Goal: Task Accomplishment & Management: Manage account settings

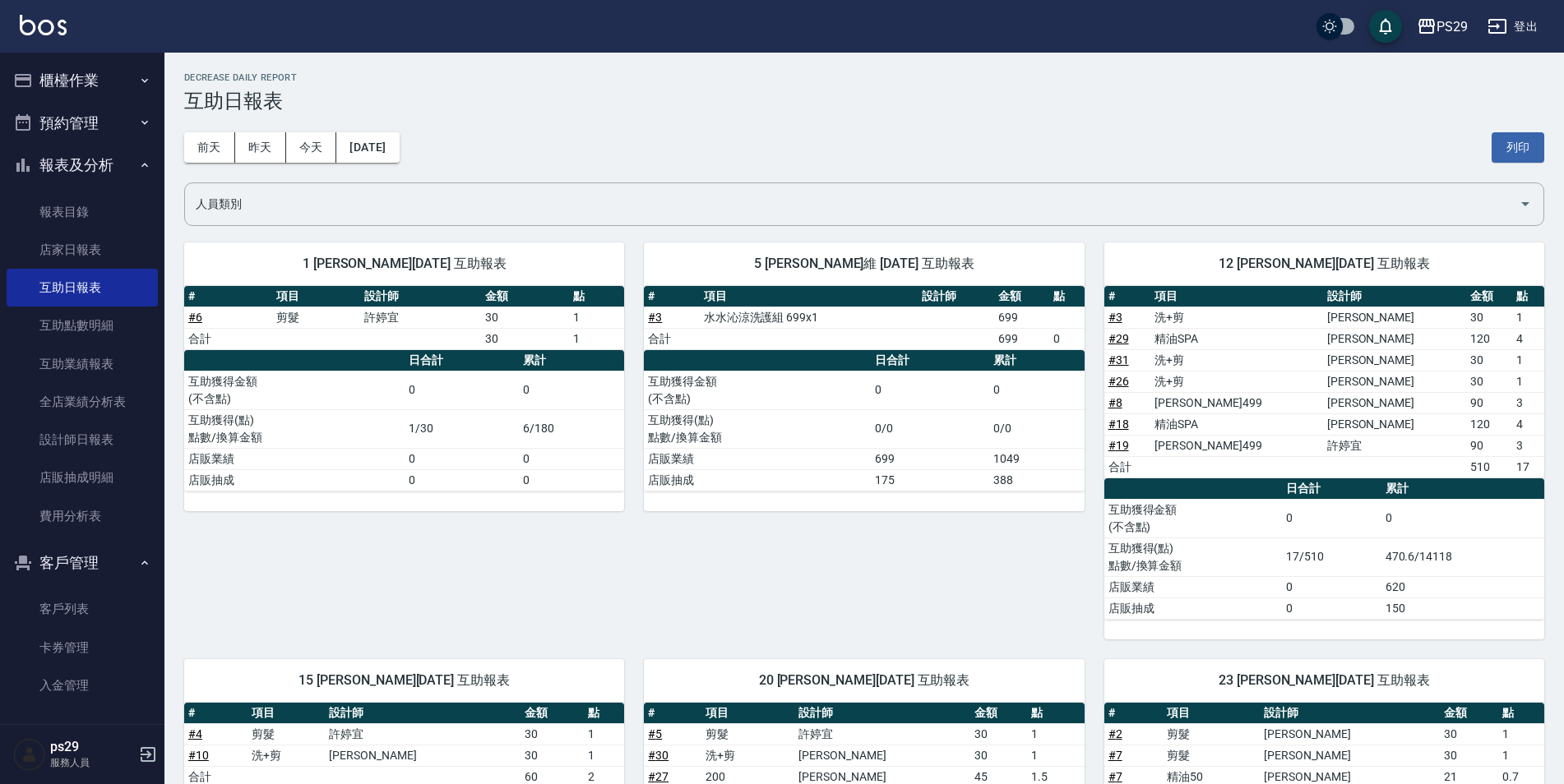
scroll to position [165, 0]
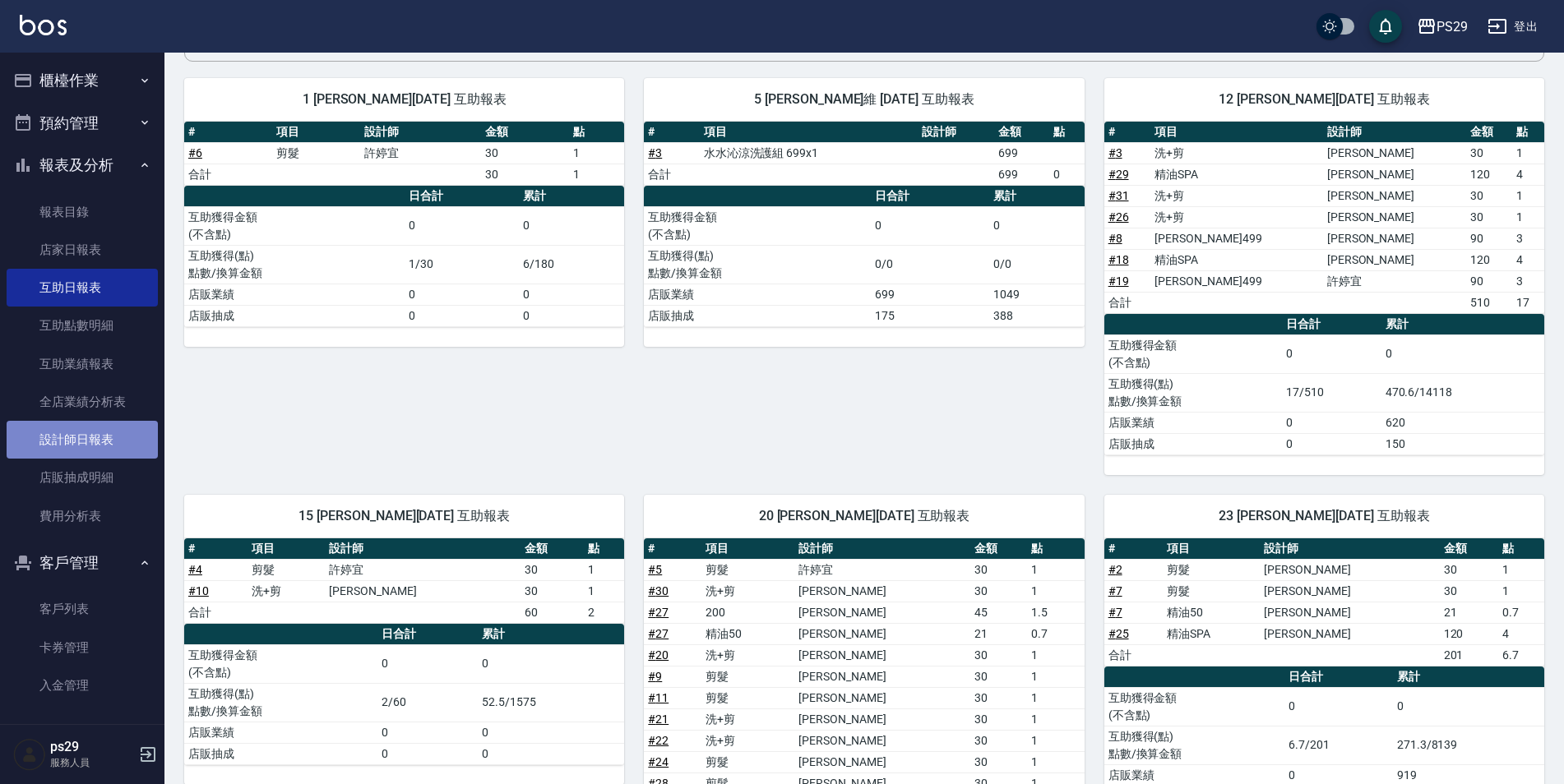
click at [97, 452] on link "設計師日報表" at bounding box center [82, 439] width 152 height 38
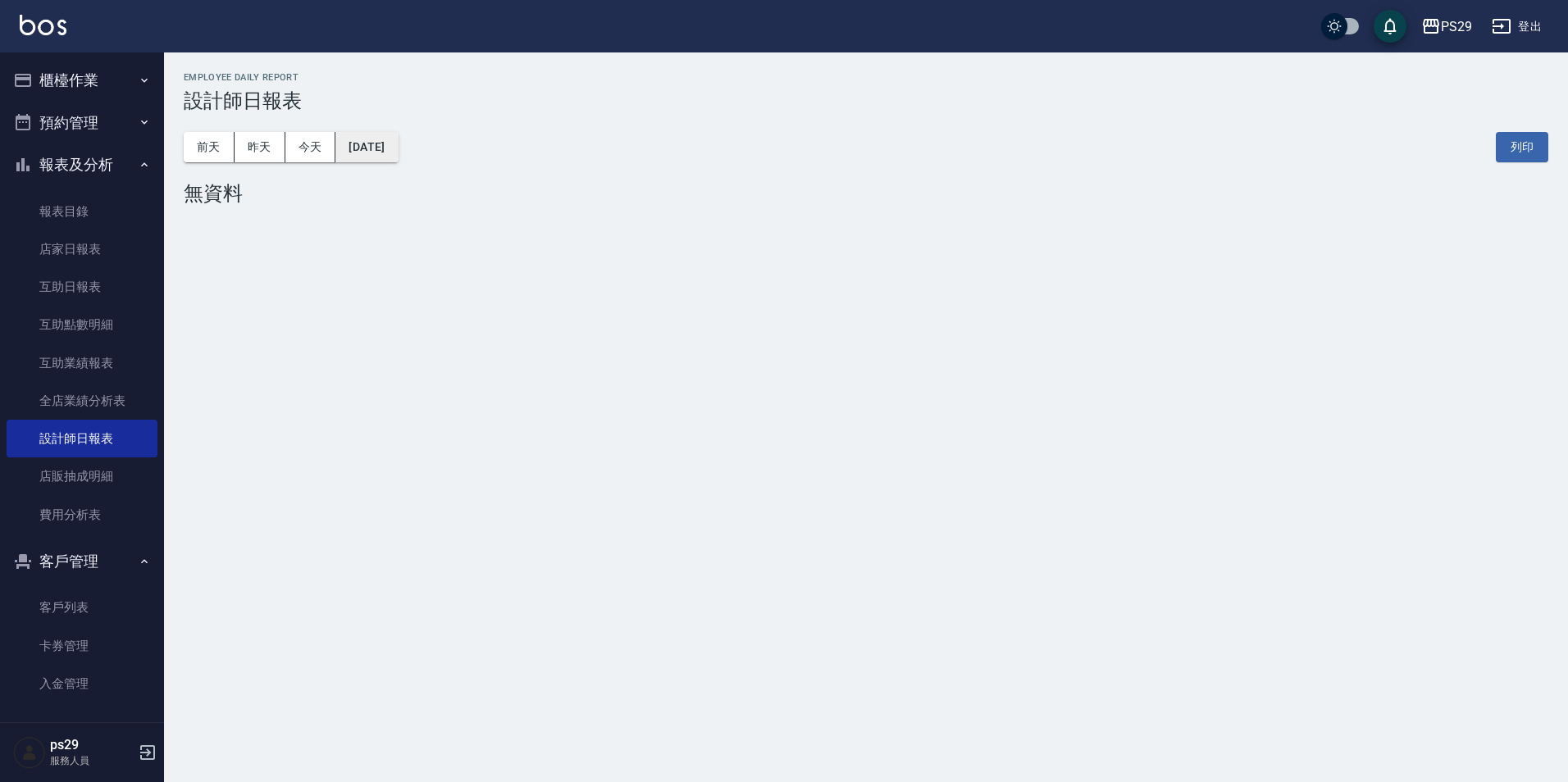
click at [378, 138] on button "[DATE]" at bounding box center [366, 147] width 62 height 30
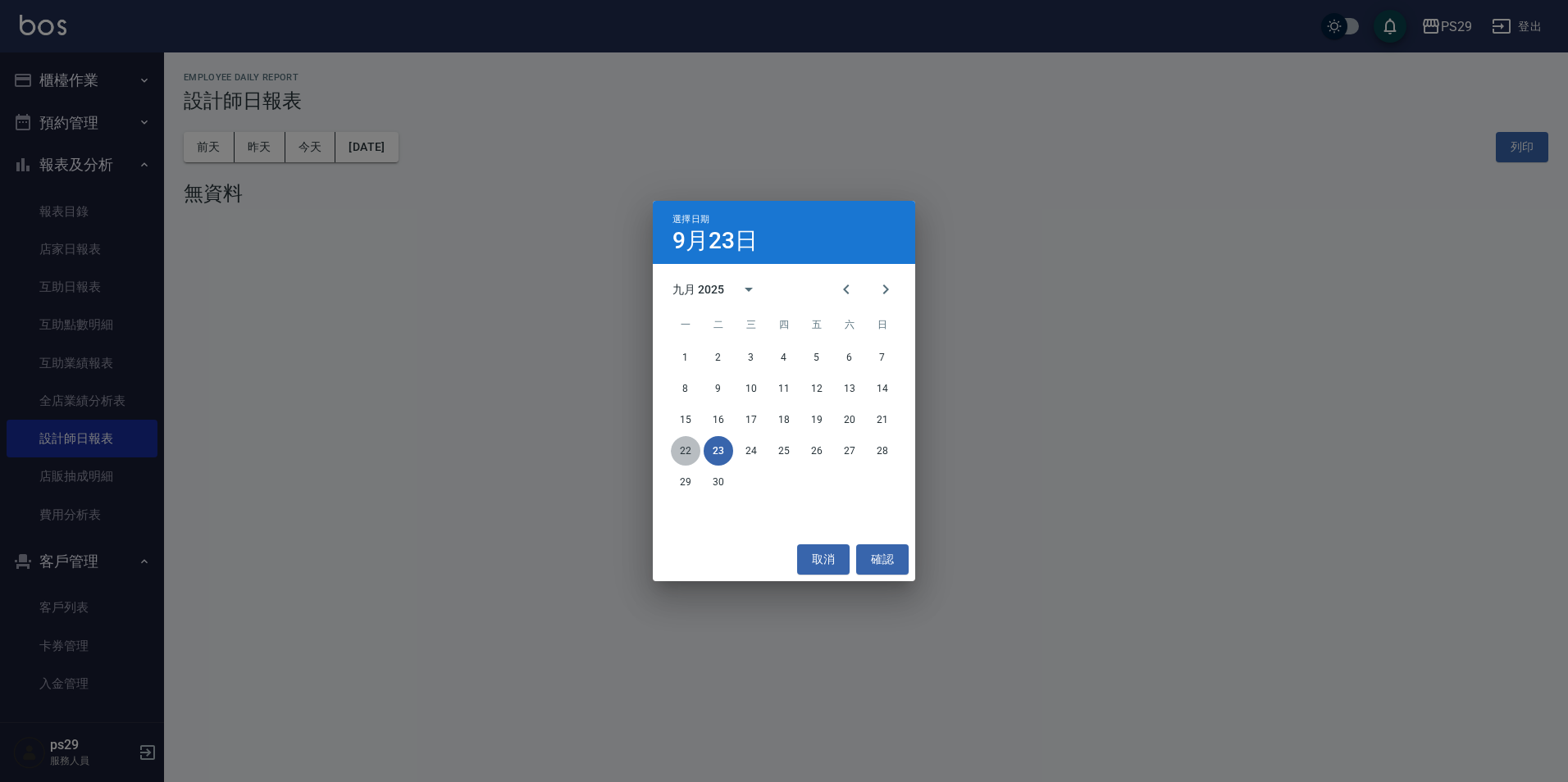
click at [684, 455] on button "22" at bounding box center [685, 450] width 29 height 29
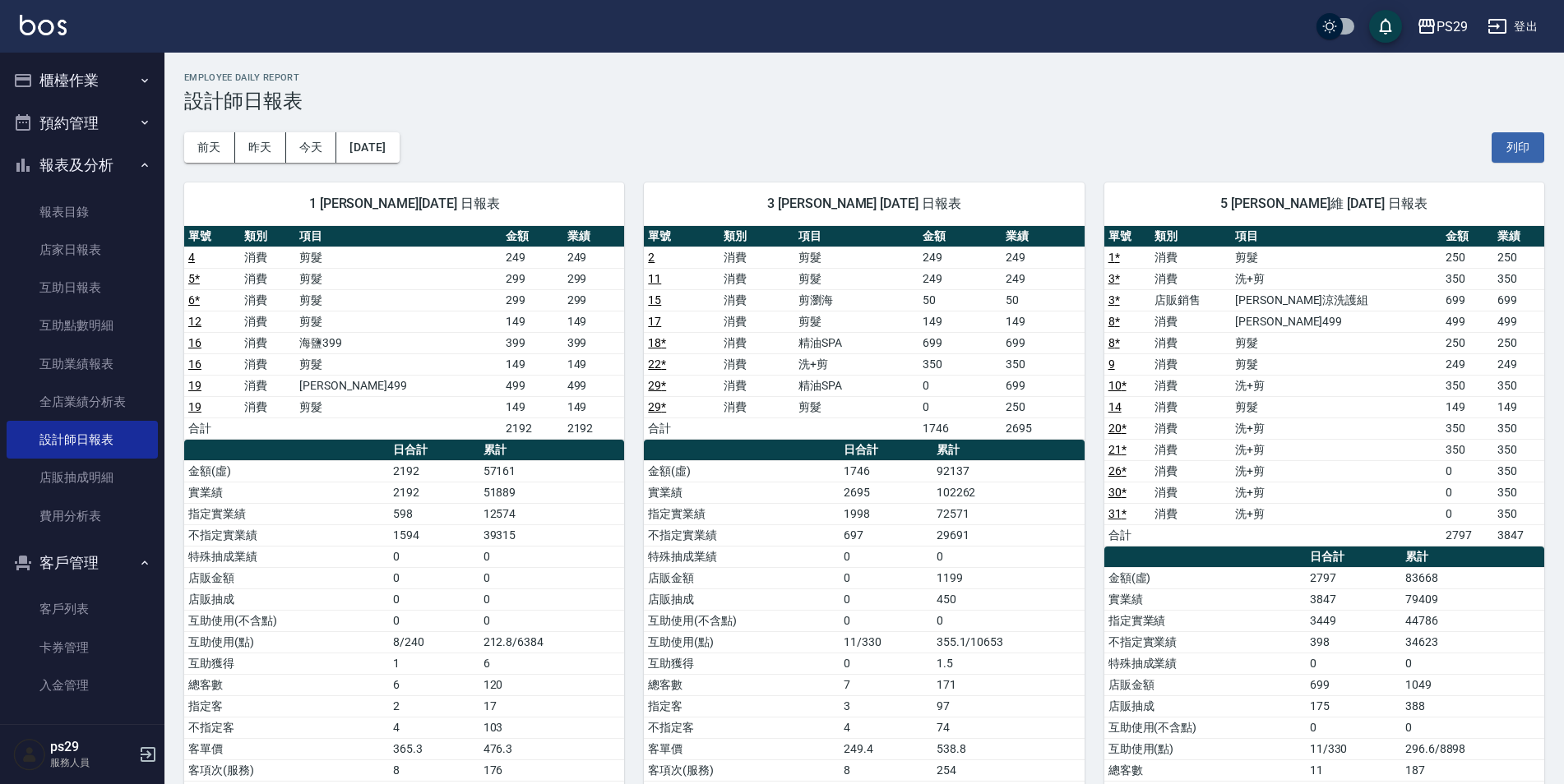
click at [63, 35] on link at bounding box center [43, 27] width 46 height 24
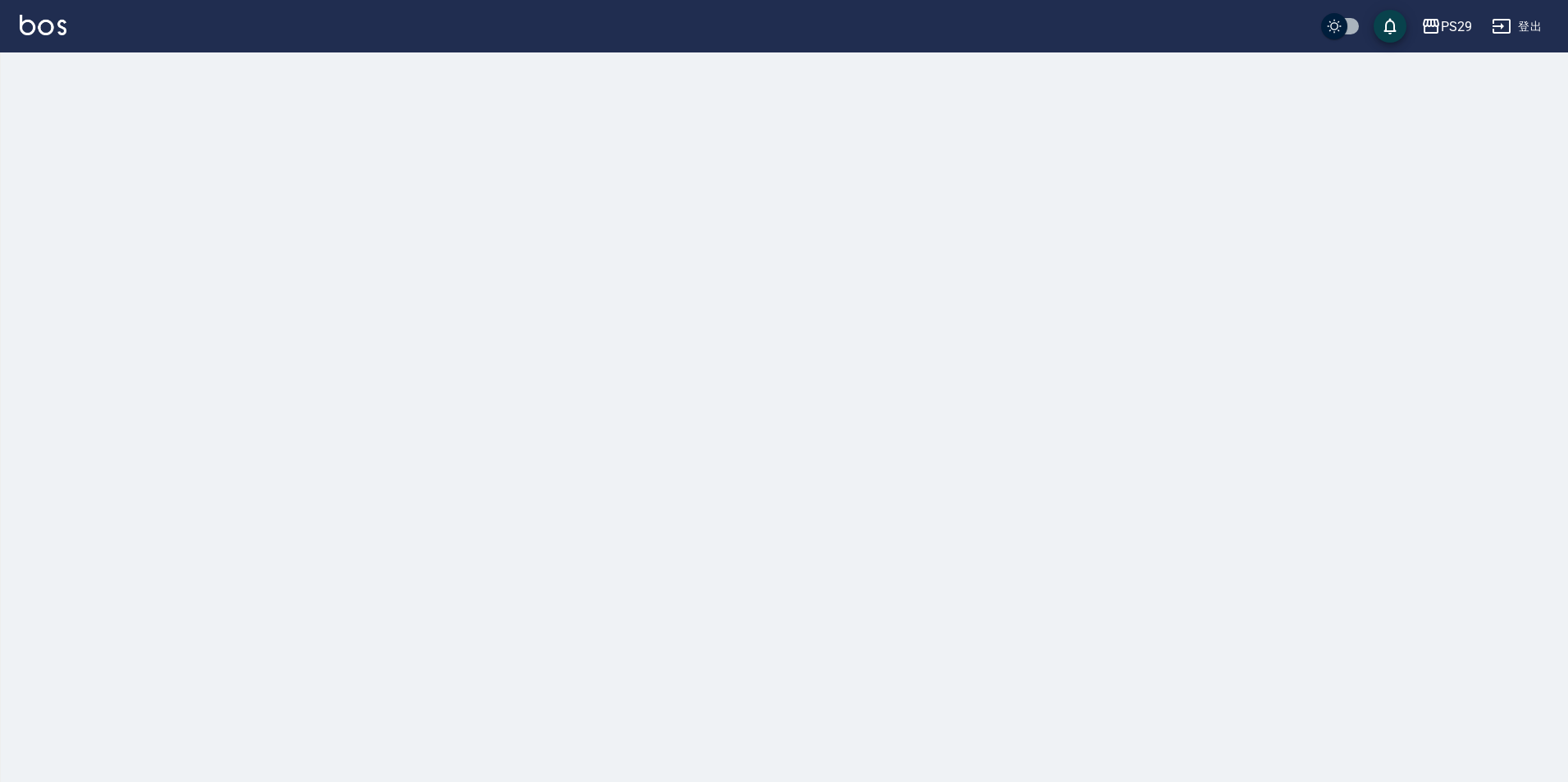
click at [57, 32] on img at bounding box center [43, 26] width 46 height 21
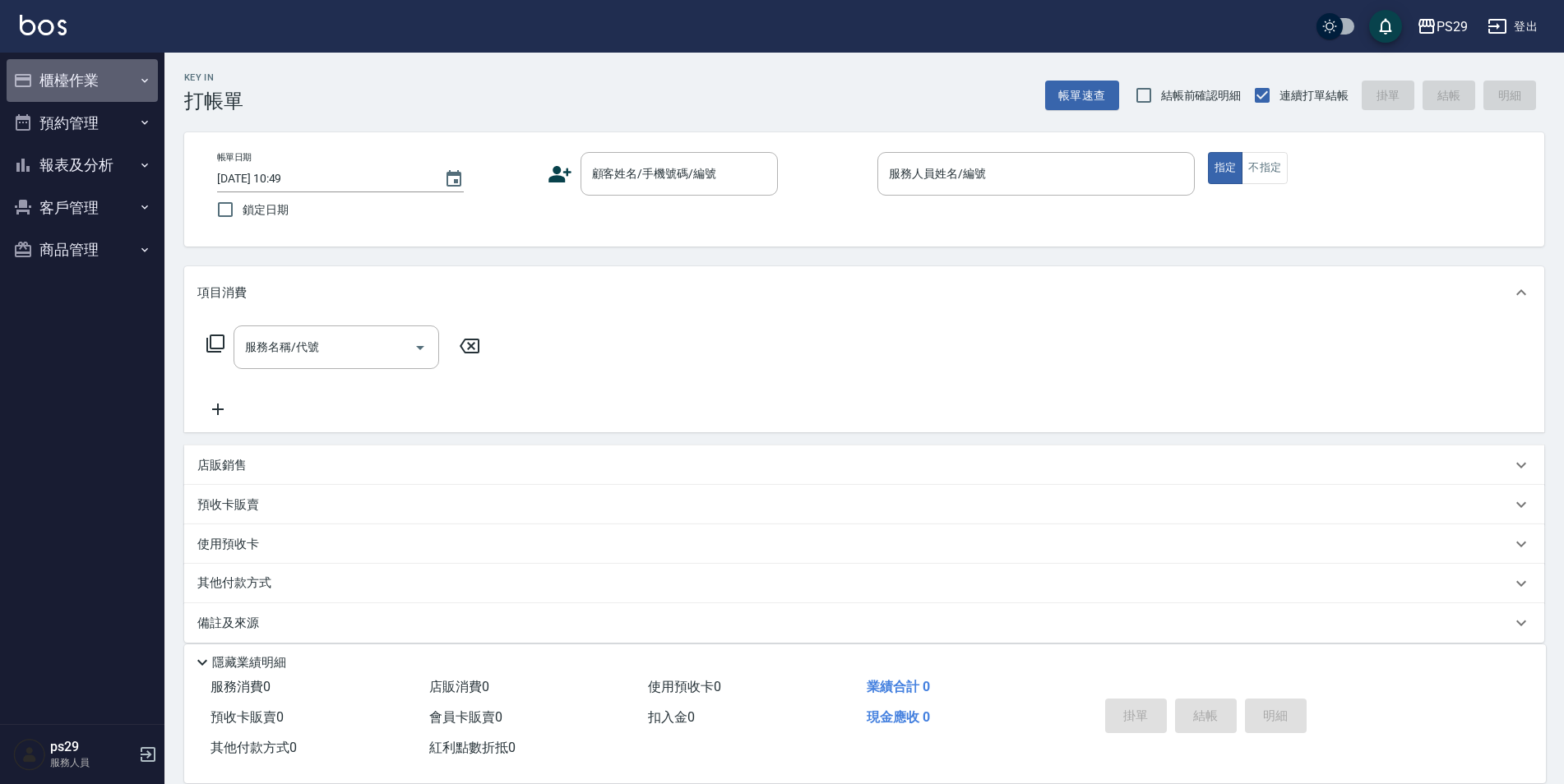
click at [78, 83] on button "櫃檯作業" at bounding box center [82, 80] width 152 height 43
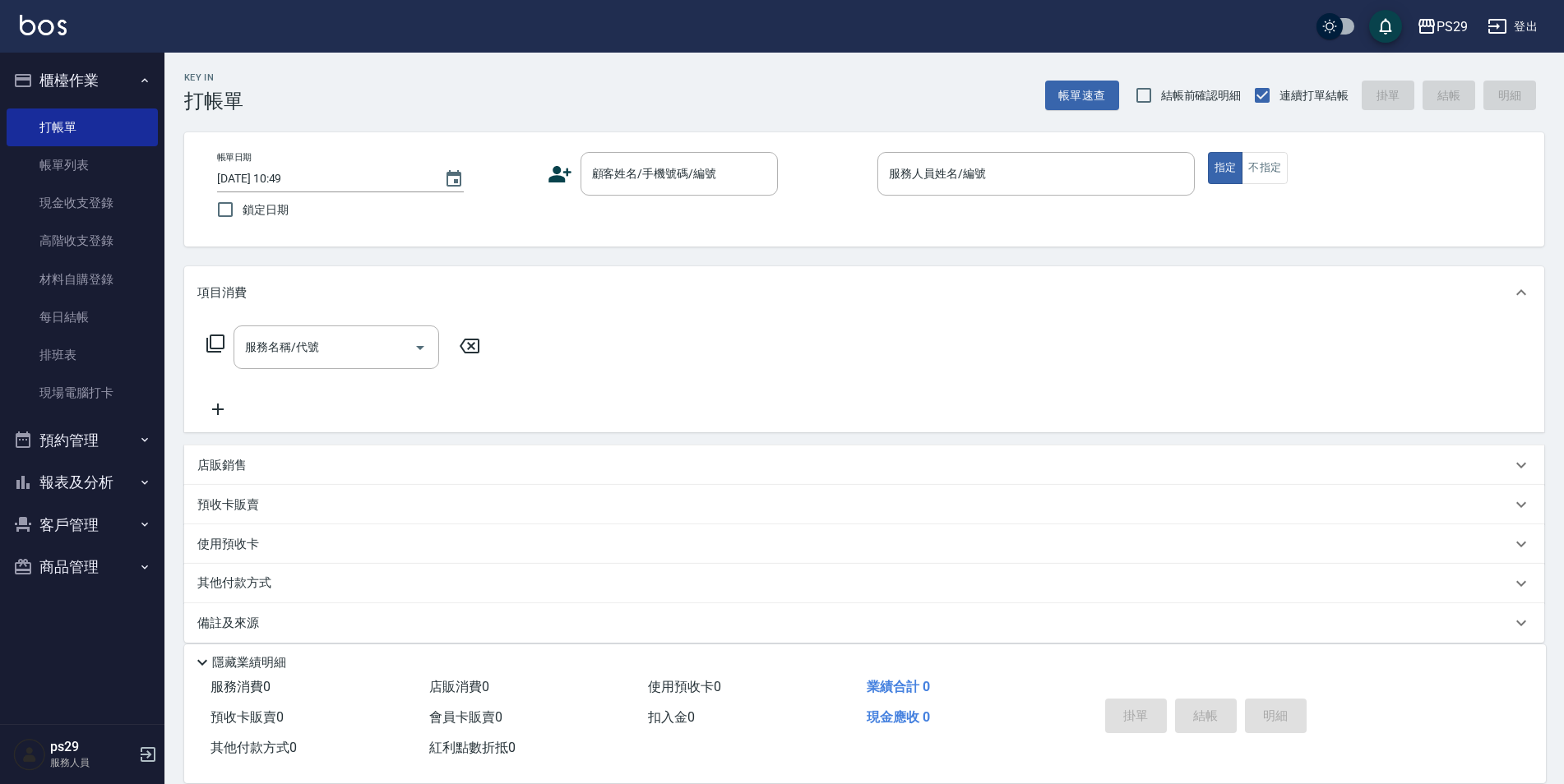
click at [80, 84] on button "櫃檯作業" at bounding box center [82, 80] width 152 height 43
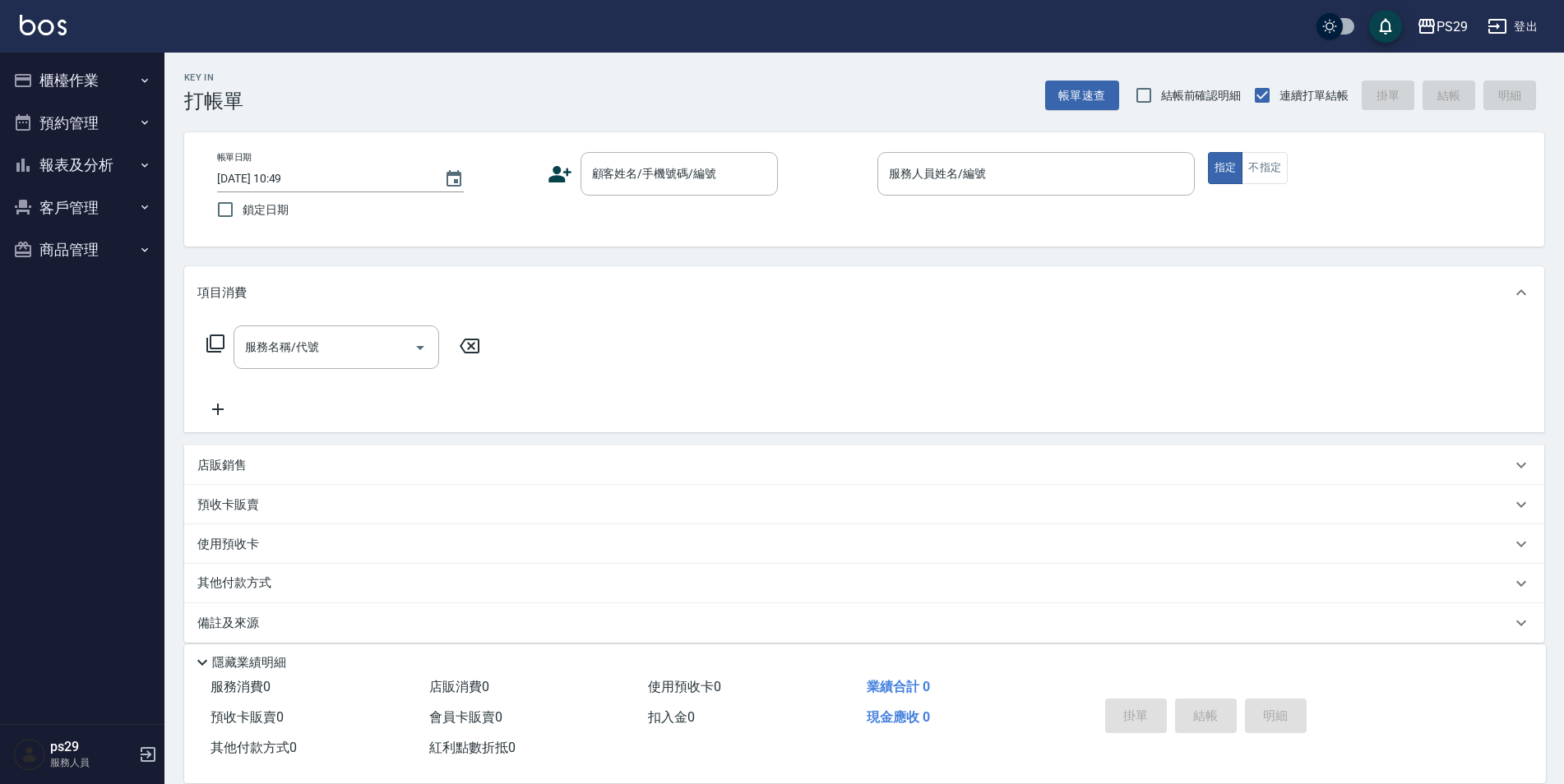
click at [118, 178] on button "報表及分析" at bounding box center [82, 165] width 152 height 43
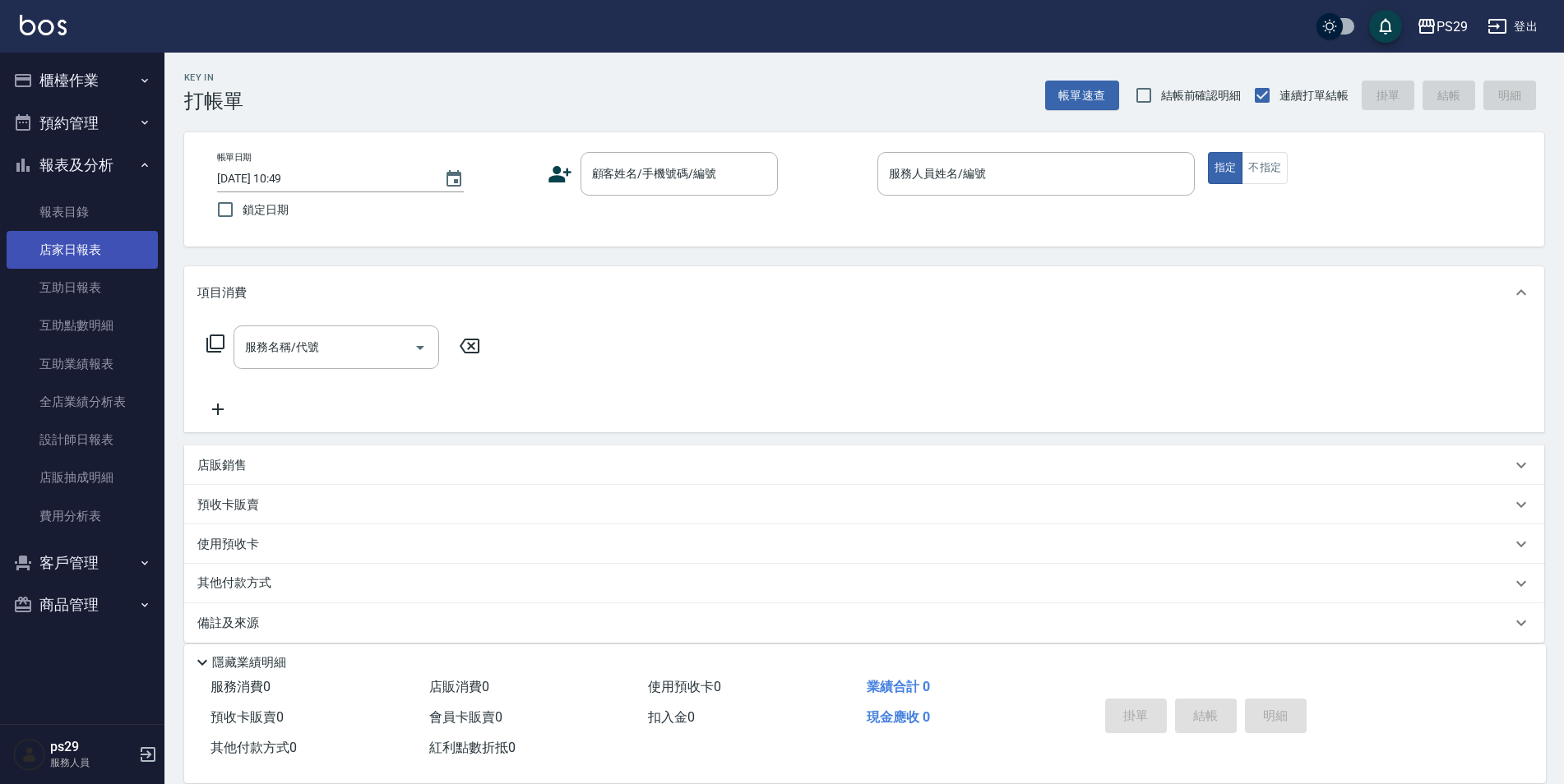
click at [110, 261] on link "店家日報表" at bounding box center [82, 250] width 152 height 38
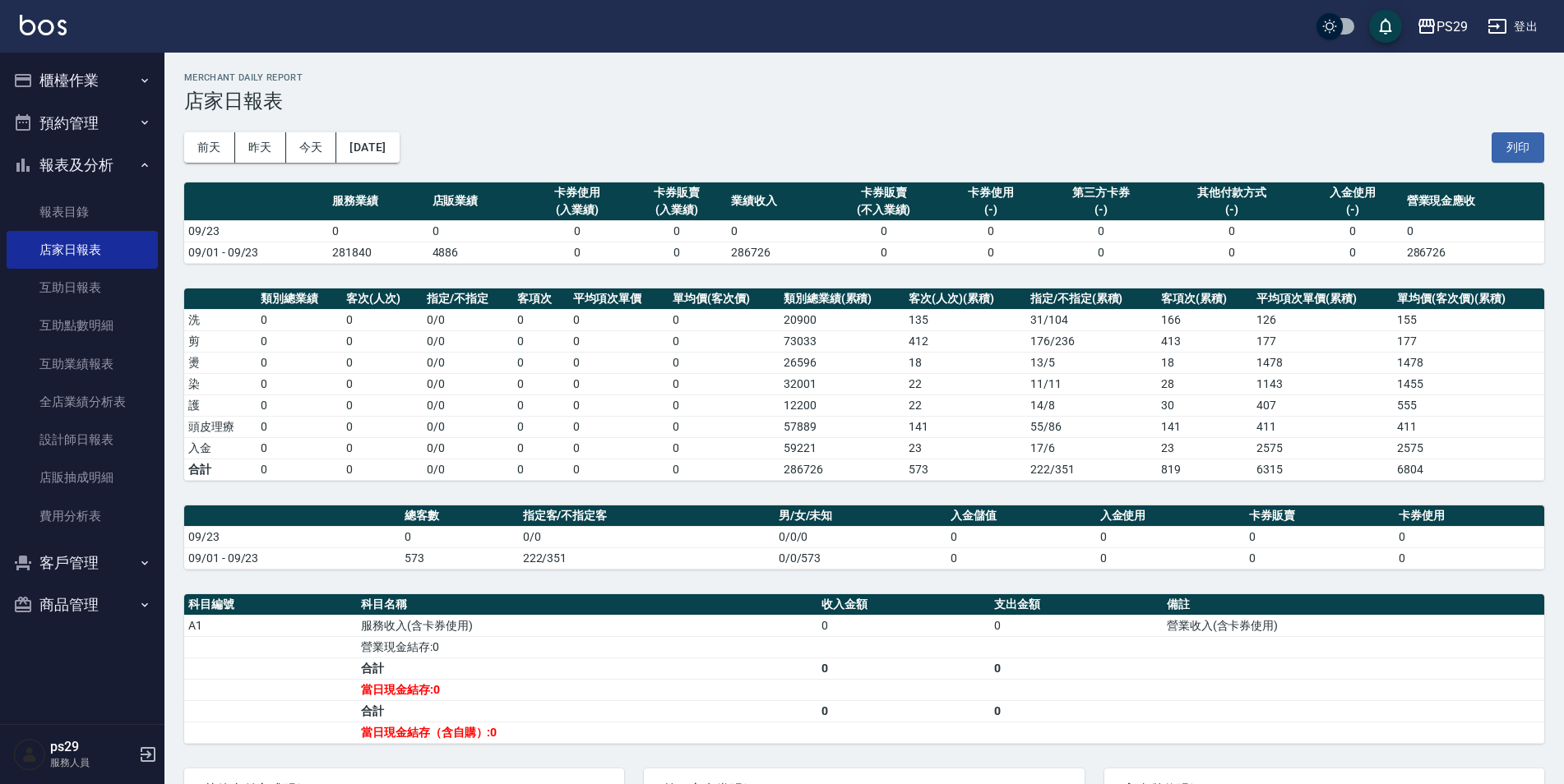
click at [429, 136] on div "[DATE] [DATE] [DATE] [DATE] 列印" at bounding box center [864, 148] width 1360 height 70
click at [399, 135] on button "[DATE]" at bounding box center [368, 148] width 63 height 30
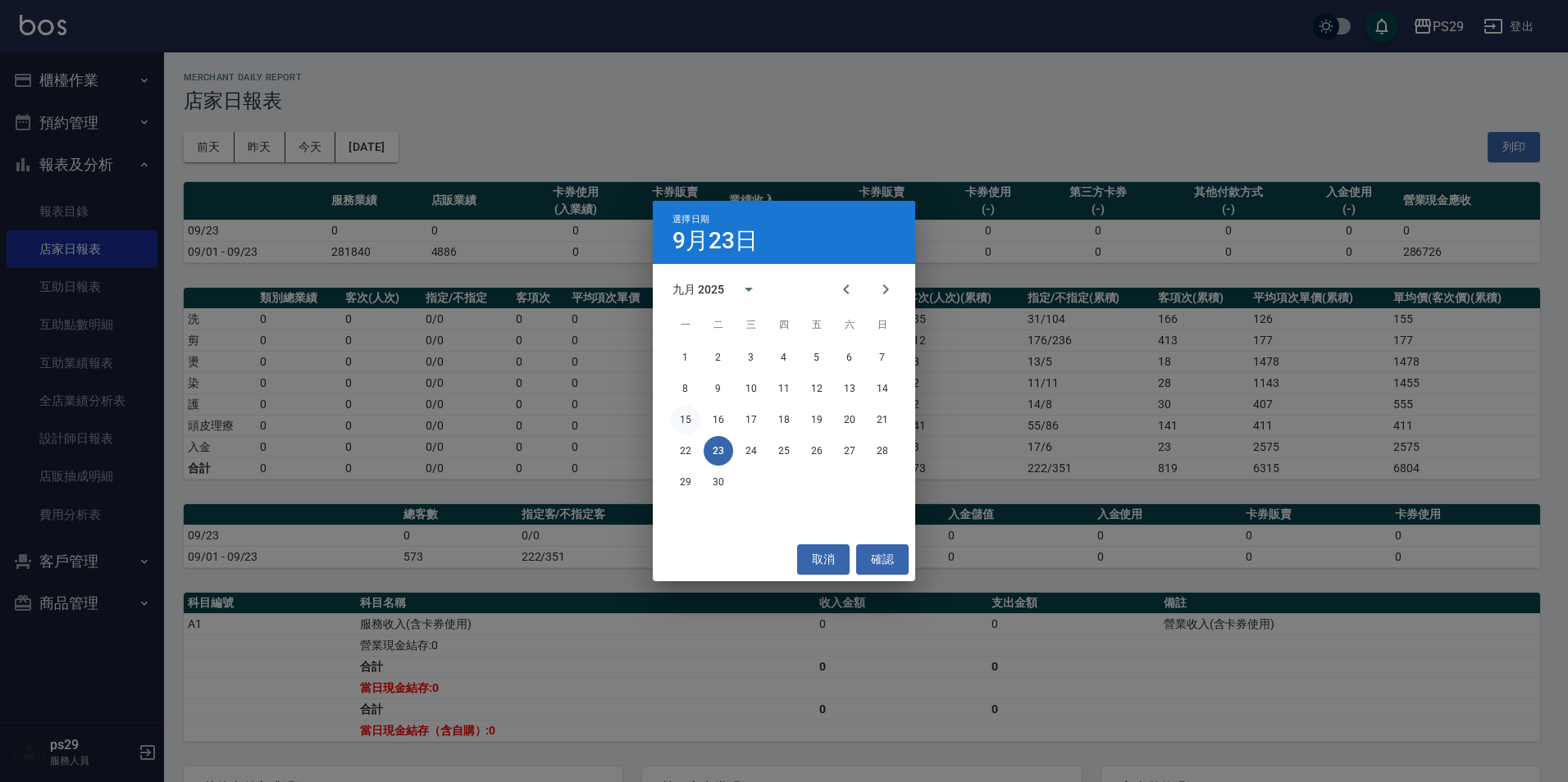
click at [697, 419] on button "15" at bounding box center [685, 419] width 29 height 29
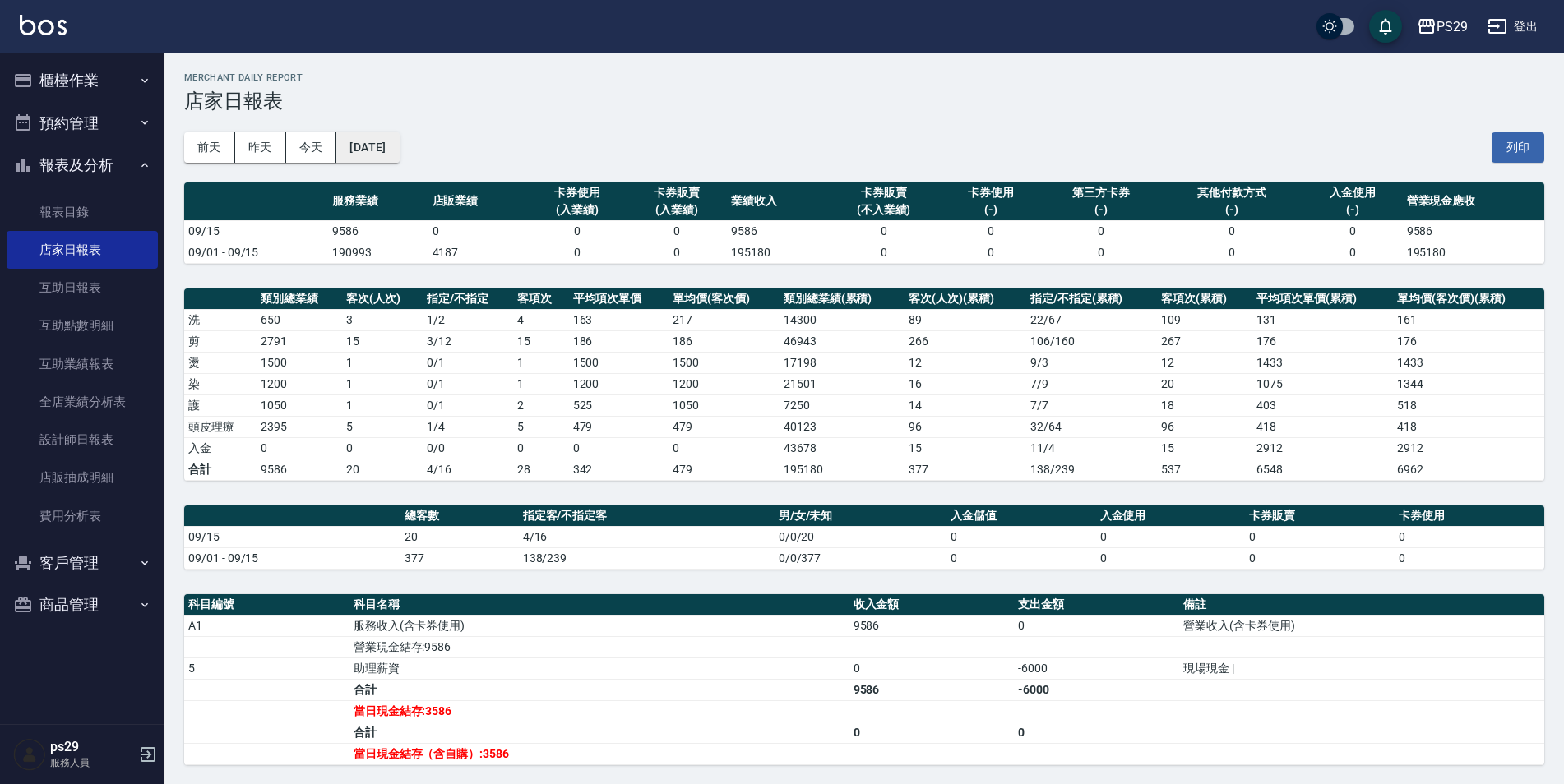
click at [399, 156] on button "[DATE]" at bounding box center [368, 148] width 63 height 30
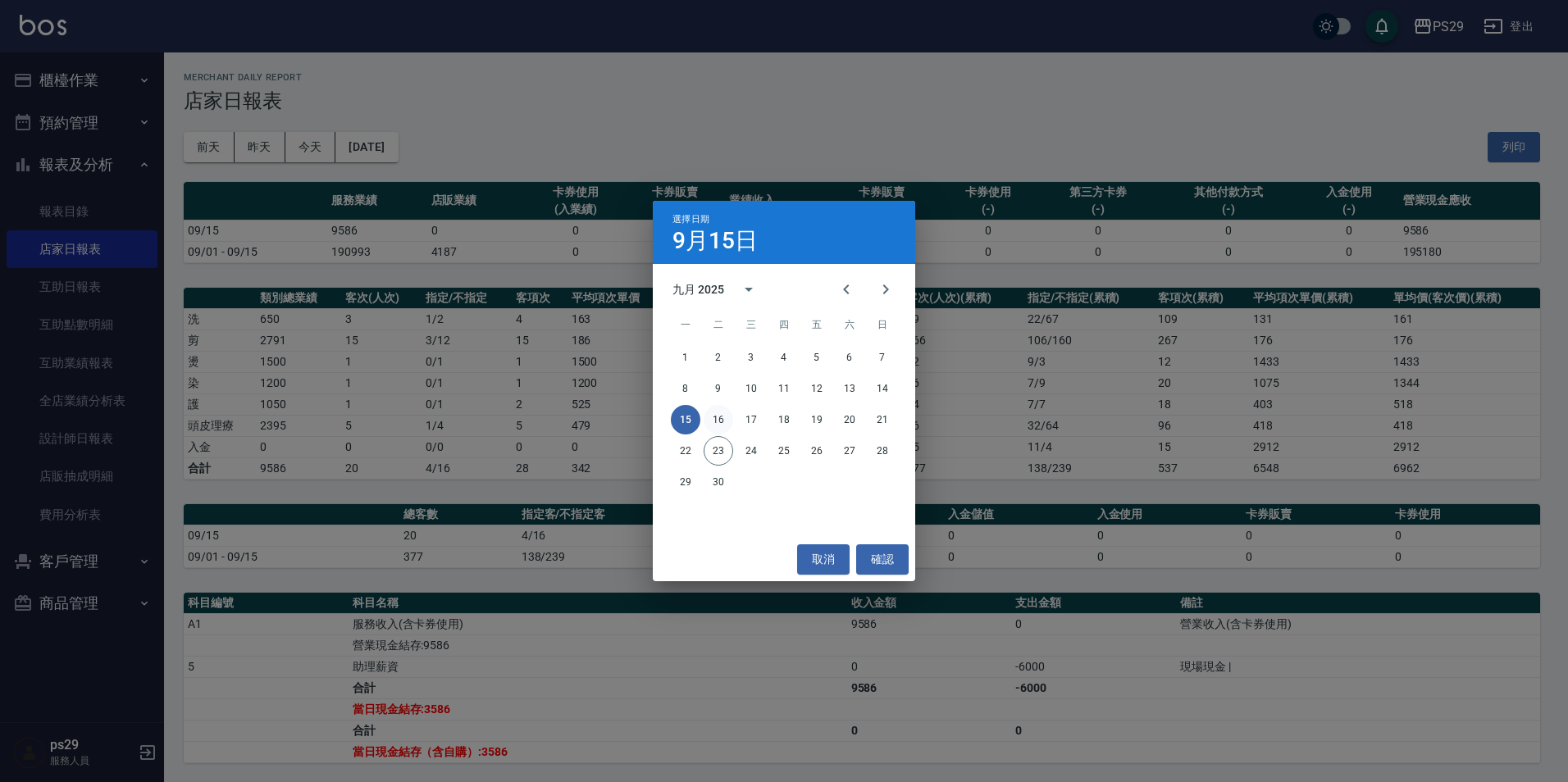
click at [724, 429] on button "16" at bounding box center [718, 419] width 29 height 29
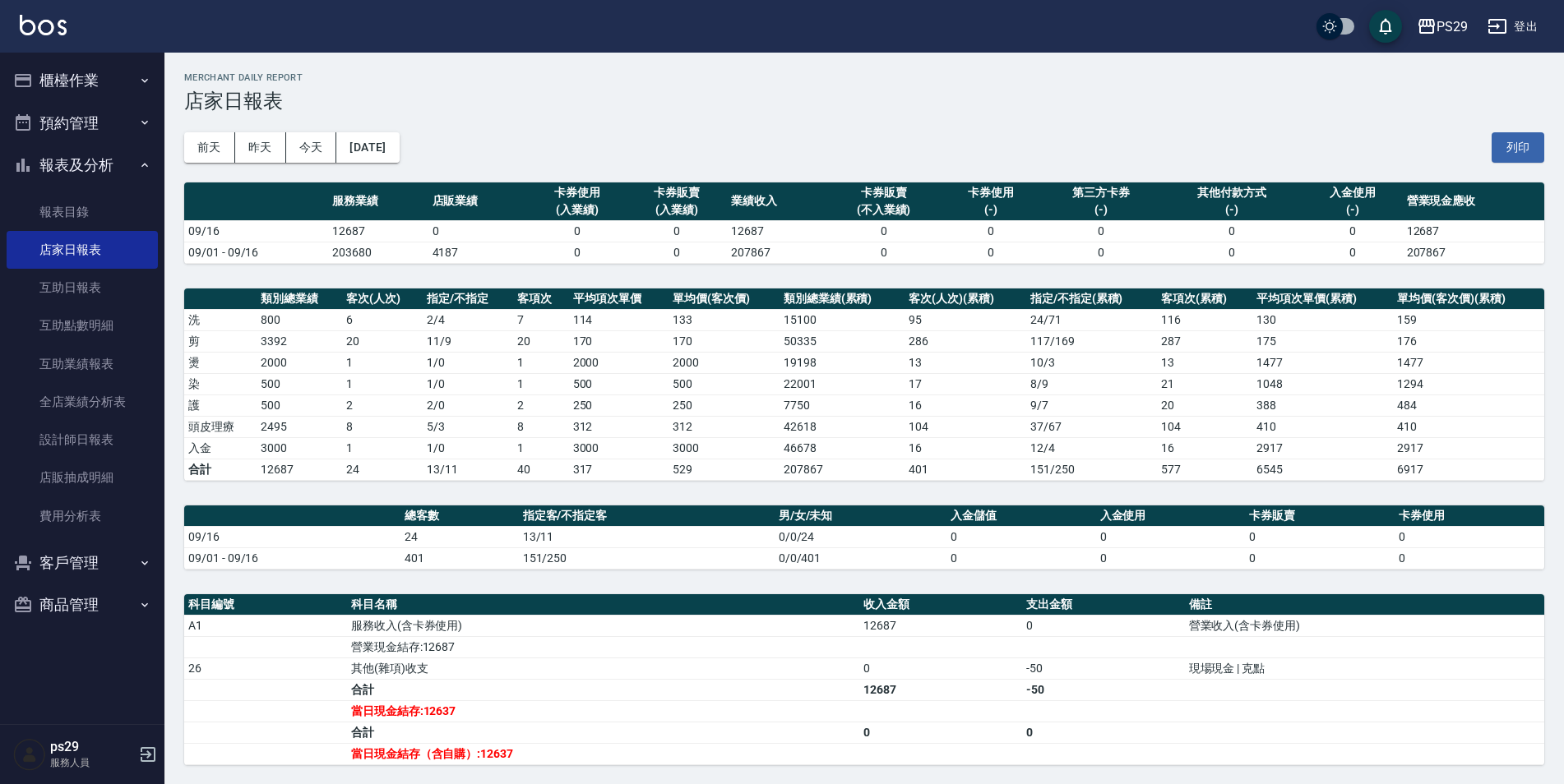
click at [434, 150] on div "[DATE] [DATE] [DATE] [DATE] 列印" at bounding box center [864, 148] width 1360 height 70
click at [399, 150] on button "[DATE]" at bounding box center [368, 148] width 63 height 30
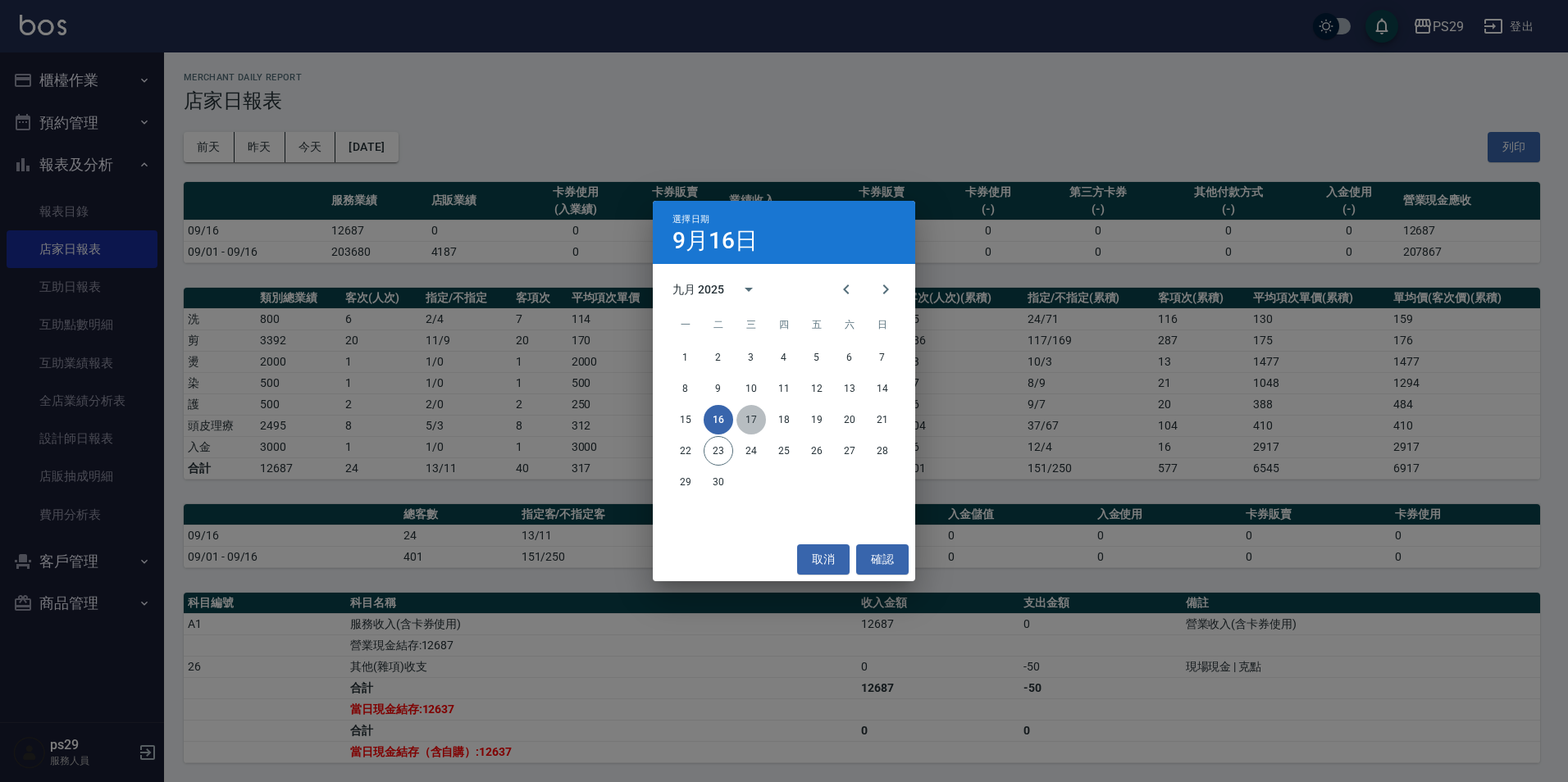
click at [762, 417] on button "17" at bounding box center [751, 419] width 29 height 29
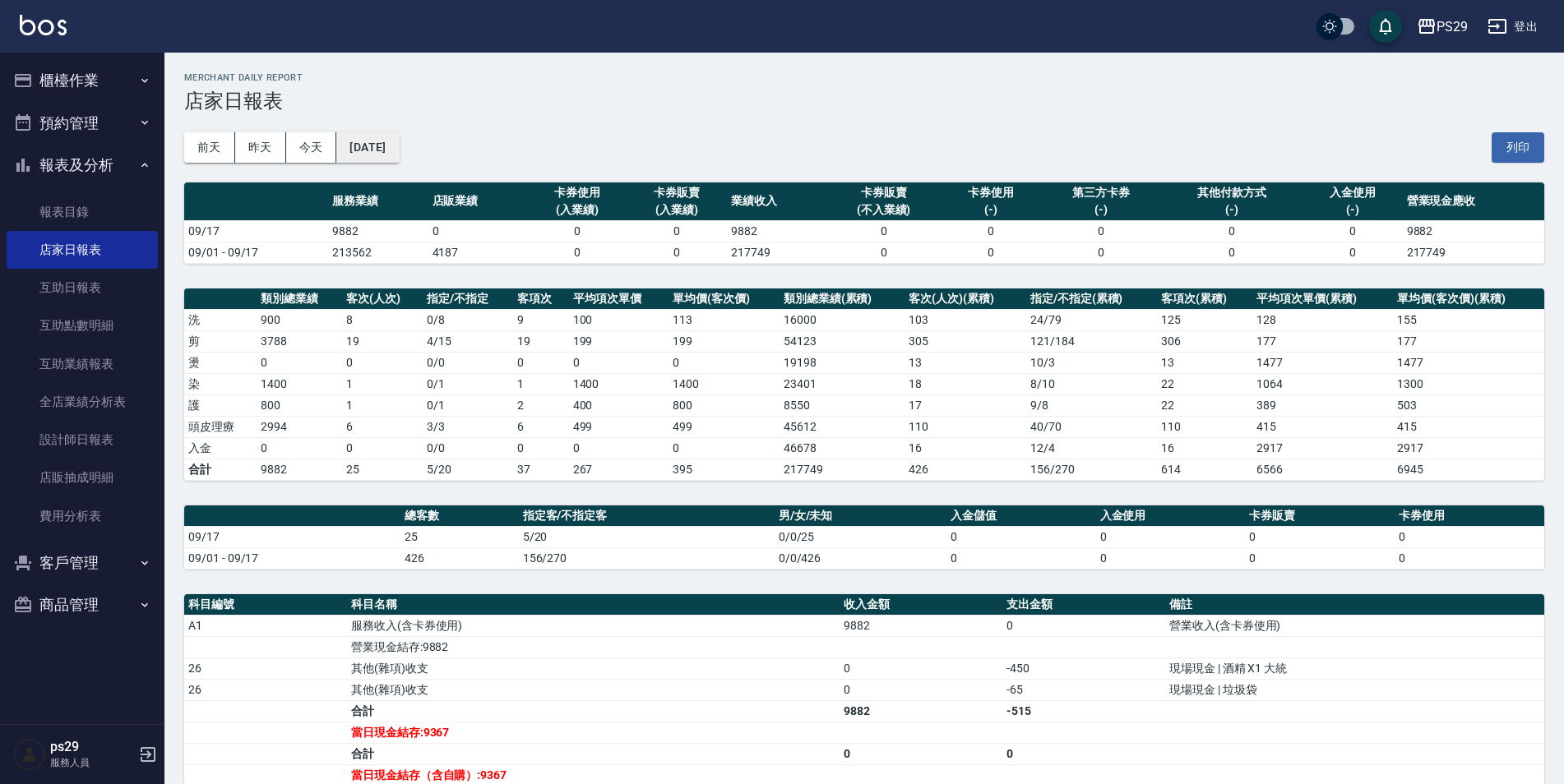
click at [399, 134] on button "[DATE]" at bounding box center [368, 148] width 63 height 30
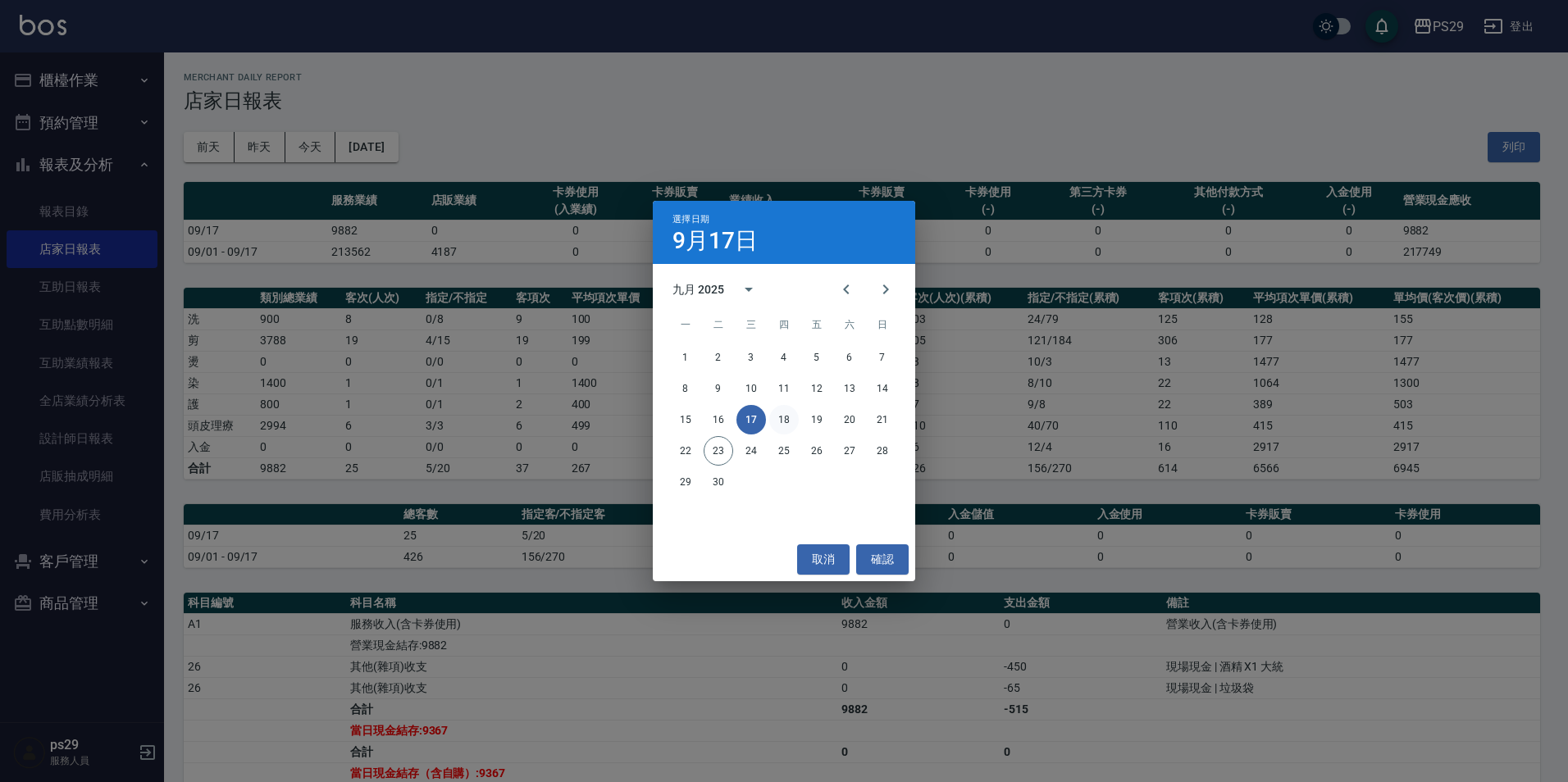
click at [787, 411] on button "18" at bounding box center [783, 419] width 29 height 29
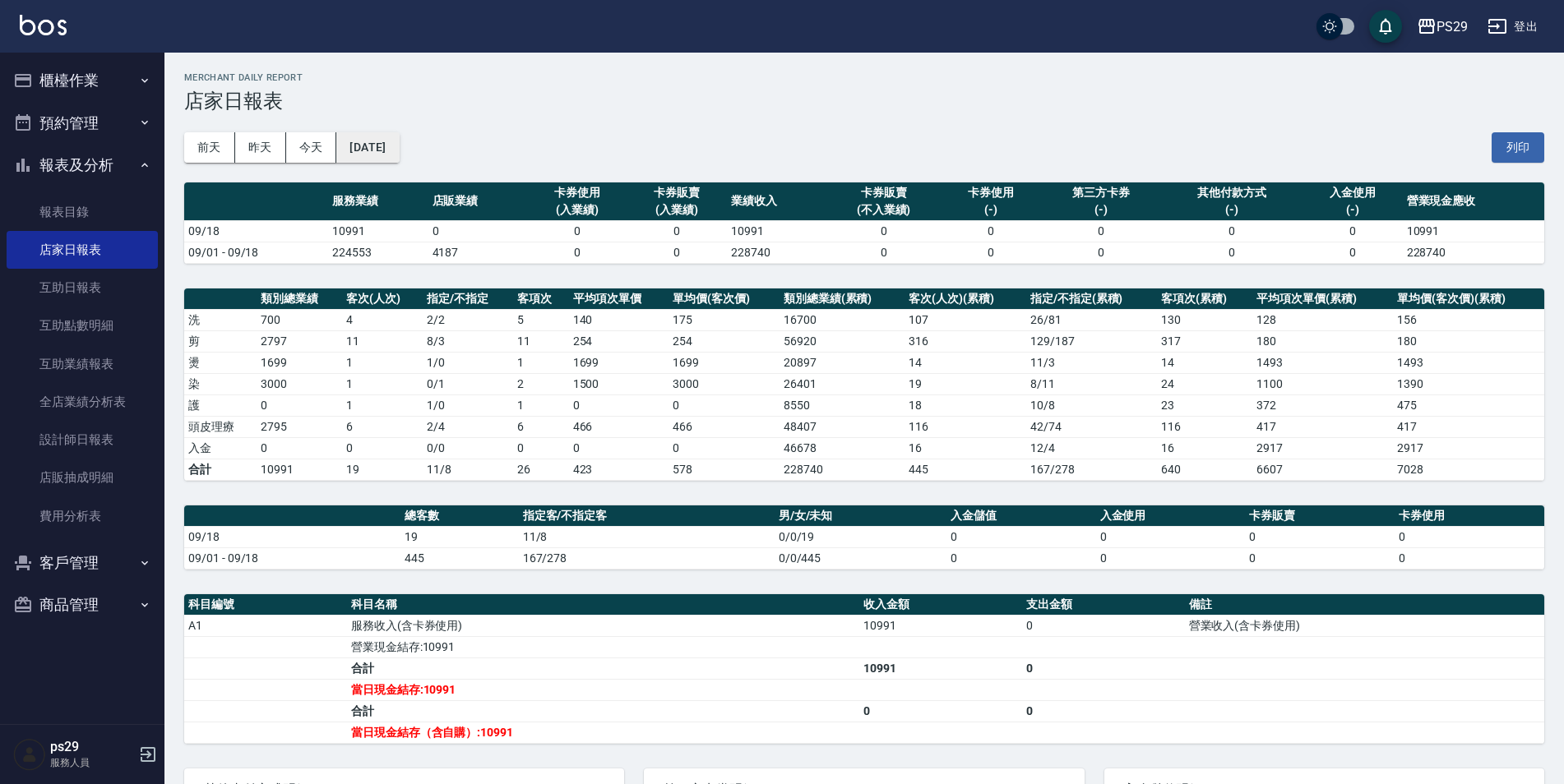
click at [385, 135] on button "[DATE]" at bounding box center [368, 148] width 63 height 30
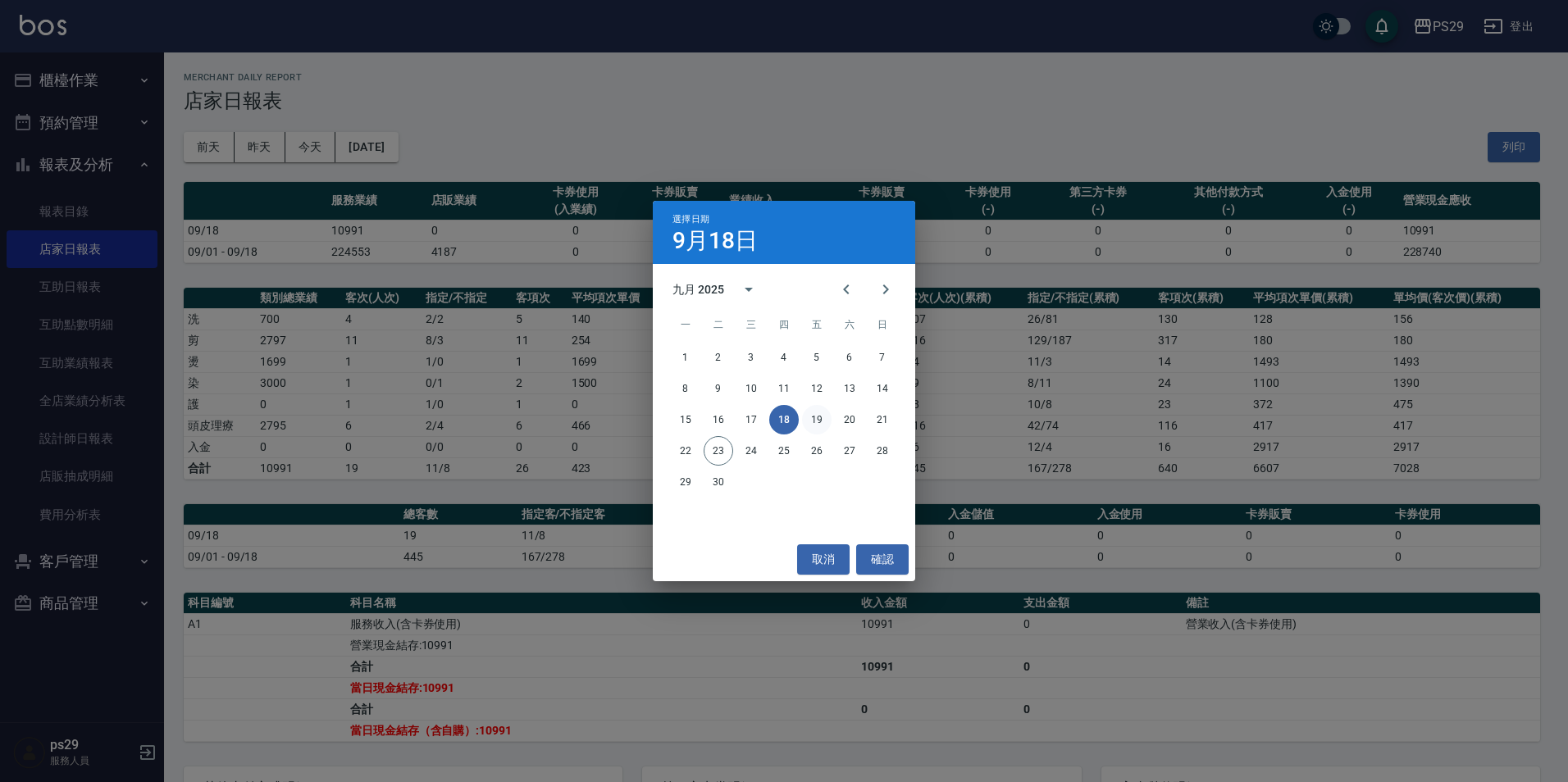
click at [817, 422] on button "19" at bounding box center [816, 419] width 29 height 29
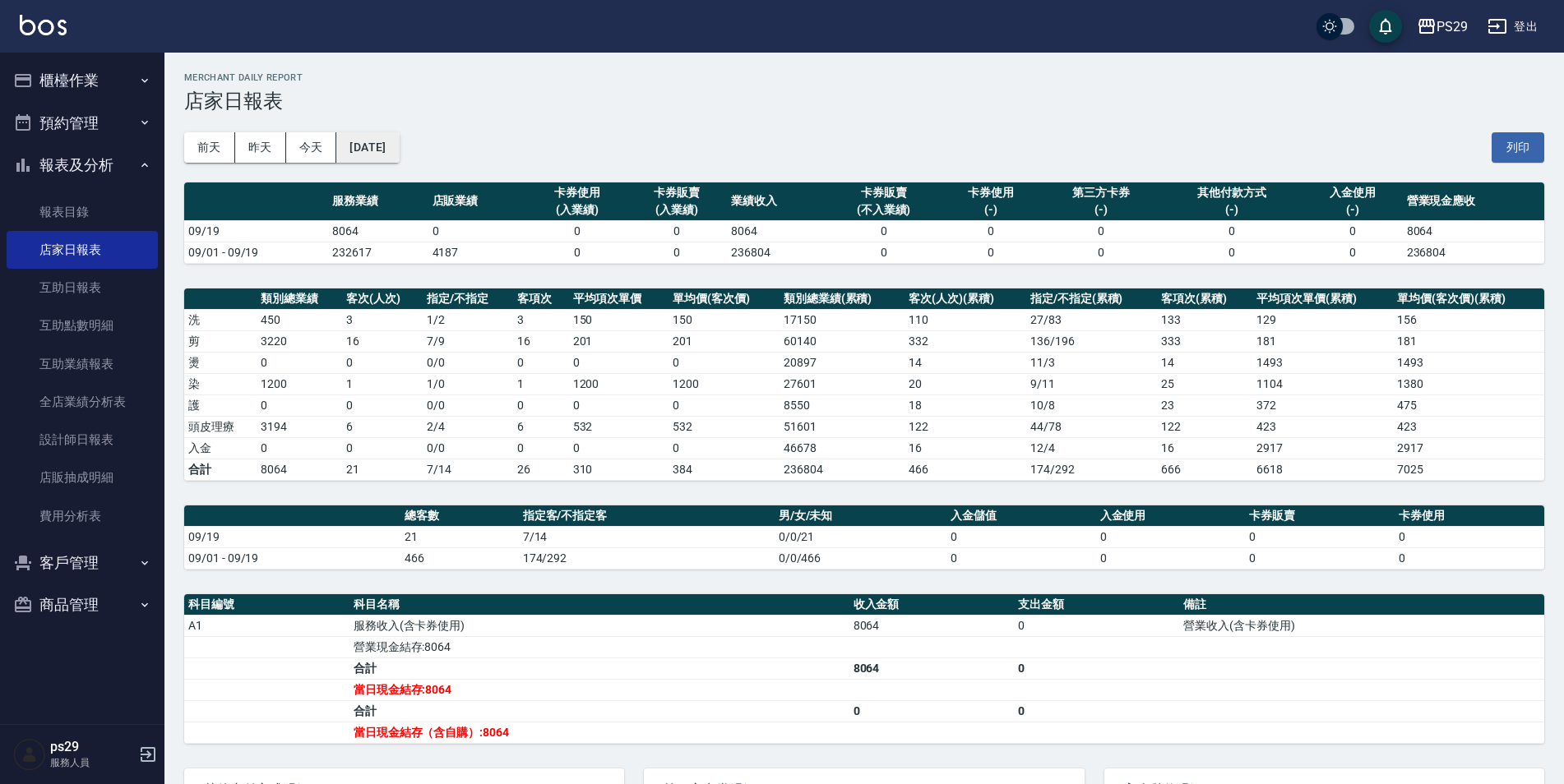
click at [399, 144] on button "[DATE]" at bounding box center [368, 148] width 63 height 30
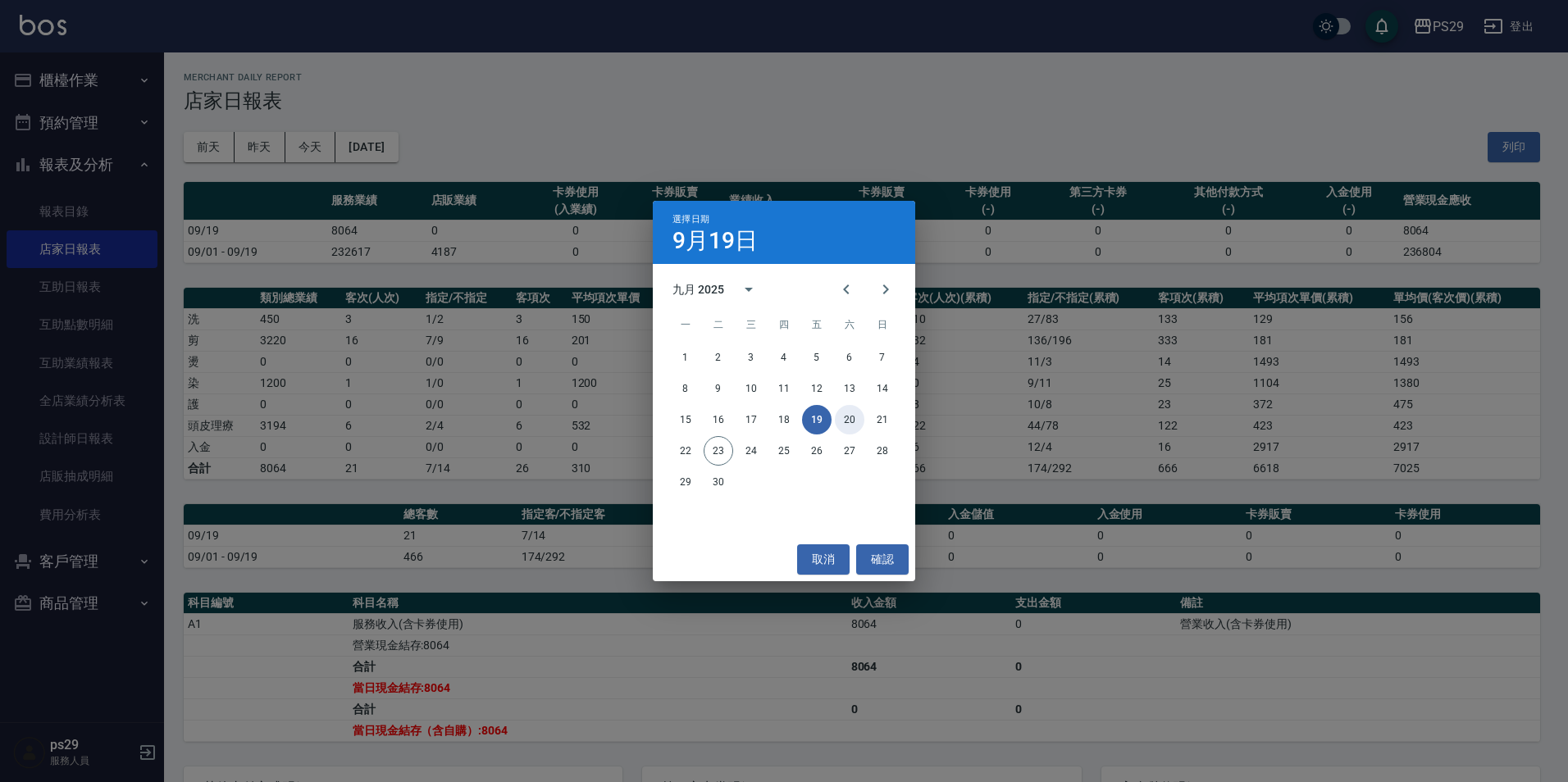
click at [843, 414] on button "20" at bounding box center [849, 419] width 29 height 29
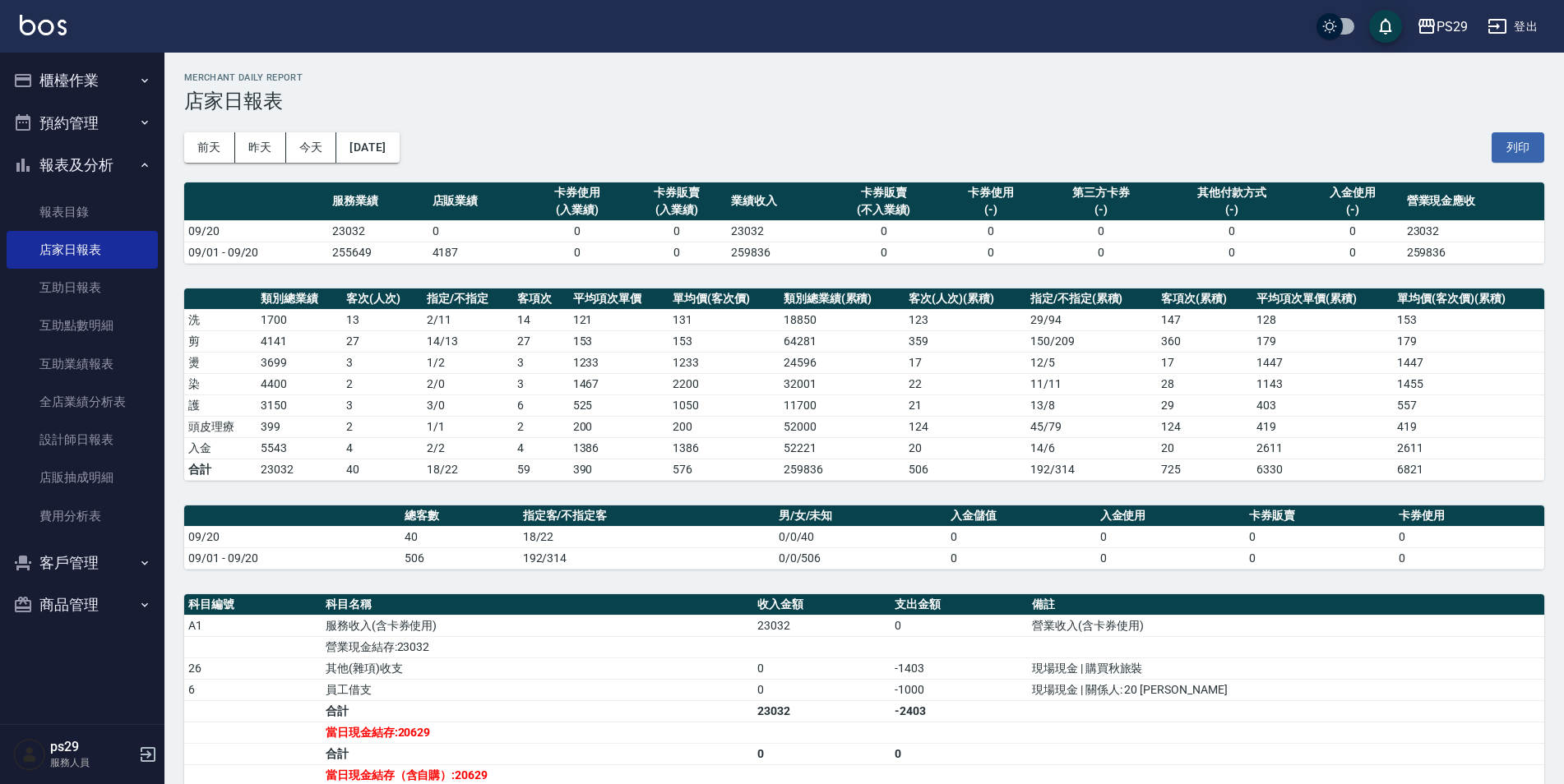
drag, startPoint x: 431, startPoint y: 133, endPoint x: 425, endPoint y: 143, distance: 11.7
click at [431, 134] on div "[DATE] [DATE] [DATE] [DATE] 列印" at bounding box center [864, 148] width 1360 height 70
click at [399, 151] on button "[DATE]" at bounding box center [368, 148] width 63 height 30
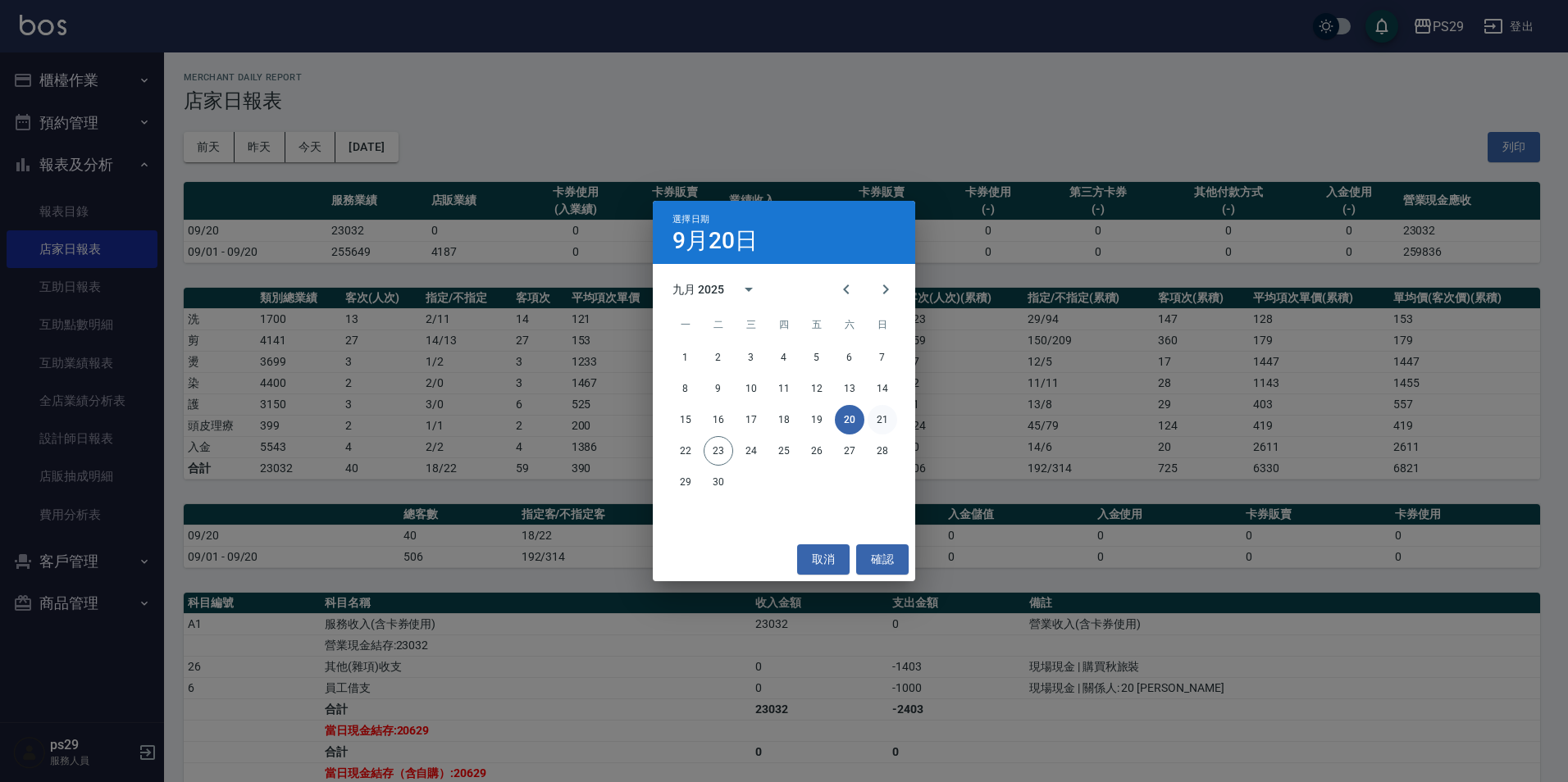
click at [879, 416] on button "21" at bounding box center [881, 419] width 29 height 29
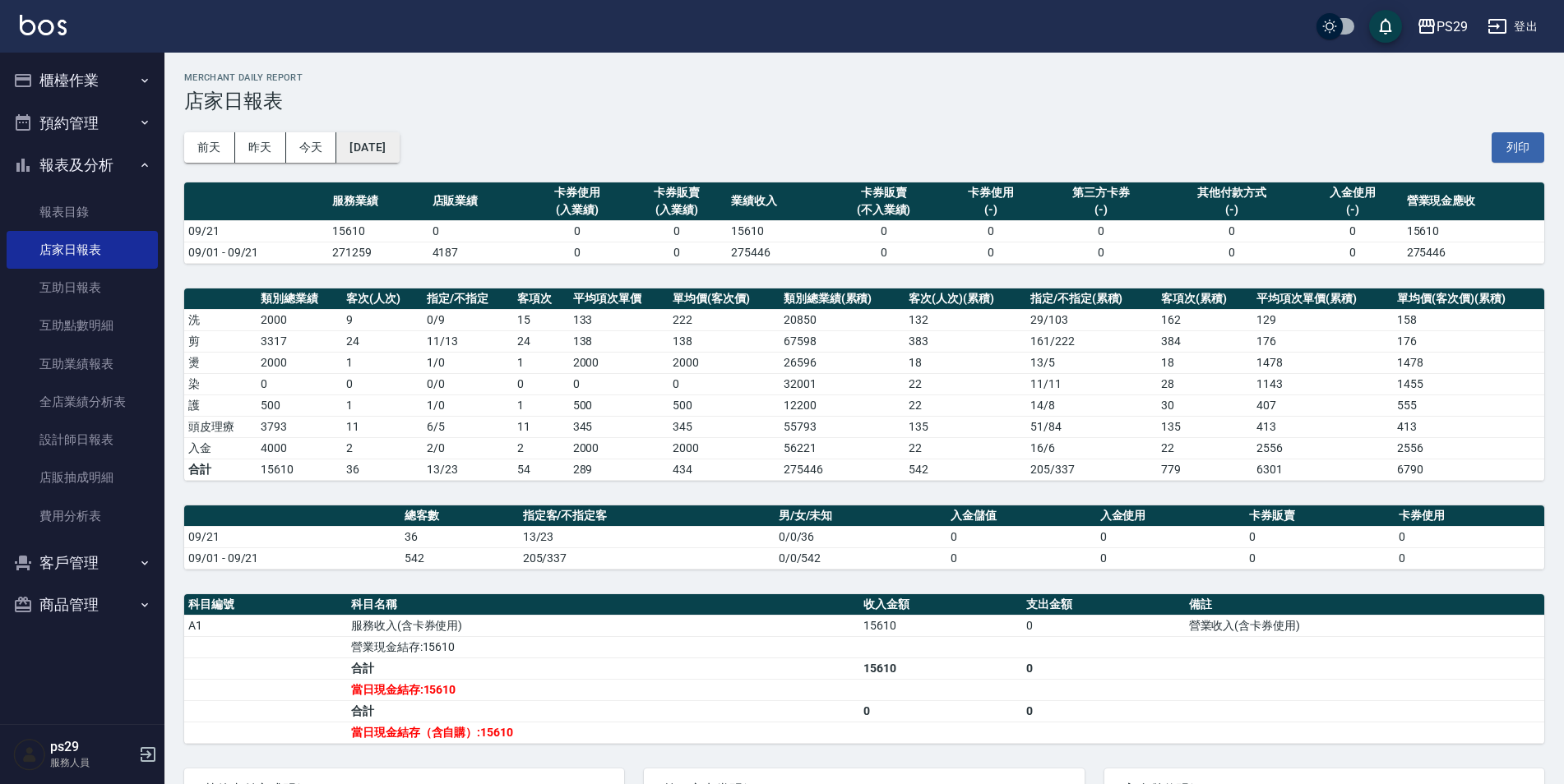
click at [399, 135] on button "[DATE]" at bounding box center [368, 148] width 63 height 30
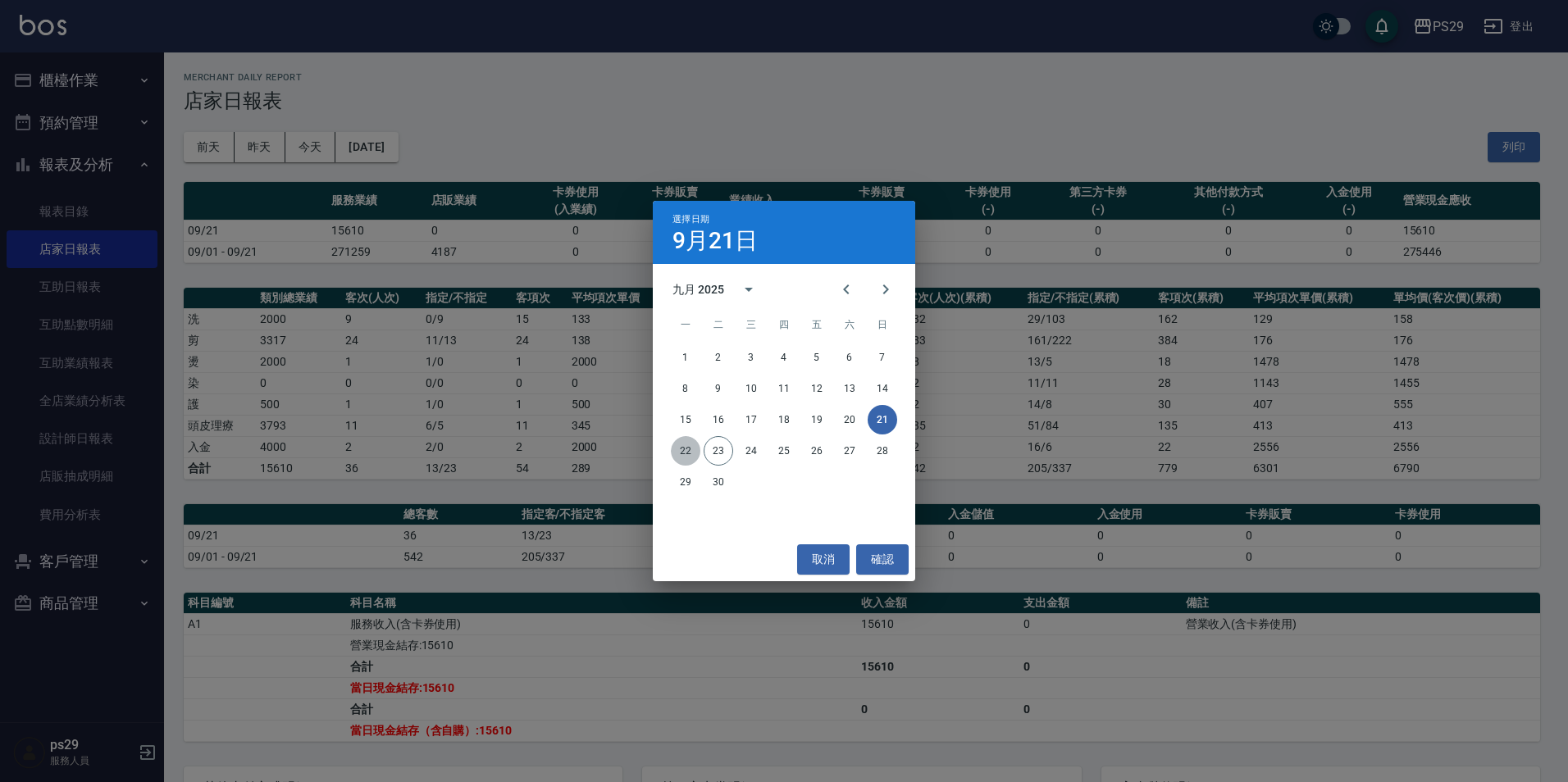
click at [697, 450] on button "22" at bounding box center [685, 450] width 29 height 29
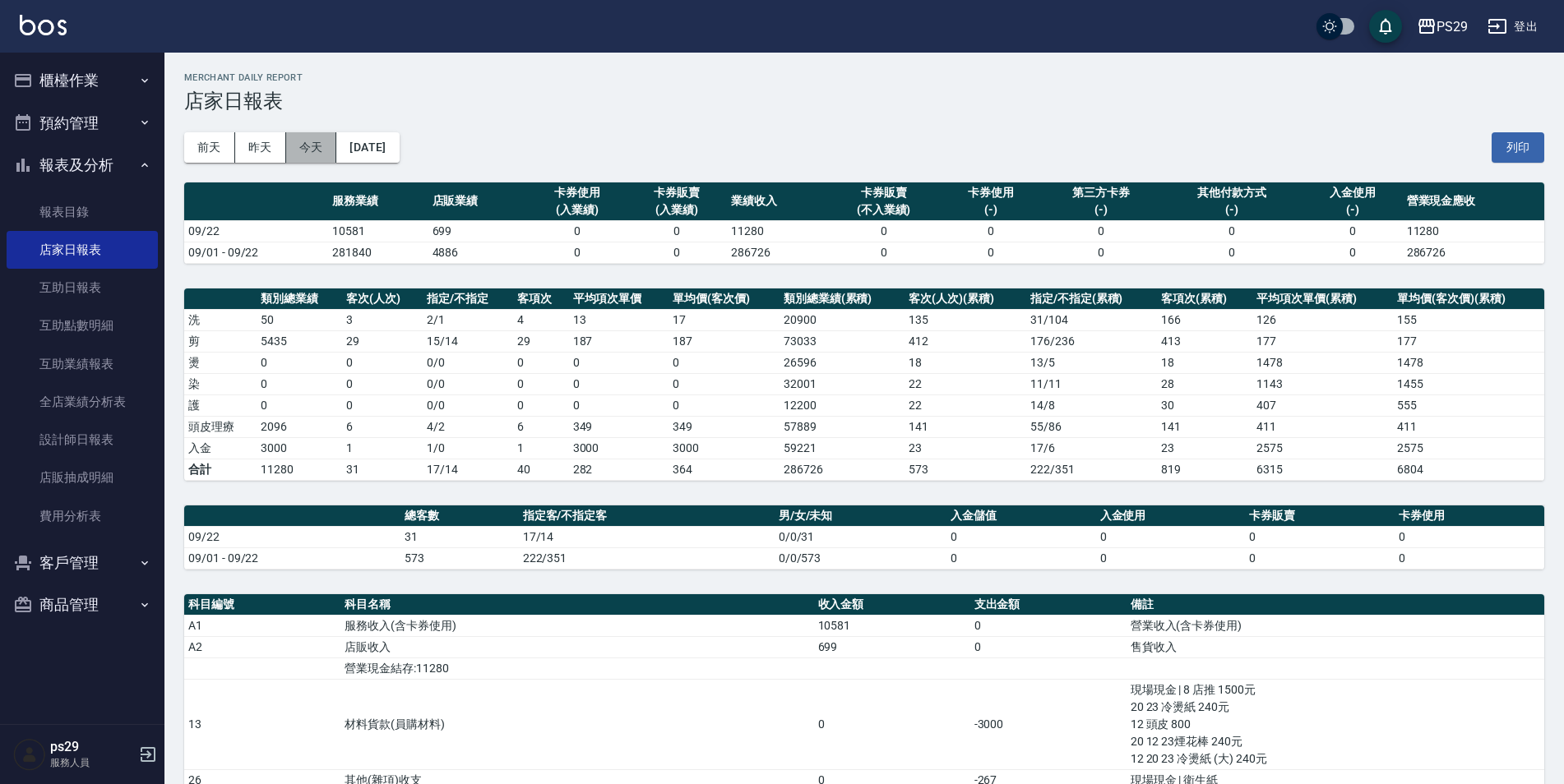
click at [317, 151] on button "今天" at bounding box center [312, 148] width 51 height 30
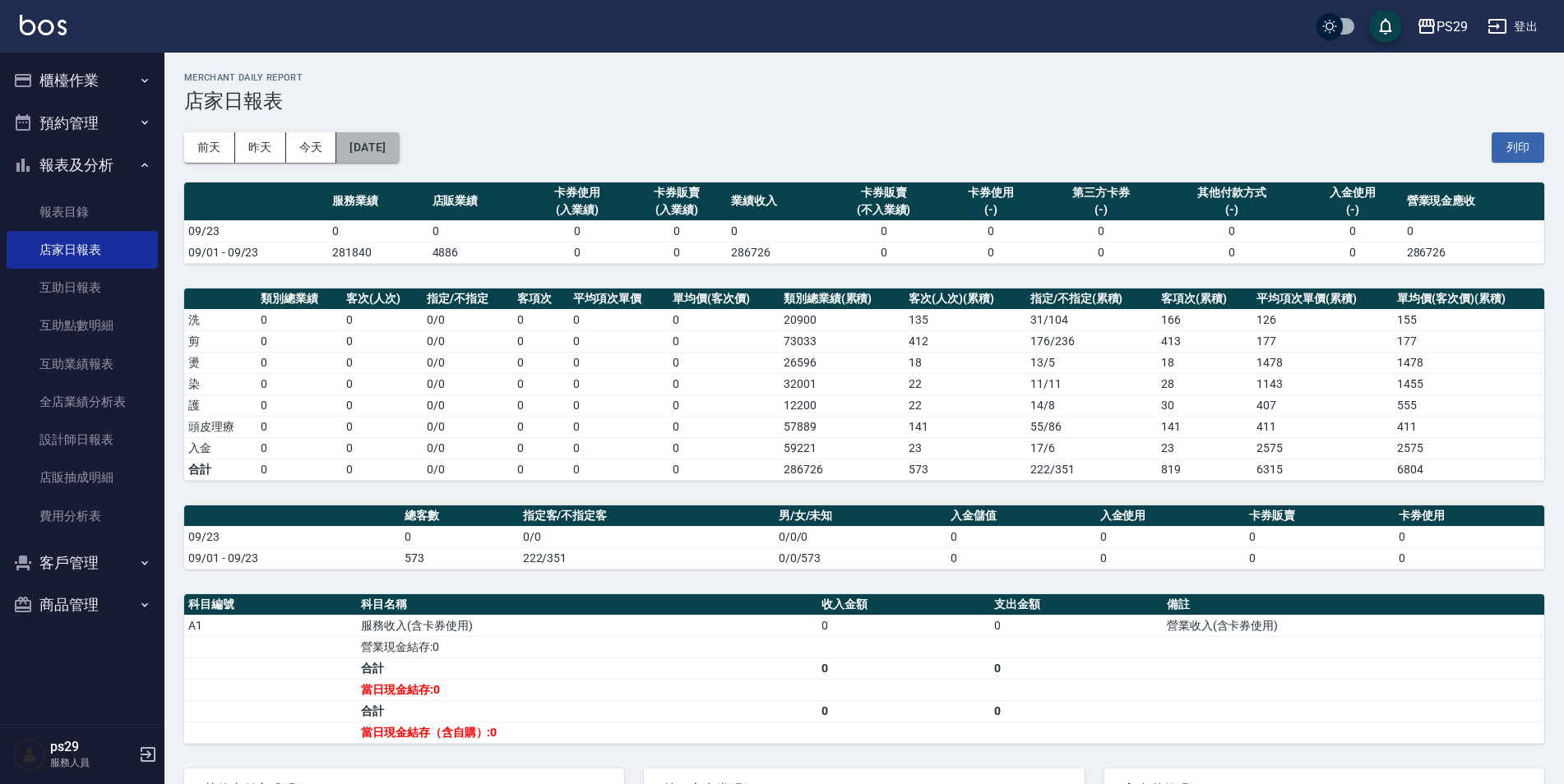
click at [369, 151] on button "[DATE]" at bounding box center [368, 148] width 63 height 30
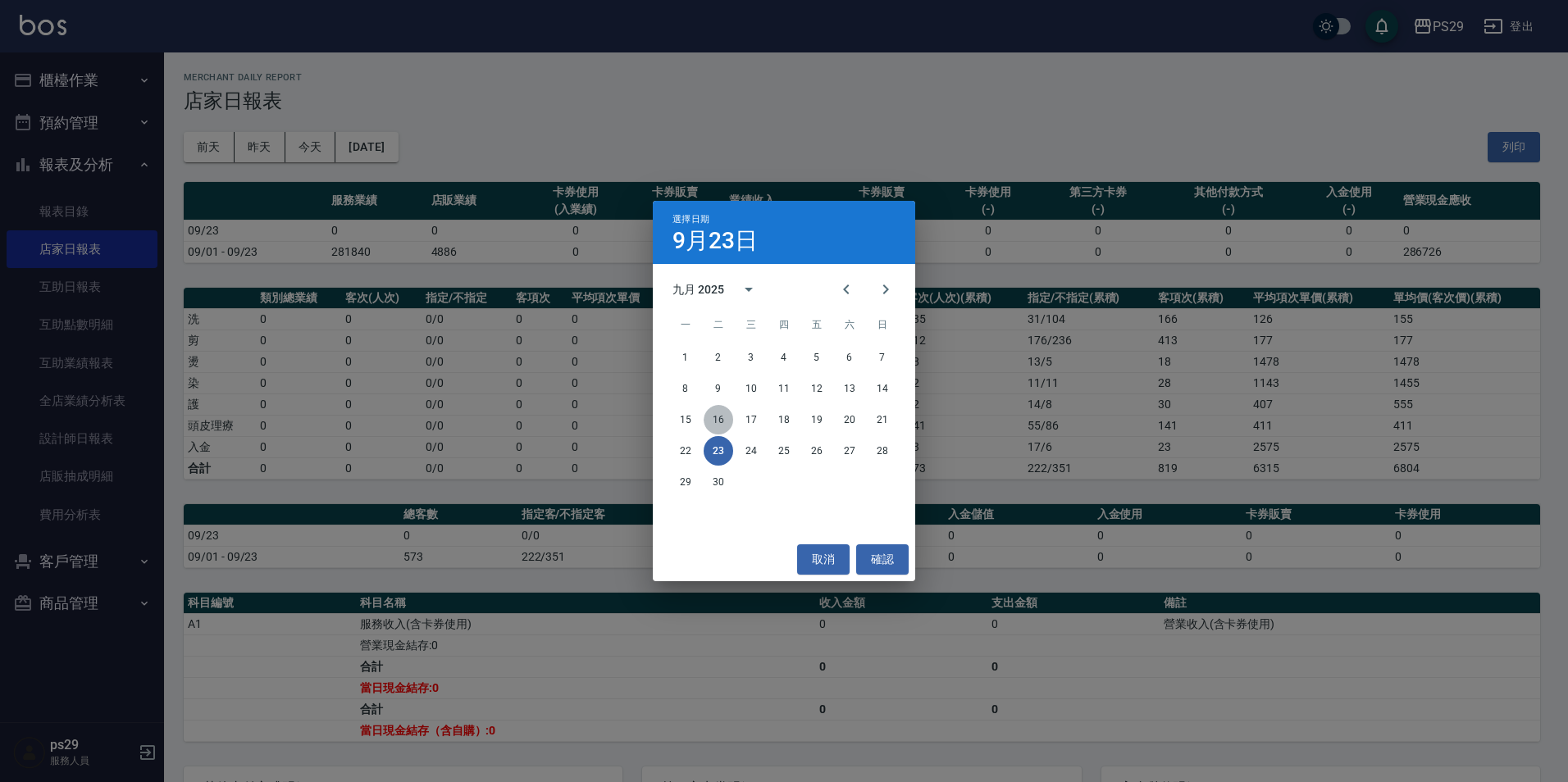
click at [730, 424] on button "16" at bounding box center [718, 419] width 29 height 29
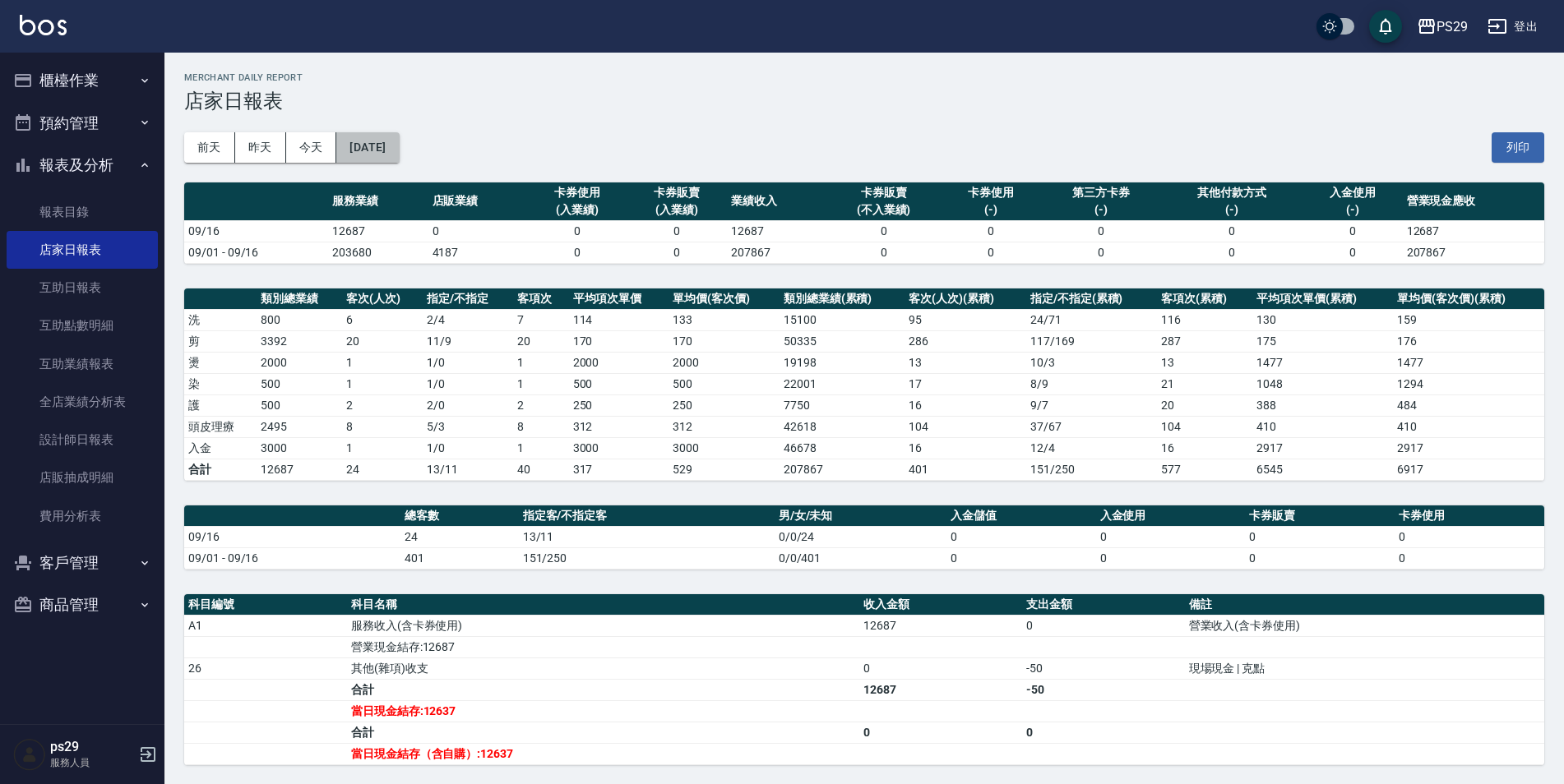
click at [387, 152] on button "[DATE]" at bounding box center [368, 148] width 63 height 30
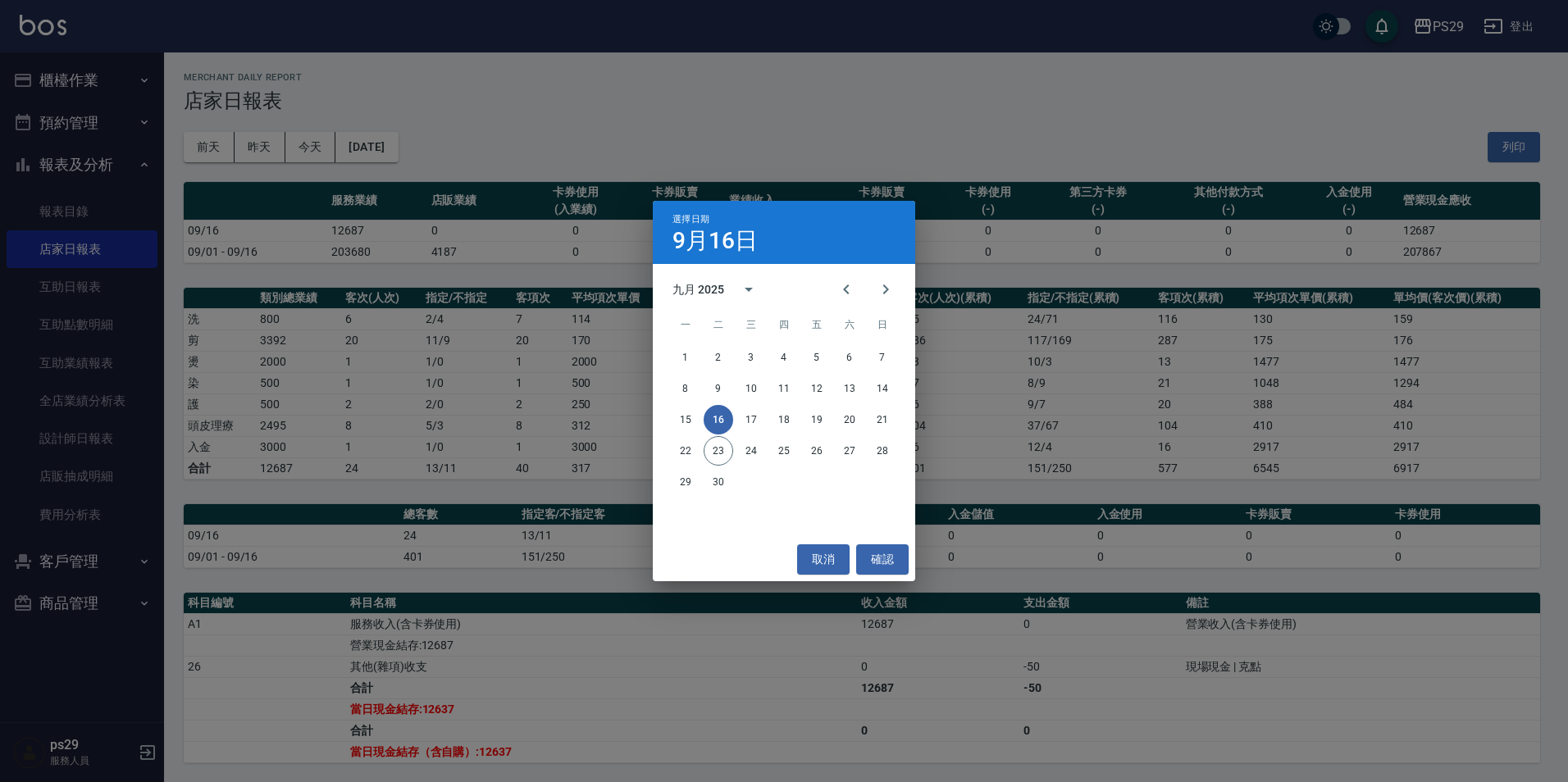
click at [730, 410] on div "15 16 17 18 19 20 21" at bounding box center [784, 419] width 263 height 29
click at [744, 420] on button "17" at bounding box center [751, 419] width 29 height 29
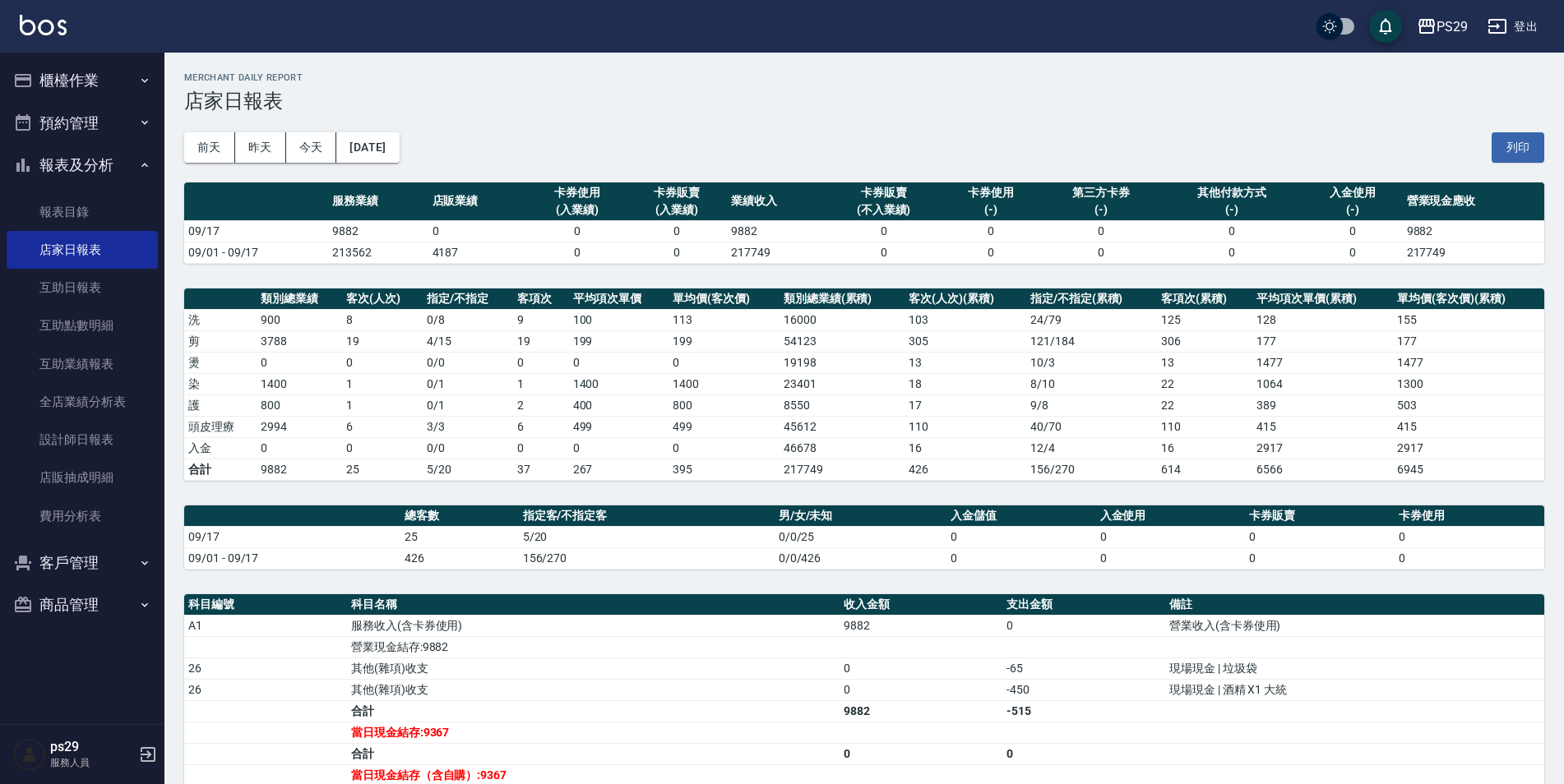
click at [391, 144] on button "[DATE]" at bounding box center [368, 148] width 63 height 30
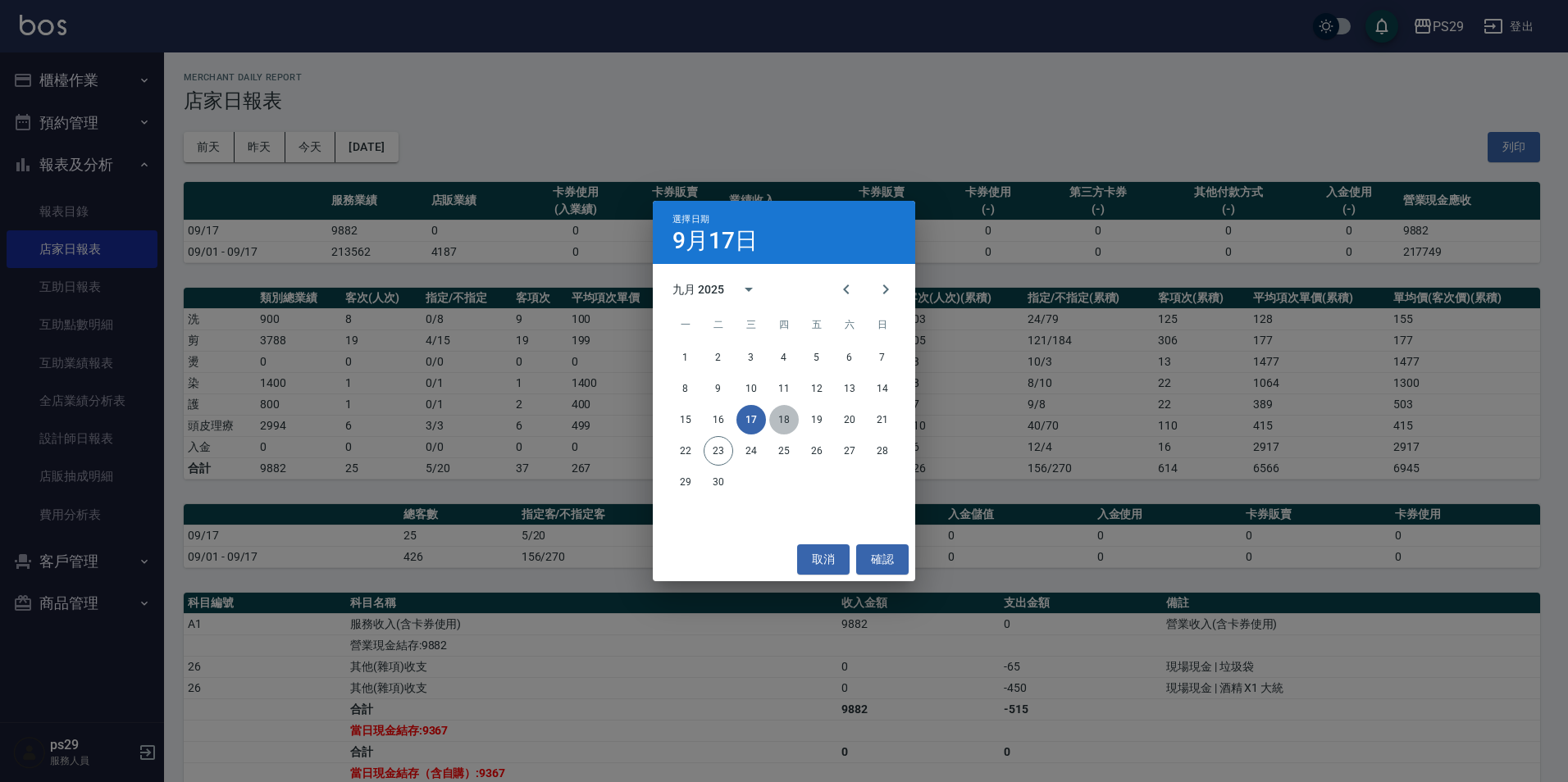
click at [783, 424] on button "18" at bounding box center [783, 419] width 29 height 29
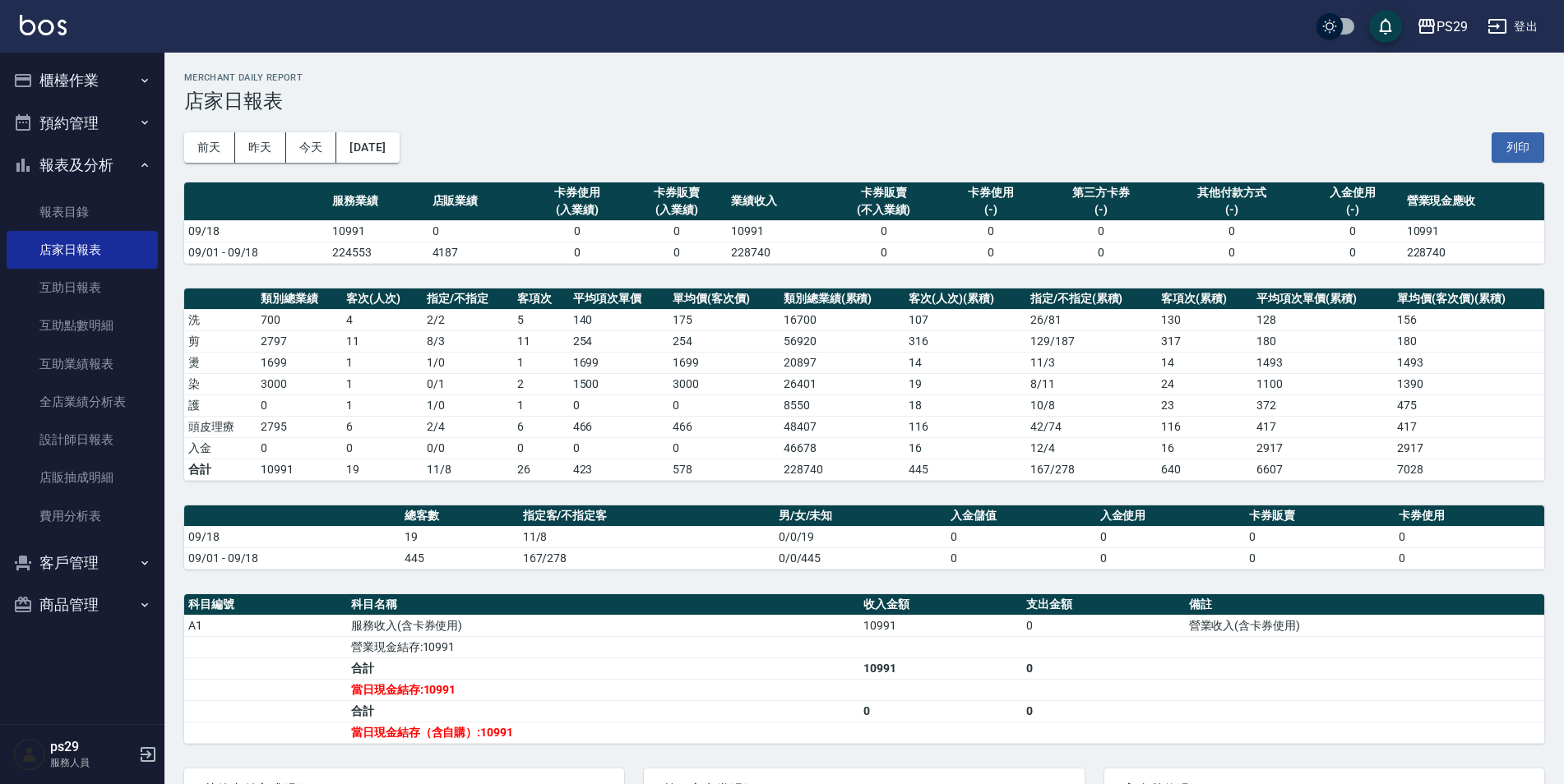
click at [438, 184] on th "店販業績" at bounding box center [477, 202] width 99 height 39
click at [432, 169] on div "[DATE] [DATE] [DATE] [DATE] 列印" at bounding box center [864, 148] width 1360 height 70
click at [399, 154] on button "[DATE]" at bounding box center [368, 148] width 63 height 30
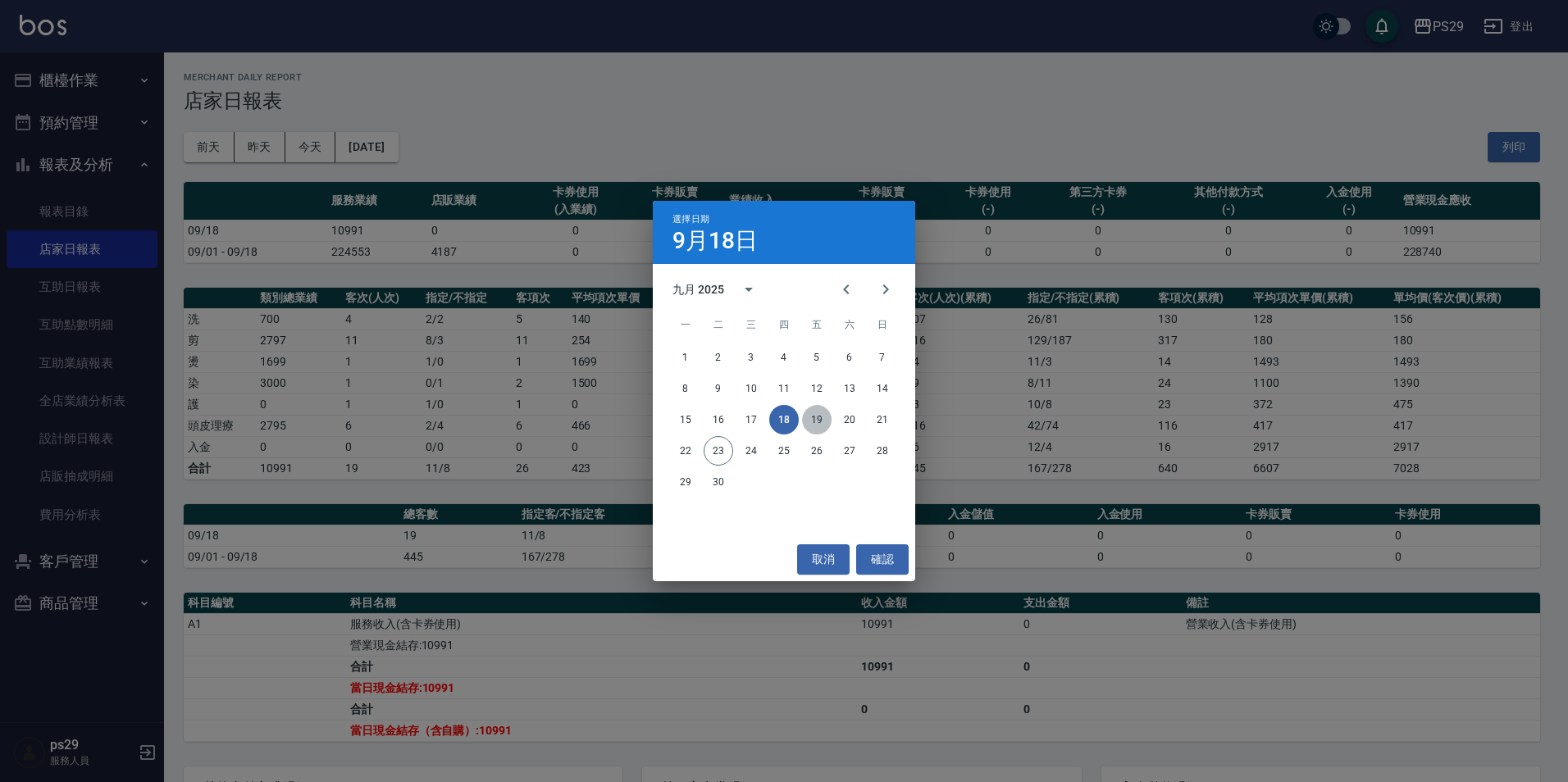
click at [820, 414] on button "19" at bounding box center [816, 419] width 29 height 29
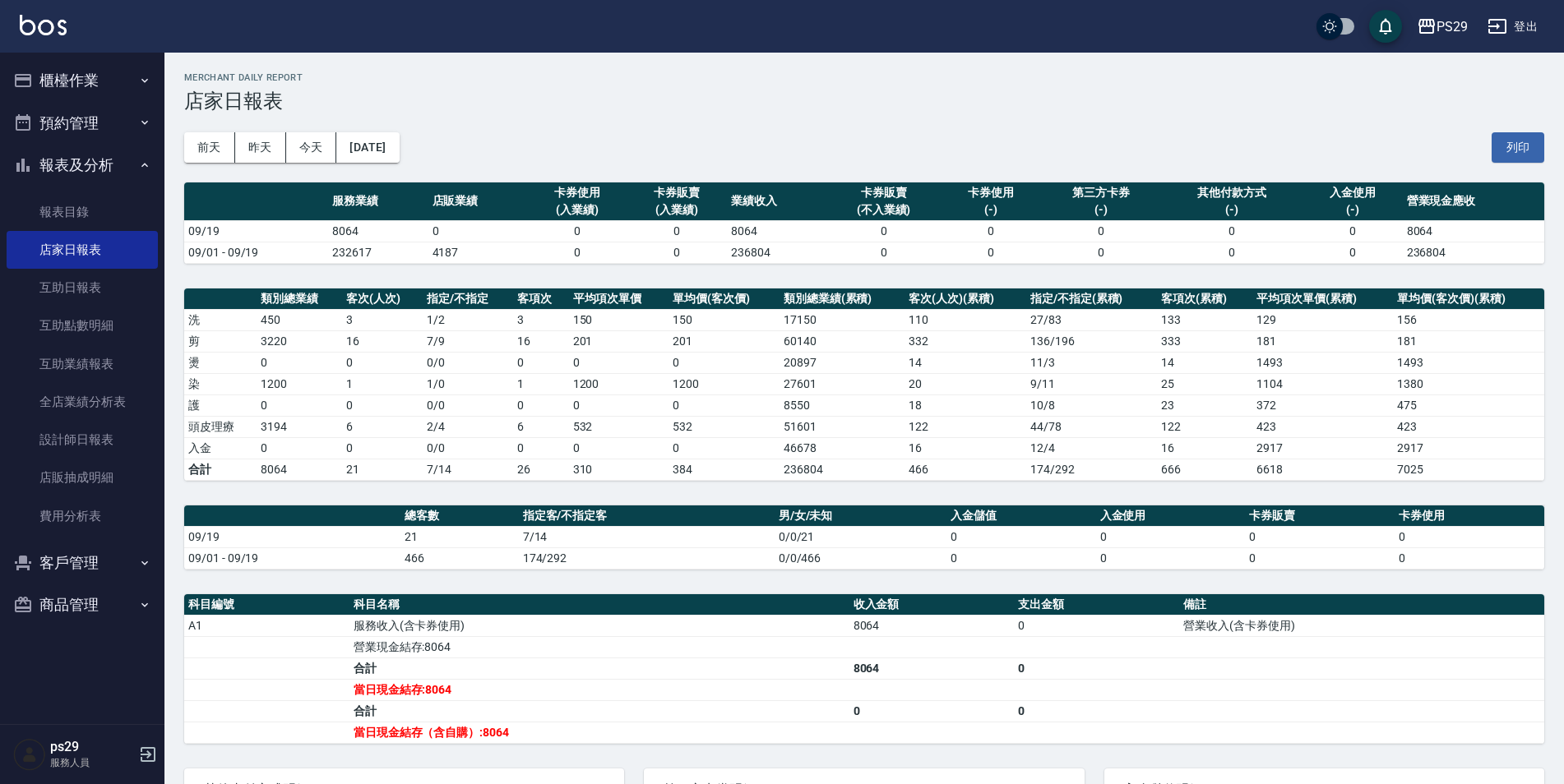
click at [424, 167] on div "[DATE] [DATE] [DATE] [DATE] 列印" at bounding box center [864, 148] width 1360 height 70
click at [399, 147] on button "[DATE]" at bounding box center [368, 148] width 63 height 30
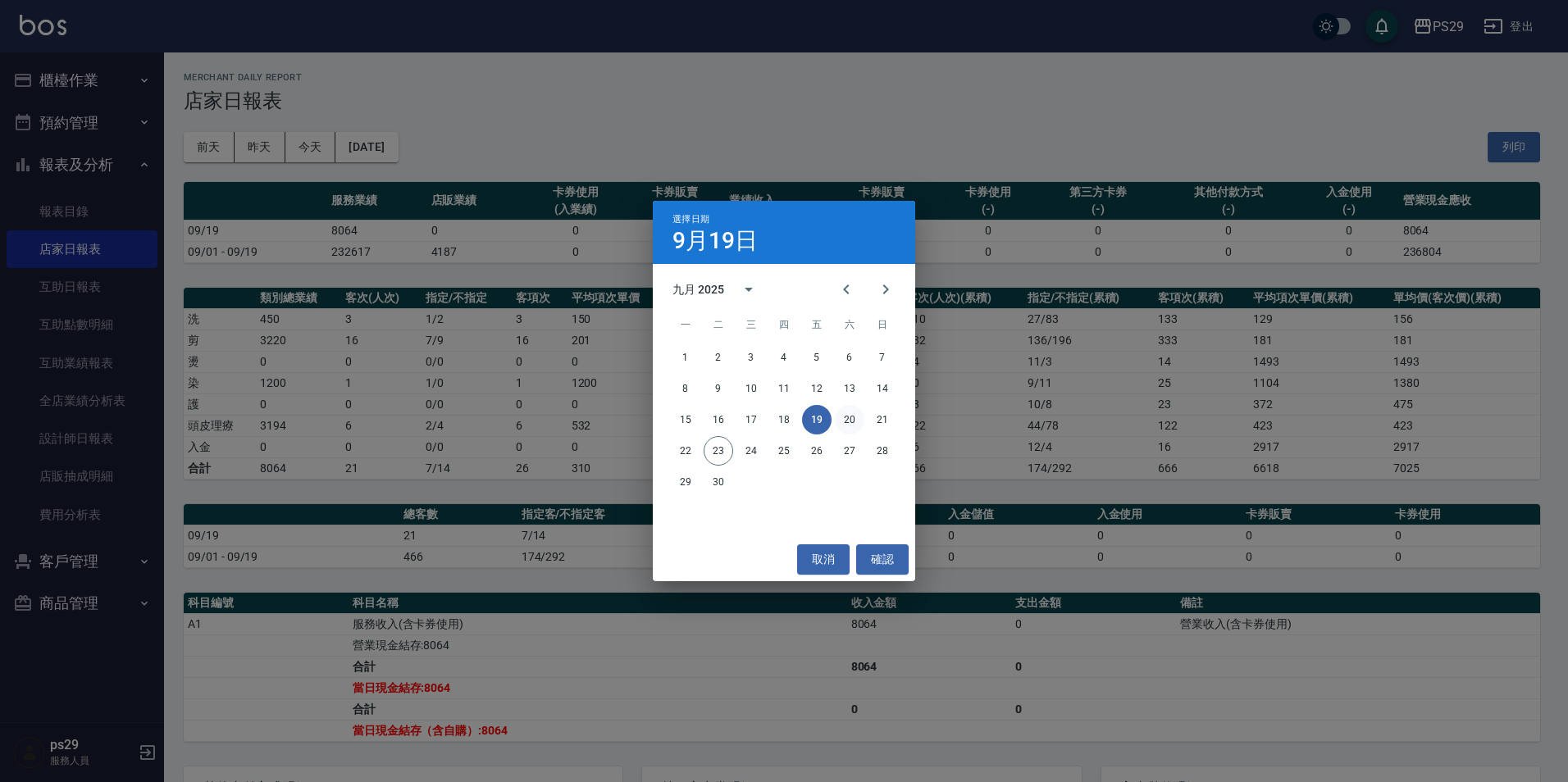
click at [840, 419] on button "20" at bounding box center [849, 419] width 29 height 29
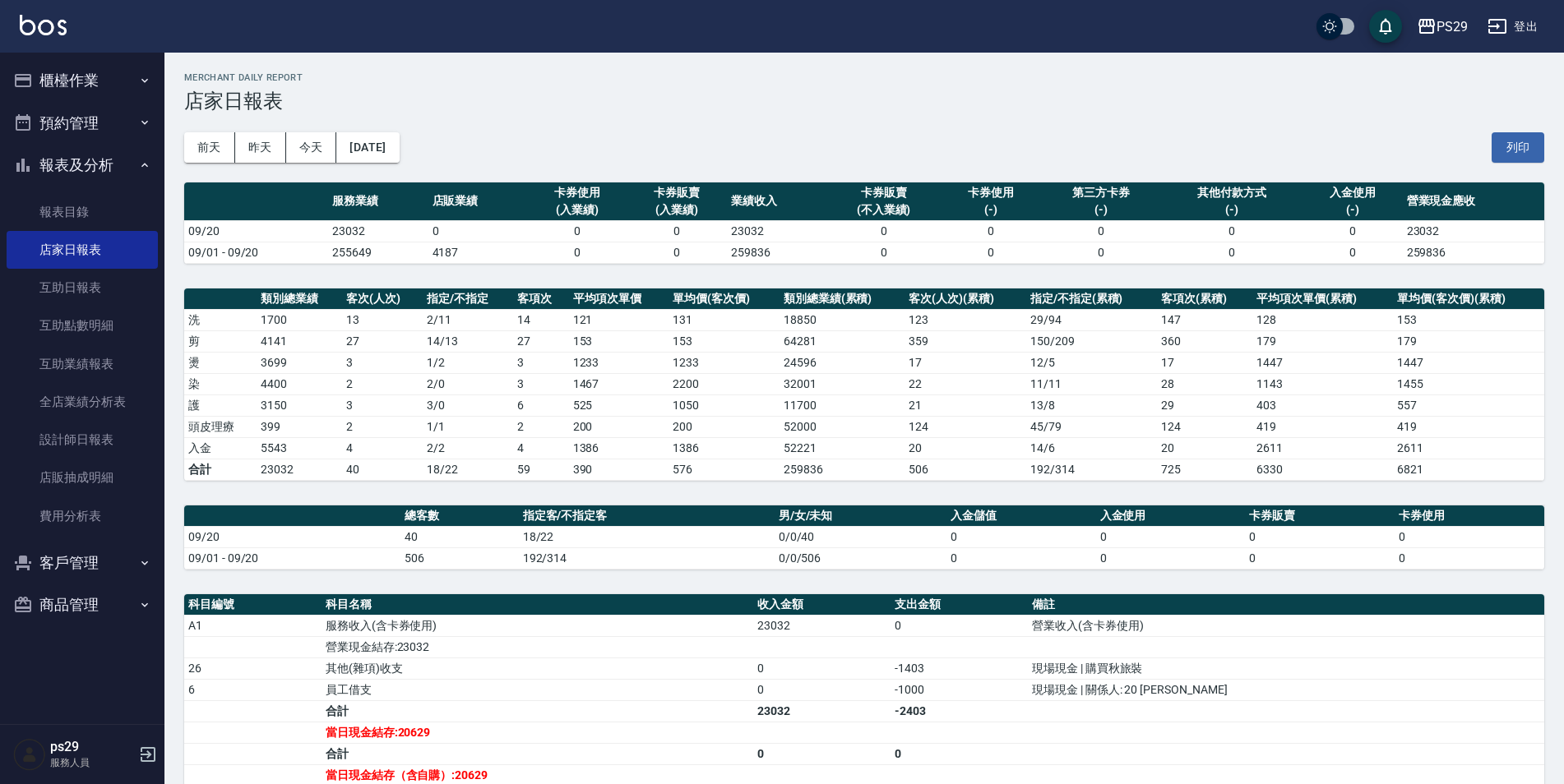
click at [143, 159] on icon "button" at bounding box center [145, 166] width 13 height 13
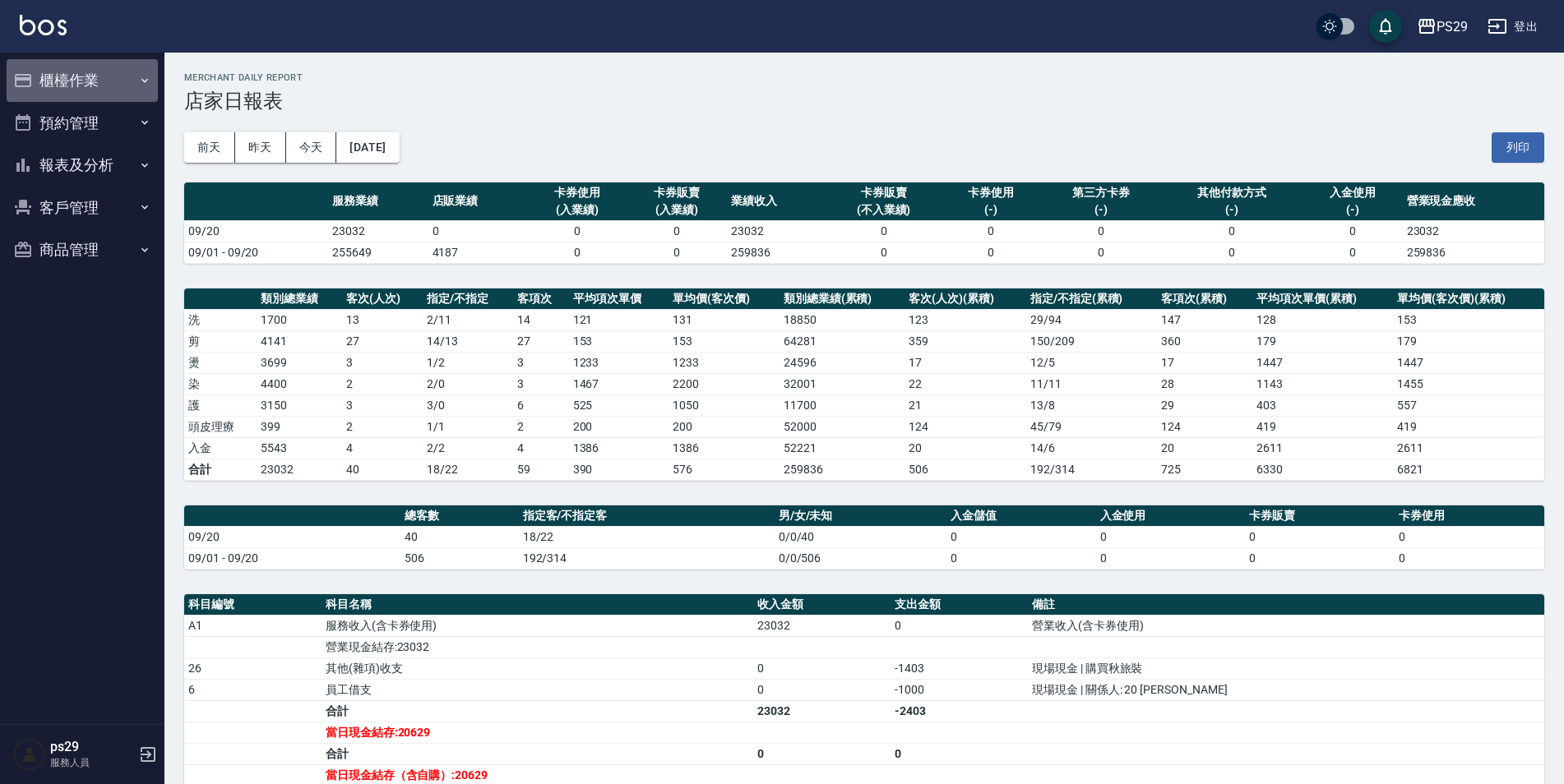
click at [140, 85] on icon "button" at bounding box center [145, 80] width 13 height 13
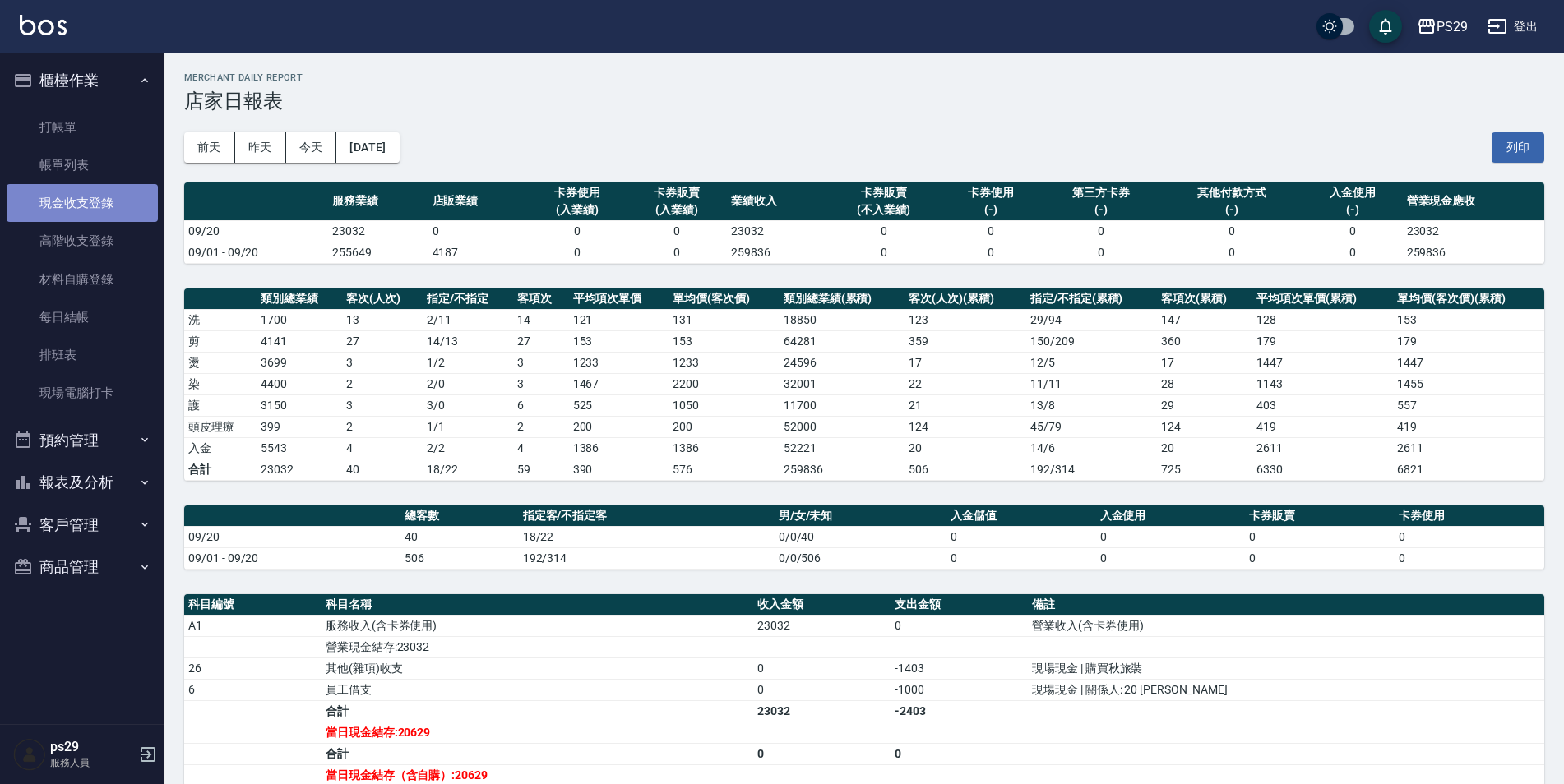
click at [127, 193] on link "現金收支登錄" at bounding box center [82, 203] width 152 height 38
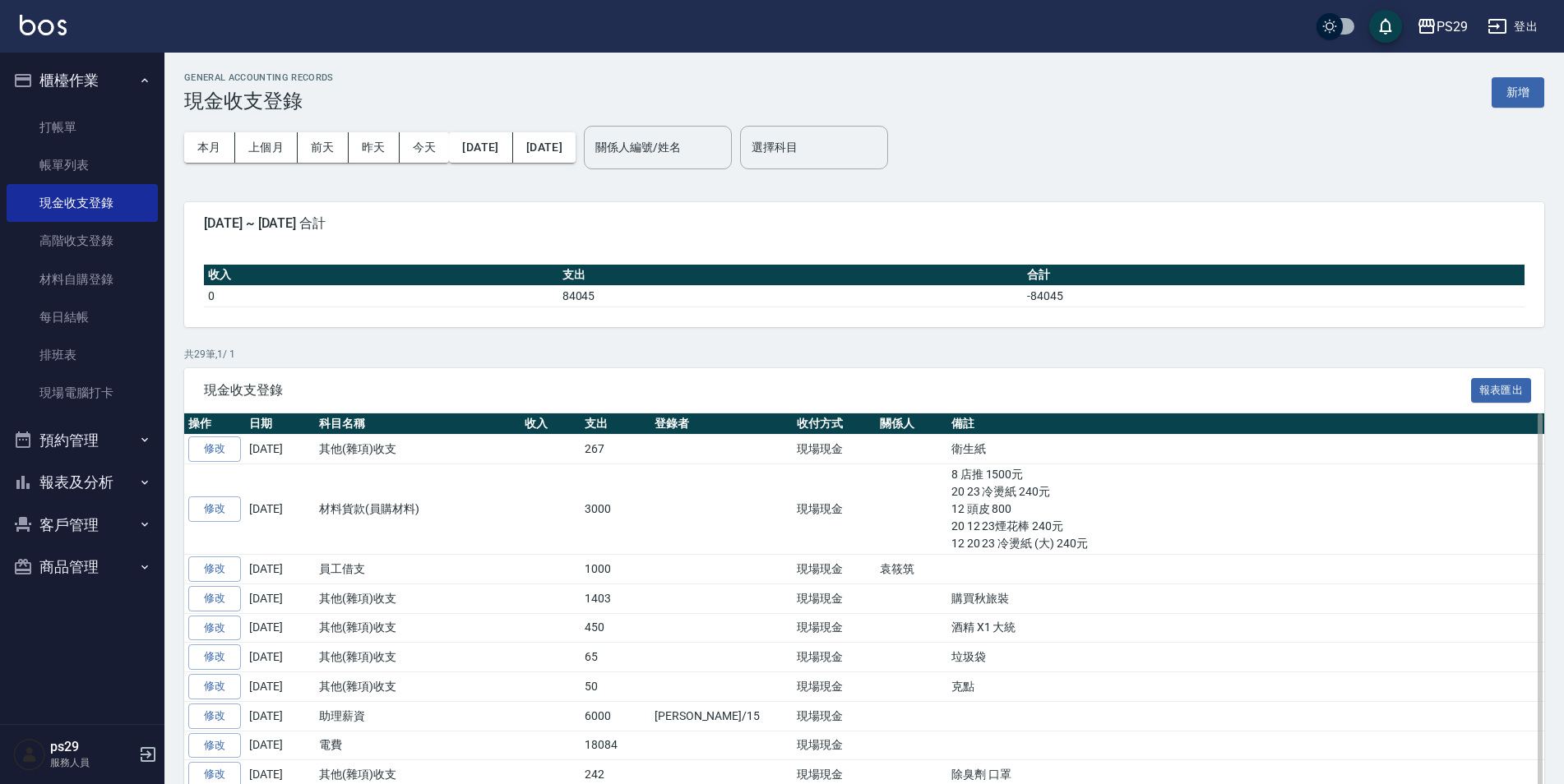
scroll to position [165, 0]
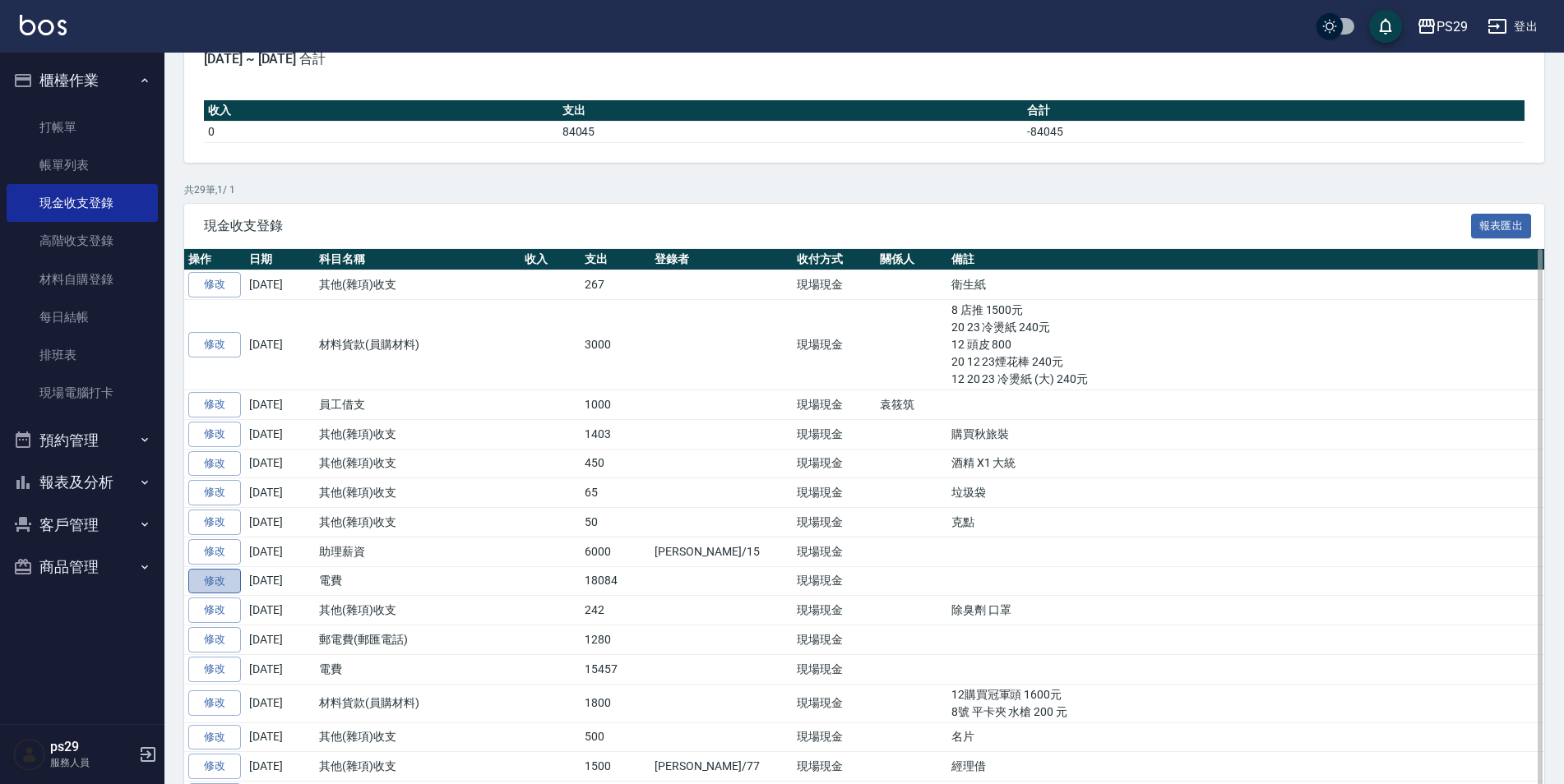
click at [222, 579] on link "修改" at bounding box center [215, 581] width 53 height 26
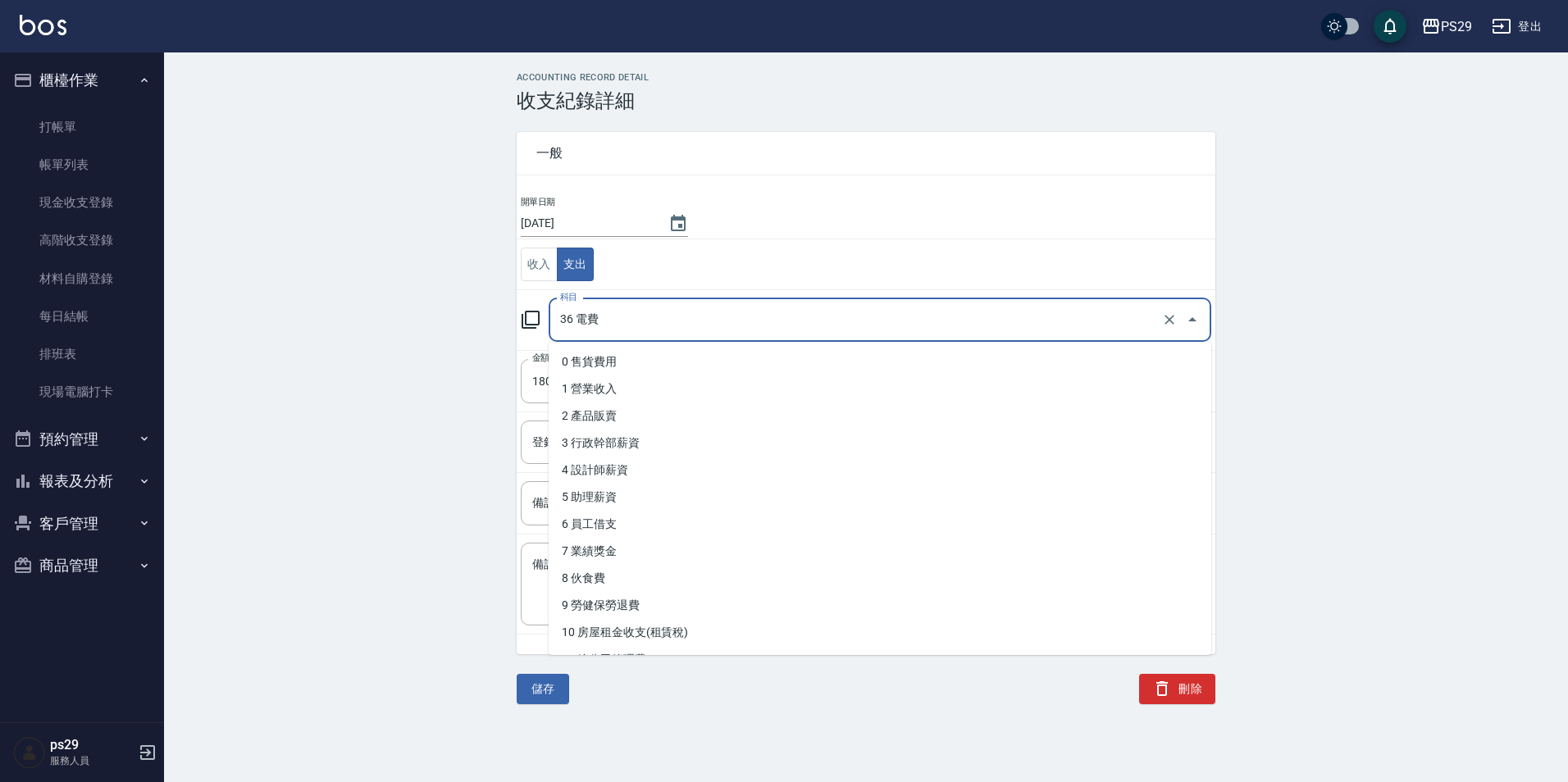
click at [681, 318] on input "36 電費" at bounding box center [857, 320] width 602 height 28
click at [471, 316] on div "ACCOUNTING RECORD DETAIL 收支紀錄詳細 一般 開單日期 [DATE] 收入 支出 科目 36 電費 科目 金額 18084 金額 登錄…" at bounding box center [866, 387] width 1404 height 632
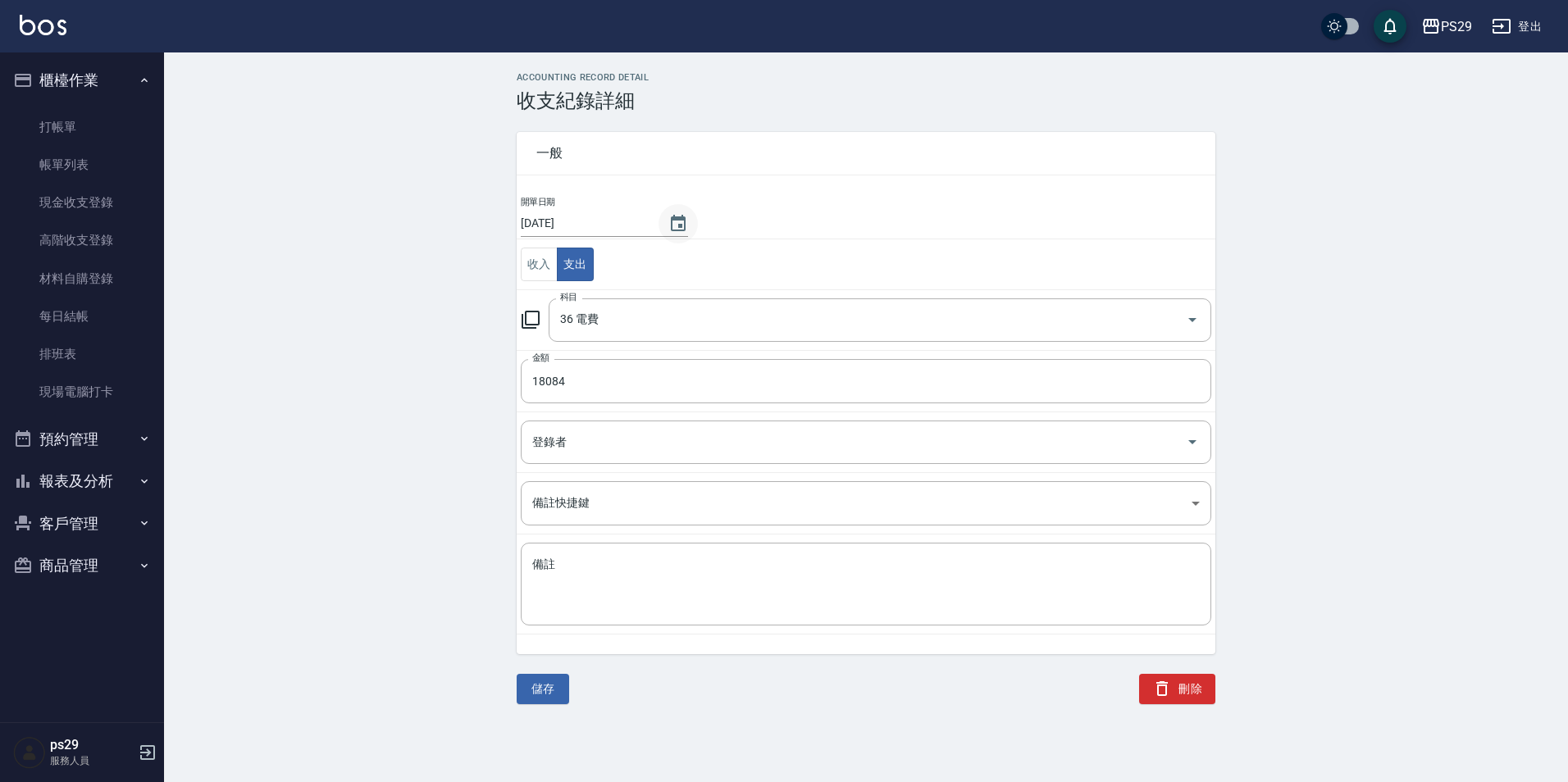
click at [689, 227] on button "Choose date, selected date is 2025-09-14" at bounding box center [678, 224] width 40 height 40
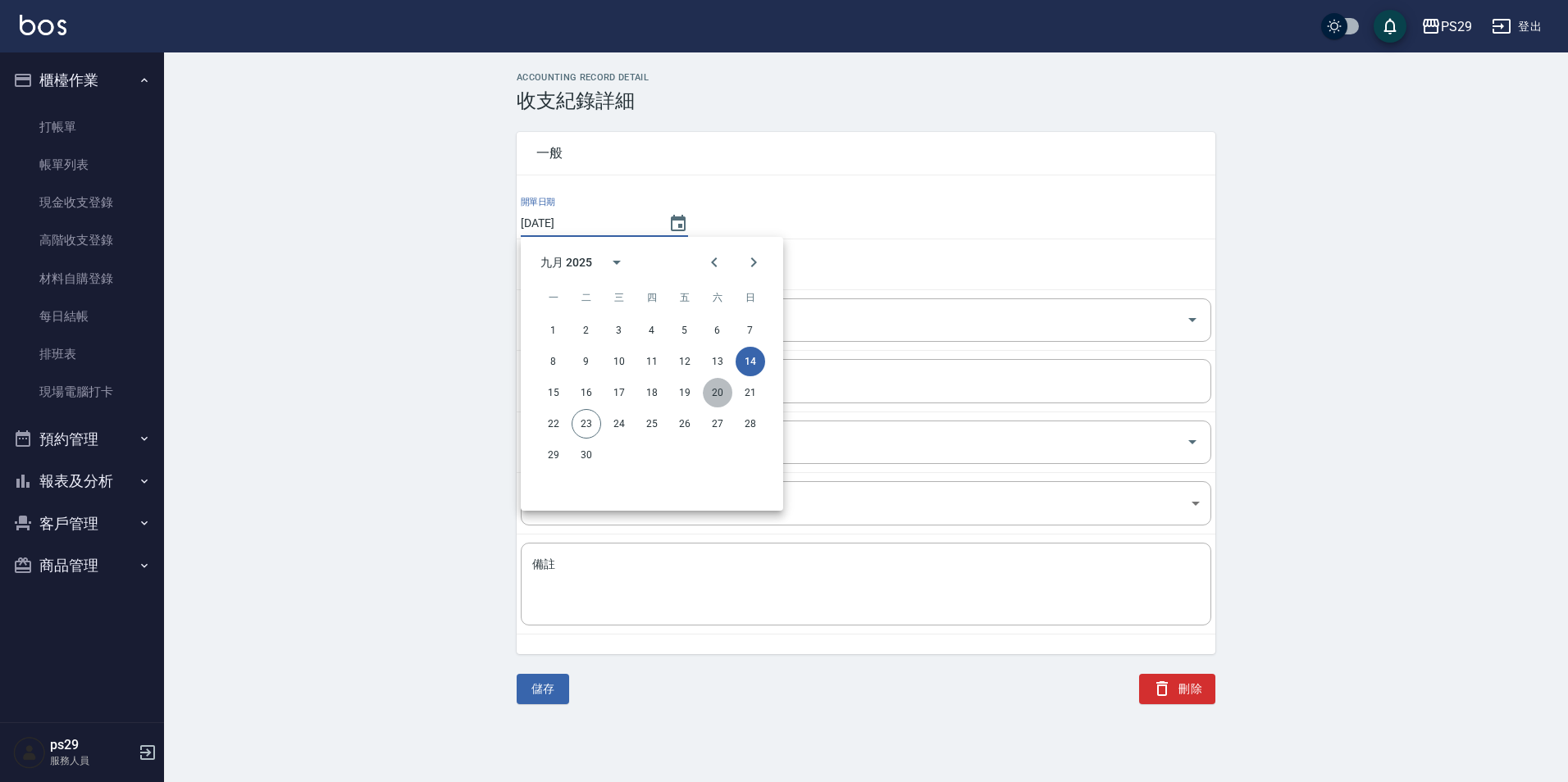
click at [724, 392] on button "20" at bounding box center [717, 392] width 29 height 29
type input "[DATE]"
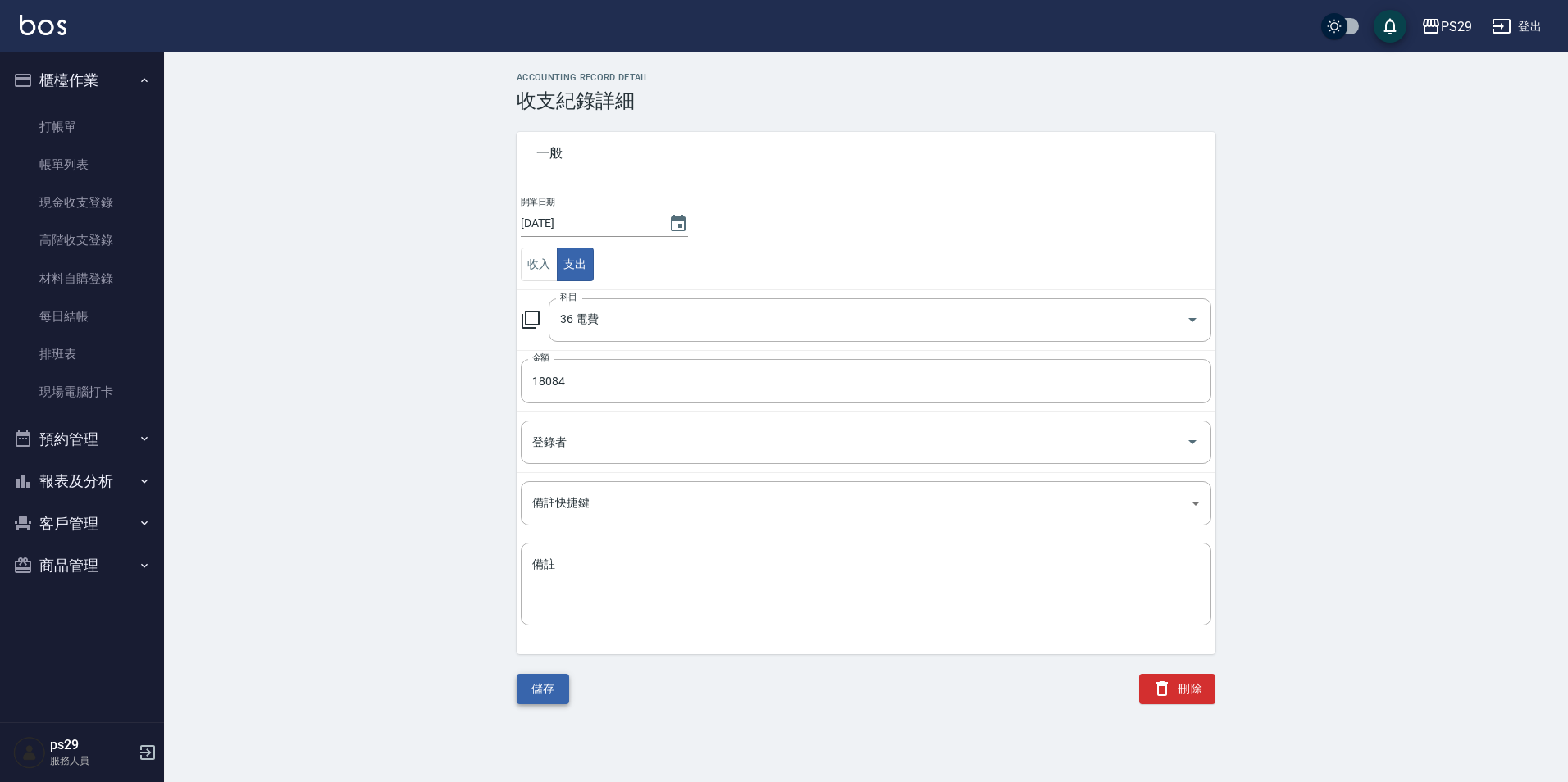
click at [544, 678] on button "儲存" at bounding box center [543, 689] width 53 height 30
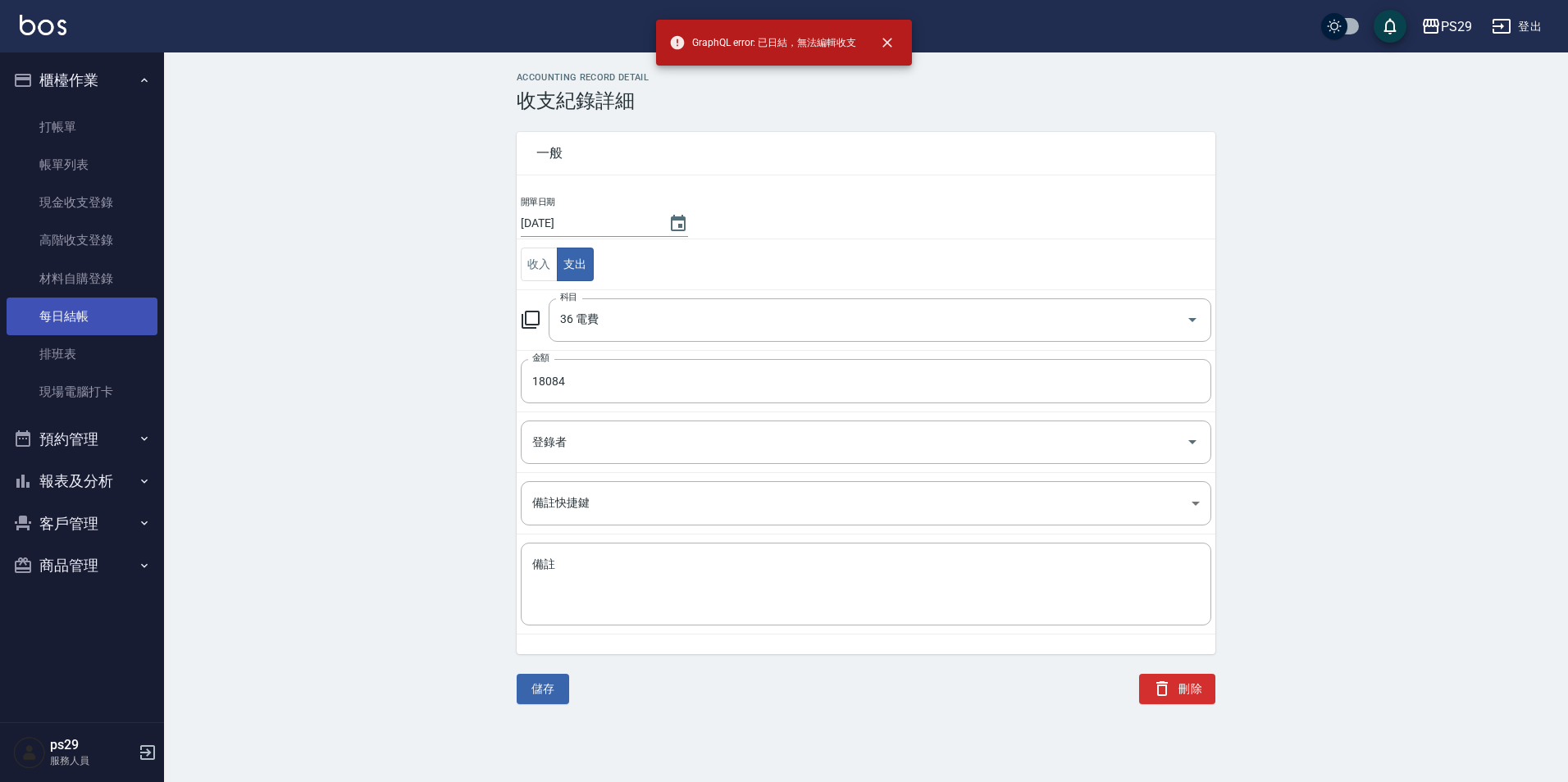
click at [91, 325] on link "每日結帳" at bounding box center [82, 316] width 151 height 38
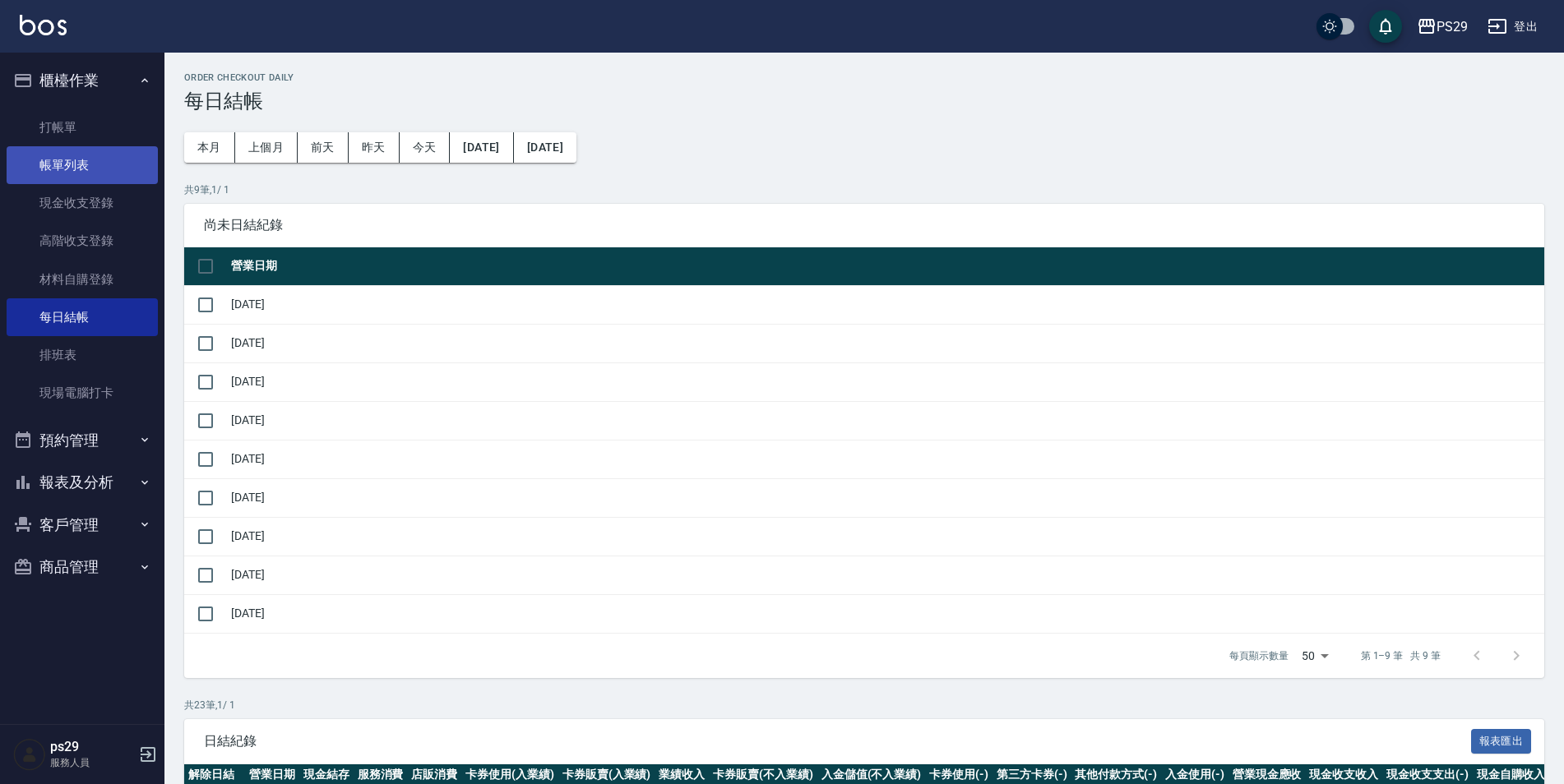
click at [99, 171] on link "帳單列表" at bounding box center [82, 166] width 152 height 38
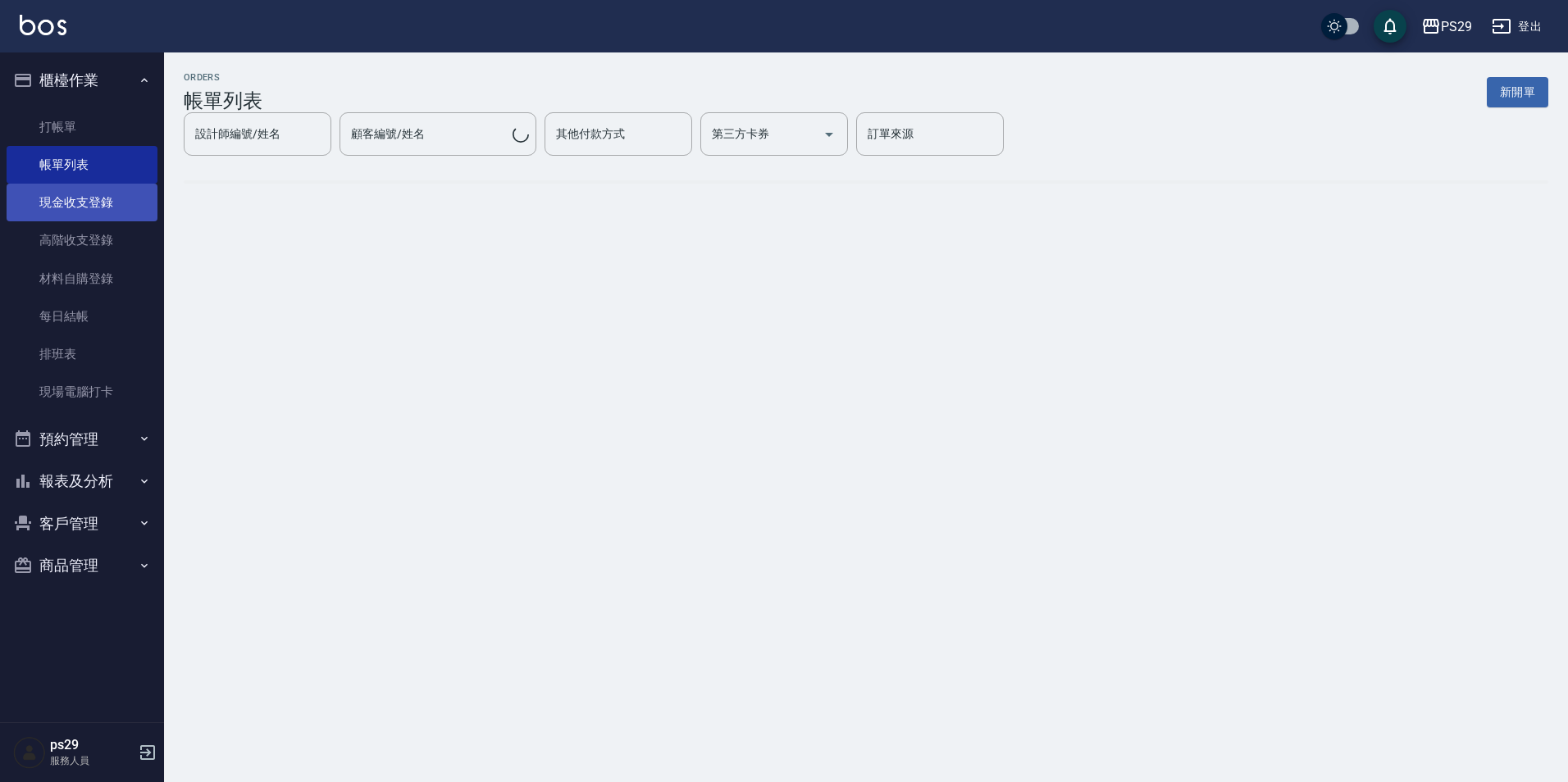
click at [110, 216] on link "現金收支登錄" at bounding box center [82, 202] width 151 height 38
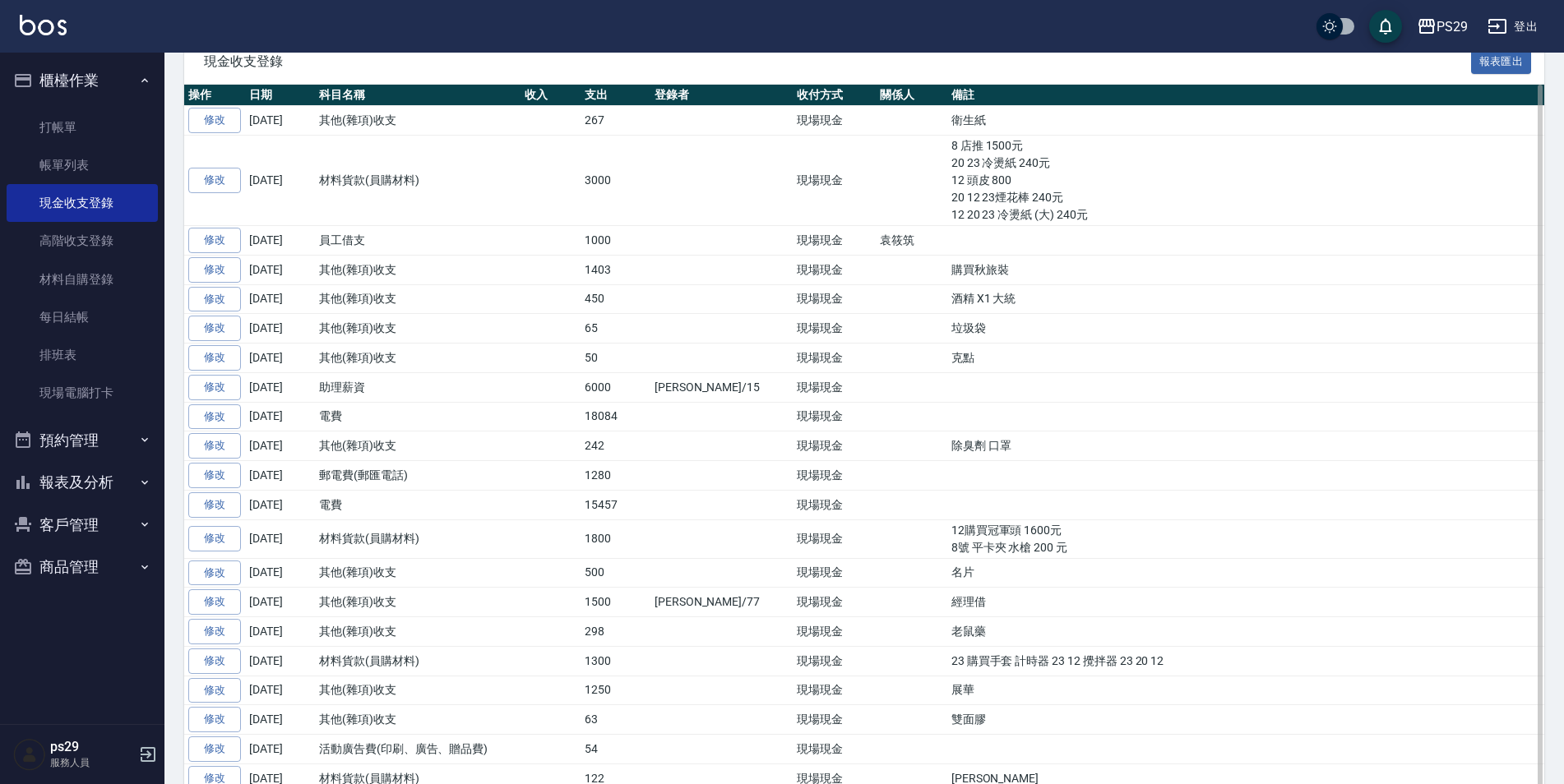
scroll to position [411, 0]
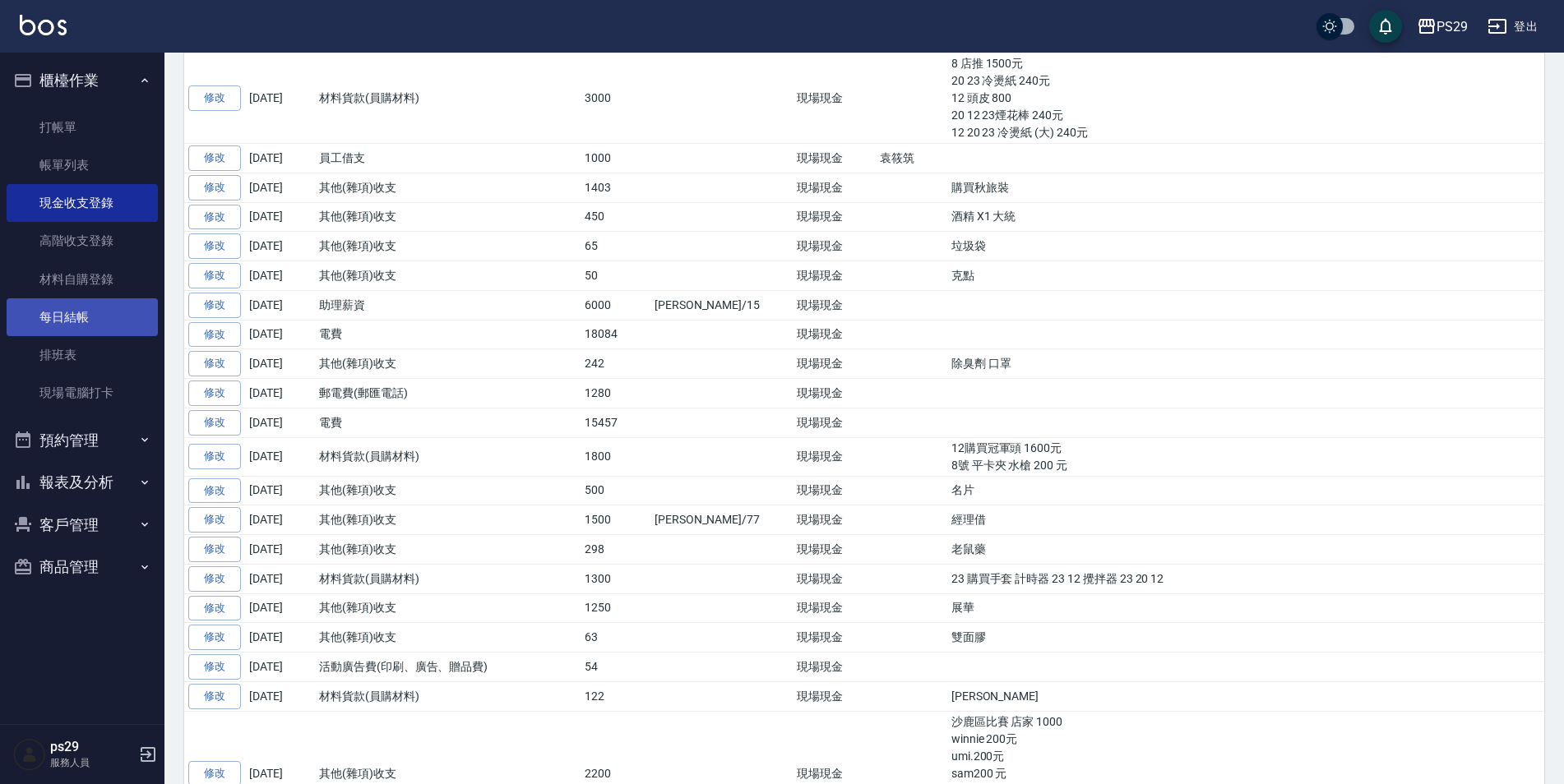
click at [99, 325] on link "每日結帳" at bounding box center [82, 317] width 152 height 38
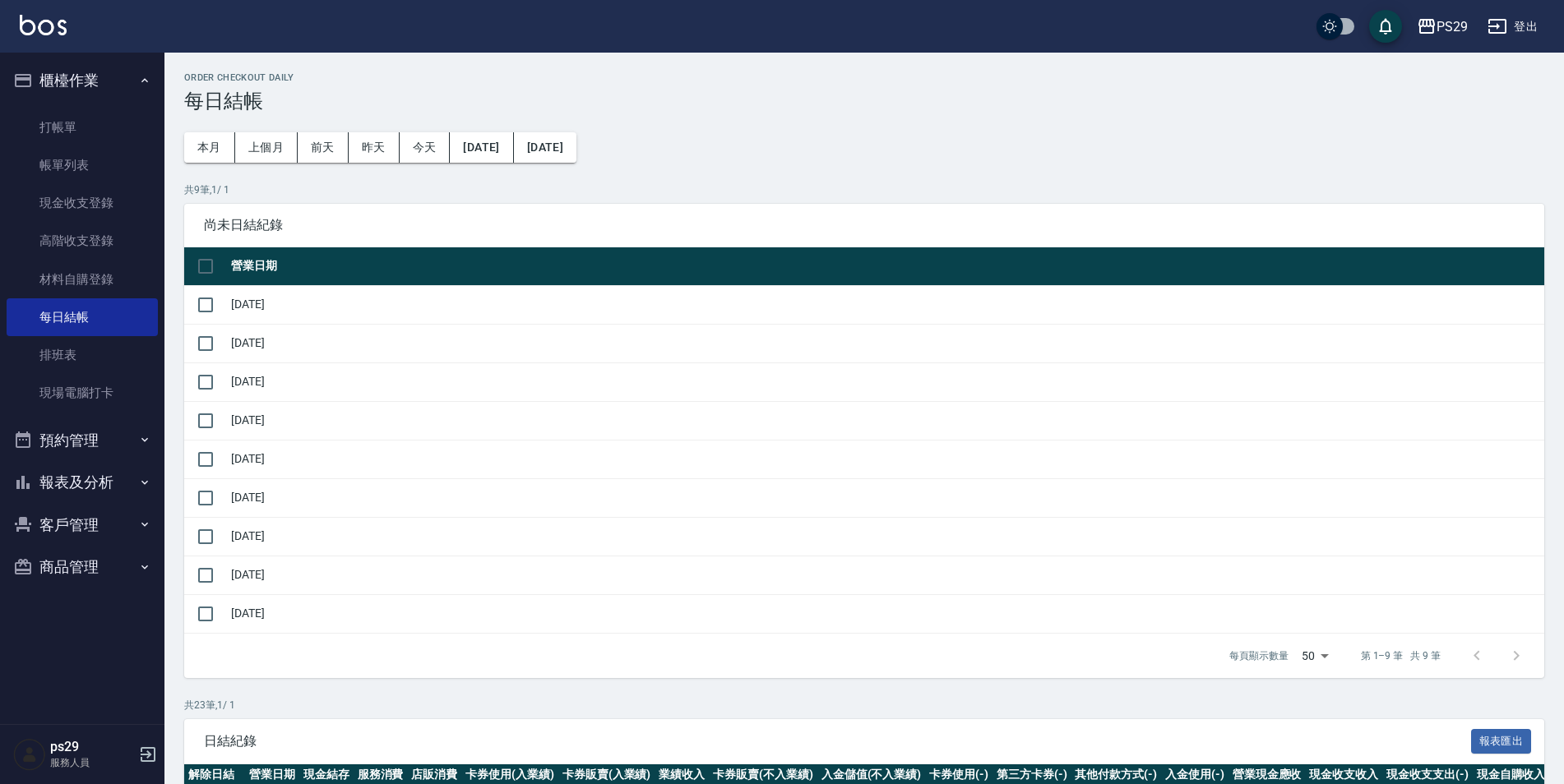
scroll to position [329, 0]
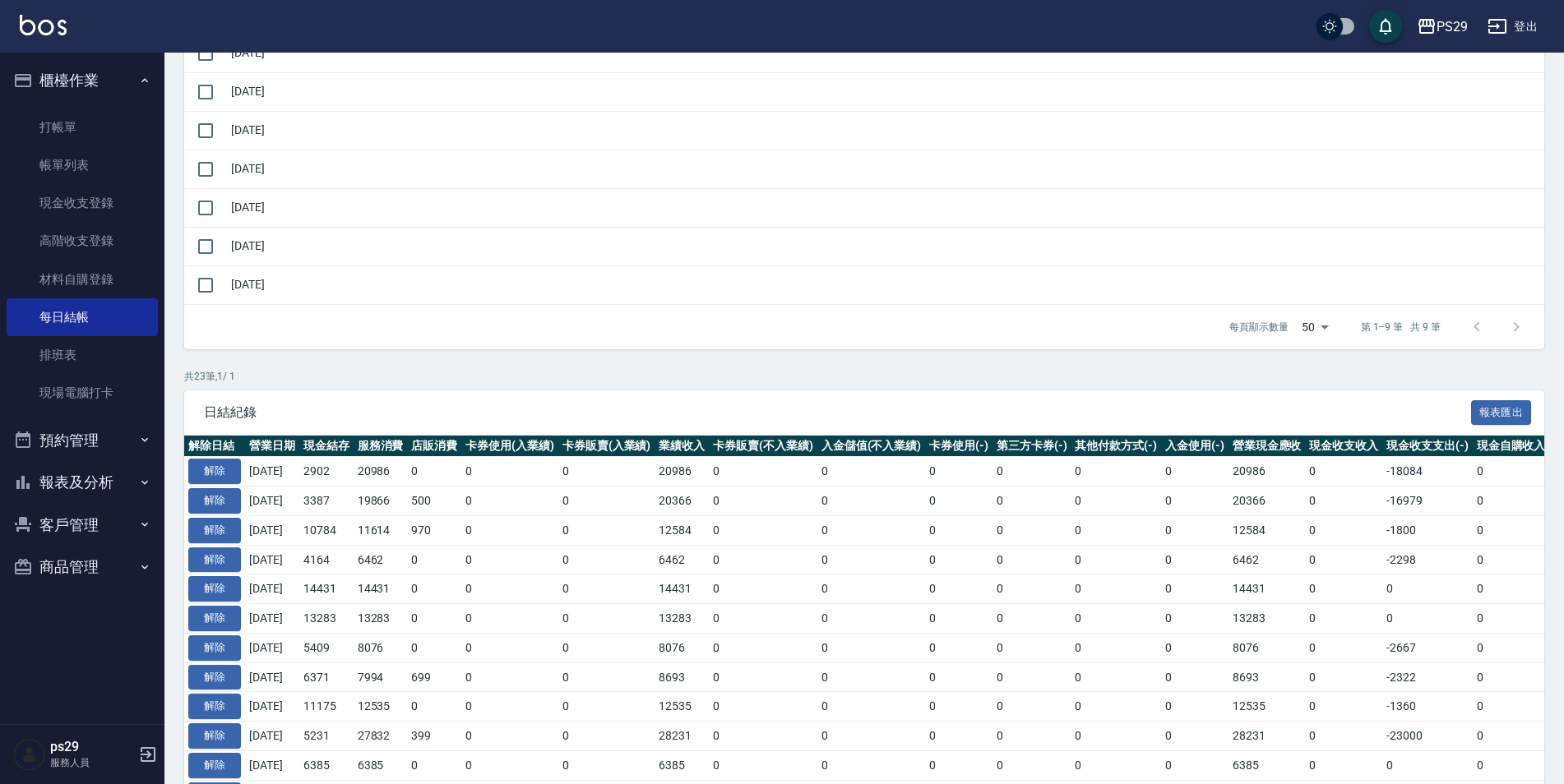
click at [203, 457] on td "解除" at bounding box center [214, 472] width 61 height 29
click at [206, 462] on button "解除" at bounding box center [215, 471] width 53 height 26
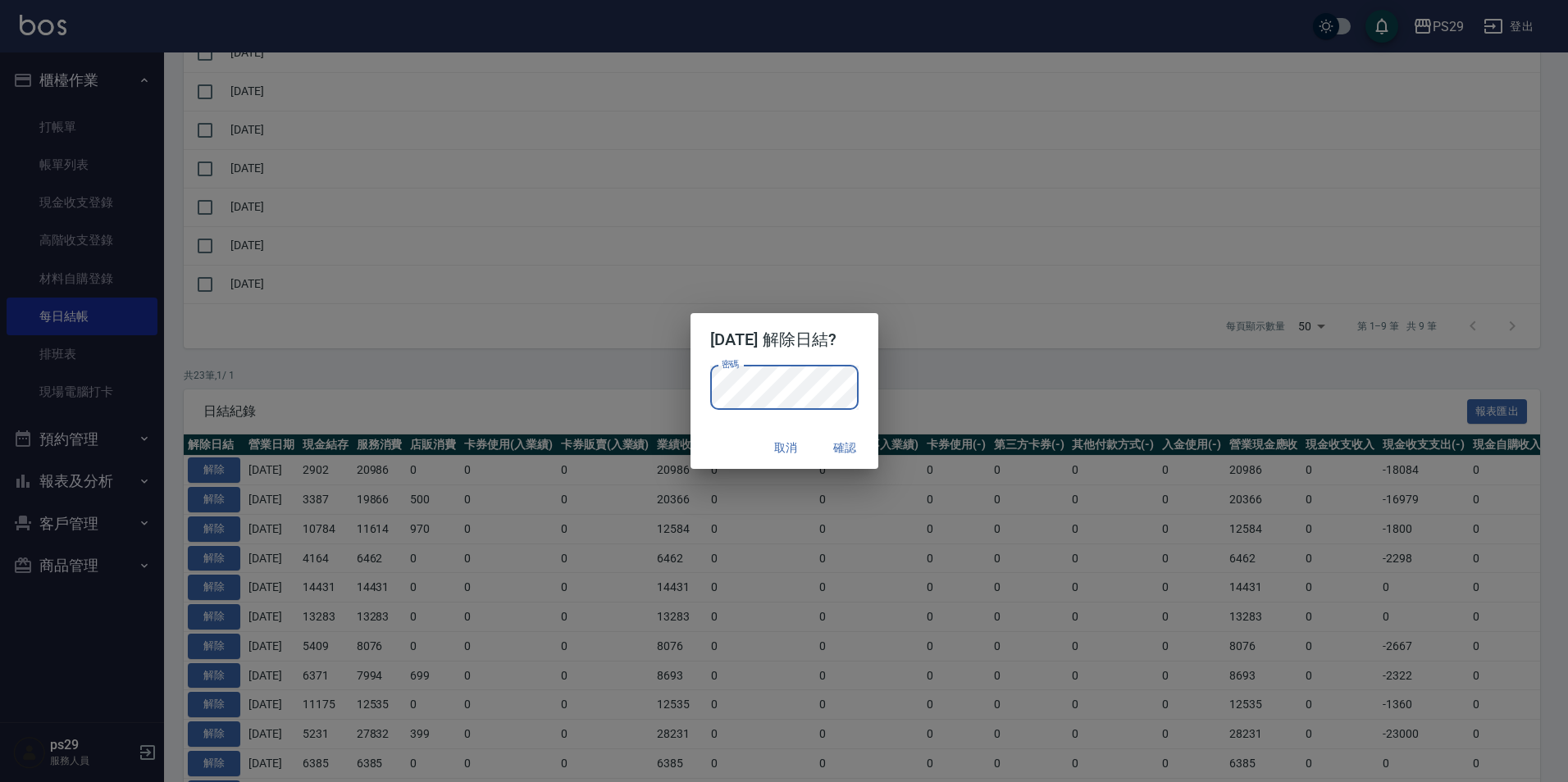
click at [1024, 351] on div "[DATE] 解除日結? 密碼 密碼 取消 確認" at bounding box center [784, 391] width 1568 height 782
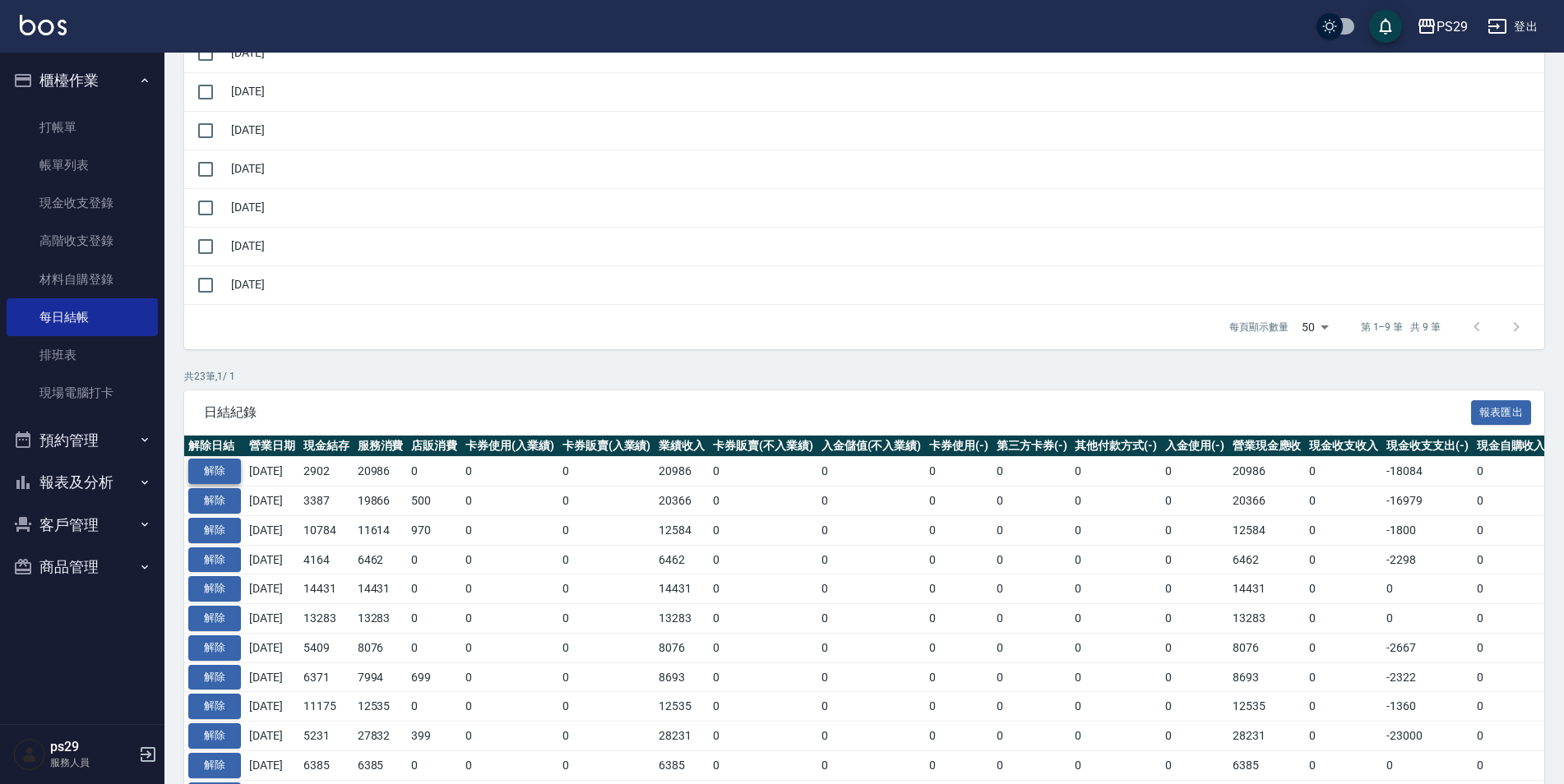
click at [210, 474] on button "解除" at bounding box center [215, 471] width 53 height 26
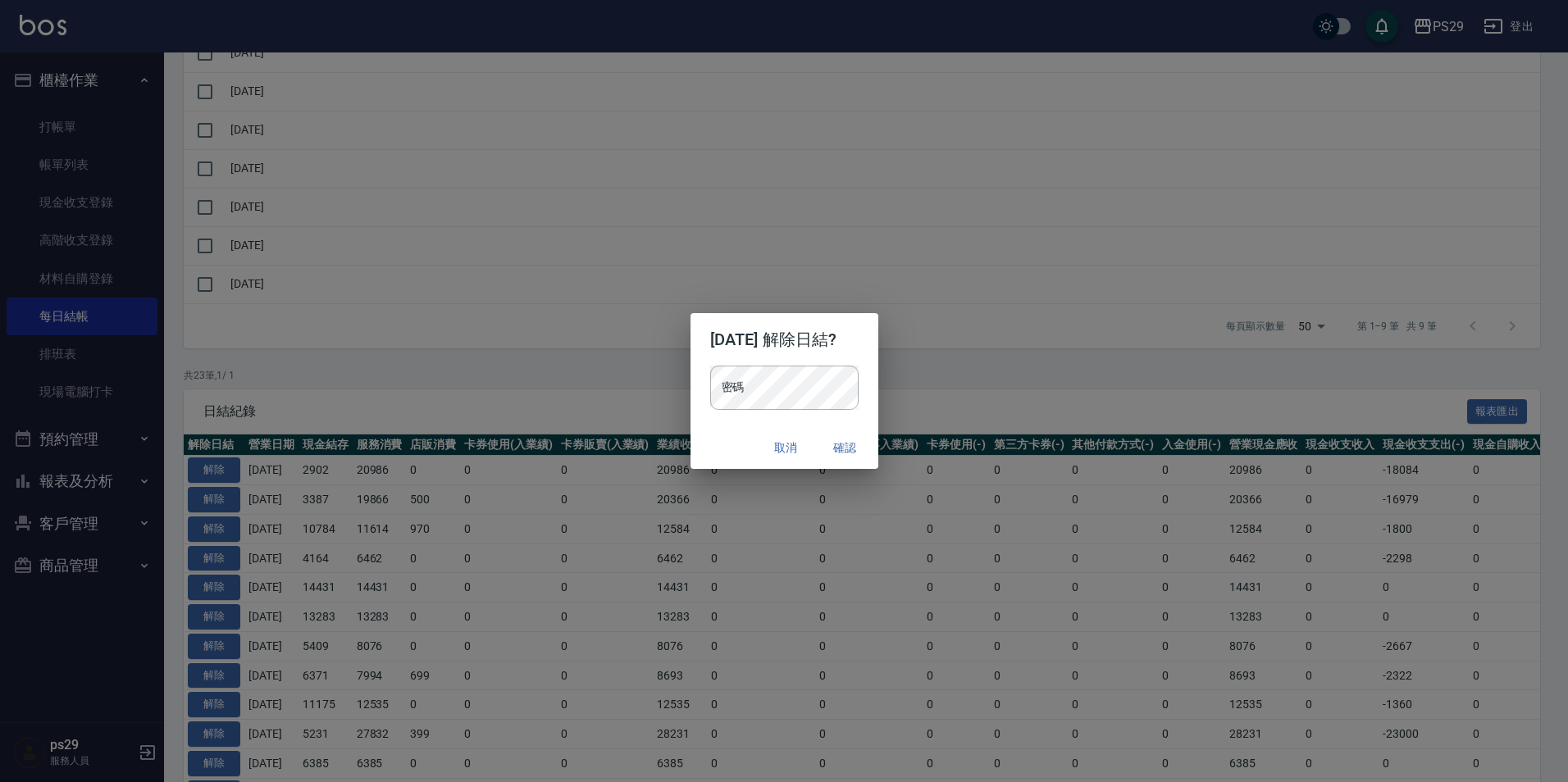
click at [737, 364] on h2 "[DATE] 解除日結?" at bounding box center [784, 340] width 188 height 53
click at [852, 438] on button "確認" at bounding box center [845, 448] width 53 height 30
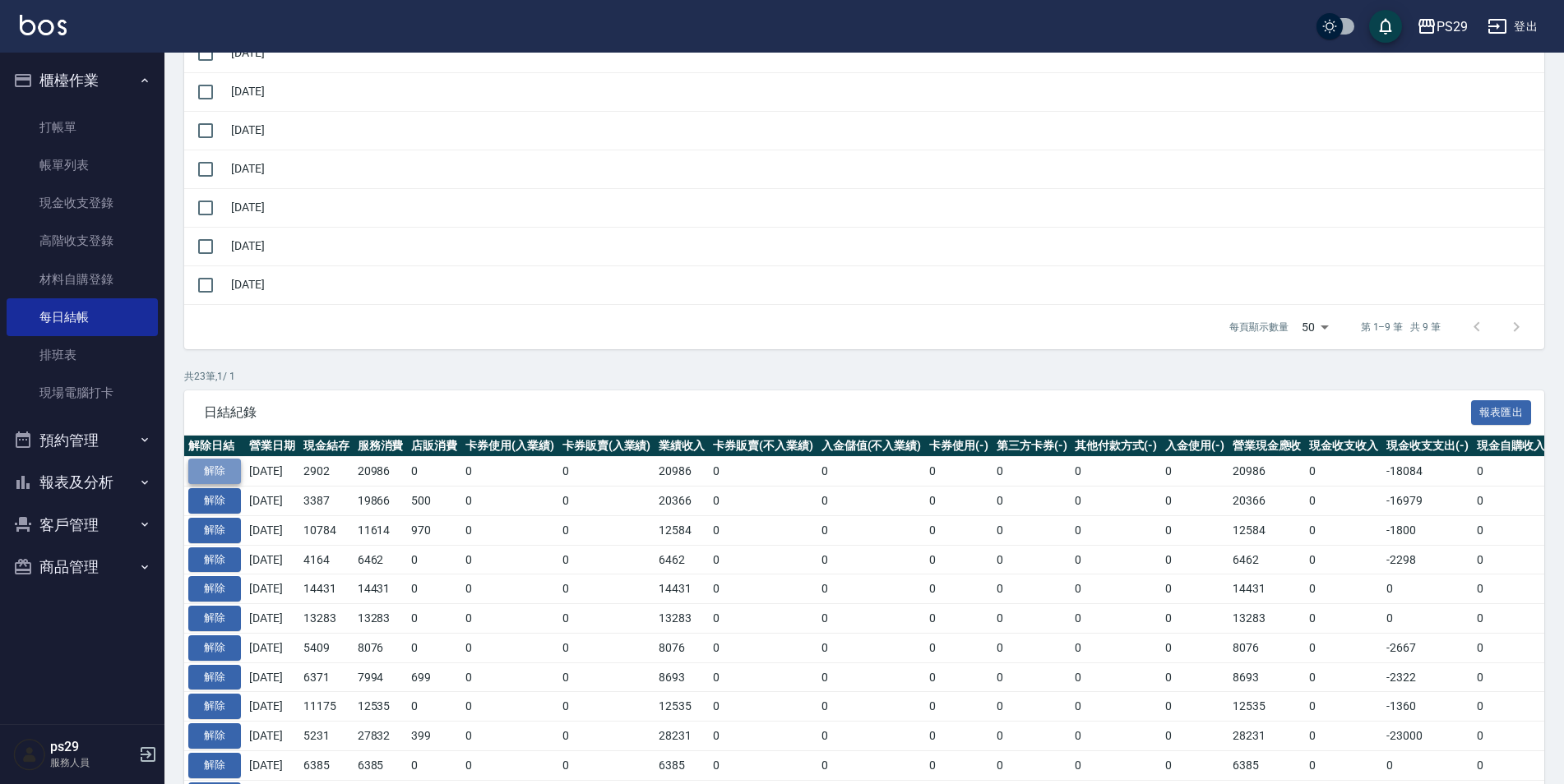
click at [203, 476] on button "解除" at bounding box center [215, 471] width 53 height 26
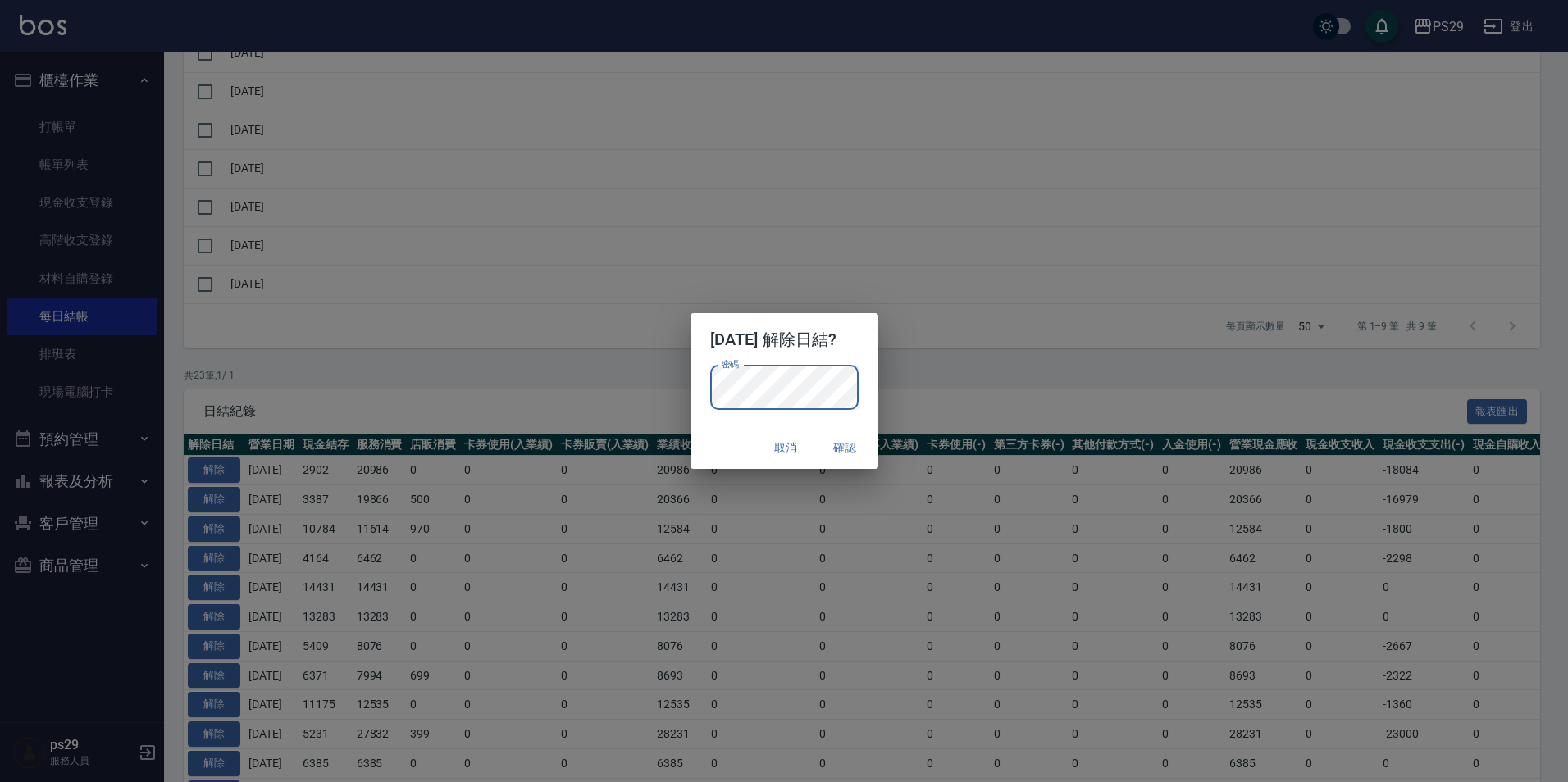
click at [868, 441] on button "確認" at bounding box center [845, 448] width 53 height 30
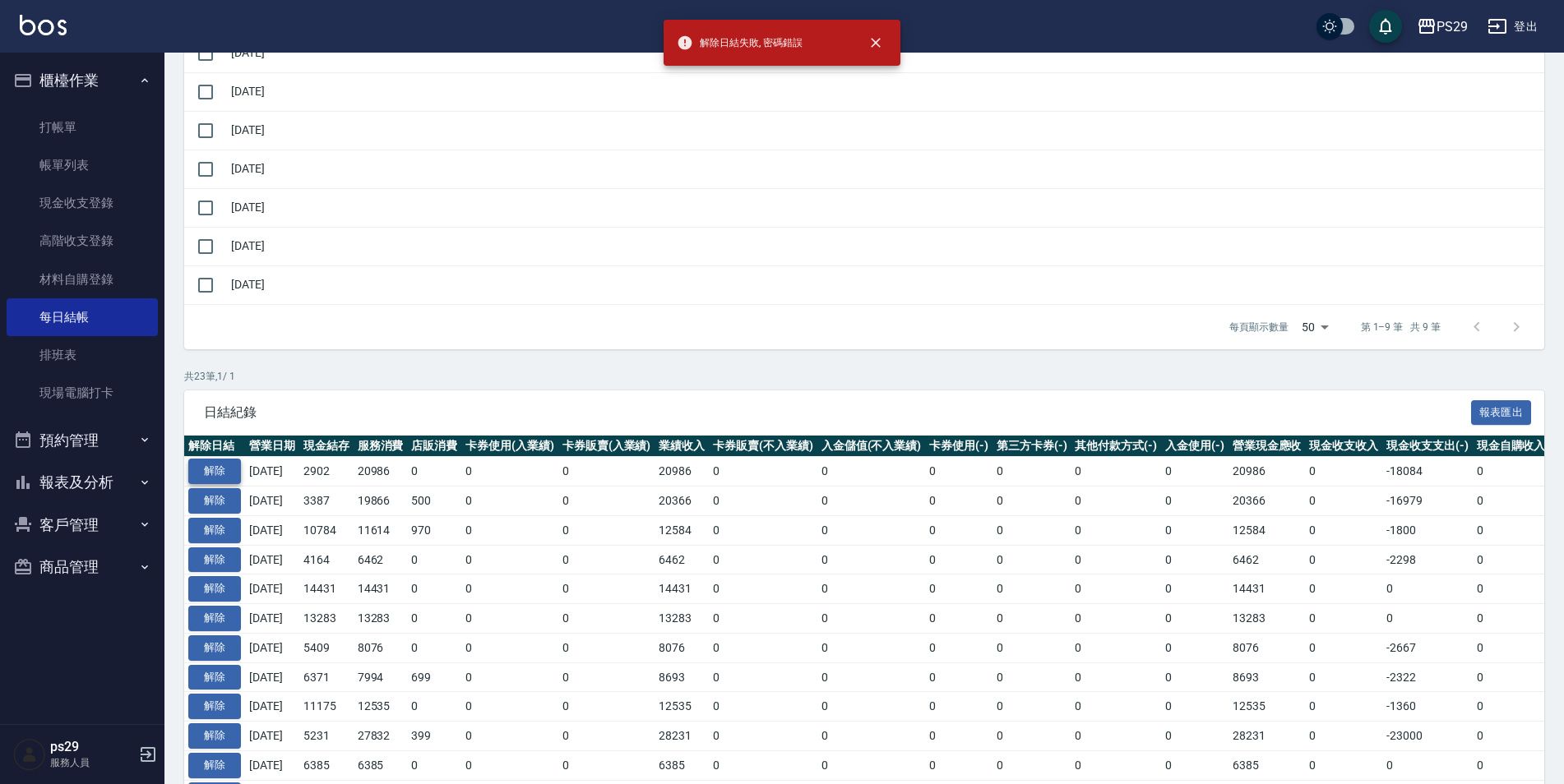
click at [202, 478] on button "解除" at bounding box center [215, 471] width 53 height 26
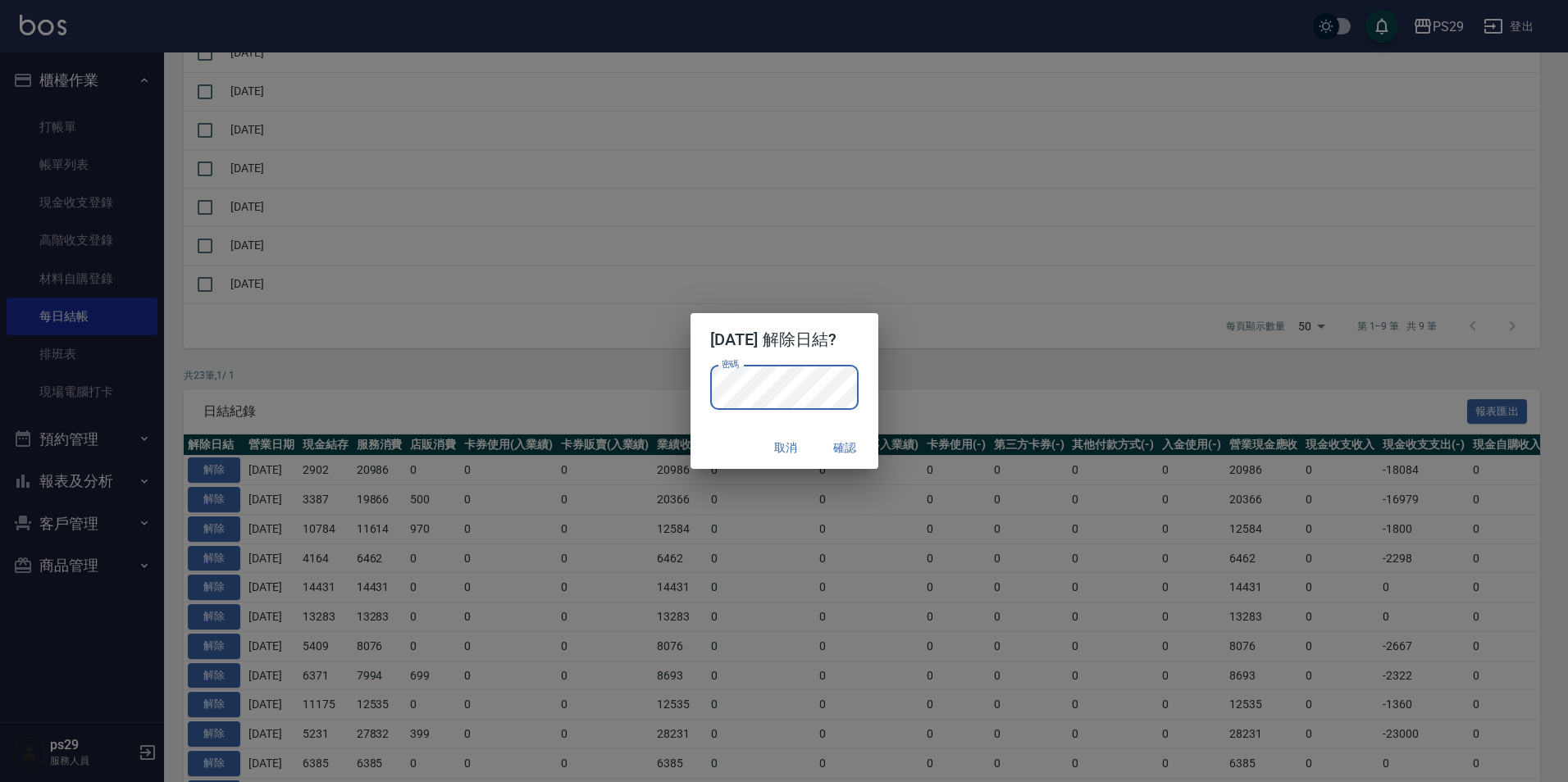
click at [838, 443] on button "確認" at bounding box center [845, 448] width 53 height 30
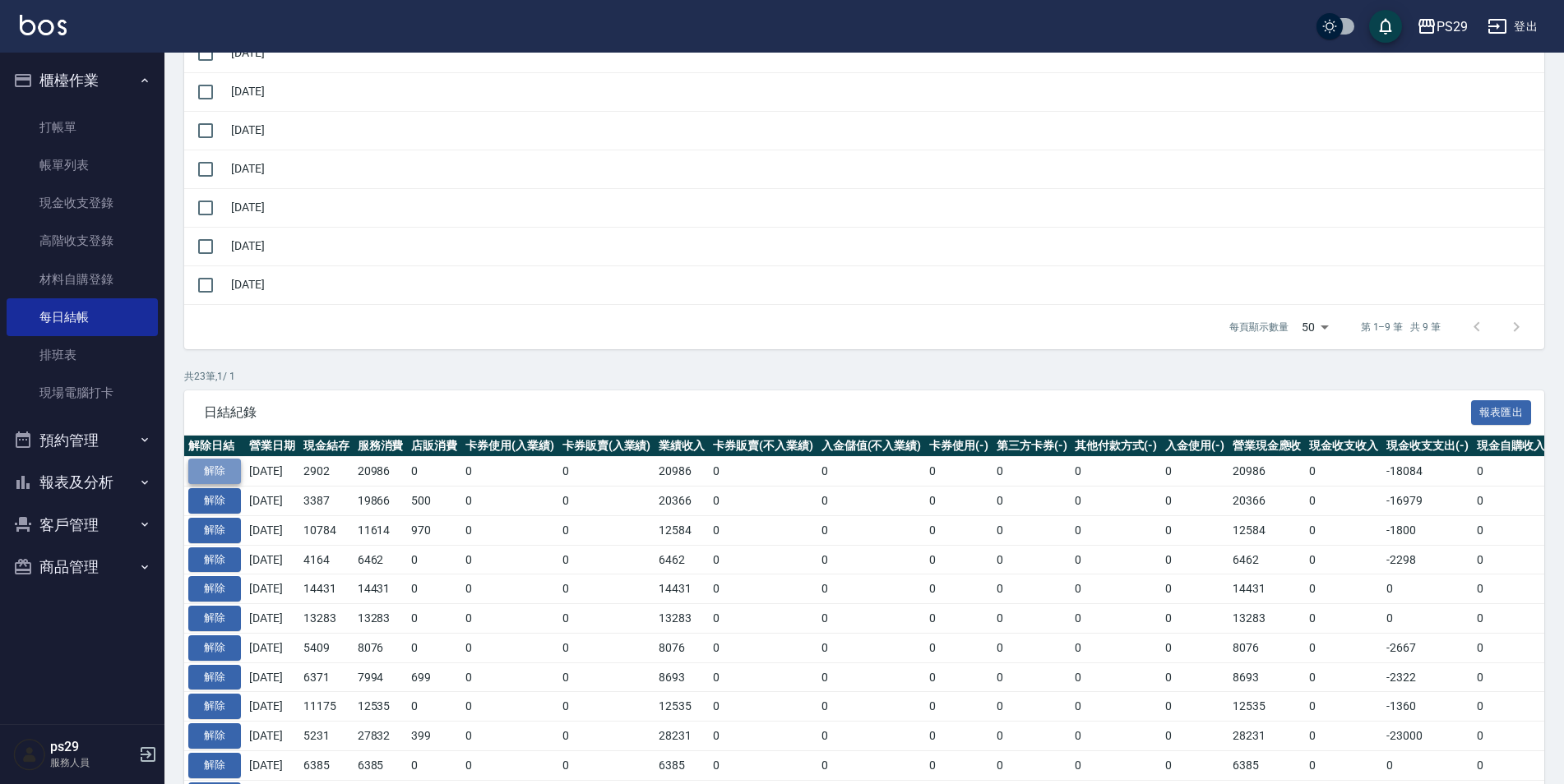
click at [227, 468] on button "解除" at bounding box center [215, 471] width 53 height 26
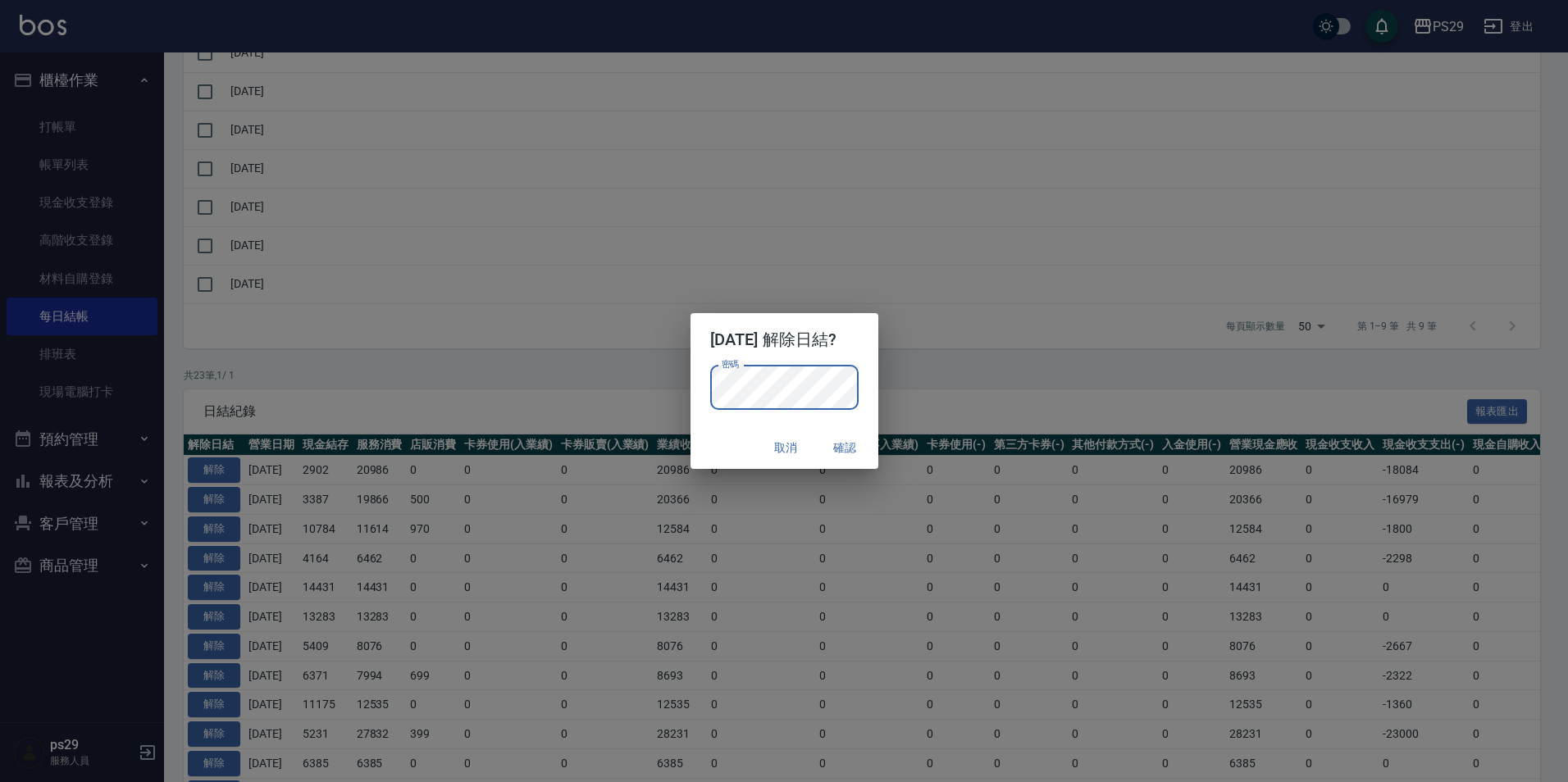
click at [864, 456] on button "確認" at bounding box center [845, 448] width 53 height 30
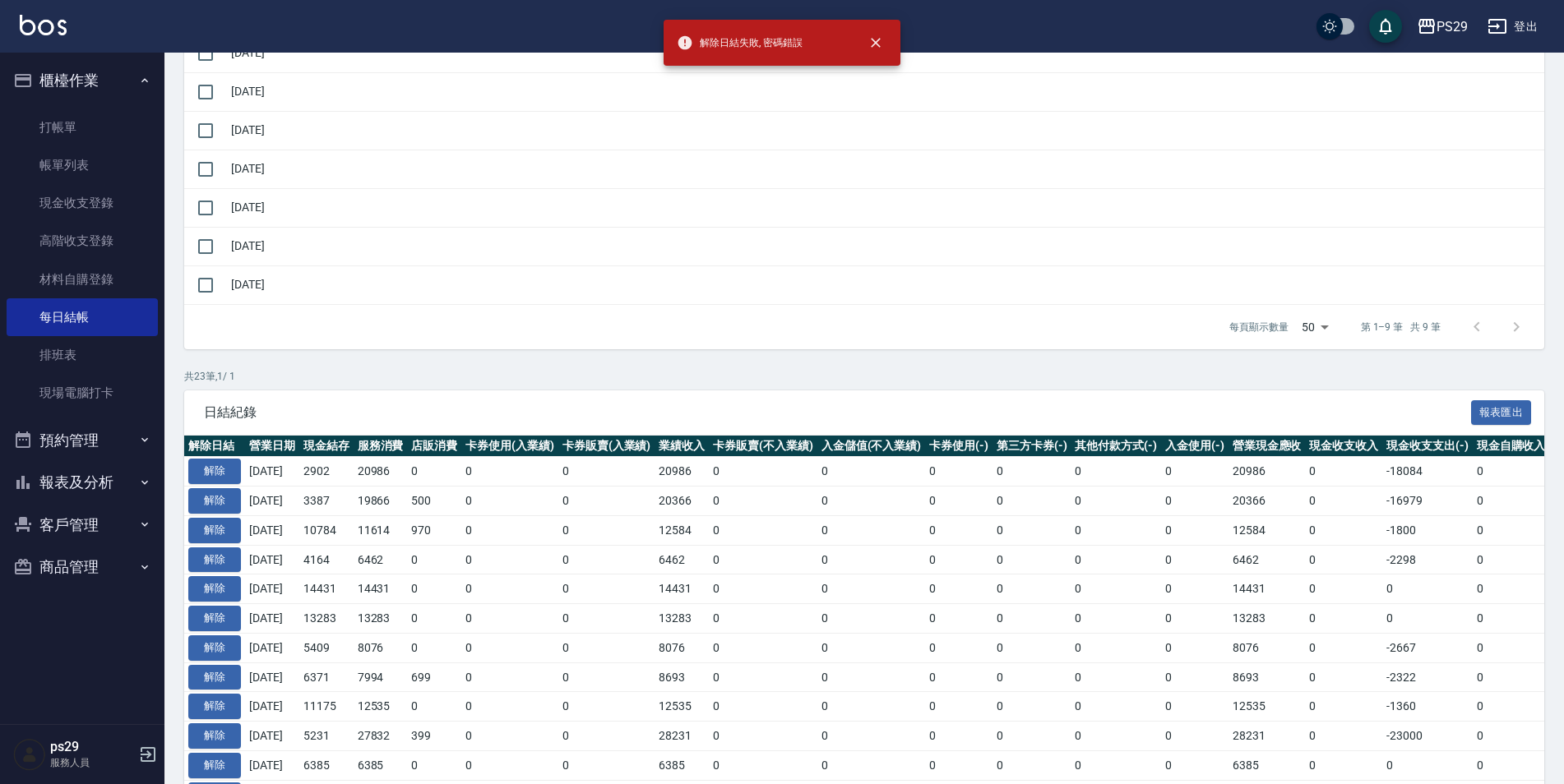
scroll to position [246, 0]
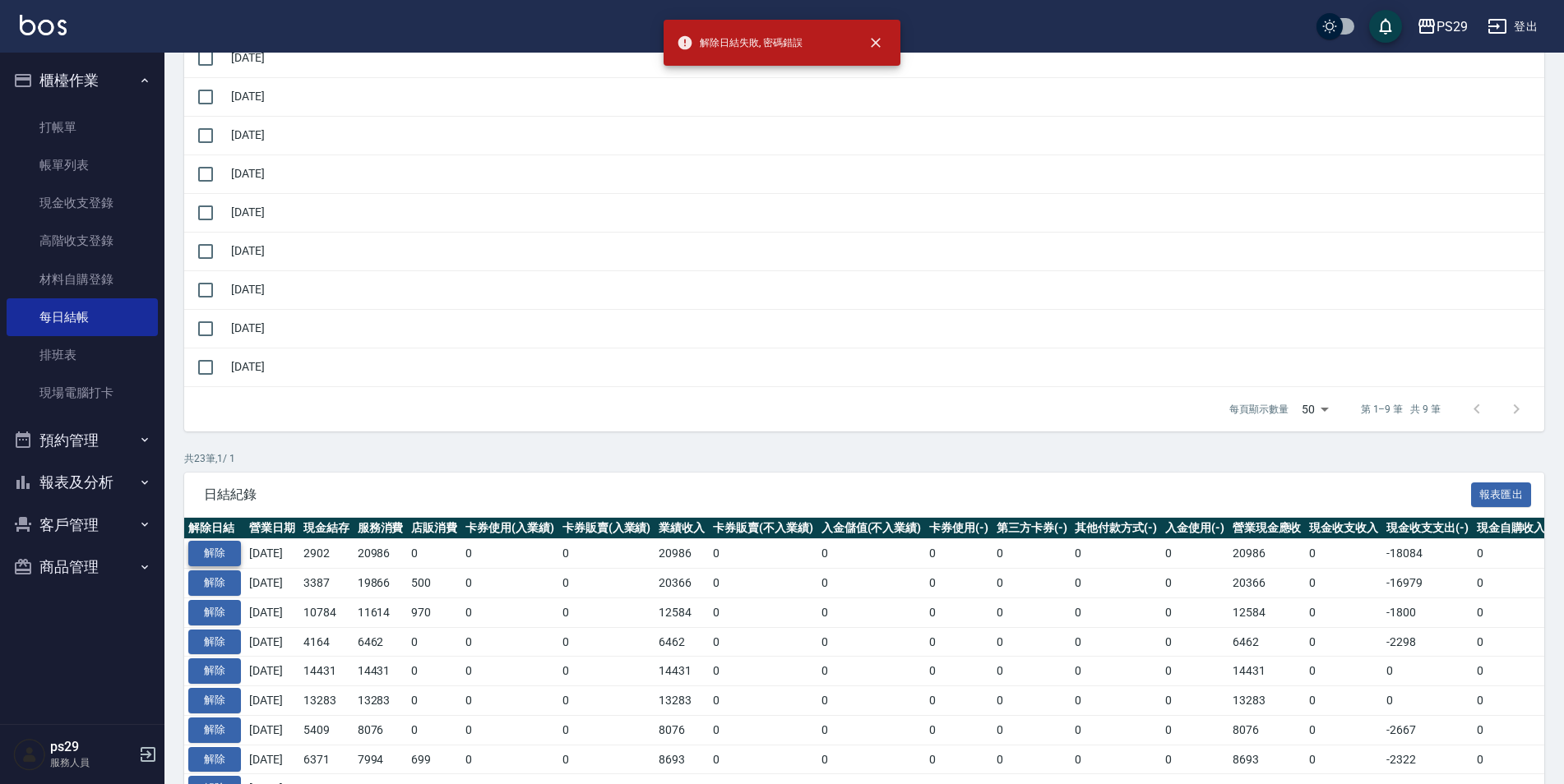
click at [233, 548] on button "解除" at bounding box center [215, 553] width 53 height 26
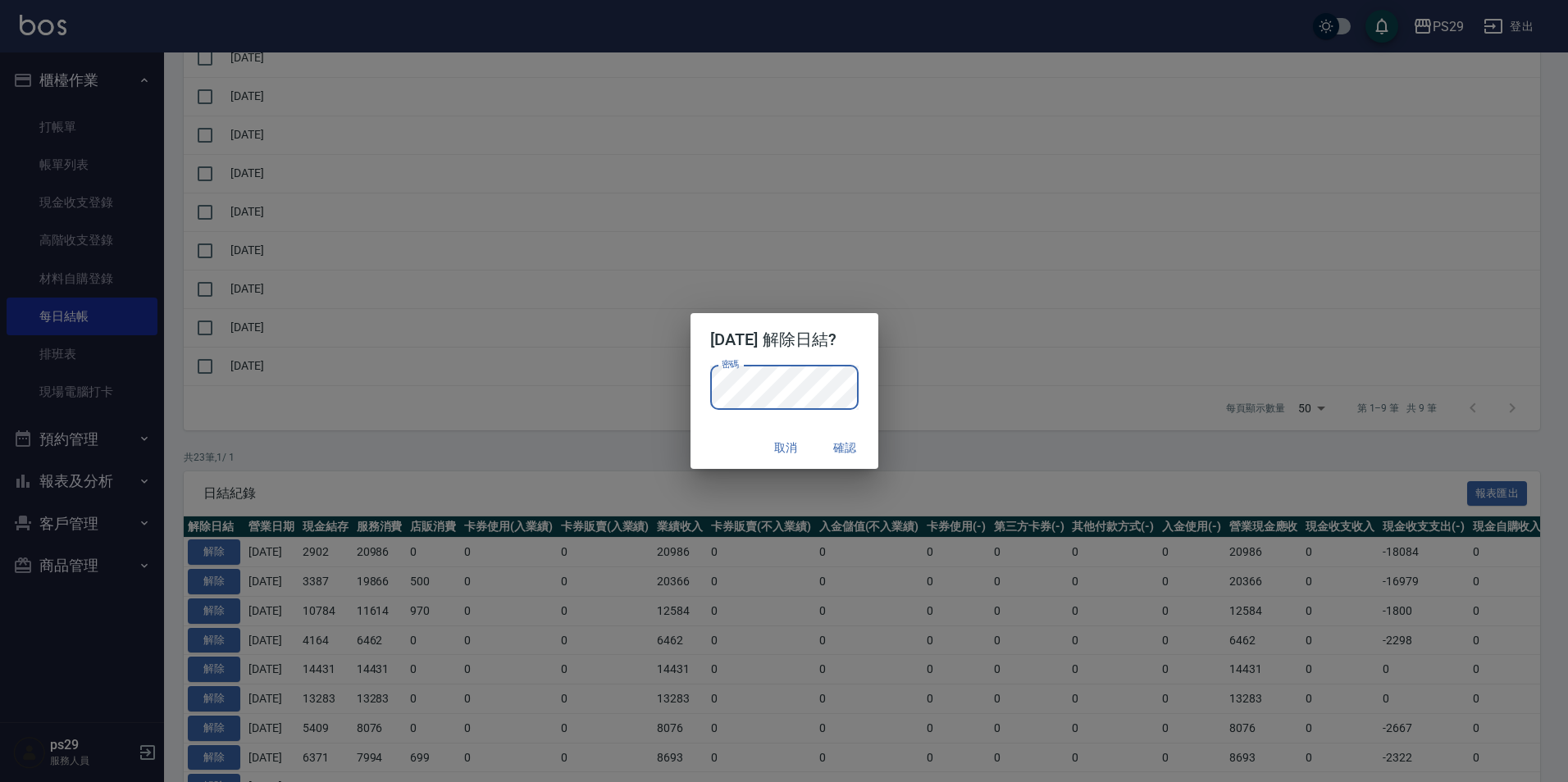
click at [690, 425] on div "密碼 密碼" at bounding box center [784, 396] width 188 height 60
click at [857, 440] on button "確認" at bounding box center [845, 448] width 53 height 30
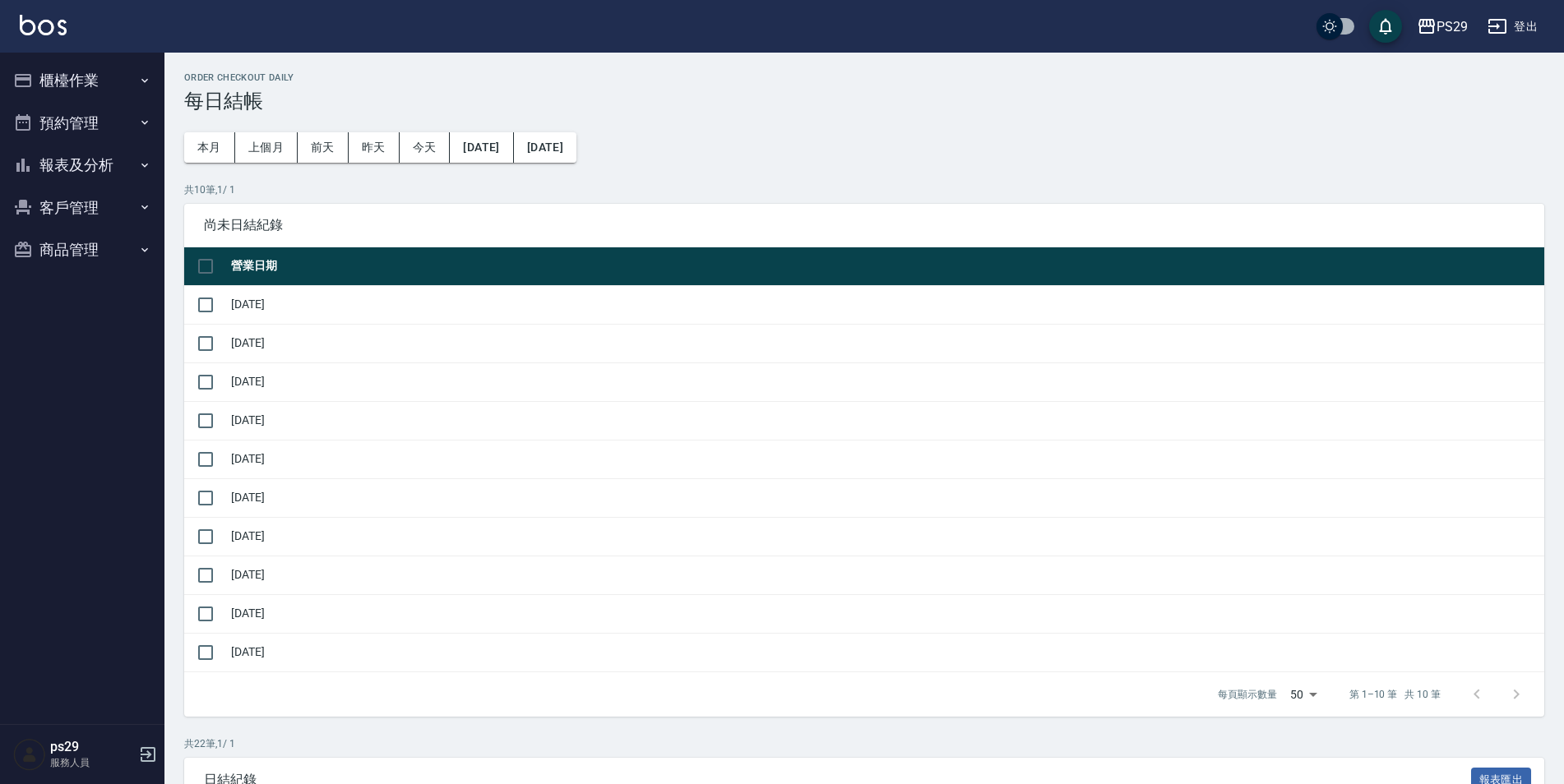
drag, startPoint x: 140, startPoint y: 93, endPoint x: 140, endPoint y: 105, distance: 12.0
click at [140, 93] on button "櫃檯作業" at bounding box center [82, 80] width 152 height 43
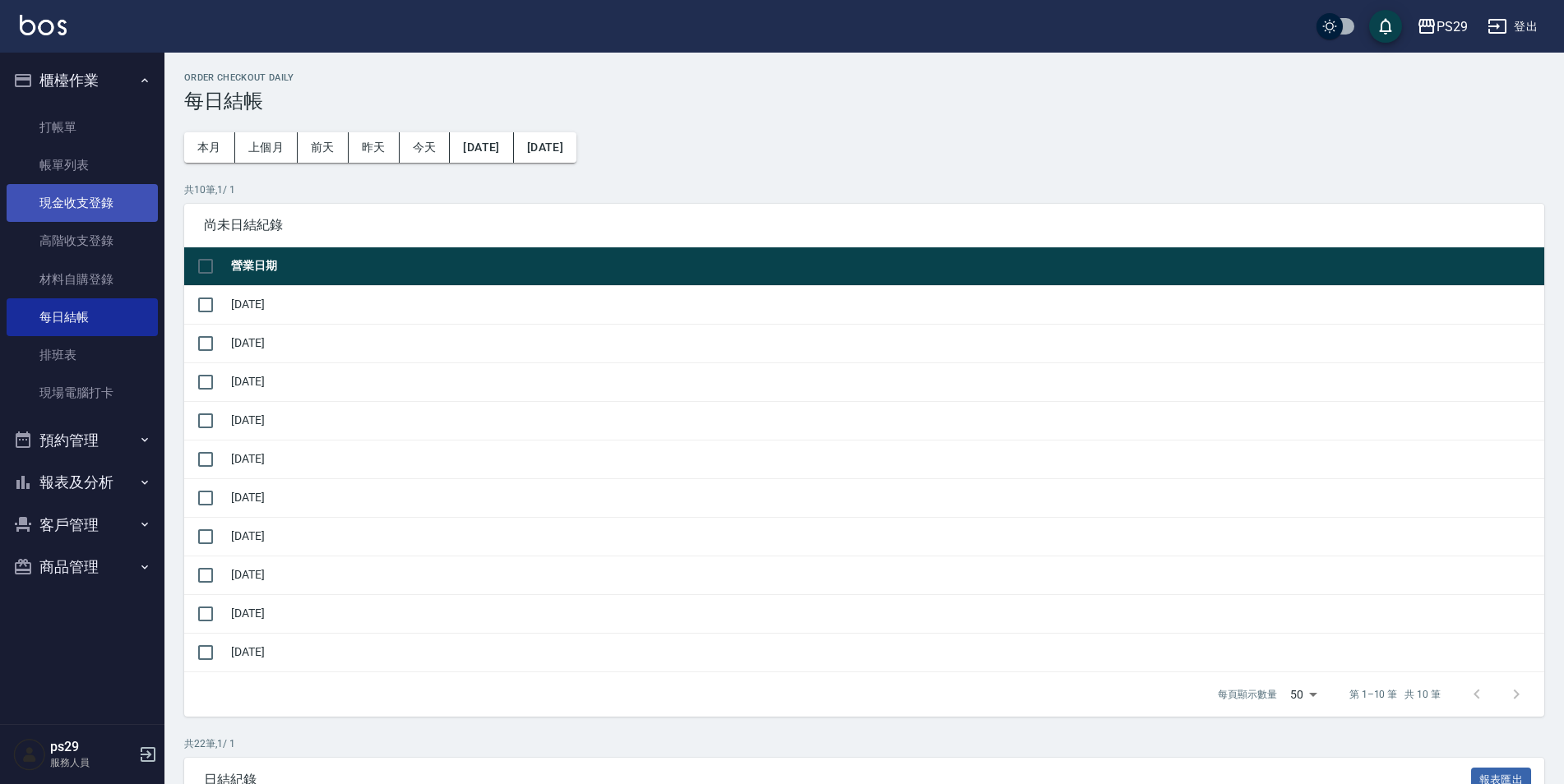
click at [112, 202] on link "現金收支登錄" at bounding box center [82, 203] width 152 height 38
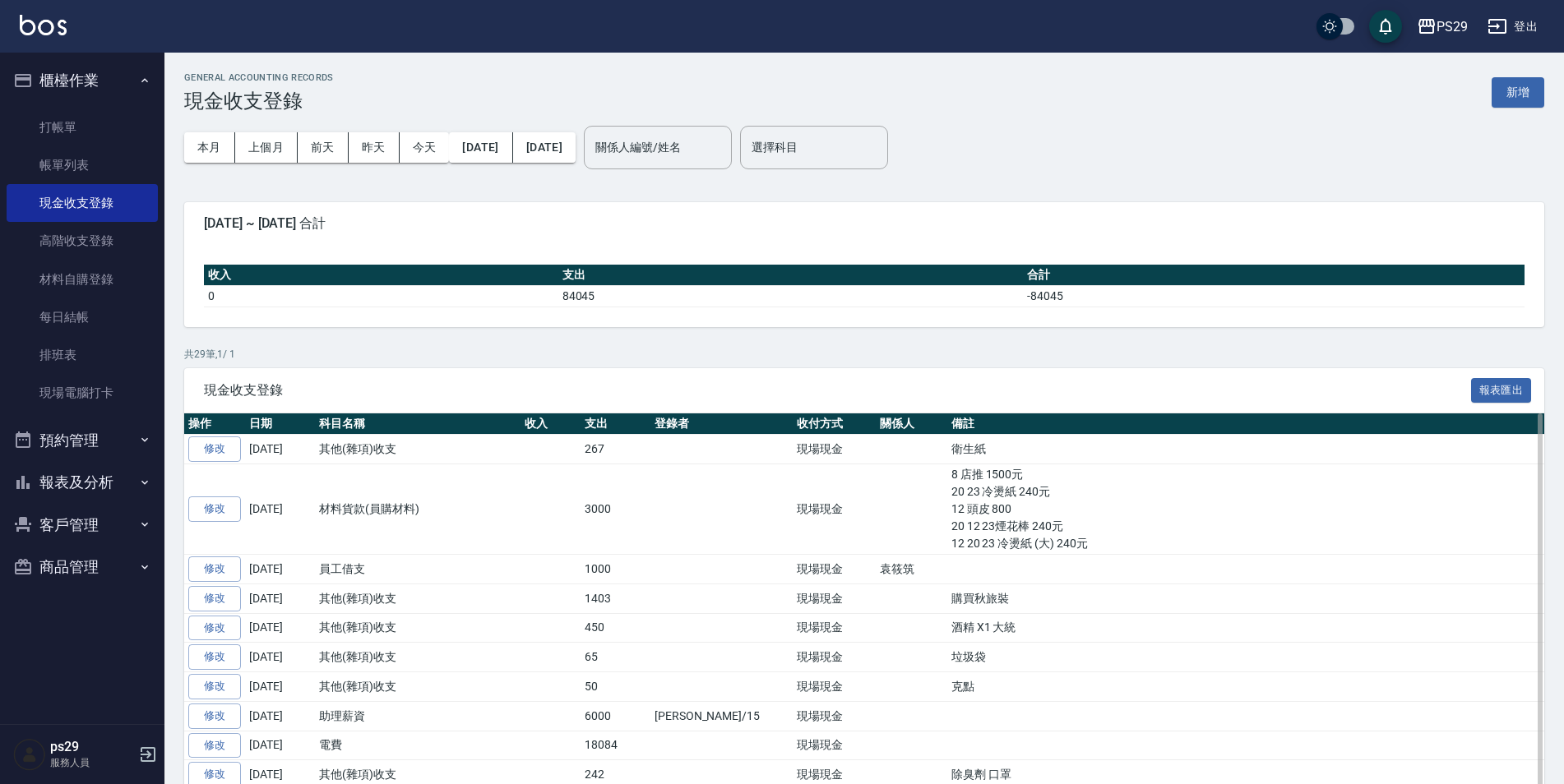
scroll to position [82, 0]
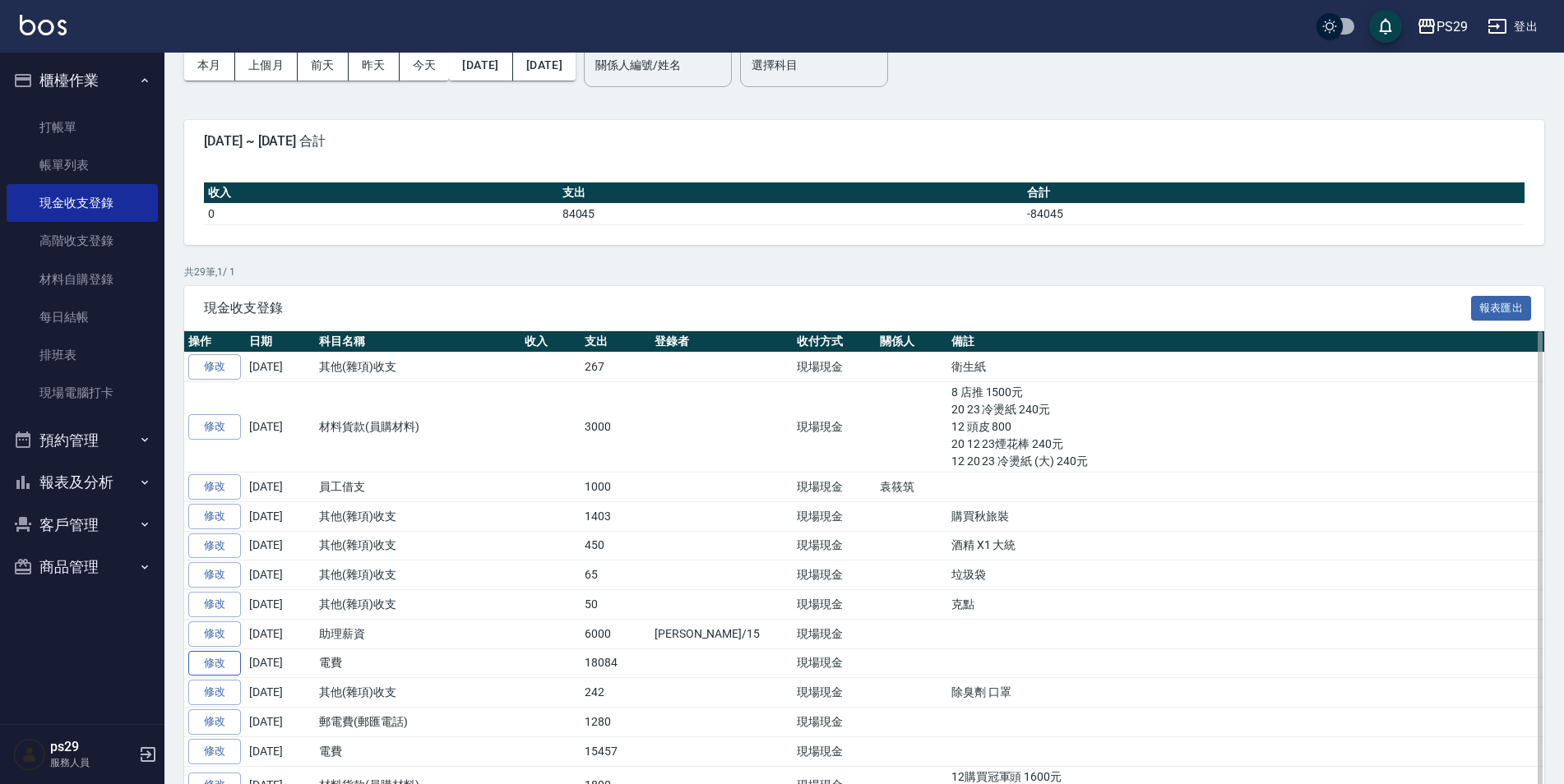
click at [222, 667] on link "修改" at bounding box center [215, 664] width 53 height 26
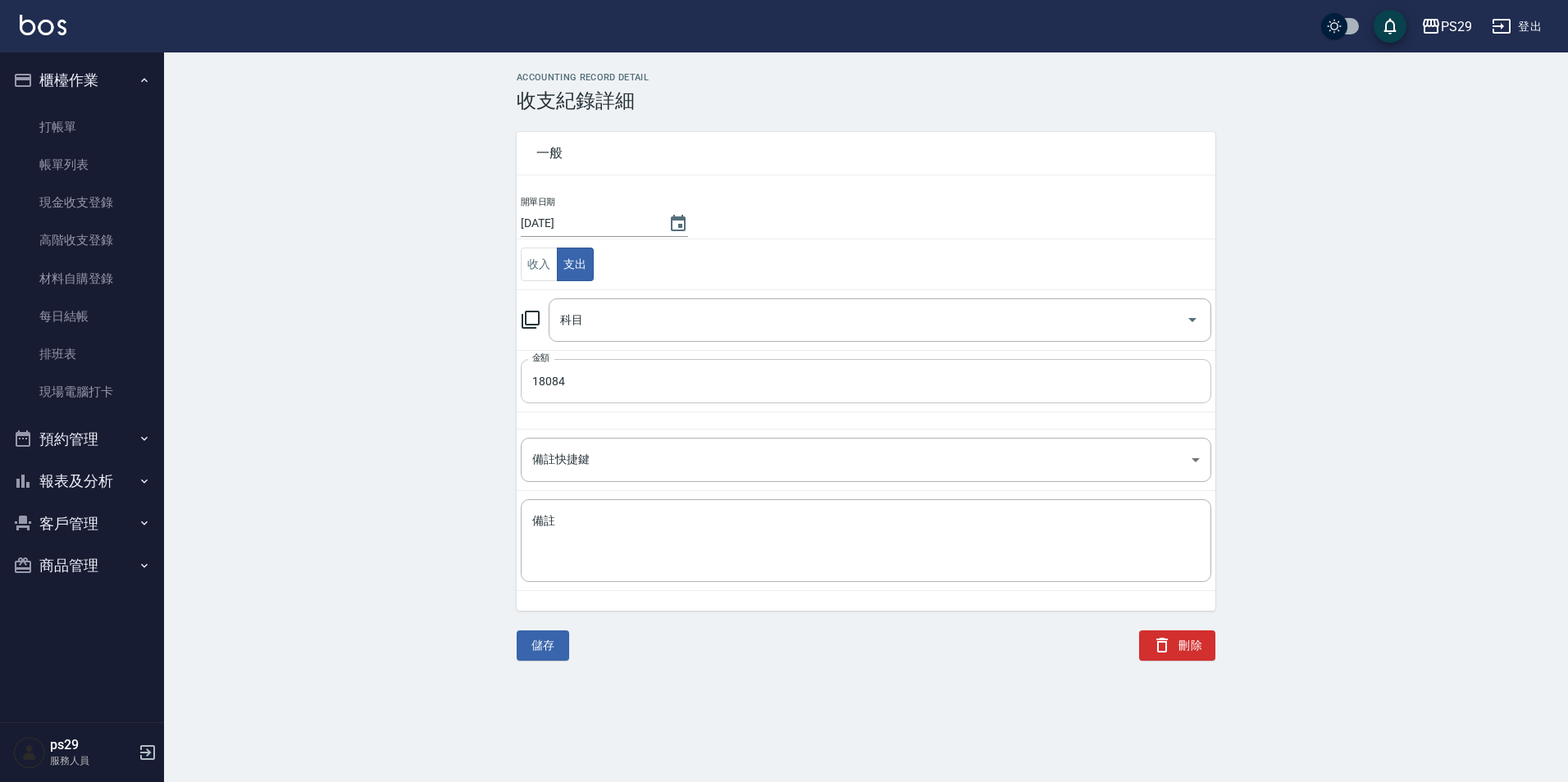
type input "36 電費"
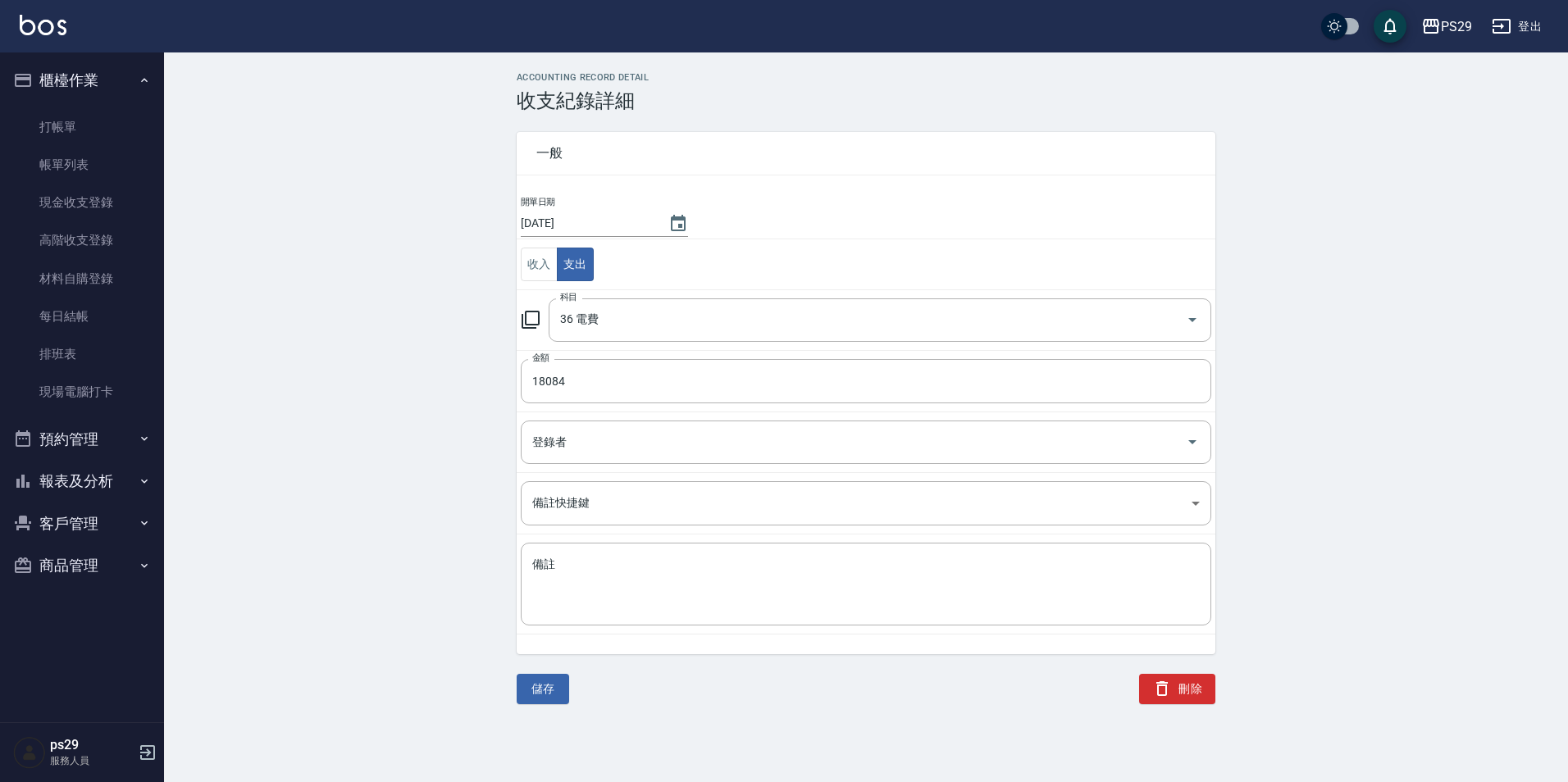
click at [699, 228] on td "開單日期 2025/09/14" at bounding box center [866, 217] width 699 height 44
click at [682, 229] on button "Choose date, selected date is 2025-09-14" at bounding box center [678, 224] width 40 height 40
click at [738, 382] on div "15 16 17 18 19 20 21" at bounding box center [652, 392] width 263 height 29
click at [724, 406] on button "20" at bounding box center [717, 392] width 29 height 29
type input "[DATE]"
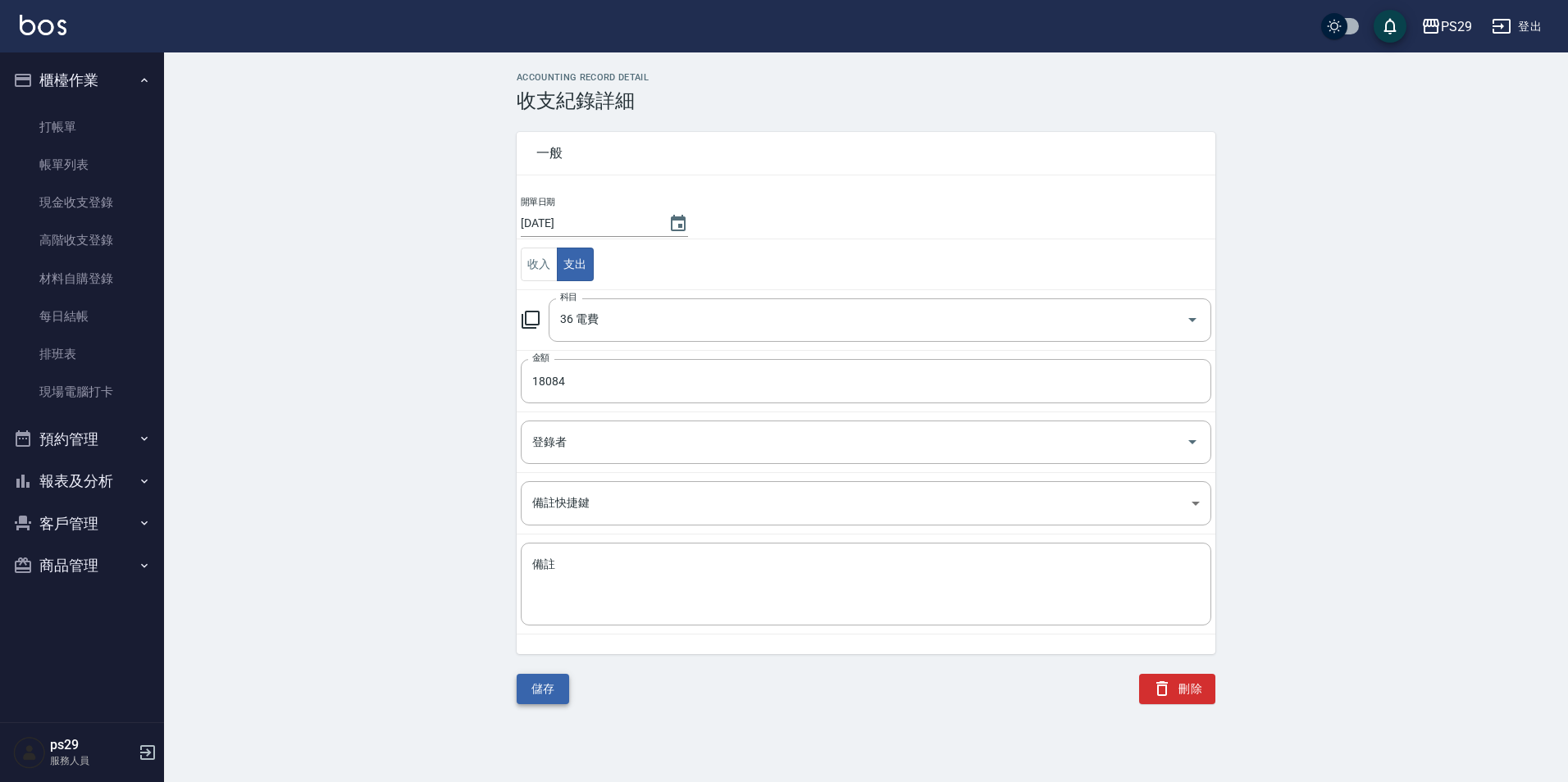
click at [552, 700] on button "儲存" at bounding box center [543, 689] width 53 height 30
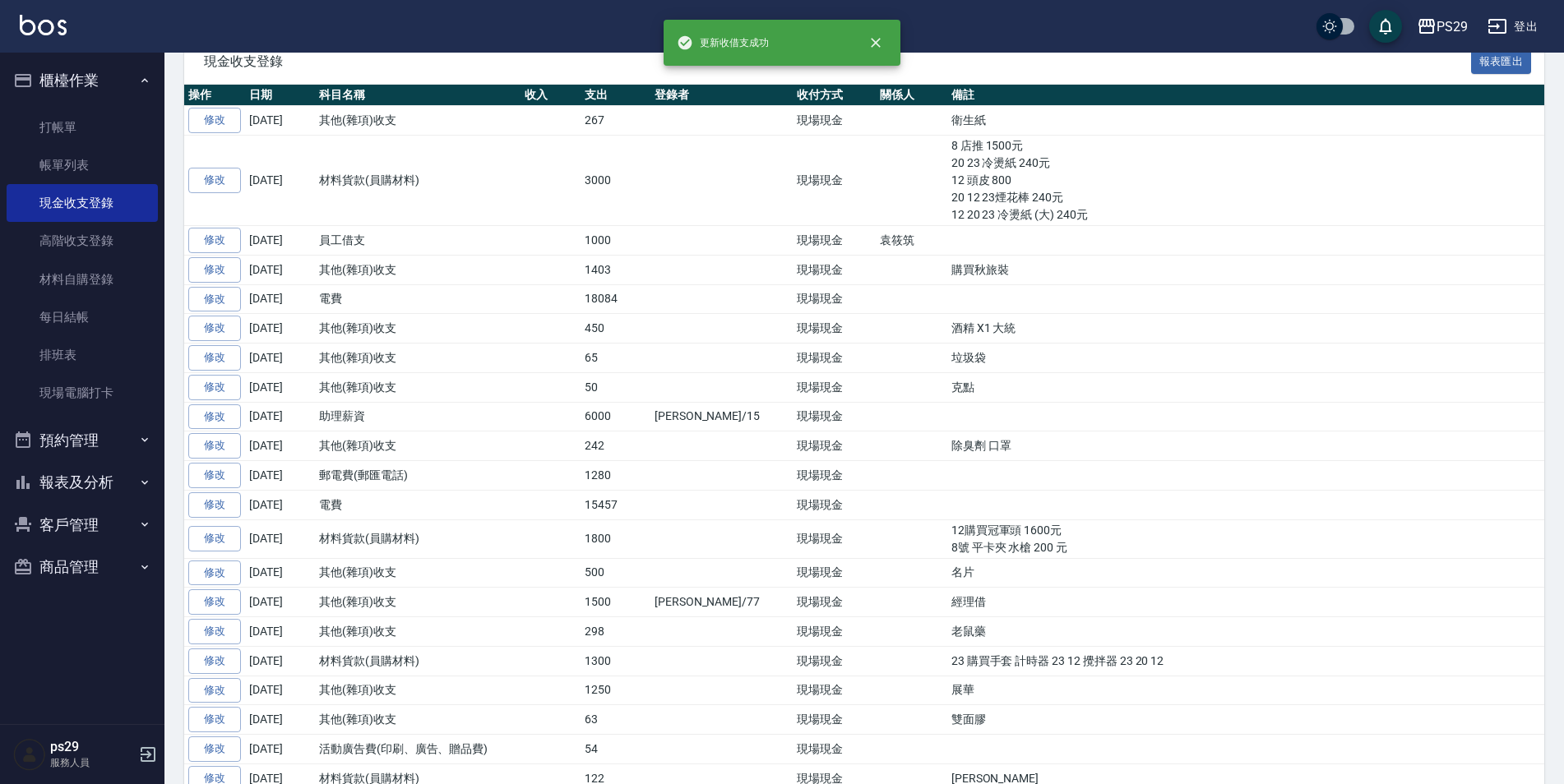
scroll to position [82, 0]
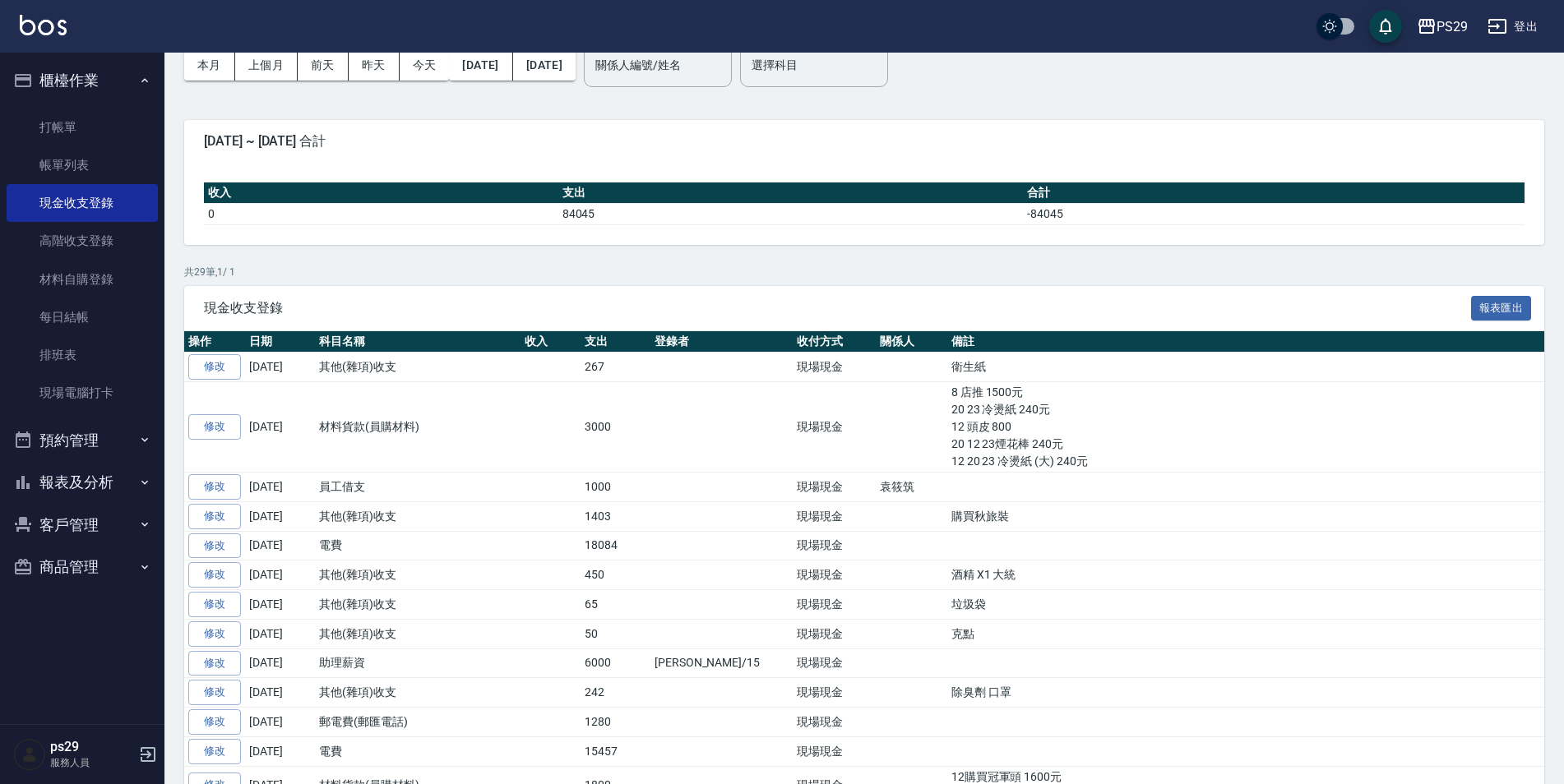
click at [76, 37] on div "PS29 登出" at bounding box center [782, 27] width 1564 height 53
click at [90, 310] on link "每日結帳" at bounding box center [82, 317] width 152 height 38
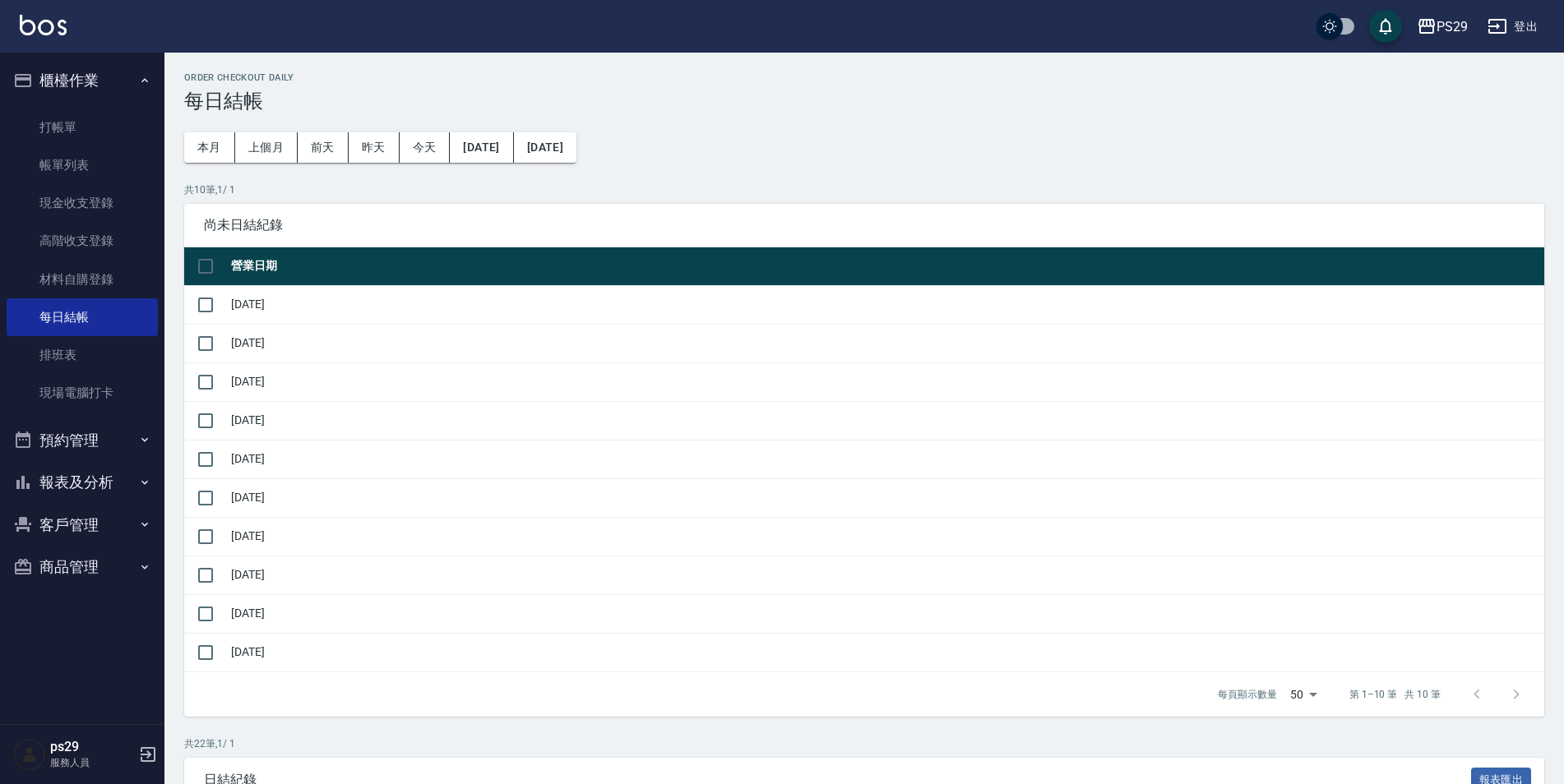
click at [125, 79] on button "櫃檯作業" at bounding box center [82, 80] width 152 height 43
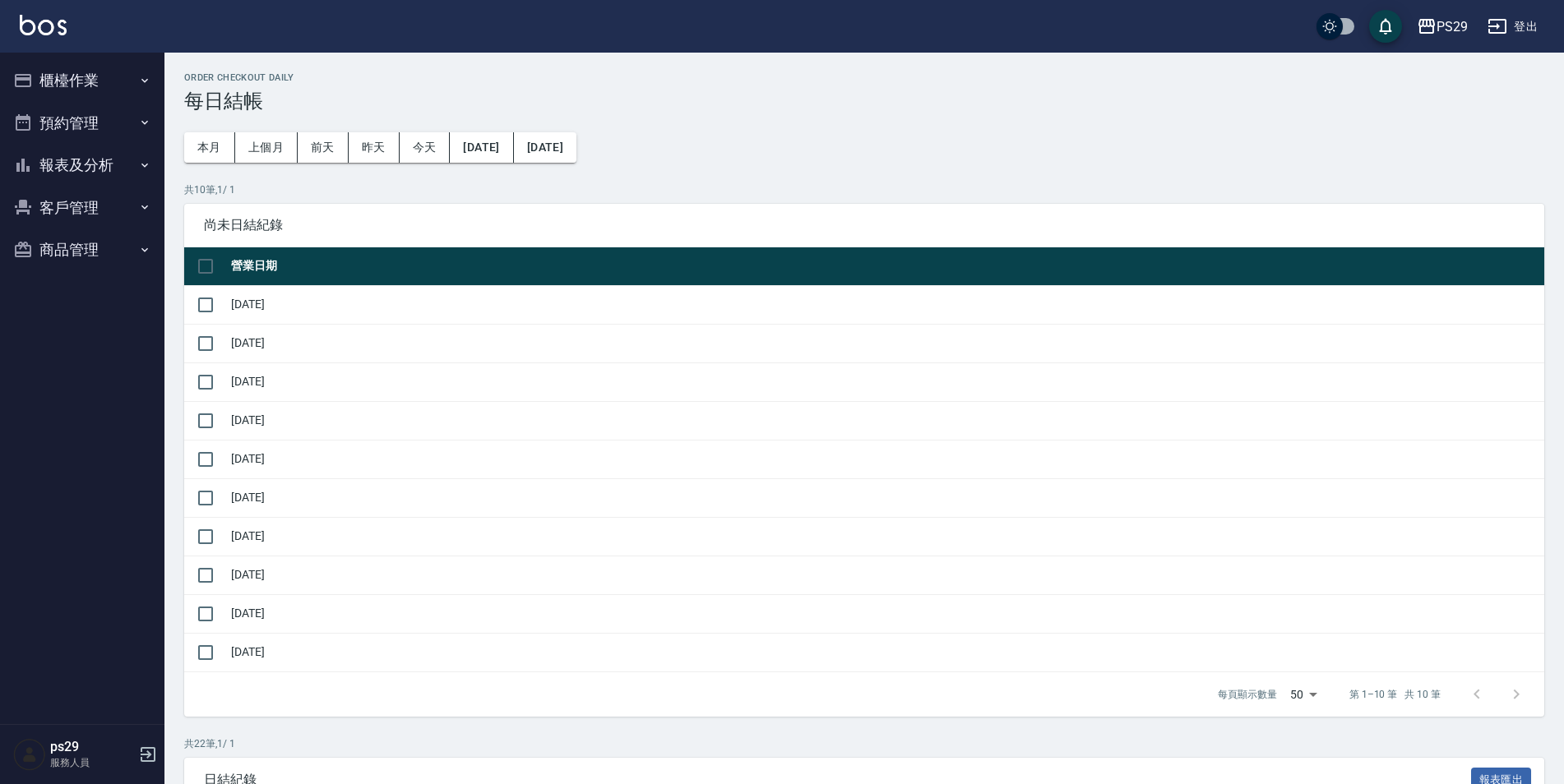
click at [113, 155] on button "報表及分析" at bounding box center [82, 165] width 152 height 43
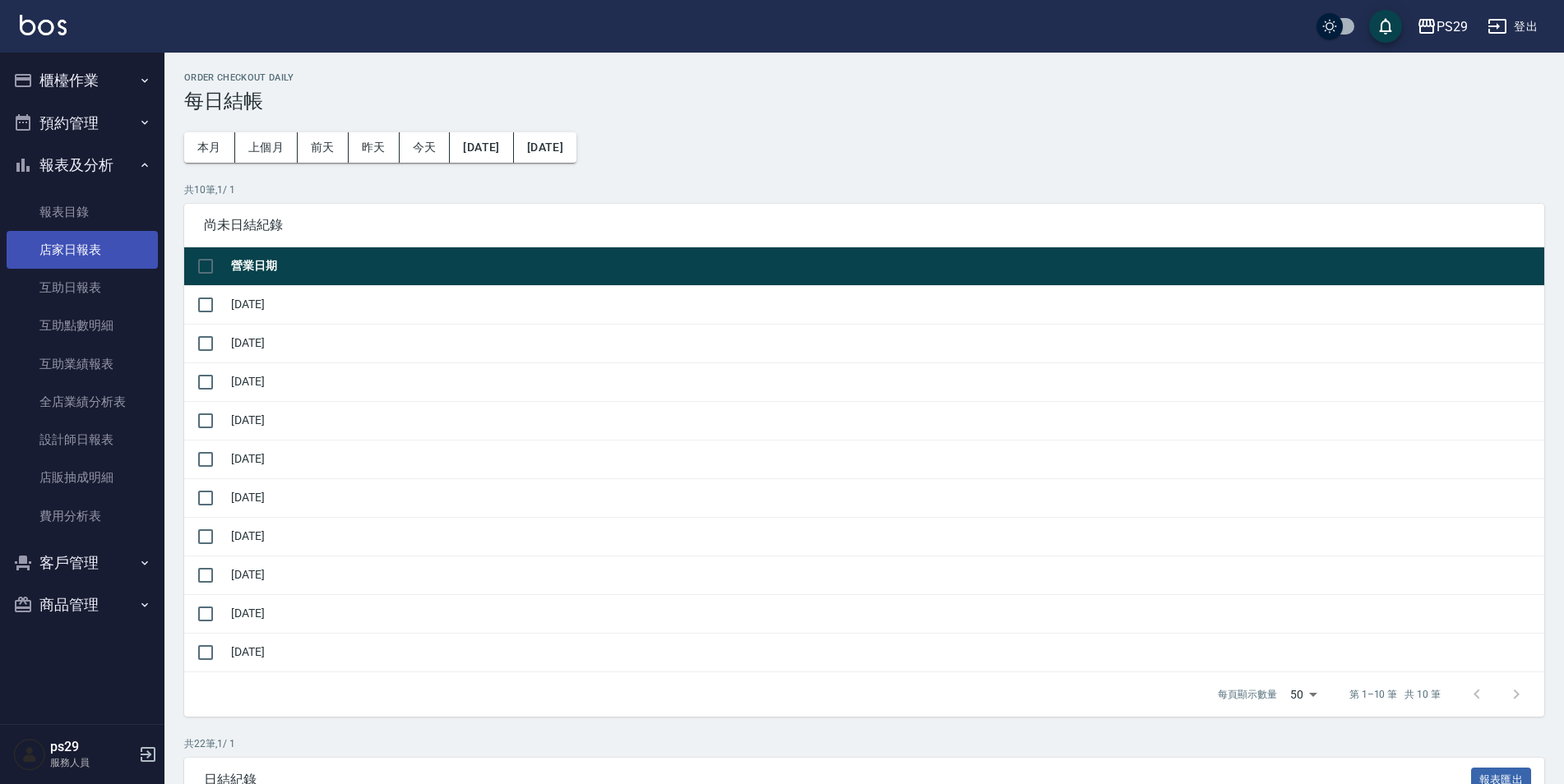
click at [81, 231] on link "店家日報表" at bounding box center [82, 250] width 152 height 38
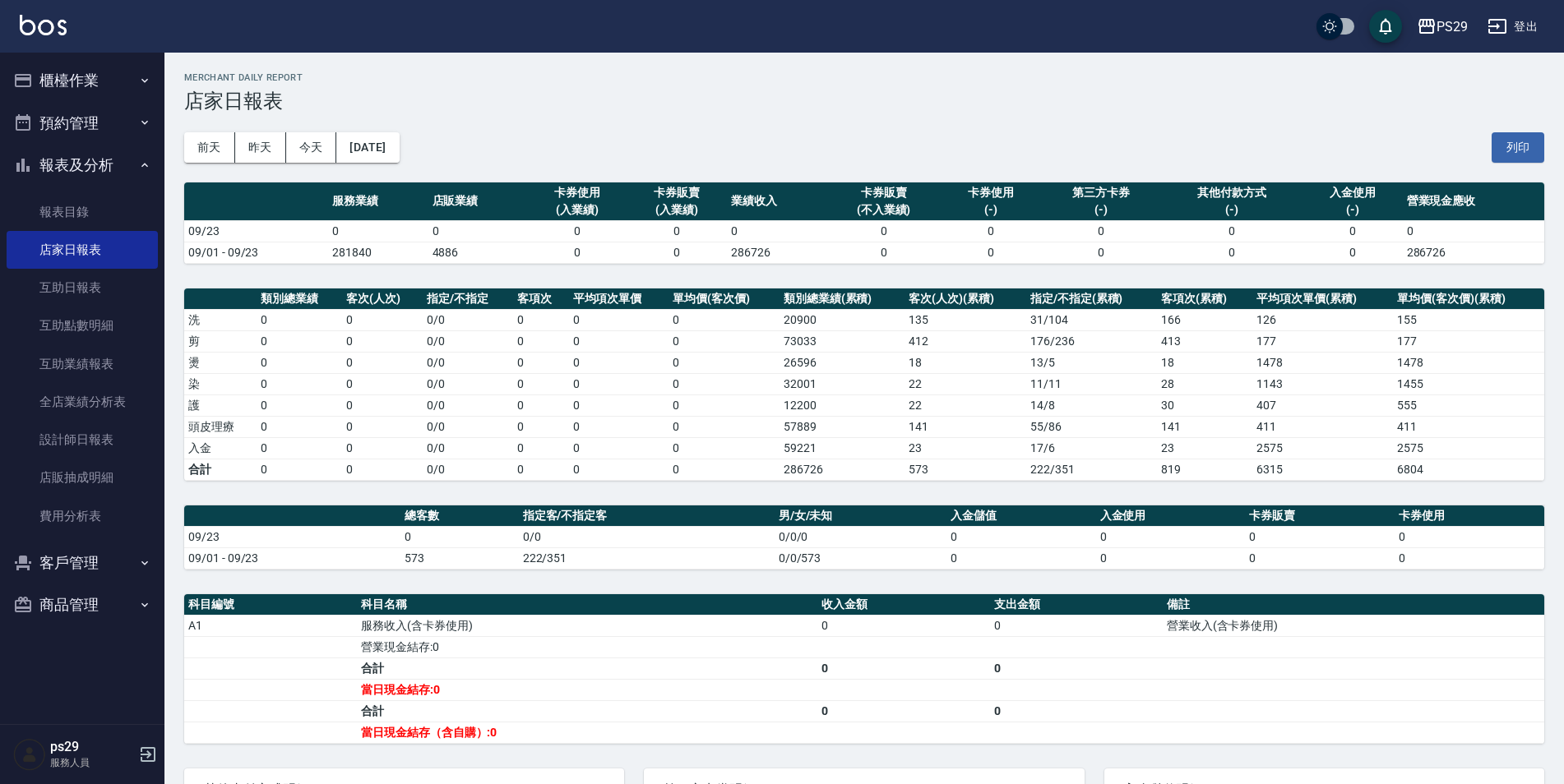
drag, startPoint x: 463, startPoint y: 133, endPoint x: 428, endPoint y: 136, distance: 35.1
click at [464, 133] on div "[DATE] [DATE] [DATE] [DATE] 列印" at bounding box center [864, 148] width 1360 height 70
click at [399, 136] on button "[DATE]" at bounding box center [368, 148] width 63 height 30
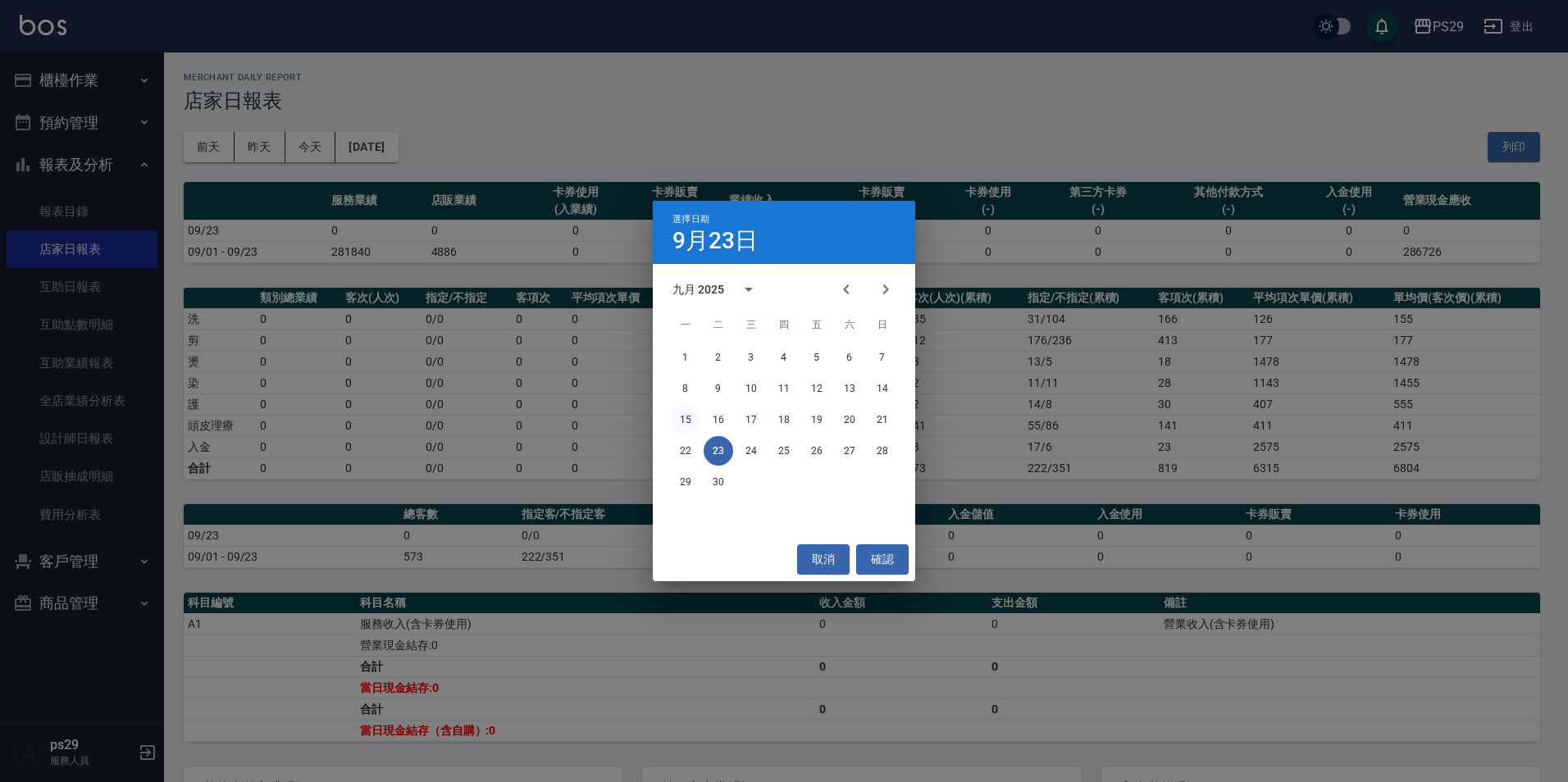
click at [693, 419] on button "15" at bounding box center [685, 419] width 29 height 29
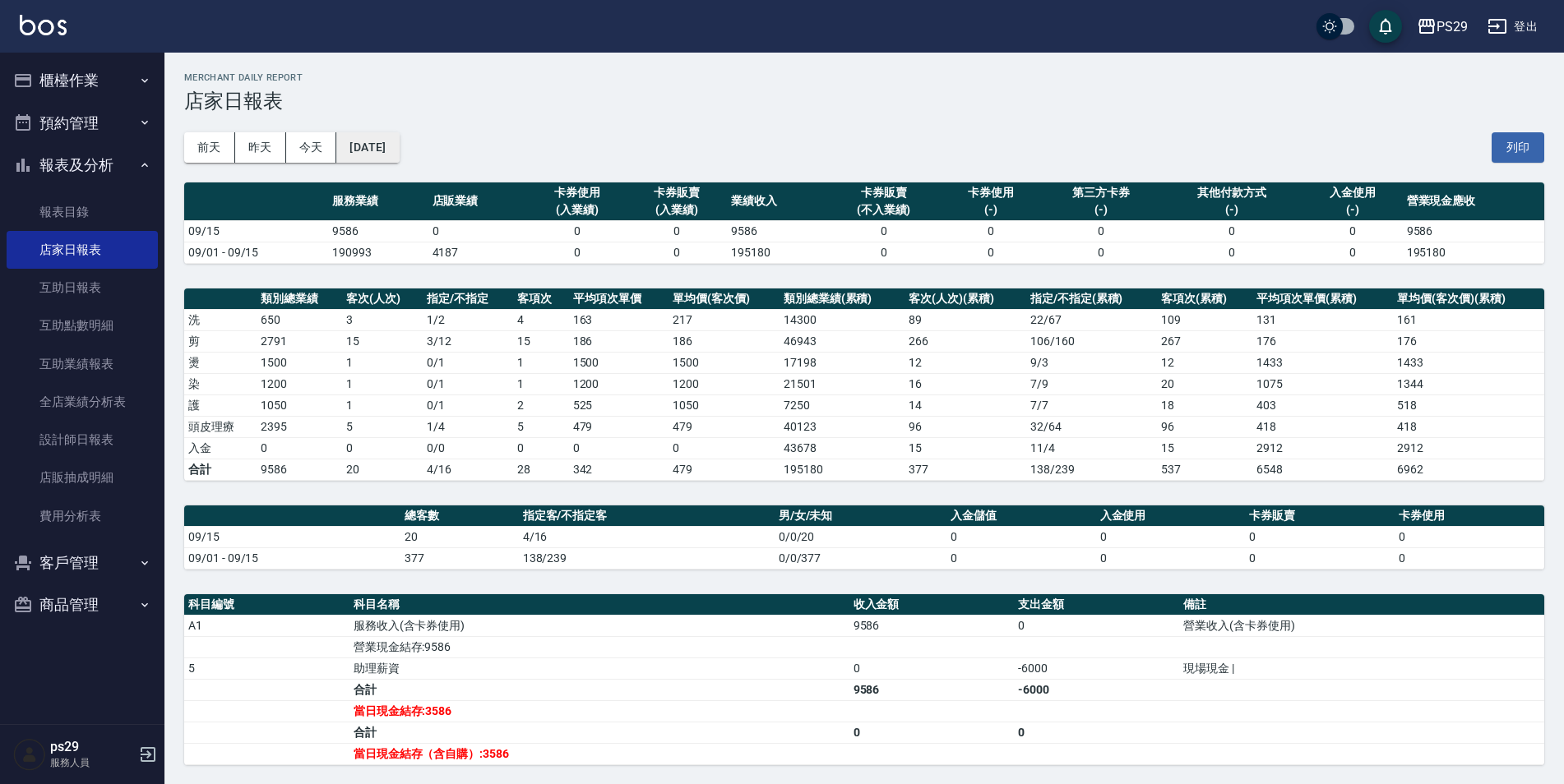
click at [377, 147] on button "[DATE]" at bounding box center [368, 148] width 63 height 30
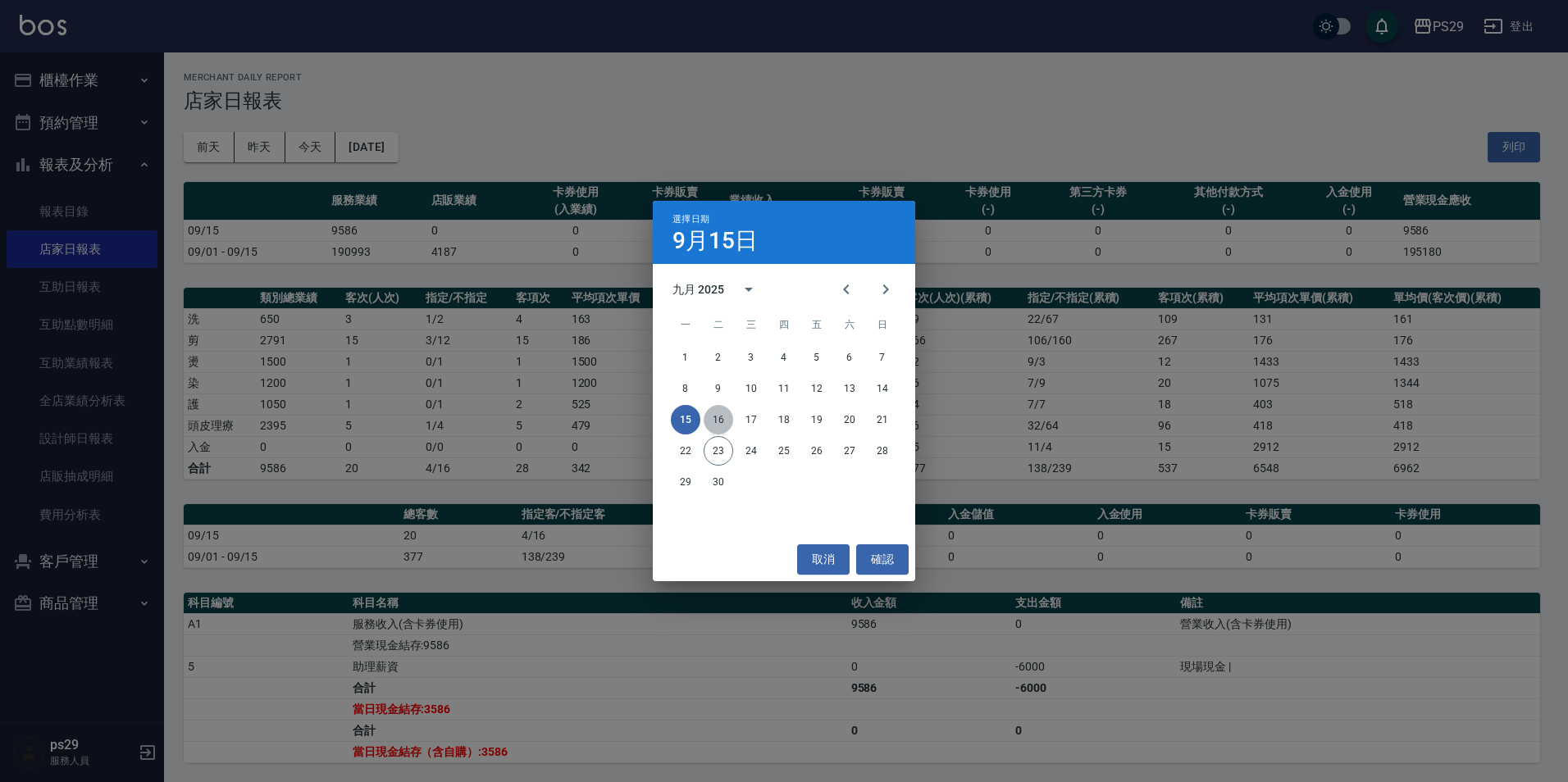
click at [710, 410] on button "16" at bounding box center [718, 419] width 29 height 29
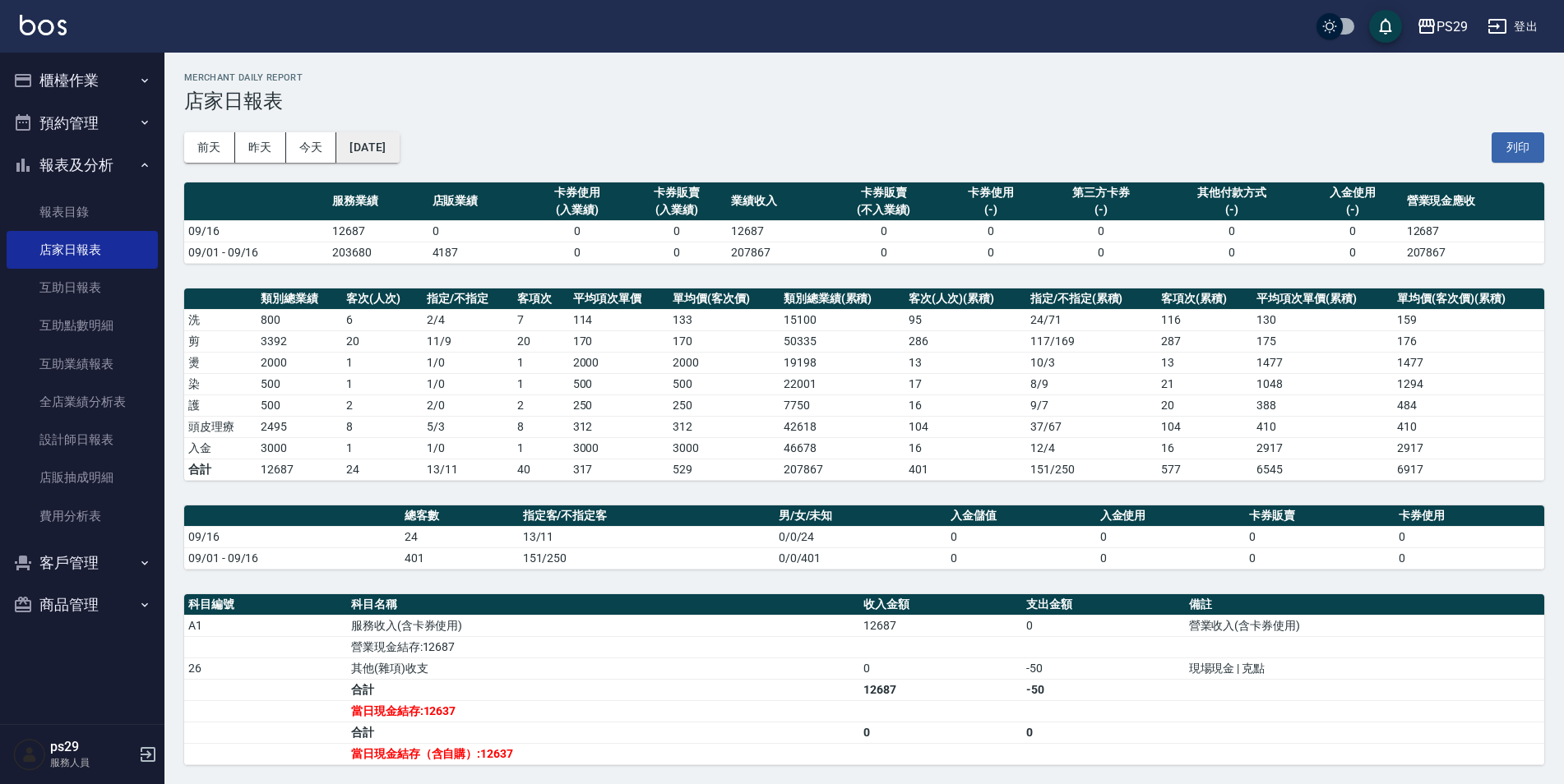
click at [388, 148] on button "[DATE]" at bounding box center [368, 148] width 63 height 30
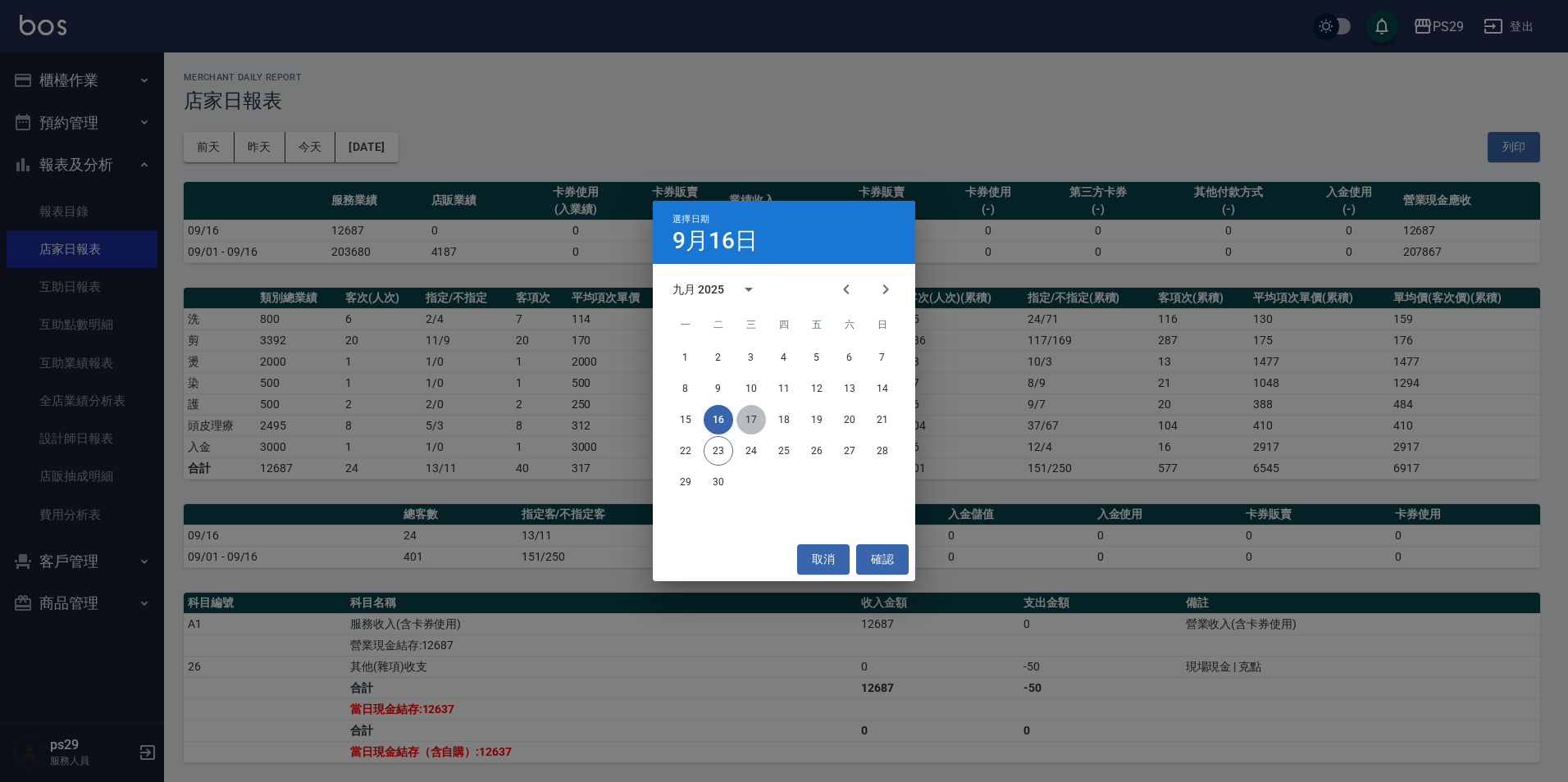
click at [761, 419] on button "17" at bounding box center [751, 419] width 29 height 29
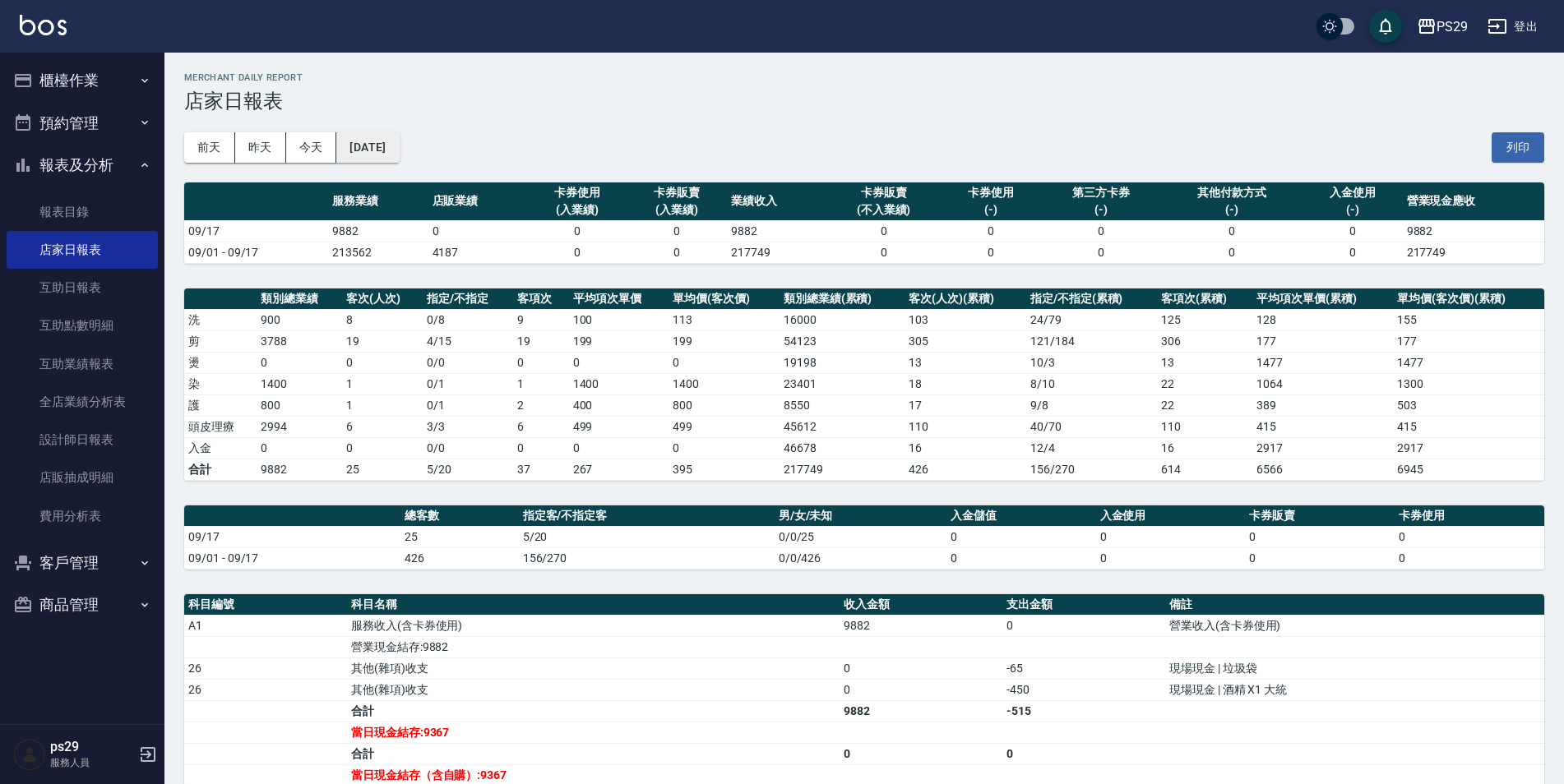
click at [399, 143] on button "[DATE]" at bounding box center [368, 148] width 63 height 30
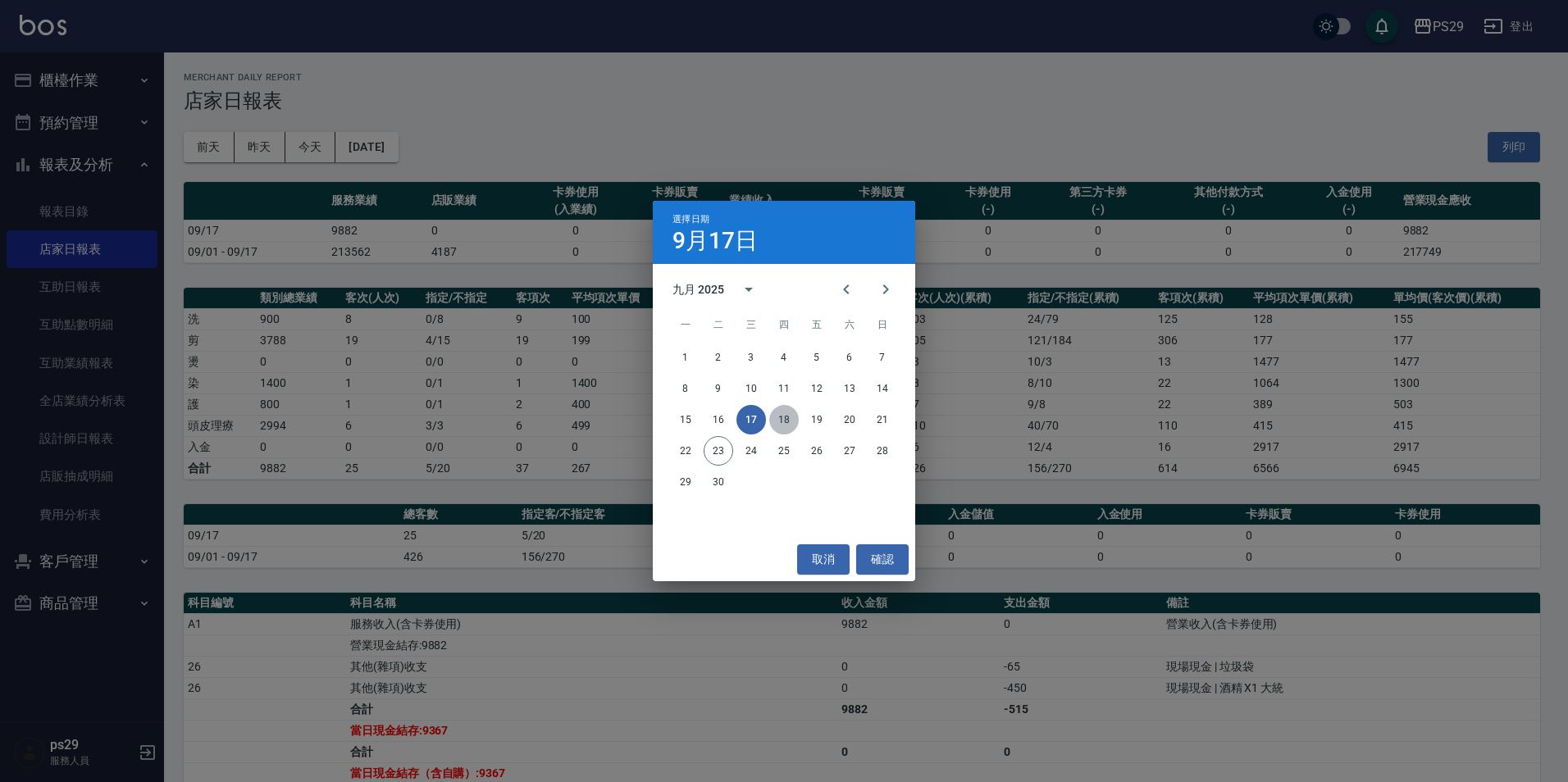
click at [780, 427] on button "18" at bounding box center [783, 419] width 29 height 29
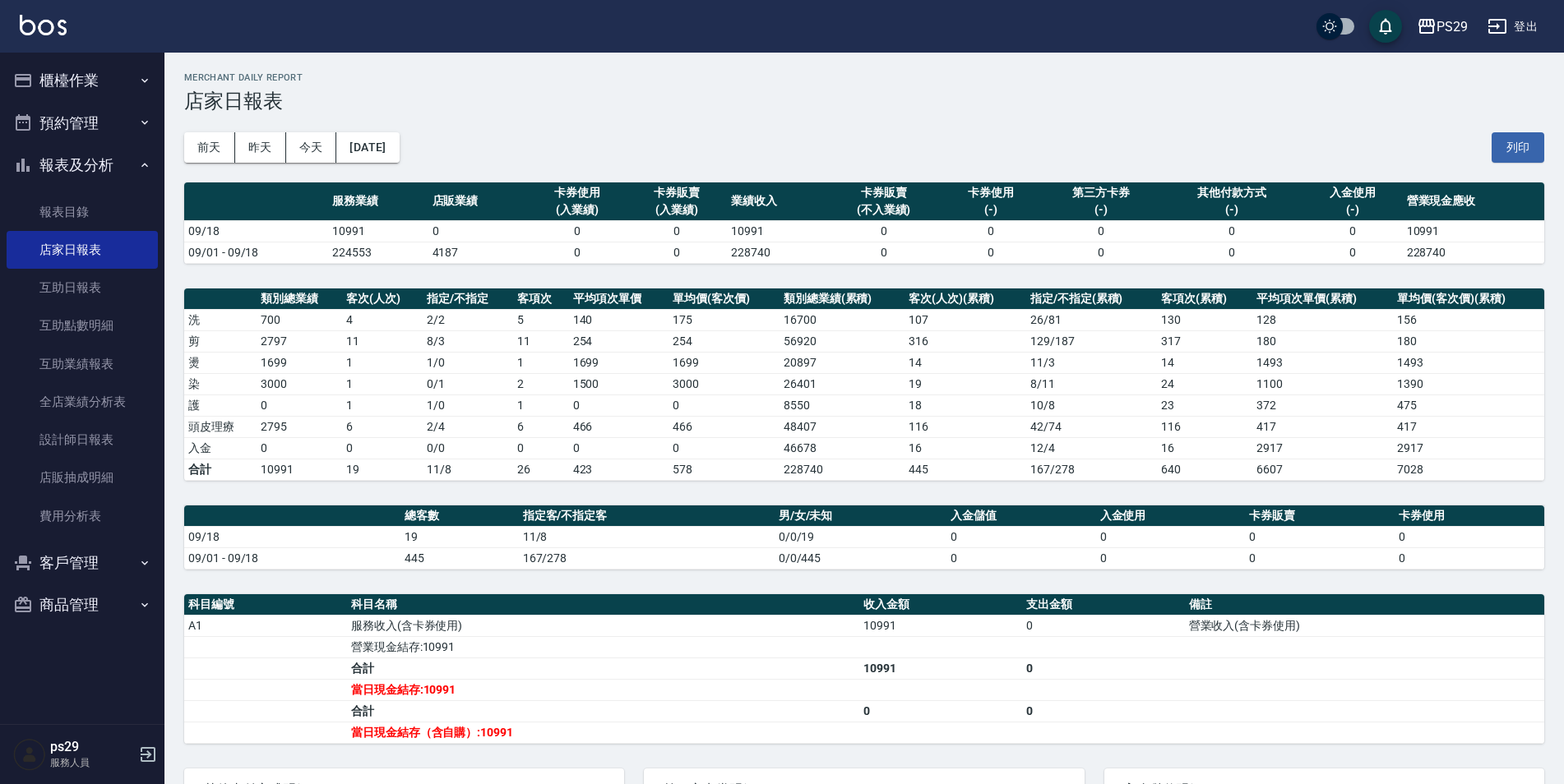
click at [396, 166] on div "[DATE] [DATE] [DATE] [DATE] 列印" at bounding box center [864, 148] width 1360 height 70
click at [399, 151] on button "[DATE]" at bounding box center [368, 148] width 63 height 30
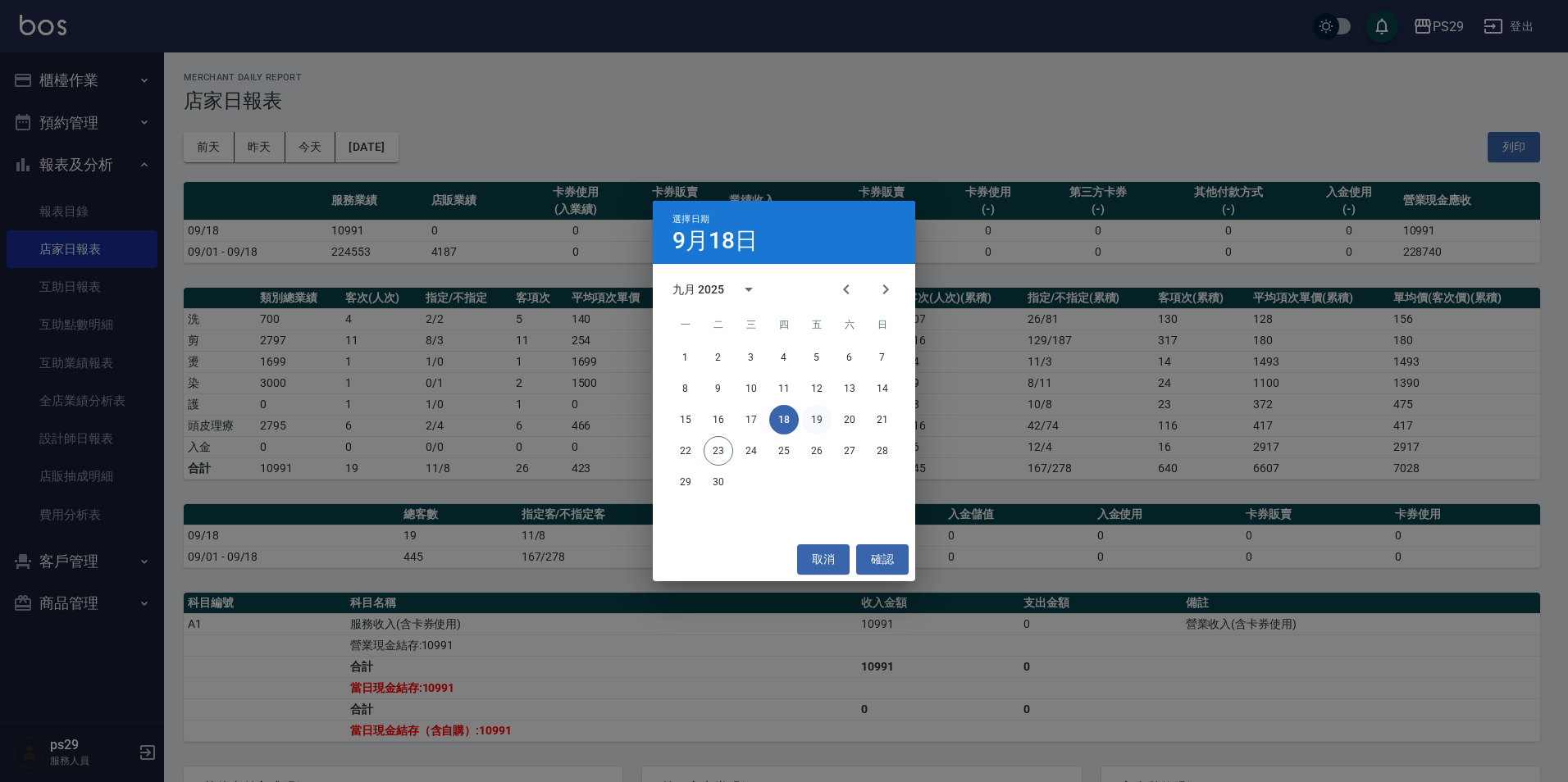
click at [816, 420] on button "19" at bounding box center [816, 419] width 29 height 29
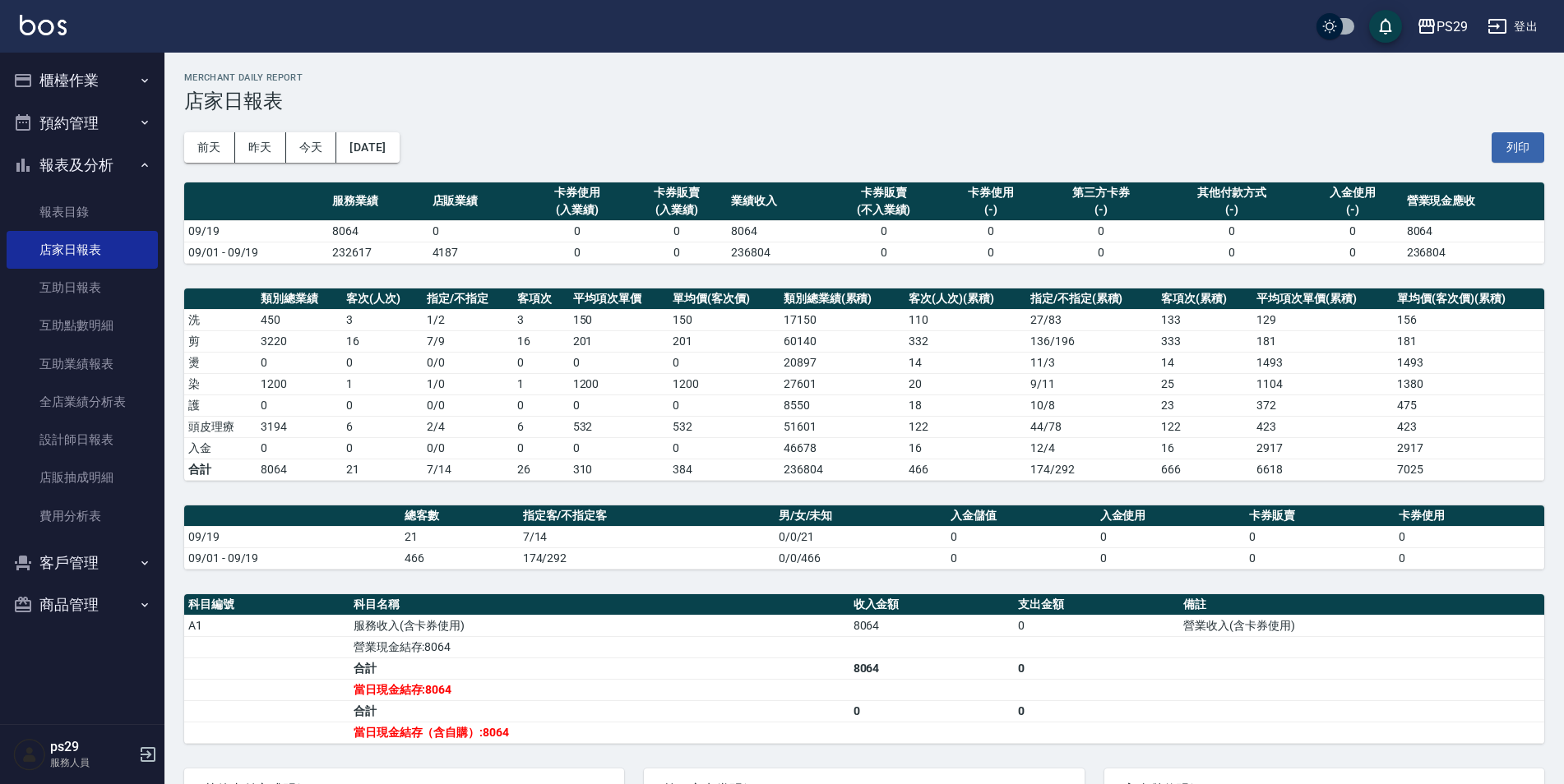
click at [442, 131] on div "[DATE] [DATE] [DATE] [DATE] 列印" at bounding box center [864, 148] width 1360 height 70
click at [399, 139] on button "[DATE]" at bounding box center [368, 148] width 63 height 30
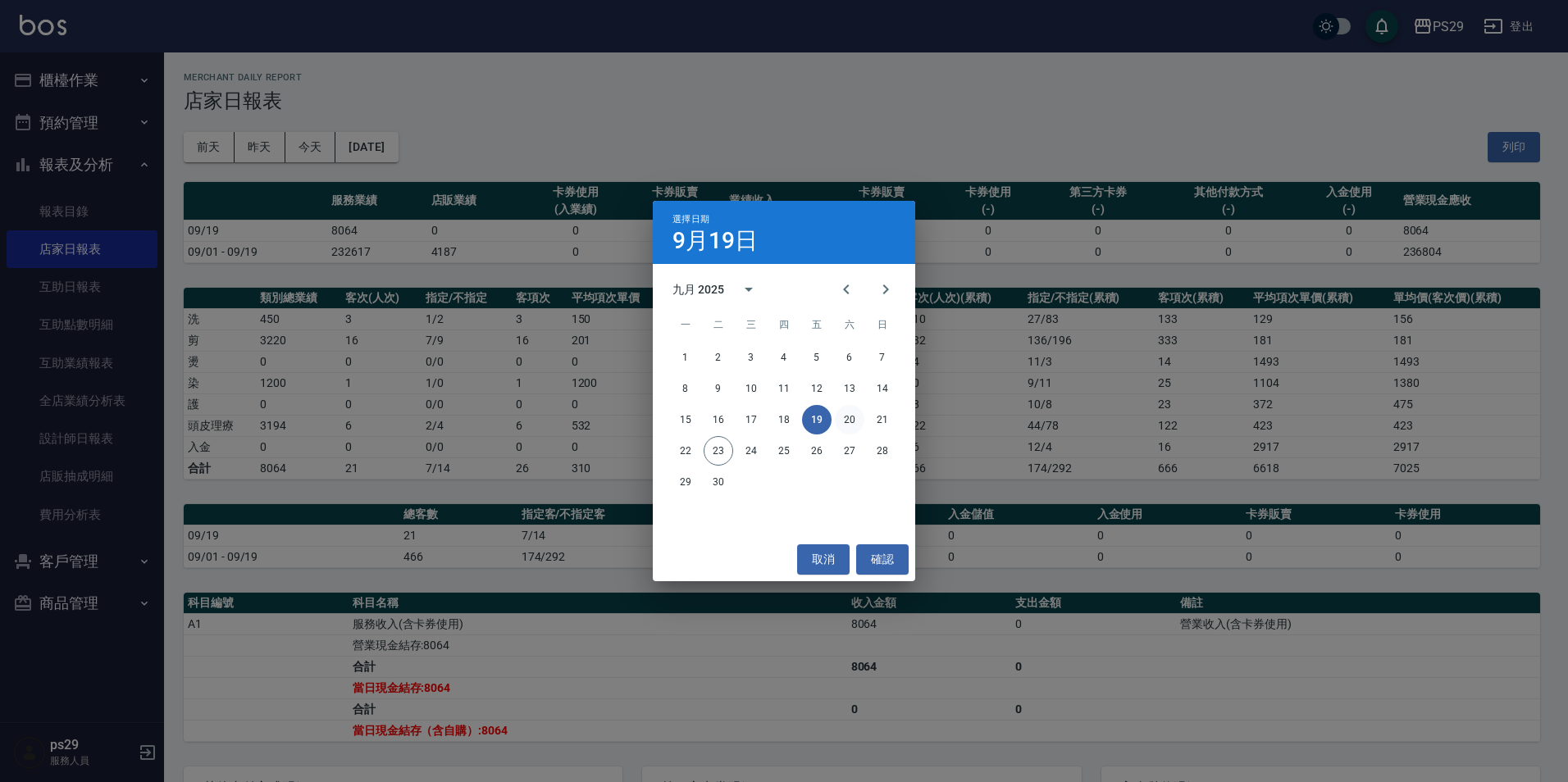
click at [844, 411] on button "20" at bounding box center [849, 419] width 29 height 29
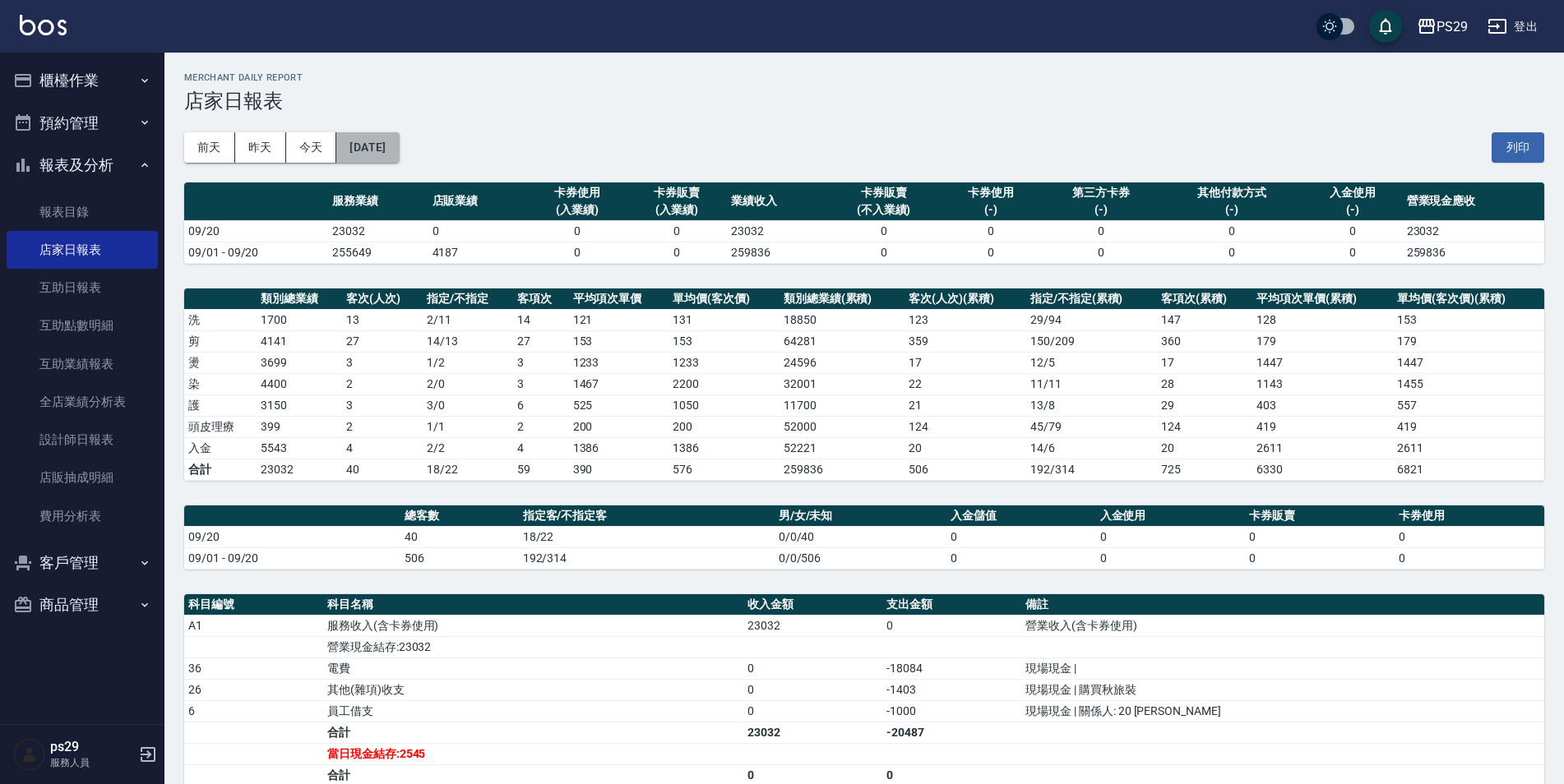
click at [399, 145] on button "[DATE]" at bounding box center [368, 148] width 63 height 30
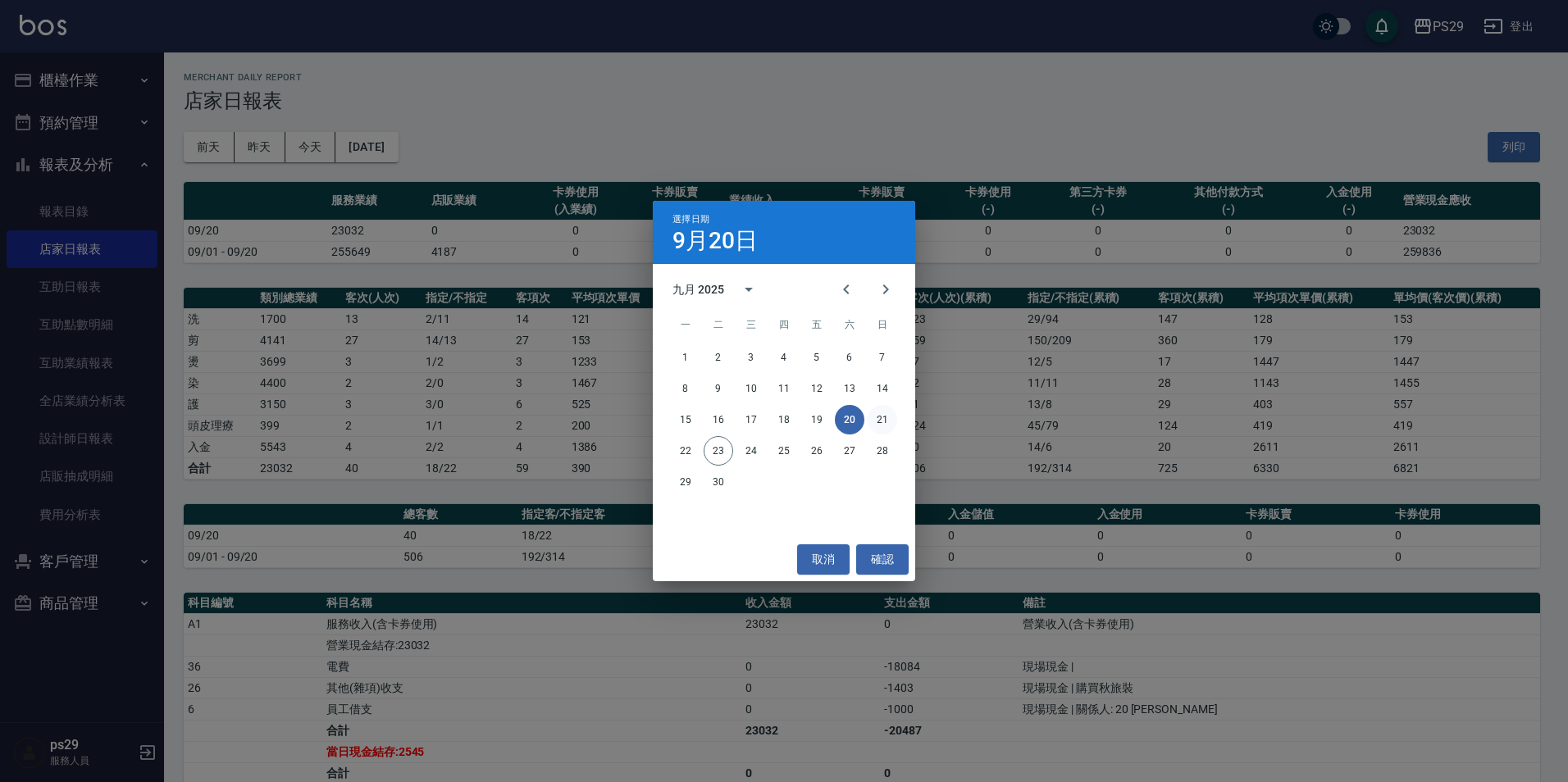
click at [886, 420] on button "21" at bounding box center [881, 419] width 29 height 29
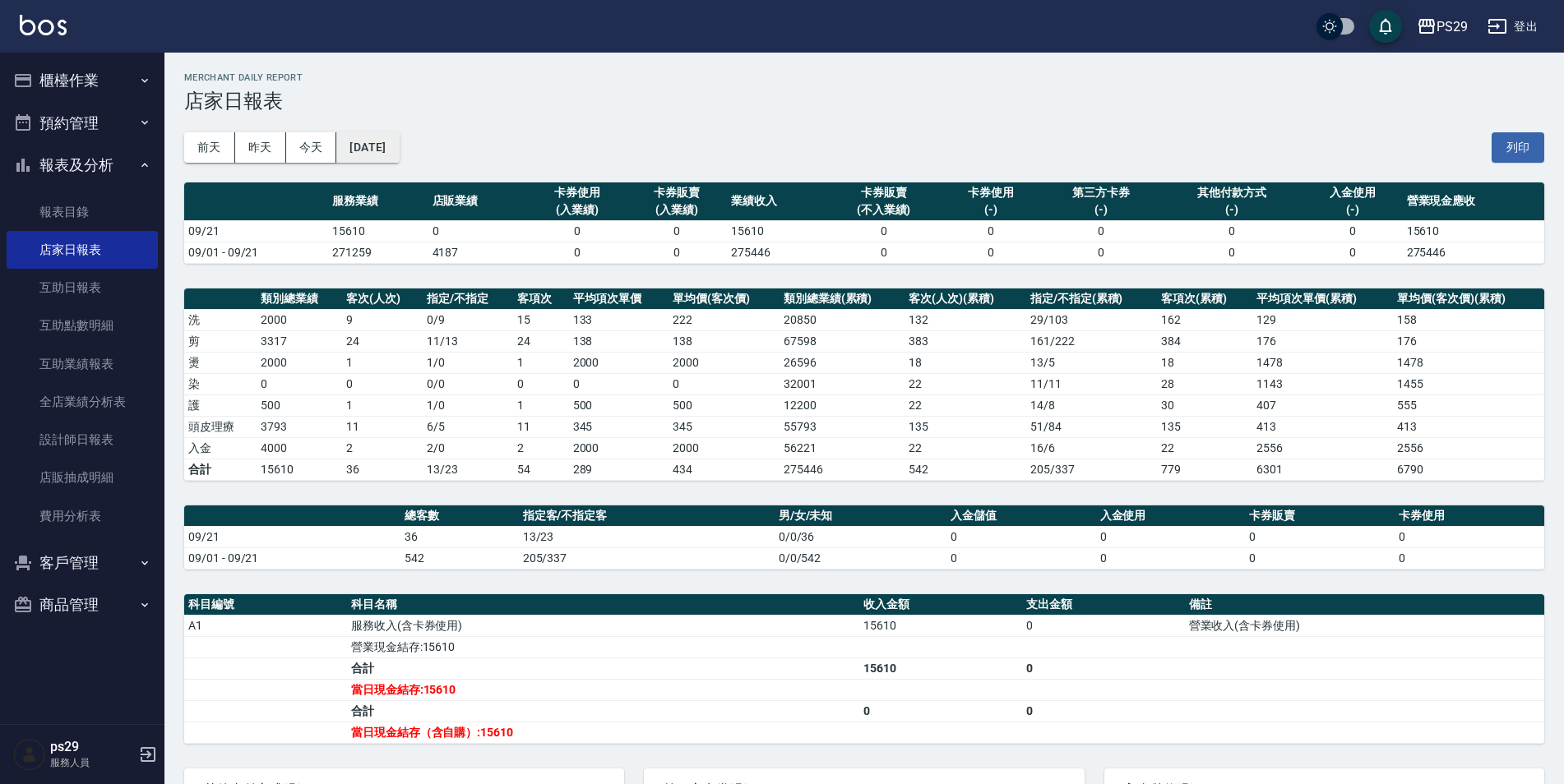
click at [399, 134] on button "[DATE]" at bounding box center [368, 148] width 63 height 30
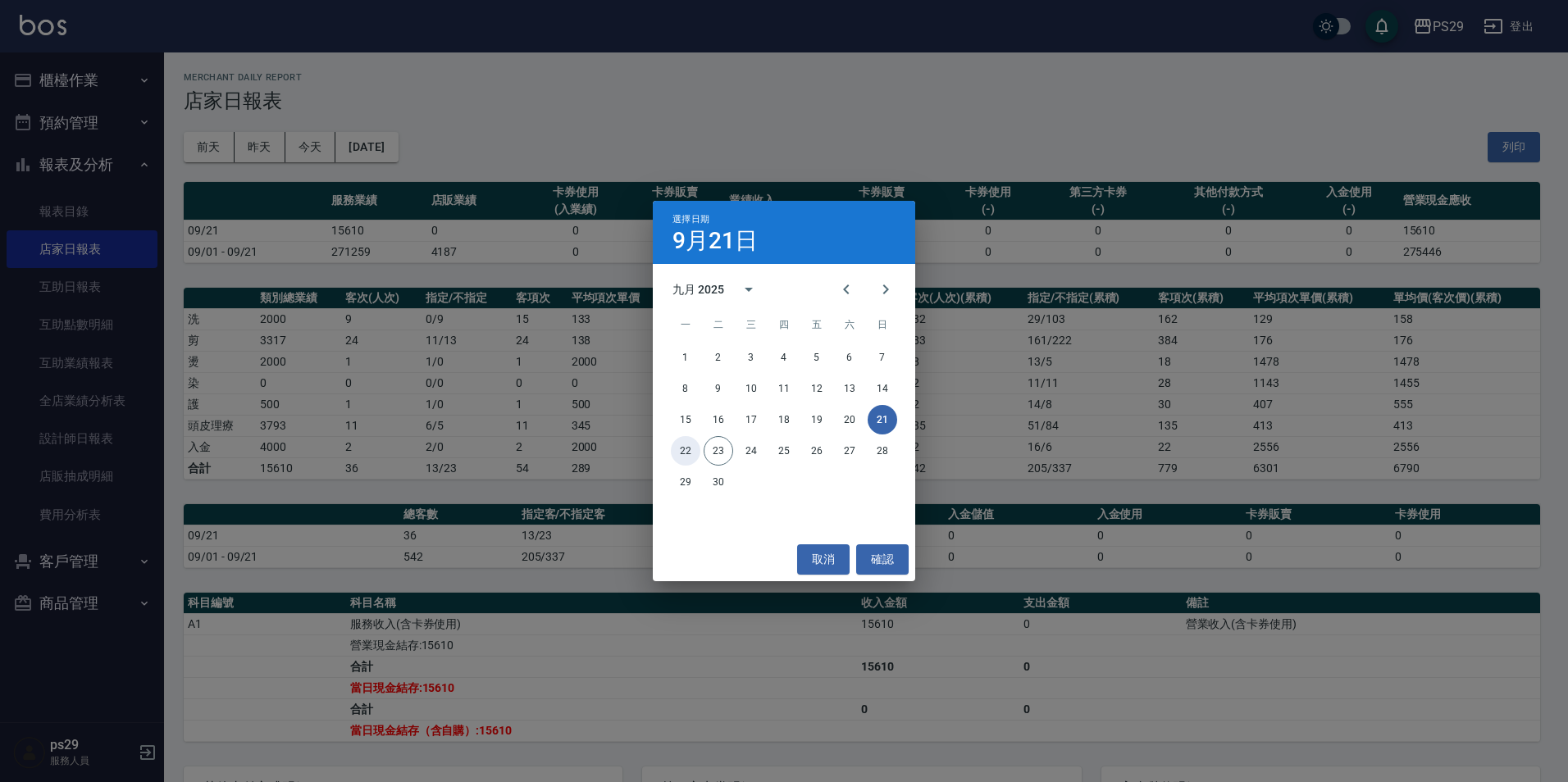
click at [690, 454] on button "22" at bounding box center [685, 450] width 29 height 29
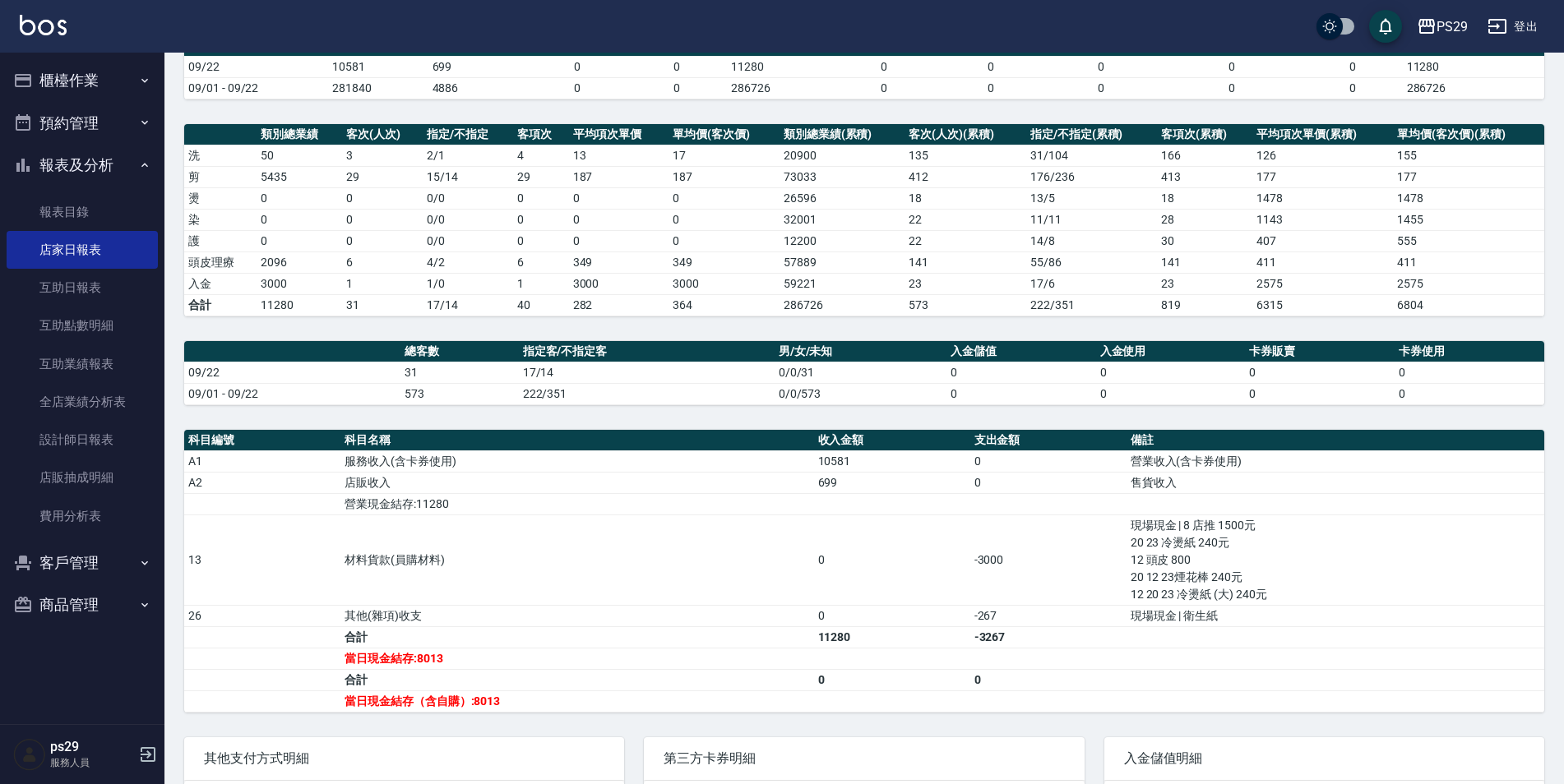
scroll to position [308, 0]
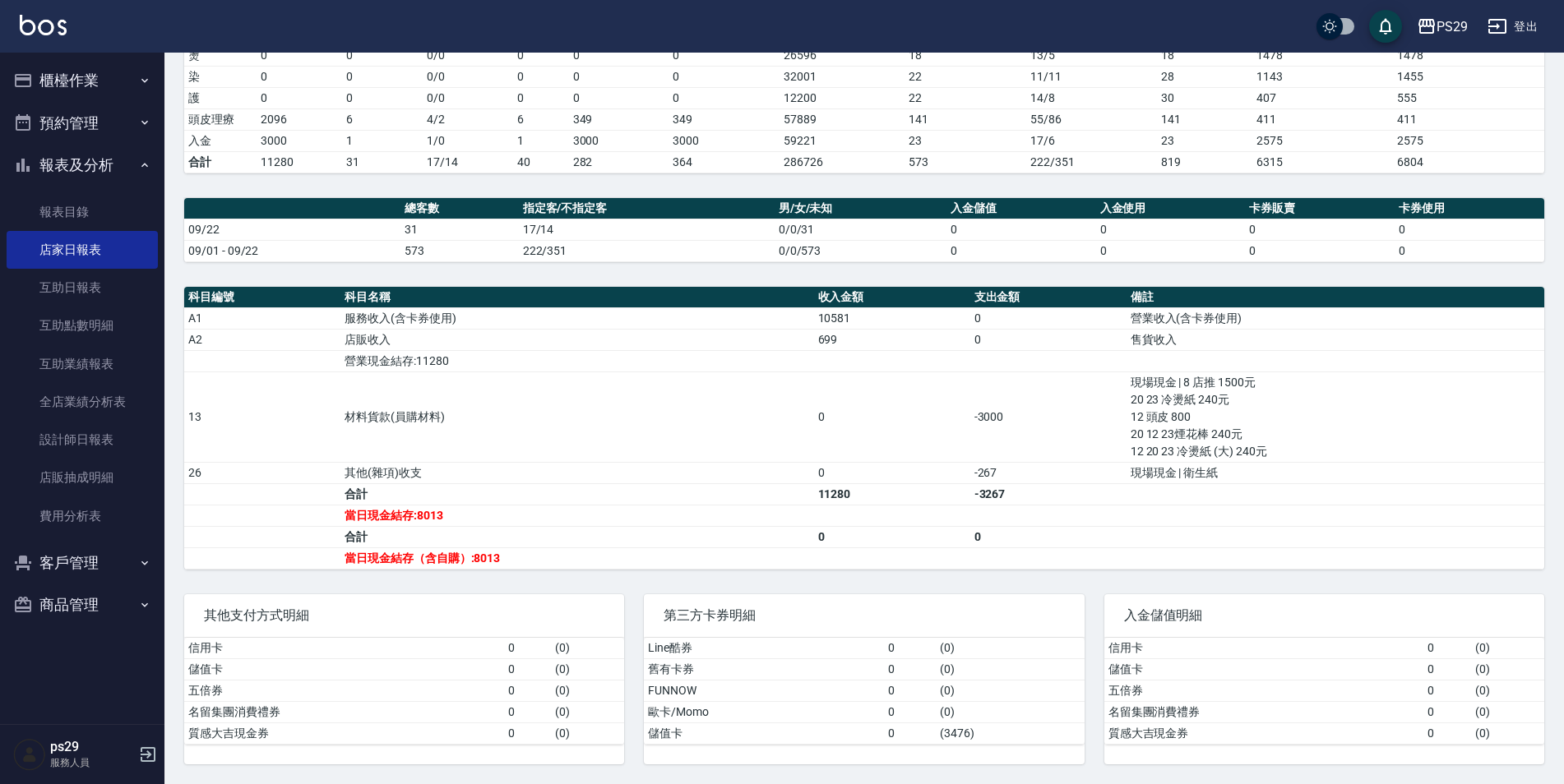
click at [58, 20] on img at bounding box center [43, 26] width 46 height 21
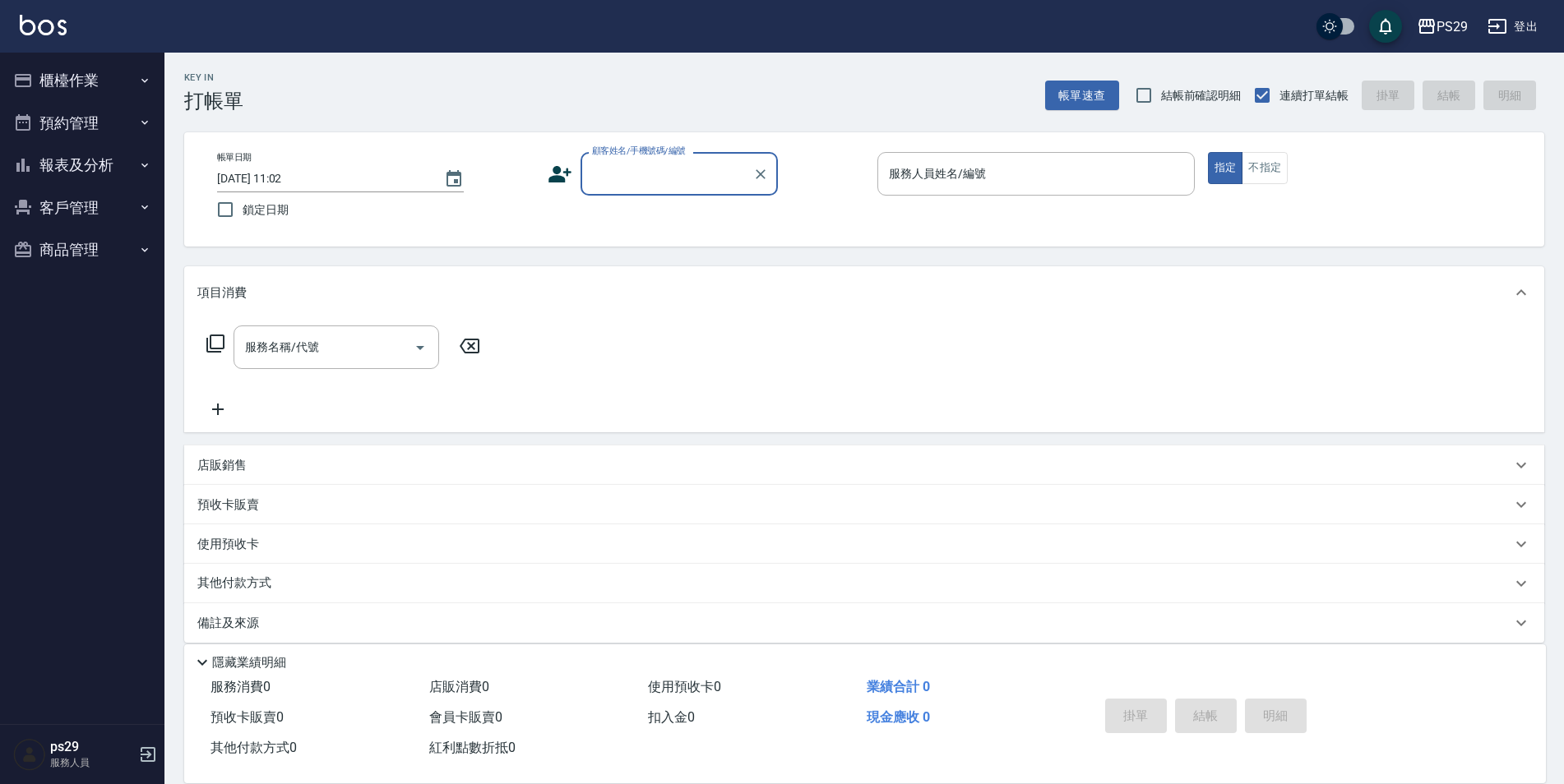
click at [41, 25] on img at bounding box center [43, 26] width 46 height 21
click at [77, 84] on button "櫃檯作業" at bounding box center [82, 80] width 152 height 43
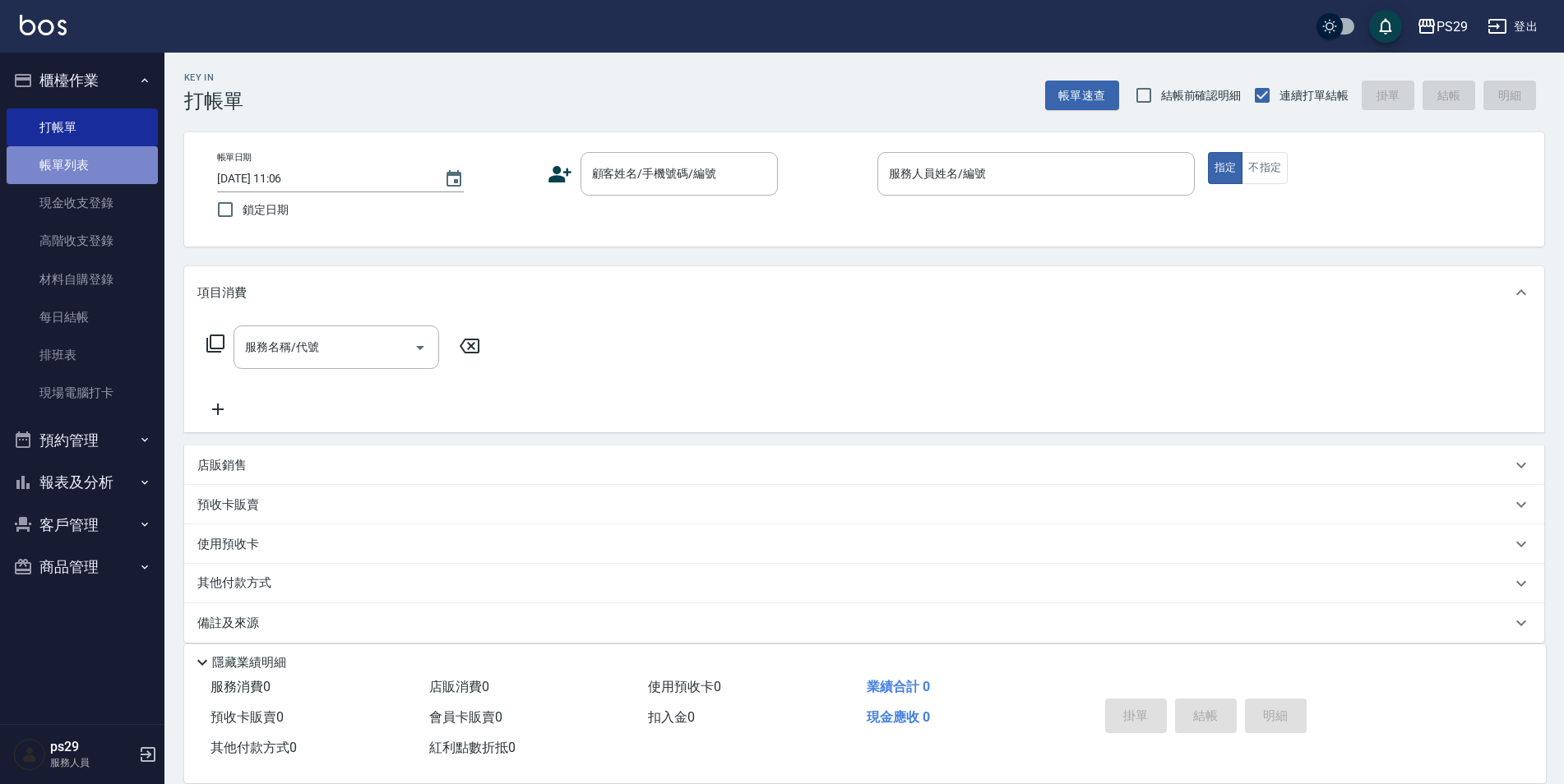
click at [68, 168] on link "帳單列表" at bounding box center [82, 166] width 152 height 38
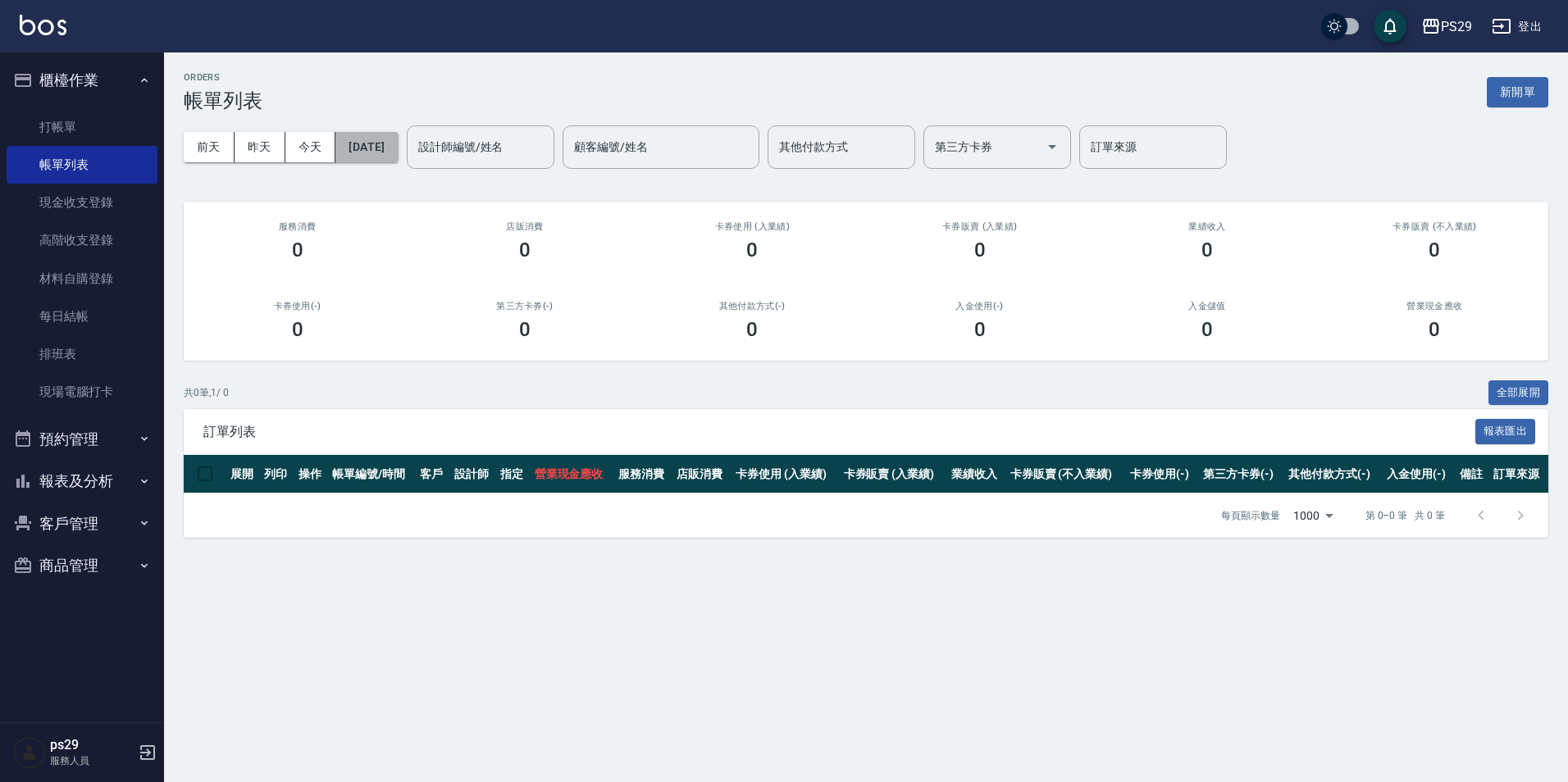
click at [378, 149] on button "[DATE]" at bounding box center [366, 147] width 62 height 30
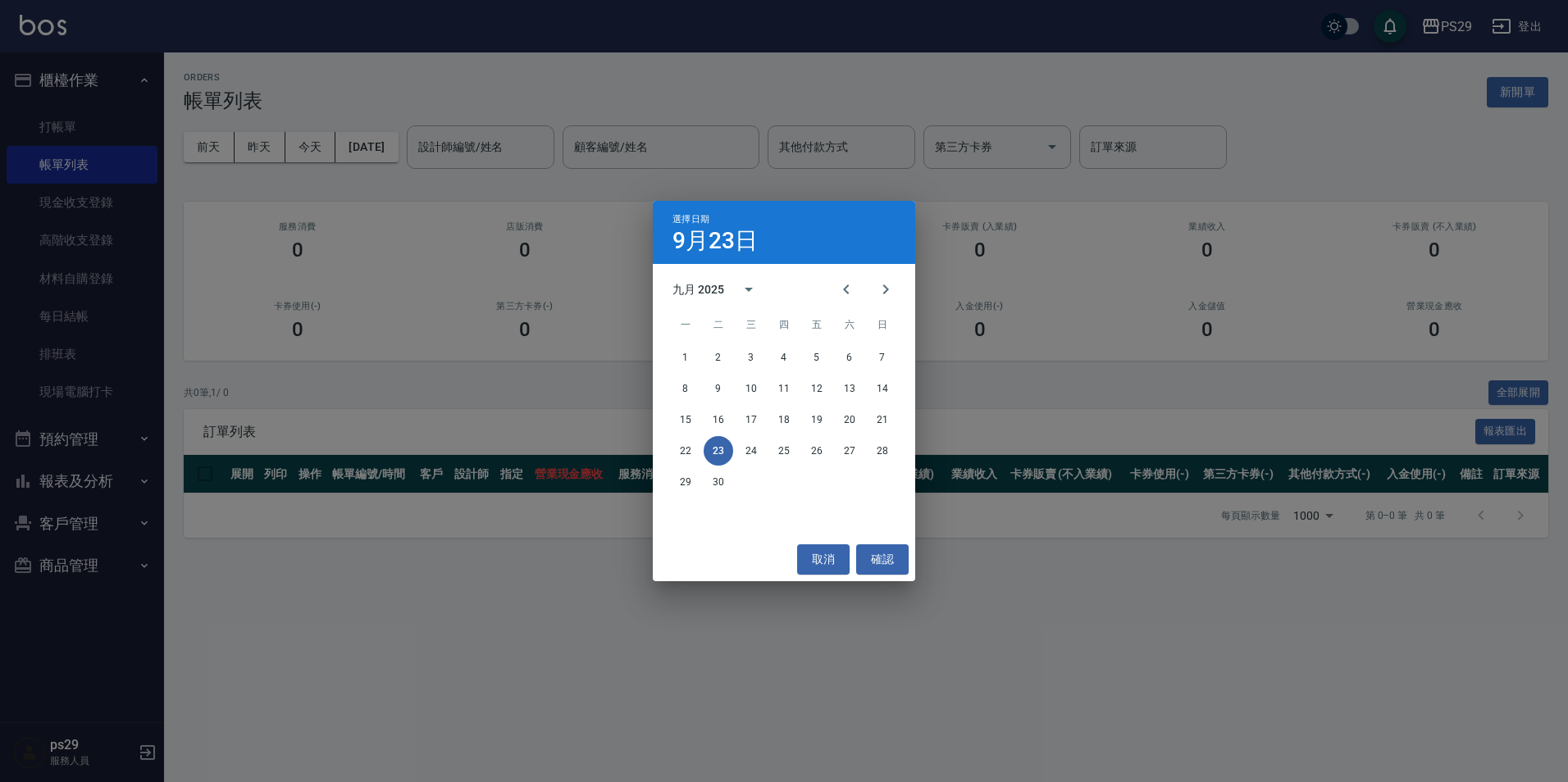
click at [1075, 610] on div "選擇日期 9月23日 九月 2025 一 二 三 四 五 六 日 1 2 3 4 5 6 7 8 9 10 11 12 13 14 15 16 17 18 1…" at bounding box center [784, 391] width 1568 height 782
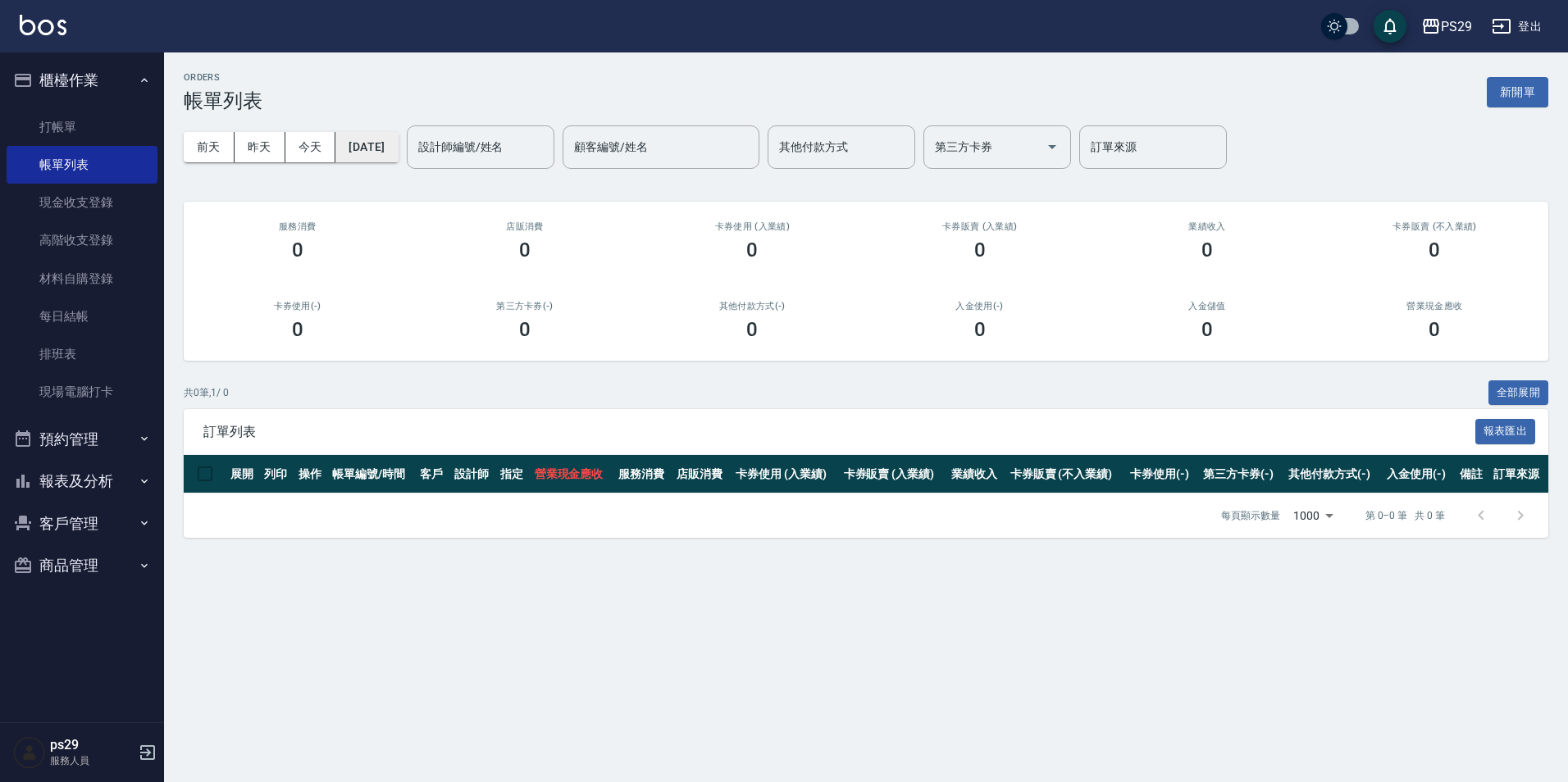
click at [398, 148] on button "[DATE]" at bounding box center [366, 147] width 62 height 30
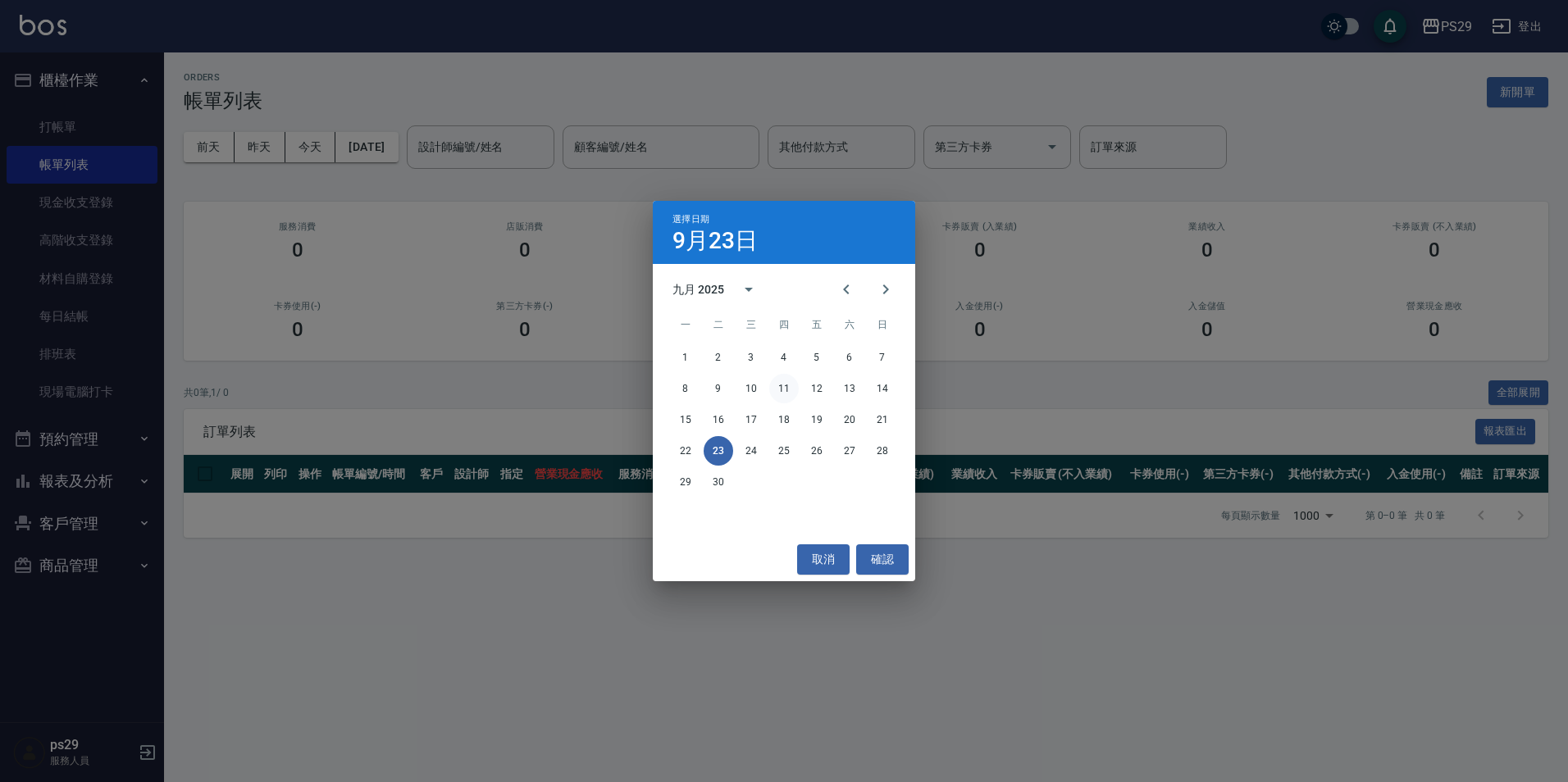
click at [779, 394] on button "11" at bounding box center [783, 388] width 29 height 29
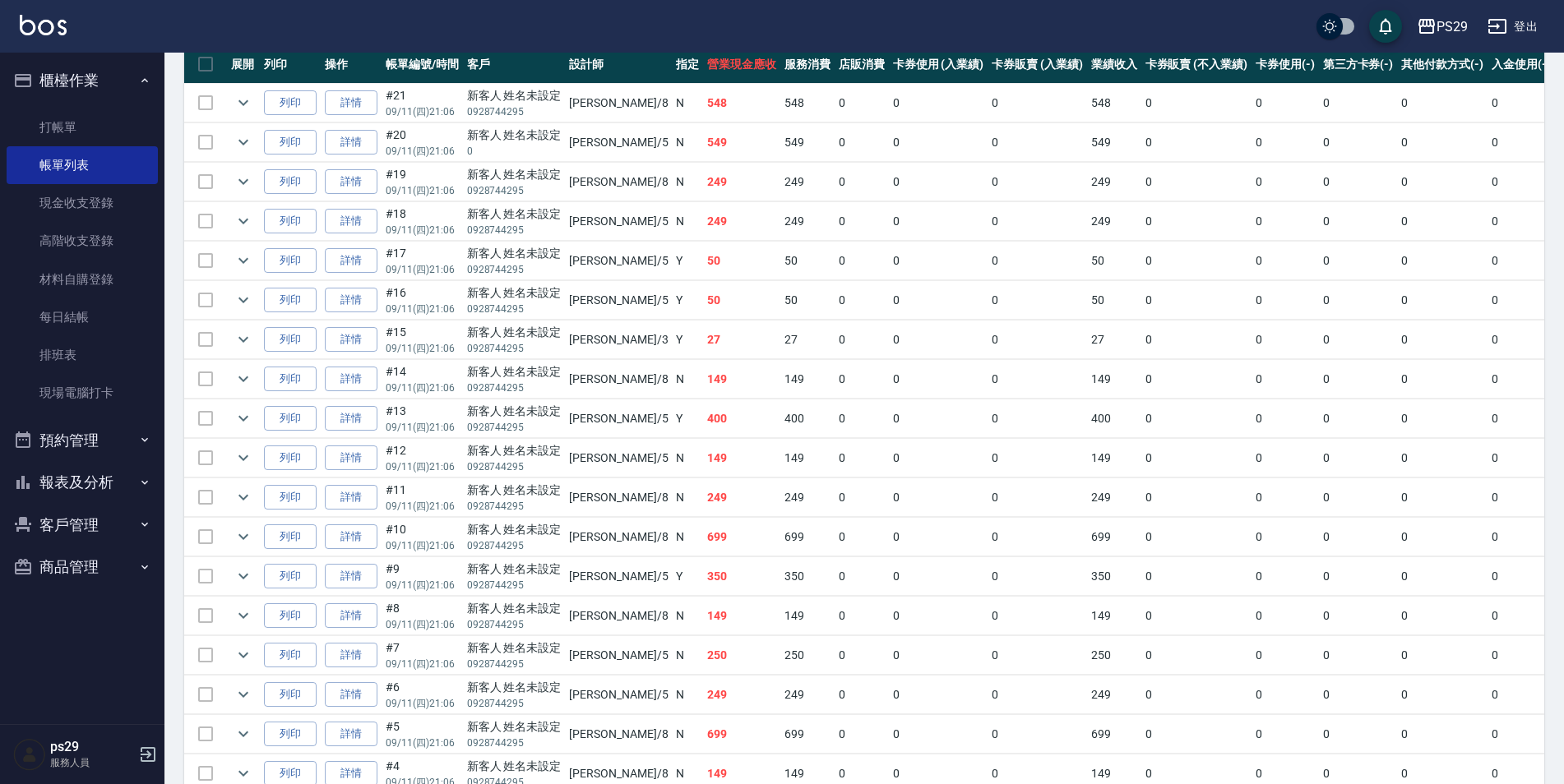
scroll to position [615, 0]
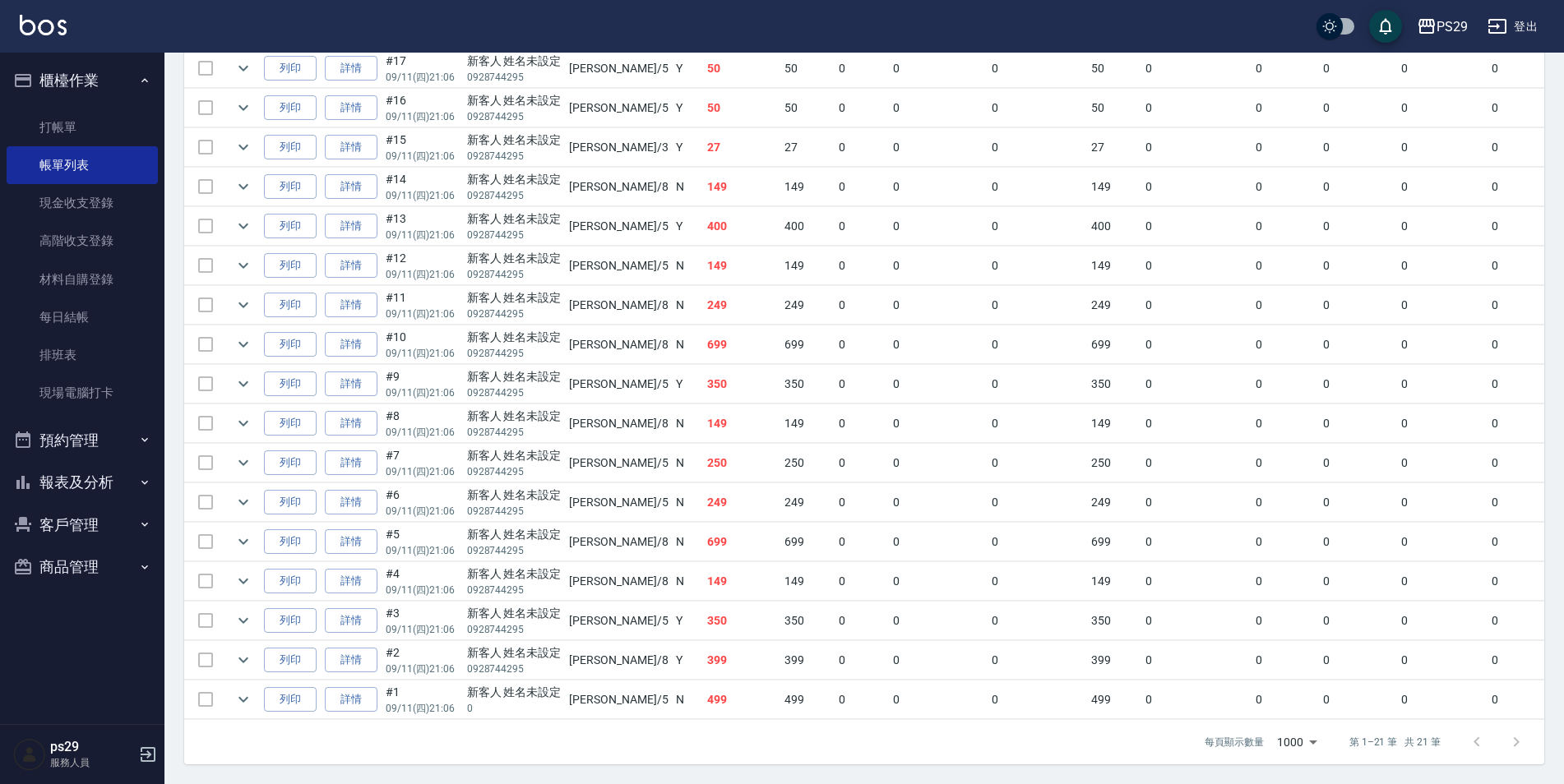
click at [703, 385] on td "350" at bounding box center [742, 383] width 78 height 39
click at [240, 376] on icon "expand row" at bounding box center [243, 383] width 20 height 20
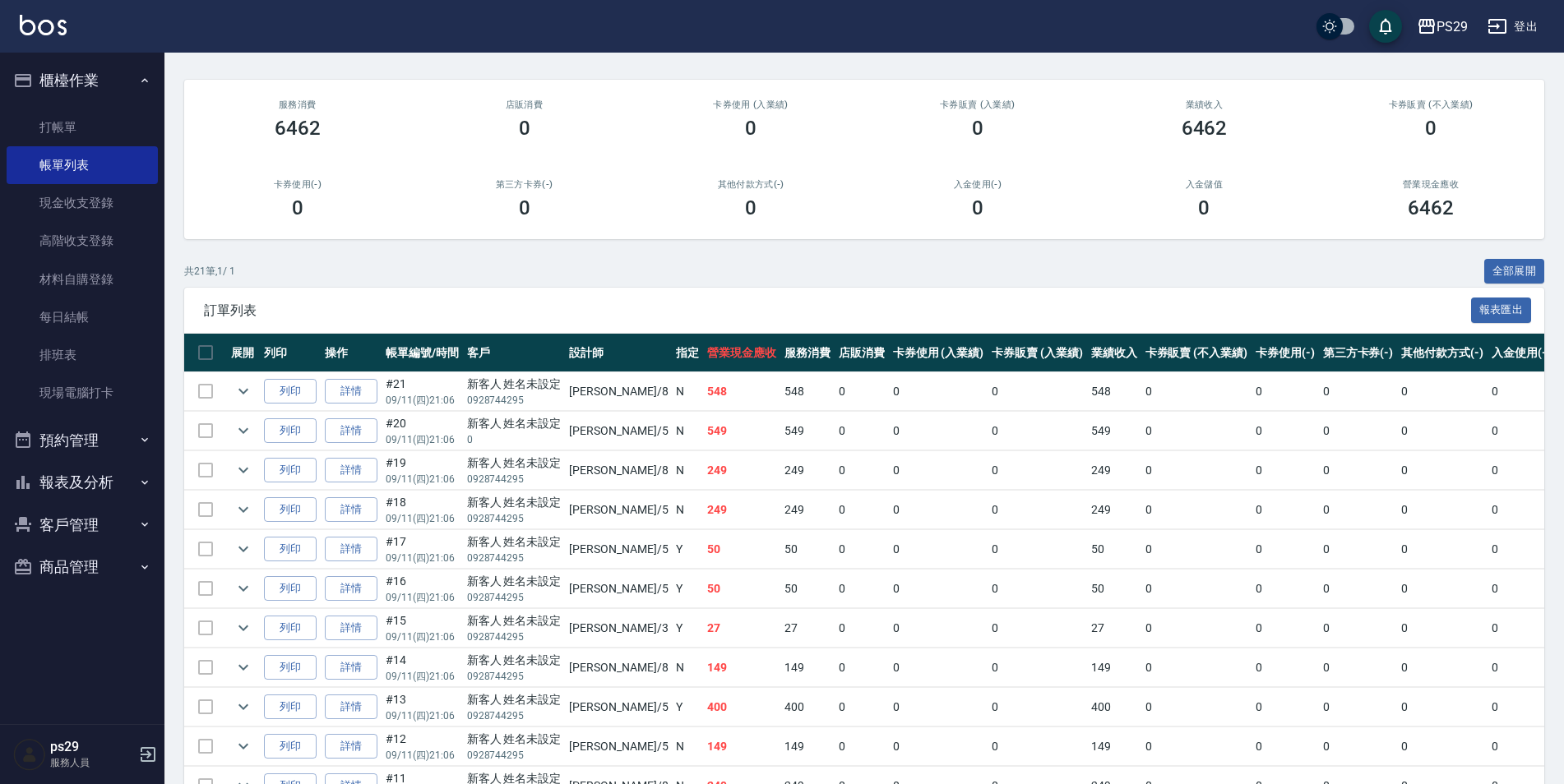
scroll to position [0, 0]
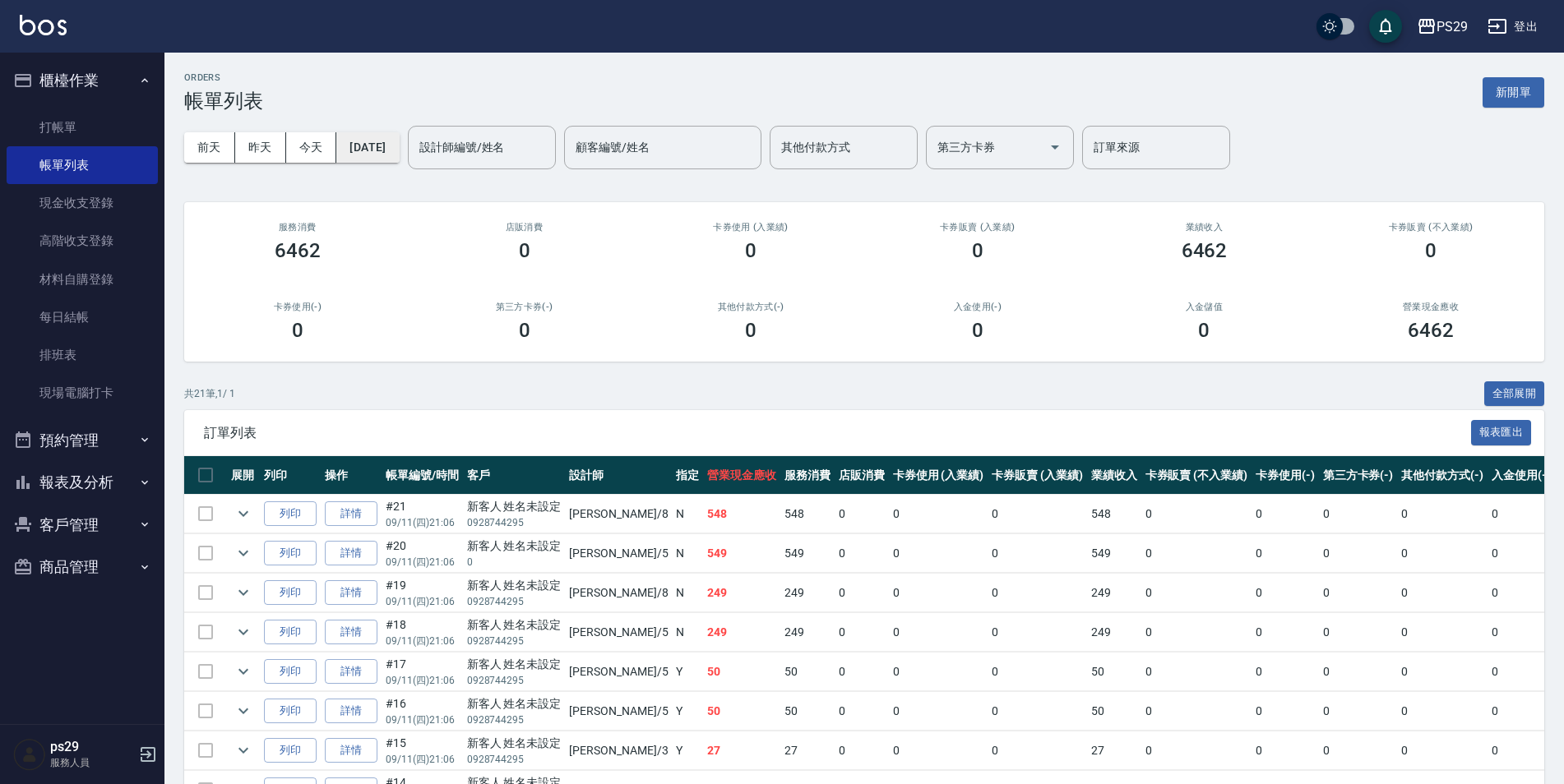
click at [399, 158] on button "[DATE]" at bounding box center [368, 148] width 63 height 30
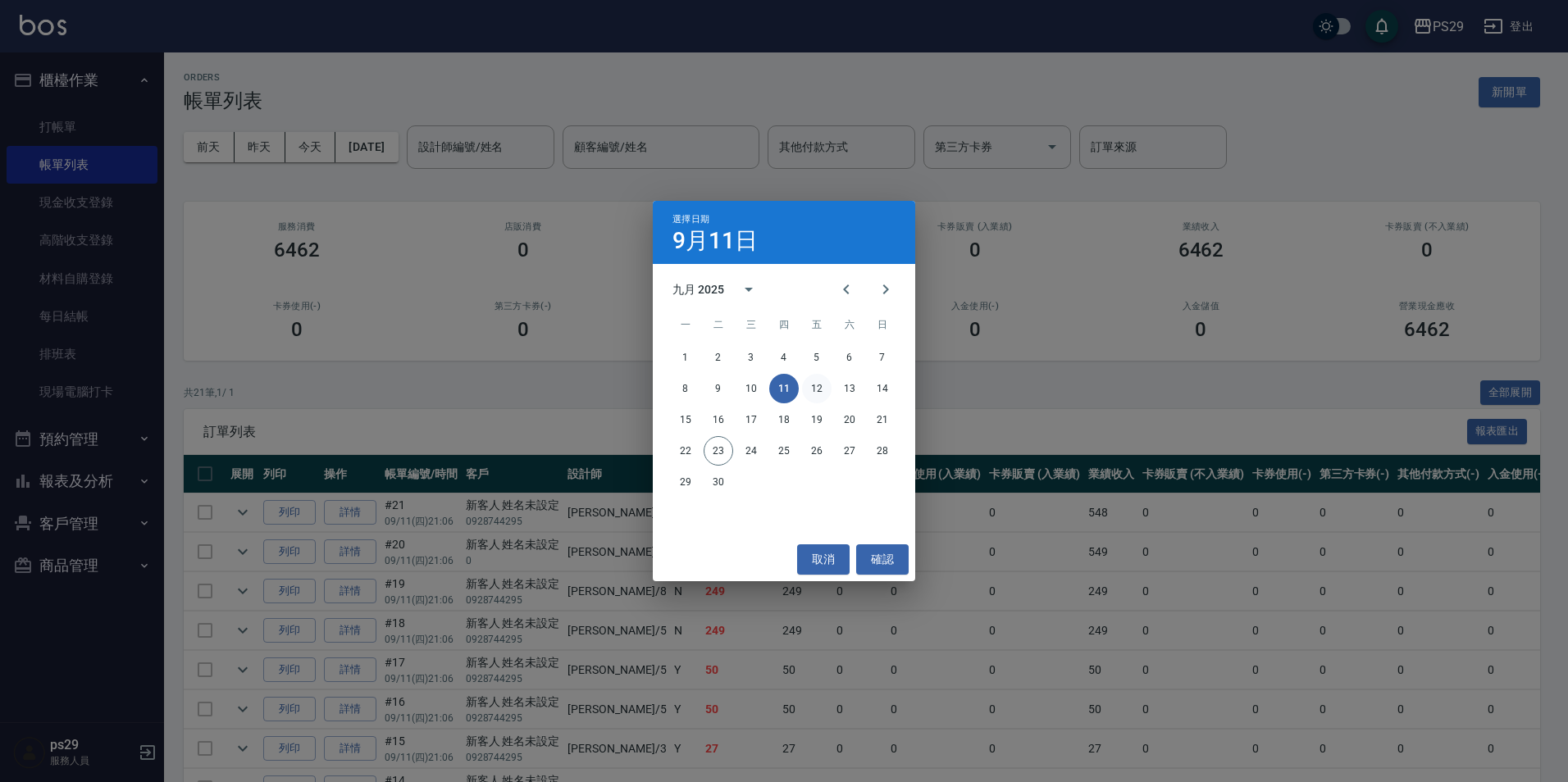
click at [815, 393] on button "12" at bounding box center [816, 388] width 29 height 29
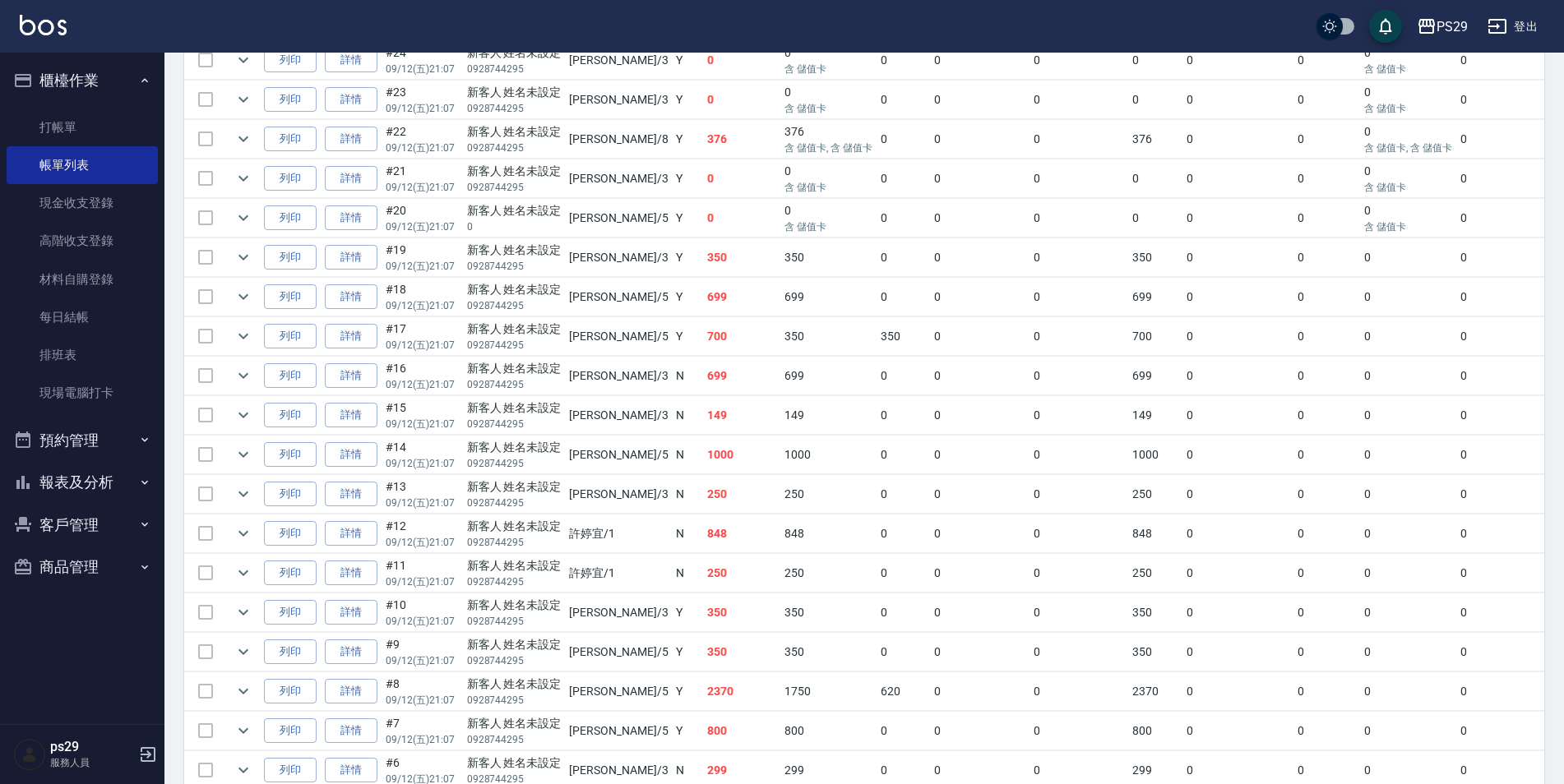
scroll to position [774, 0]
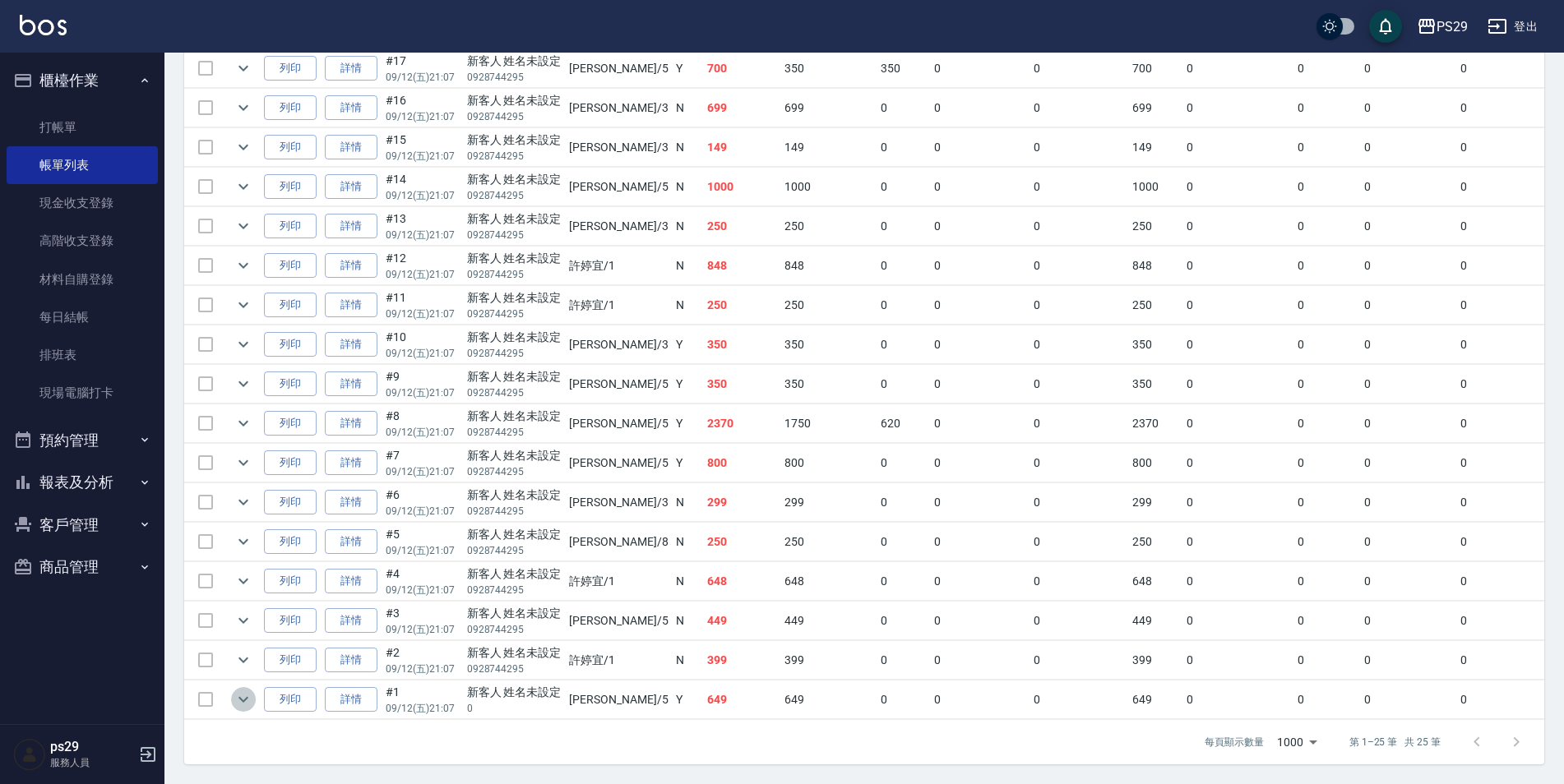
click at [238, 689] on icon "expand row" at bounding box center [243, 699] width 20 height 20
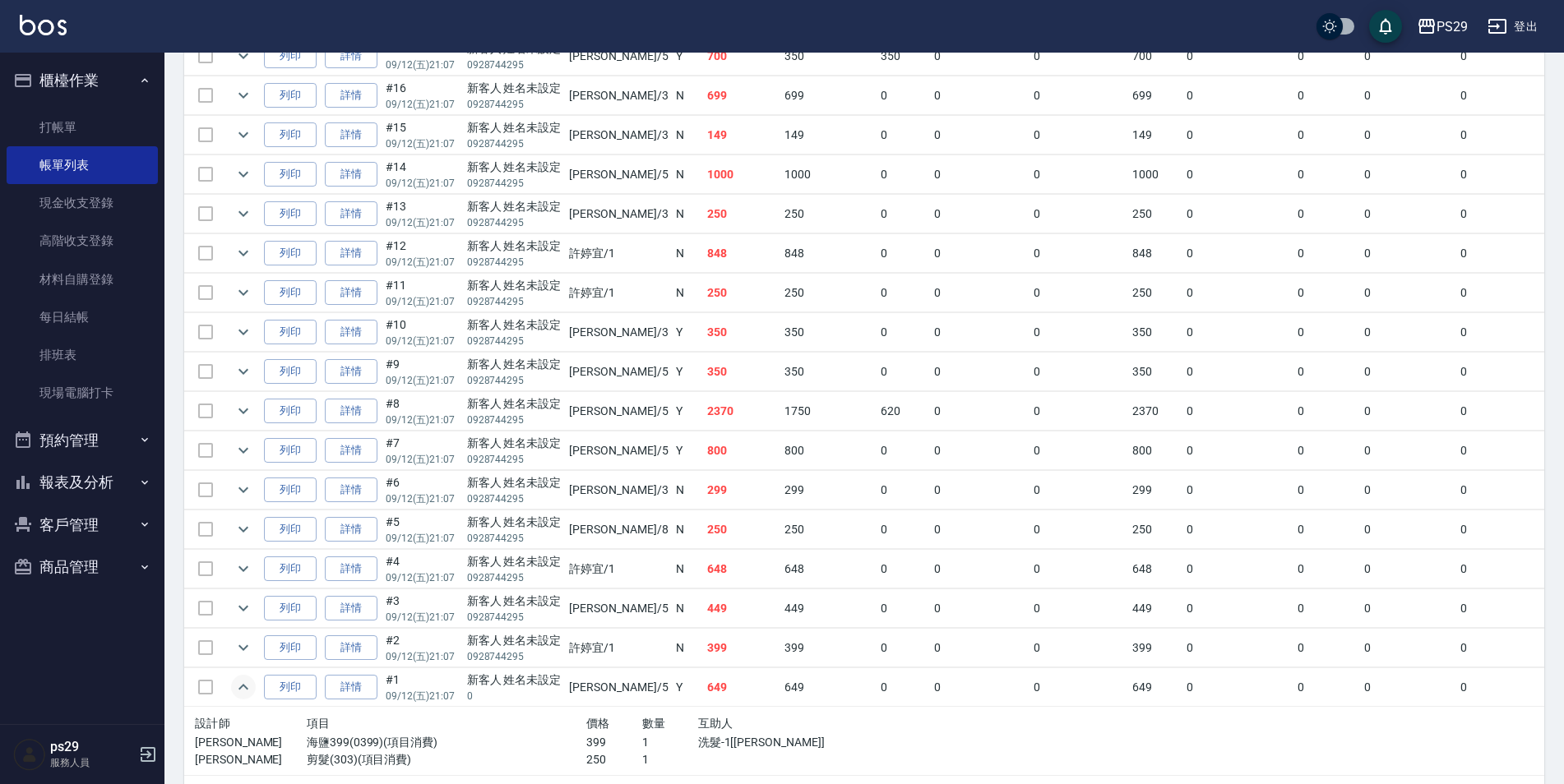
scroll to position [691, 0]
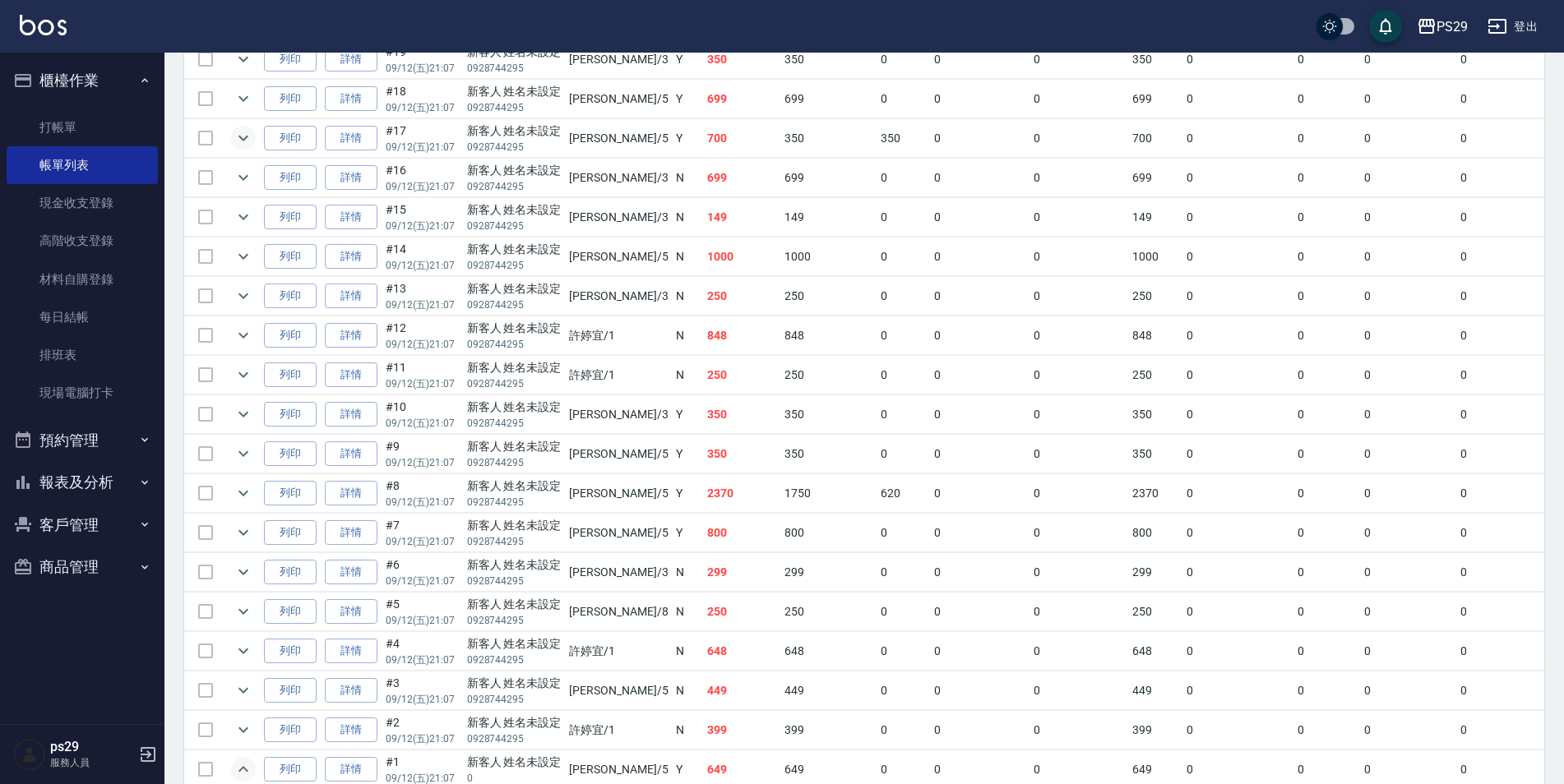
click at [243, 137] on icon "expand row" at bounding box center [243, 137] width 20 height 20
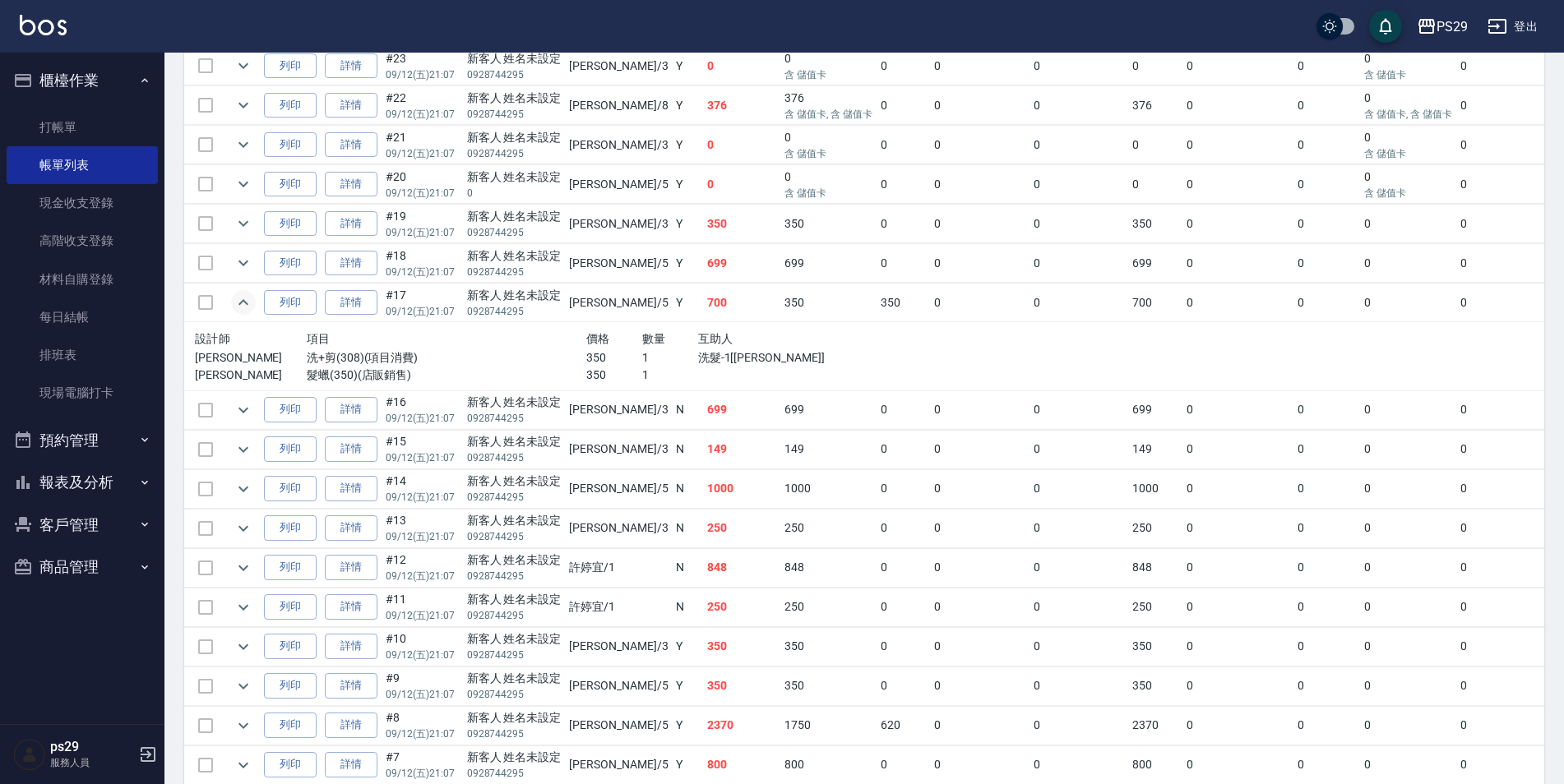
scroll to position [445, 0]
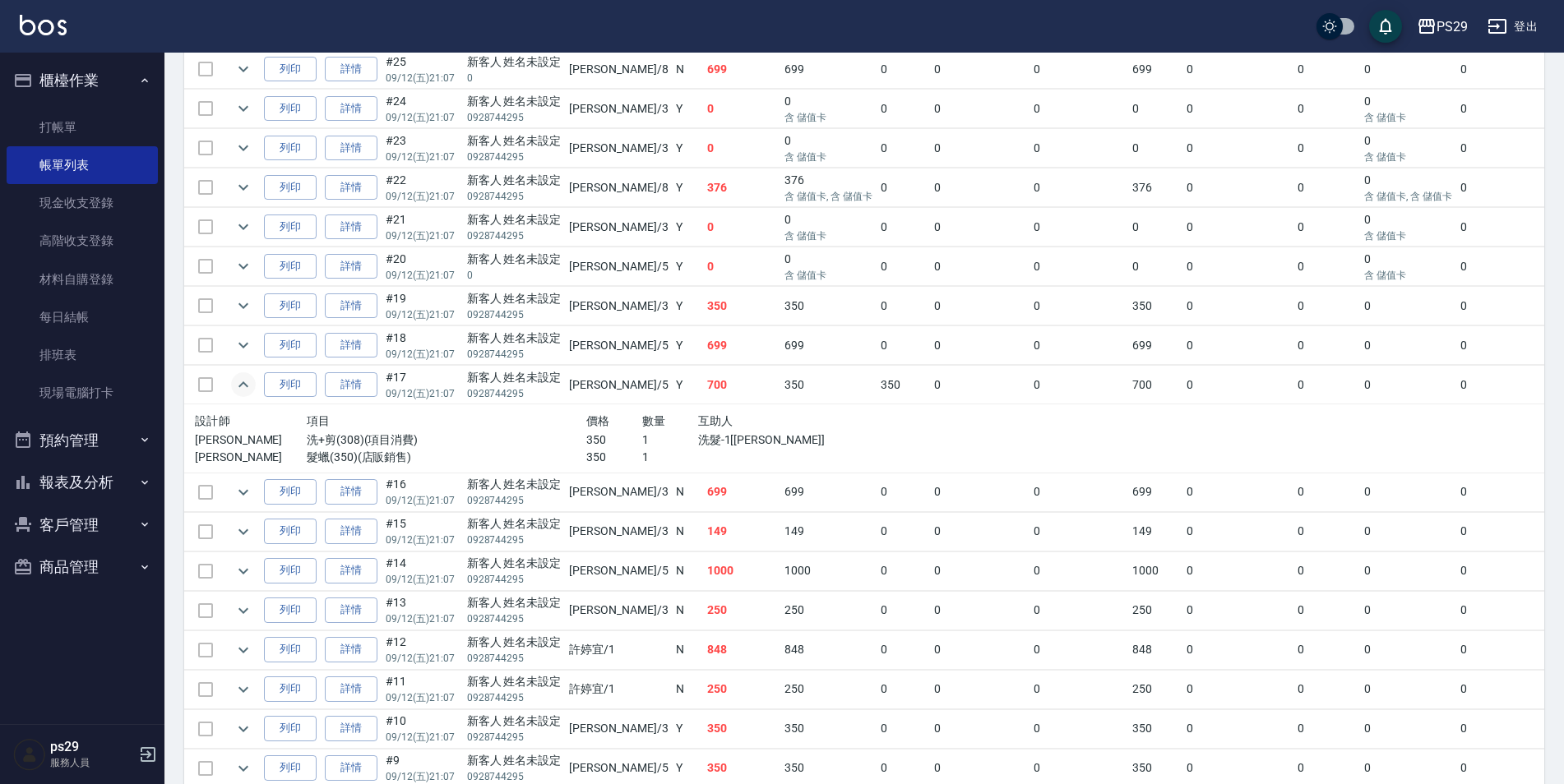
click at [440, 301] on td "#19 09/12 (五) 21:07" at bounding box center [422, 306] width 81 height 39
click at [246, 309] on icon "expand row" at bounding box center [243, 306] width 20 height 20
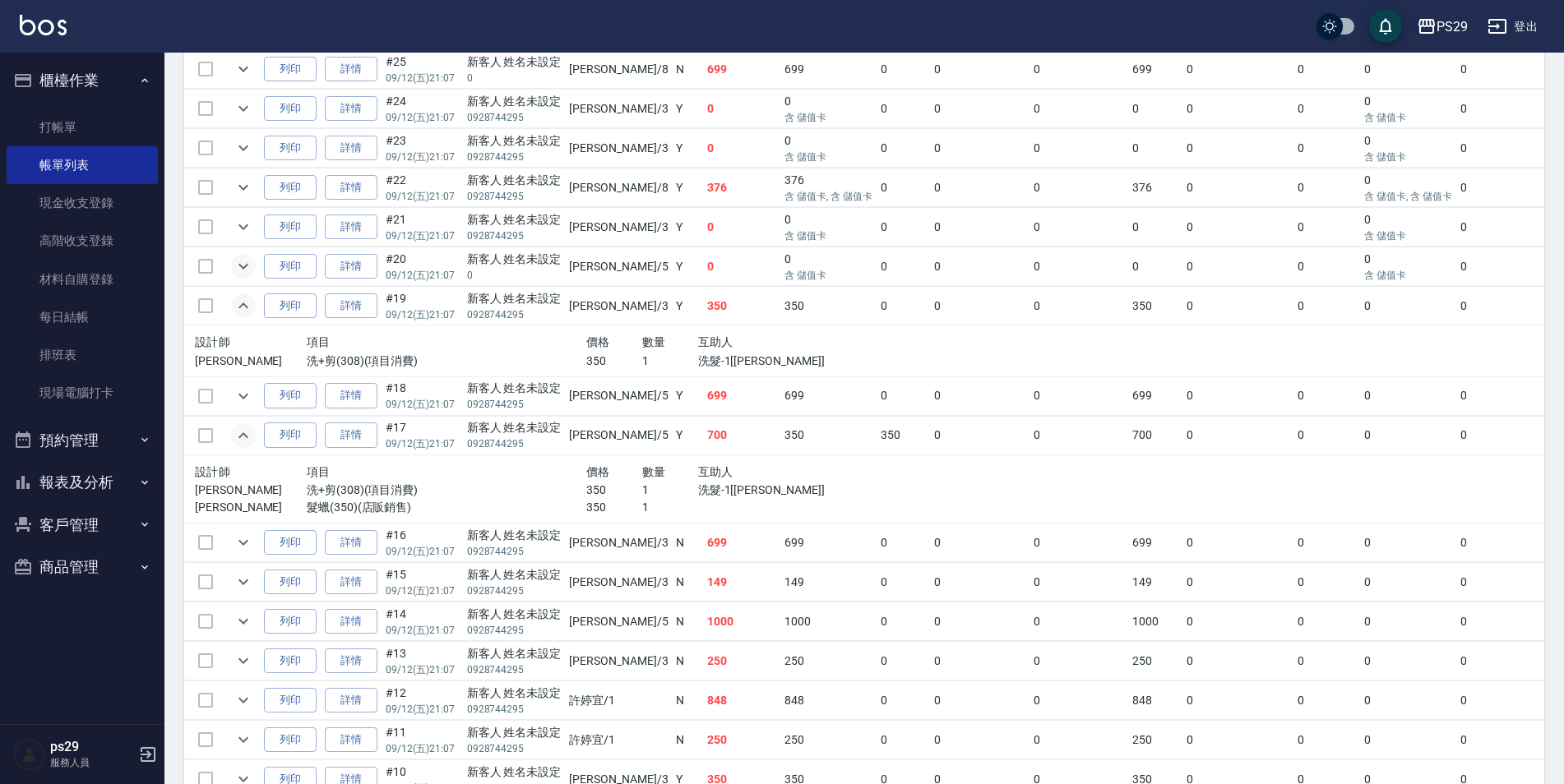
click at [241, 263] on icon "expand row" at bounding box center [243, 266] width 20 height 20
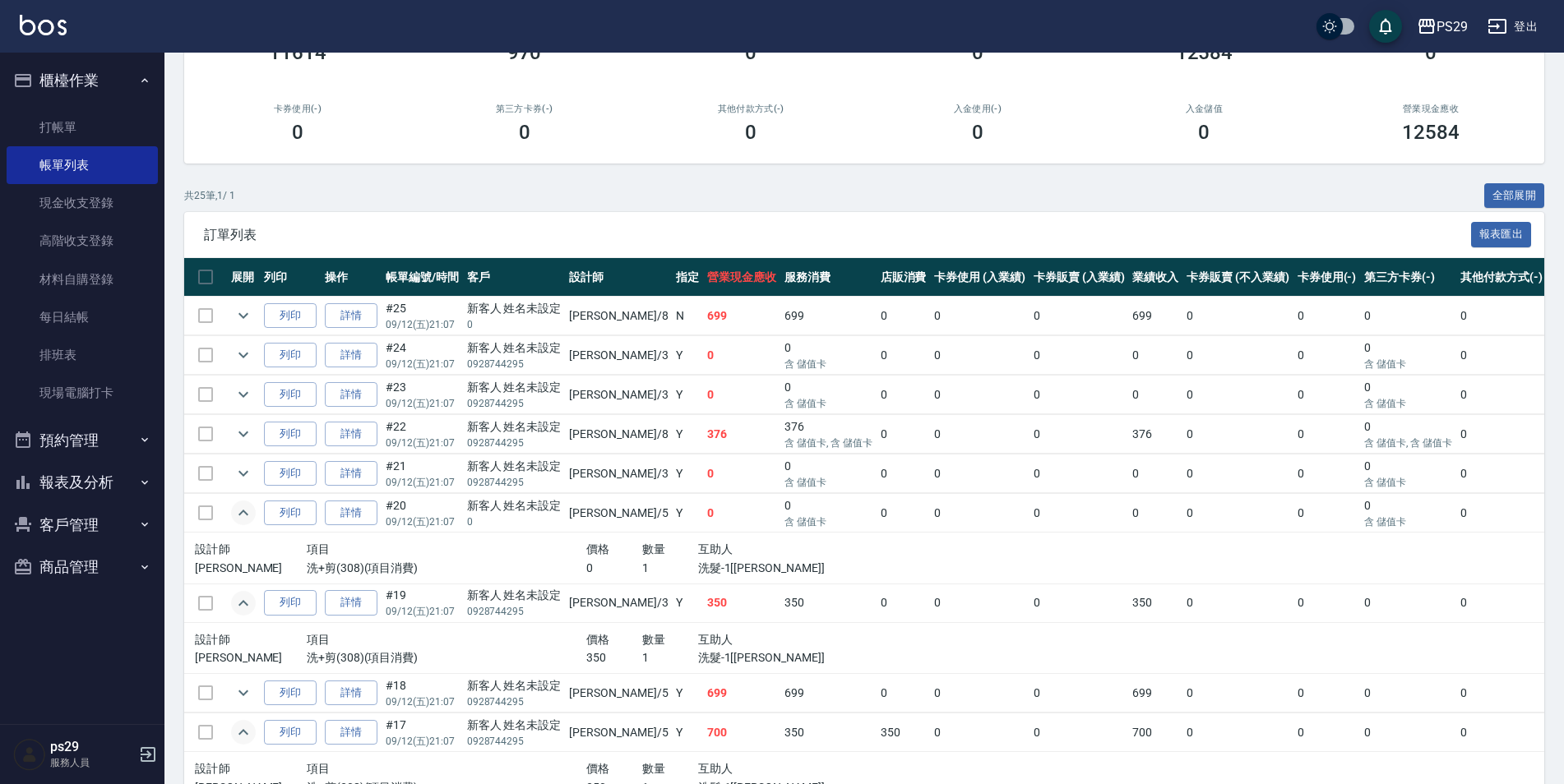
scroll to position [0, 0]
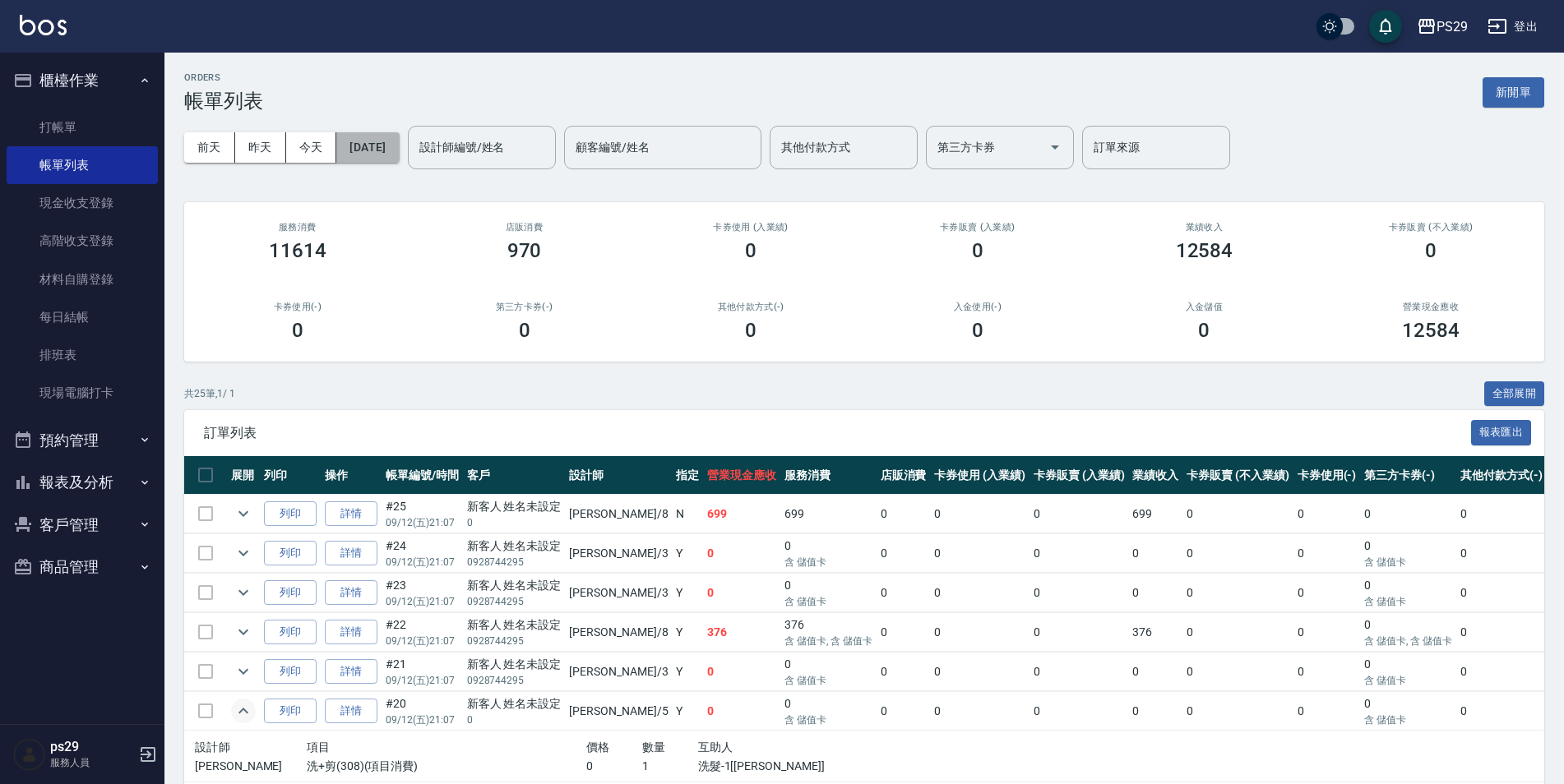
click at [399, 151] on button "[DATE]" at bounding box center [368, 148] width 63 height 30
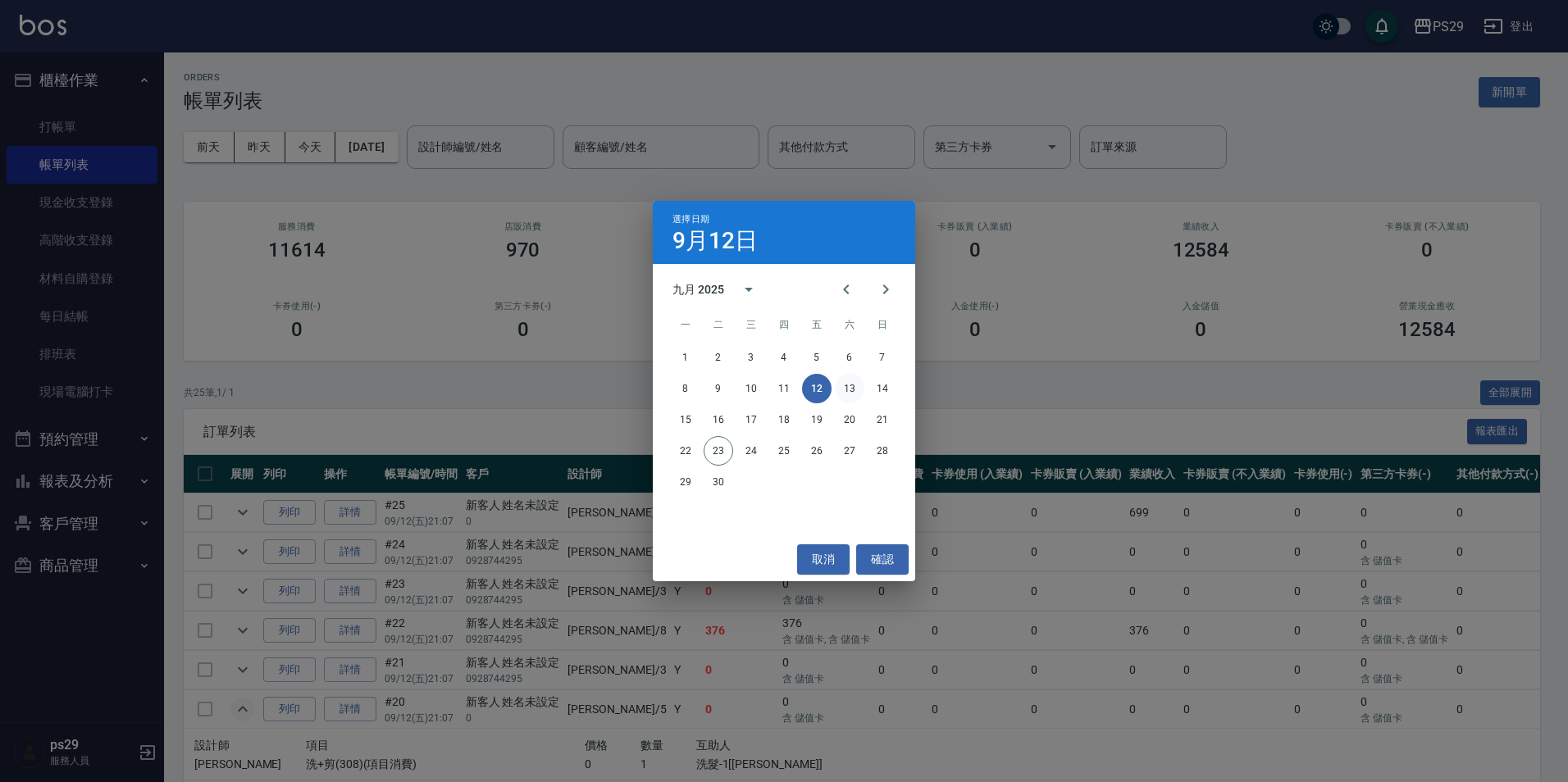
click at [844, 398] on button "13" at bounding box center [849, 388] width 29 height 29
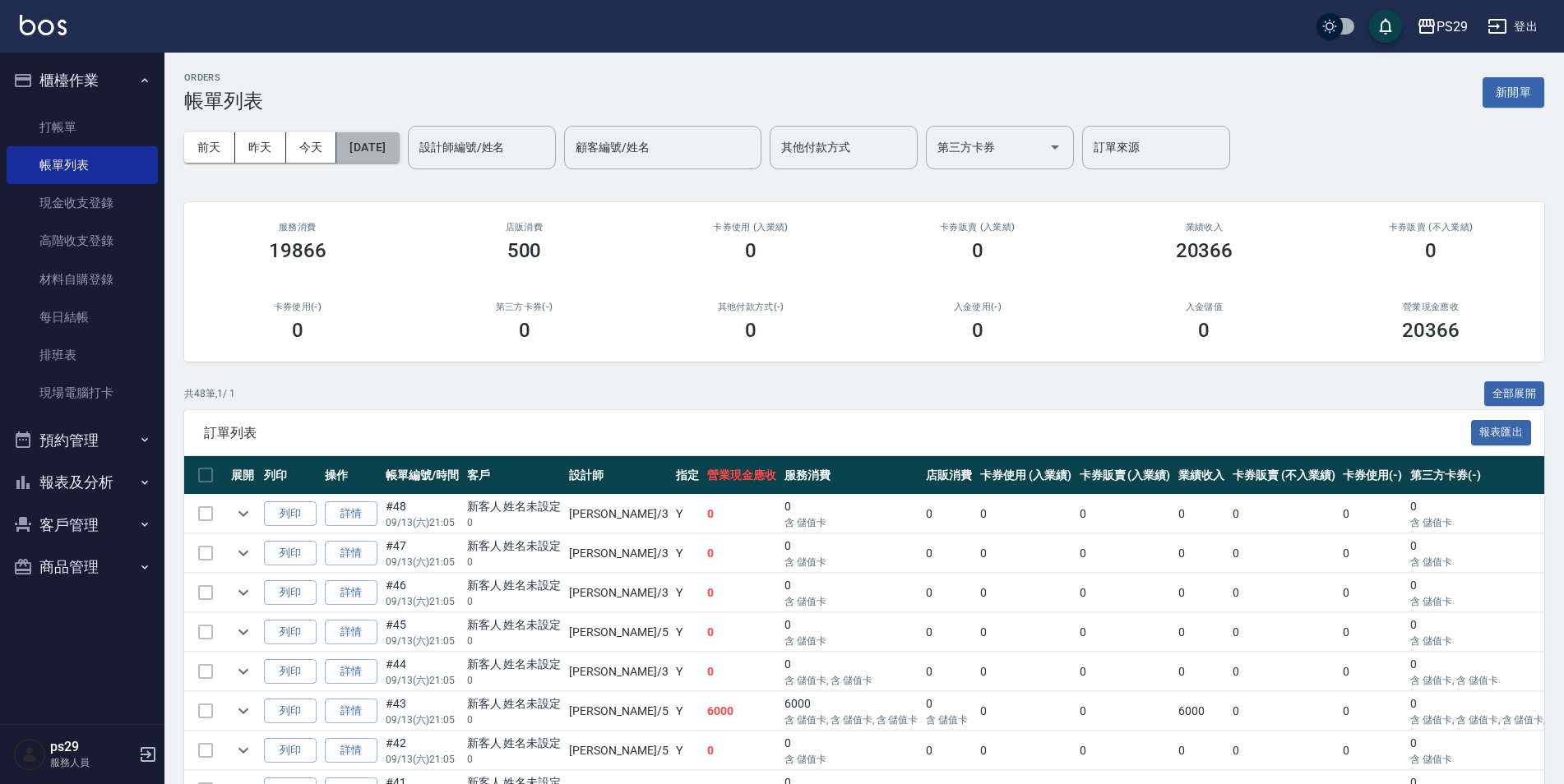
click at [399, 149] on button "[DATE]" at bounding box center [368, 148] width 63 height 30
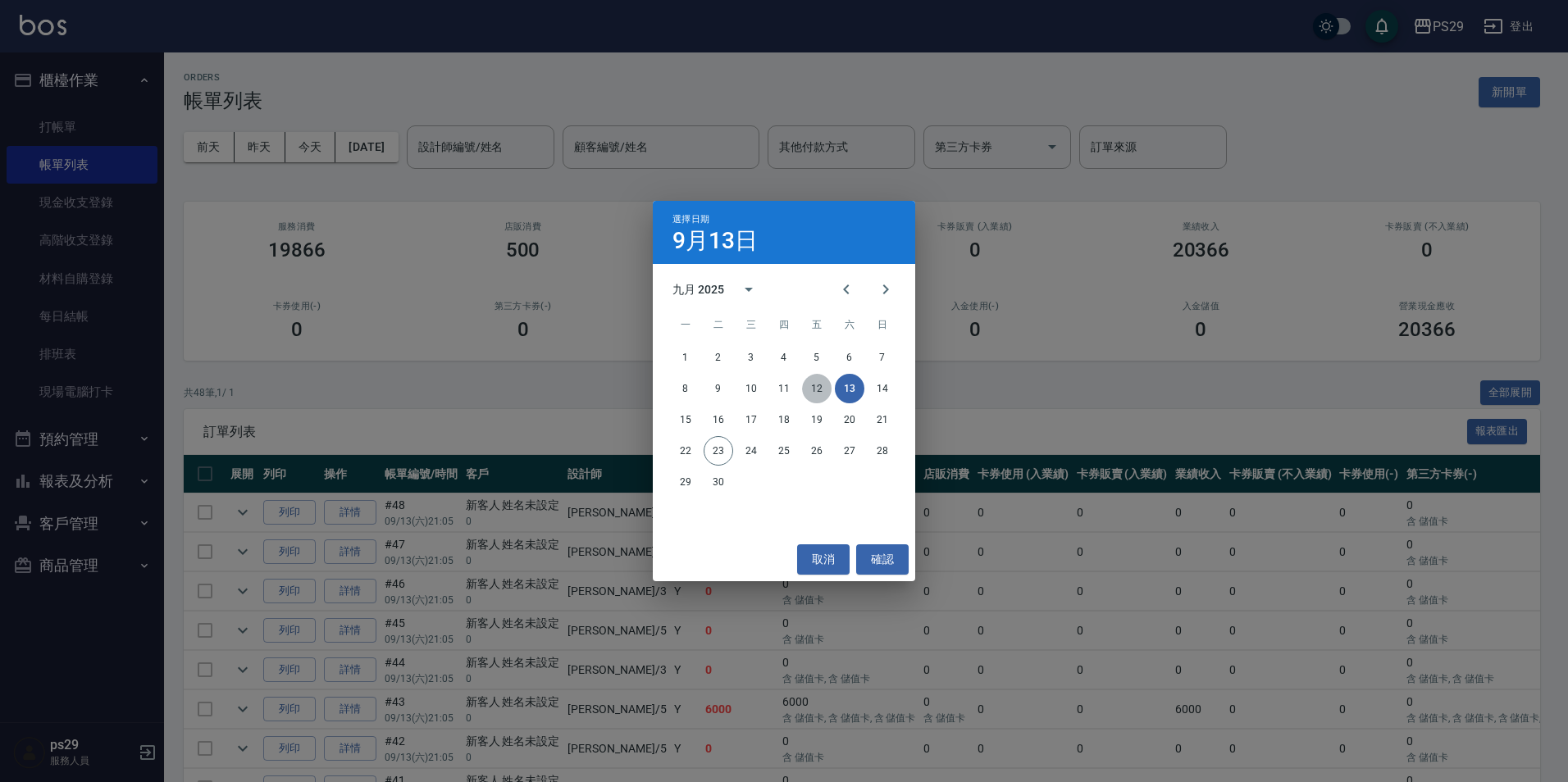
click at [816, 390] on button "12" at bounding box center [816, 388] width 29 height 29
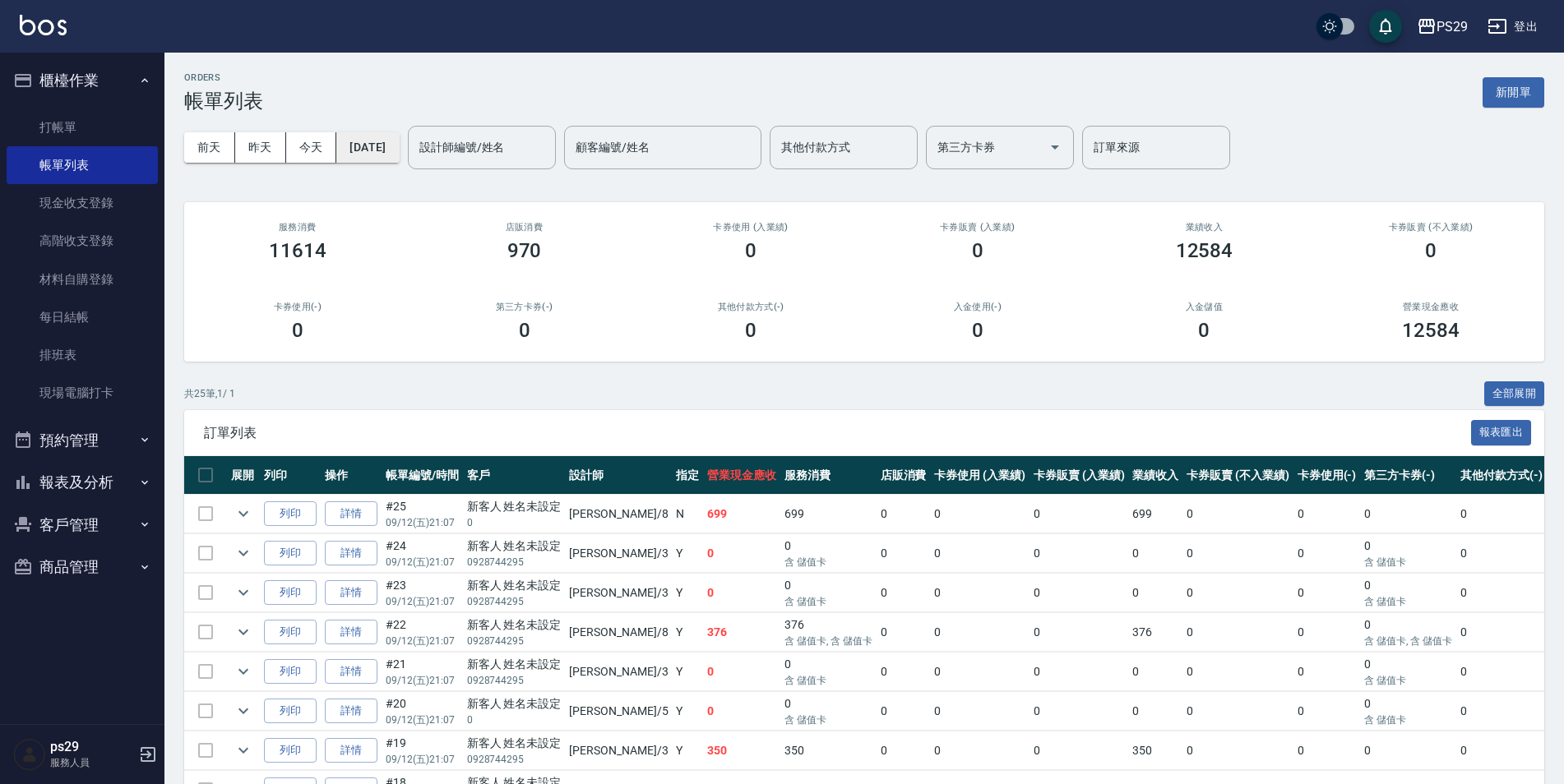
click at [399, 150] on button "[DATE]" at bounding box center [368, 148] width 63 height 30
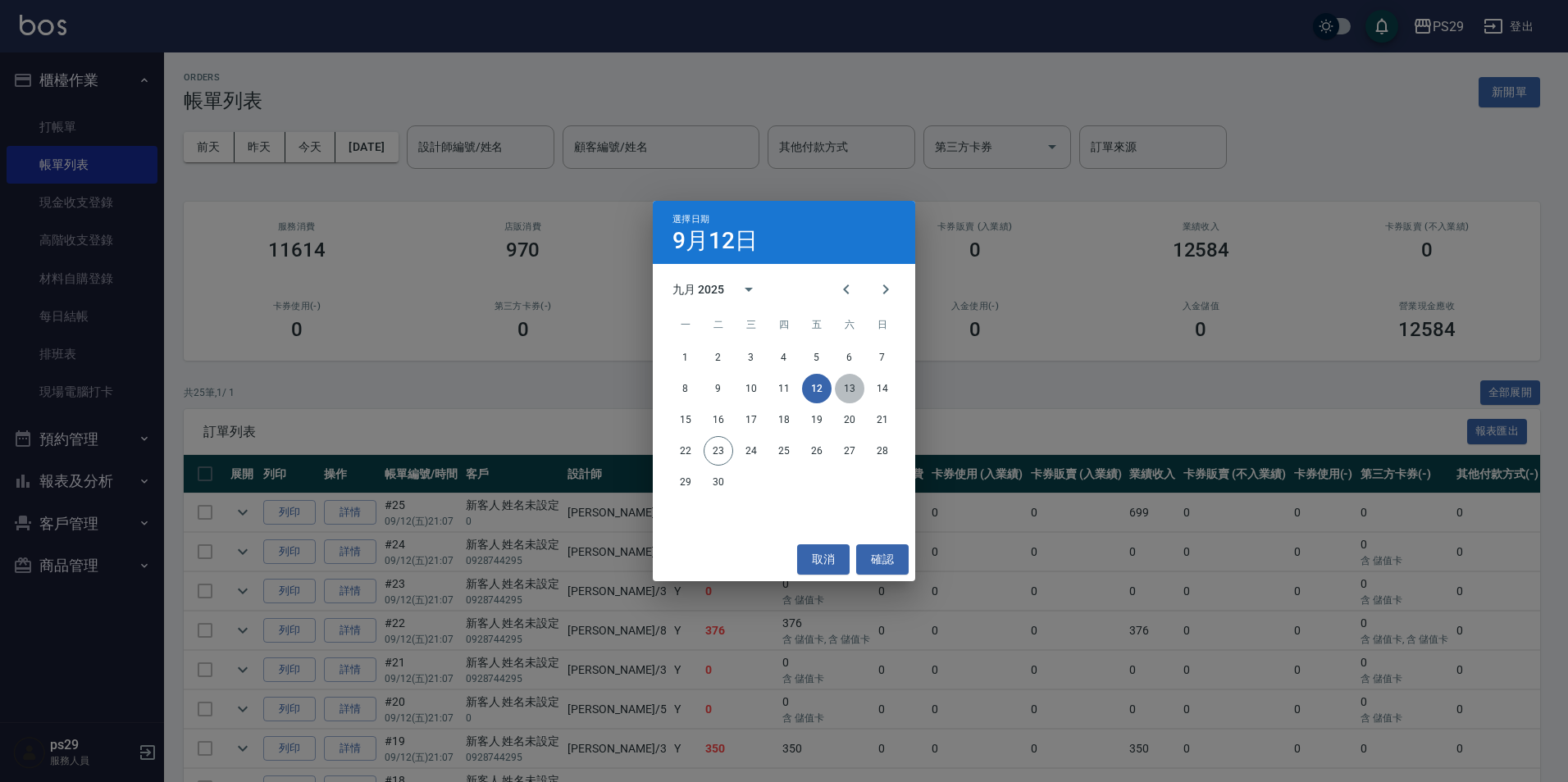
click at [847, 382] on button "13" at bounding box center [849, 388] width 29 height 29
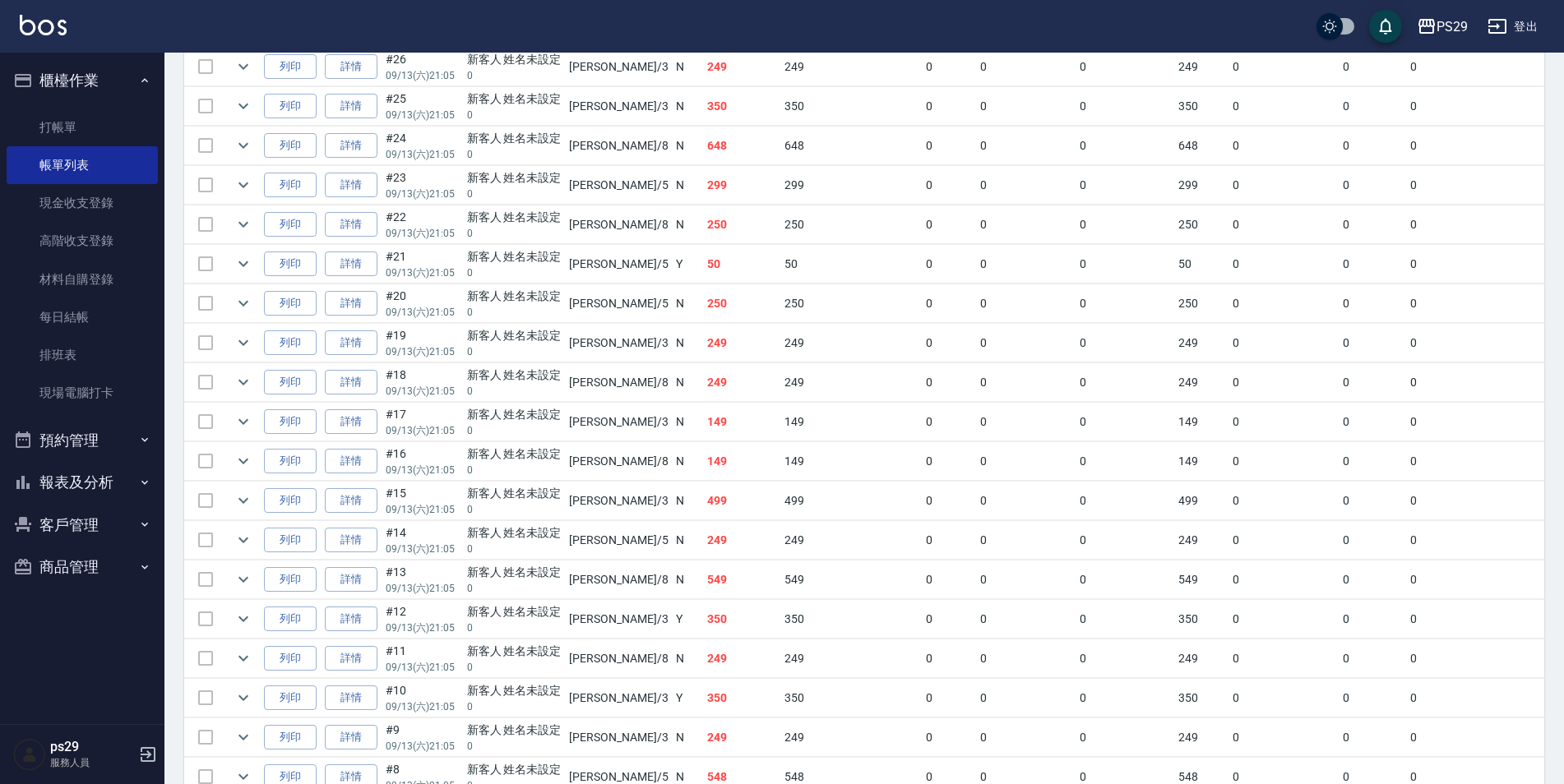
scroll to position [1681, 0]
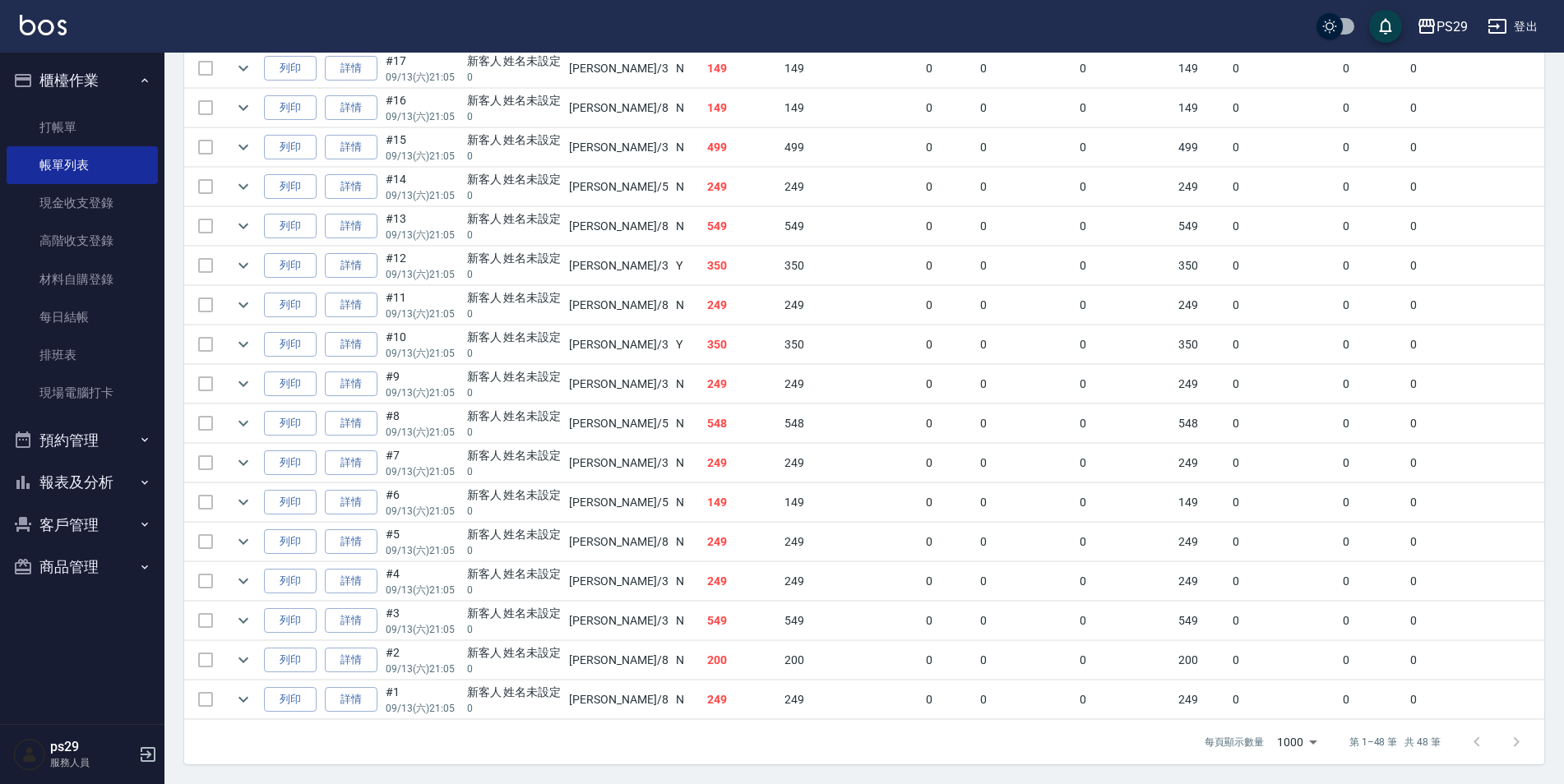
click at [432, 134] on td "#15 09/13 (六) 21:05" at bounding box center [422, 147] width 81 height 39
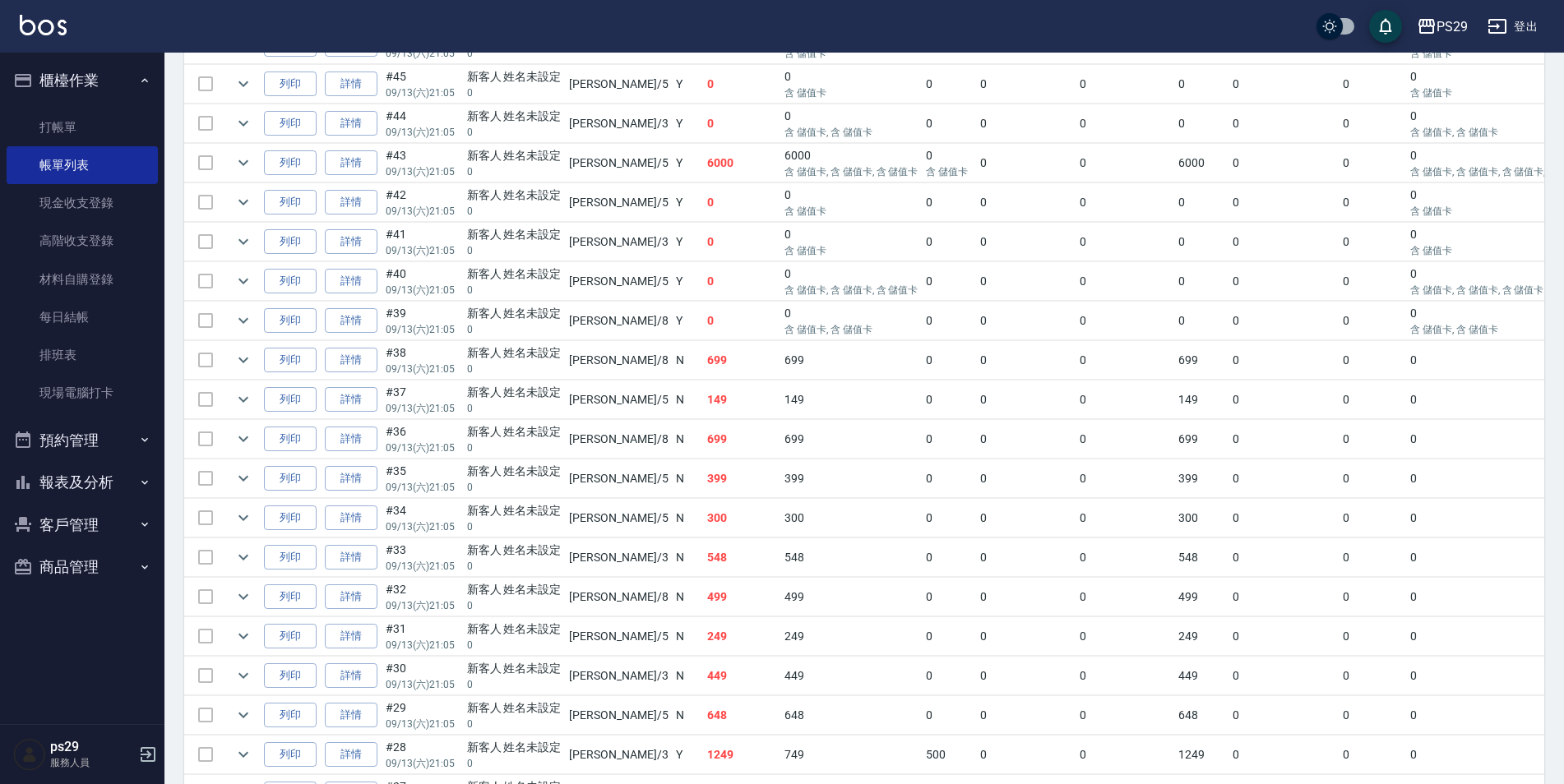
scroll to position [383, 0]
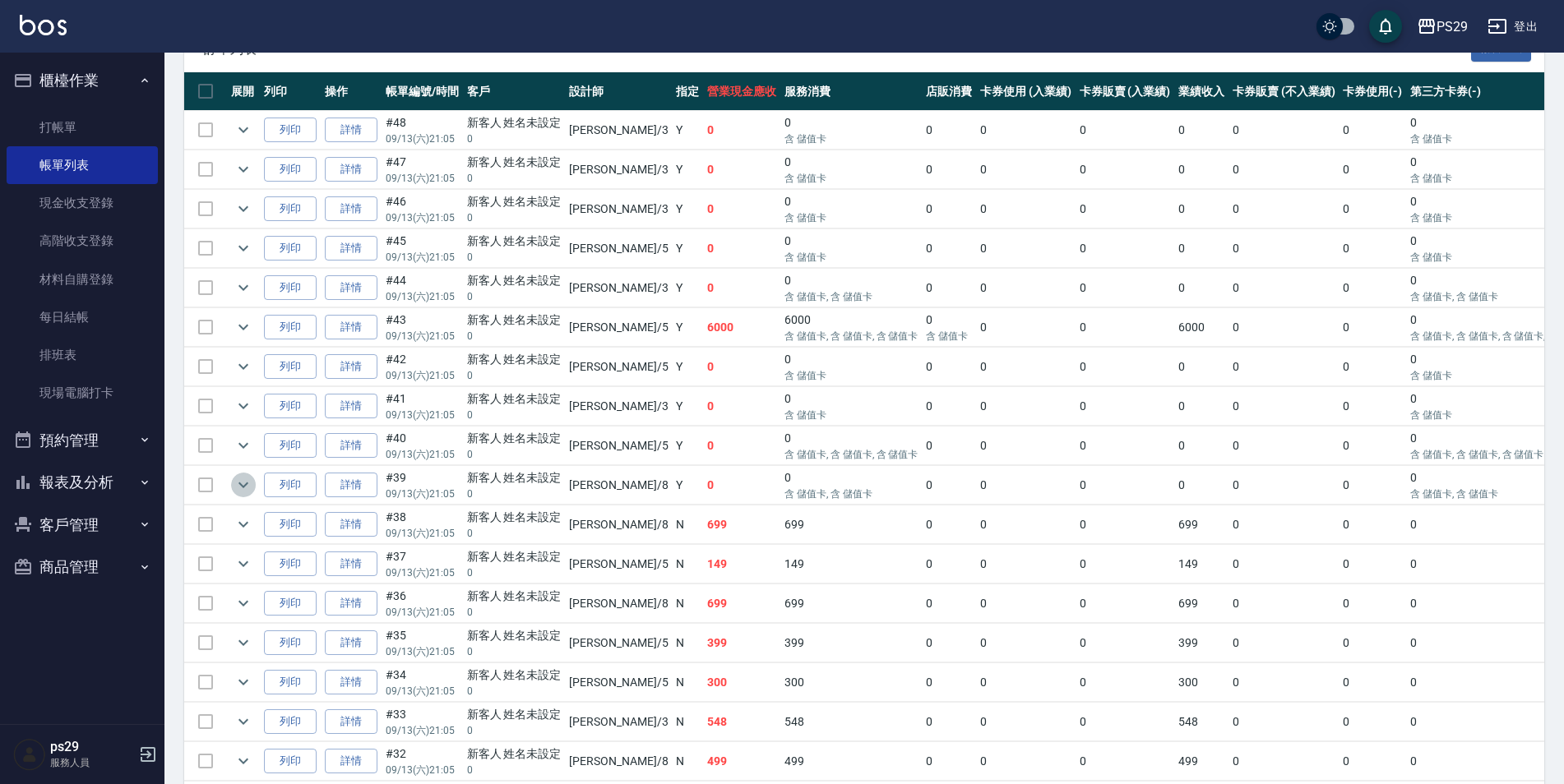
click at [246, 484] on icon "expand row" at bounding box center [243, 486] width 9 height 6
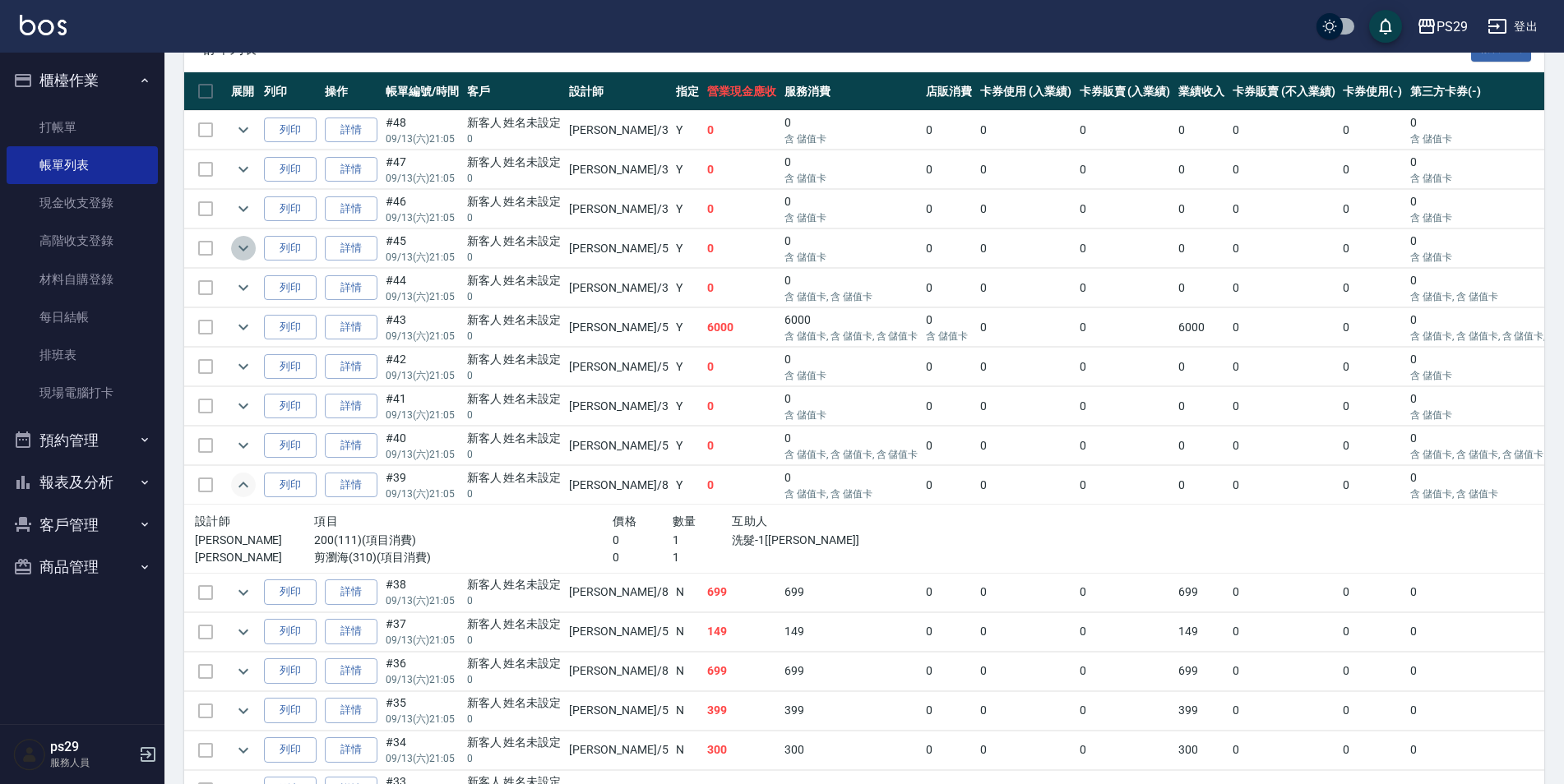
click at [239, 247] on icon "expand row" at bounding box center [243, 248] width 20 height 20
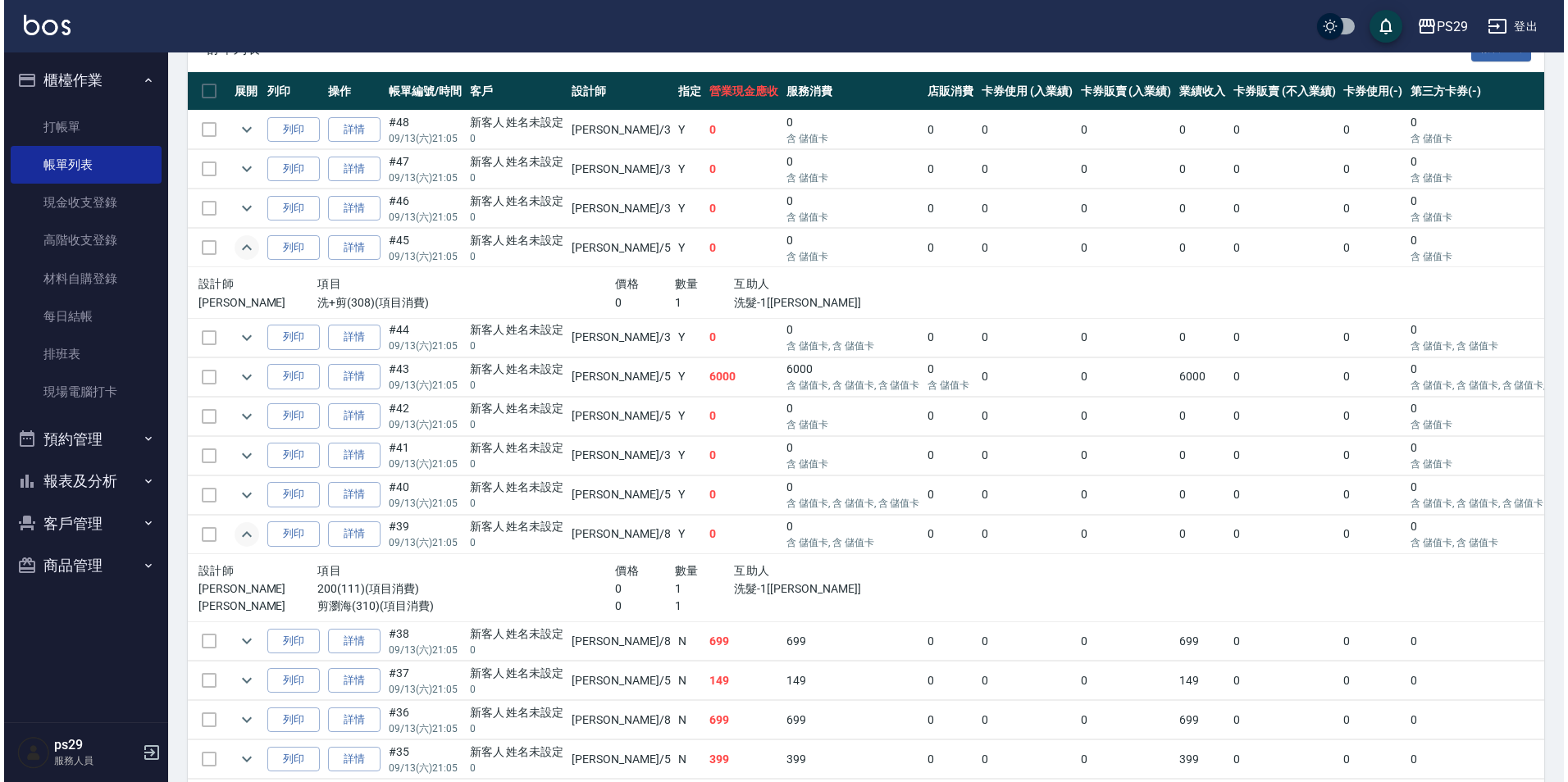
scroll to position [55, 0]
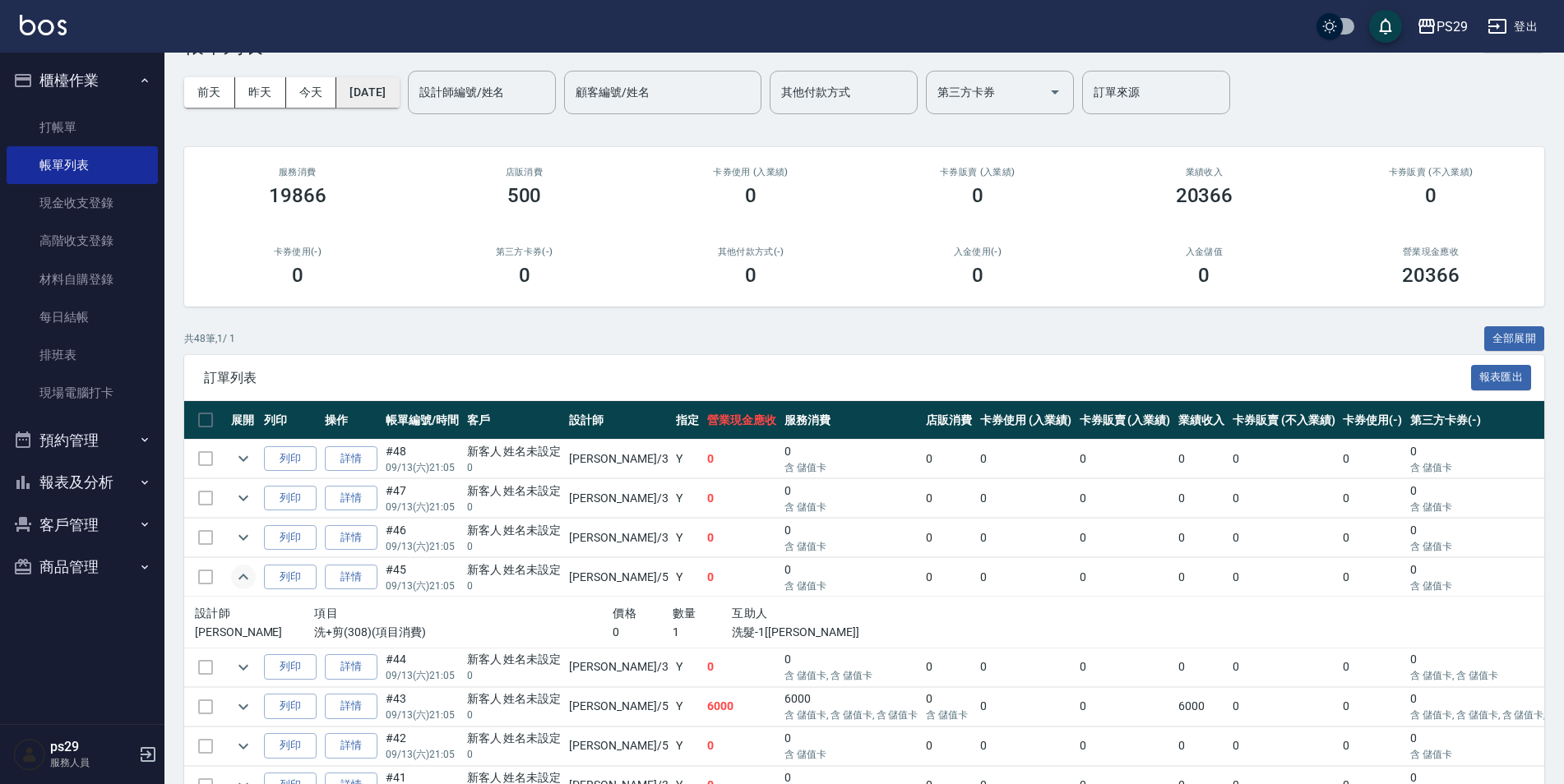
click at [399, 87] on button "[DATE]" at bounding box center [368, 93] width 63 height 30
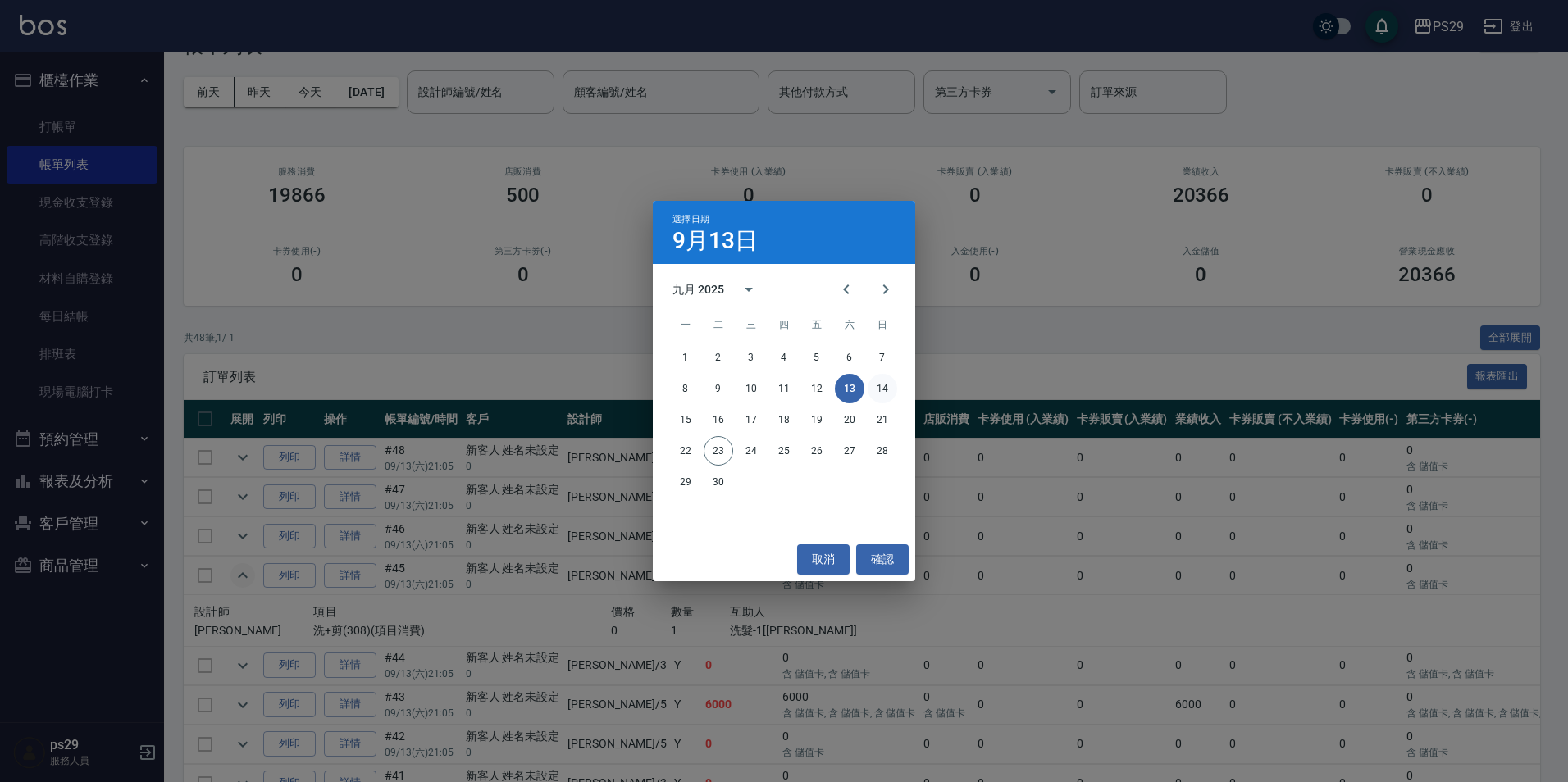
click at [889, 383] on button "14" at bounding box center [881, 388] width 29 height 29
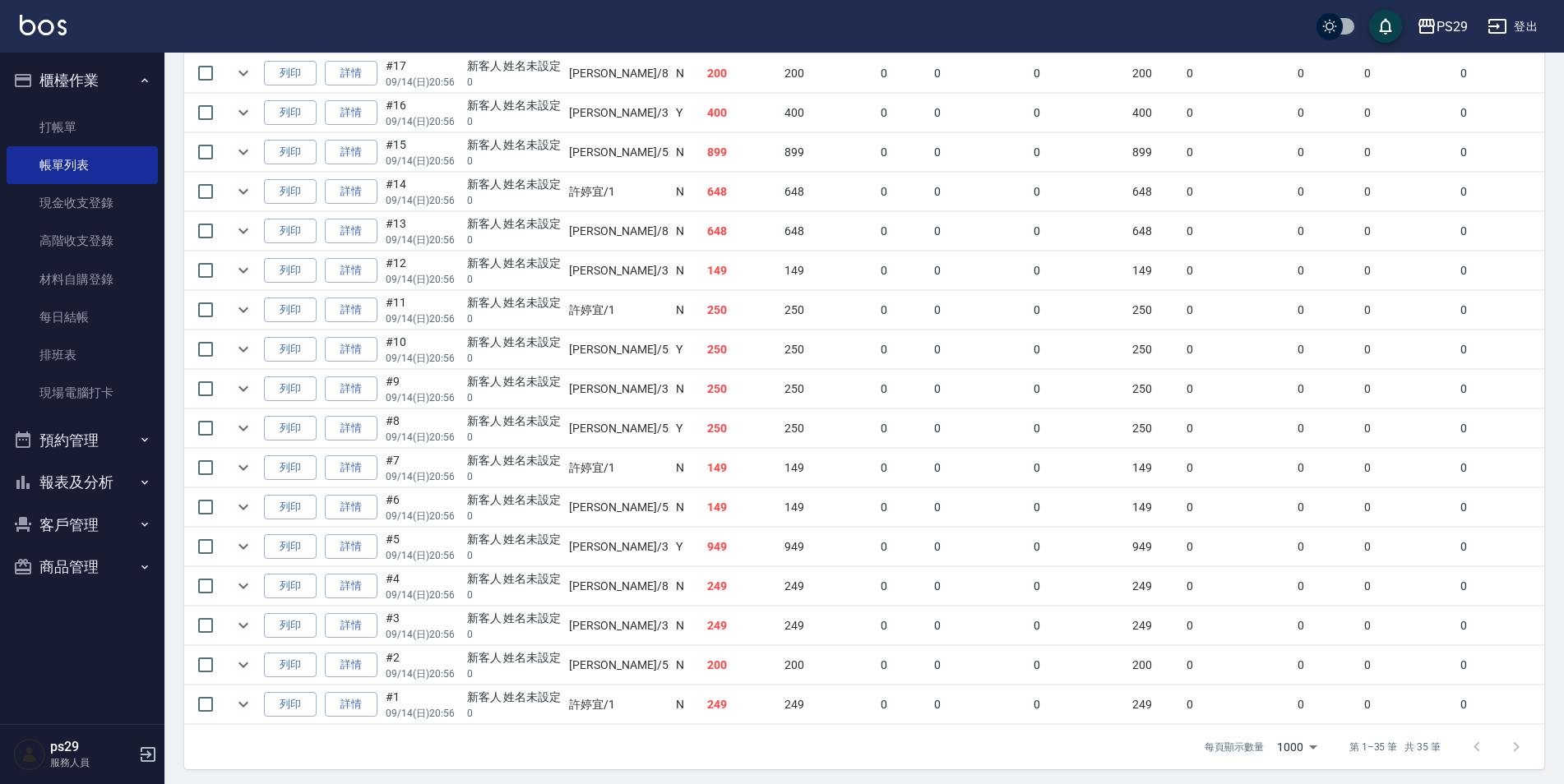
scroll to position [1168, 0]
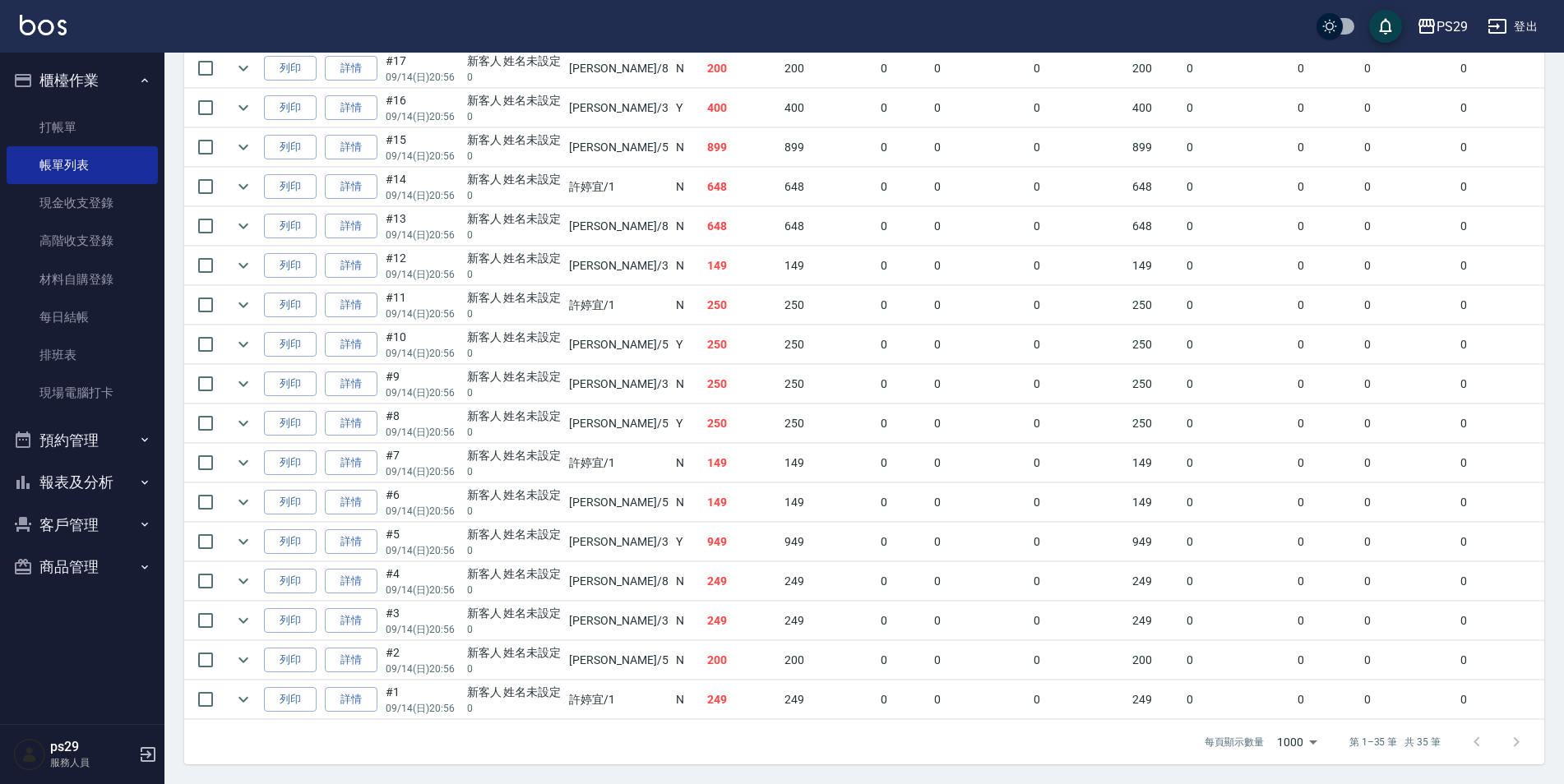
click at [547, 109] on p "0" at bounding box center [514, 116] width 95 height 15
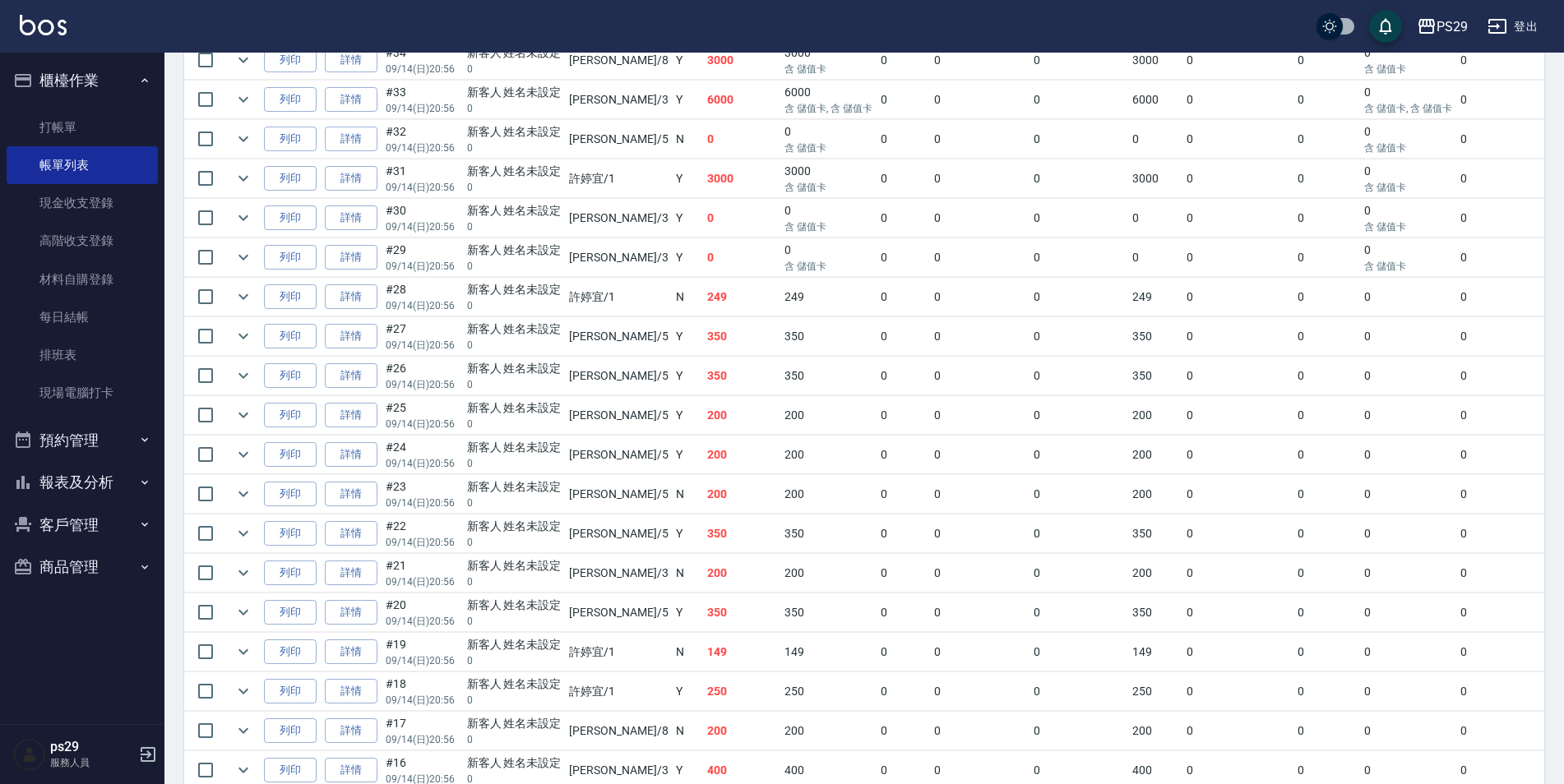
scroll to position [165, 0]
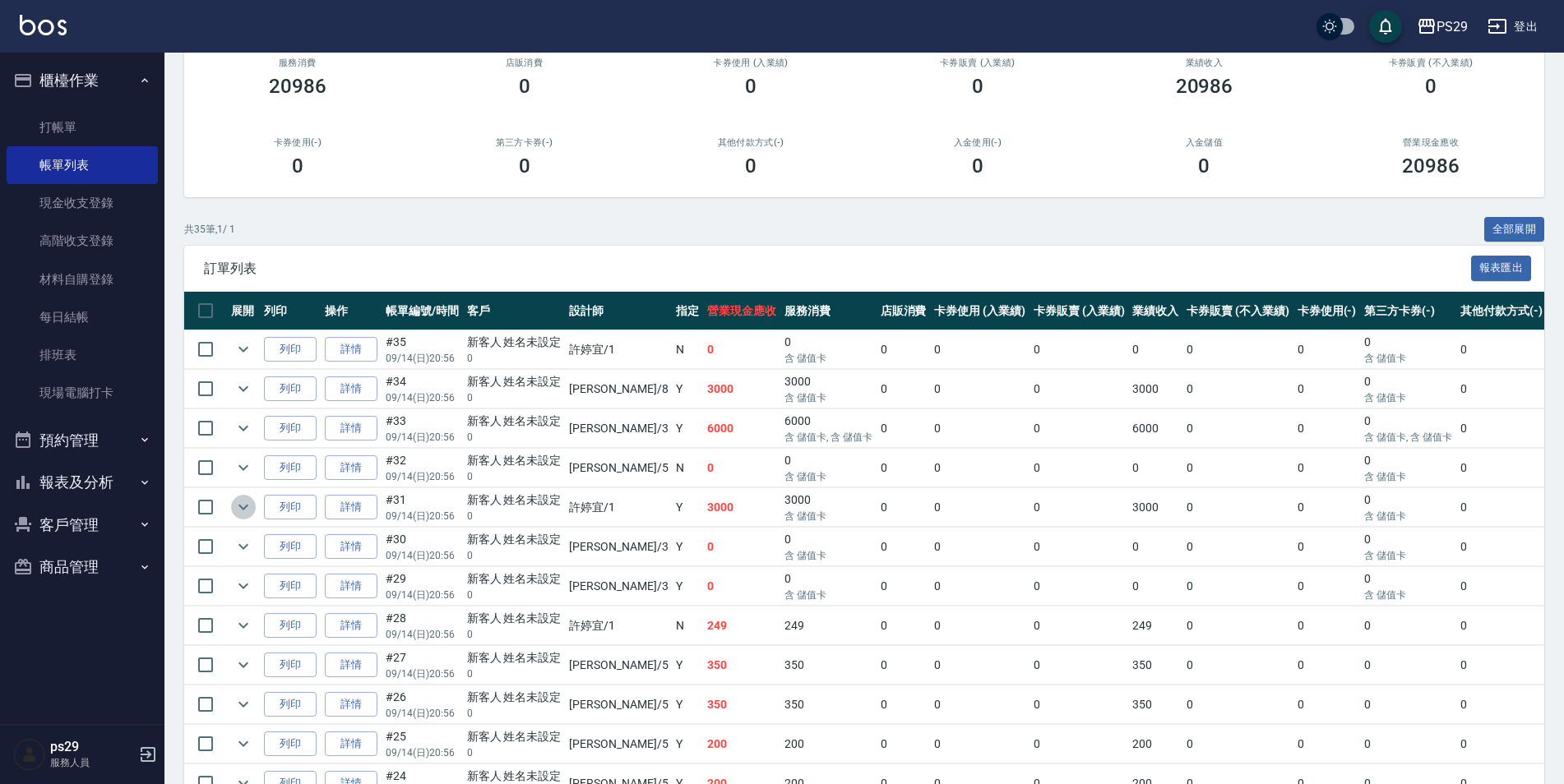
click at [239, 505] on icon "expand row" at bounding box center [243, 507] width 20 height 20
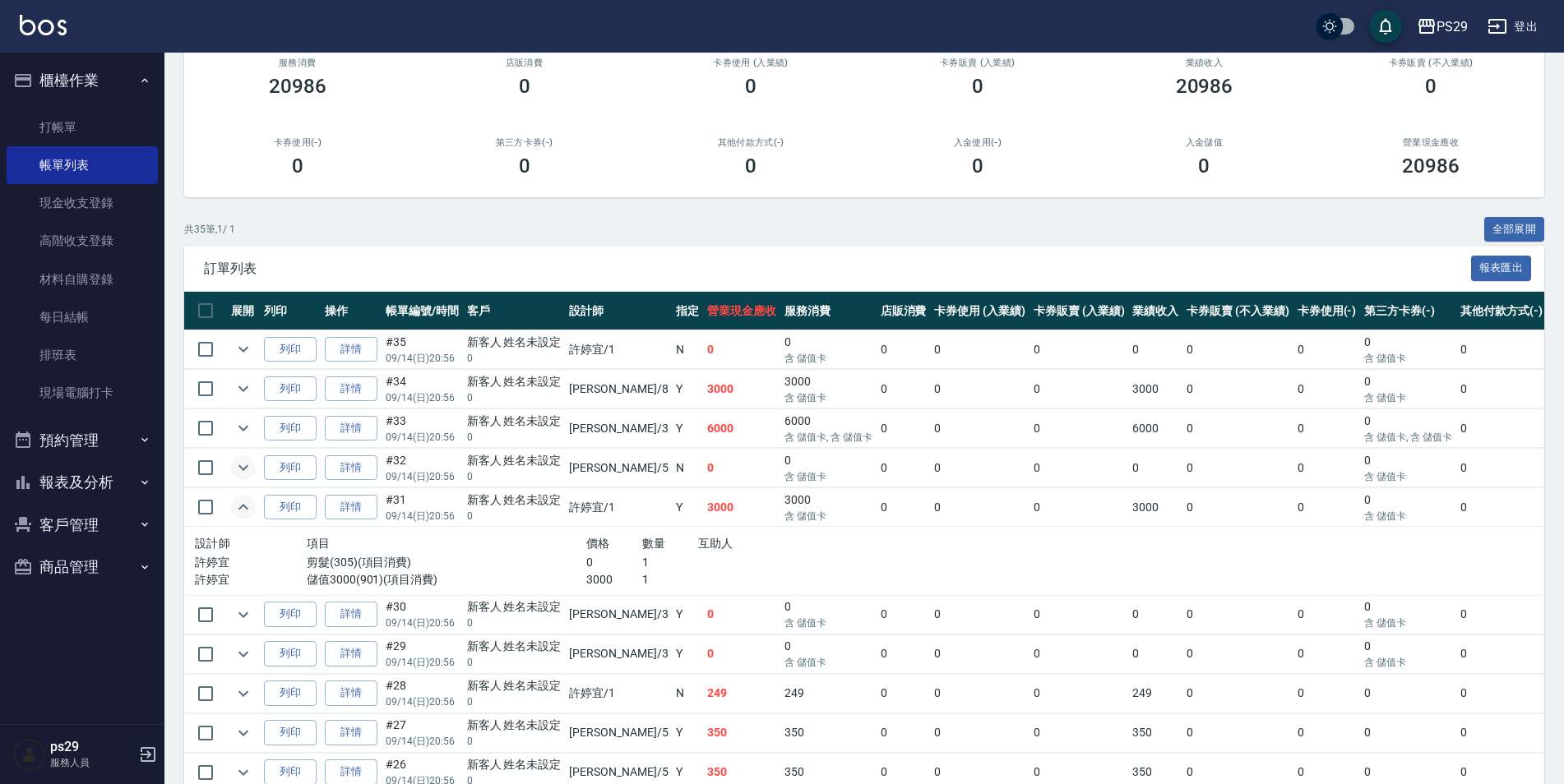
click at [245, 471] on icon "expand row" at bounding box center [243, 468] width 20 height 20
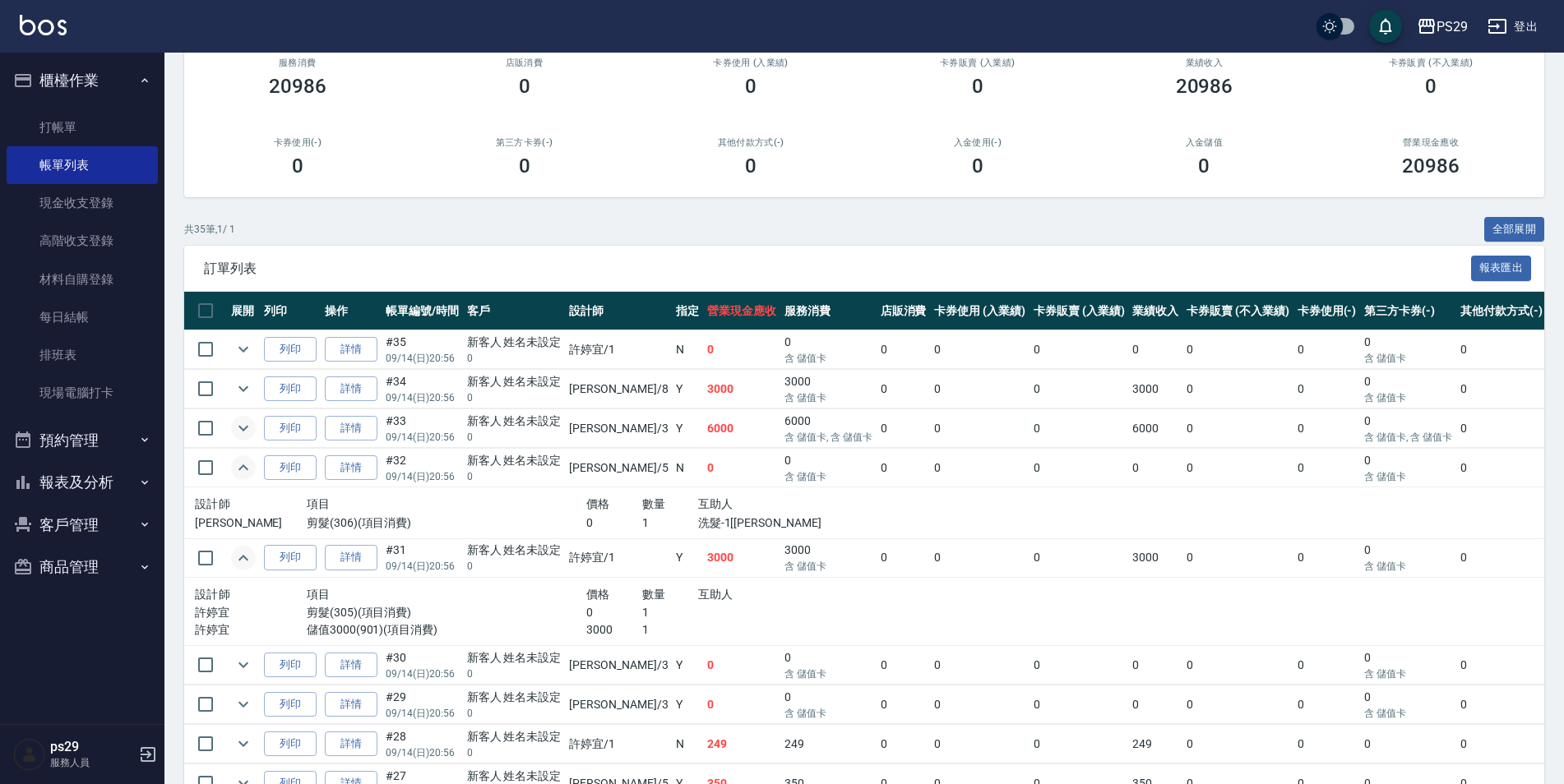
click at [235, 420] on icon "expand row" at bounding box center [243, 428] width 20 height 20
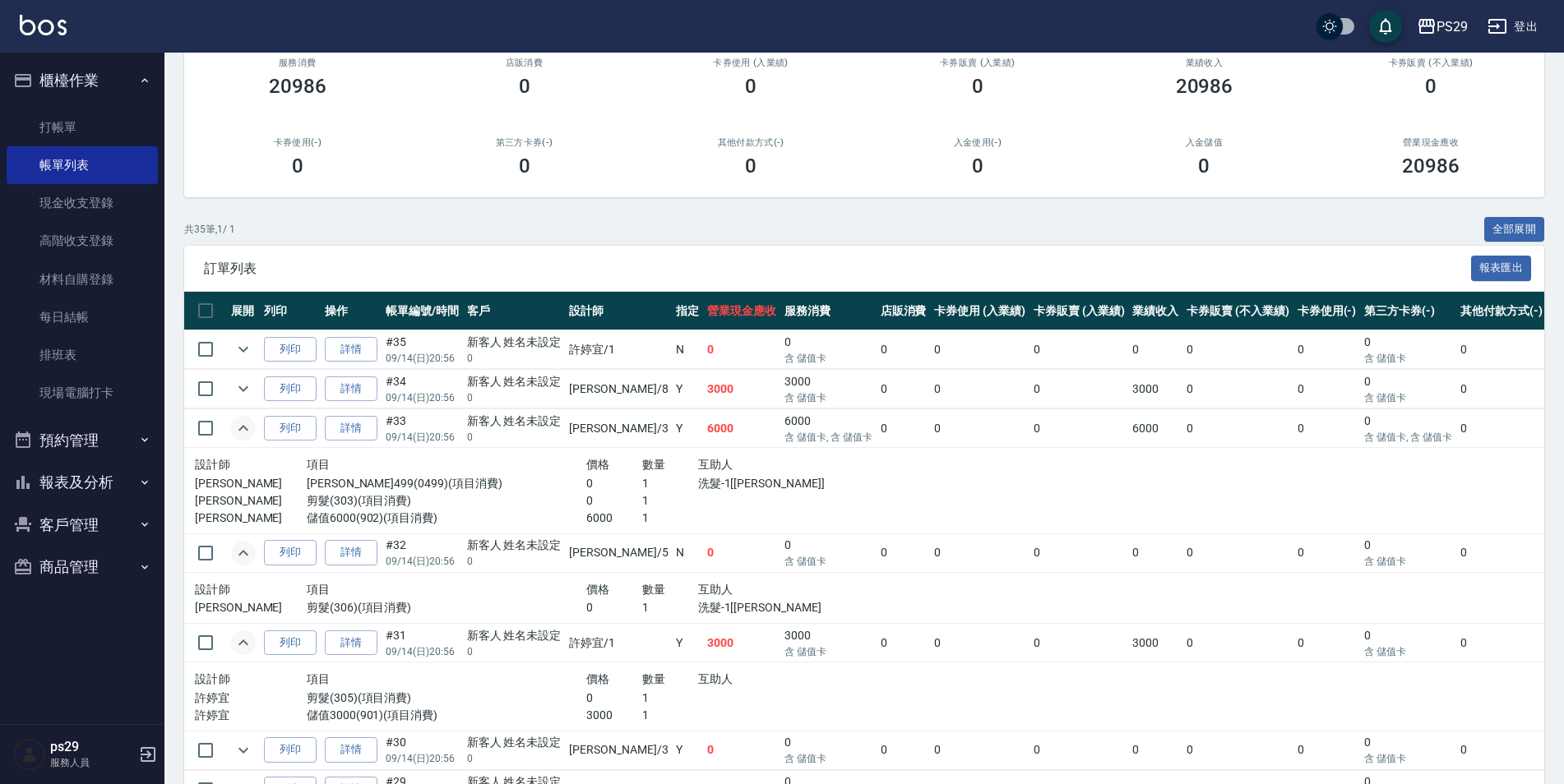
scroll to position [82, 0]
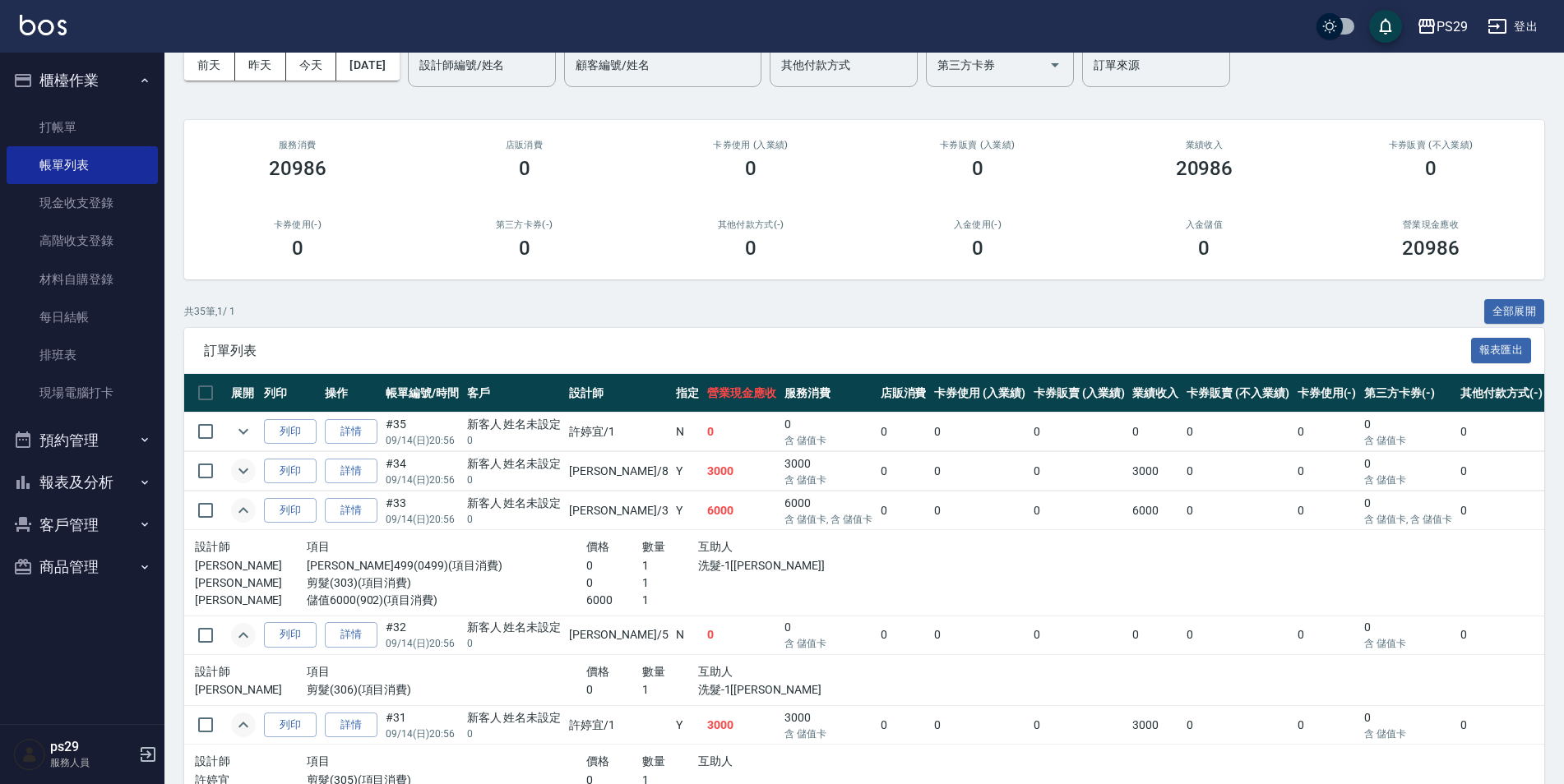
click at [240, 477] on icon "expand row" at bounding box center [243, 471] width 20 height 20
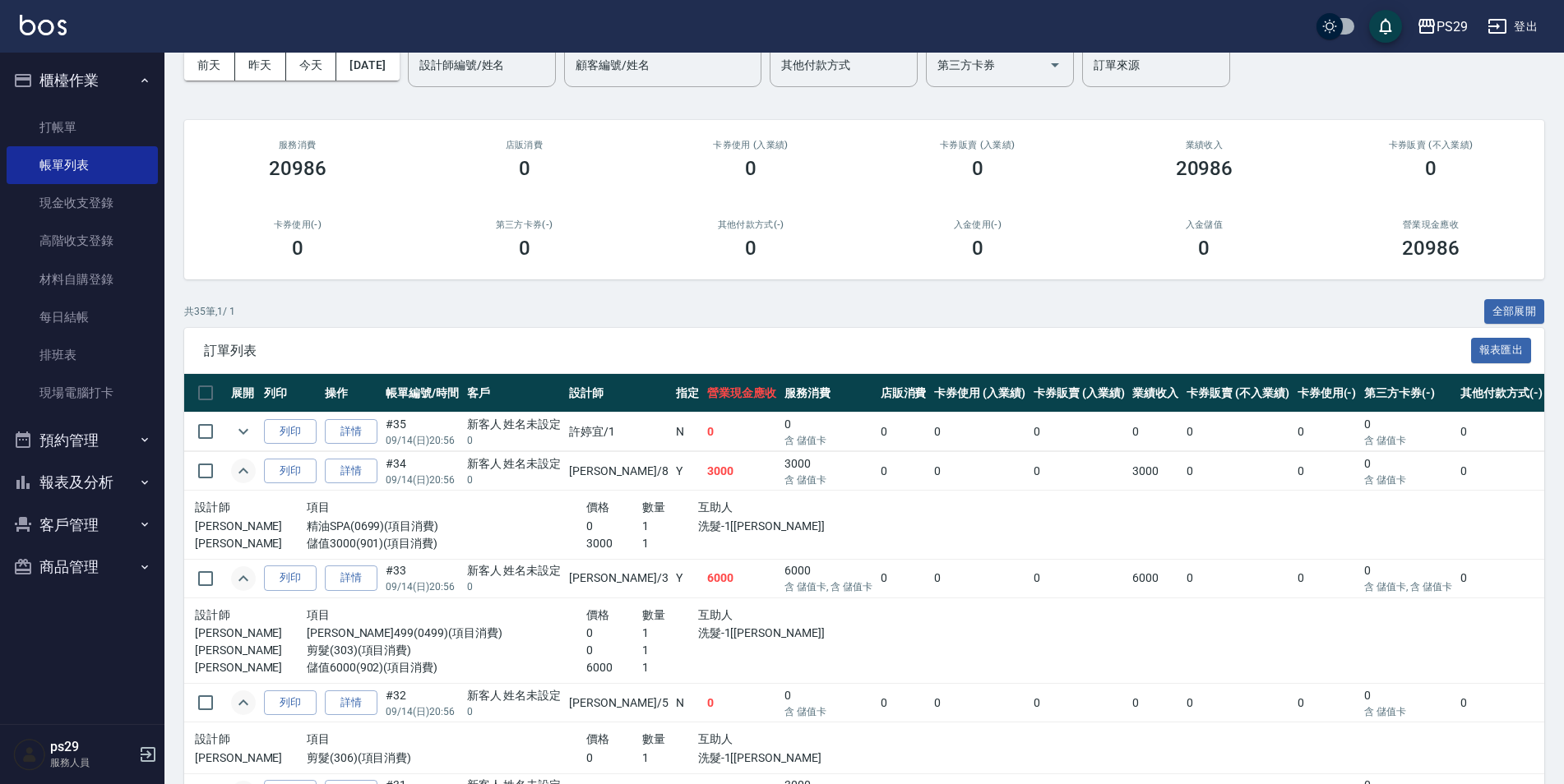
scroll to position [0, 0]
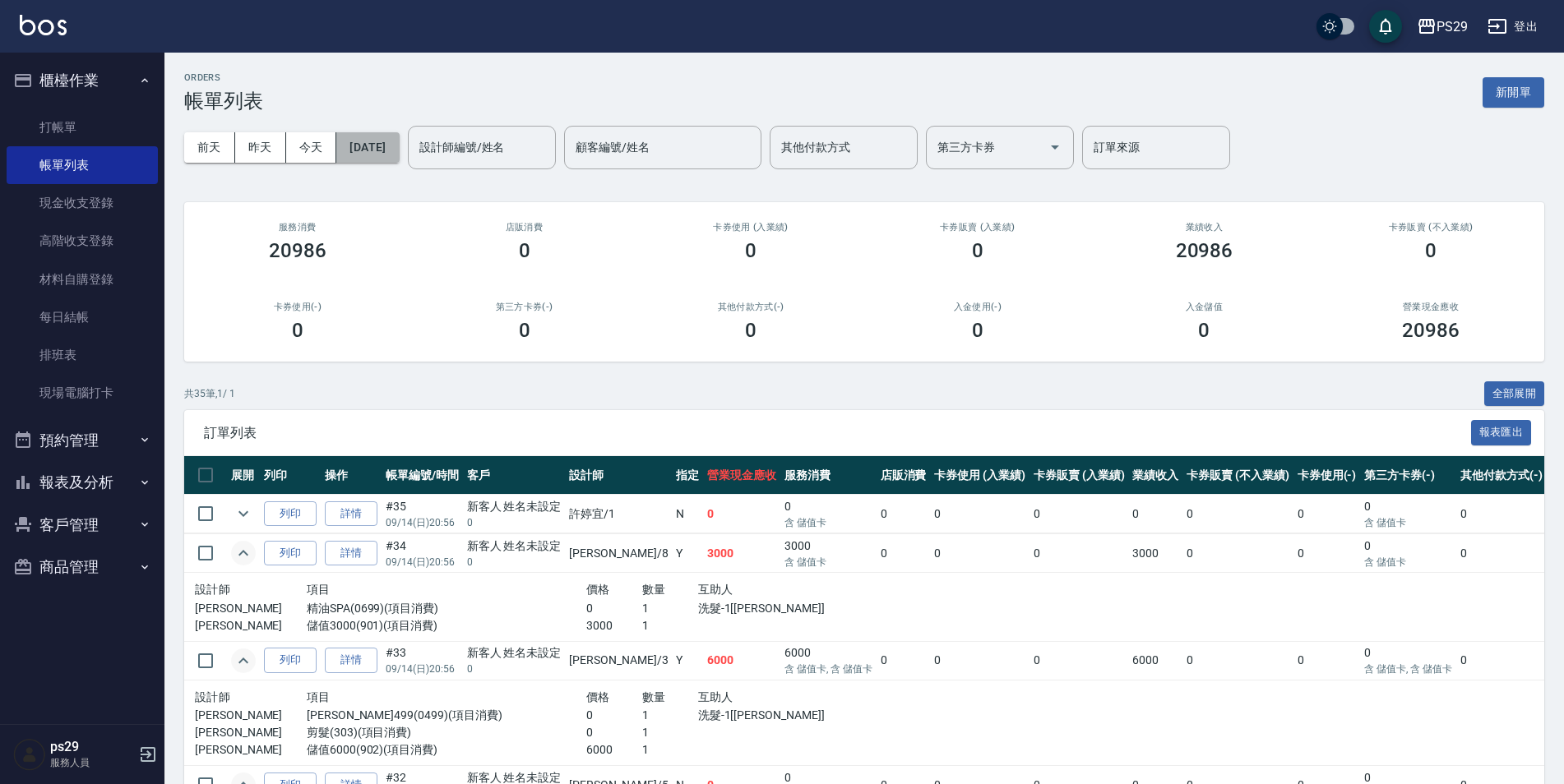
click at [399, 152] on button "[DATE]" at bounding box center [368, 148] width 63 height 30
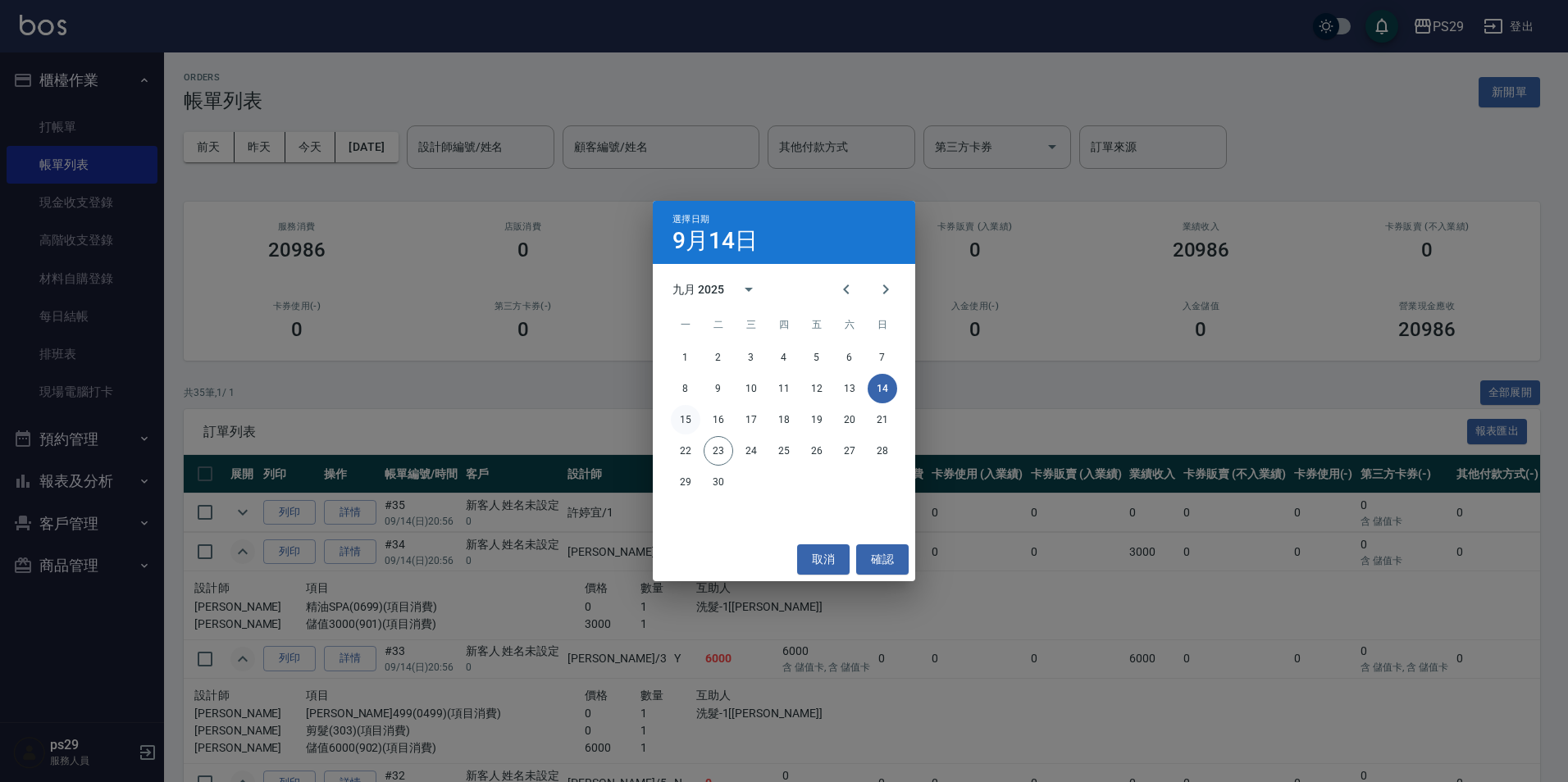
click at [685, 419] on button "15" at bounding box center [685, 419] width 29 height 29
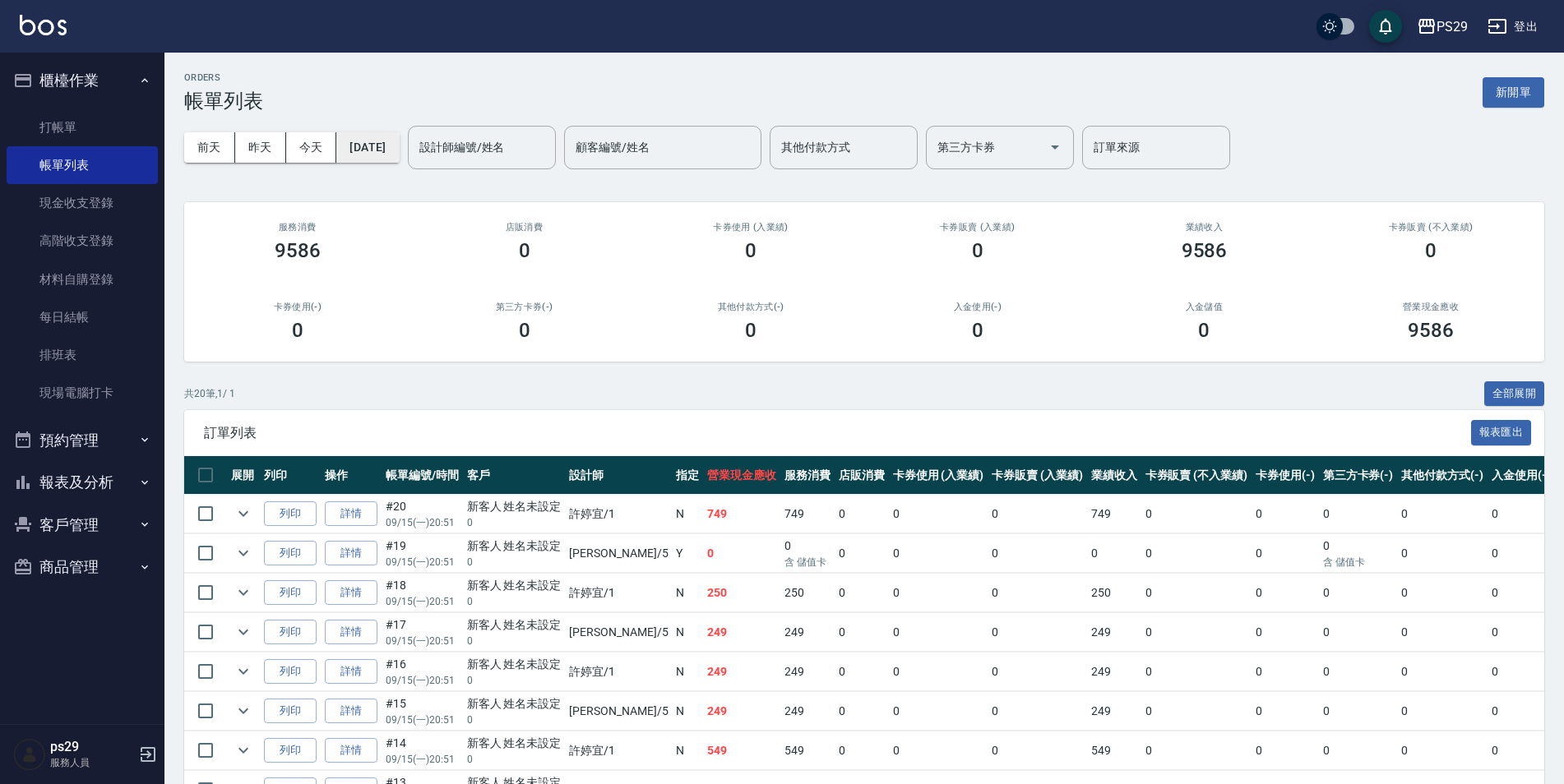
click at [399, 152] on button "[DATE]" at bounding box center [368, 148] width 63 height 30
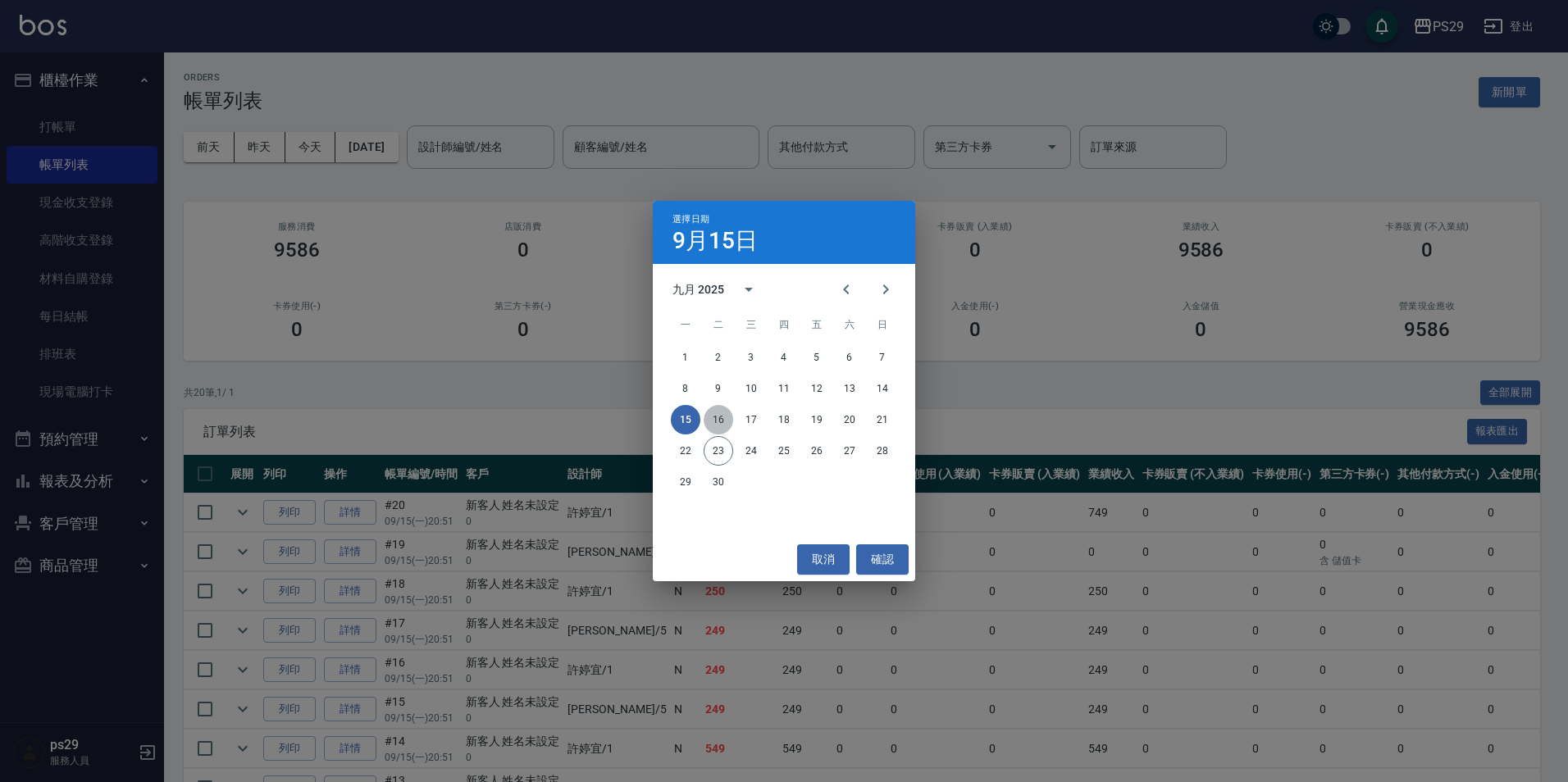
click at [724, 426] on button "16" at bounding box center [718, 419] width 29 height 29
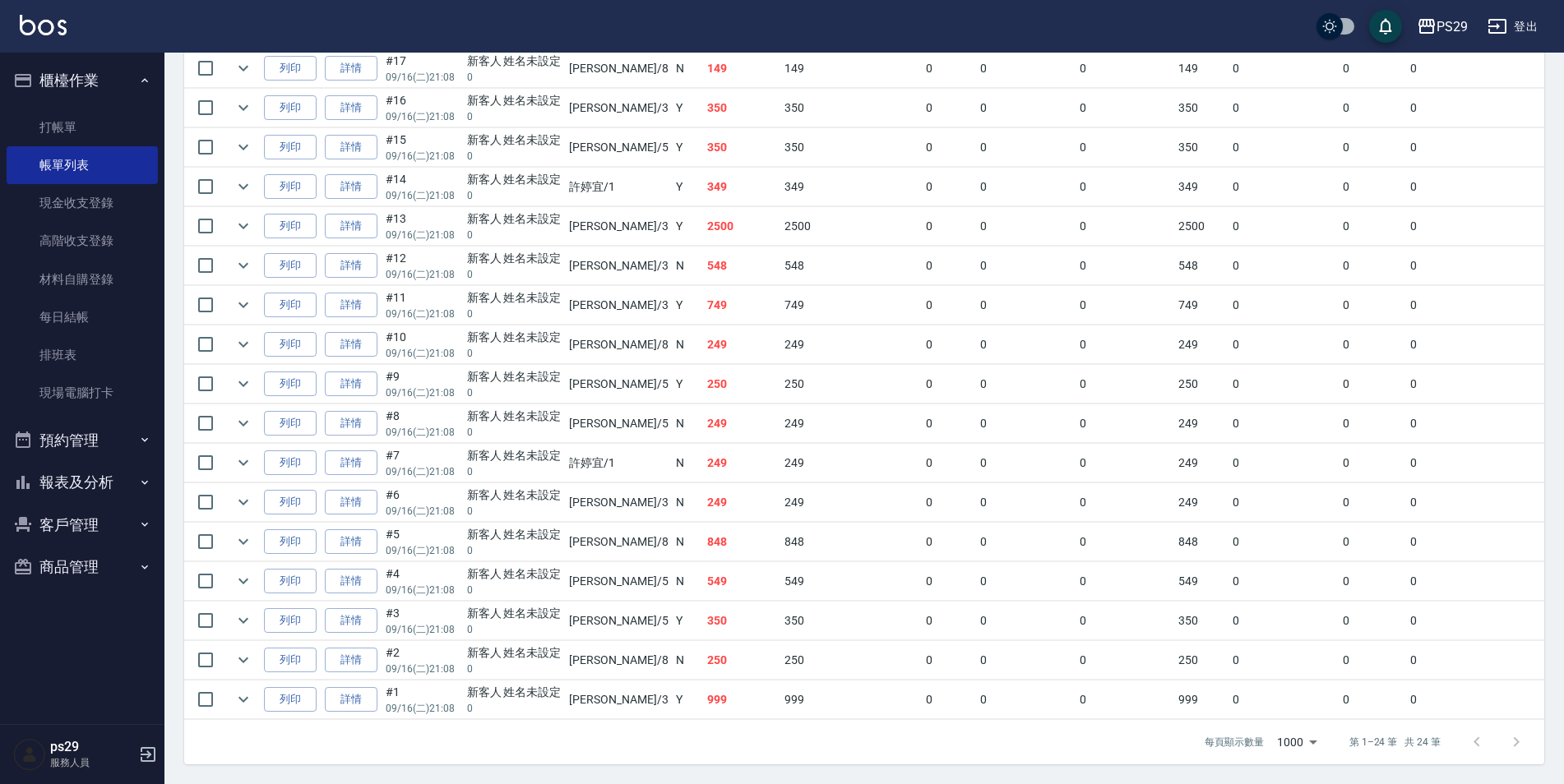
scroll to position [323, 0]
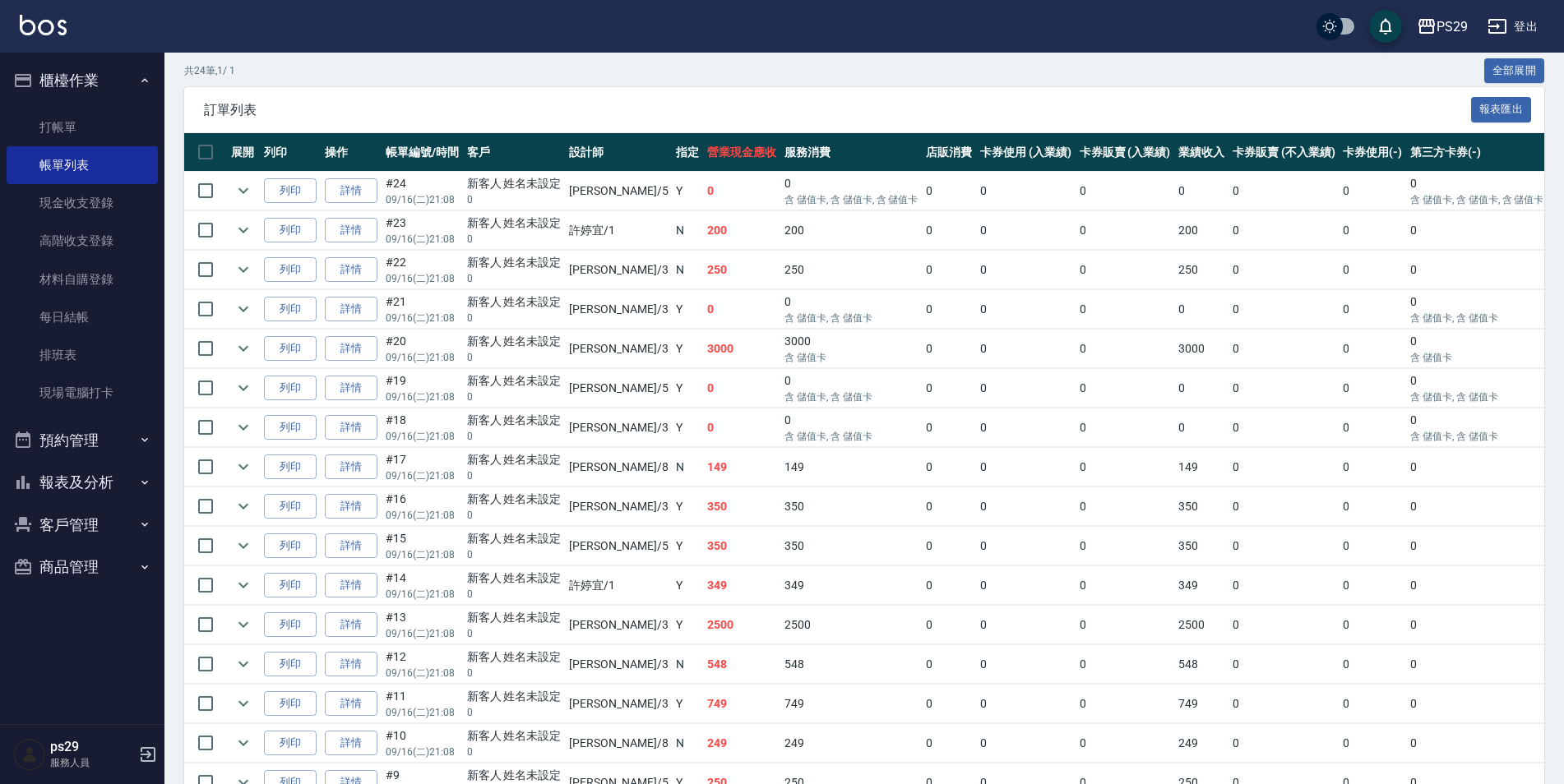
click at [781, 427] on td "0 含 儲值卡, 含 儲值卡" at bounding box center [851, 427] width 141 height 39
click at [243, 426] on icon "expand row" at bounding box center [243, 427] width 20 height 20
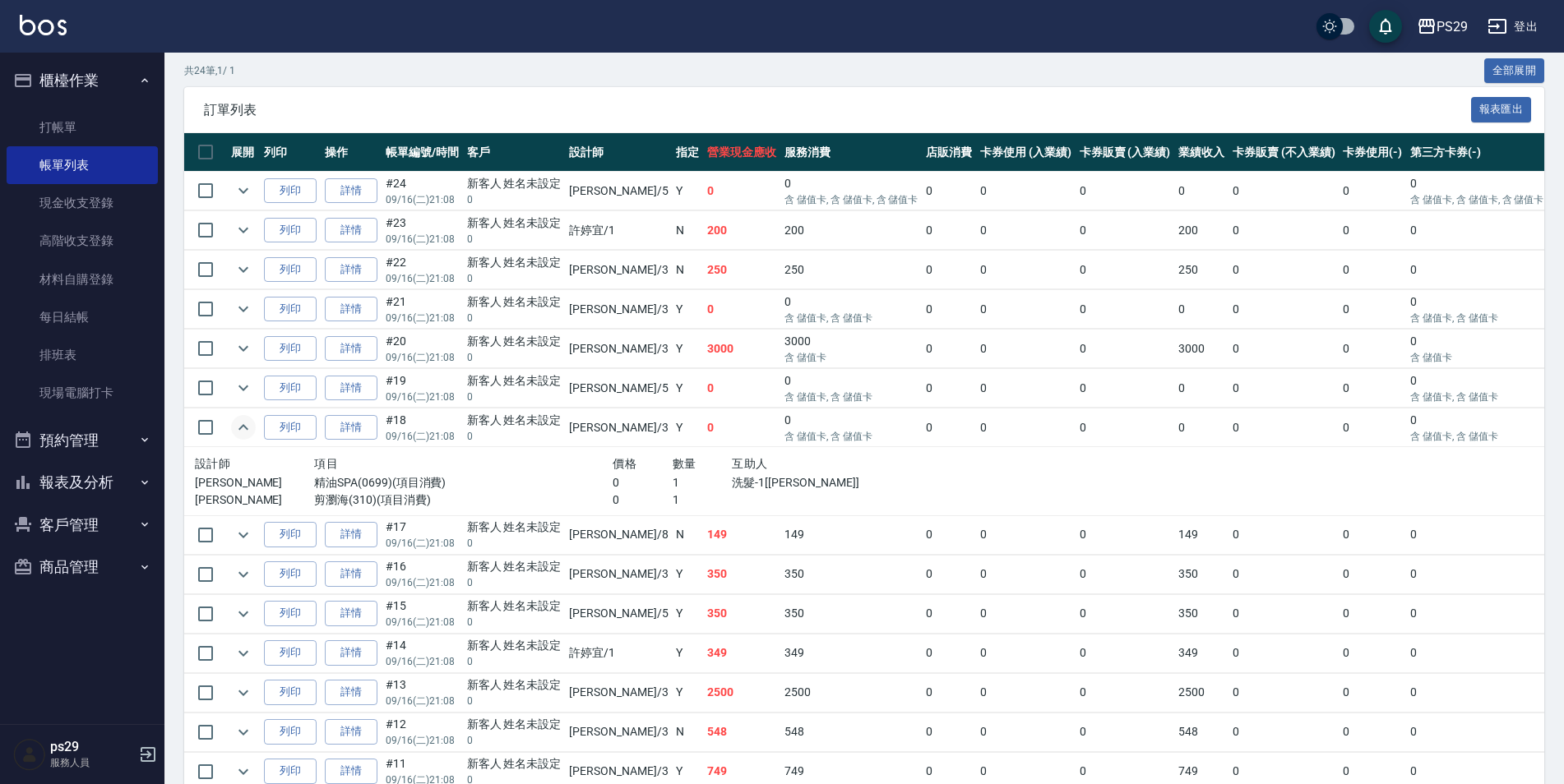
click at [223, 193] on td at bounding box center [205, 190] width 43 height 39
click at [238, 196] on icon "expand row" at bounding box center [243, 190] width 20 height 20
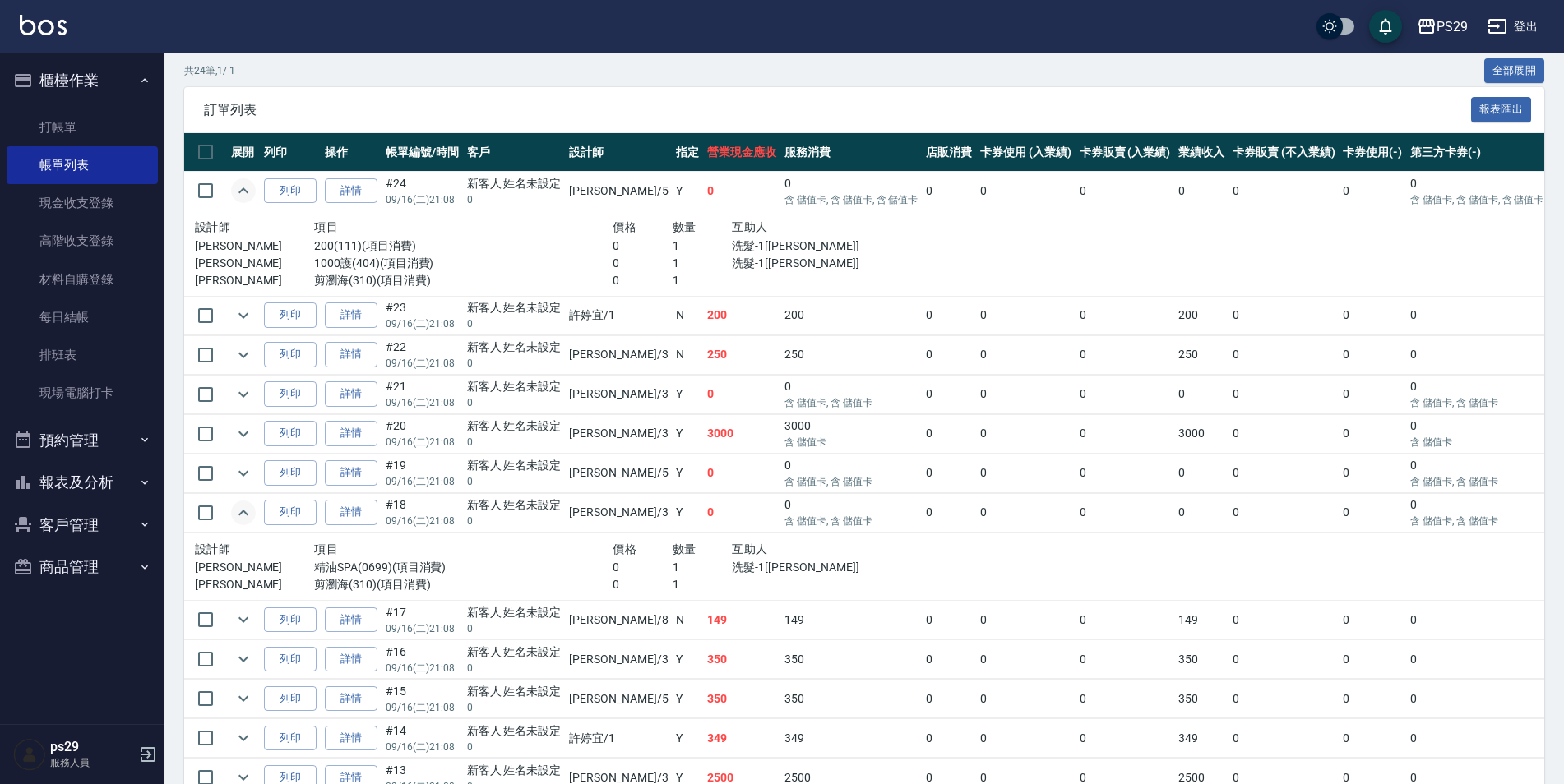
scroll to position [0, 0]
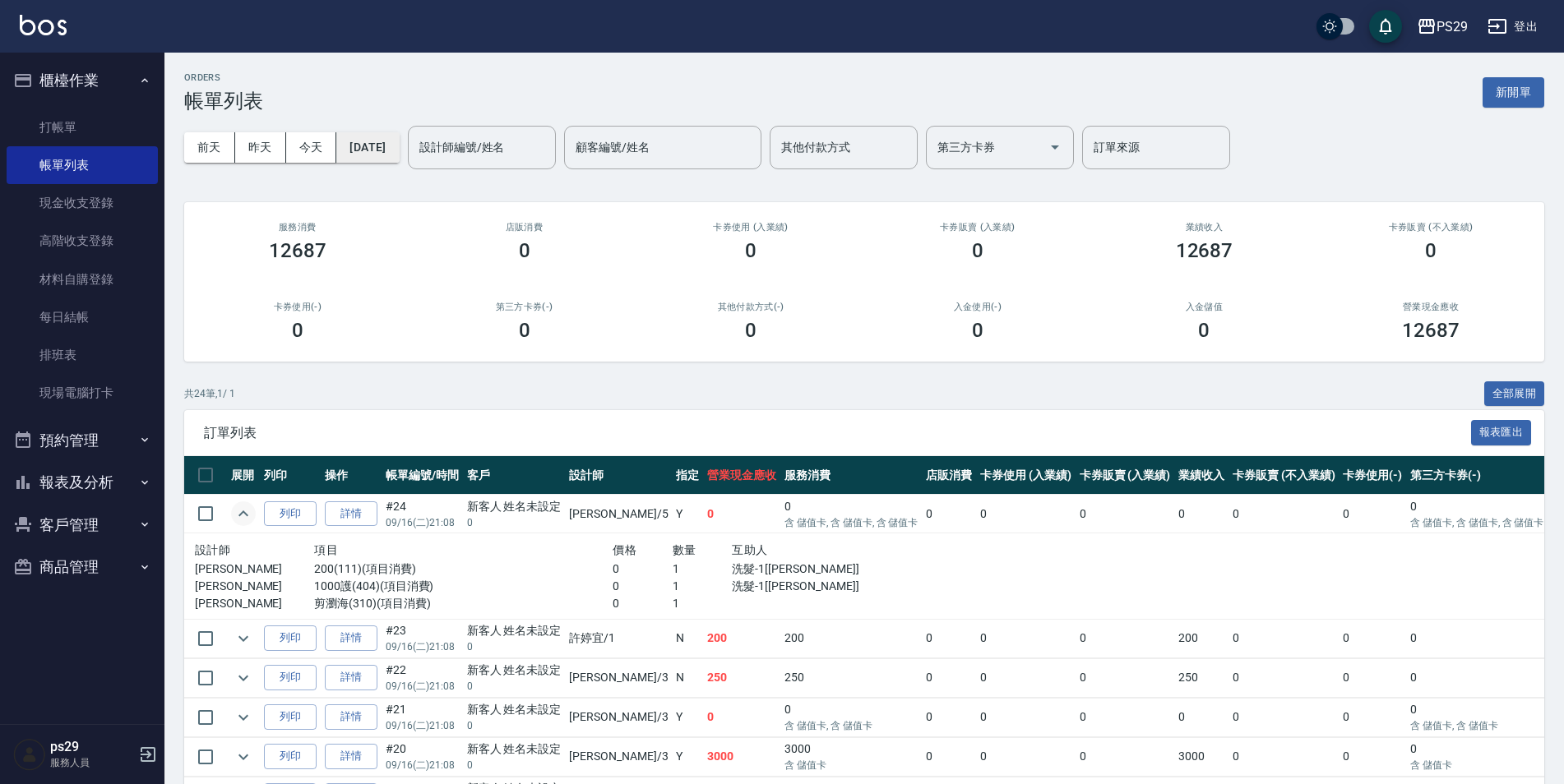
click at [399, 156] on button "[DATE]" at bounding box center [368, 148] width 63 height 30
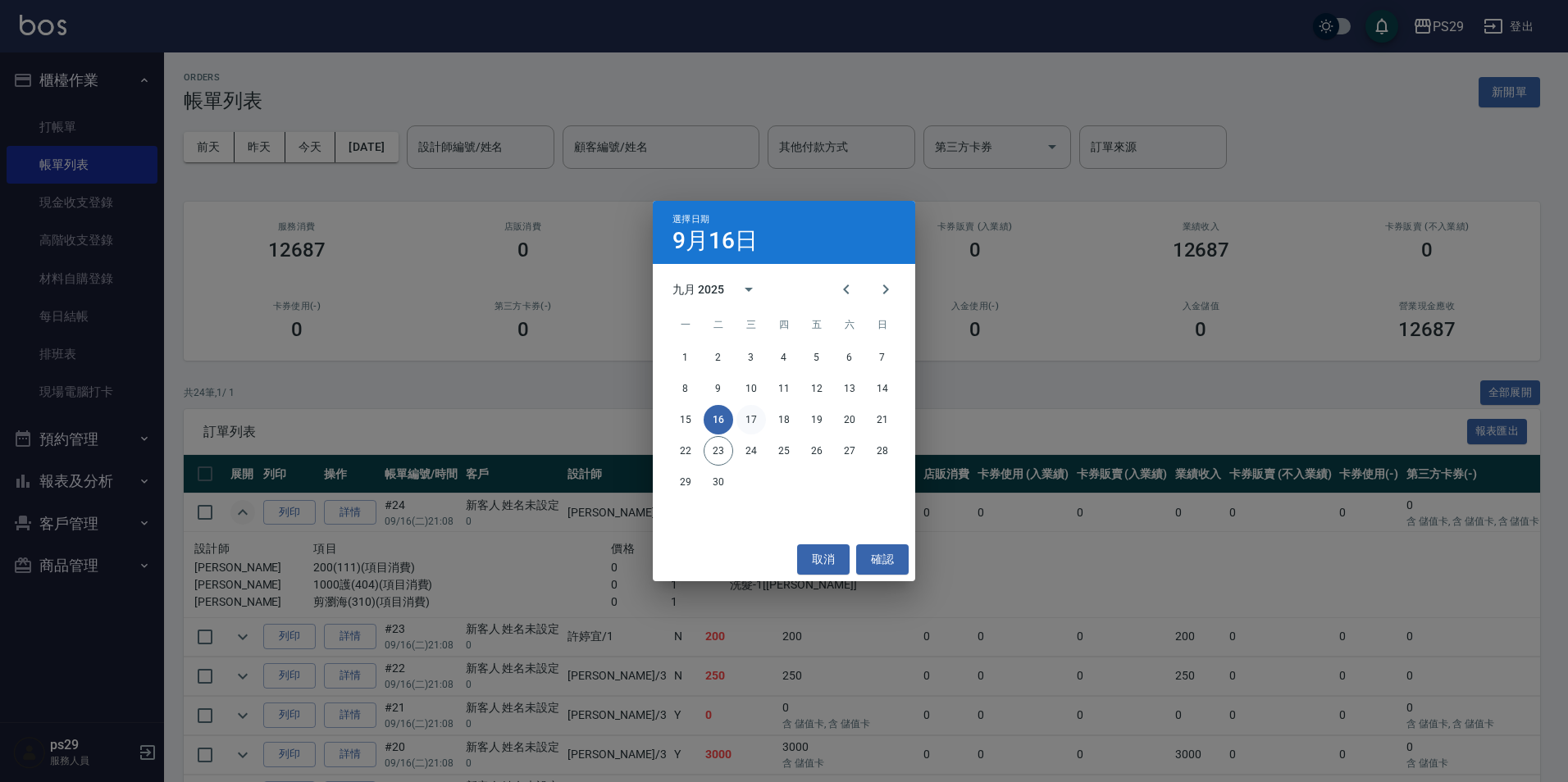
click at [755, 414] on button "17" at bounding box center [751, 419] width 29 height 29
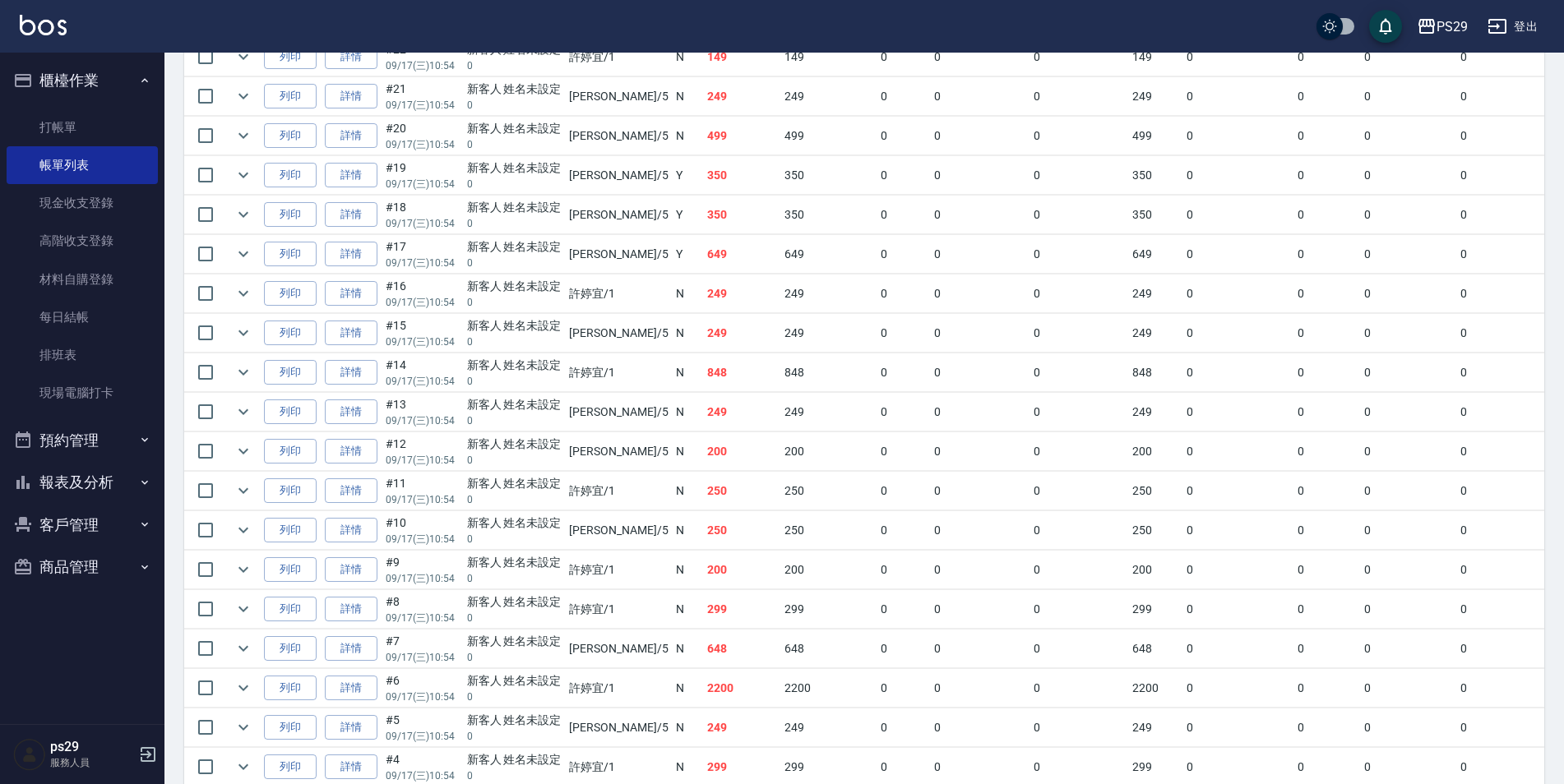
scroll to position [774, 0]
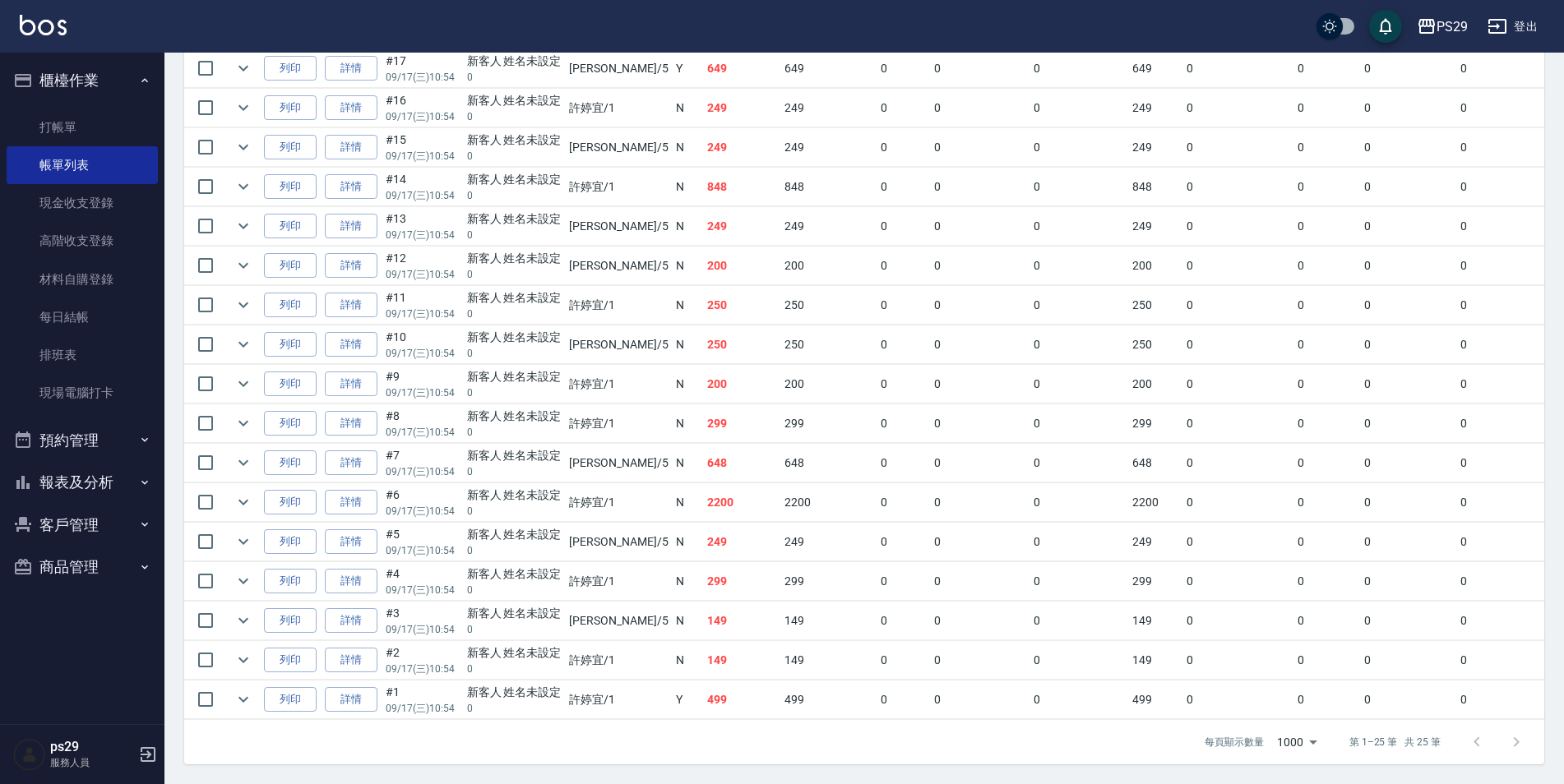
click at [703, 63] on td "649" at bounding box center [742, 68] width 78 height 39
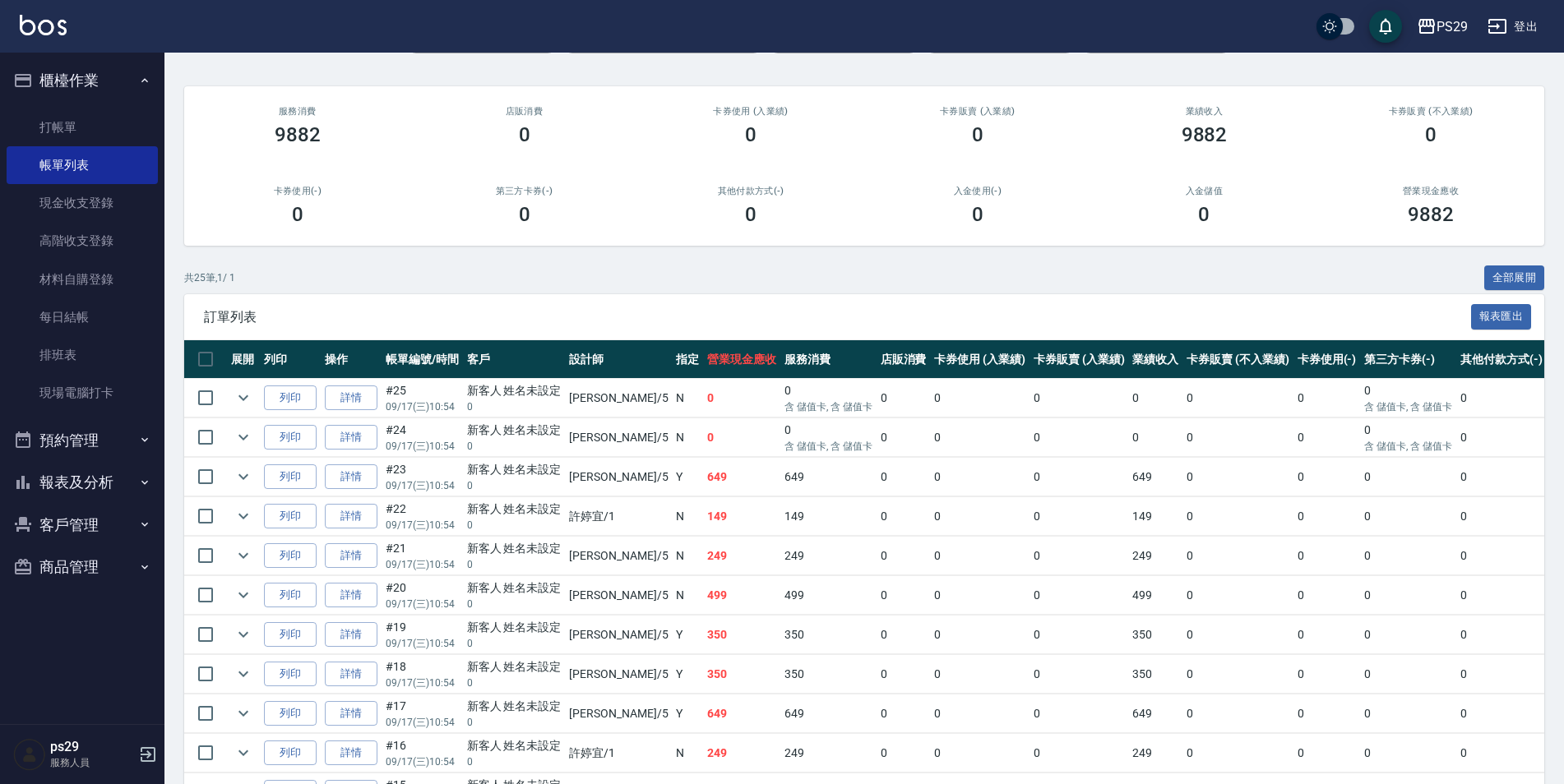
scroll to position [0, 0]
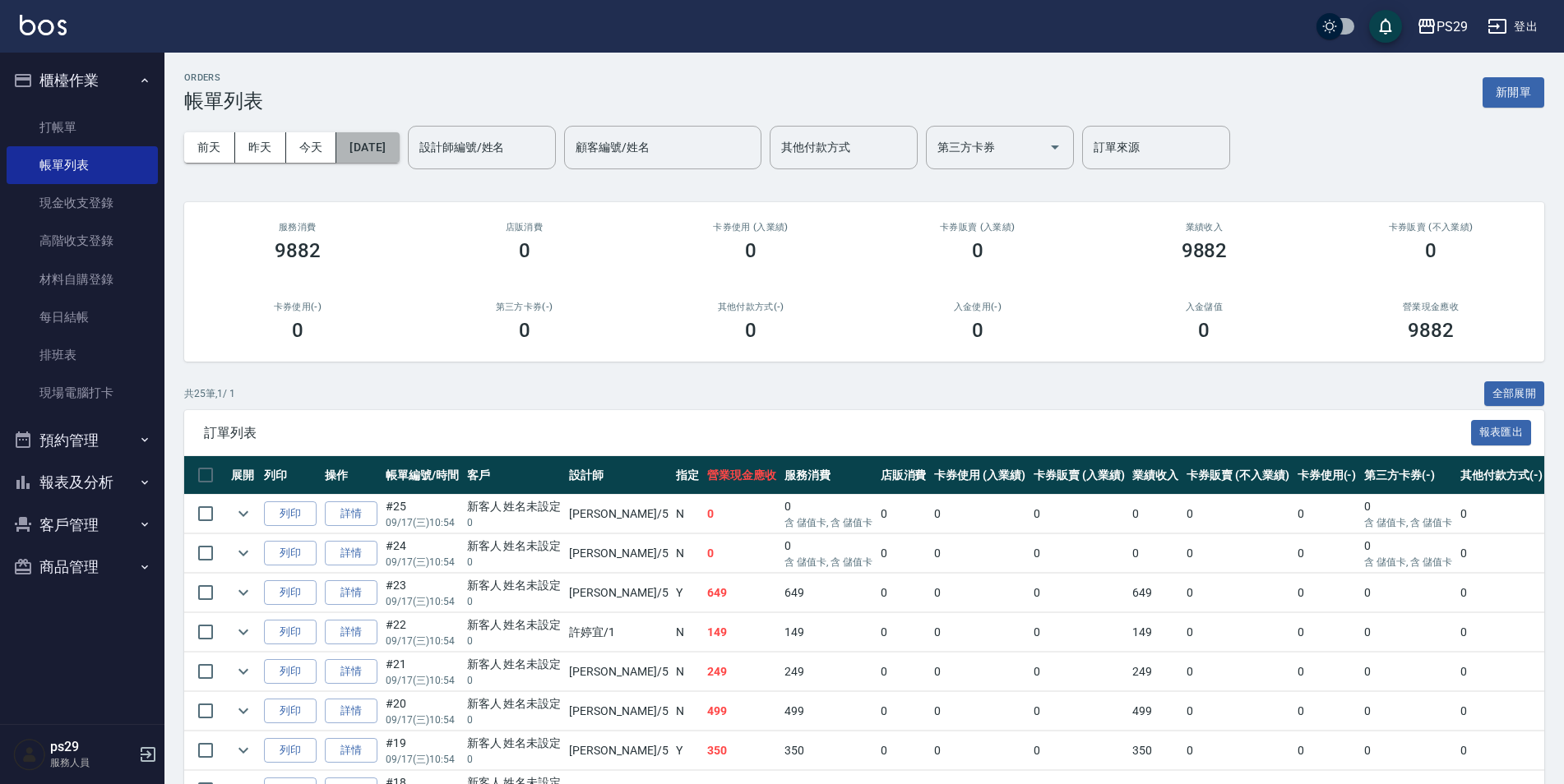
click at [399, 138] on button "[DATE]" at bounding box center [368, 148] width 63 height 30
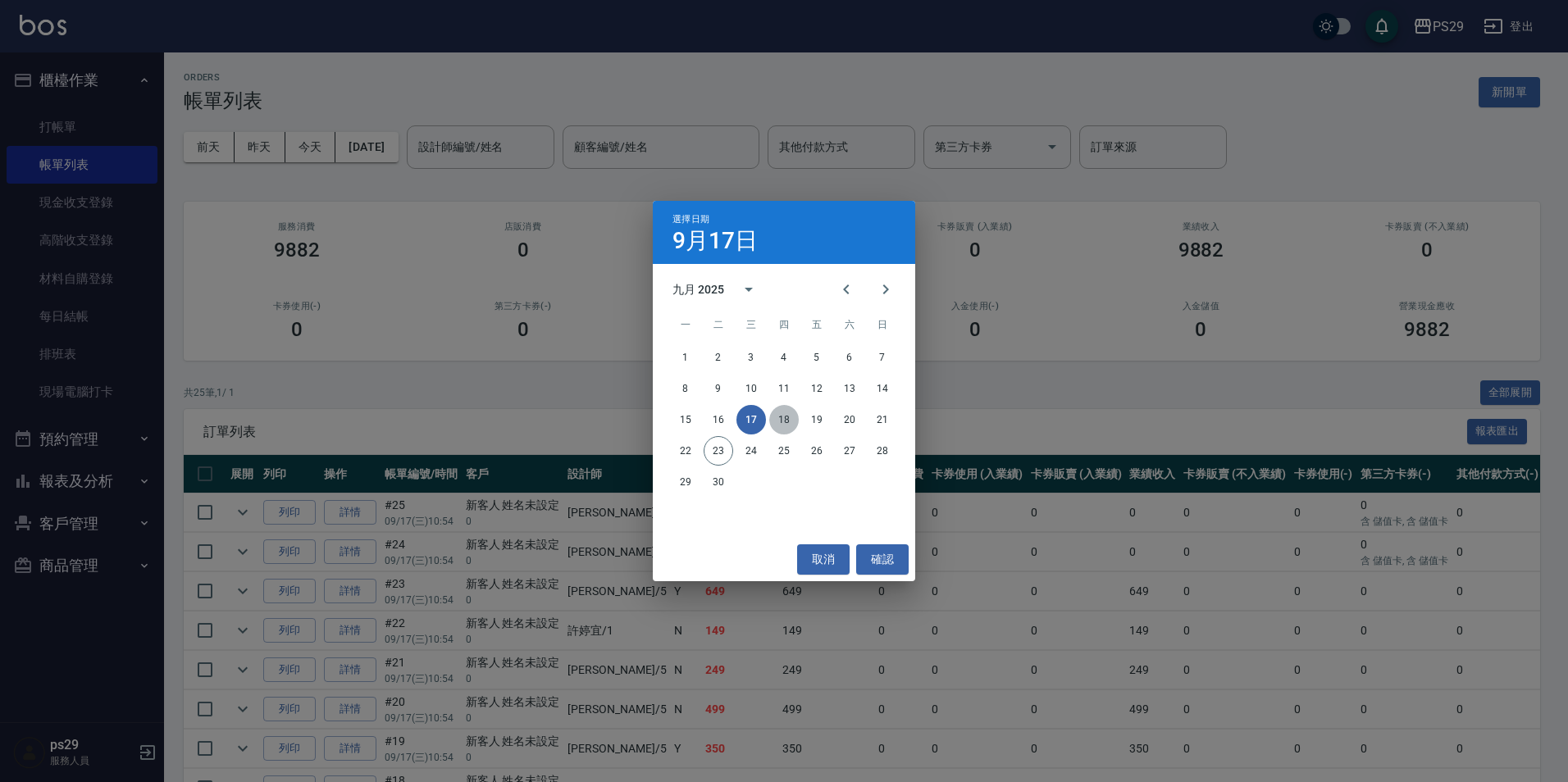
click at [783, 416] on button "18" at bounding box center [783, 419] width 29 height 29
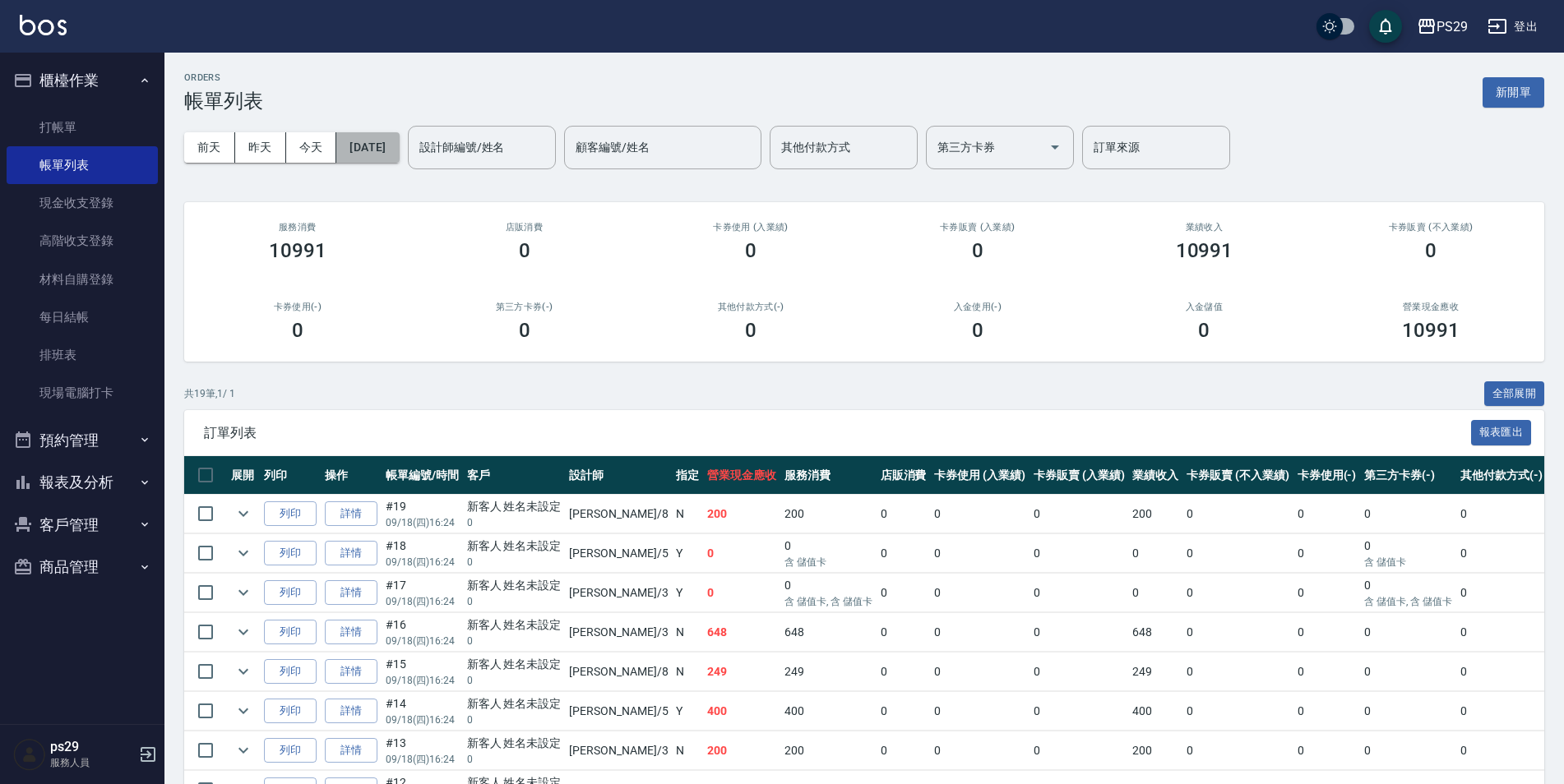
click at [399, 158] on button "[DATE]" at bounding box center [368, 148] width 63 height 30
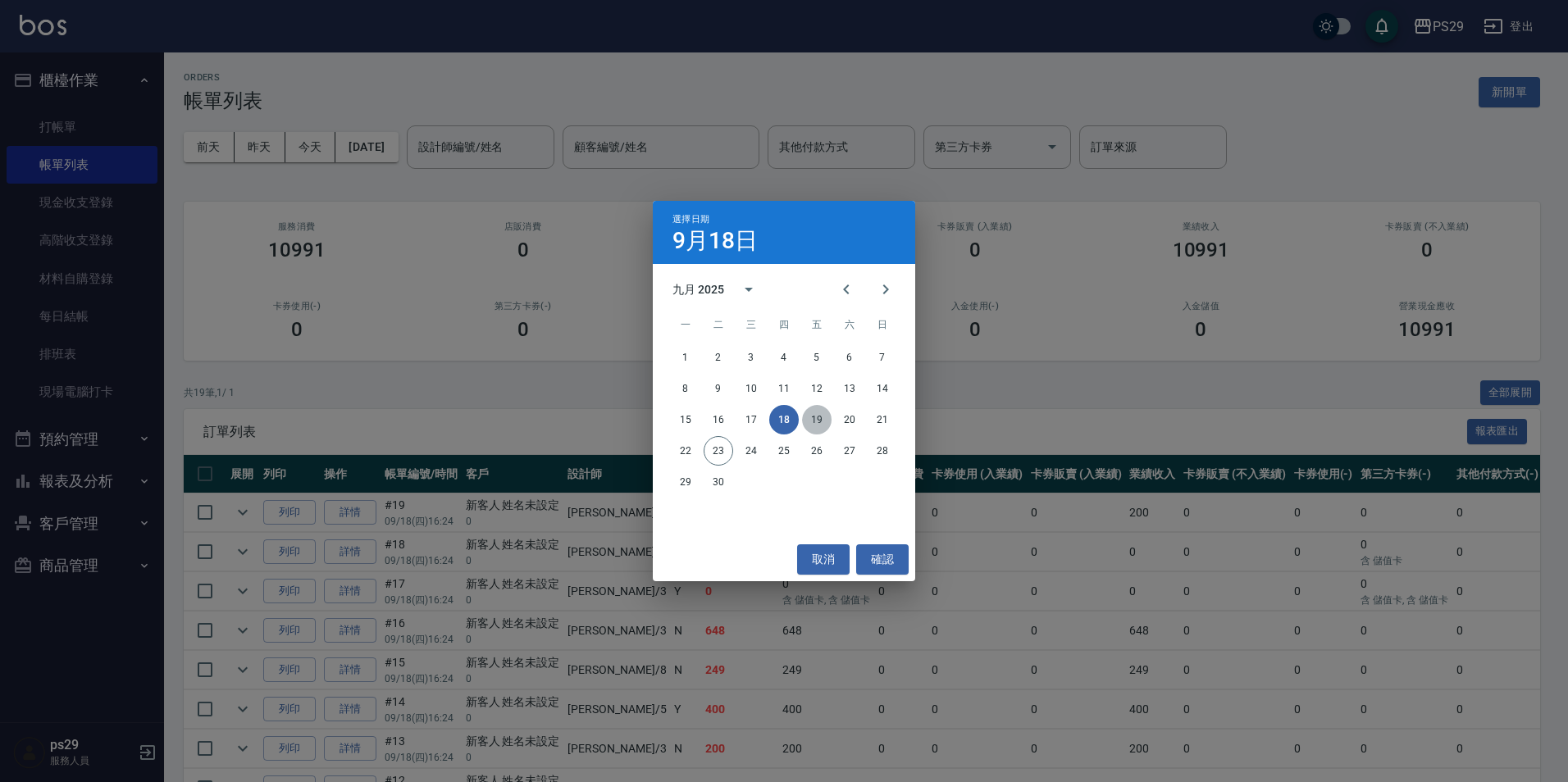
click at [814, 412] on button "19" at bounding box center [816, 419] width 29 height 29
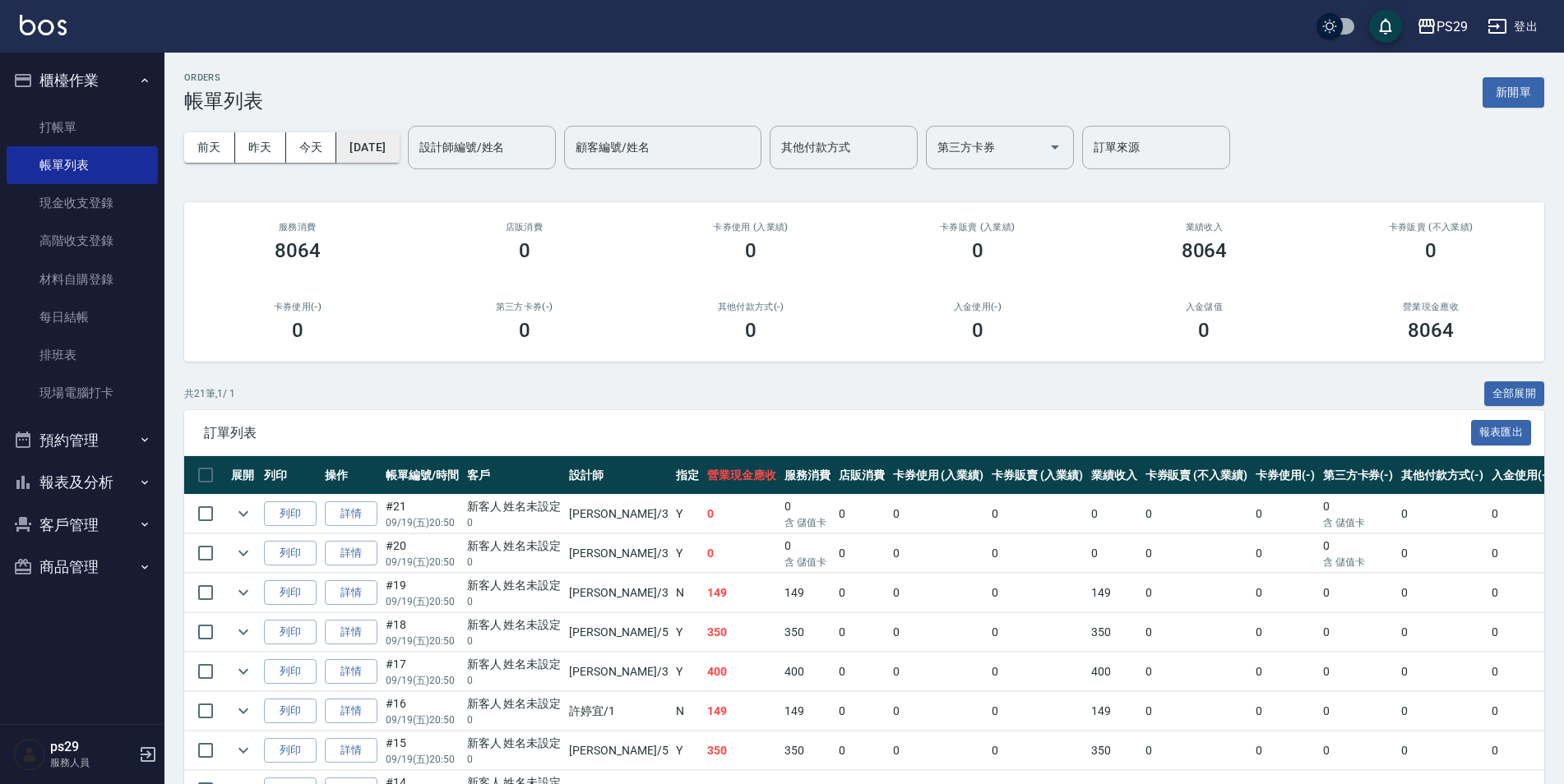
click at [399, 146] on button "[DATE]" at bounding box center [368, 148] width 63 height 30
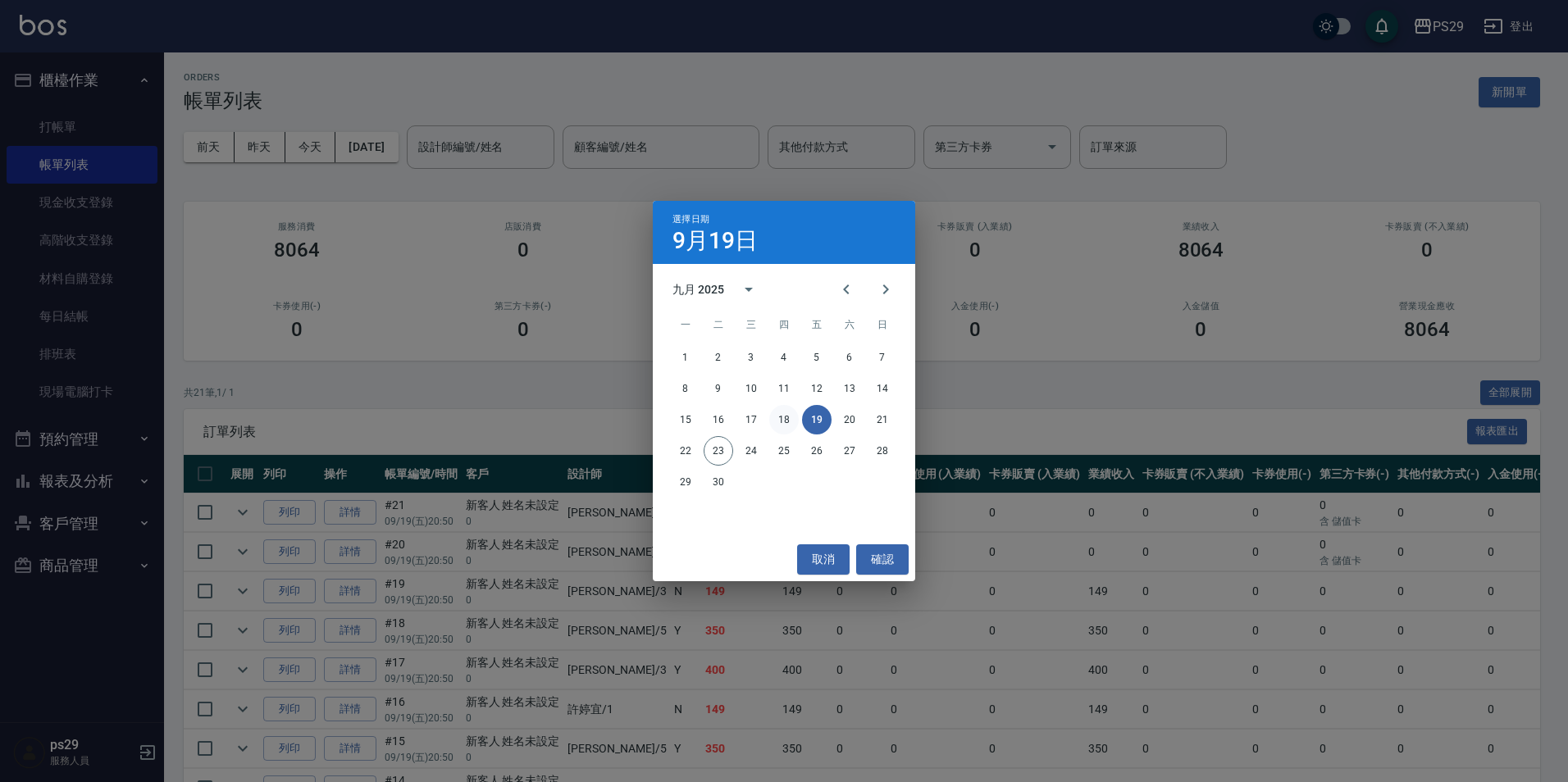
click at [788, 426] on button "18" at bounding box center [783, 419] width 29 height 29
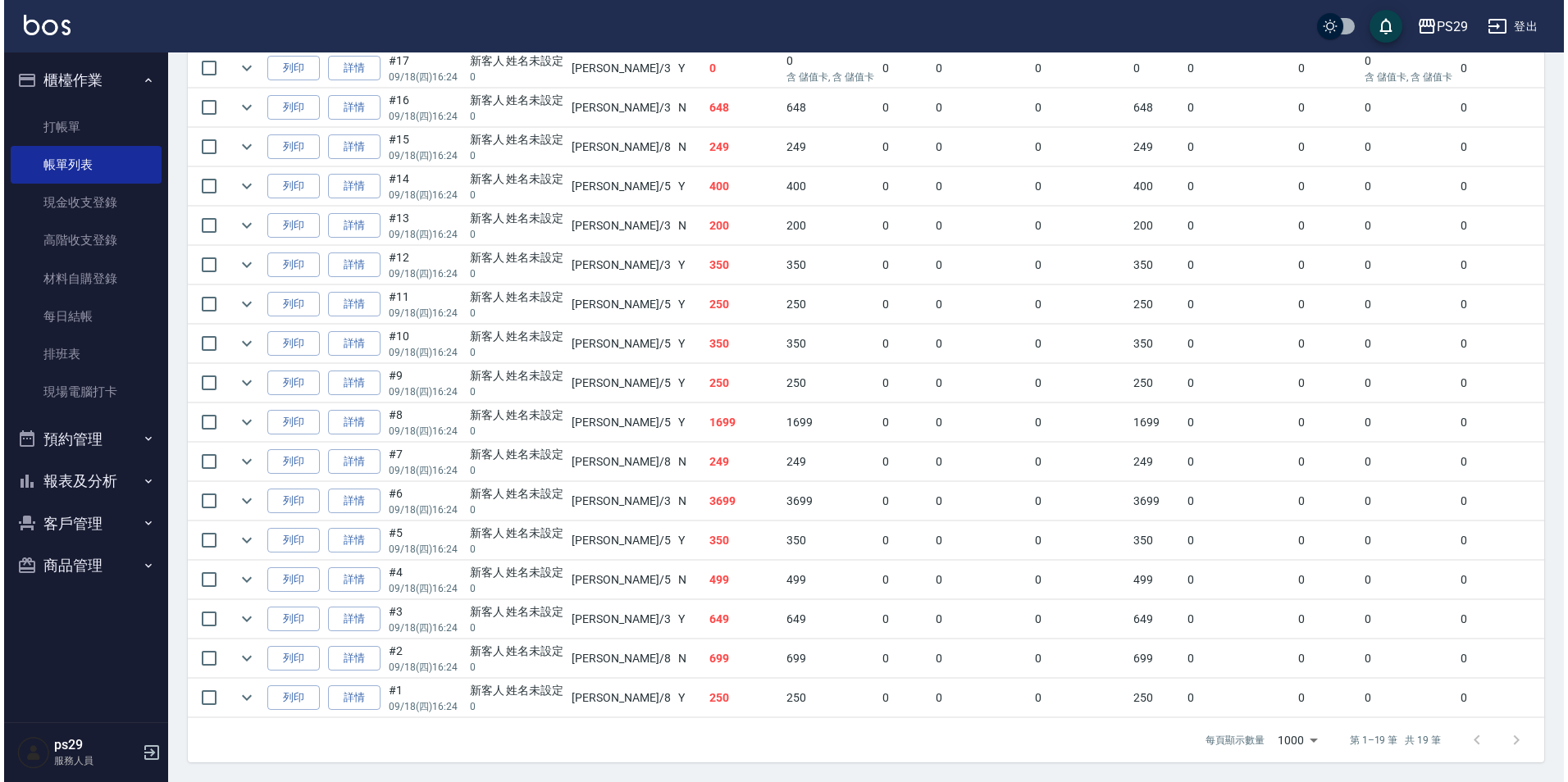
scroll to position [43, 0]
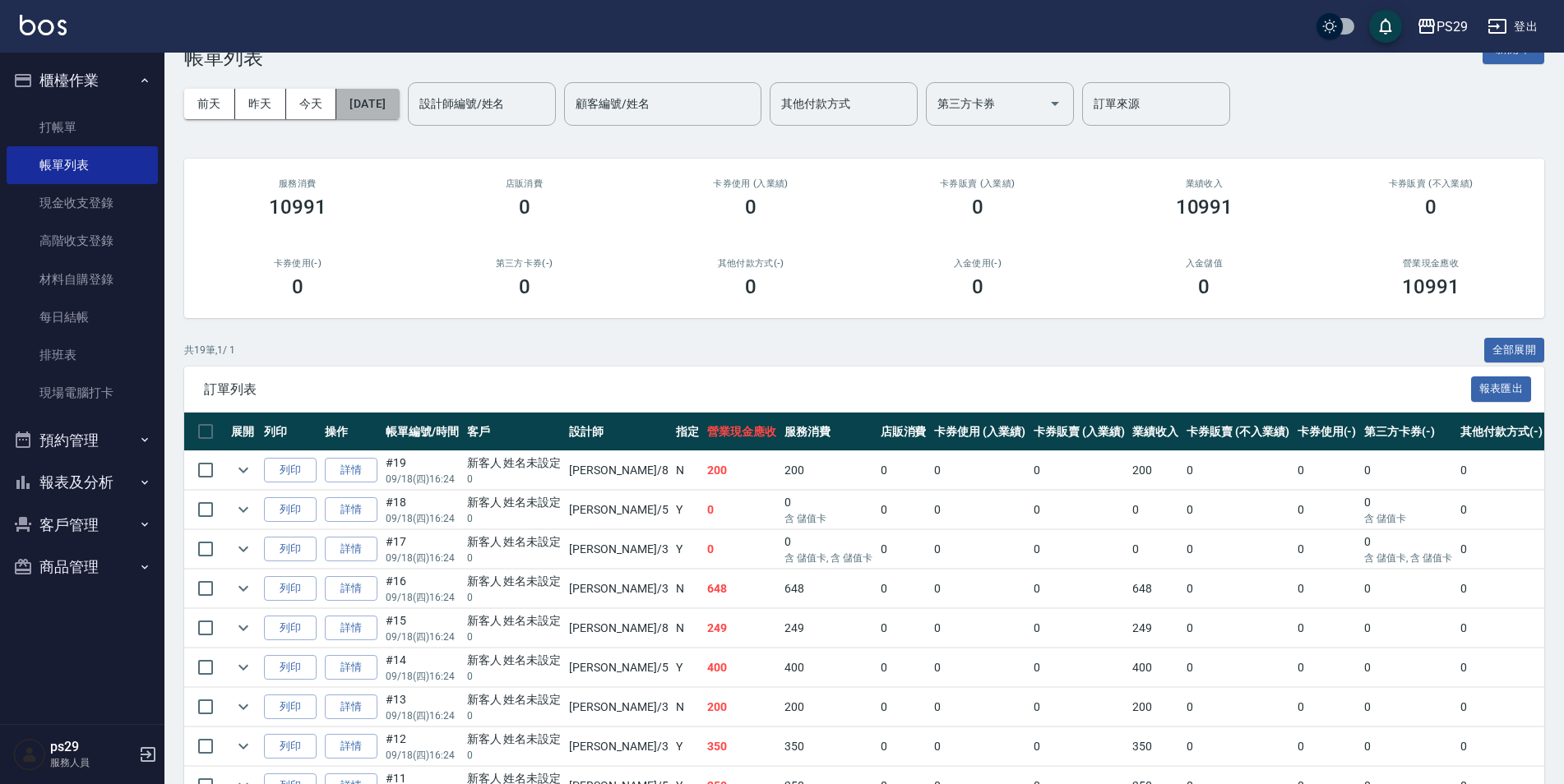
click at [399, 101] on button "[DATE]" at bounding box center [368, 104] width 63 height 30
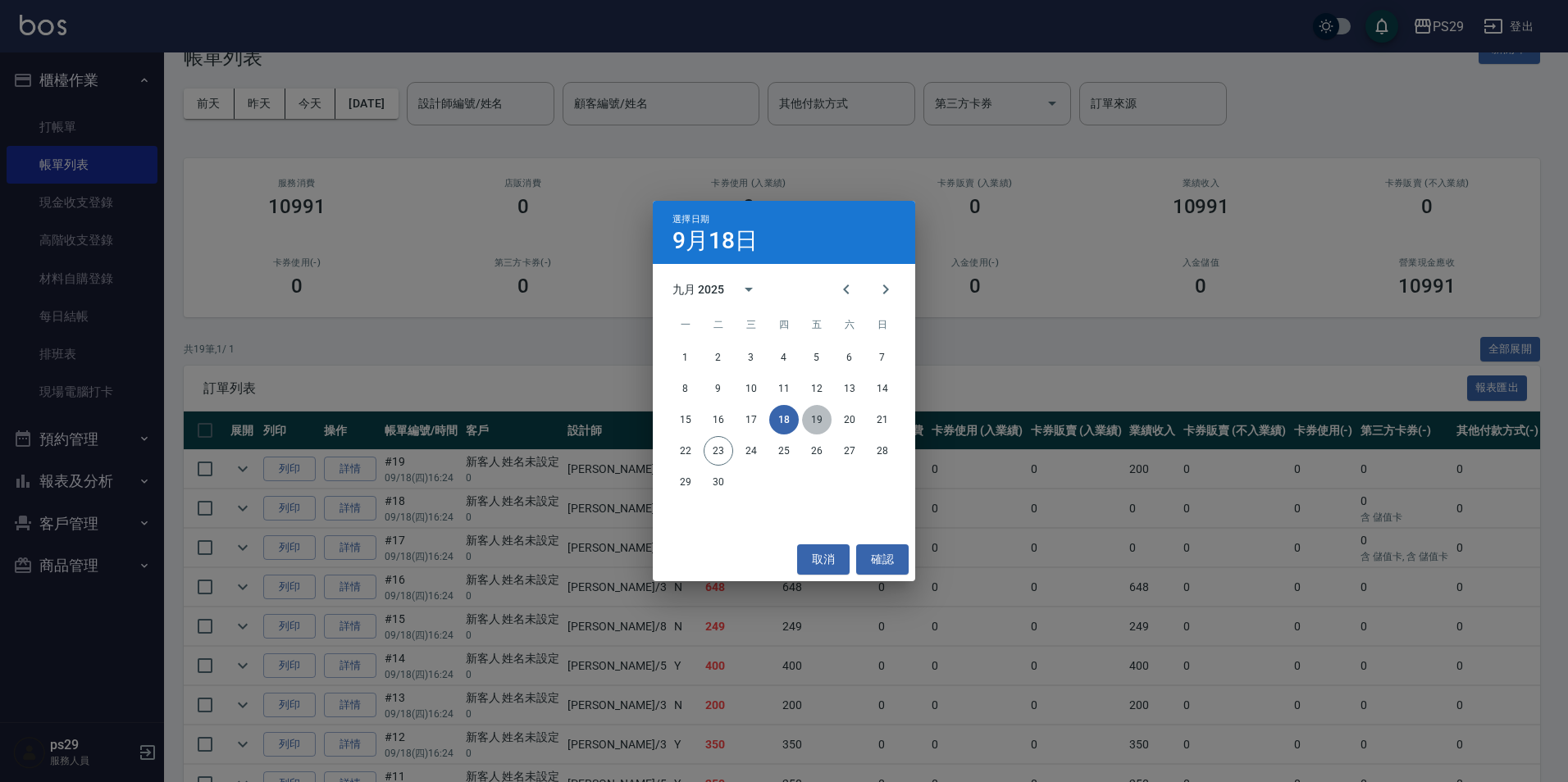
click at [809, 424] on button "19" at bounding box center [816, 419] width 29 height 29
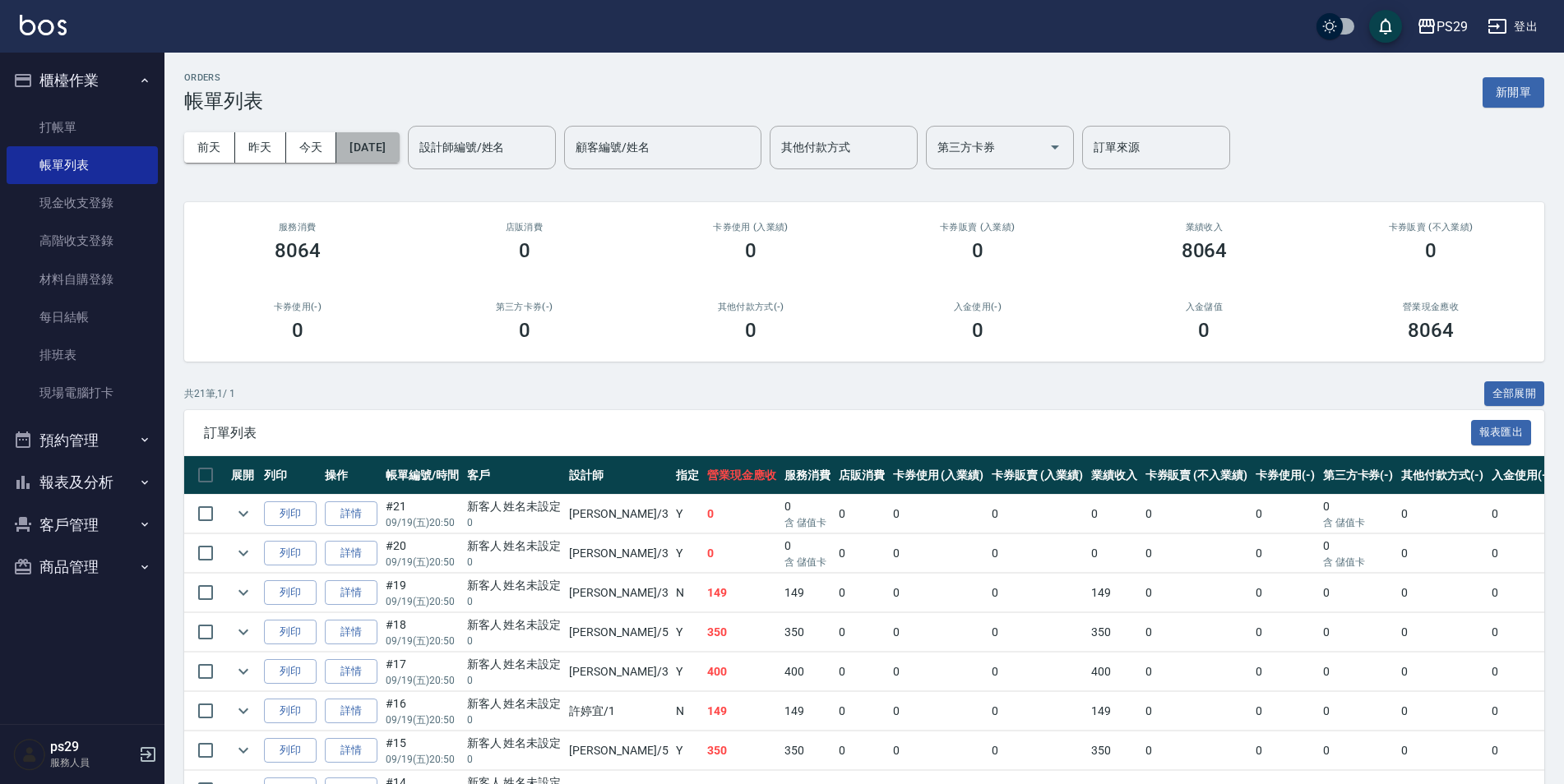
click at [399, 158] on button "[DATE]" at bounding box center [368, 148] width 63 height 30
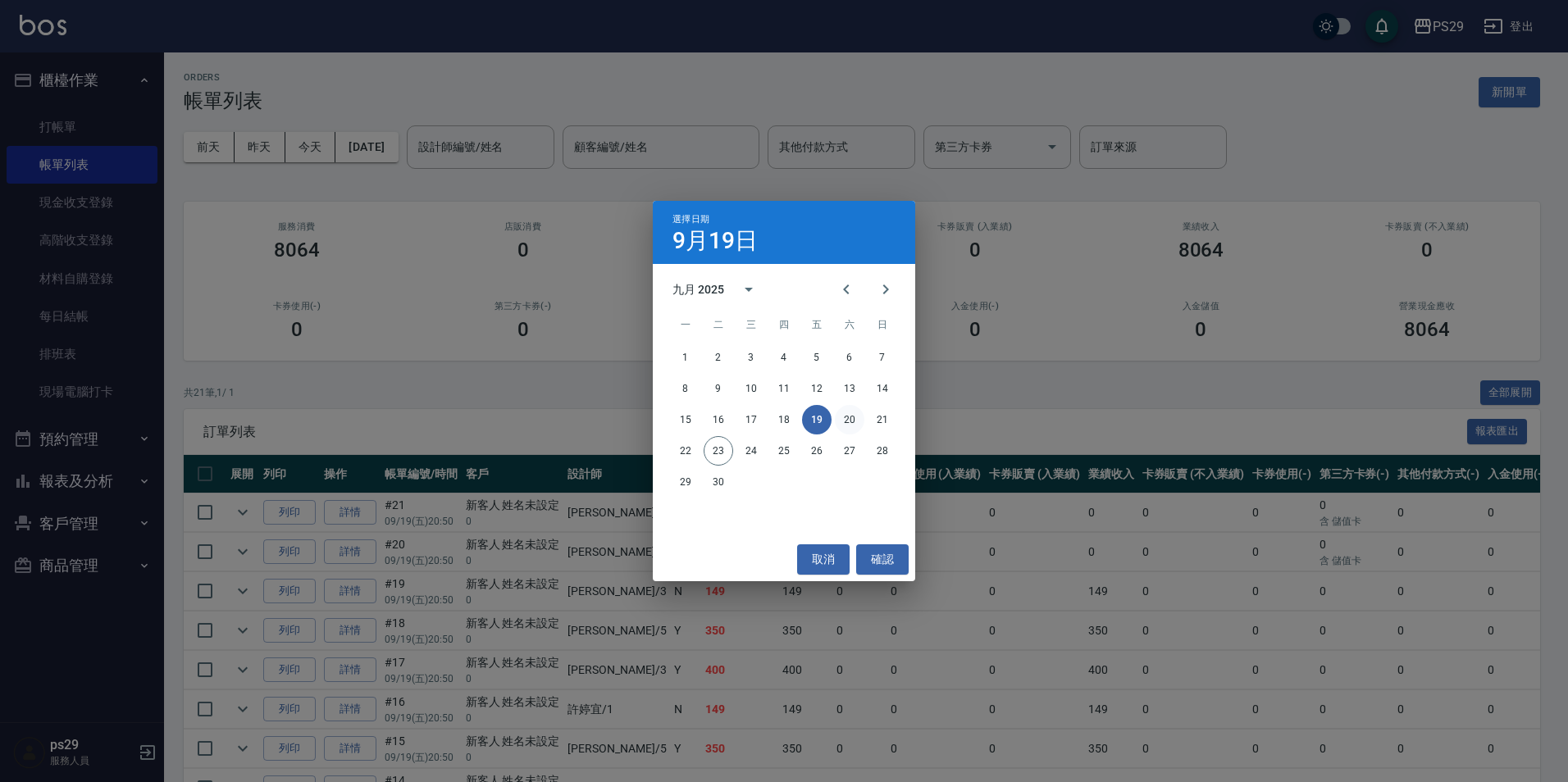
click at [843, 426] on button "20" at bounding box center [849, 419] width 29 height 29
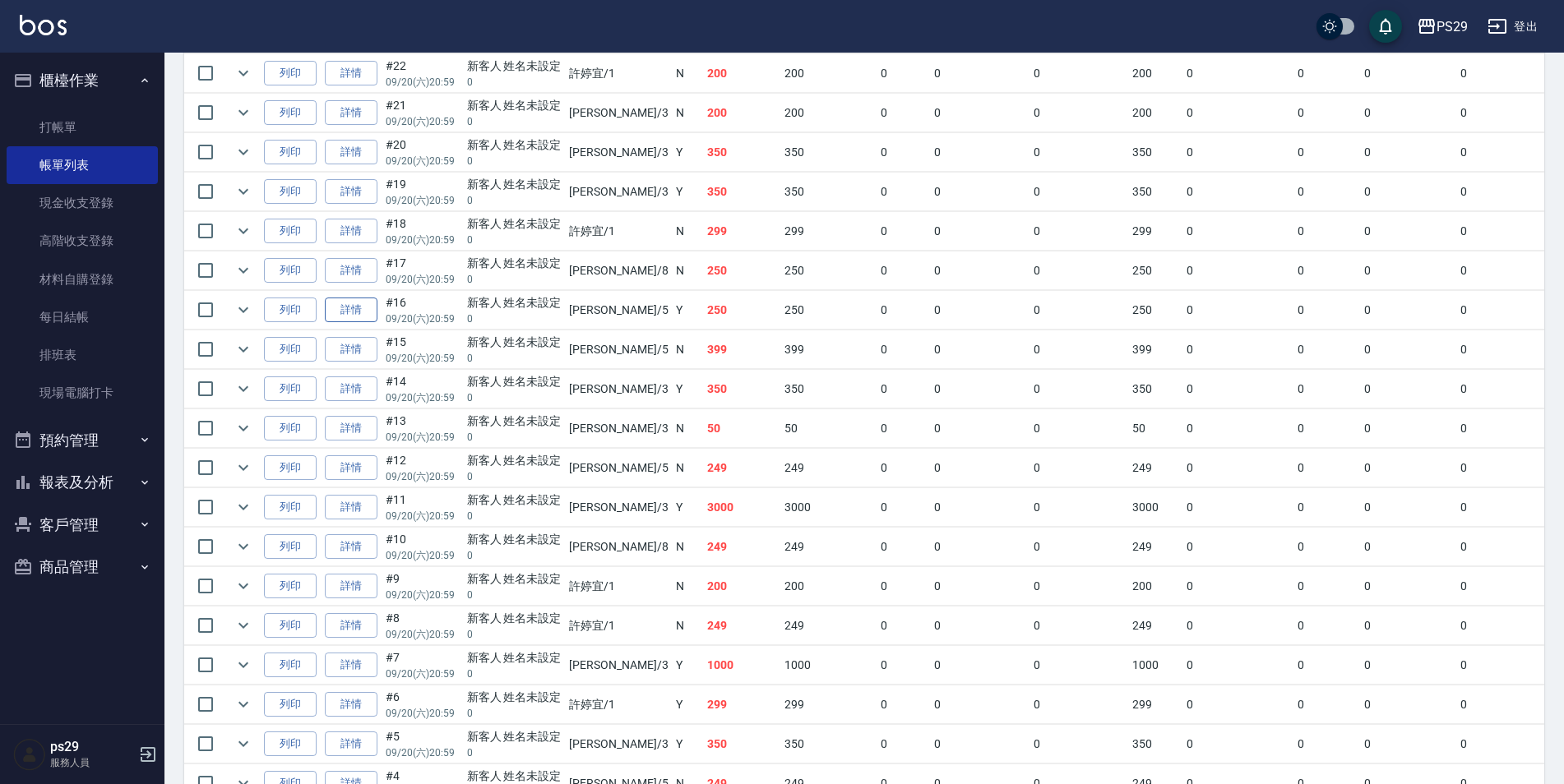
scroll to position [1365, 0]
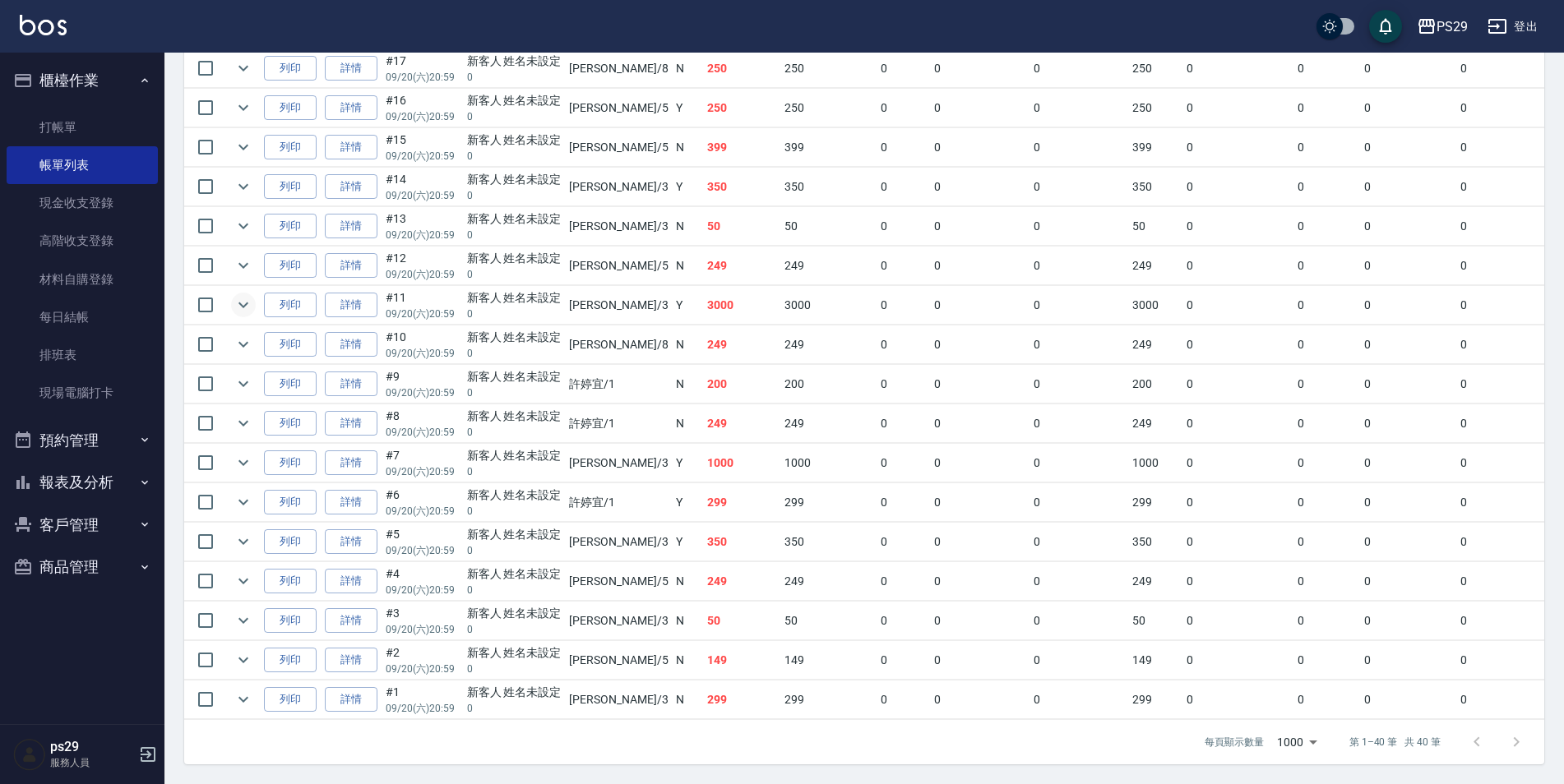
click at [254, 293] on button "expand row" at bounding box center [243, 305] width 25 height 25
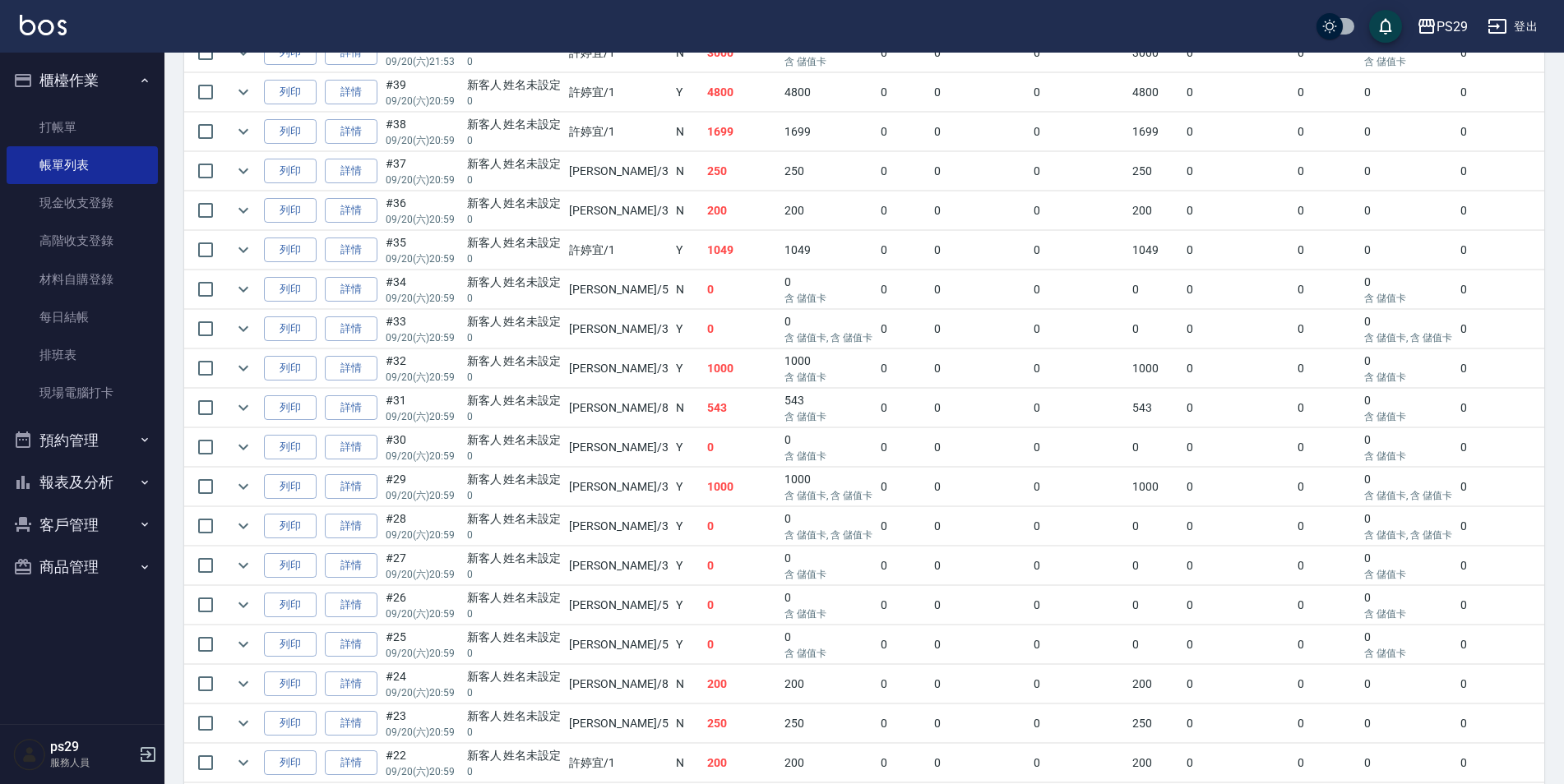
scroll to position [296, 0]
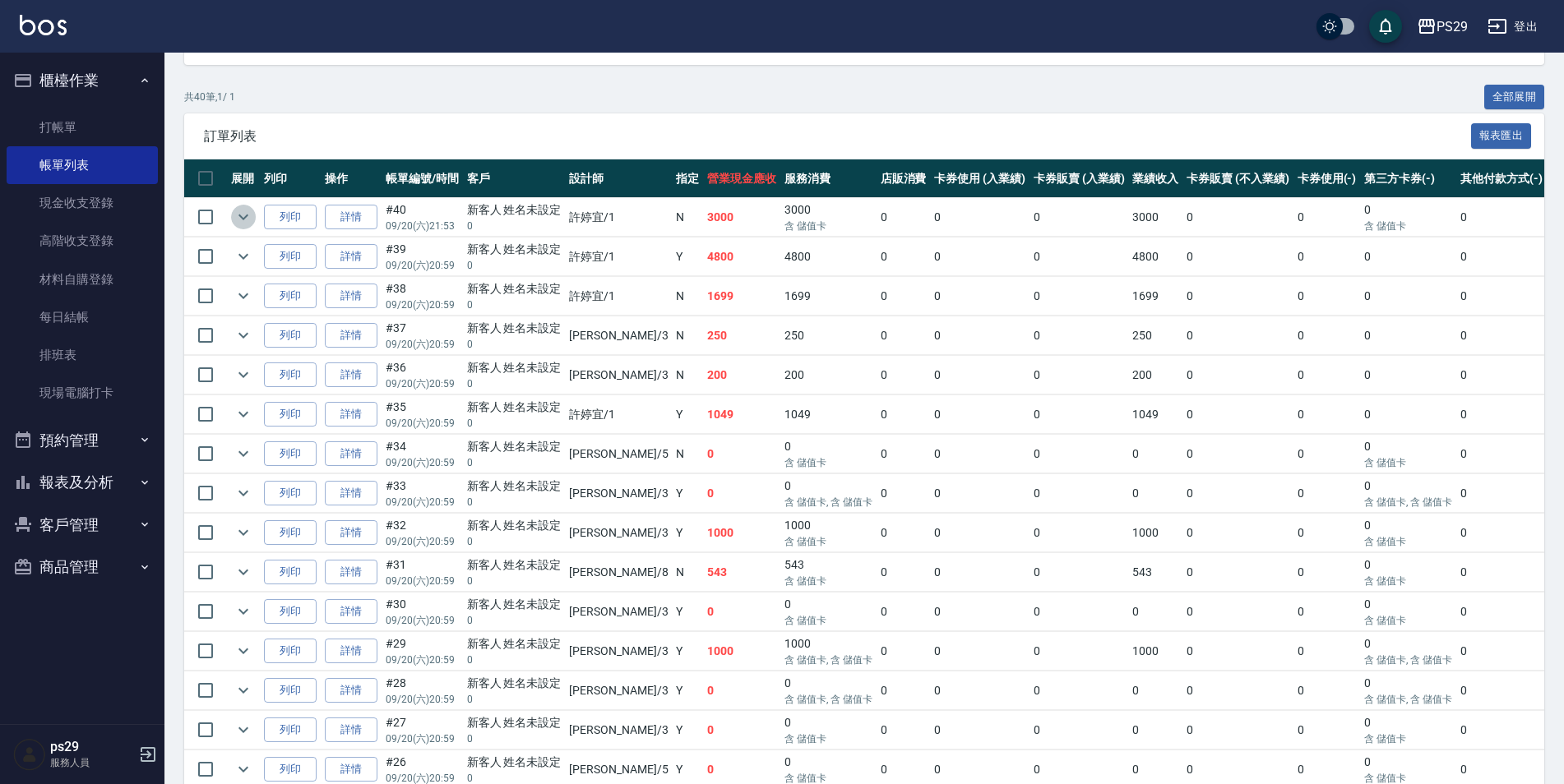
click at [246, 215] on icon "expand row" at bounding box center [243, 217] width 20 height 20
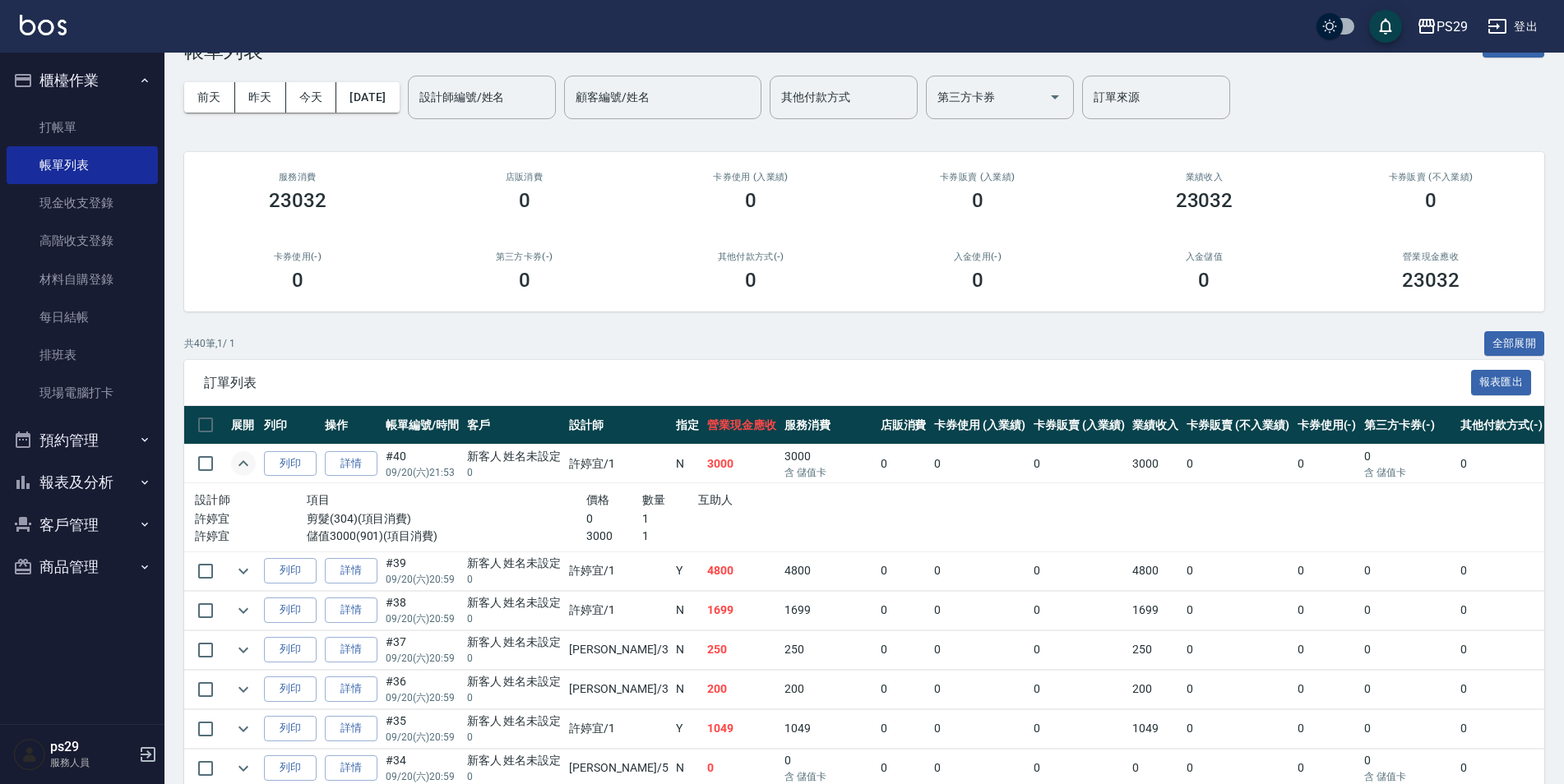
scroll to position [0, 0]
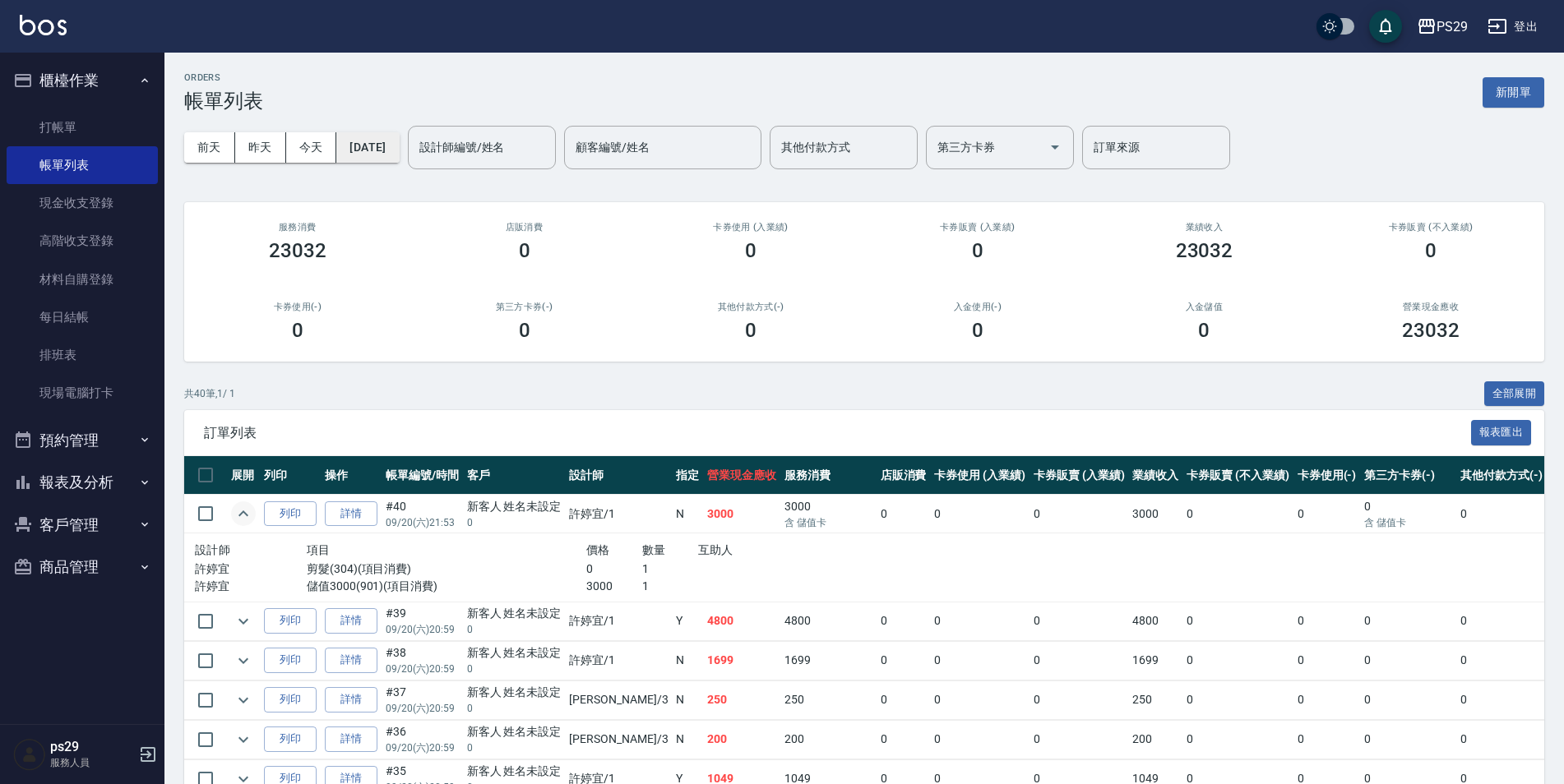
click at [399, 151] on button "[DATE]" at bounding box center [368, 148] width 63 height 30
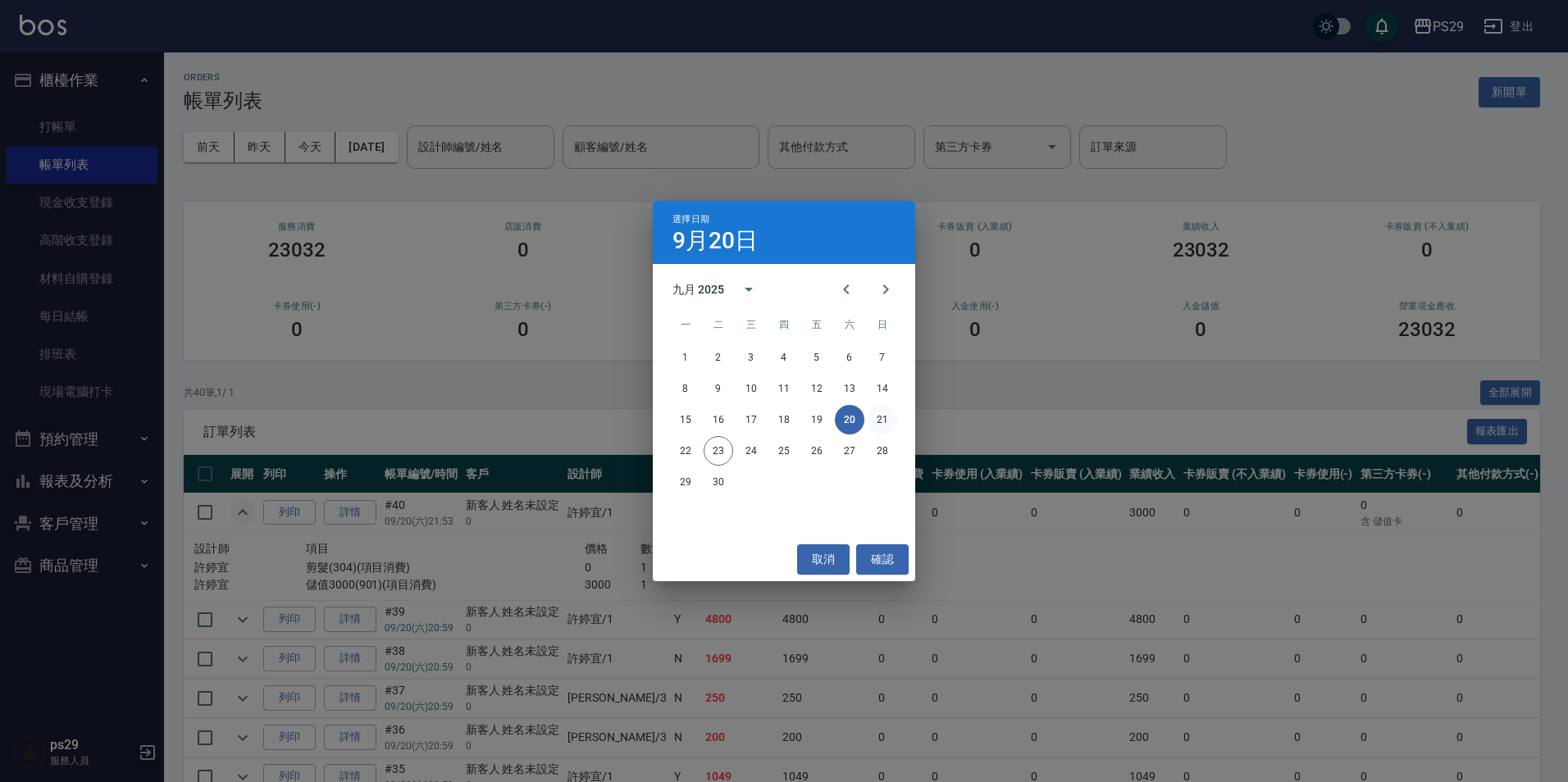
click at [887, 415] on button "21" at bounding box center [881, 419] width 29 height 29
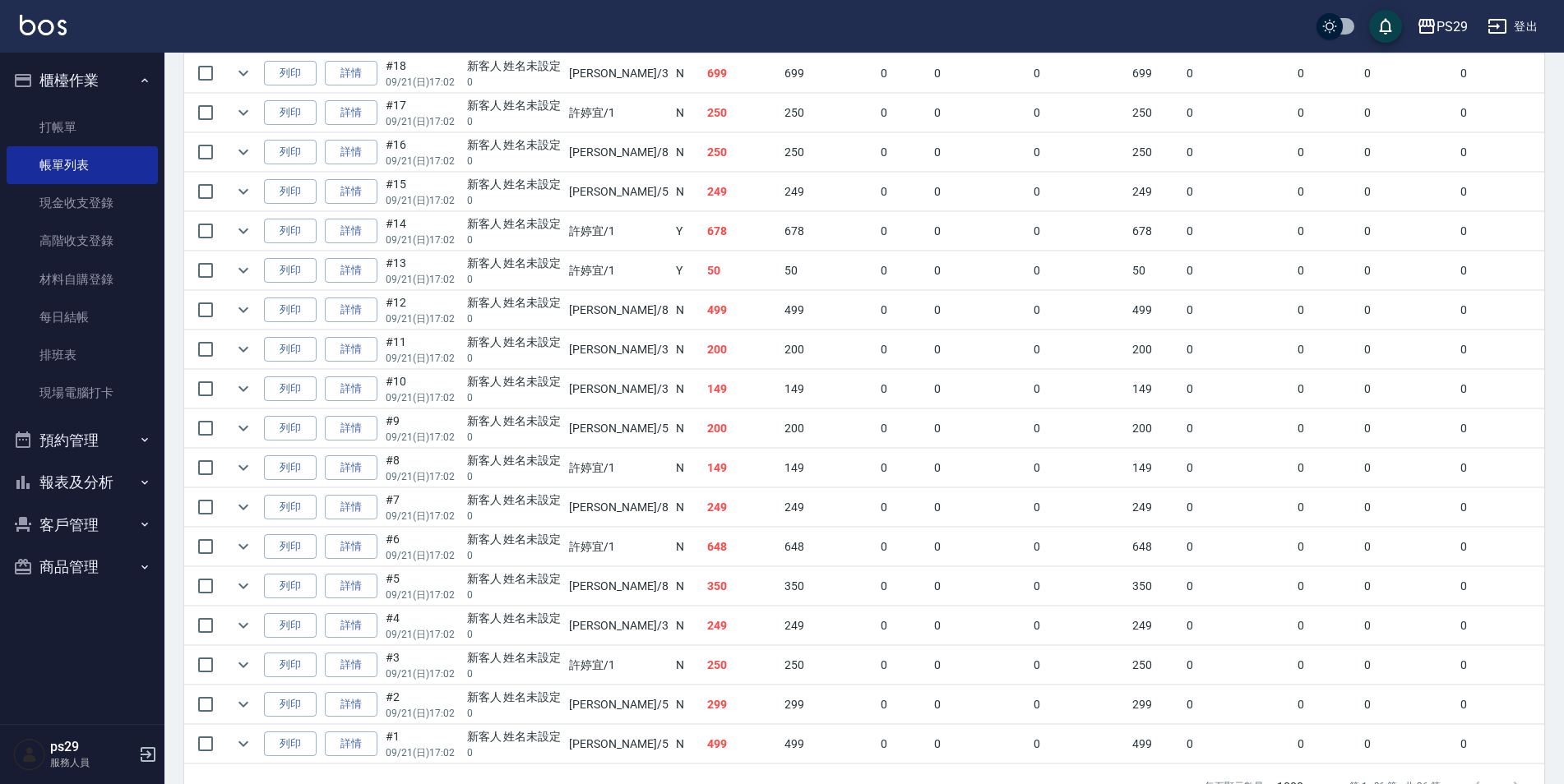
scroll to position [1207, 0]
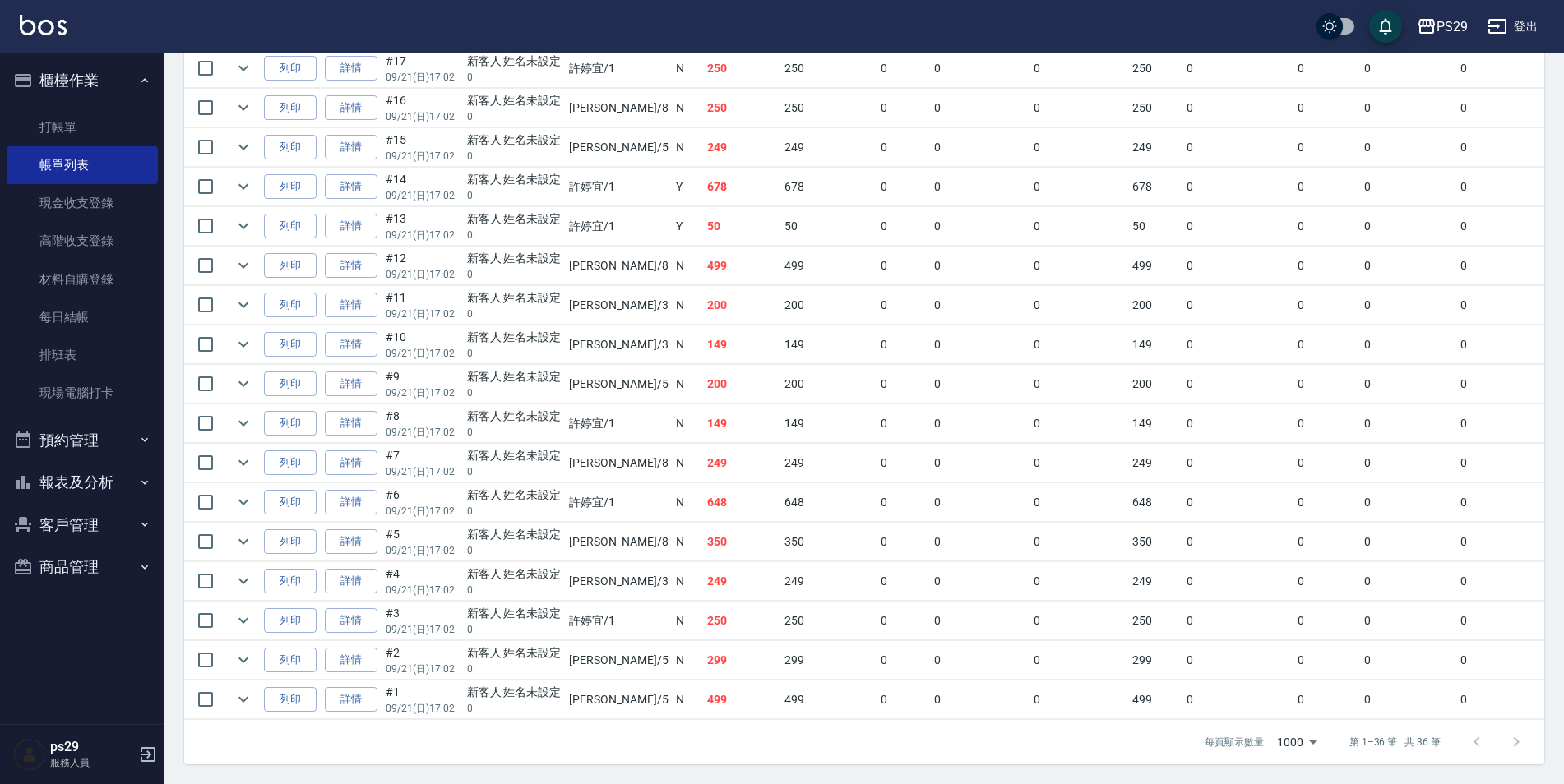
click at [715, 89] on td "250" at bounding box center [742, 108] width 78 height 39
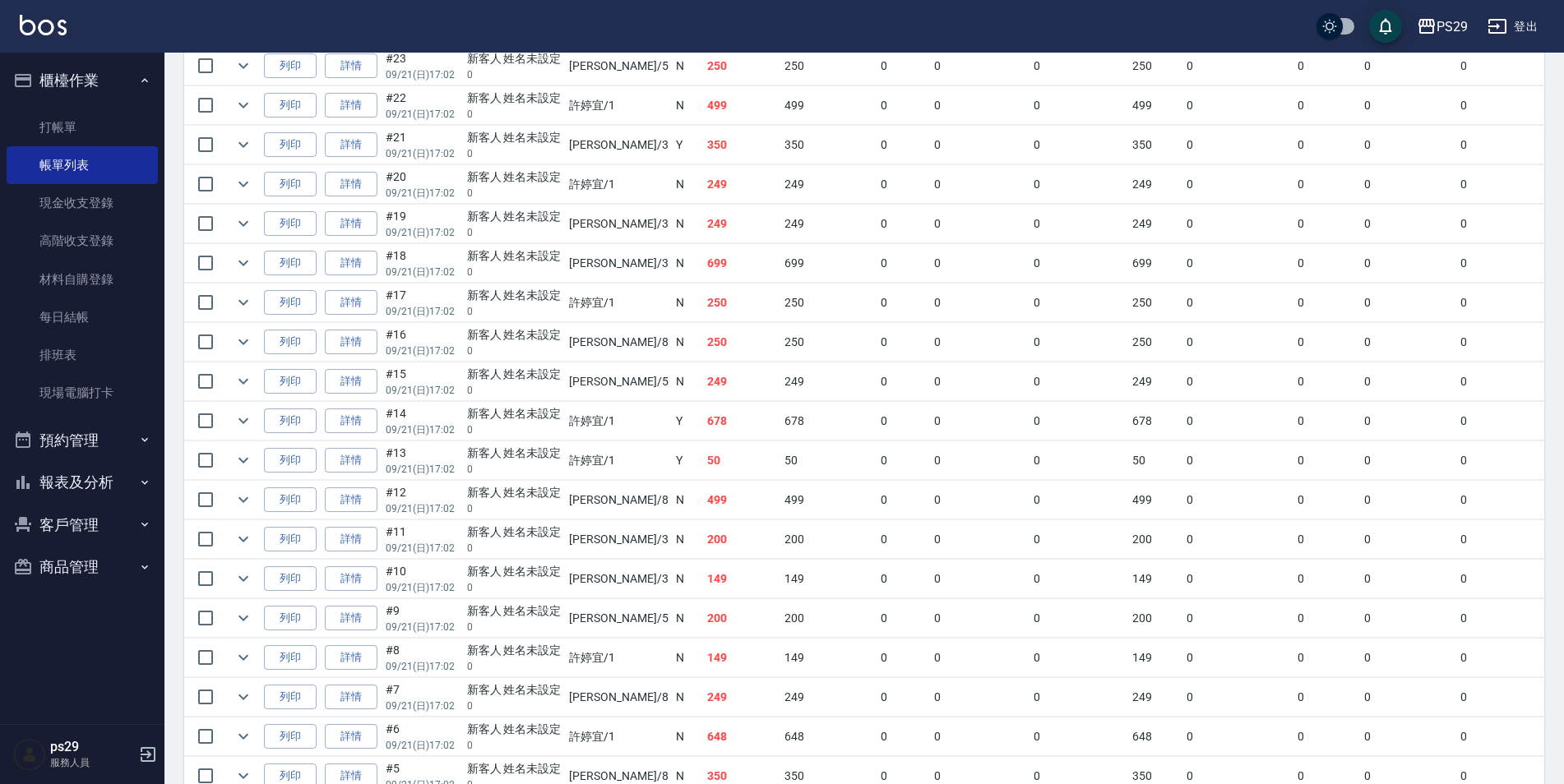
click at [512, 197] on p "0" at bounding box center [514, 193] width 95 height 15
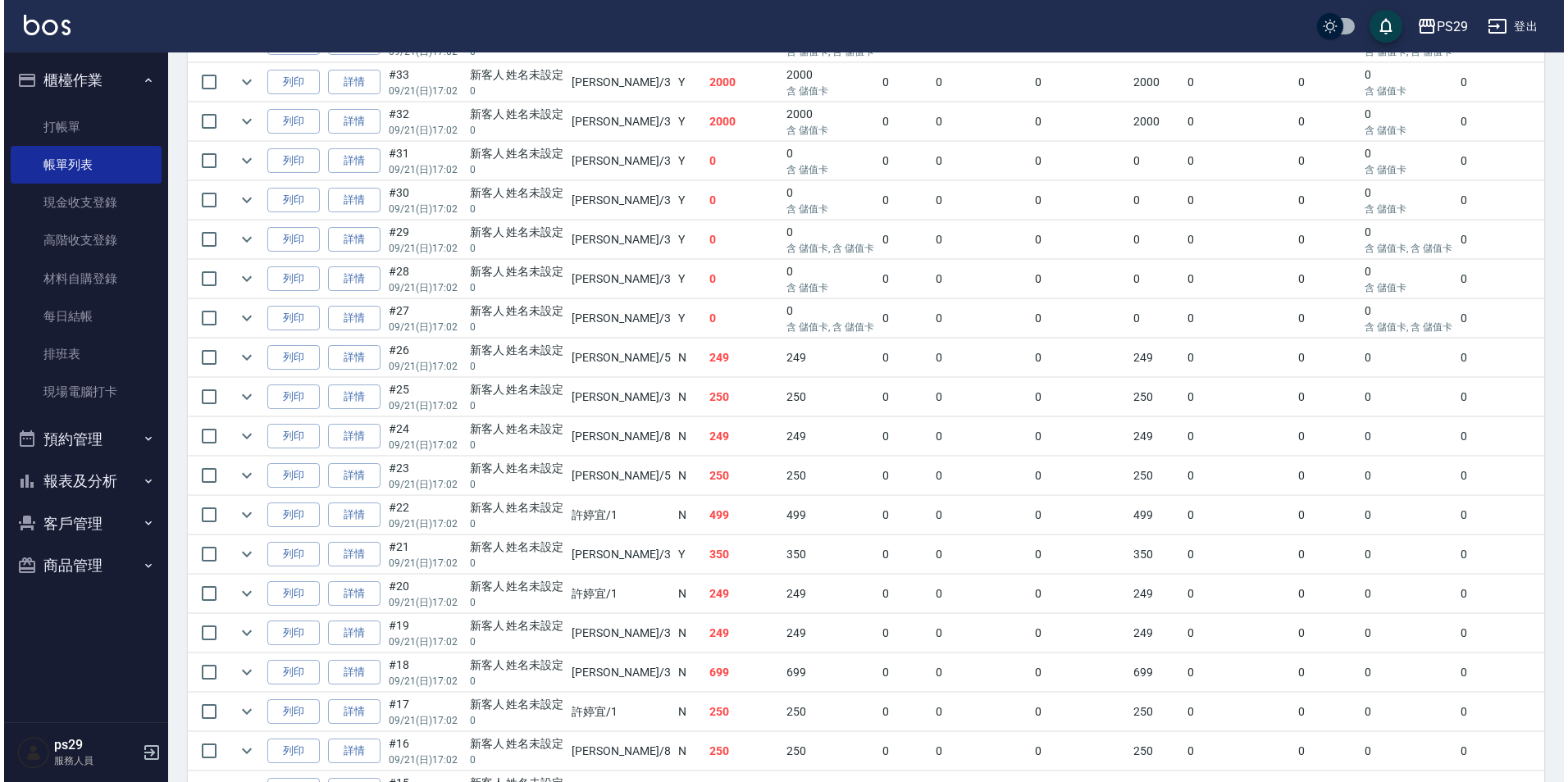
scroll to position [57, 0]
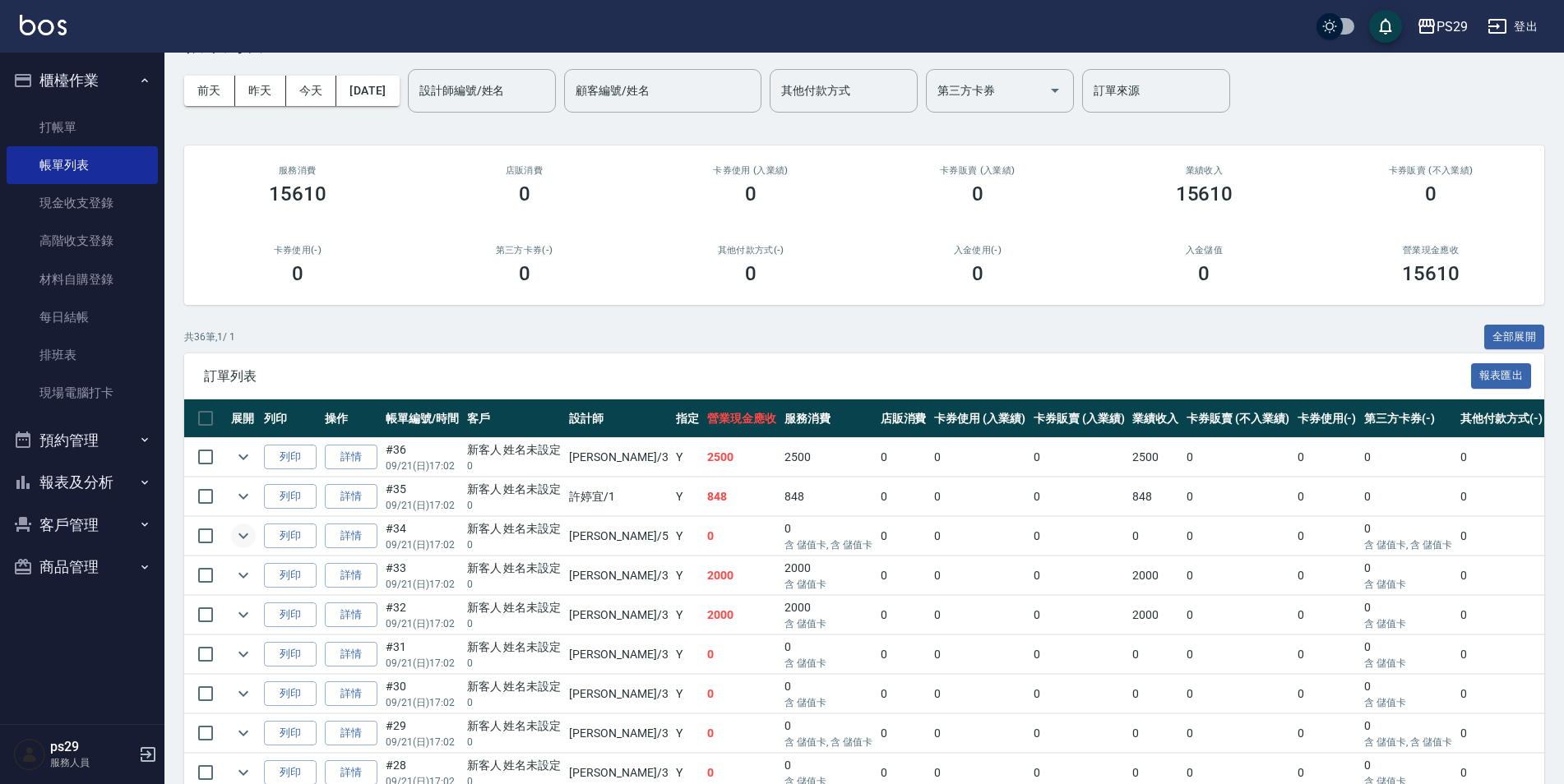
click at [242, 528] on icon "expand row" at bounding box center [243, 536] width 20 height 20
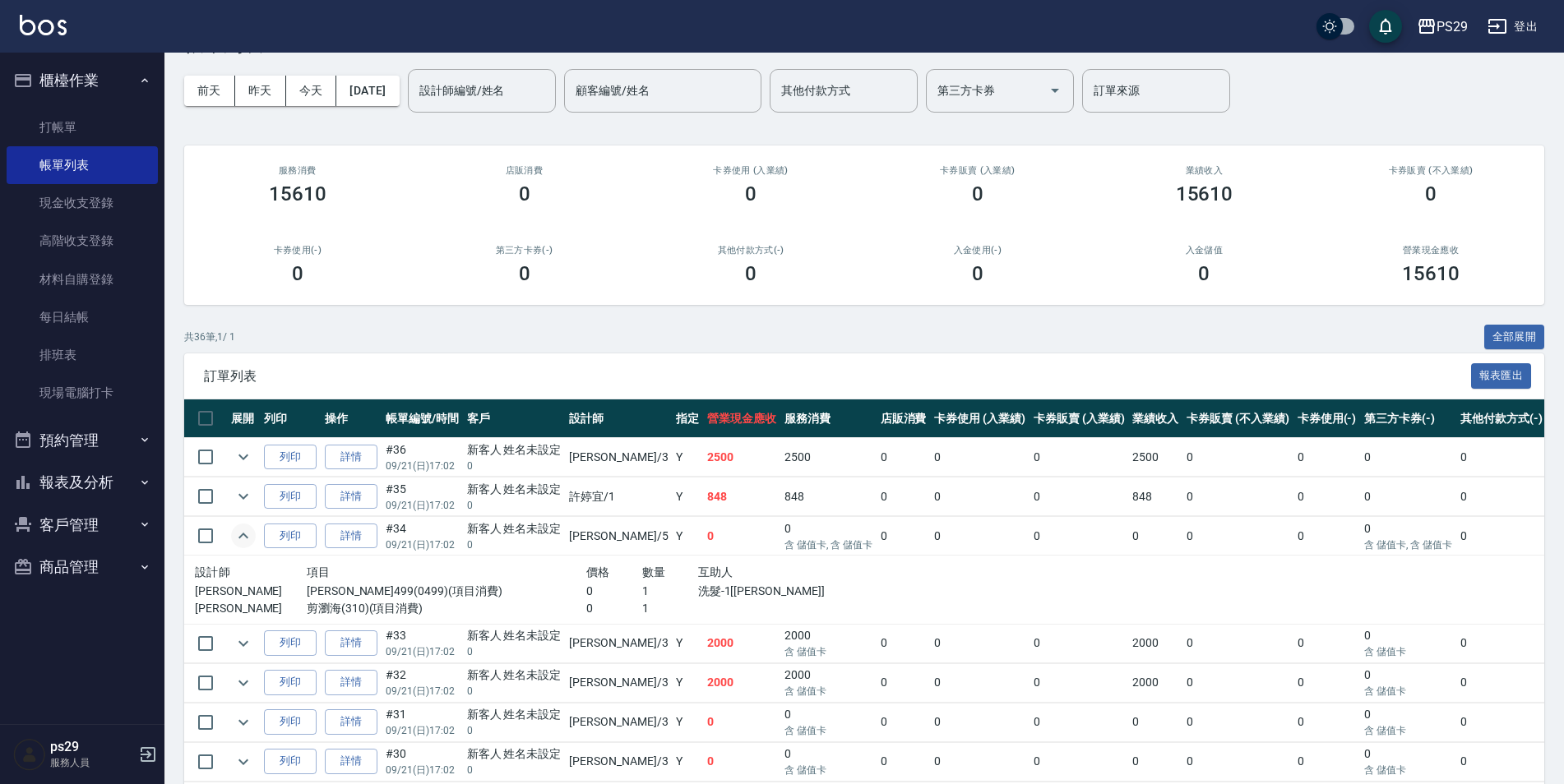
click at [430, 93] on div "前天 昨天 今天 2025/09/21 設計師編號/姓名 設計師編號/姓名 顧客編號/姓名 顧客編號/姓名 其他付款方式 其他付款方式 第三方卡券 第三方卡券…" at bounding box center [864, 91] width 1360 height 70
click at [399, 97] on button "[DATE]" at bounding box center [368, 91] width 63 height 30
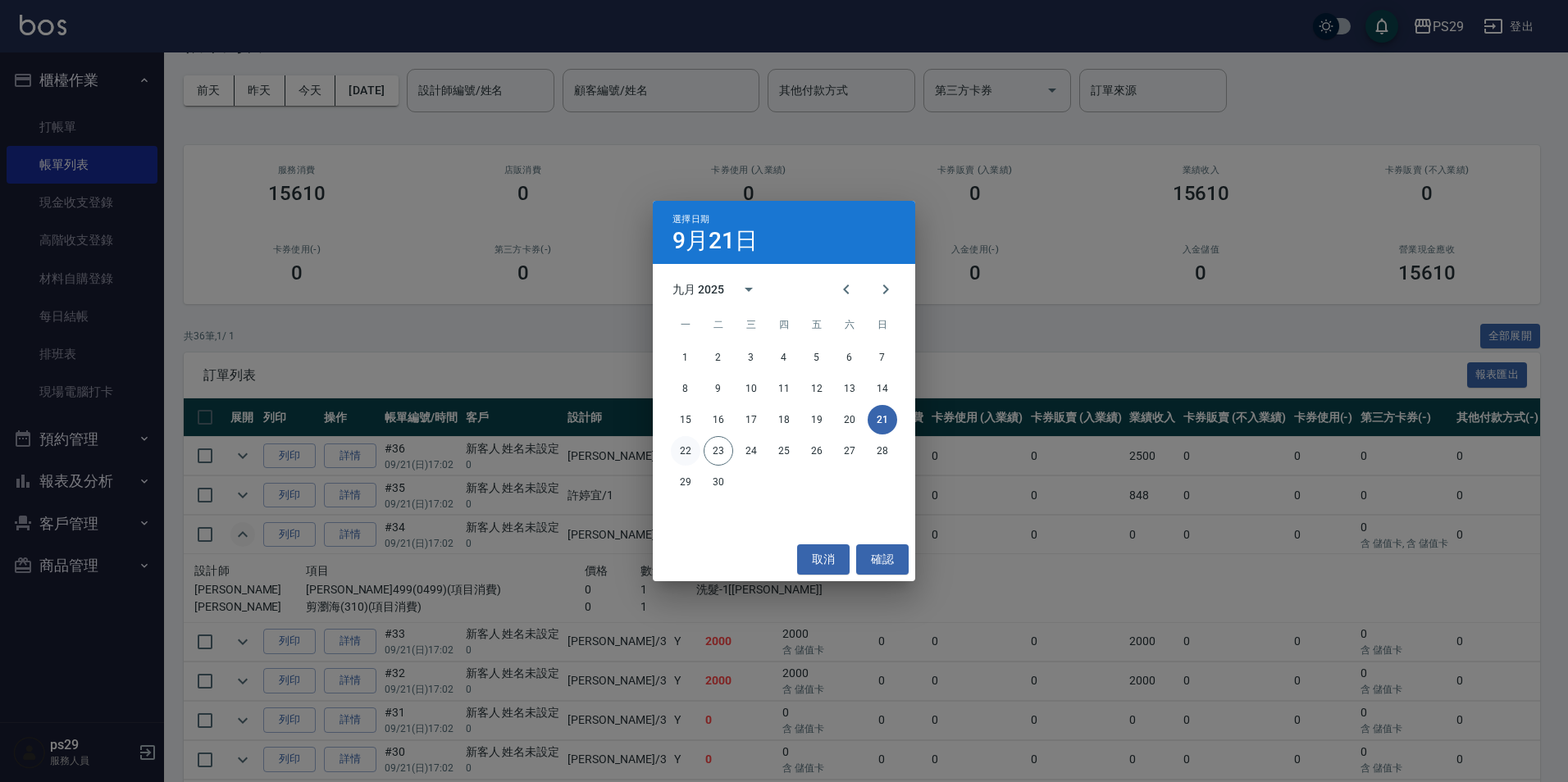
click at [681, 453] on button "22" at bounding box center [685, 450] width 29 height 29
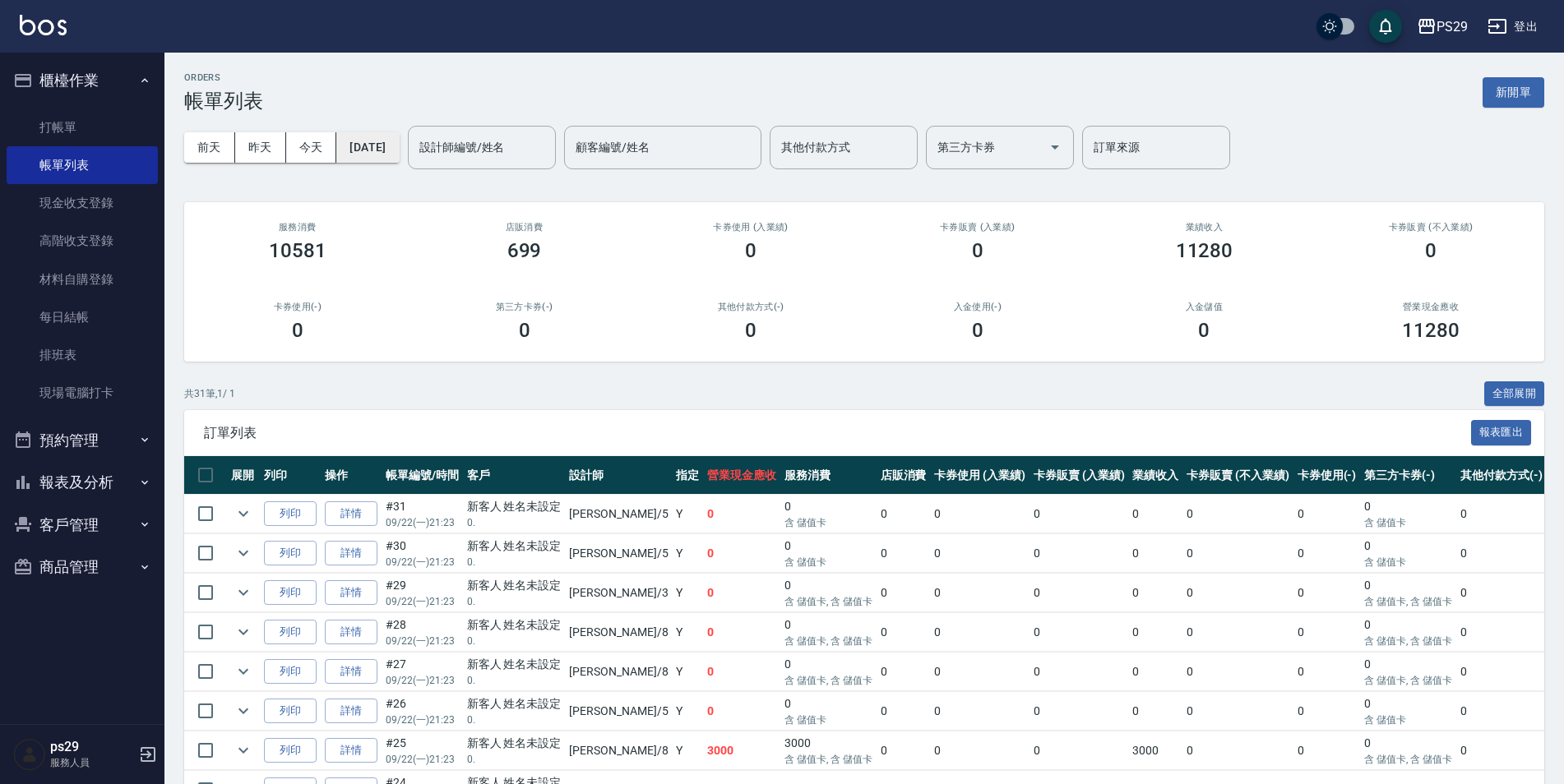
click at [399, 152] on button "[DATE]" at bounding box center [368, 148] width 63 height 30
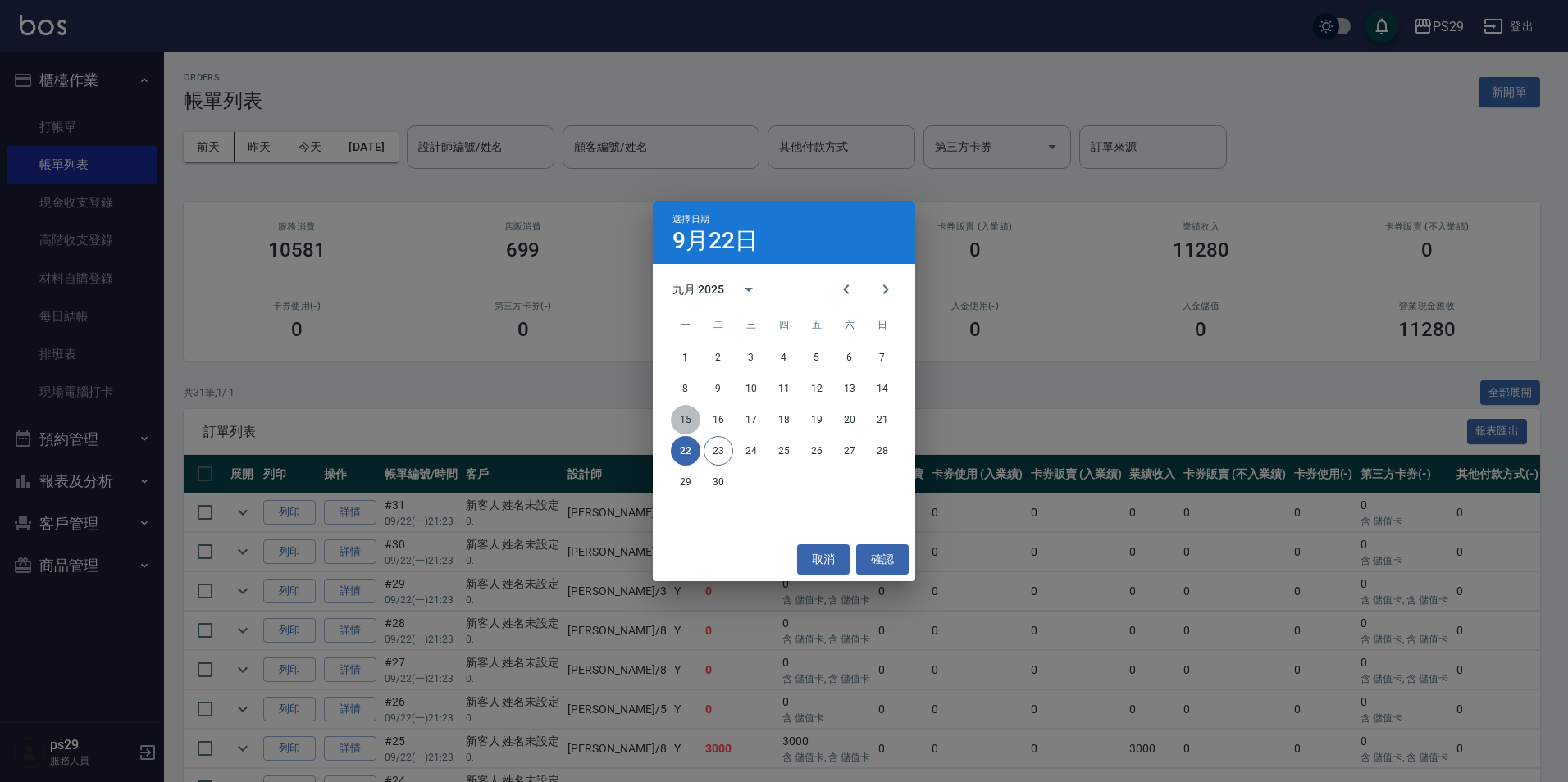
click at [690, 423] on button "15" at bounding box center [685, 419] width 29 height 29
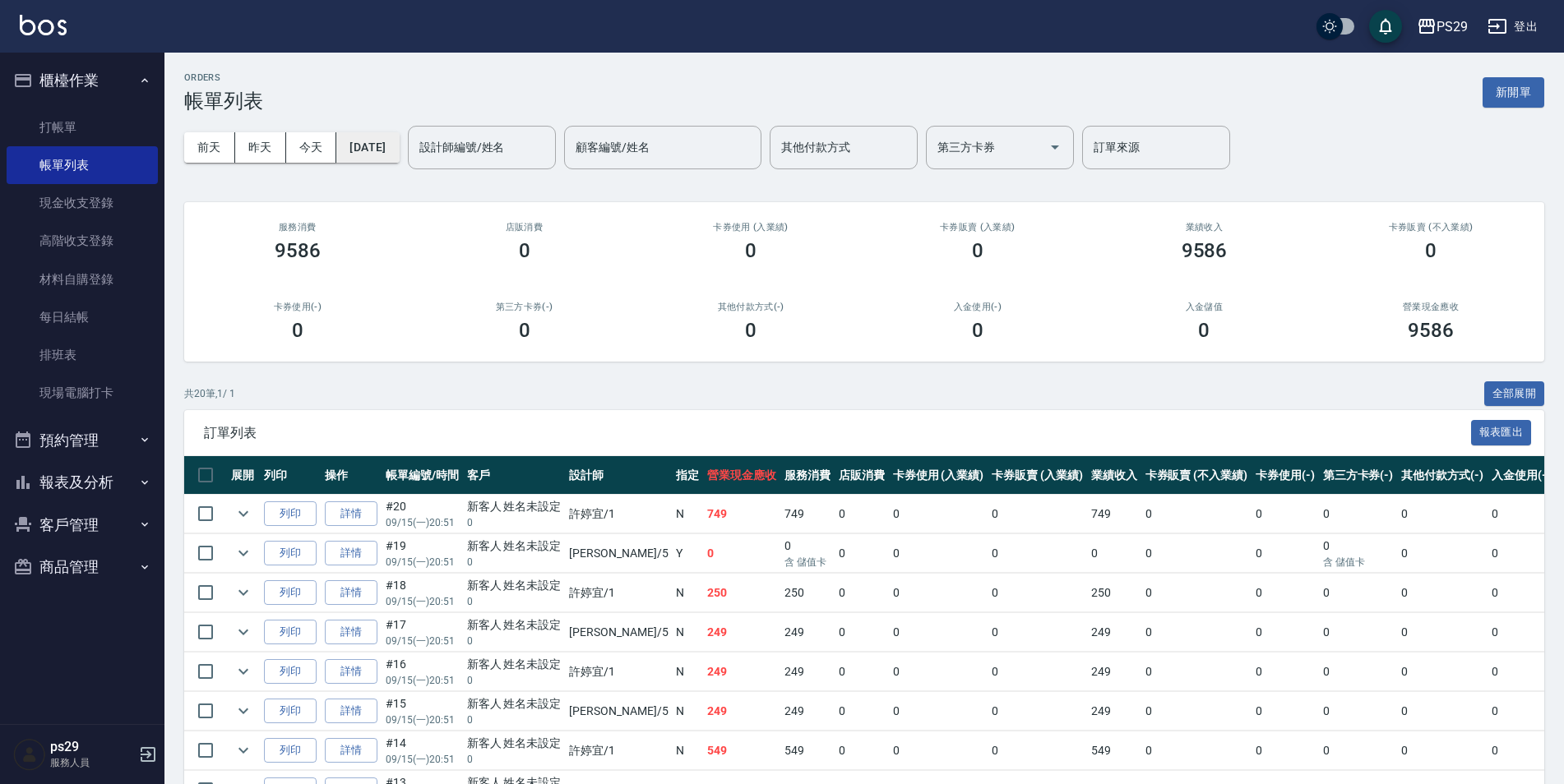
click at [399, 153] on button "[DATE]" at bounding box center [368, 148] width 63 height 30
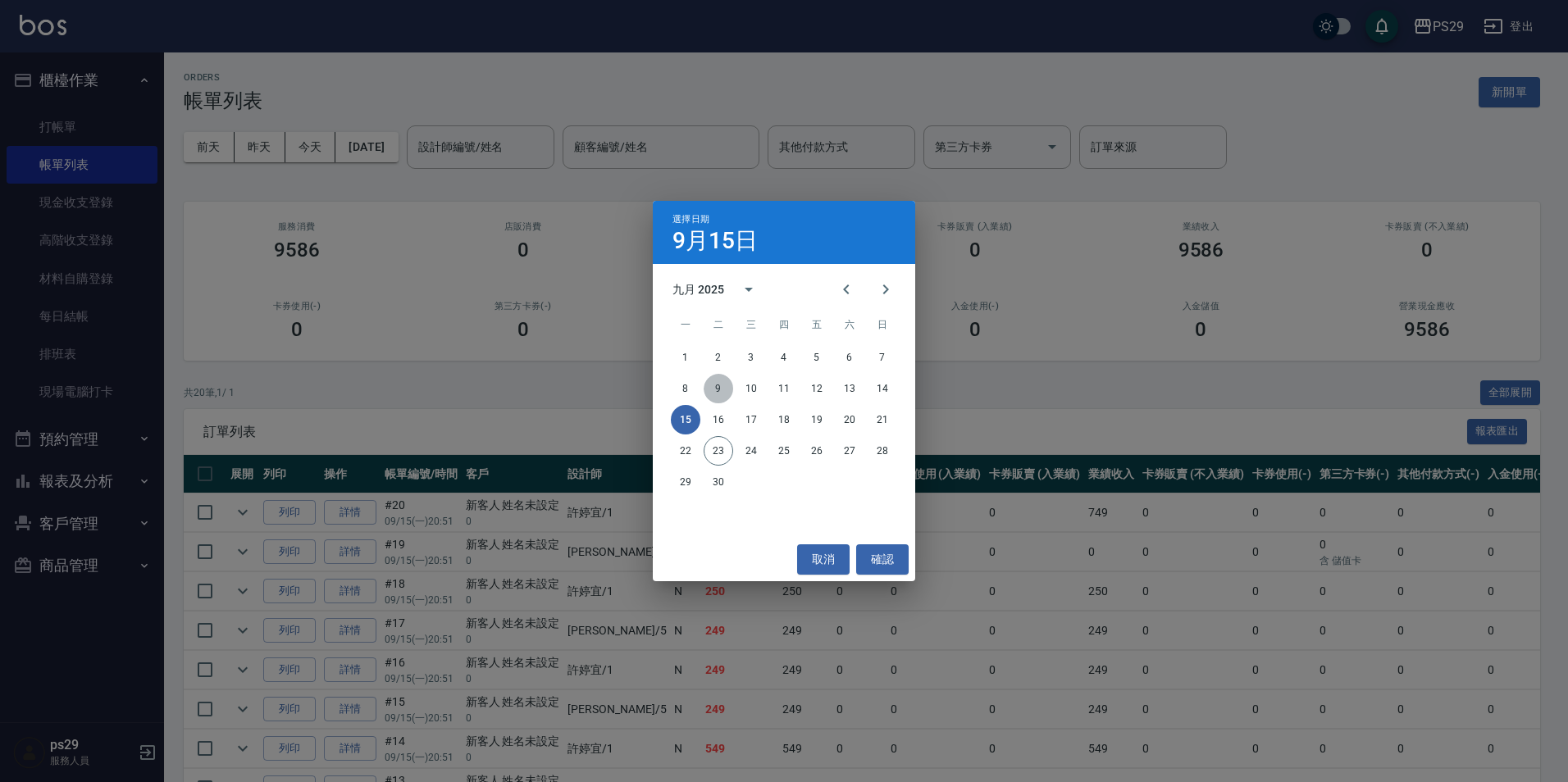
click at [722, 389] on button "9" at bounding box center [718, 388] width 29 height 29
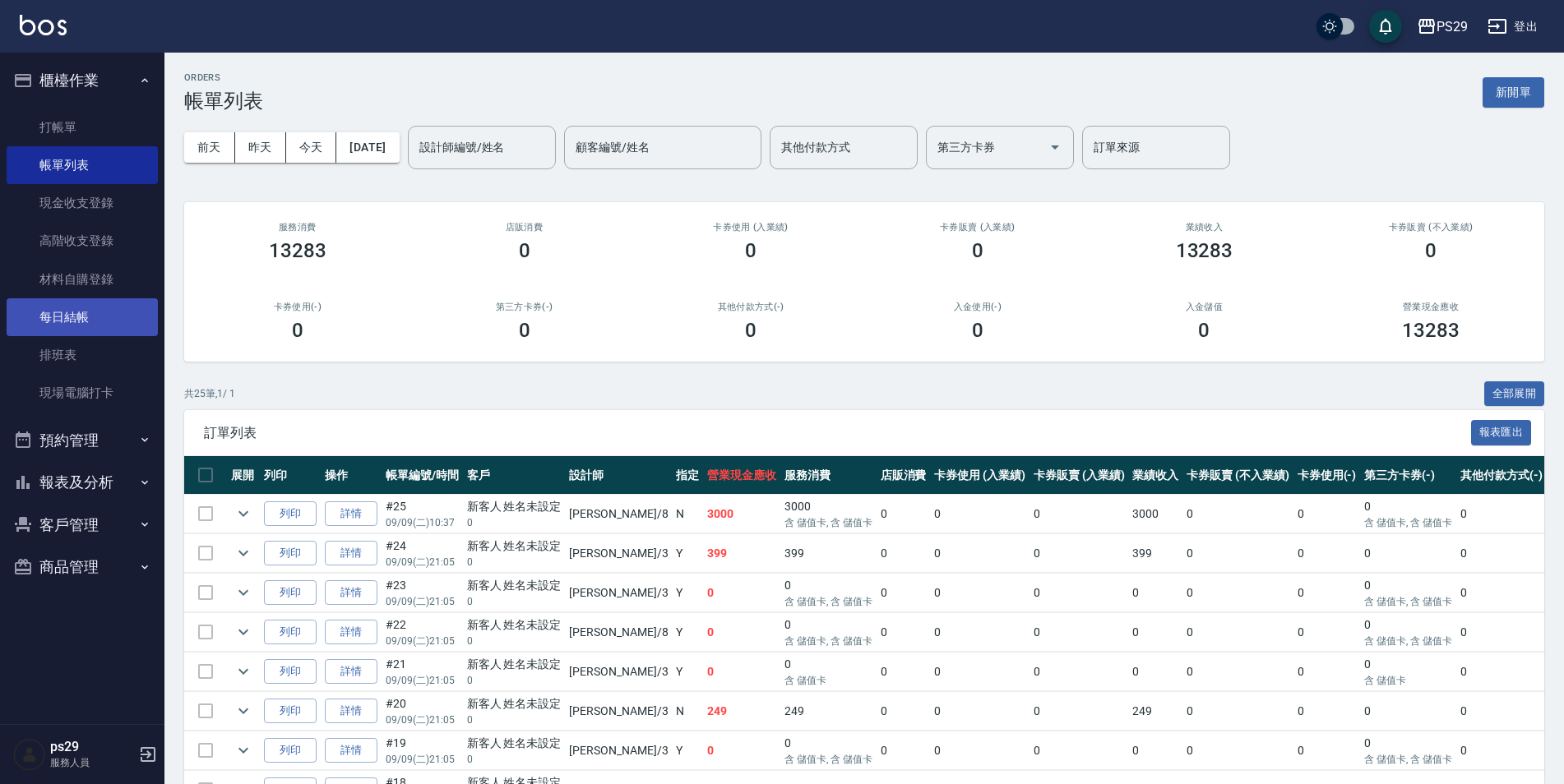
click at [97, 318] on link "每日結帳" at bounding box center [82, 317] width 152 height 38
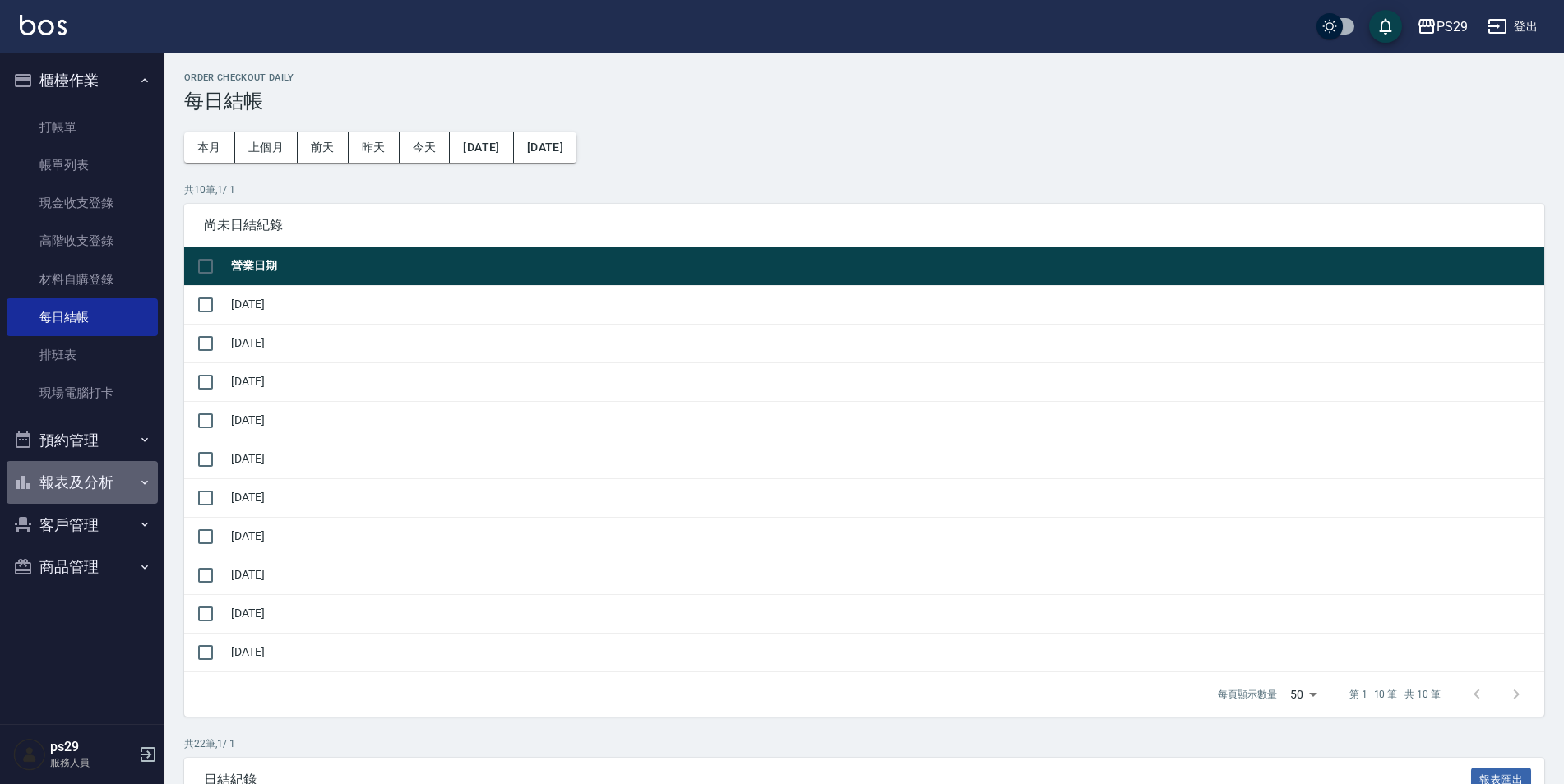
click at [79, 490] on button "報表及分析" at bounding box center [82, 482] width 152 height 43
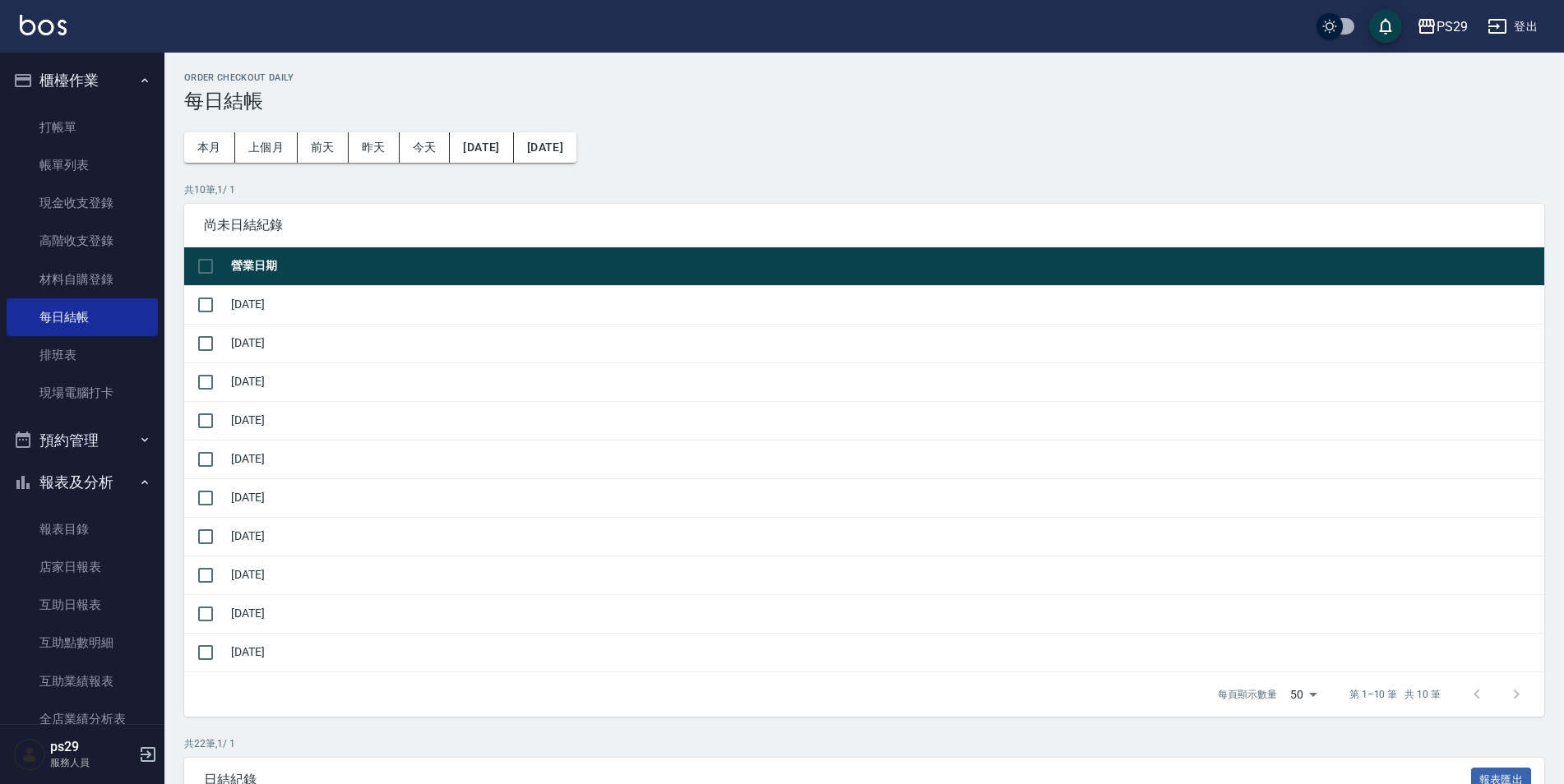
scroll to position [240, 0]
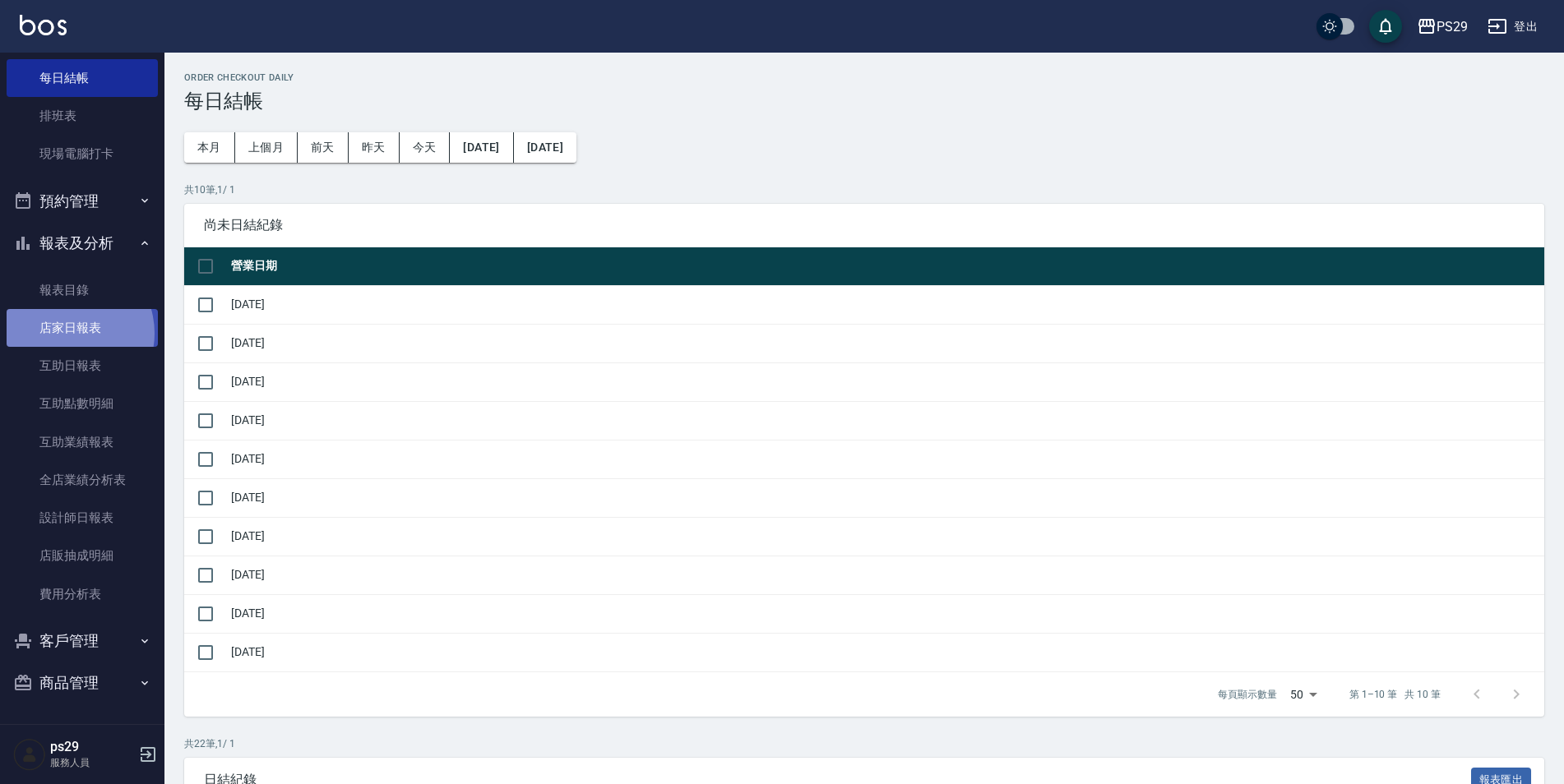
click at [65, 333] on link "店家日報表" at bounding box center [82, 328] width 152 height 38
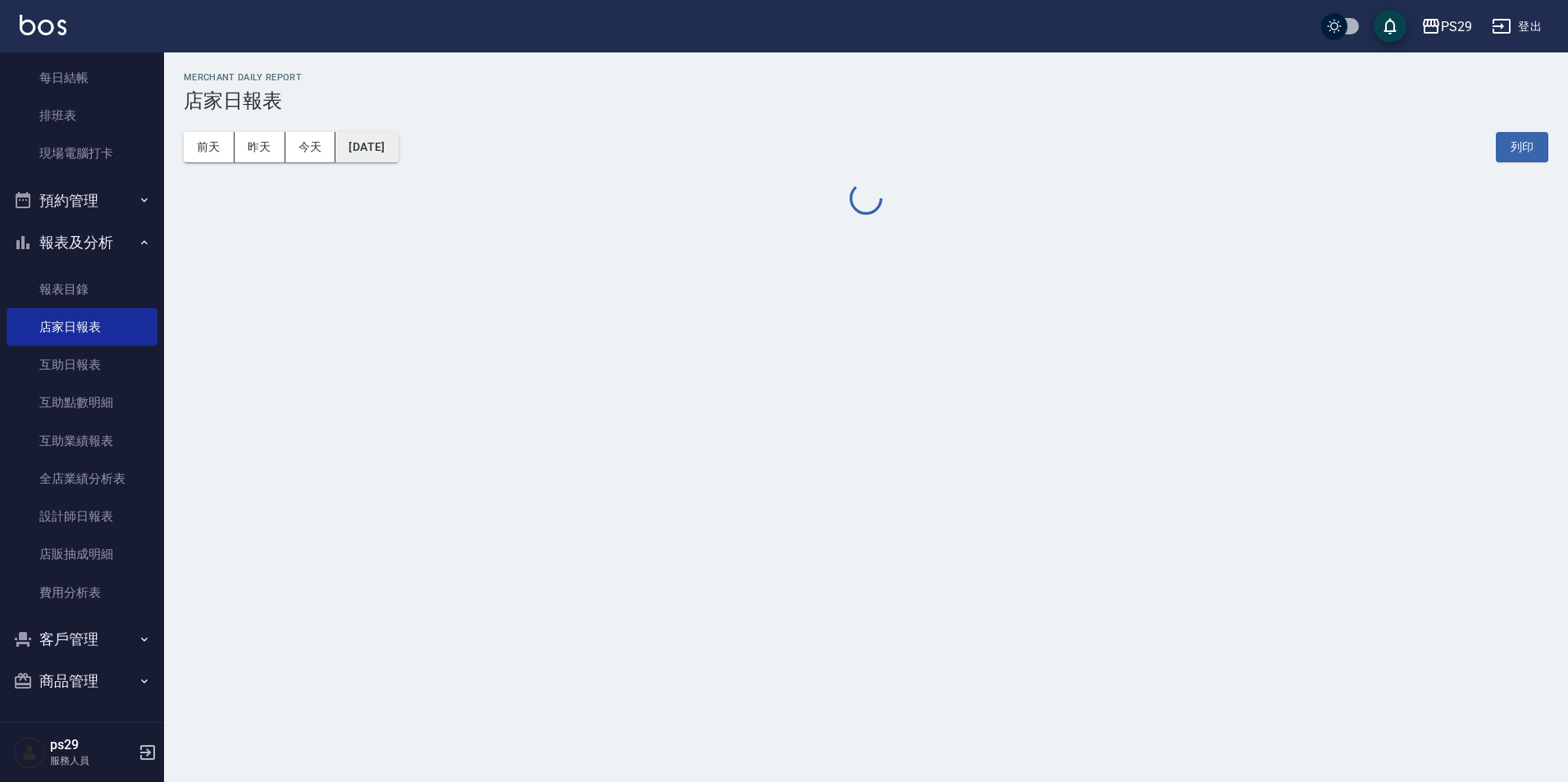
click at [398, 150] on button "[DATE]" at bounding box center [366, 147] width 62 height 30
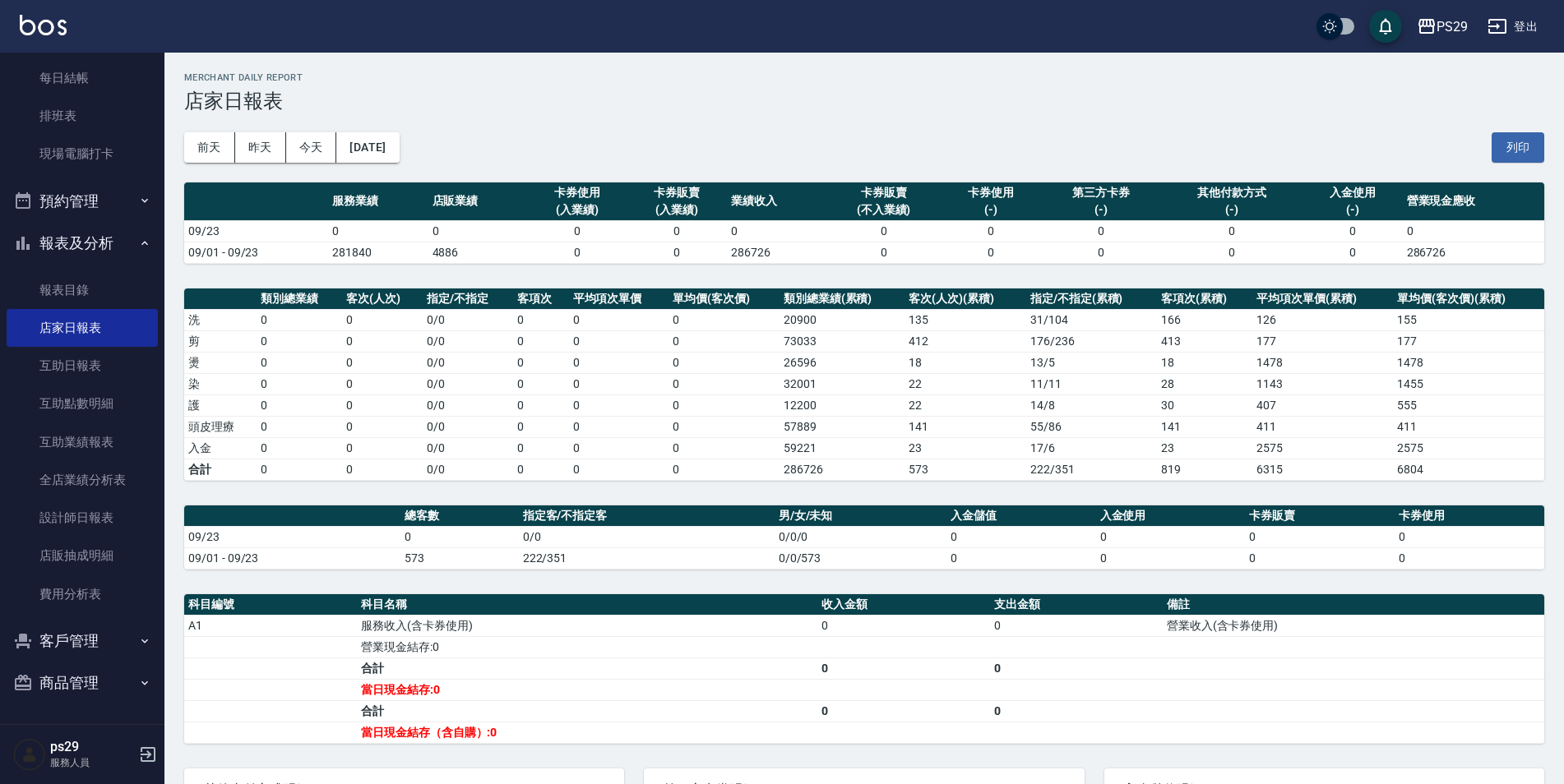
click at [378, 129] on div "[DATE] [DATE] [DATE] [DATE] 列印" at bounding box center [864, 148] width 1360 height 70
click at [399, 148] on button "[DATE]" at bounding box center [368, 148] width 63 height 30
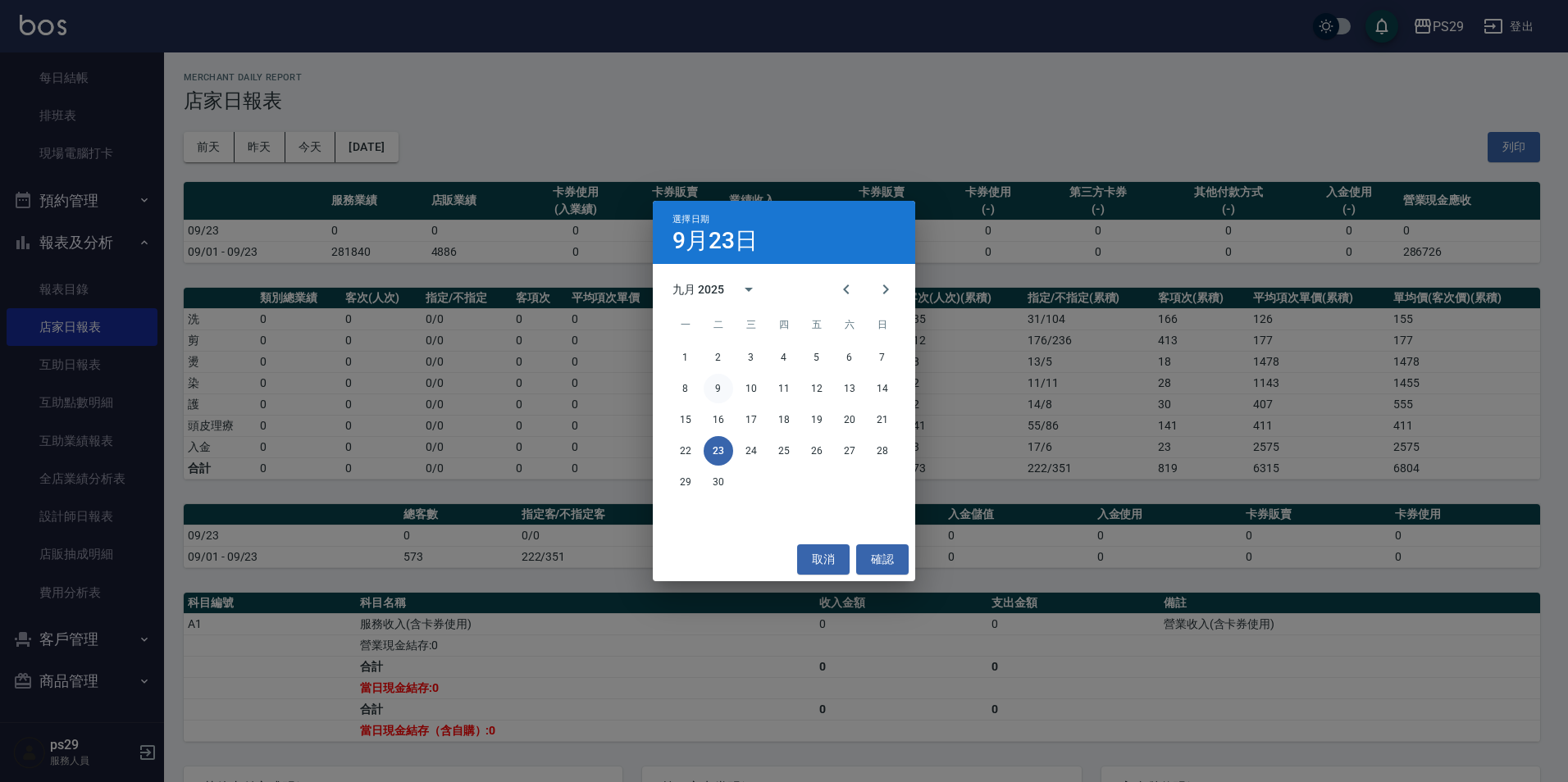
click at [720, 391] on button "9" at bounding box center [718, 388] width 29 height 29
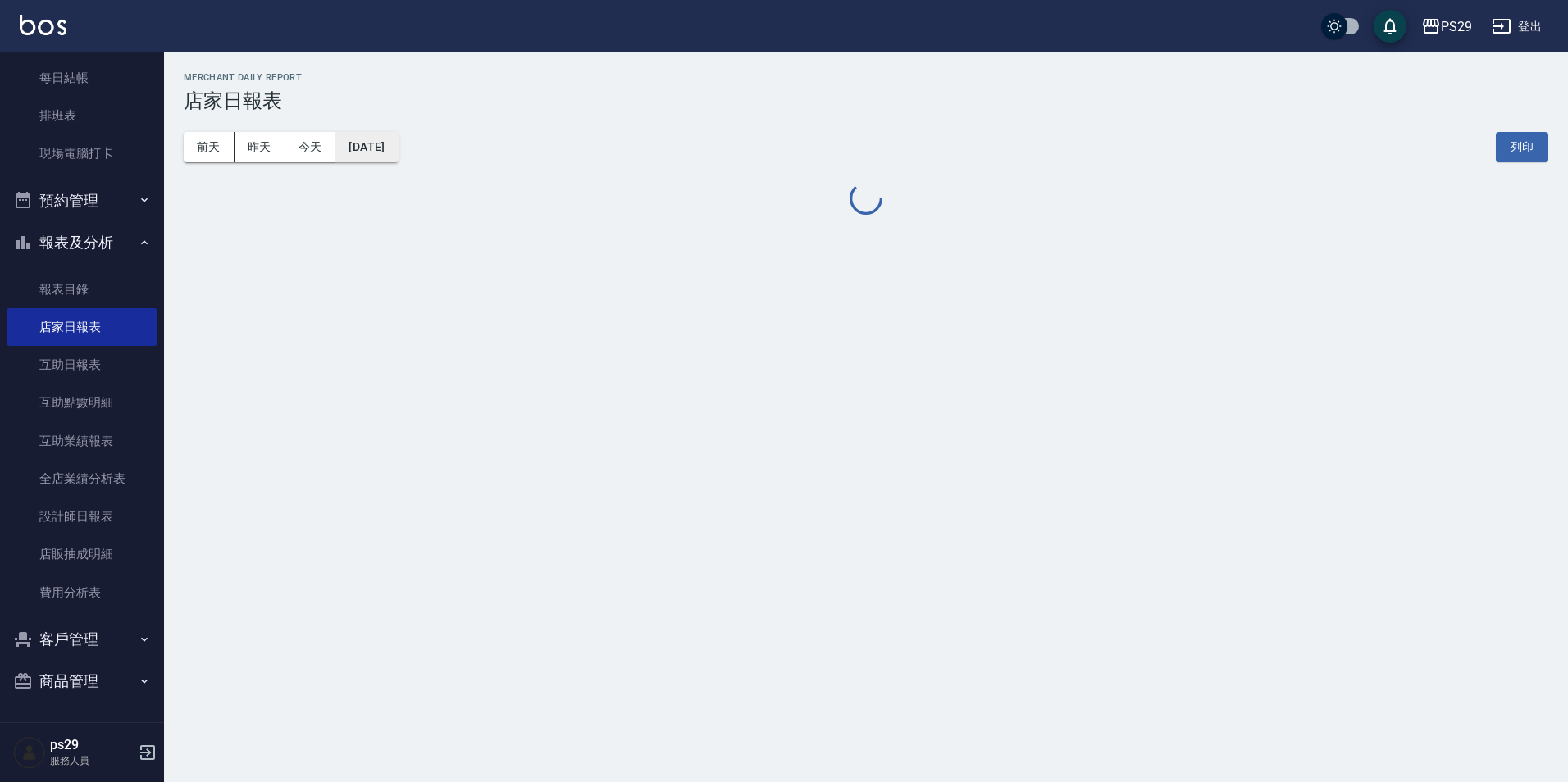
click at [398, 146] on button "[DATE]" at bounding box center [366, 147] width 62 height 30
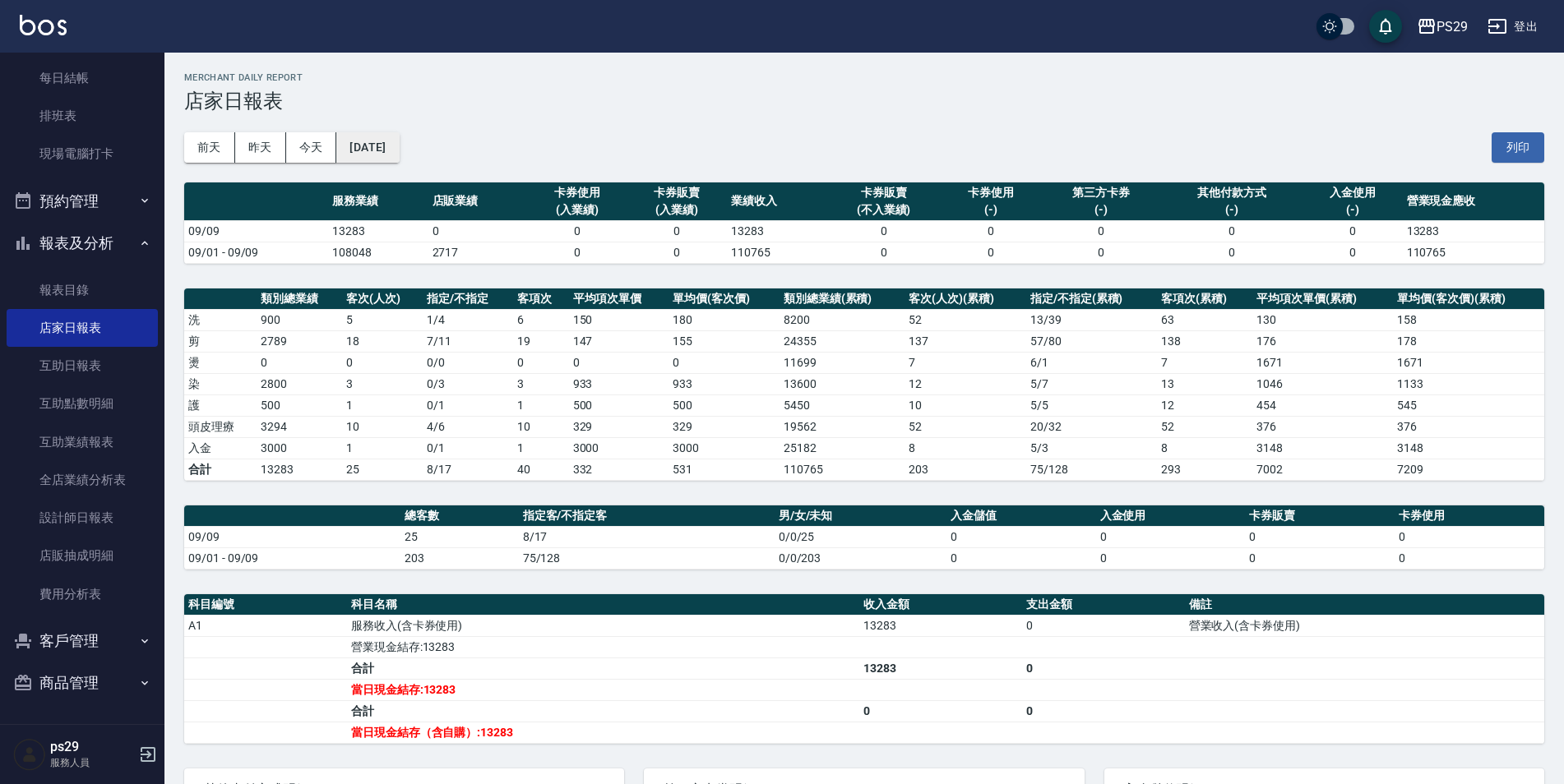
click at [399, 142] on button "[DATE]" at bounding box center [368, 148] width 63 height 30
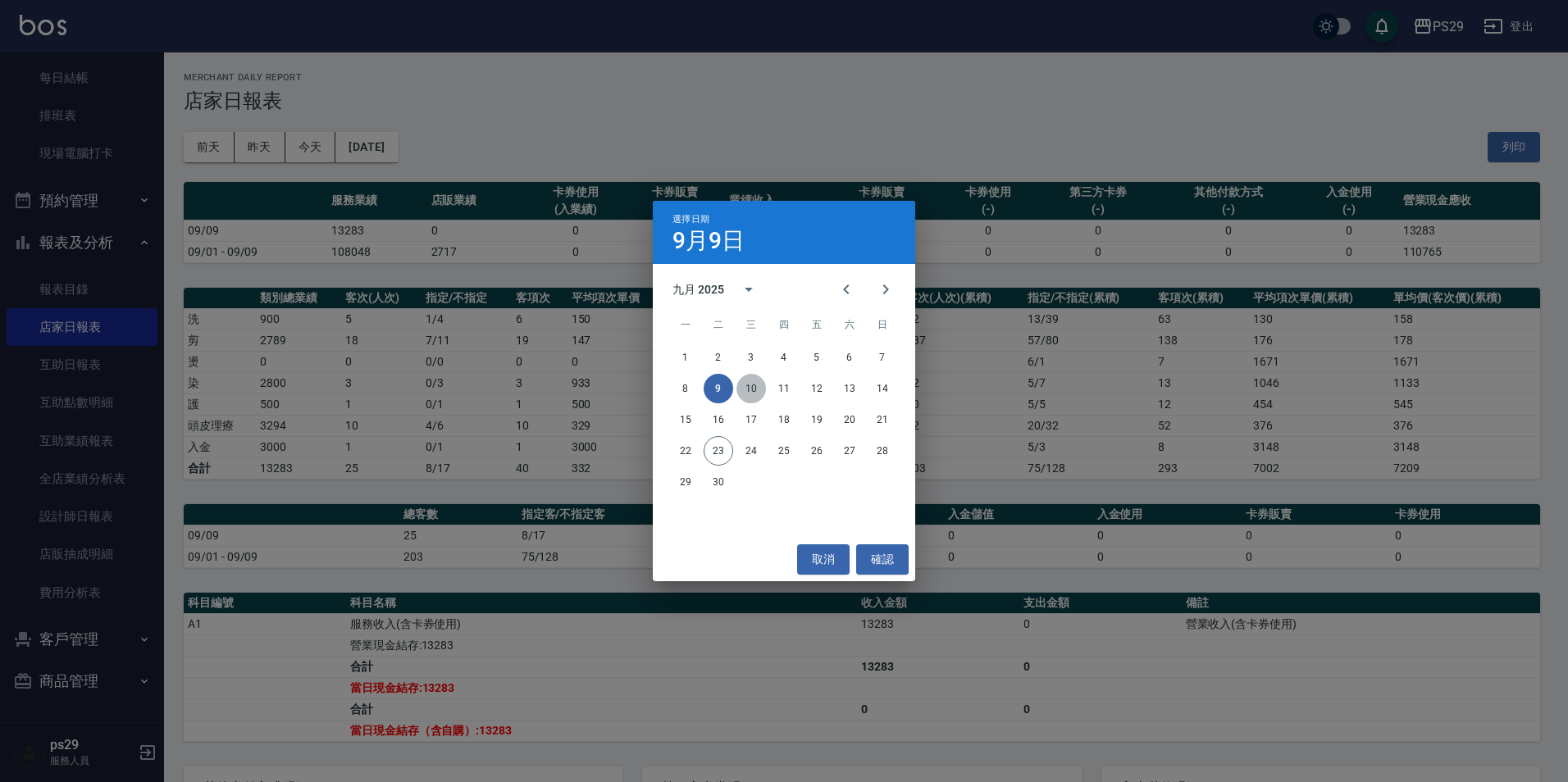
click at [750, 388] on button "10" at bounding box center [751, 388] width 29 height 29
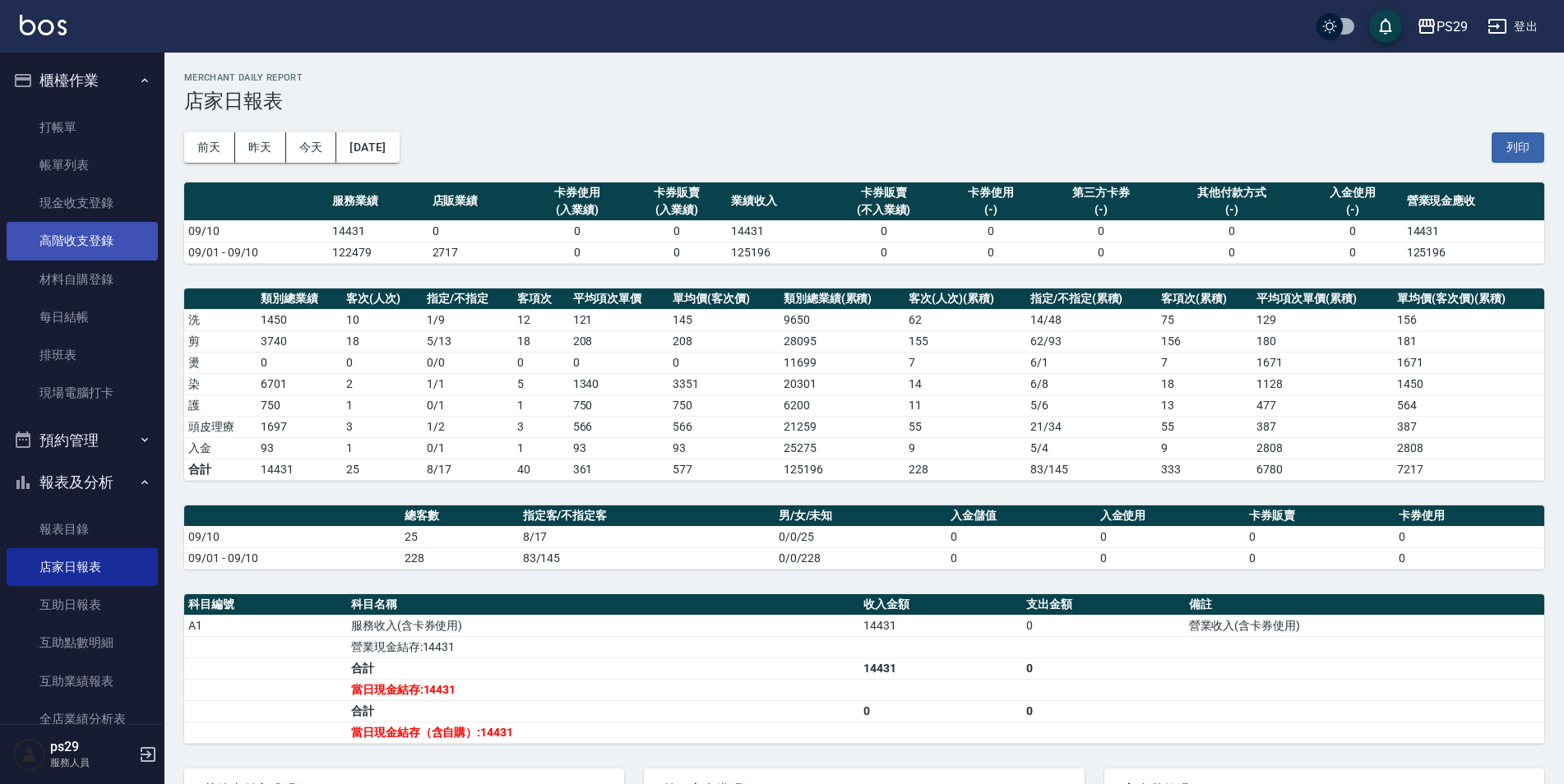
click at [103, 254] on link "高階收支登錄" at bounding box center [82, 241] width 152 height 38
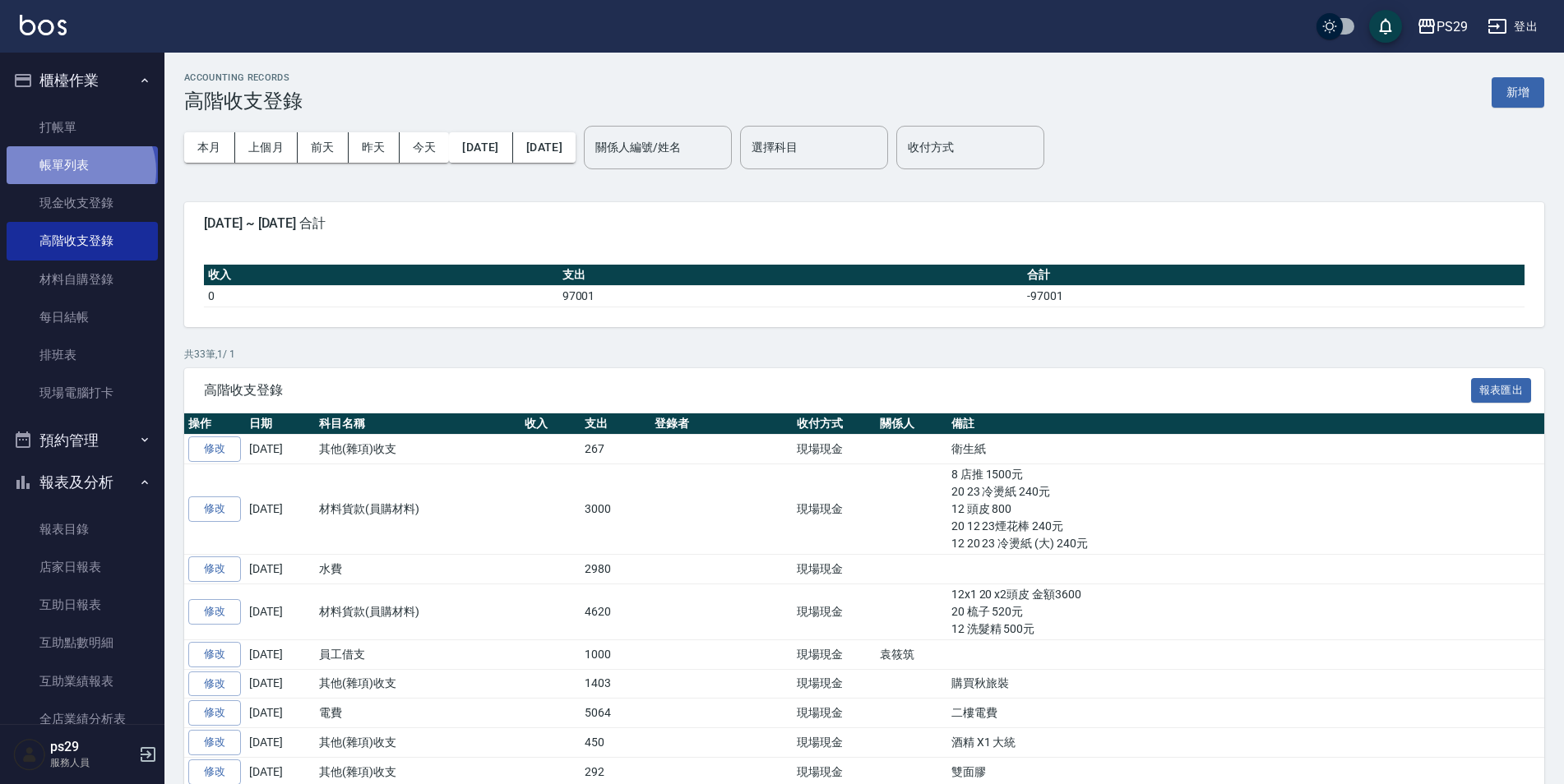
click at [79, 171] on link "帳單列表" at bounding box center [82, 166] width 152 height 38
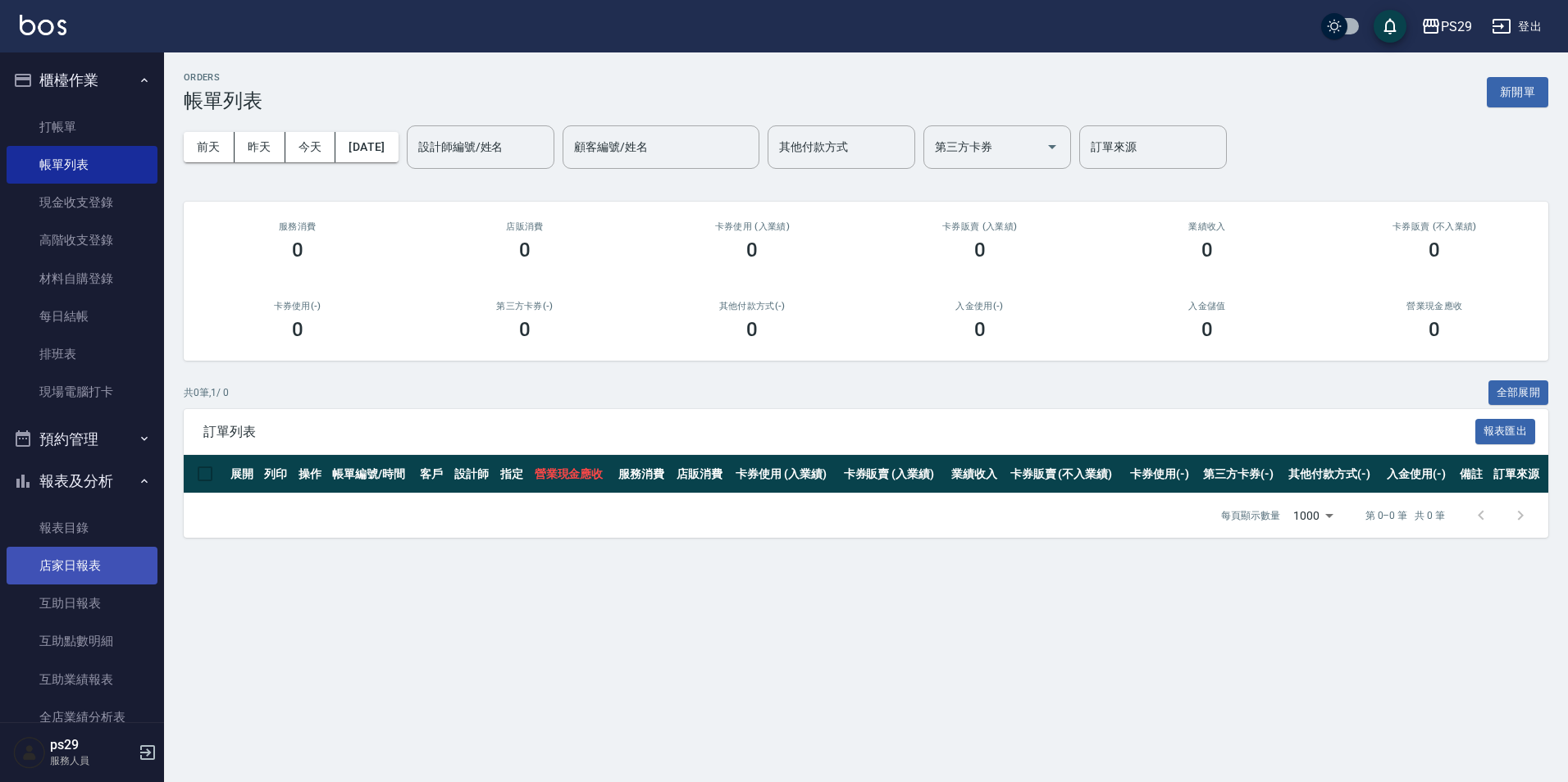
click at [90, 581] on link "店家日報表" at bounding box center [82, 566] width 151 height 38
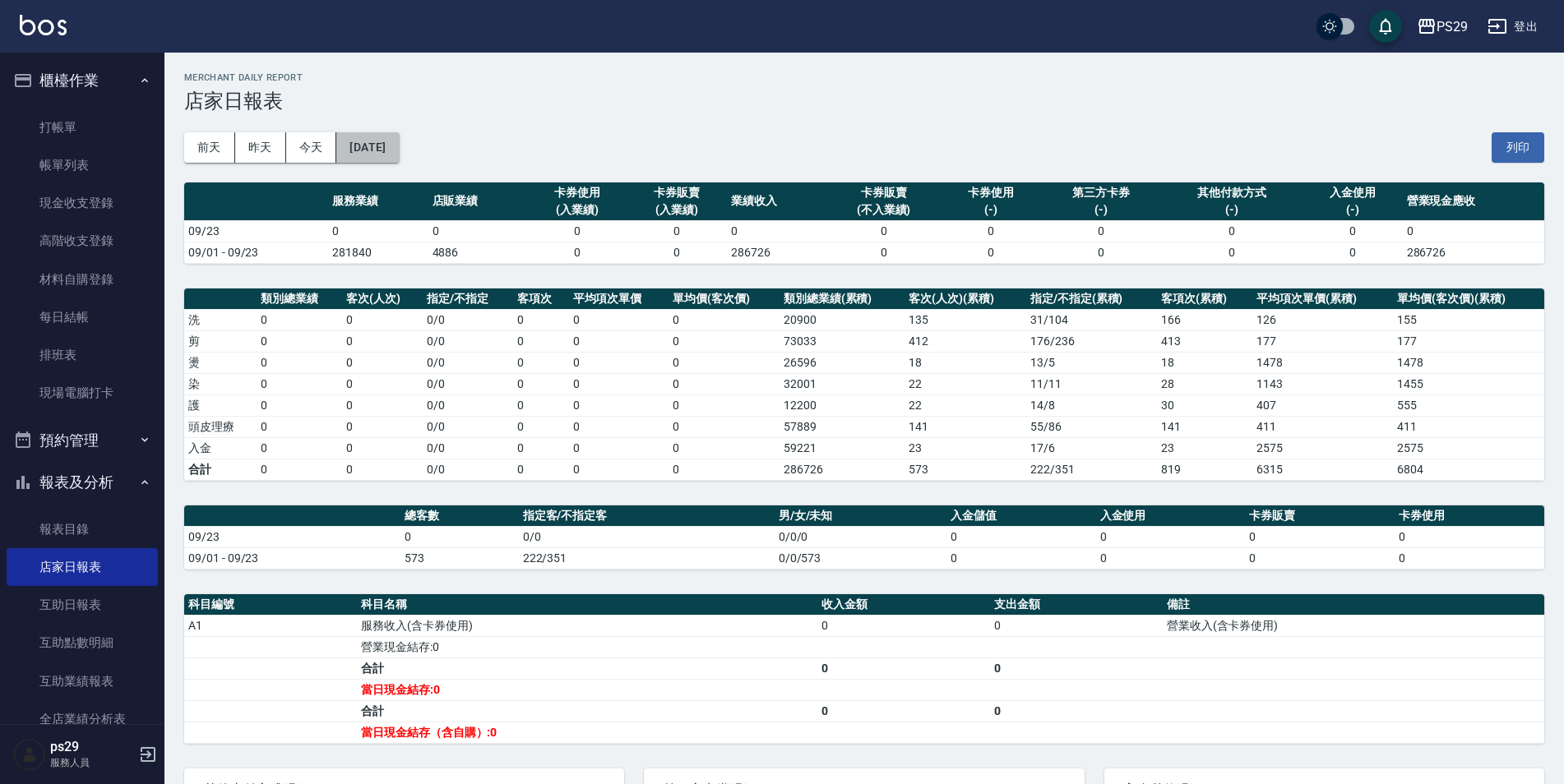
click at [399, 152] on button "[DATE]" at bounding box center [368, 148] width 63 height 30
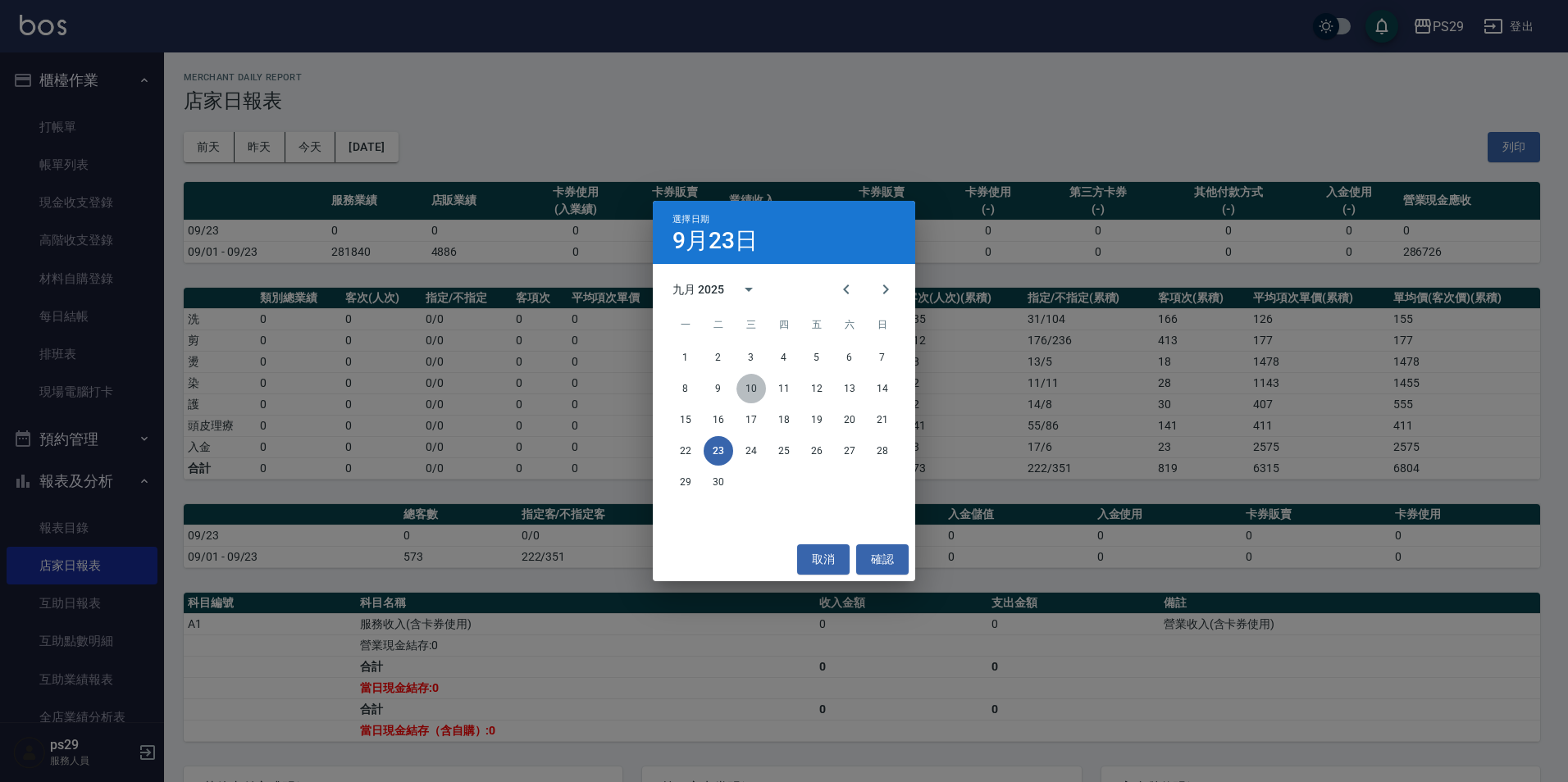
click at [751, 382] on button "10" at bounding box center [751, 388] width 29 height 29
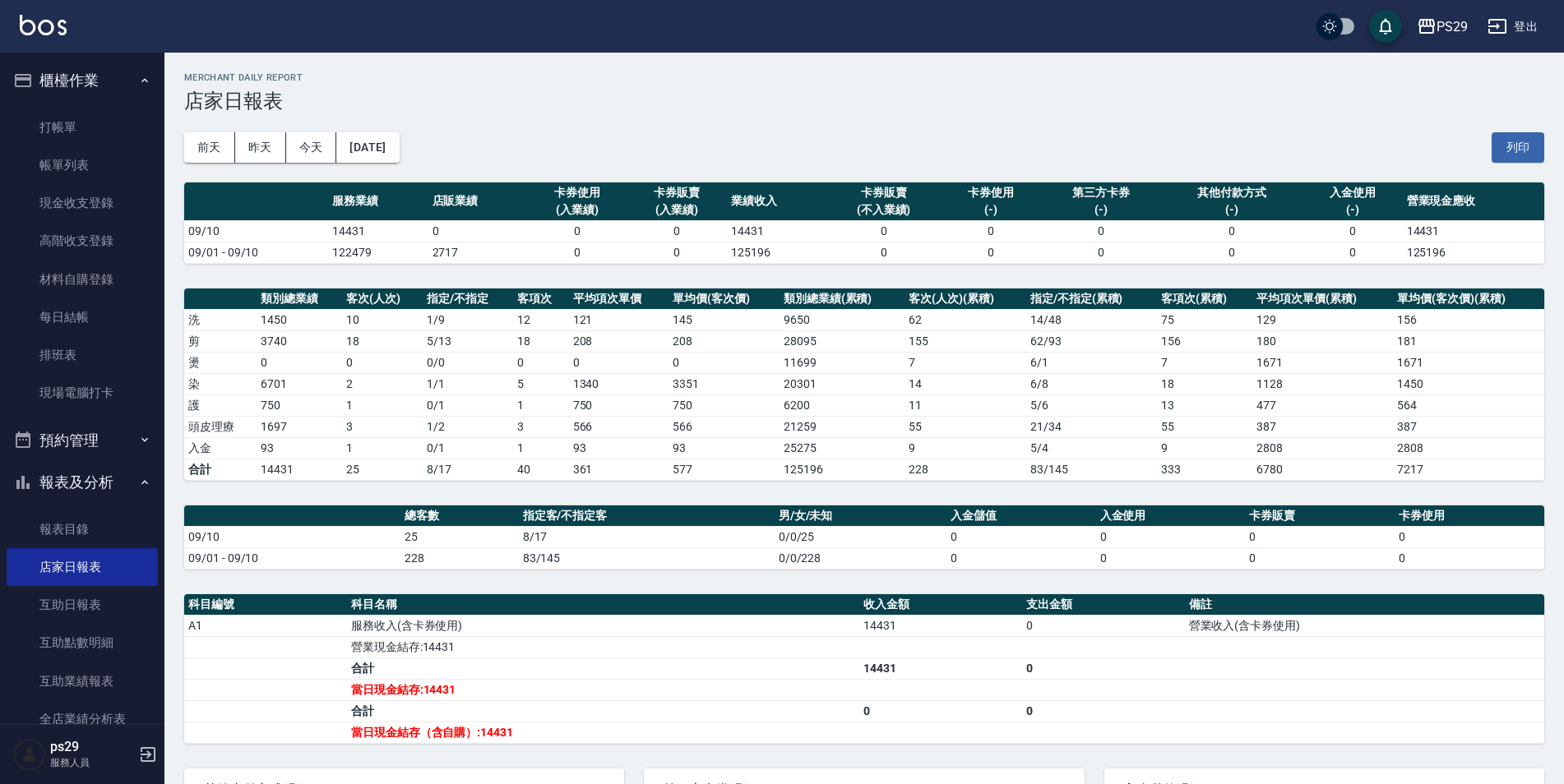
drag, startPoint x: 1130, startPoint y: 136, endPoint x: 916, endPoint y: 157, distance: 215.0
click at [1130, 136] on div "前天 昨天 今天 2025/09/10 列印" at bounding box center [864, 148] width 1360 height 70
click at [391, 150] on button "[DATE]" at bounding box center [368, 148] width 63 height 30
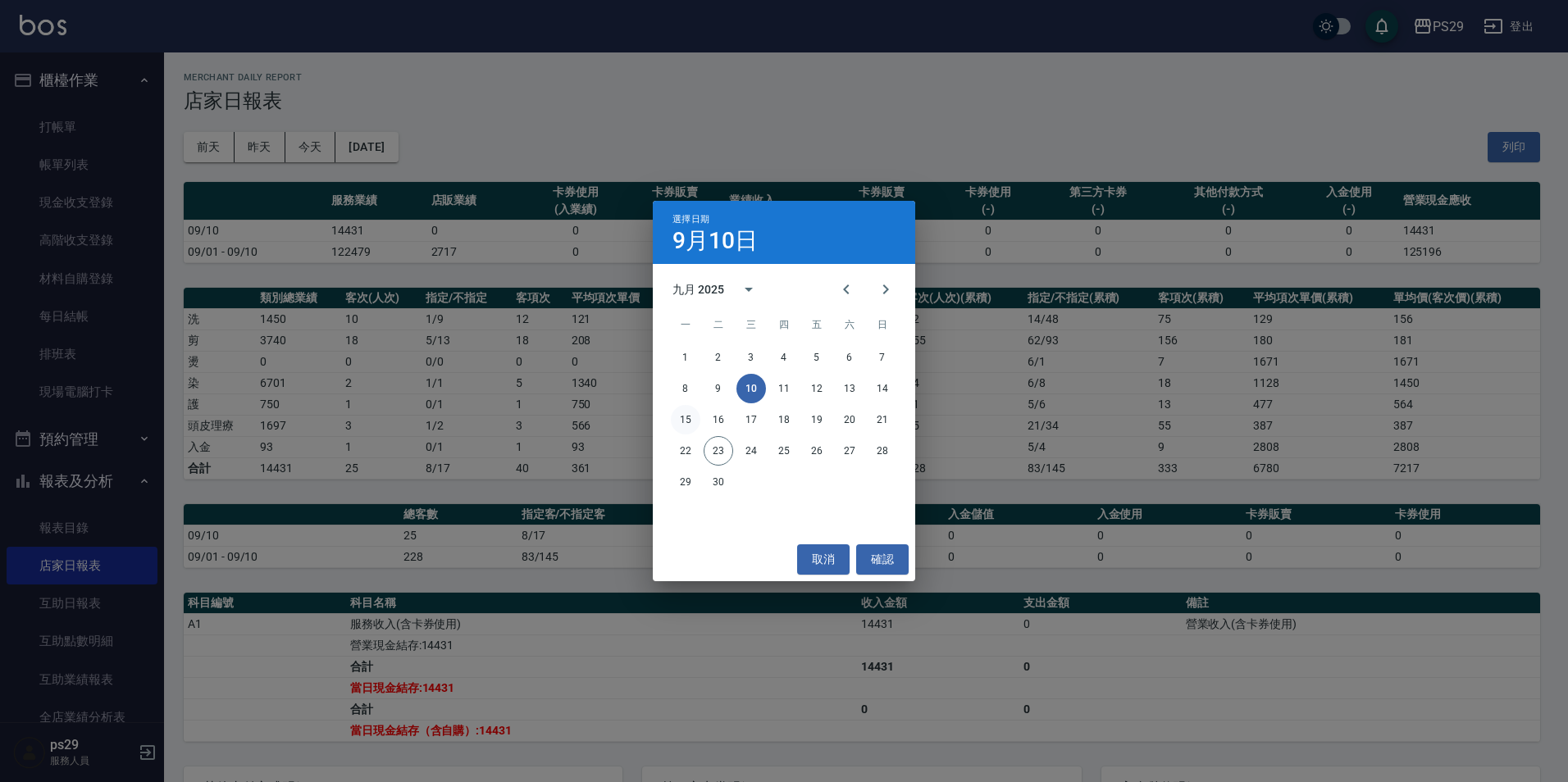
click at [693, 429] on button "15" at bounding box center [685, 419] width 29 height 29
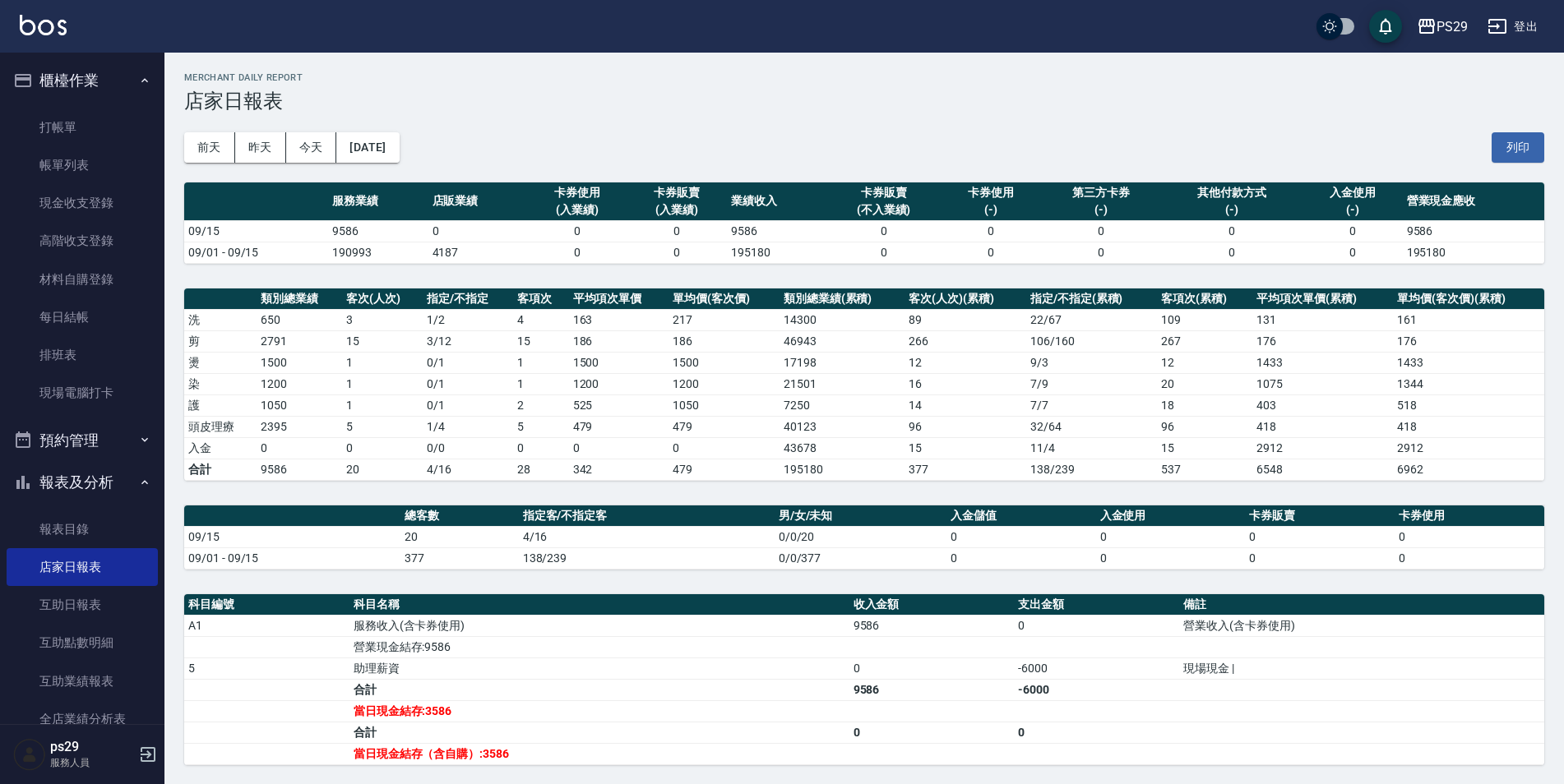
click at [437, 156] on div "前天 昨天 今天 2025/09/15 列印" at bounding box center [864, 148] width 1360 height 70
click at [399, 160] on button "[DATE]" at bounding box center [368, 148] width 63 height 30
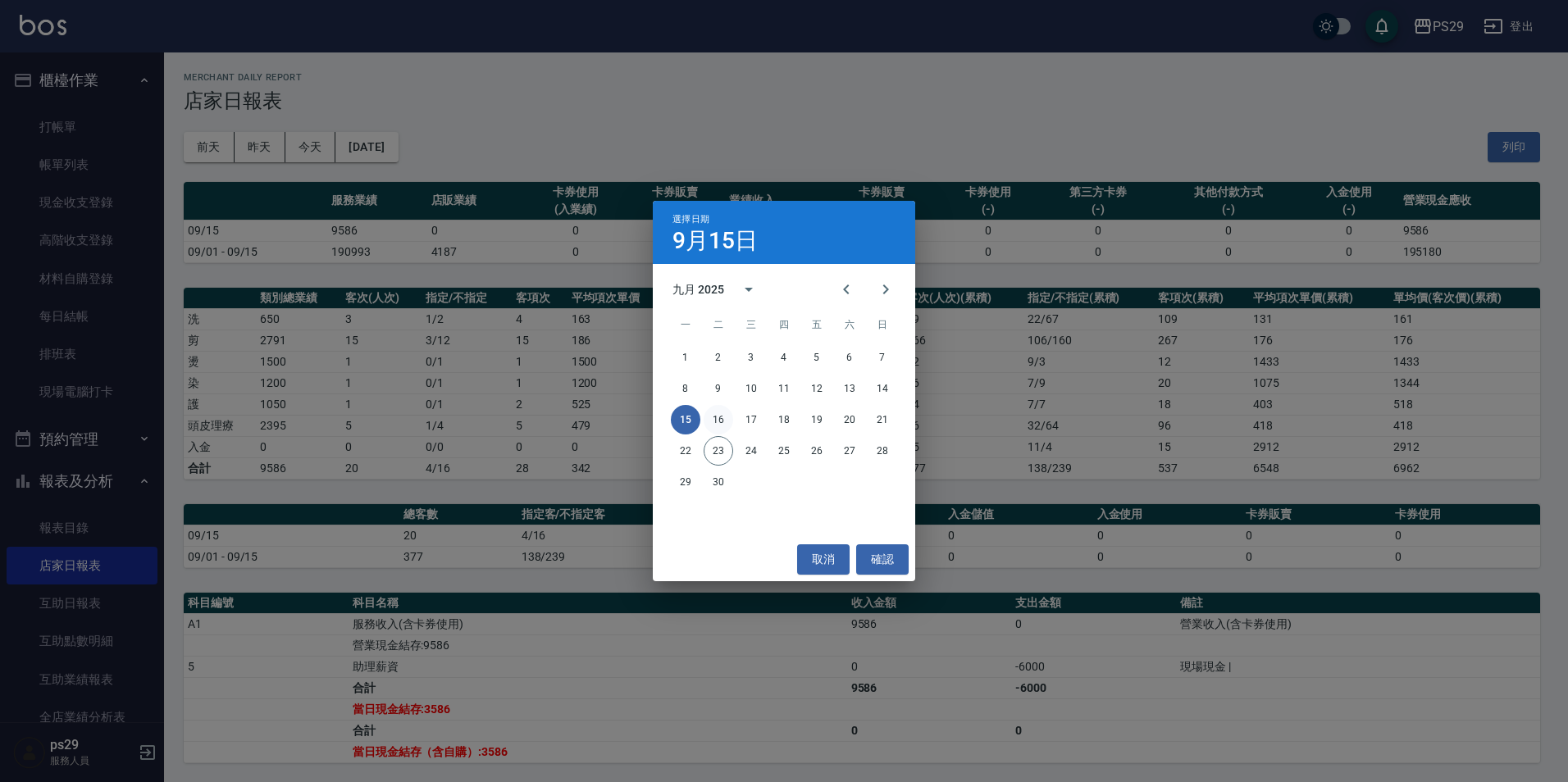
click at [721, 412] on button "16" at bounding box center [718, 419] width 29 height 29
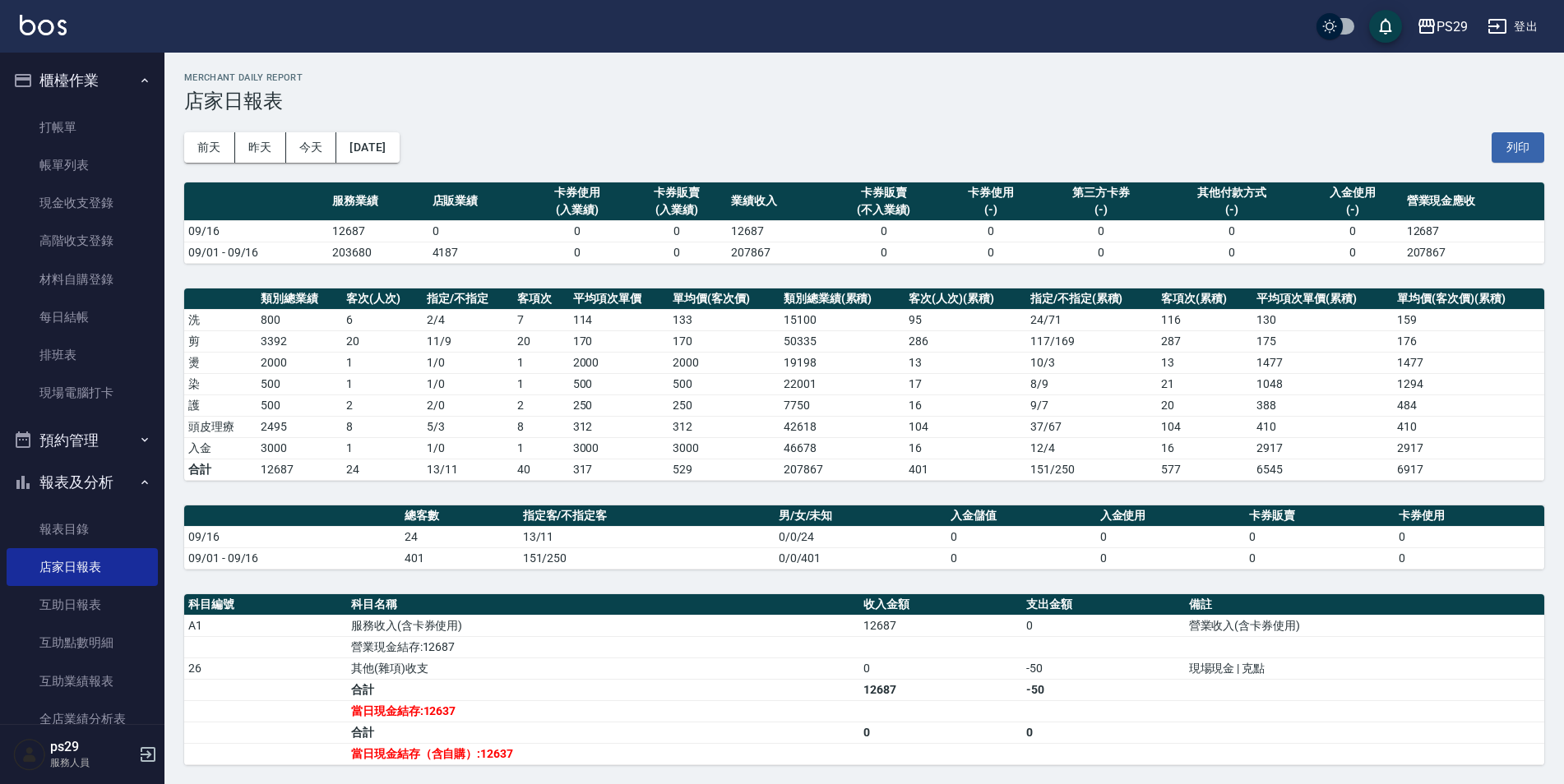
click at [500, 129] on div "[DATE] [DATE] [DATE] [DATE] 列印" at bounding box center [864, 148] width 1360 height 70
drag, startPoint x: 384, startPoint y: 151, endPoint x: 378, endPoint y: 158, distance: 9.2
click at [378, 158] on button "[DATE]" at bounding box center [368, 148] width 63 height 30
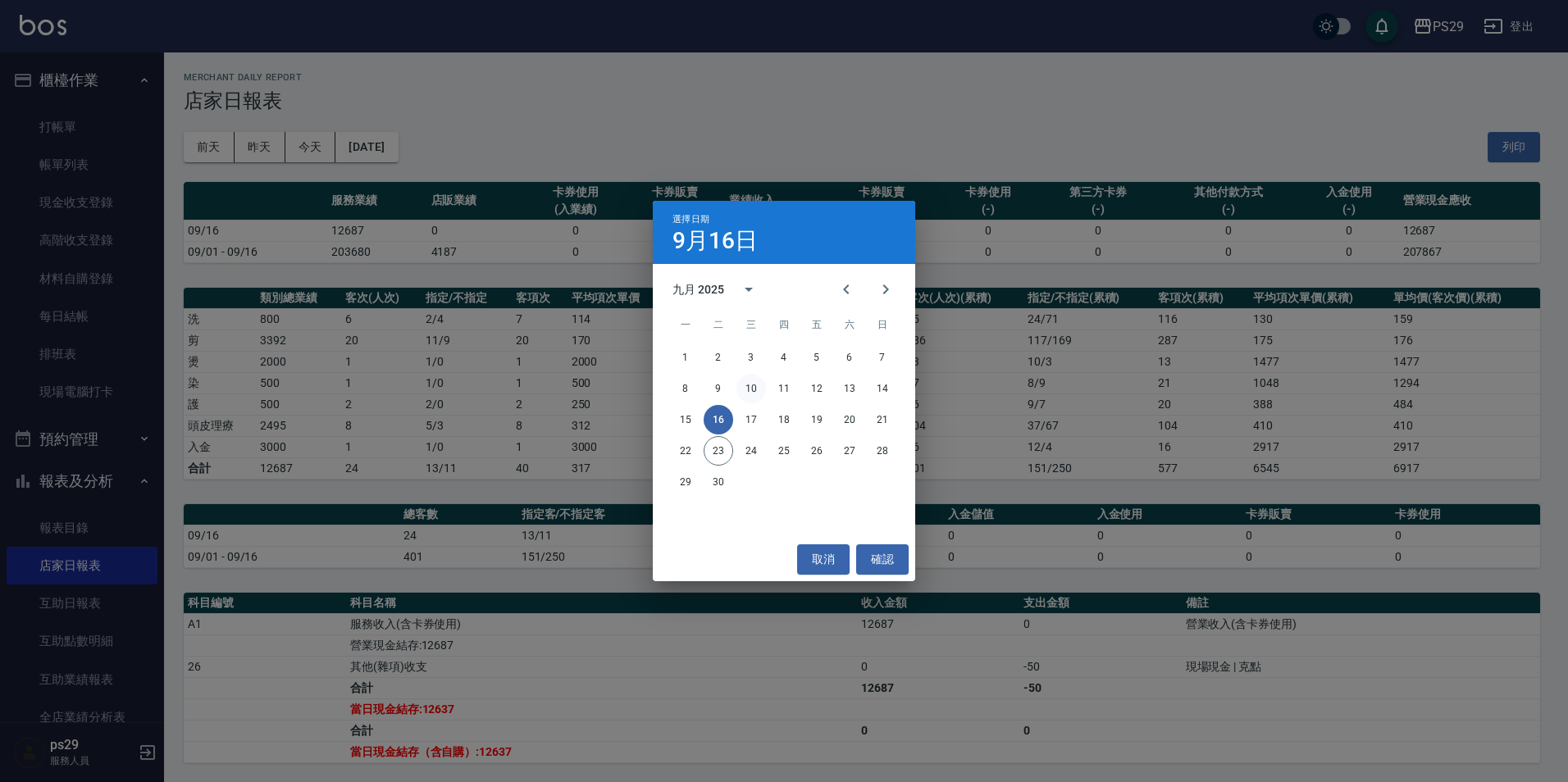
click at [743, 397] on button "10" at bounding box center [751, 388] width 29 height 29
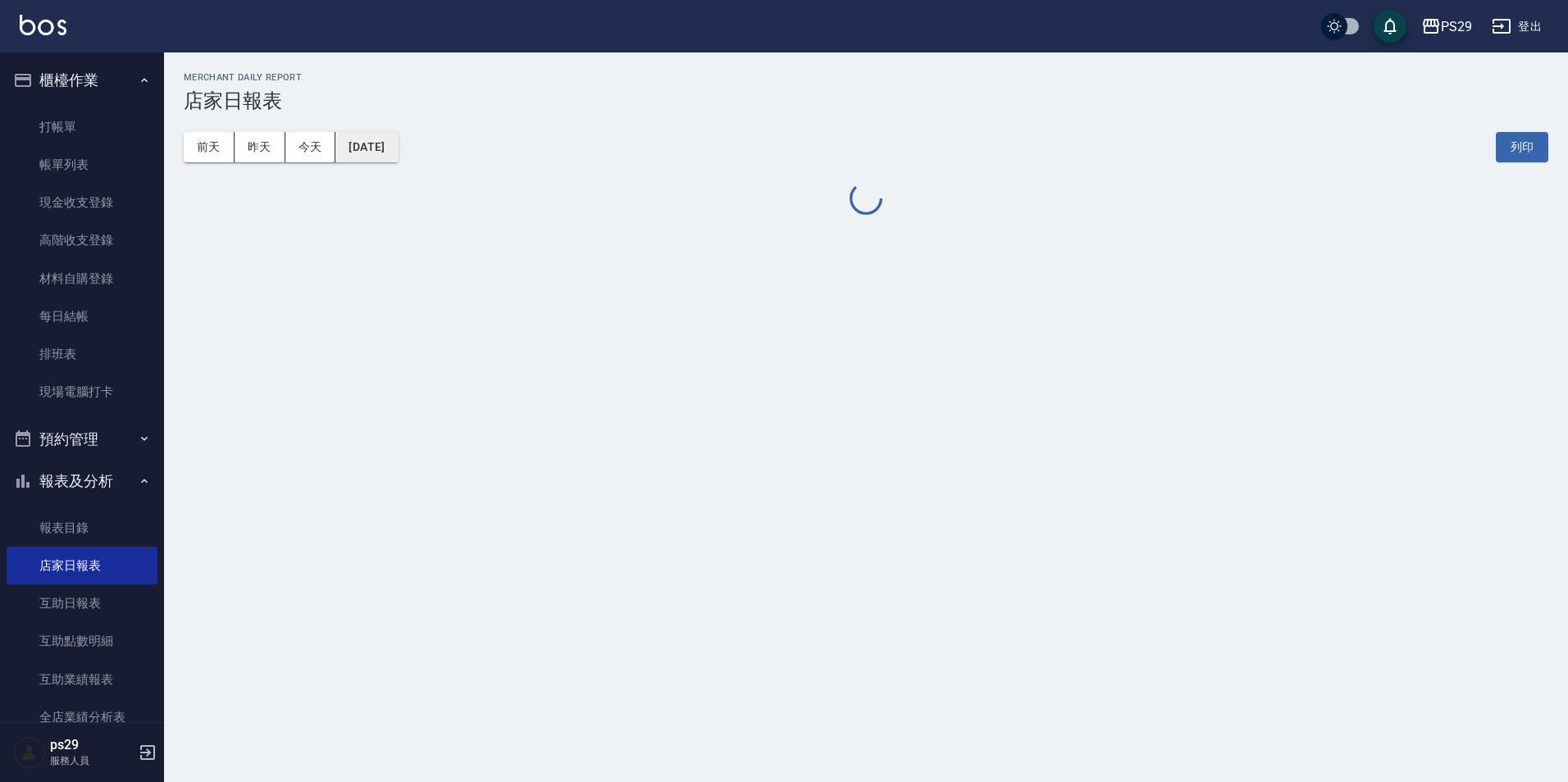
click at [398, 140] on button "[DATE]" at bounding box center [366, 147] width 62 height 30
click at [363, 141] on button "[DATE]" at bounding box center [366, 147] width 62 height 30
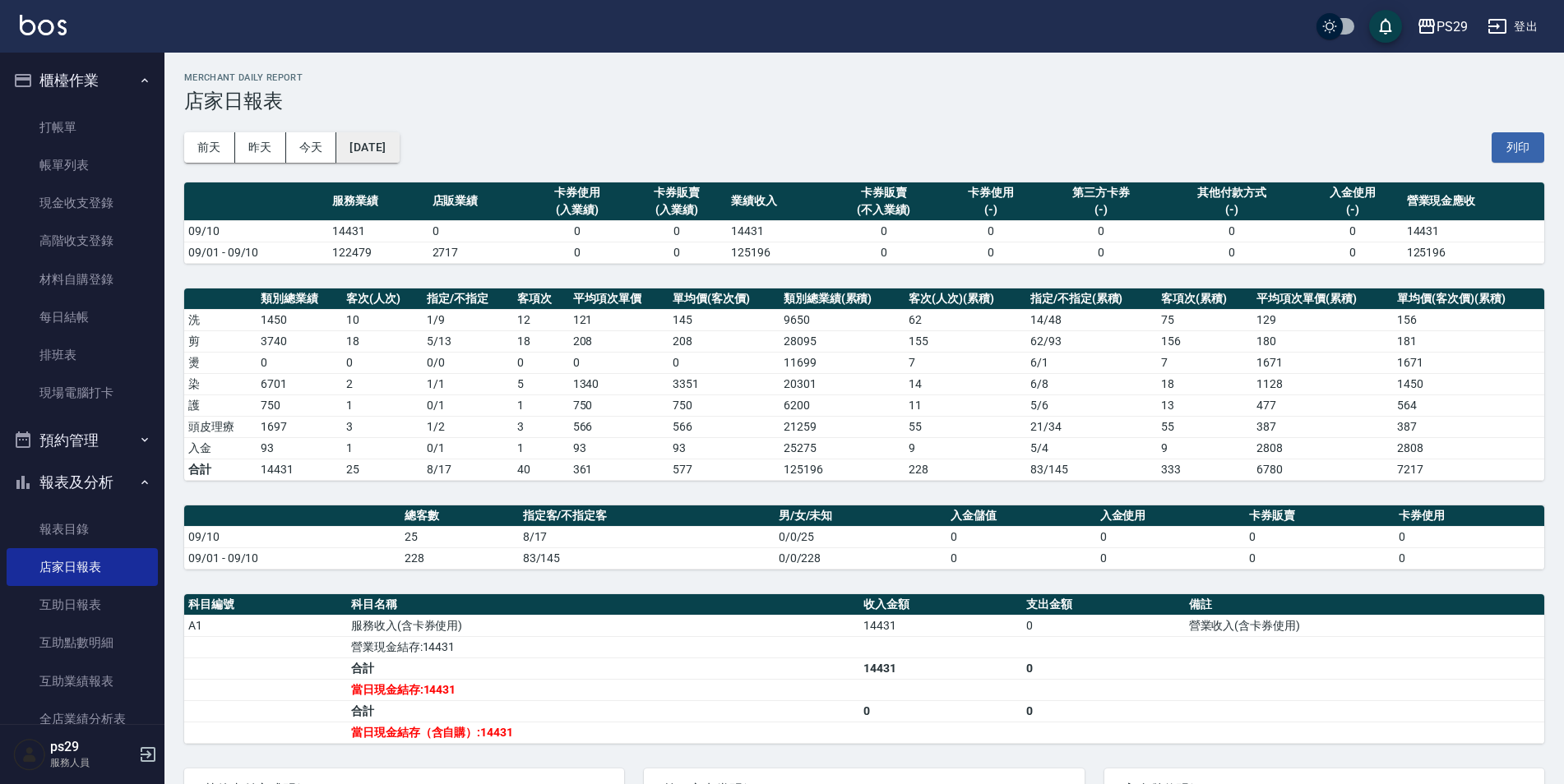
click at [372, 143] on button "[DATE]" at bounding box center [368, 148] width 63 height 30
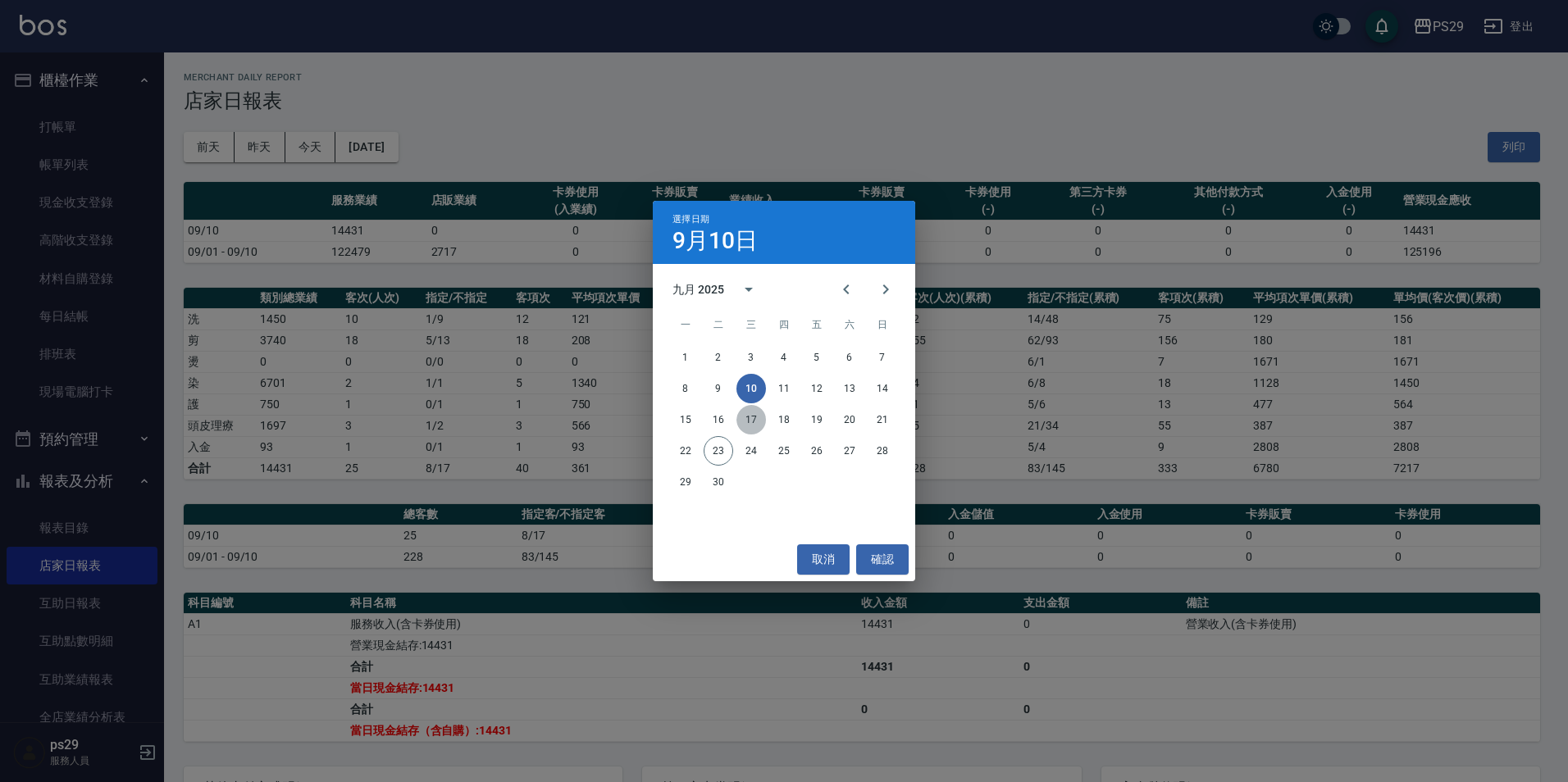
click at [754, 423] on button "17" at bounding box center [751, 419] width 29 height 29
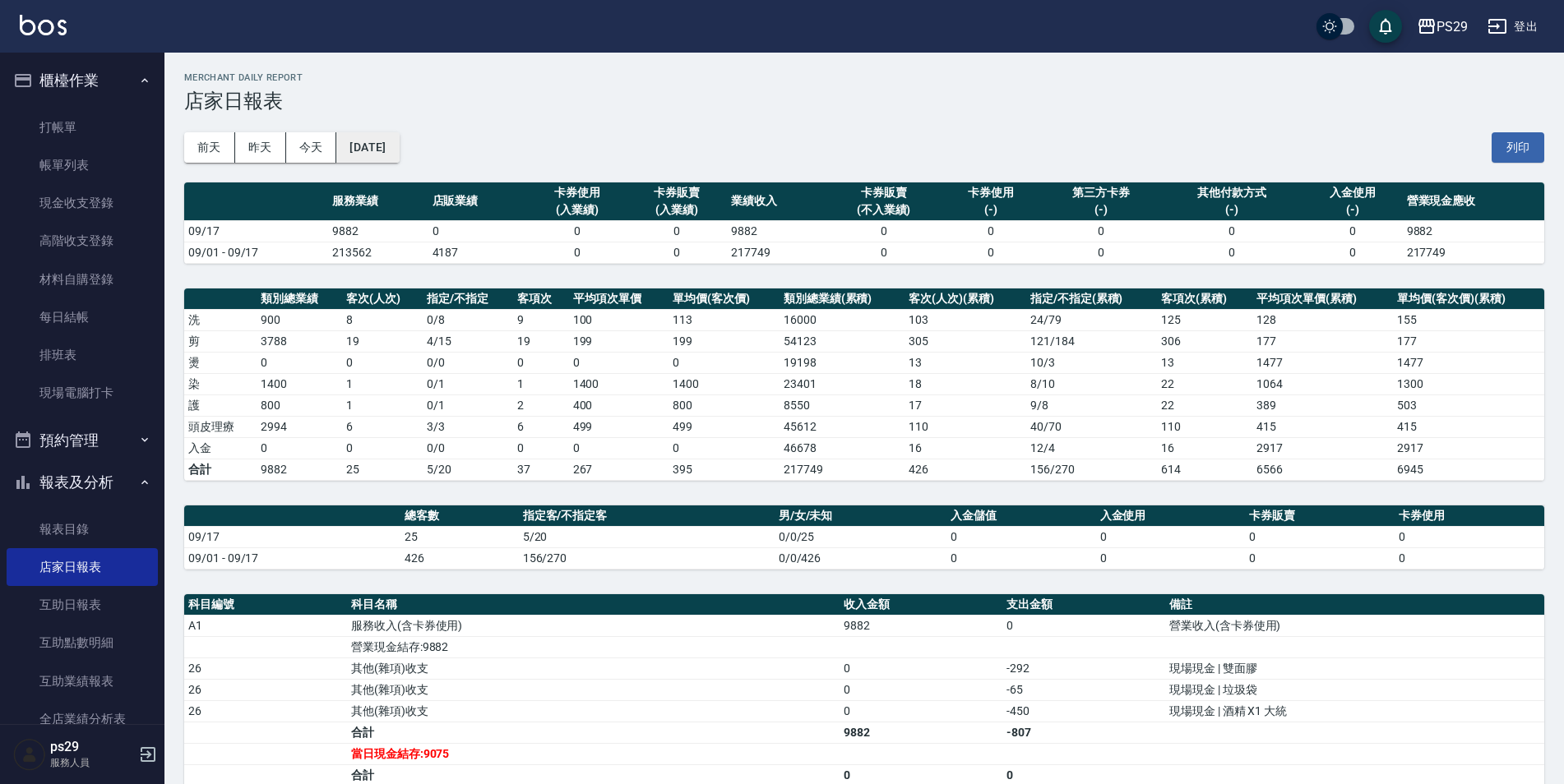
click at [373, 151] on button "[DATE]" at bounding box center [368, 148] width 63 height 30
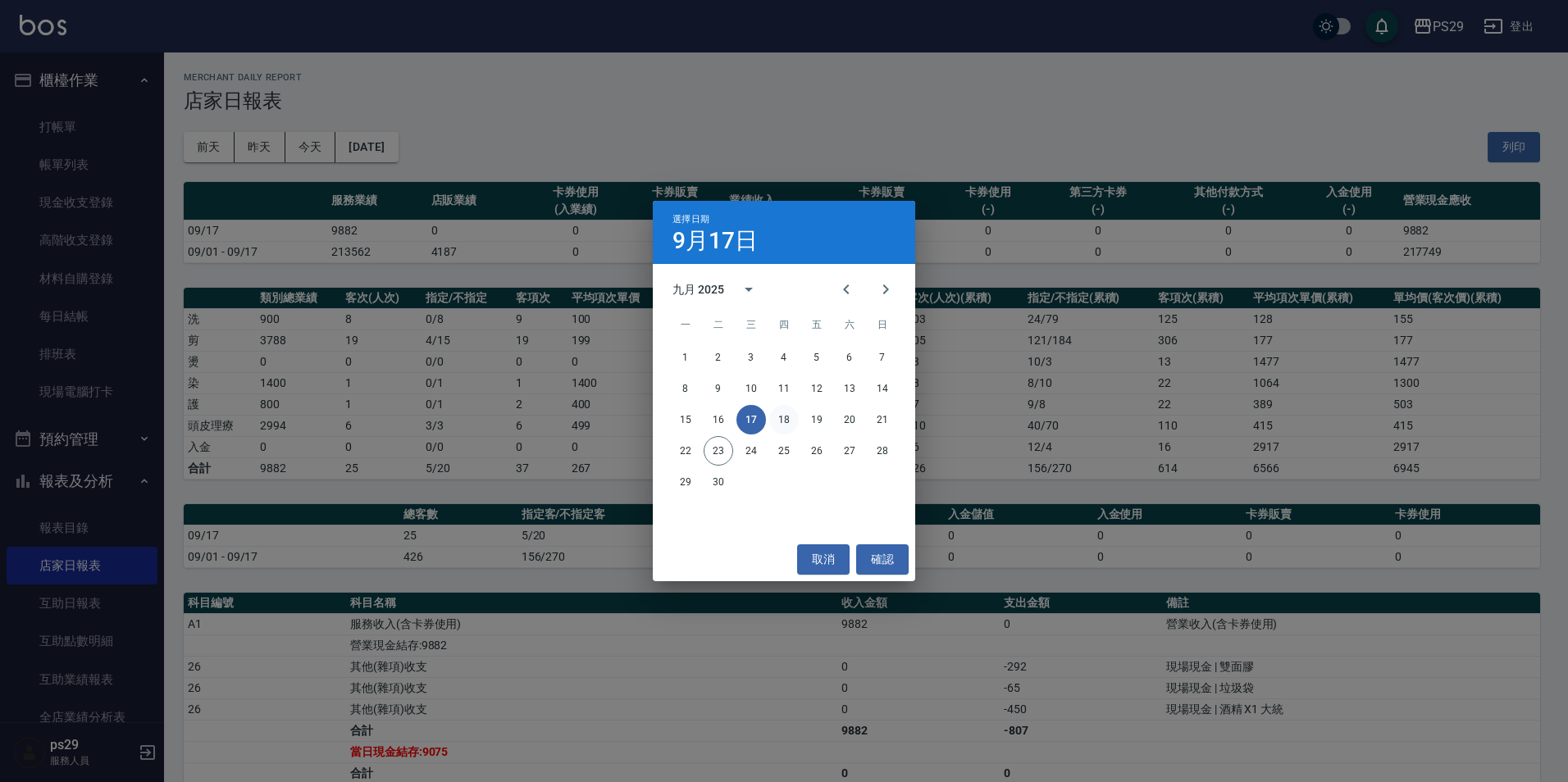
click at [776, 417] on button "18" at bounding box center [783, 419] width 29 height 29
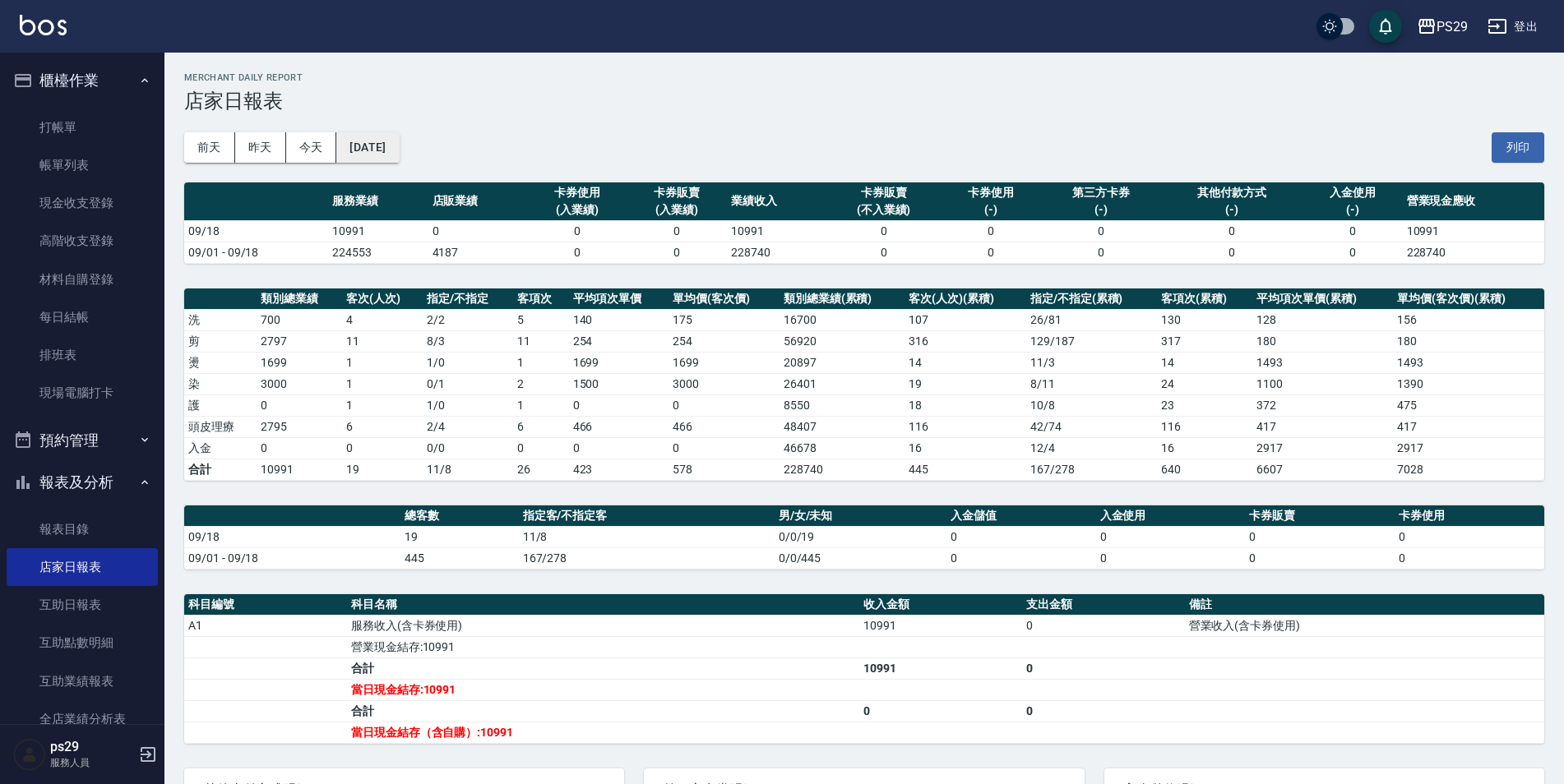
click at [399, 145] on button "[DATE]" at bounding box center [368, 148] width 63 height 30
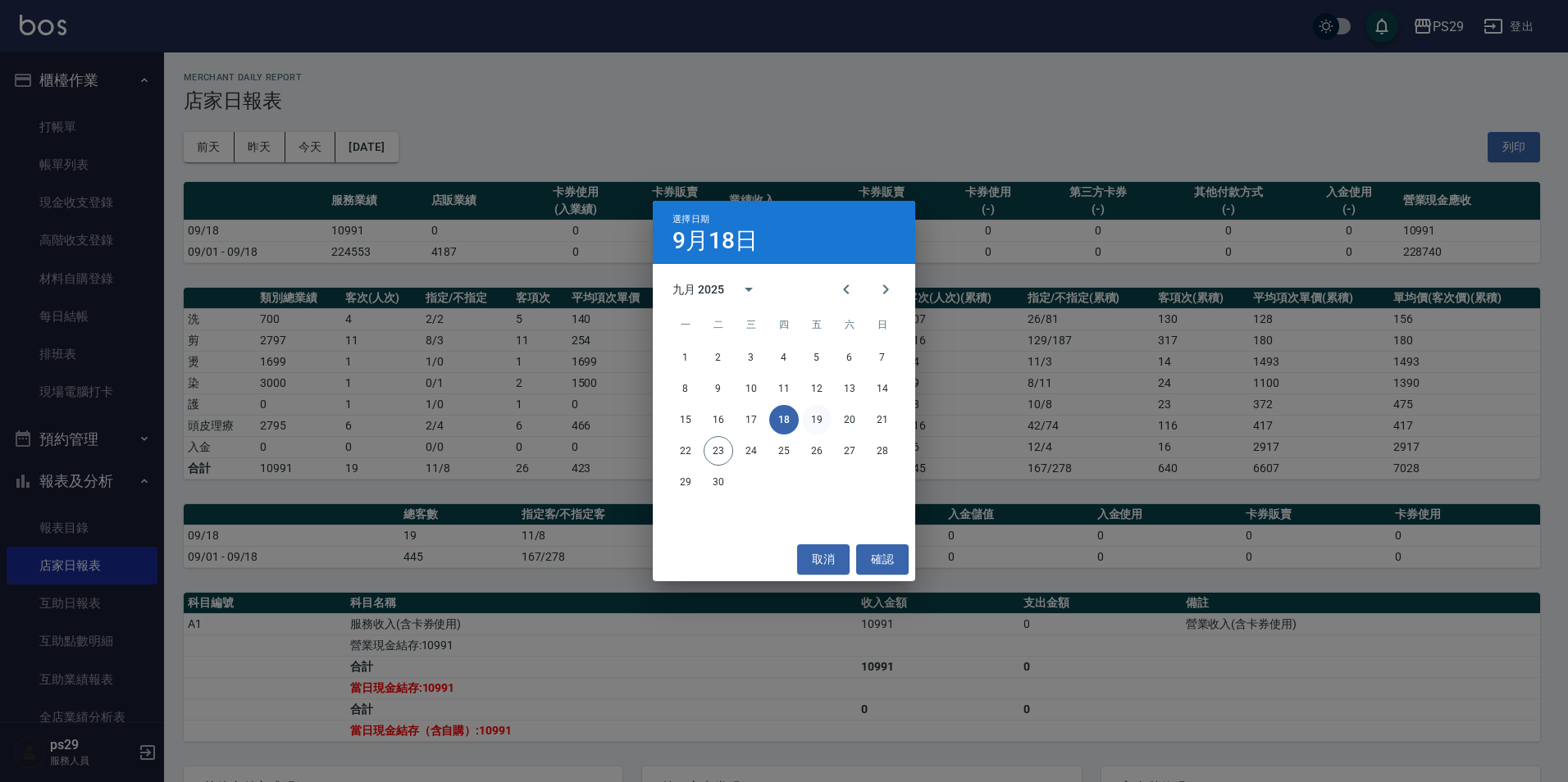
click at [817, 416] on button "19" at bounding box center [816, 419] width 29 height 29
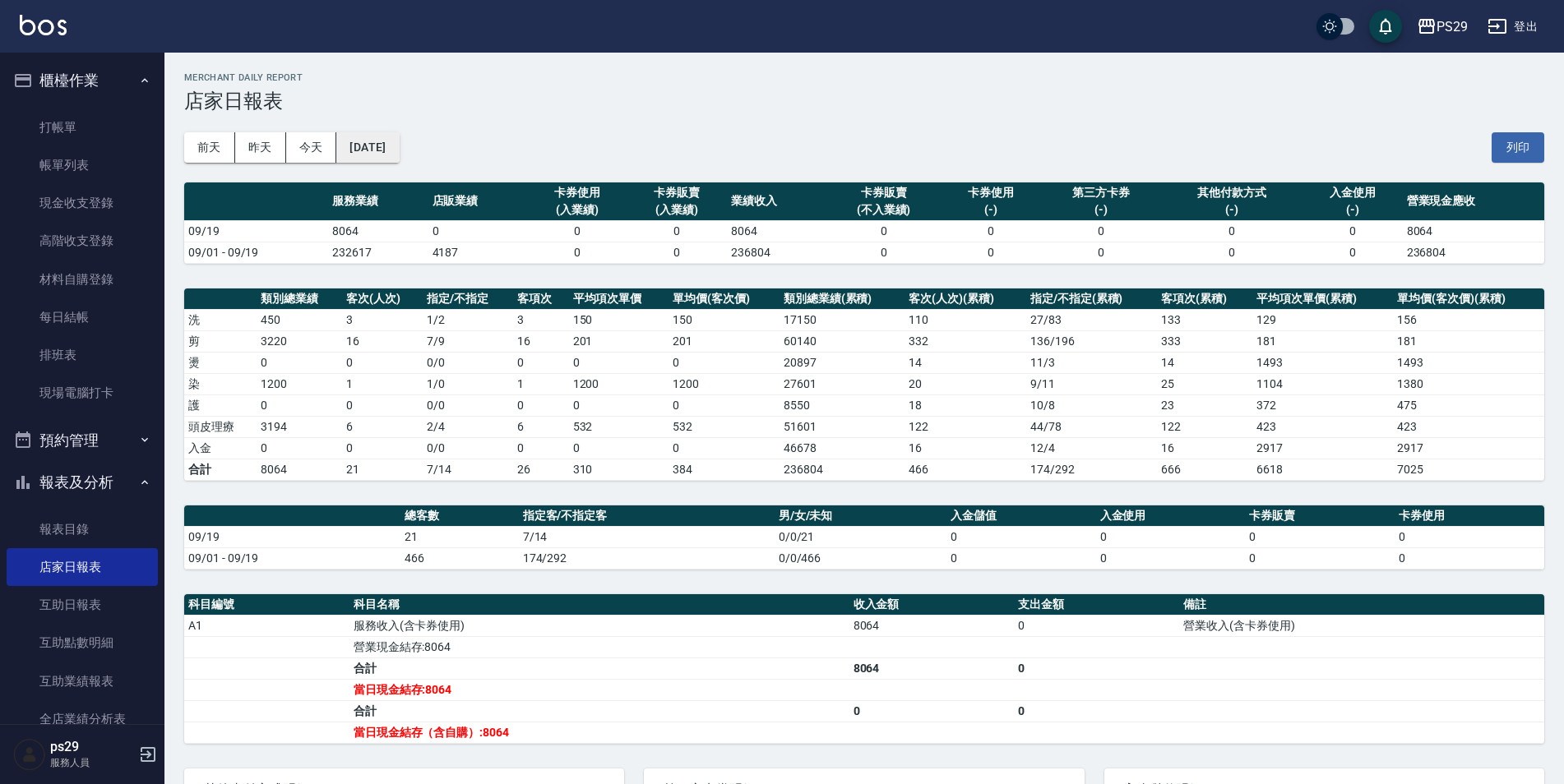
click at [376, 140] on button "[DATE]" at bounding box center [368, 148] width 63 height 30
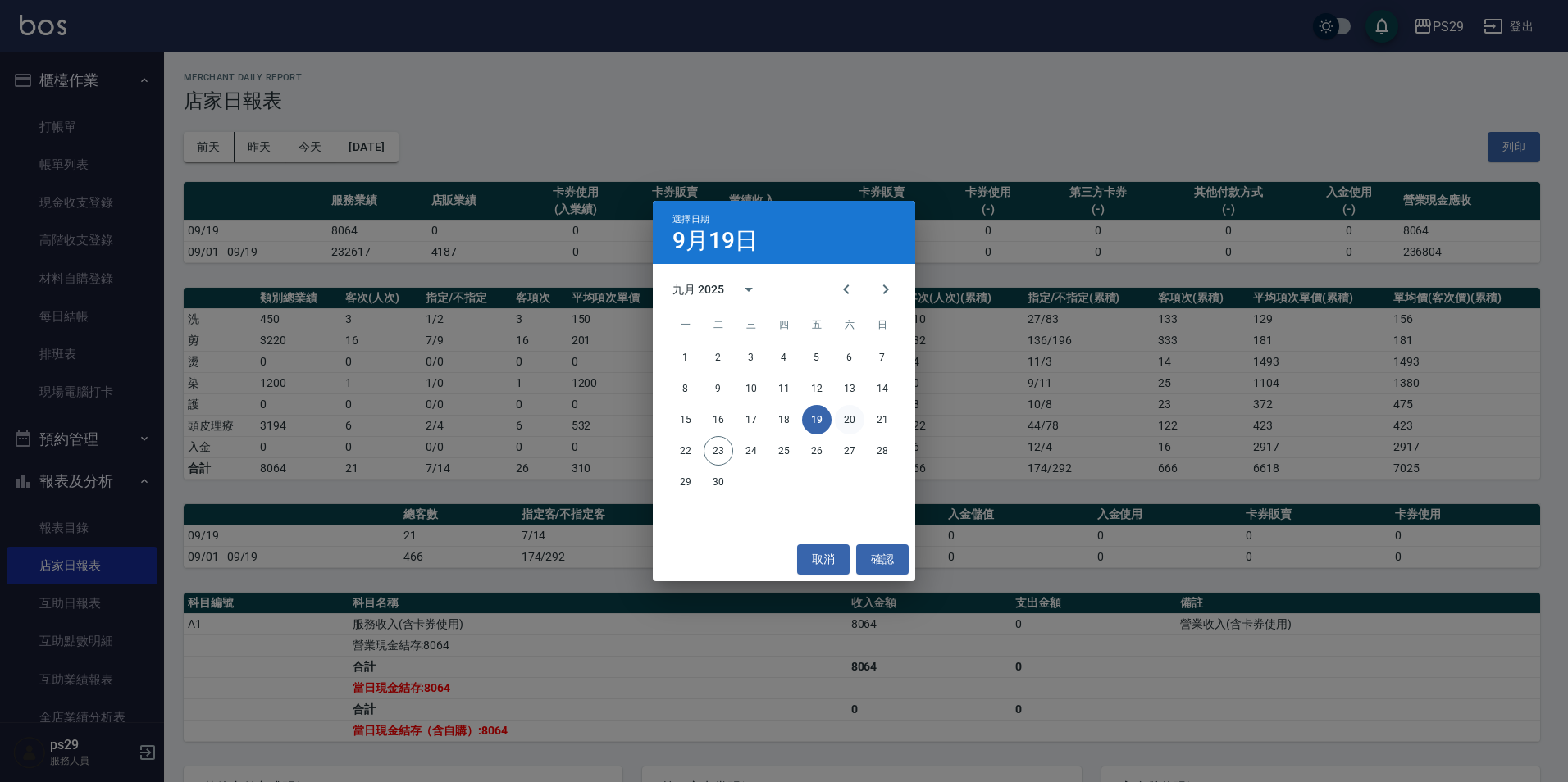
click at [849, 415] on button "20" at bounding box center [849, 419] width 29 height 29
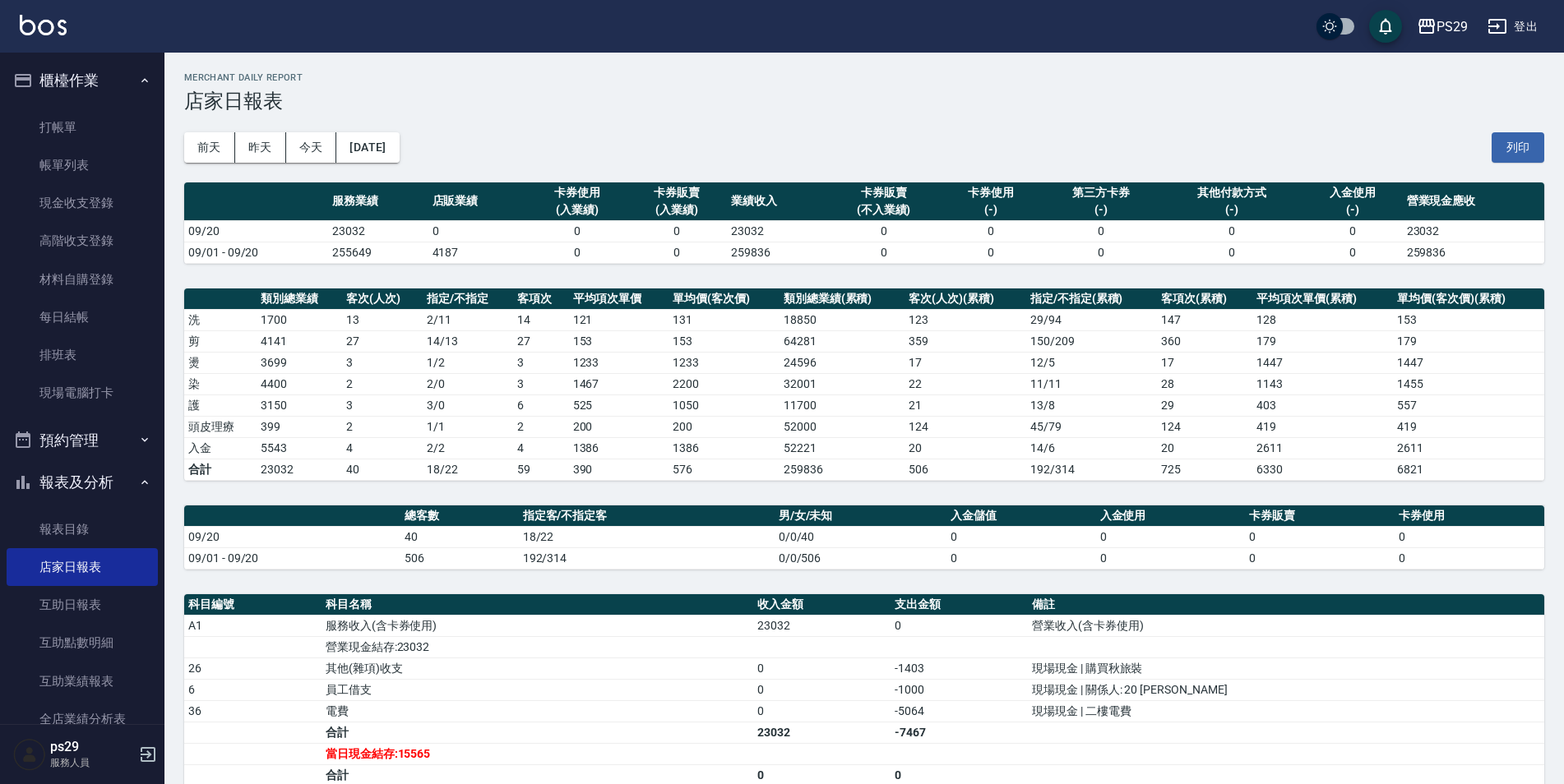
click at [337, 109] on h3 "店家日報表" at bounding box center [864, 101] width 1360 height 23
click at [384, 147] on button "[DATE]" at bounding box center [368, 148] width 63 height 30
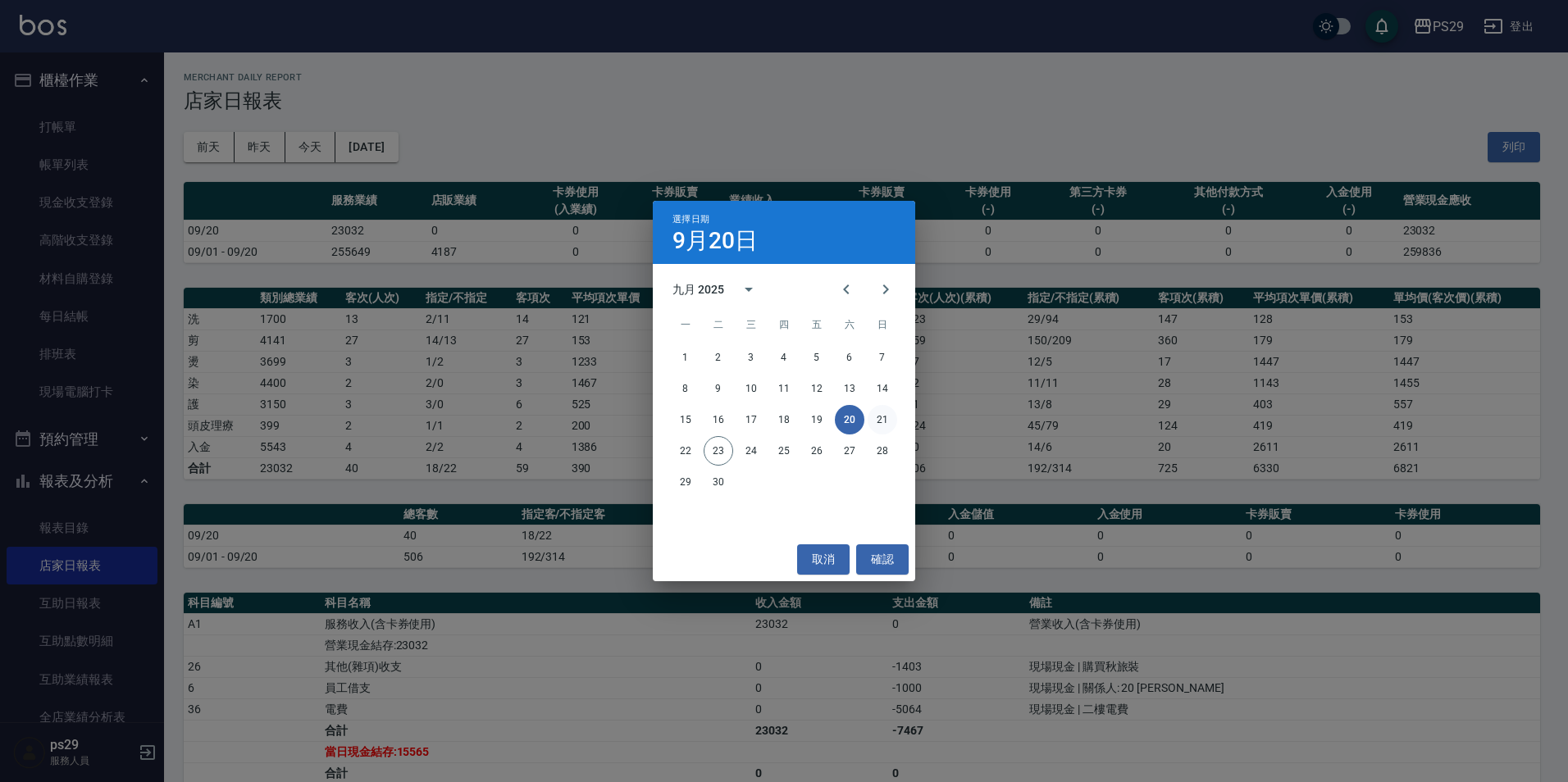
click at [878, 405] on div "15 16 17 18 19 20 21" at bounding box center [784, 419] width 263 height 29
click at [880, 422] on button "21" at bounding box center [881, 419] width 29 height 29
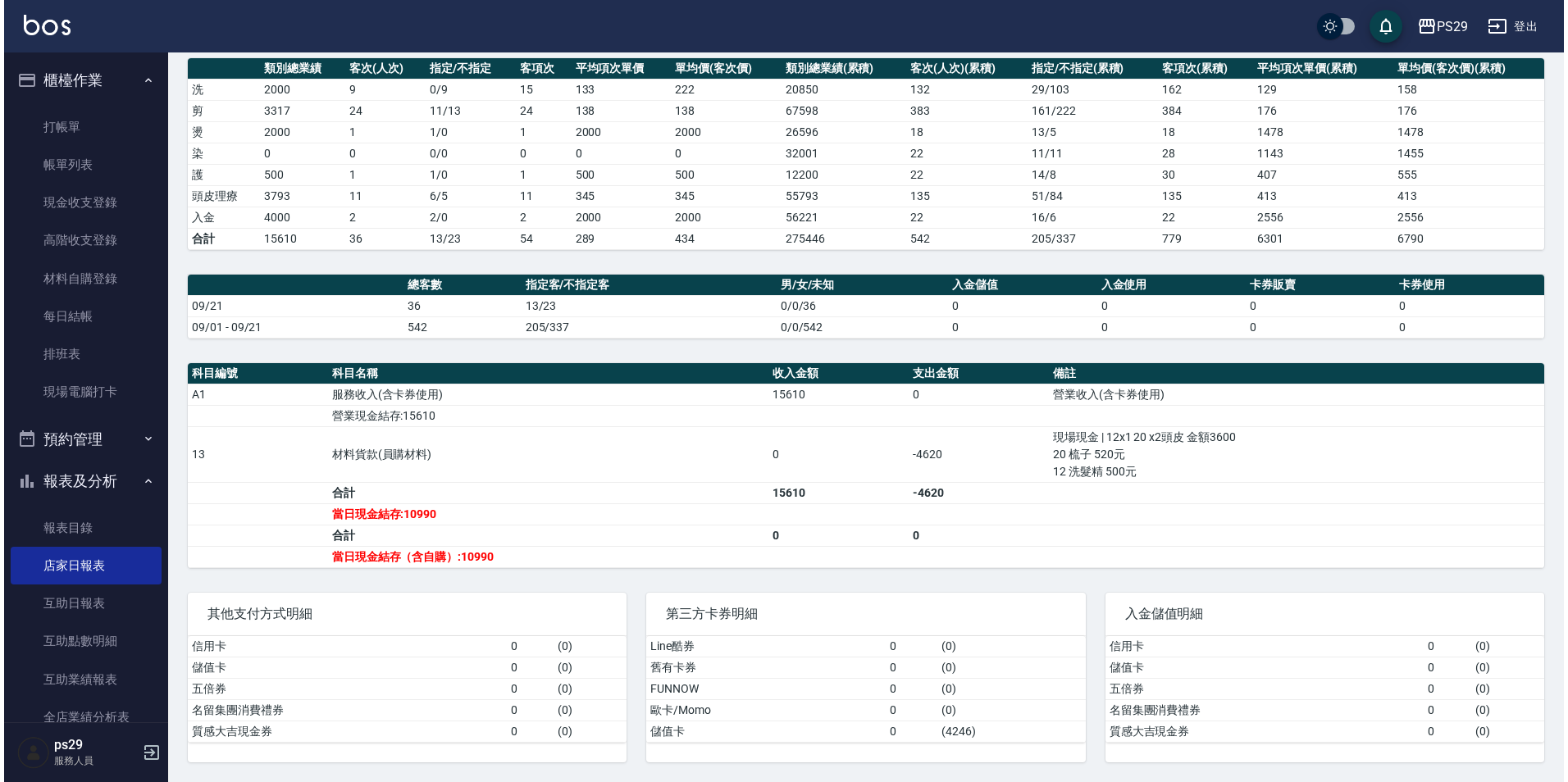
scroll to position [1, 0]
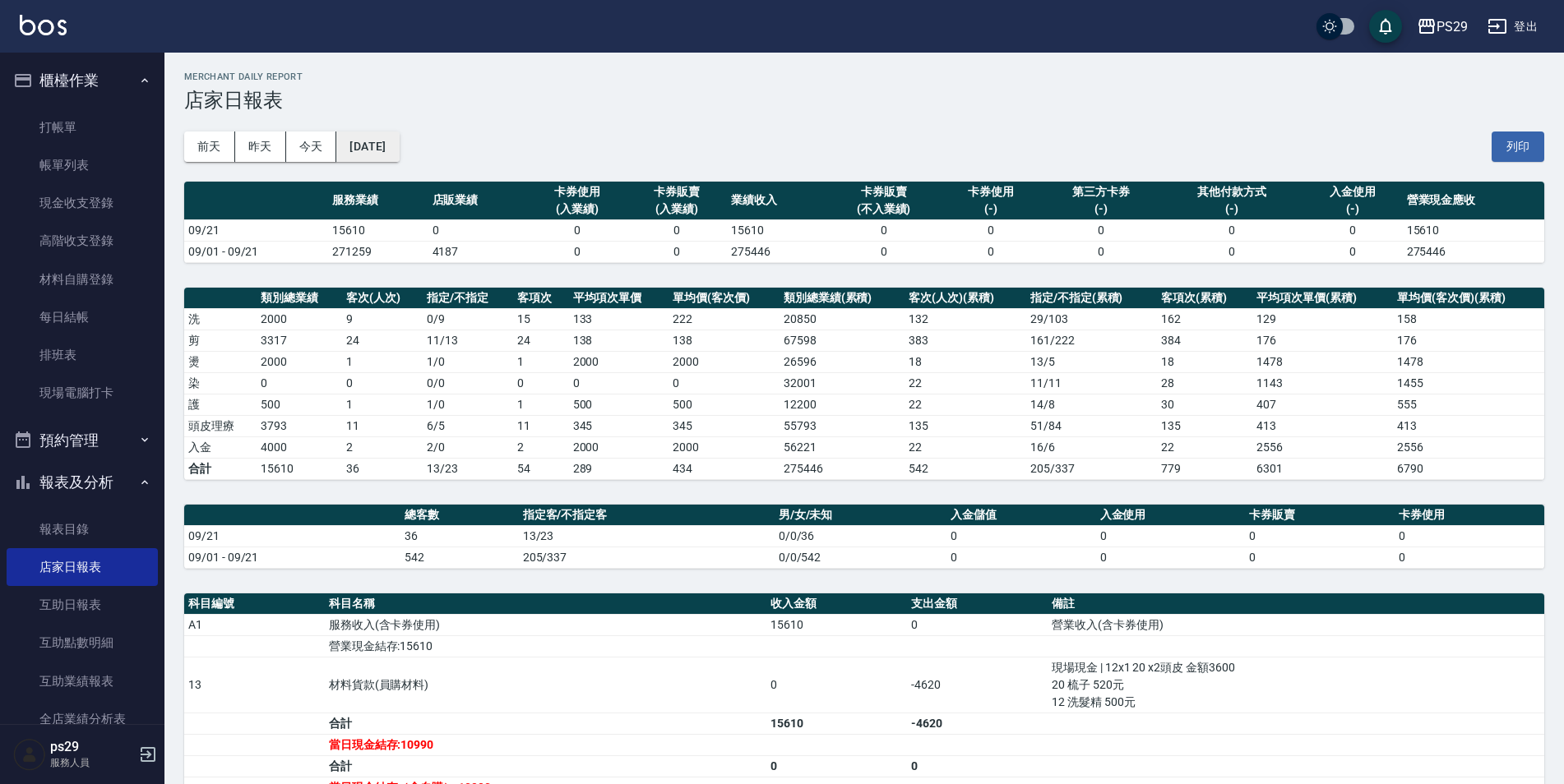
click at [376, 141] on button "[DATE]" at bounding box center [368, 147] width 63 height 30
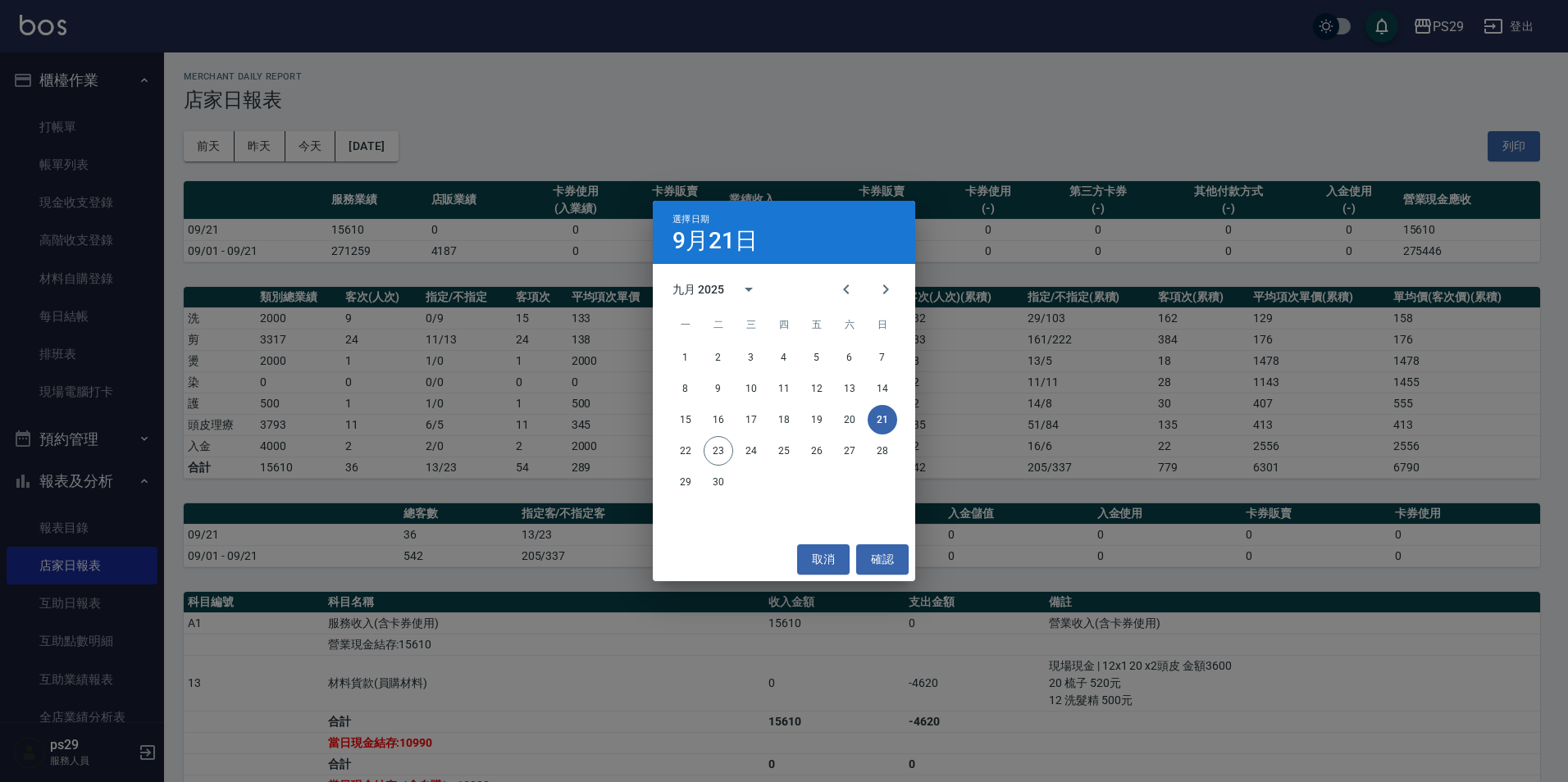
click at [702, 451] on div "22 23 24 25 26 27 28" at bounding box center [784, 450] width 263 height 29
click at [687, 451] on button "22" at bounding box center [685, 450] width 29 height 29
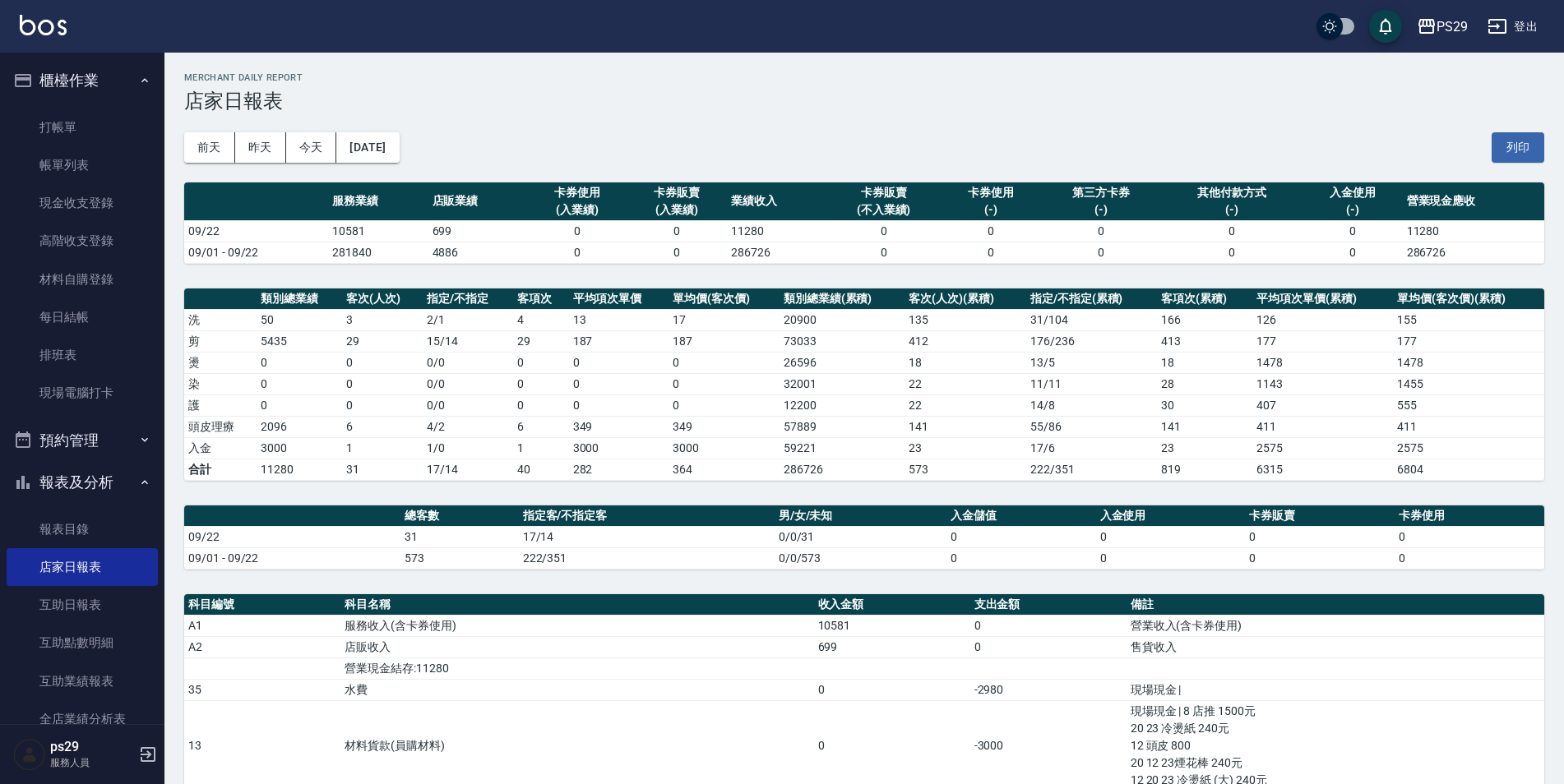
click at [436, 152] on div "前天 昨天 今天 2025/09/22 列印" at bounding box center [864, 148] width 1360 height 70
click at [428, 153] on div "前天 昨天 今天 2025/09/22 列印" at bounding box center [864, 148] width 1360 height 70
click at [399, 154] on button "[DATE]" at bounding box center [368, 148] width 63 height 30
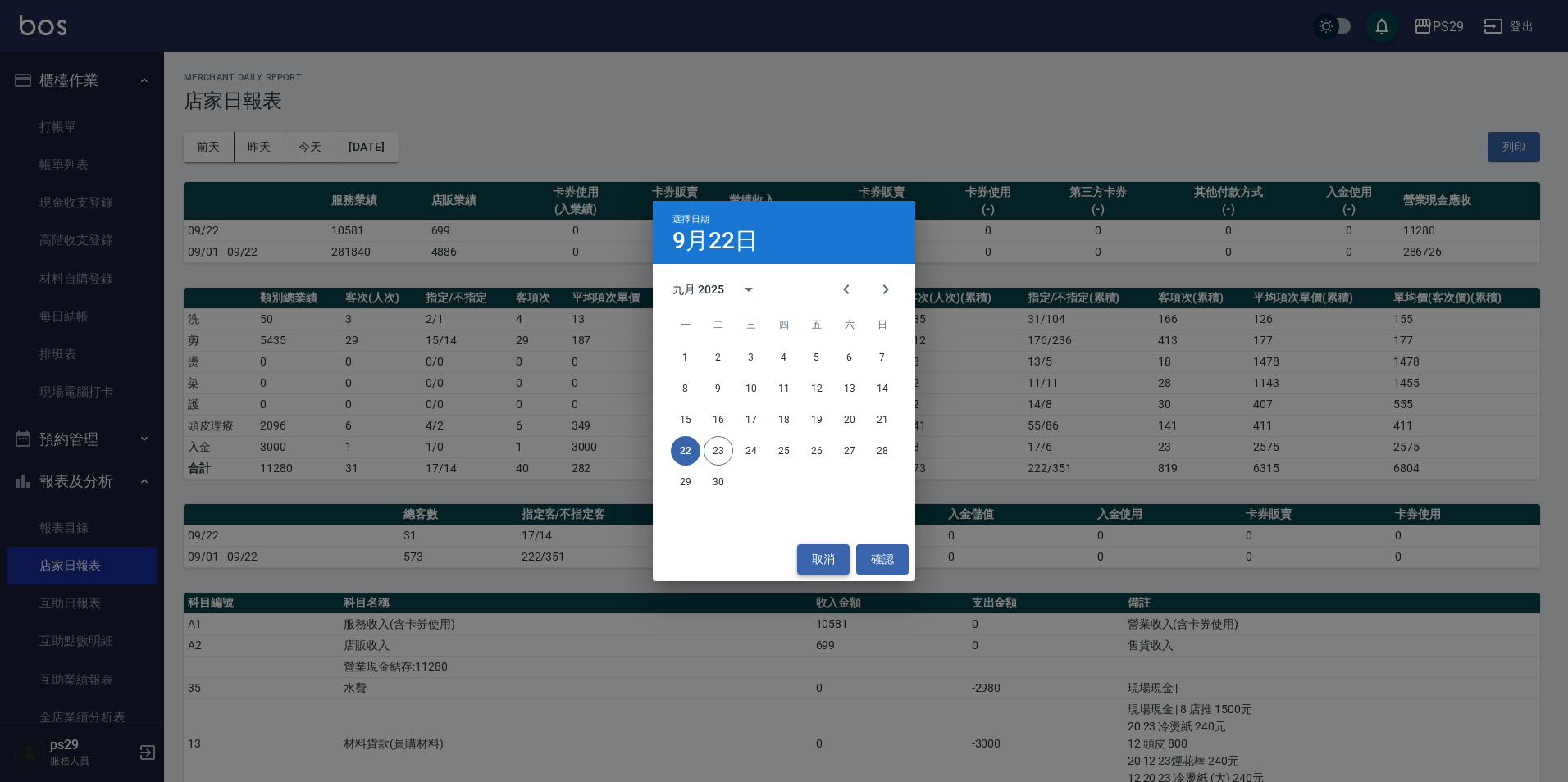
click at [816, 547] on button "取消" at bounding box center [824, 559] width 53 height 30
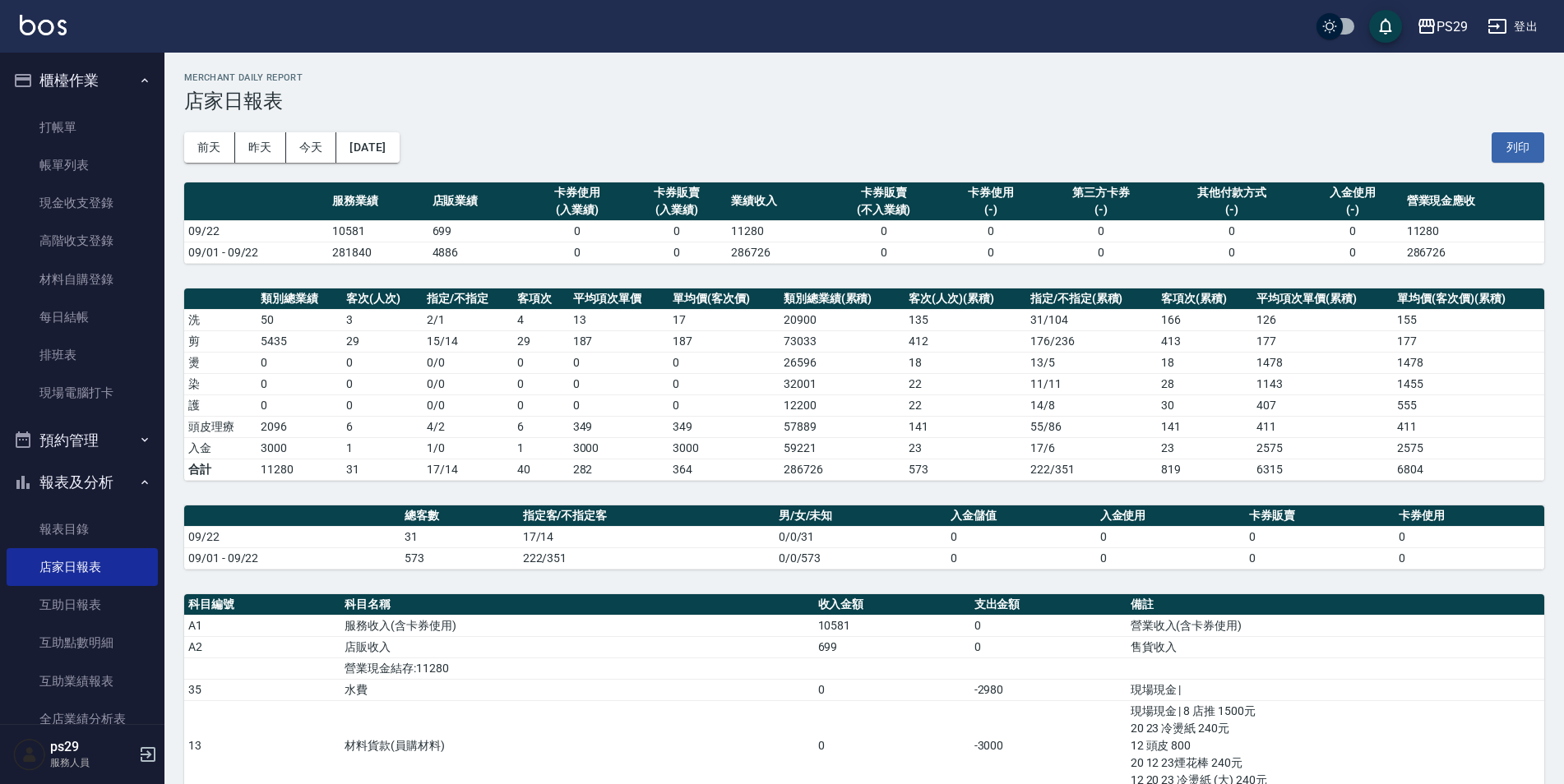
click at [68, 31] on div "PS29 登出" at bounding box center [782, 27] width 1564 height 53
click at [56, 32] on img at bounding box center [43, 26] width 46 height 21
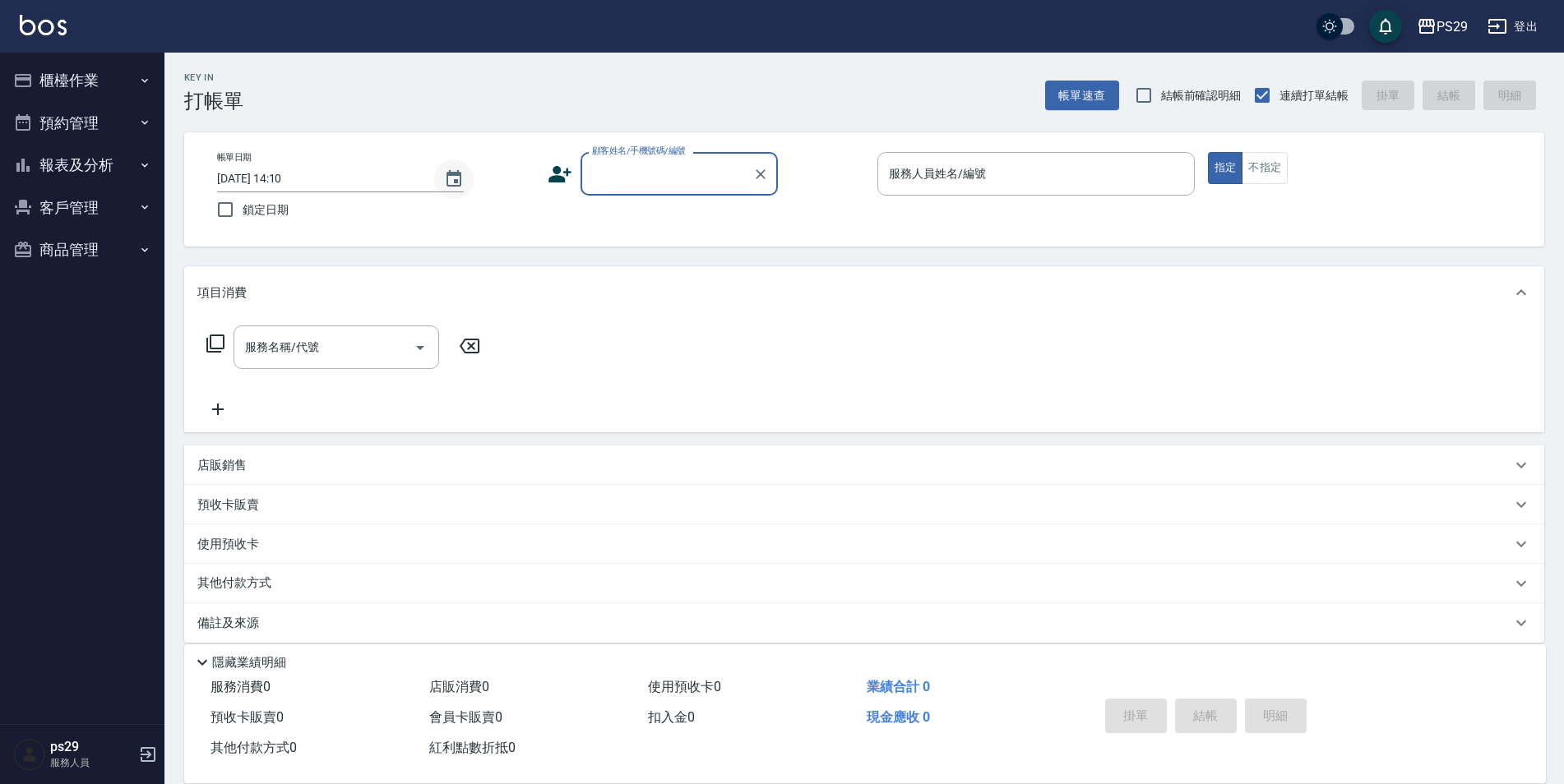
click at [455, 170] on button "Choose date, selected date is 2025-09-23" at bounding box center [454, 179] width 40 height 40
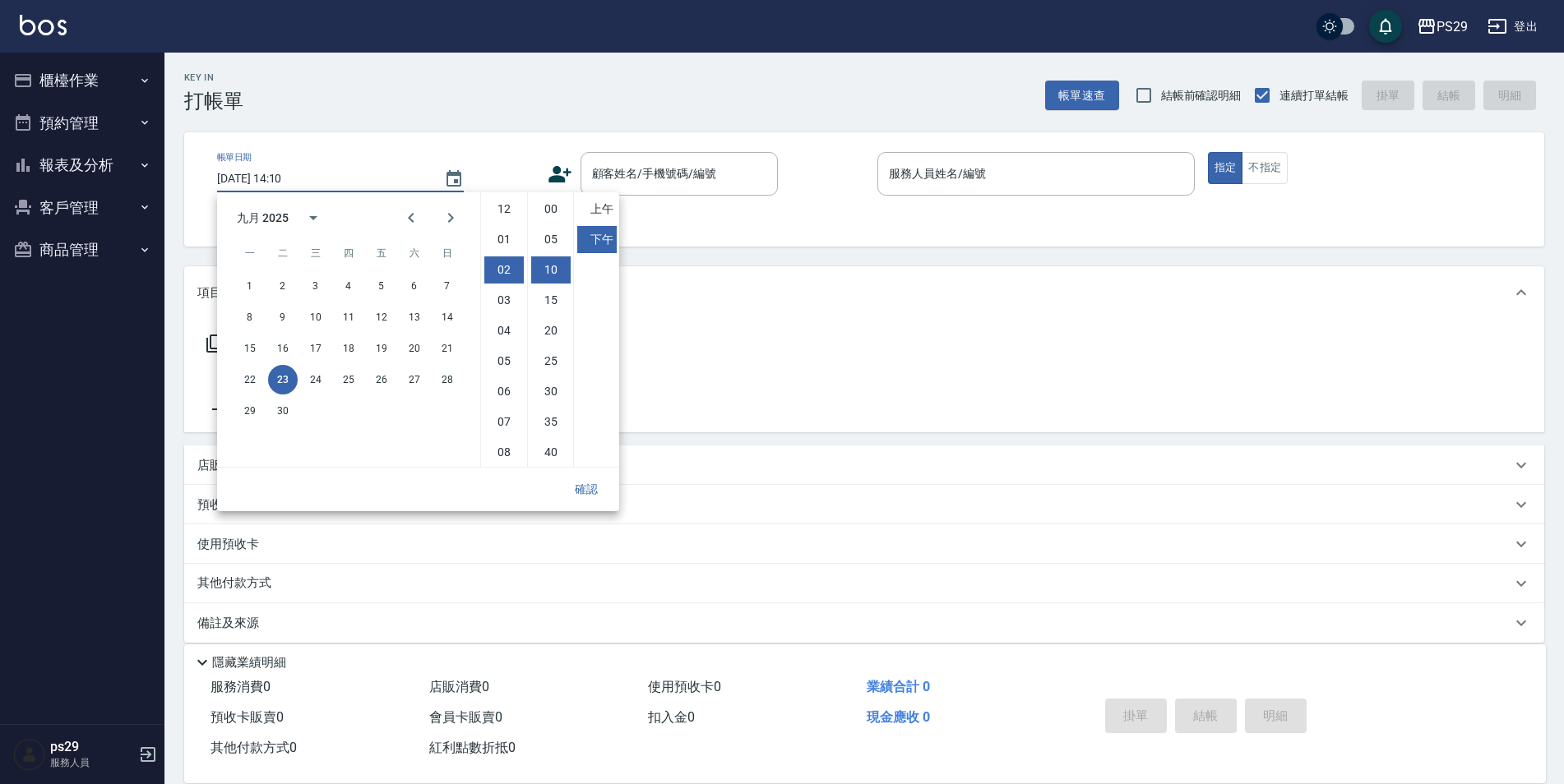
scroll to position [61, 0]
click at [236, 345] on button "15" at bounding box center [249, 347] width 29 height 29
type input "2025/09/15 14:10"
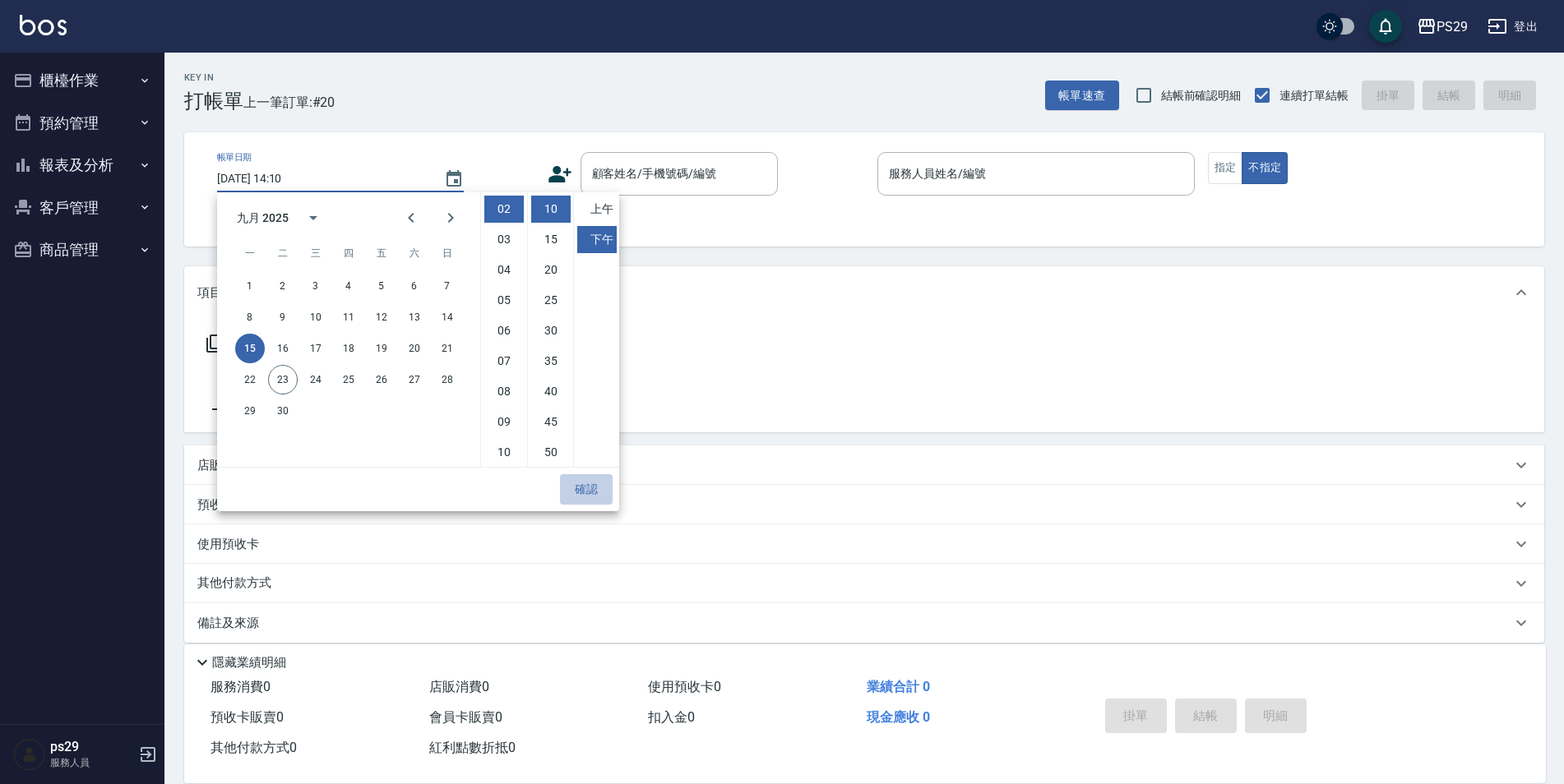
click at [581, 492] on button "確認" at bounding box center [586, 490] width 53 height 30
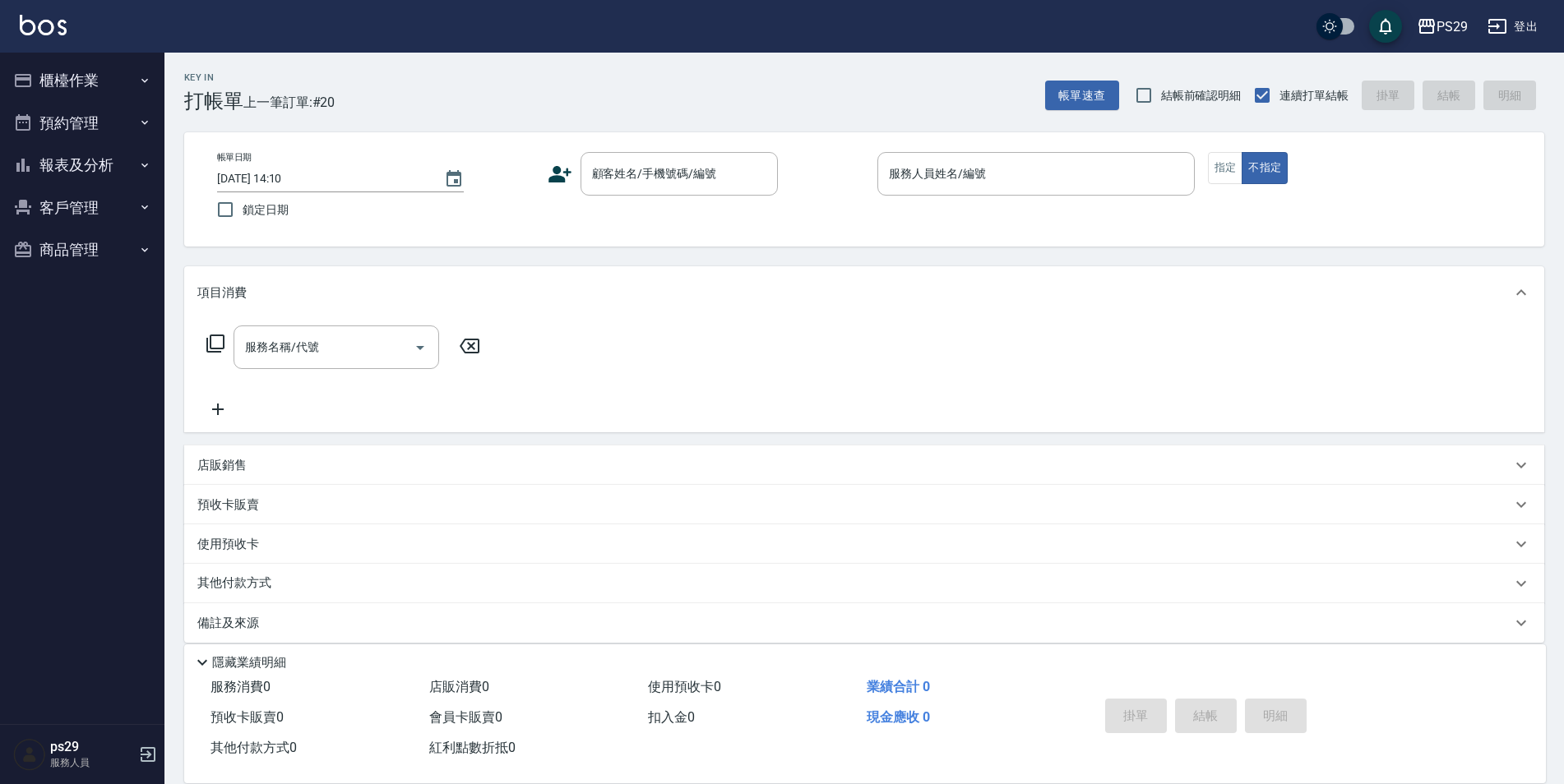
click at [57, 152] on button "報表及分析" at bounding box center [82, 165] width 152 height 43
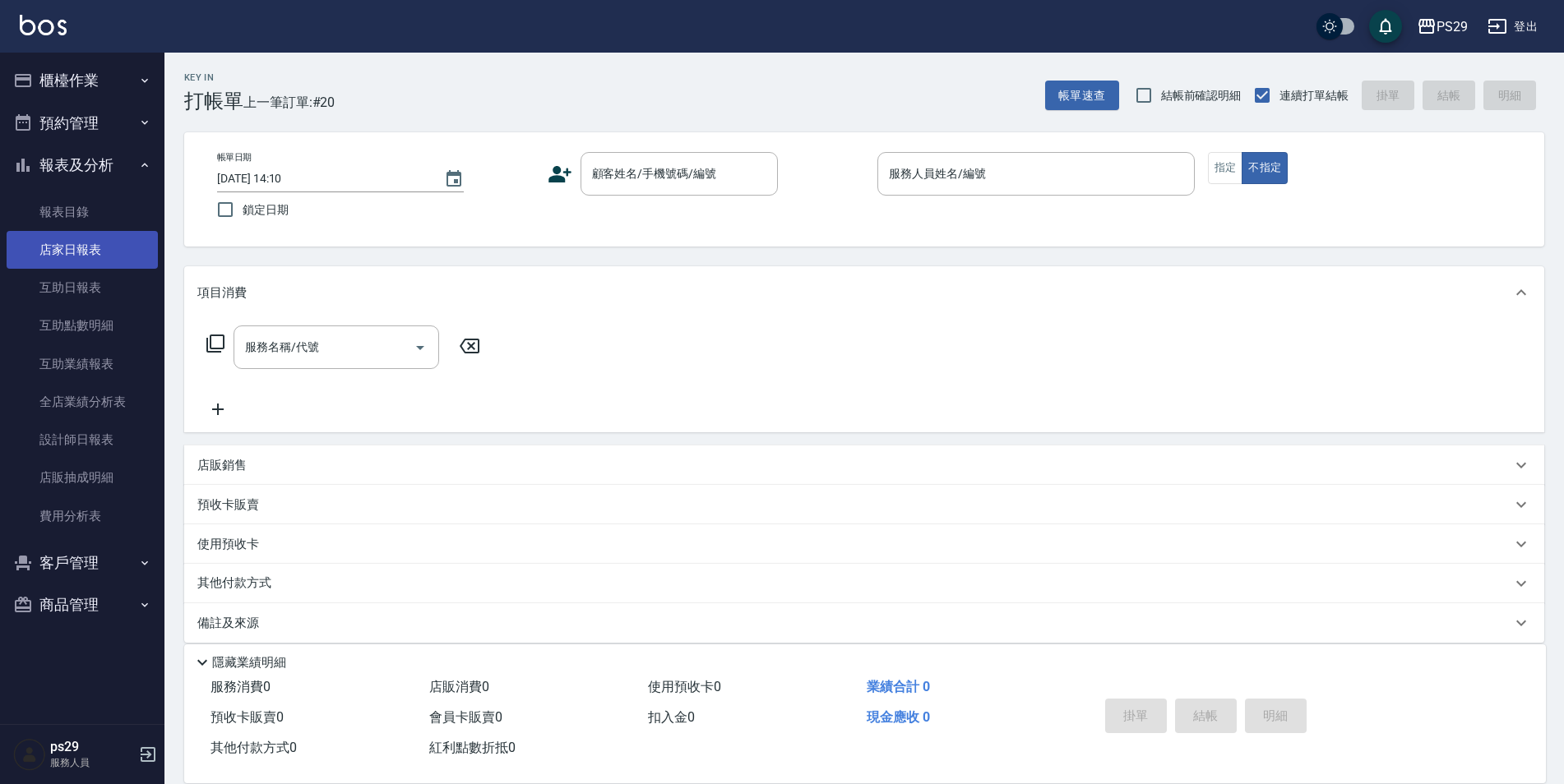
drag, startPoint x: 86, startPoint y: 254, endPoint x: 111, endPoint y: 254, distance: 25.0
click at [86, 254] on link "店家日報表" at bounding box center [82, 250] width 152 height 38
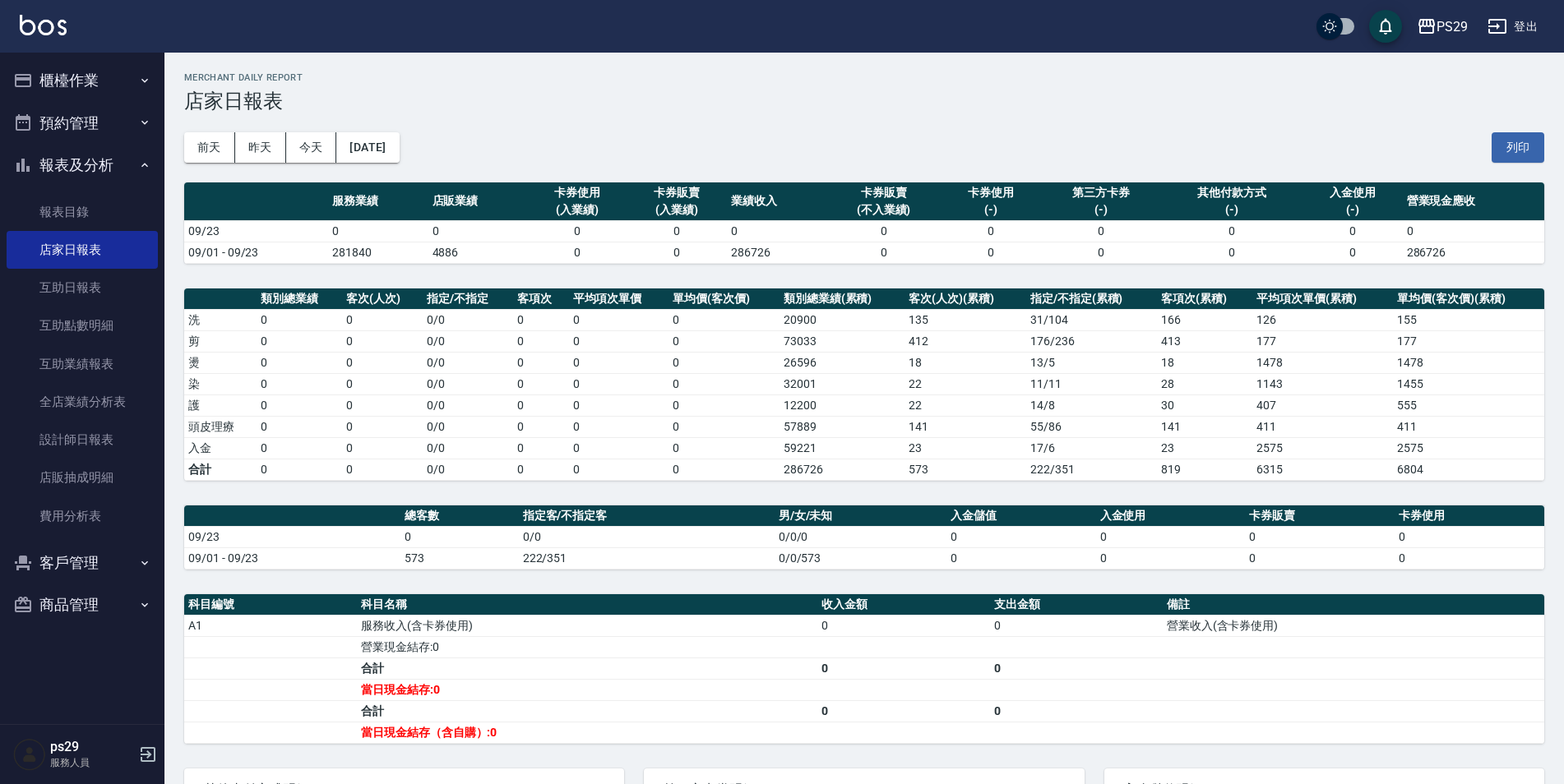
click at [384, 165] on div "[DATE] [DATE] [DATE] [DATE] 列印" at bounding box center [864, 148] width 1360 height 70
click at [394, 155] on button "[DATE]" at bounding box center [368, 148] width 63 height 30
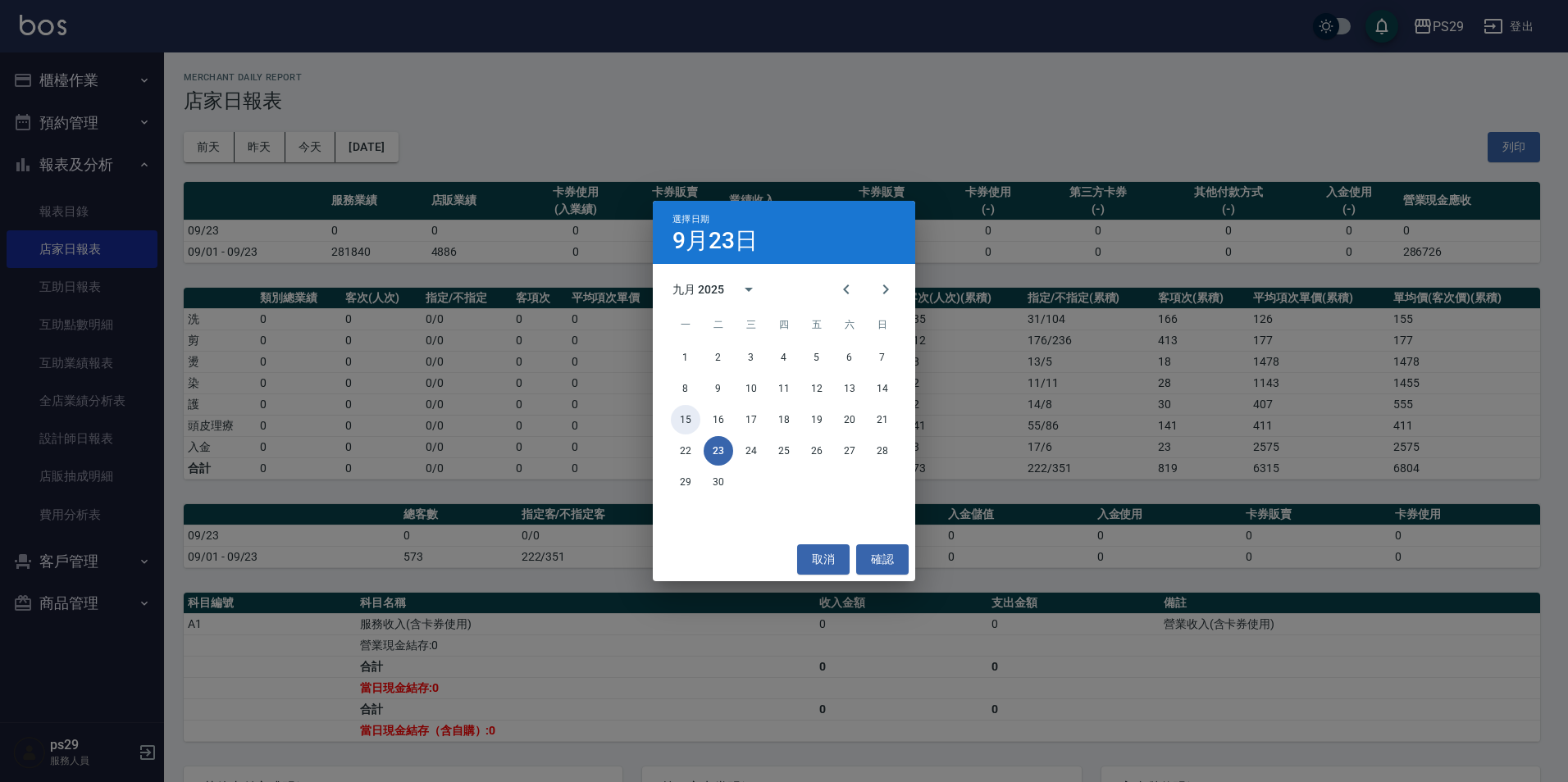
click at [679, 420] on button "15" at bounding box center [685, 419] width 29 height 29
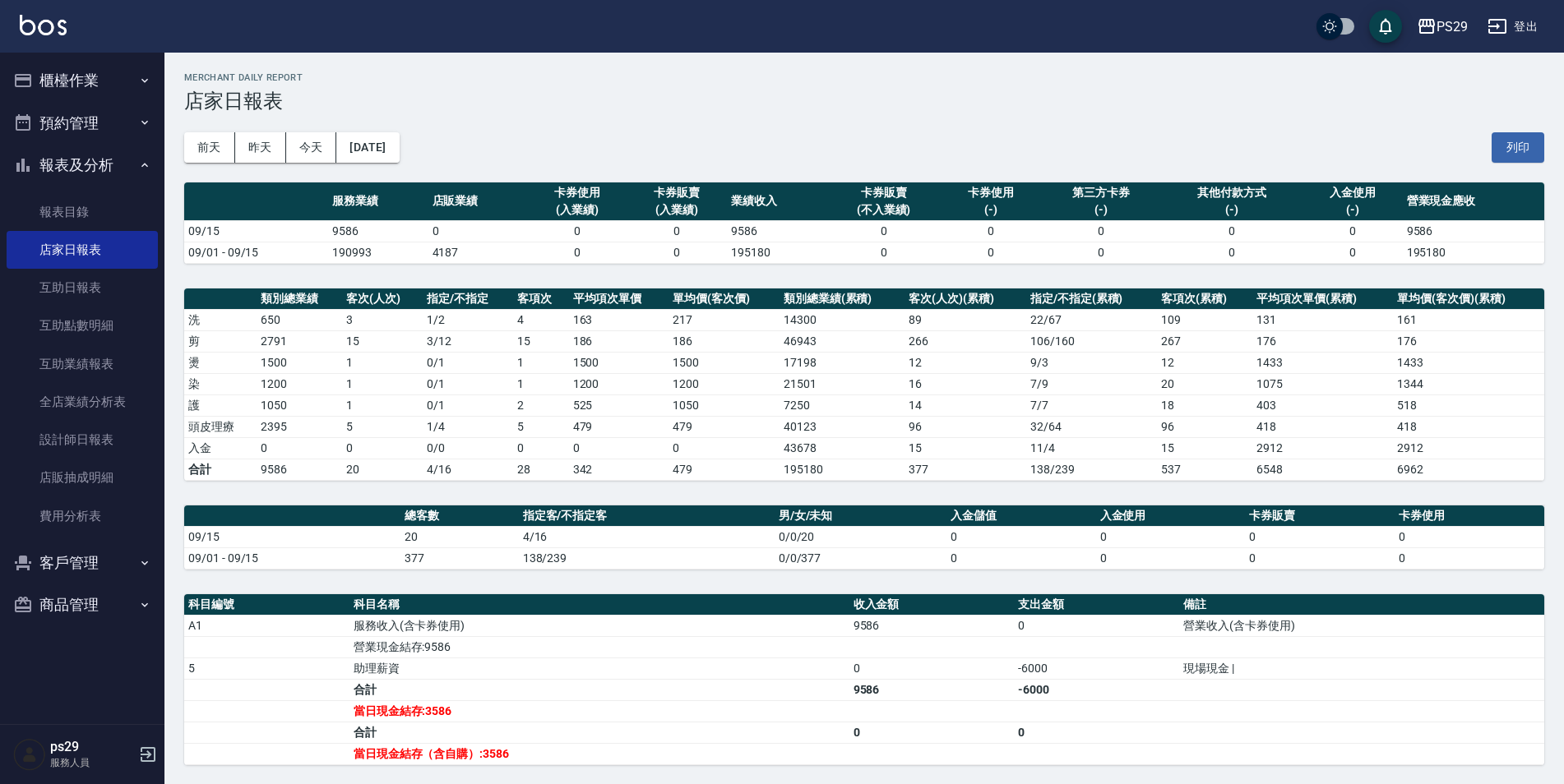
scroll to position [196, 0]
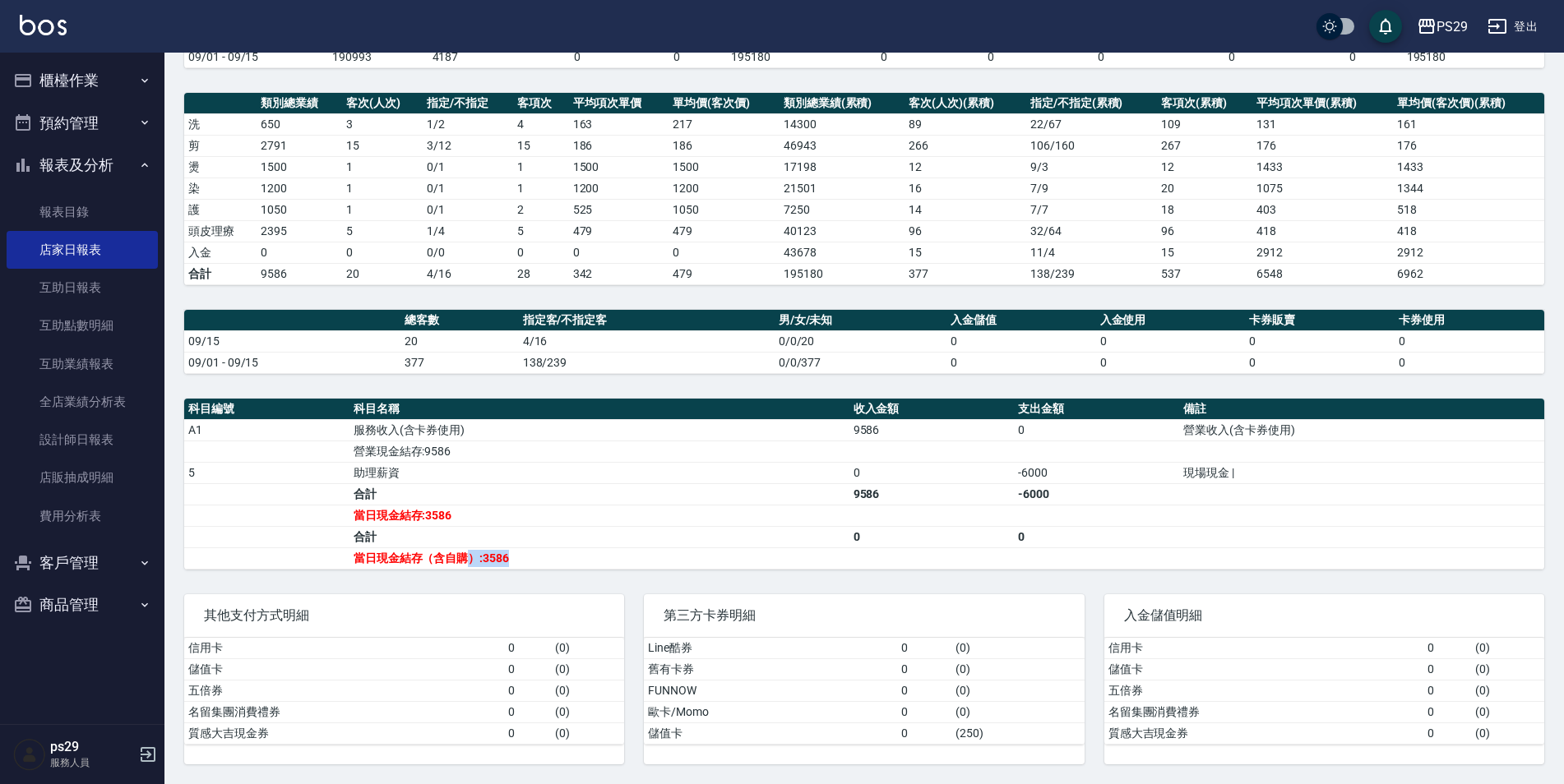
drag, startPoint x: 469, startPoint y: 562, endPoint x: 541, endPoint y: 561, distance: 72.0
click at [541, 561] on td "當日現金結存（含自購）:3586" at bounding box center [600, 558] width 500 height 22
click at [546, 567] on td "當日現金結存（含自購）:3586" at bounding box center [600, 558] width 500 height 22
drag, startPoint x: 485, startPoint y: 564, endPoint x: 514, endPoint y: 563, distance: 29.0
click at [514, 563] on td "當日現金結存（含自購）:3586" at bounding box center [600, 558] width 500 height 22
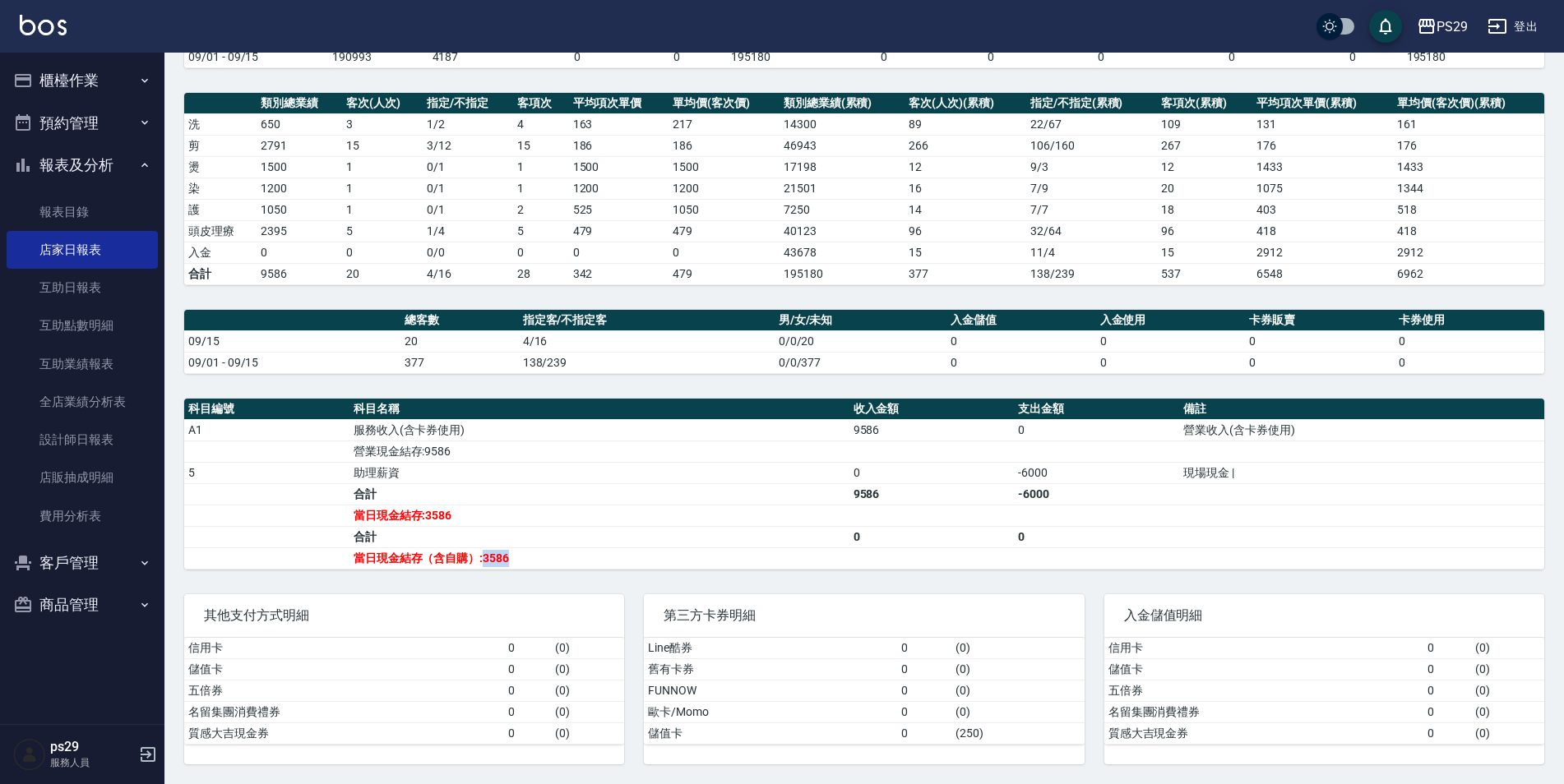
drag, startPoint x: 514, startPoint y: 563, endPoint x: 454, endPoint y: 451, distance: 127.1
click at [514, 563] on td "當日現金結存（含自購）:3586" at bounding box center [600, 558] width 500 height 22
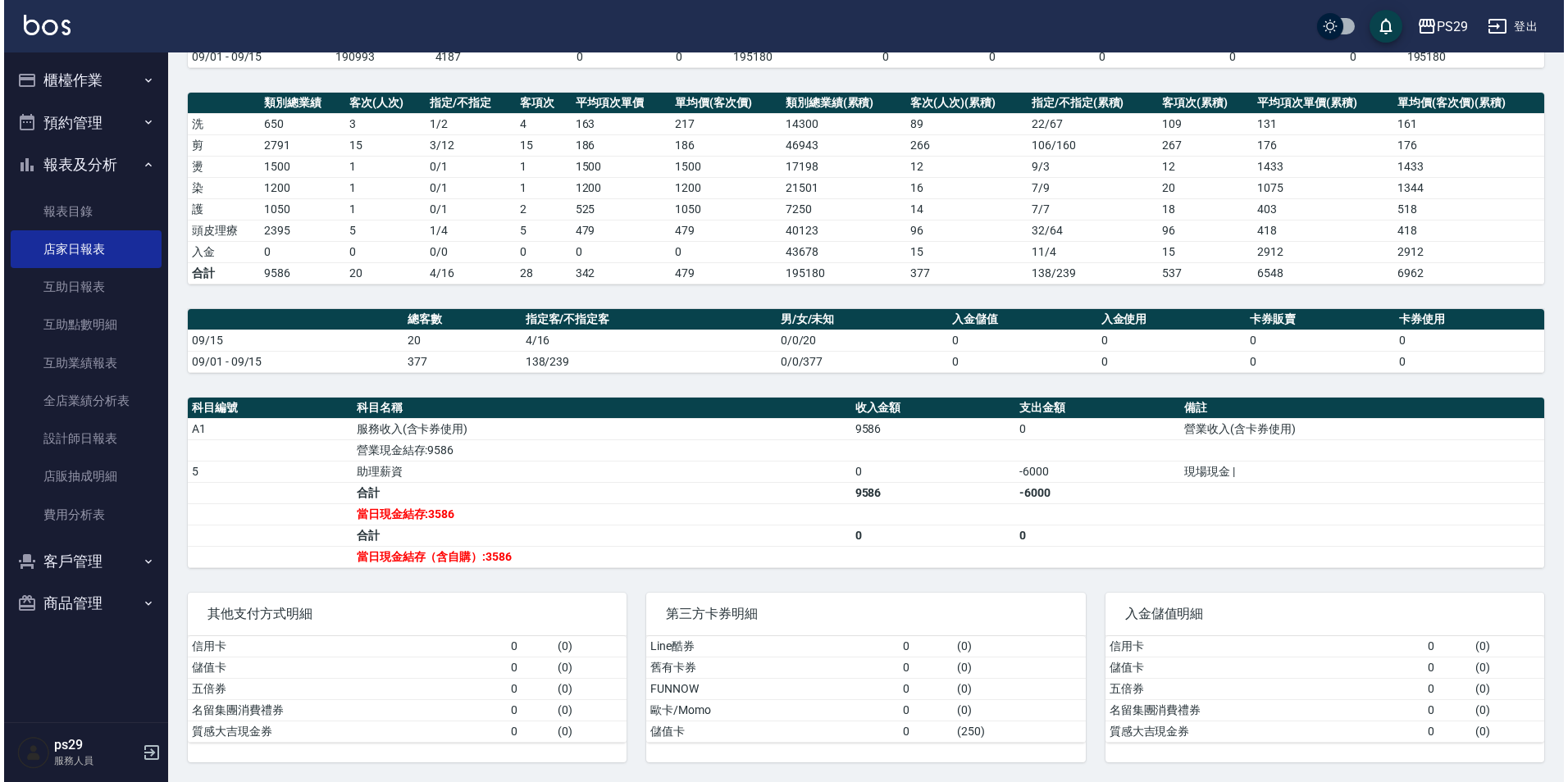
scroll to position [0, 0]
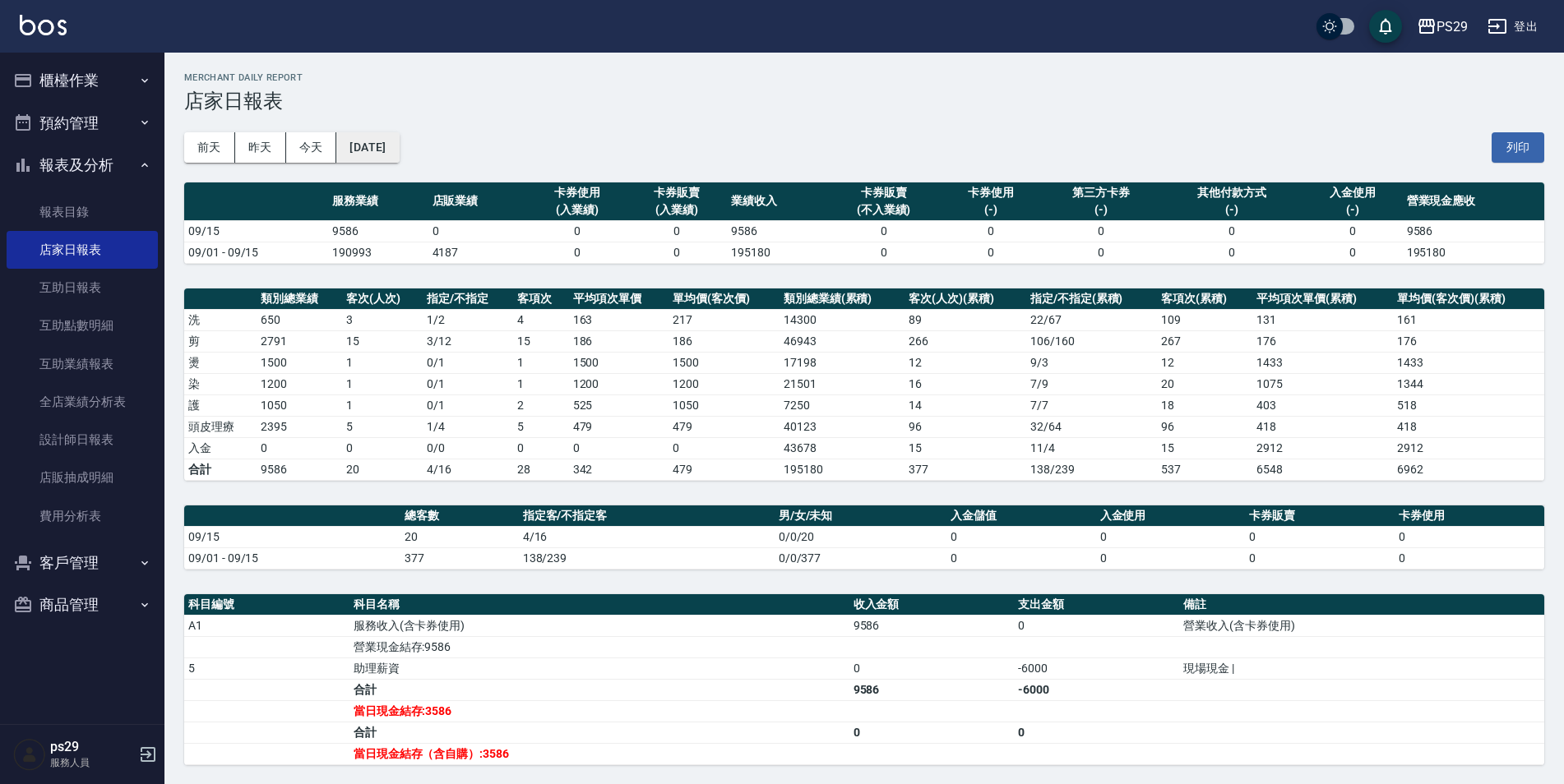
click at [377, 152] on button "[DATE]" at bounding box center [368, 148] width 63 height 30
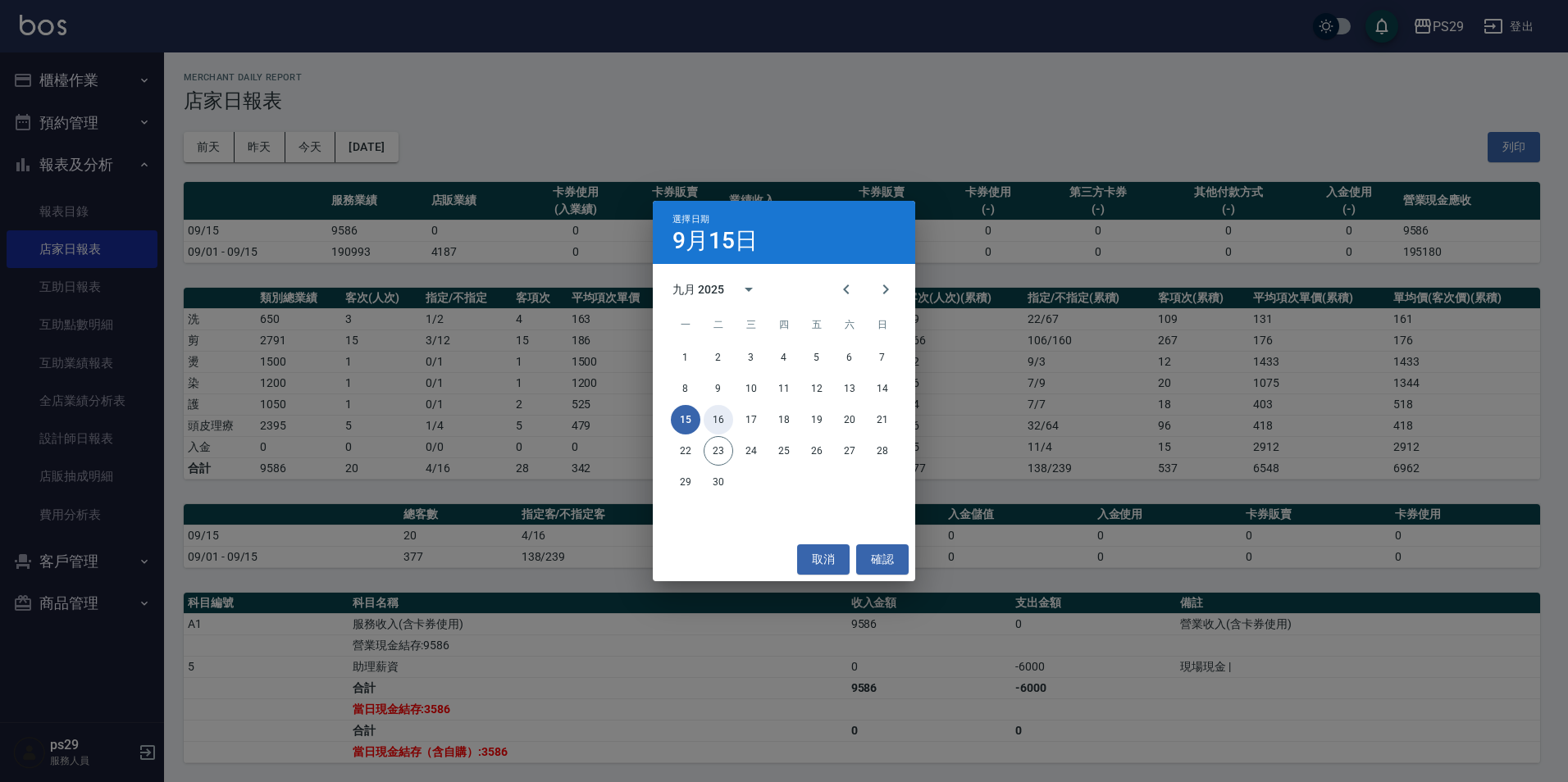
drag, startPoint x: 721, startPoint y: 419, endPoint x: 709, endPoint y: 418, distance: 12.0
click at [720, 418] on button "16" at bounding box center [718, 419] width 29 height 29
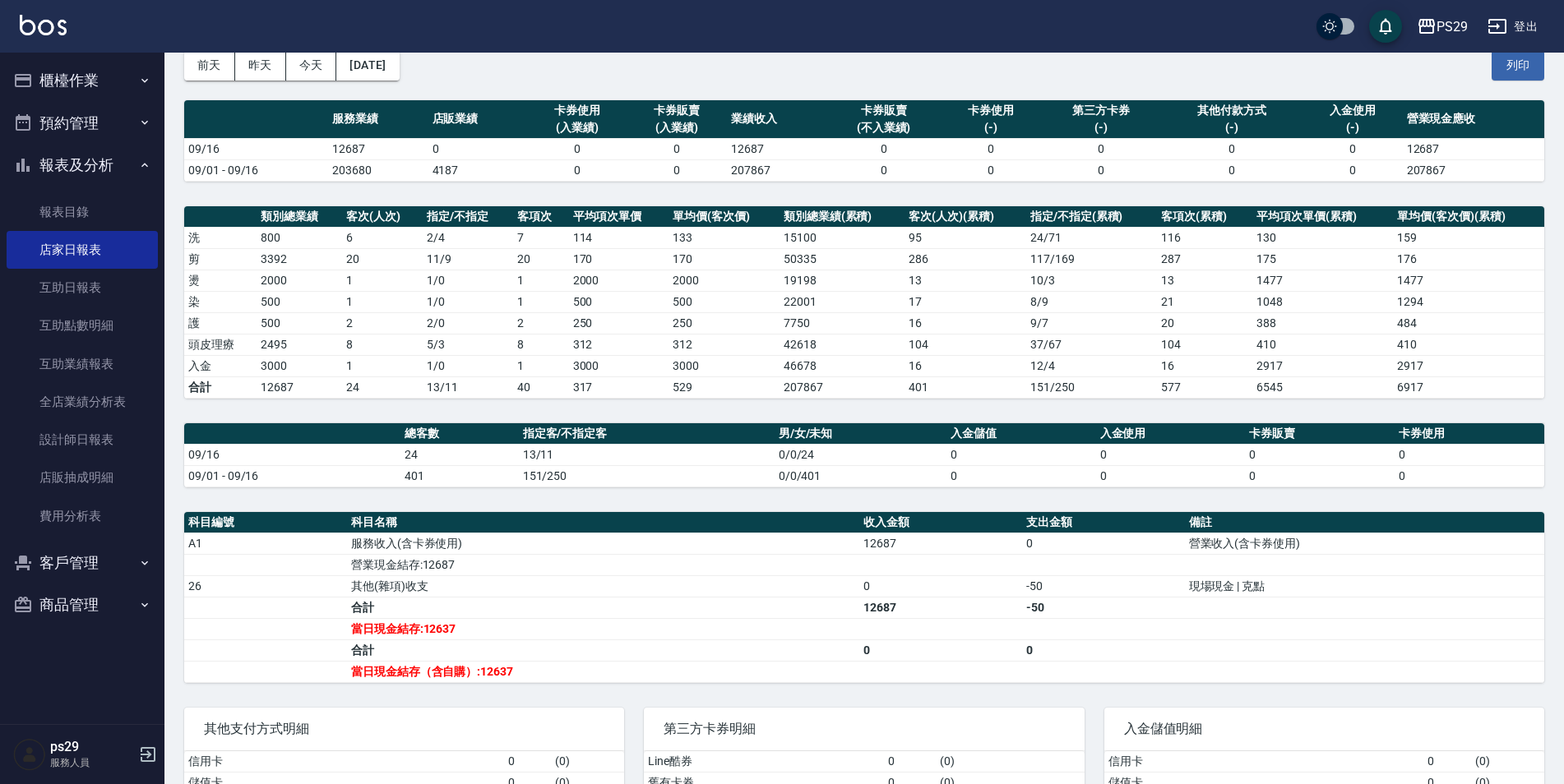
scroll to position [196, 0]
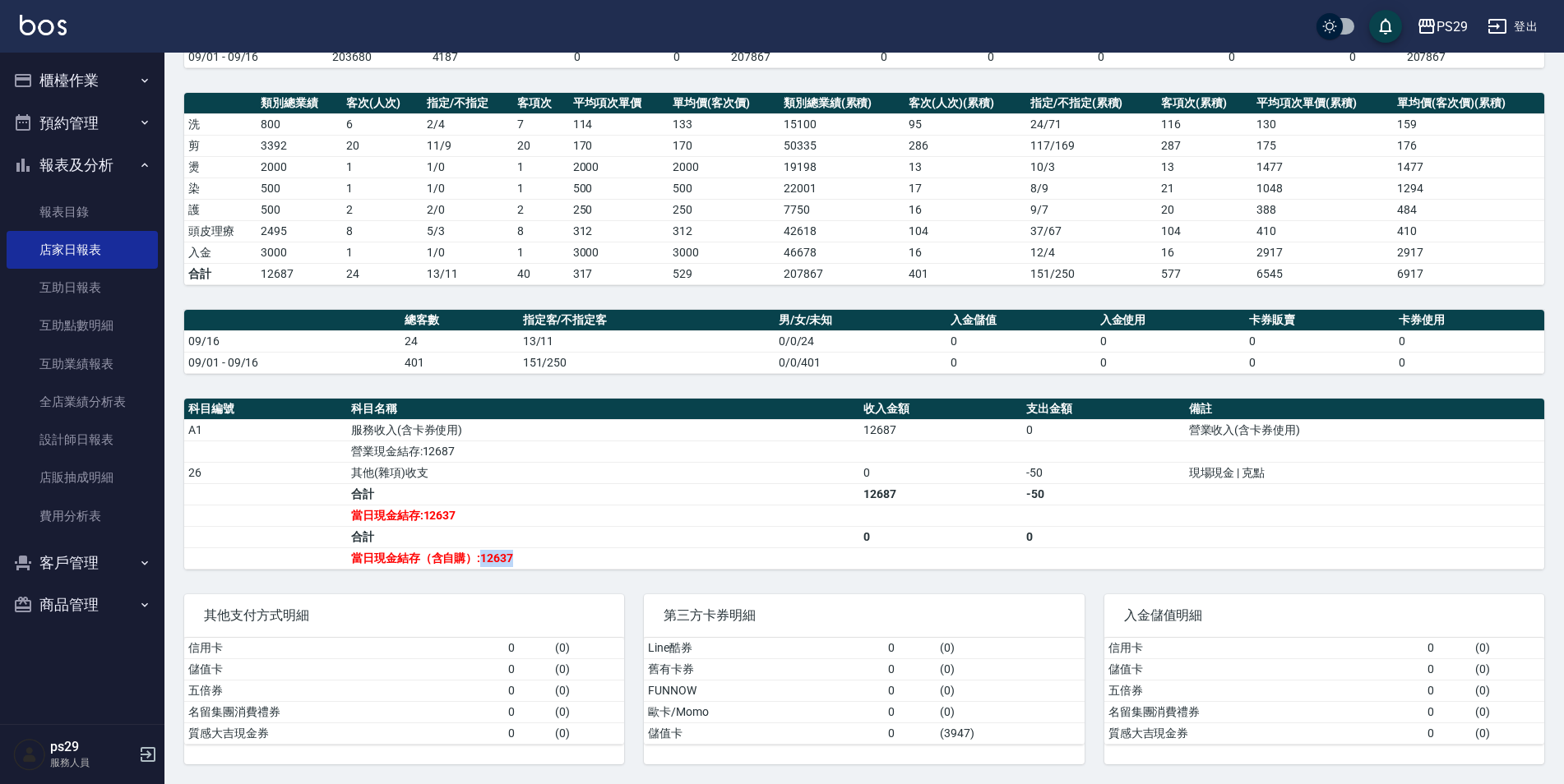
drag, startPoint x: 478, startPoint y: 561, endPoint x: 537, endPoint y: 559, distance: 59.0
click at [537, 559] on td "當日現金結存（含自購）:12637" at bounding box center [602, 558] width 512 height 22
click at [530, 561] on td "當日現金結存（含自購）:12637" at bounding box center [602, 558] width 512 height 22
click at [527, 527] on td "合計" at bounding box center [602, 537] width 512 height 22
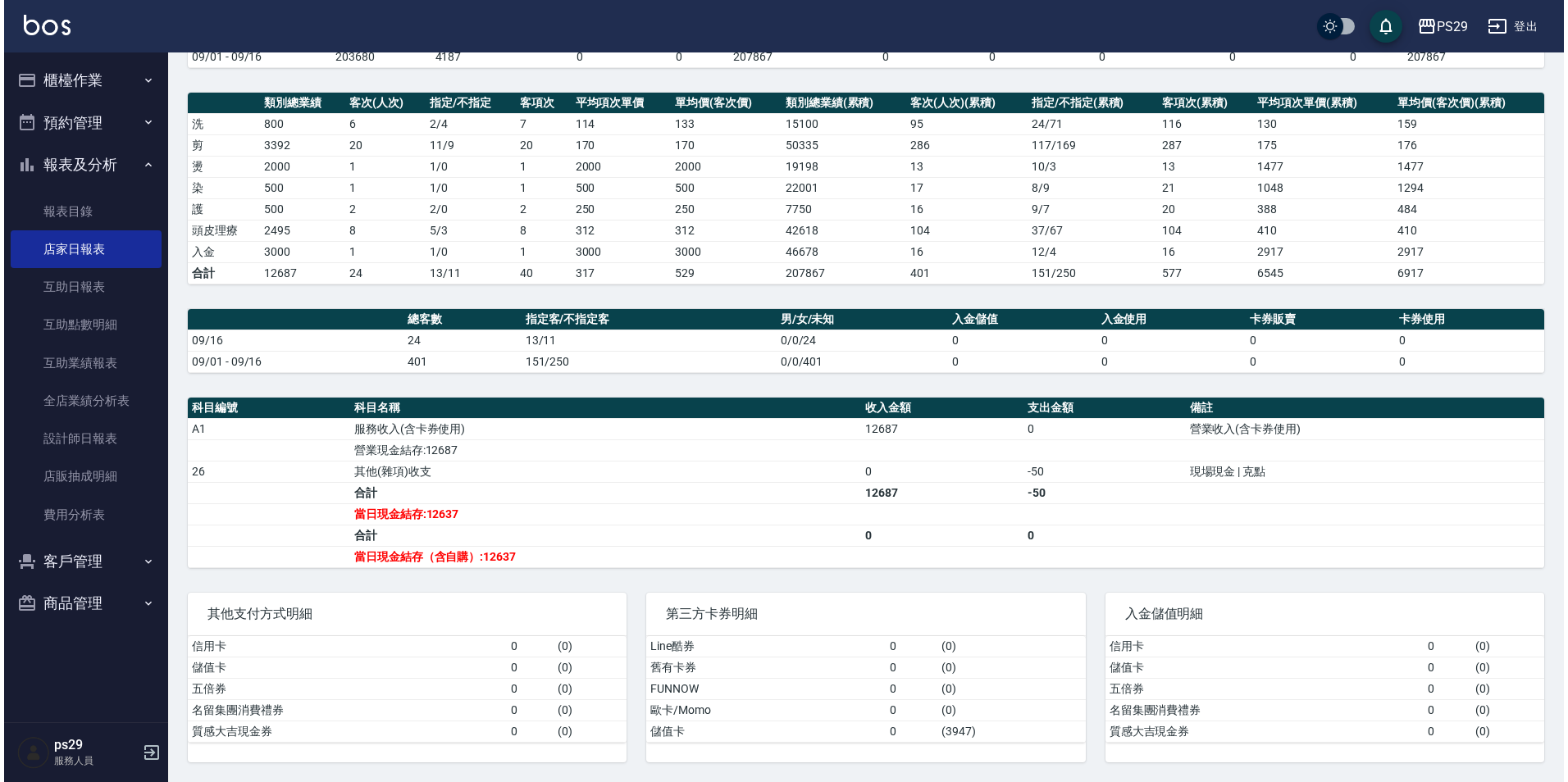
scroll to position [0, 0]
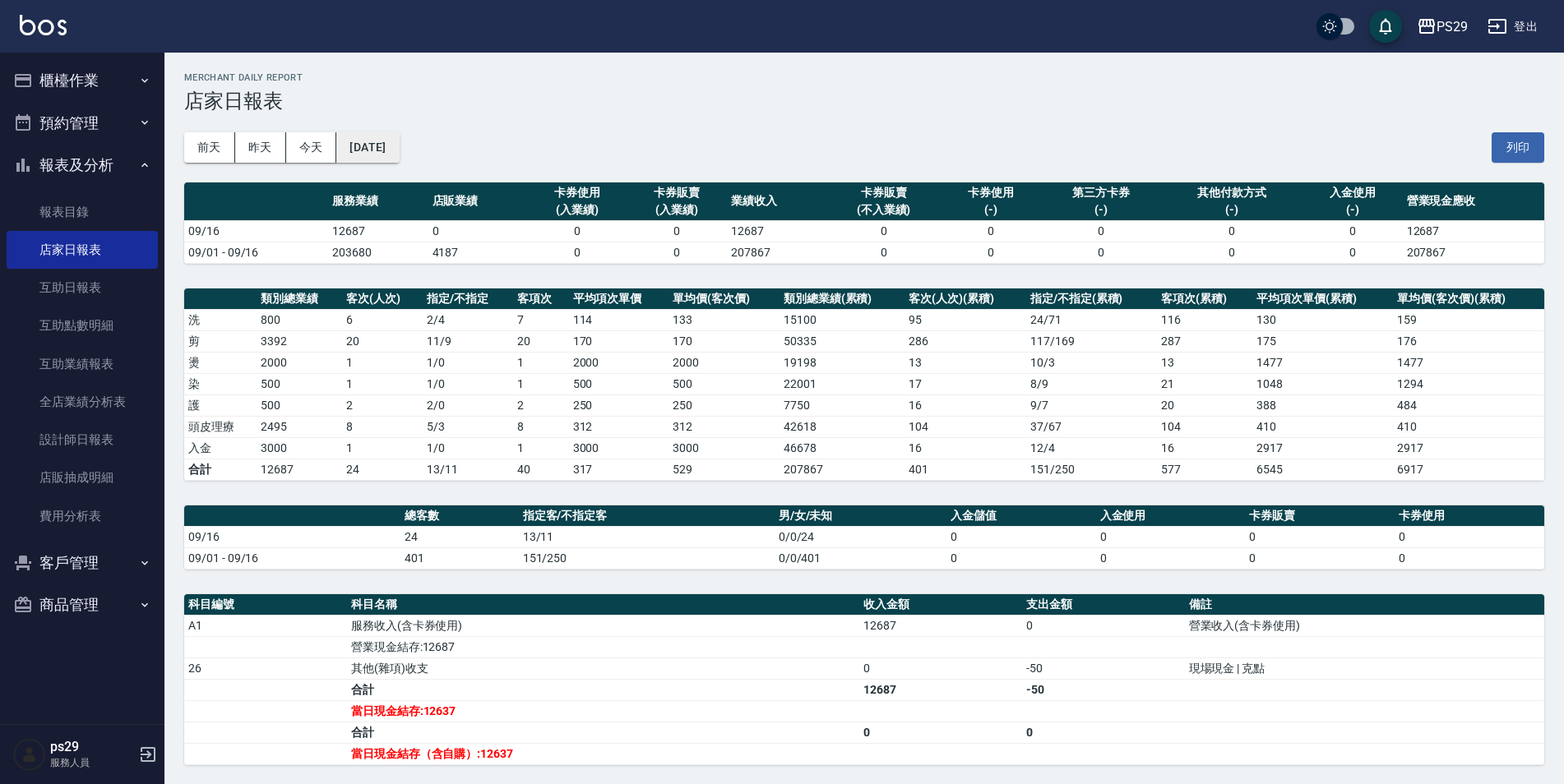
click at [397, 150] on button "[DATE]" at bounding box center [368, 148] width 63 height 30
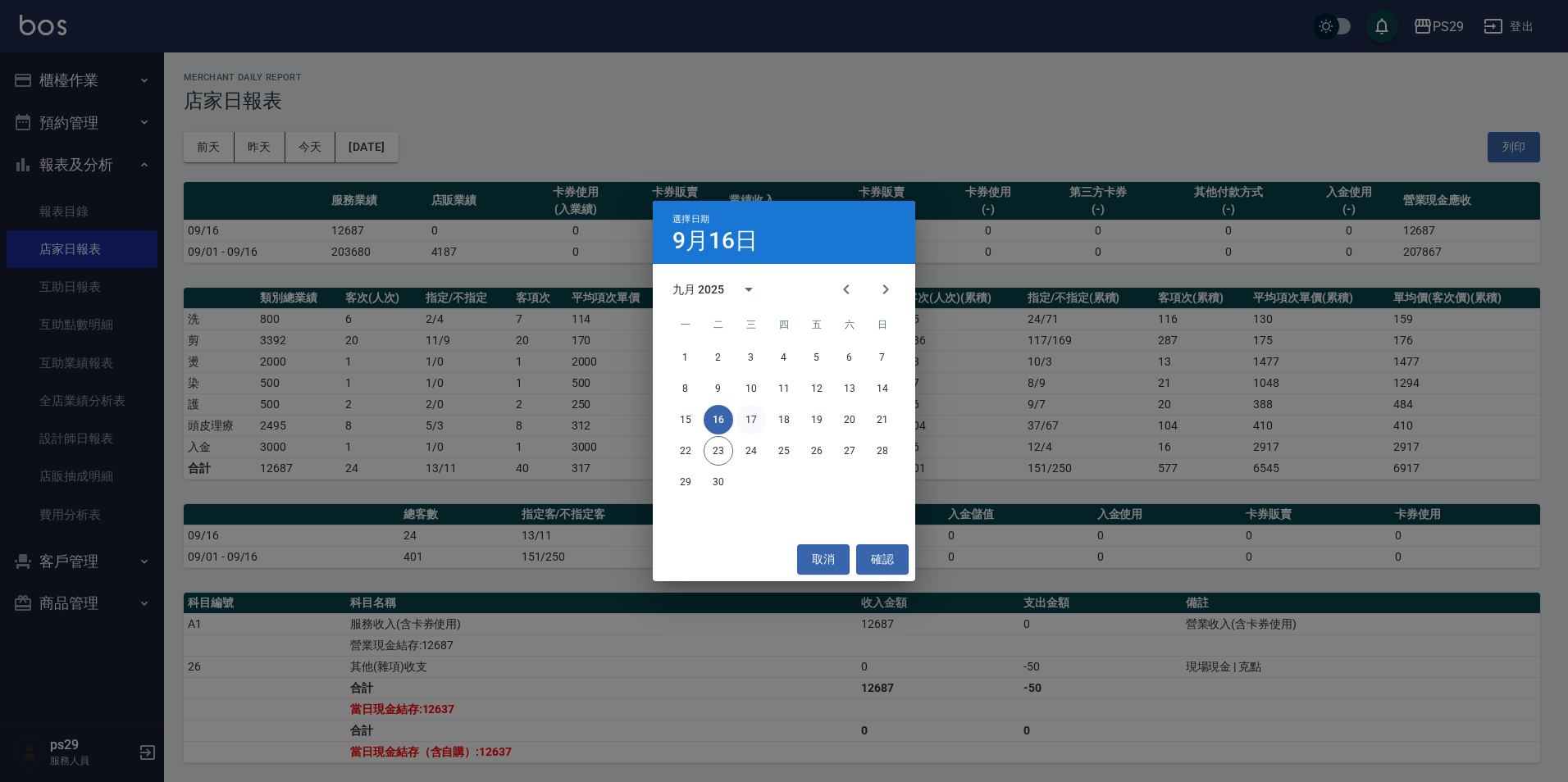
click at [751, 424] on button "17" at bounding box center [751, 419] width 29 height 29
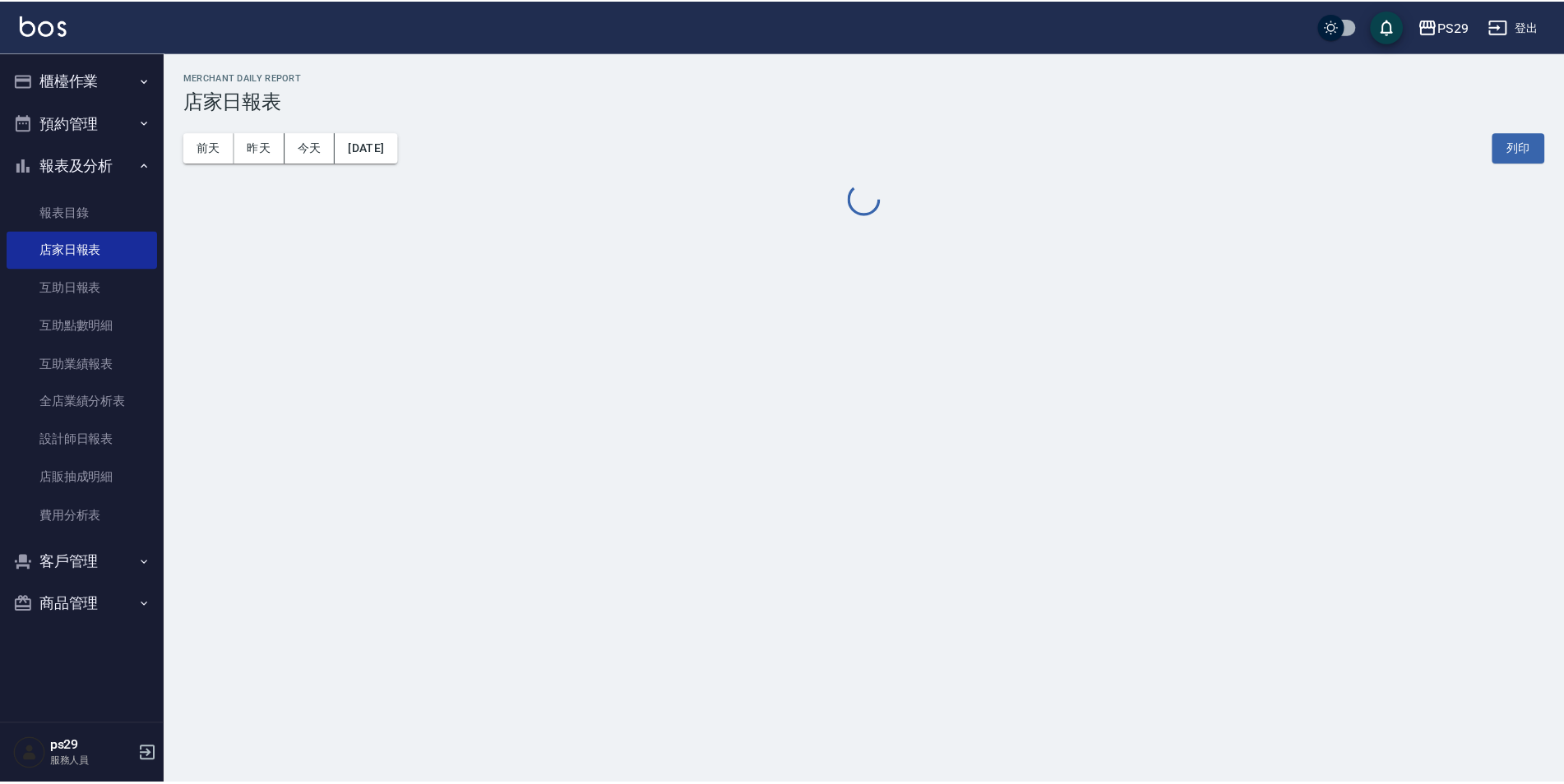
scroll to position [239, 0]
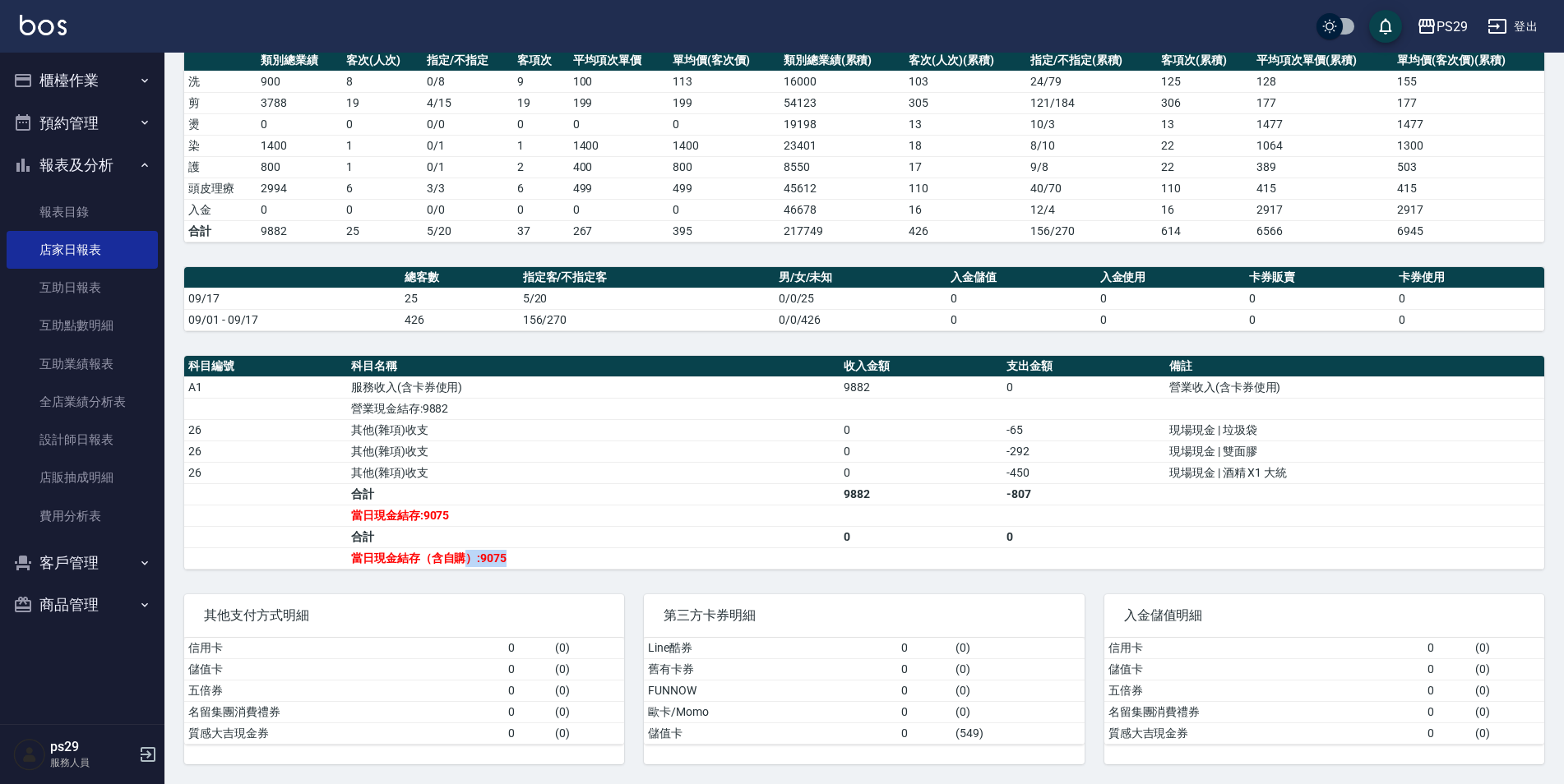
drag, startPoint x: 469, startPoint y: 556, endPoint x: 527, endPoint y: 555, distance: 58.0
click at [527, 555] on td "當日現金結存（含自購）:9075" at bounding box center [593, 558] width 493 height 22
drag, startPoint x: 527, startPoint y: 555, endPoint x: 527, endPoint y: 564, distance: 9.0
click at [527, 564] on td "當日現金結存（含自購）:9075" at bounding box center [593, 558] width 493 height 22
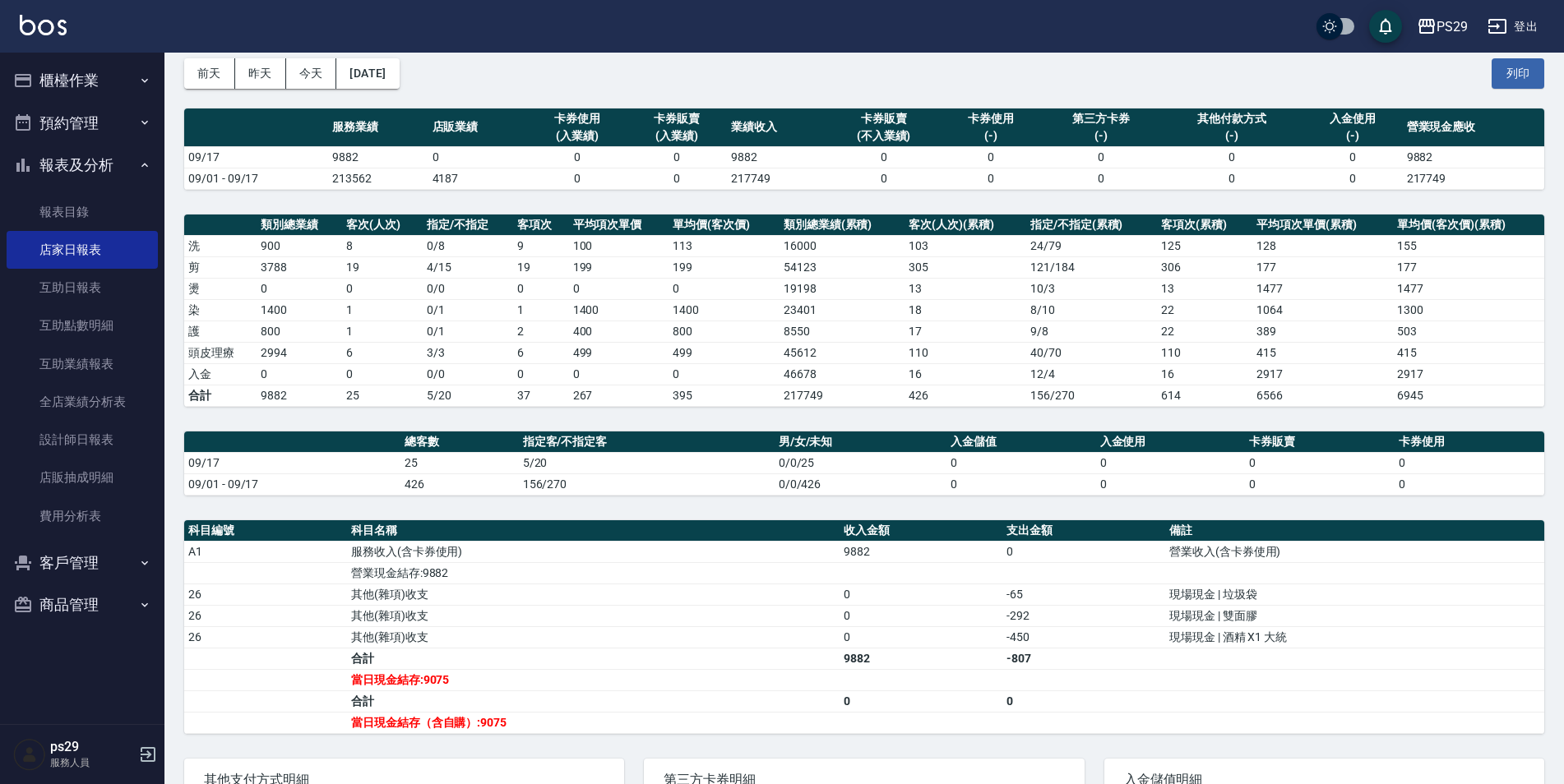
scroll to position [0, 0]
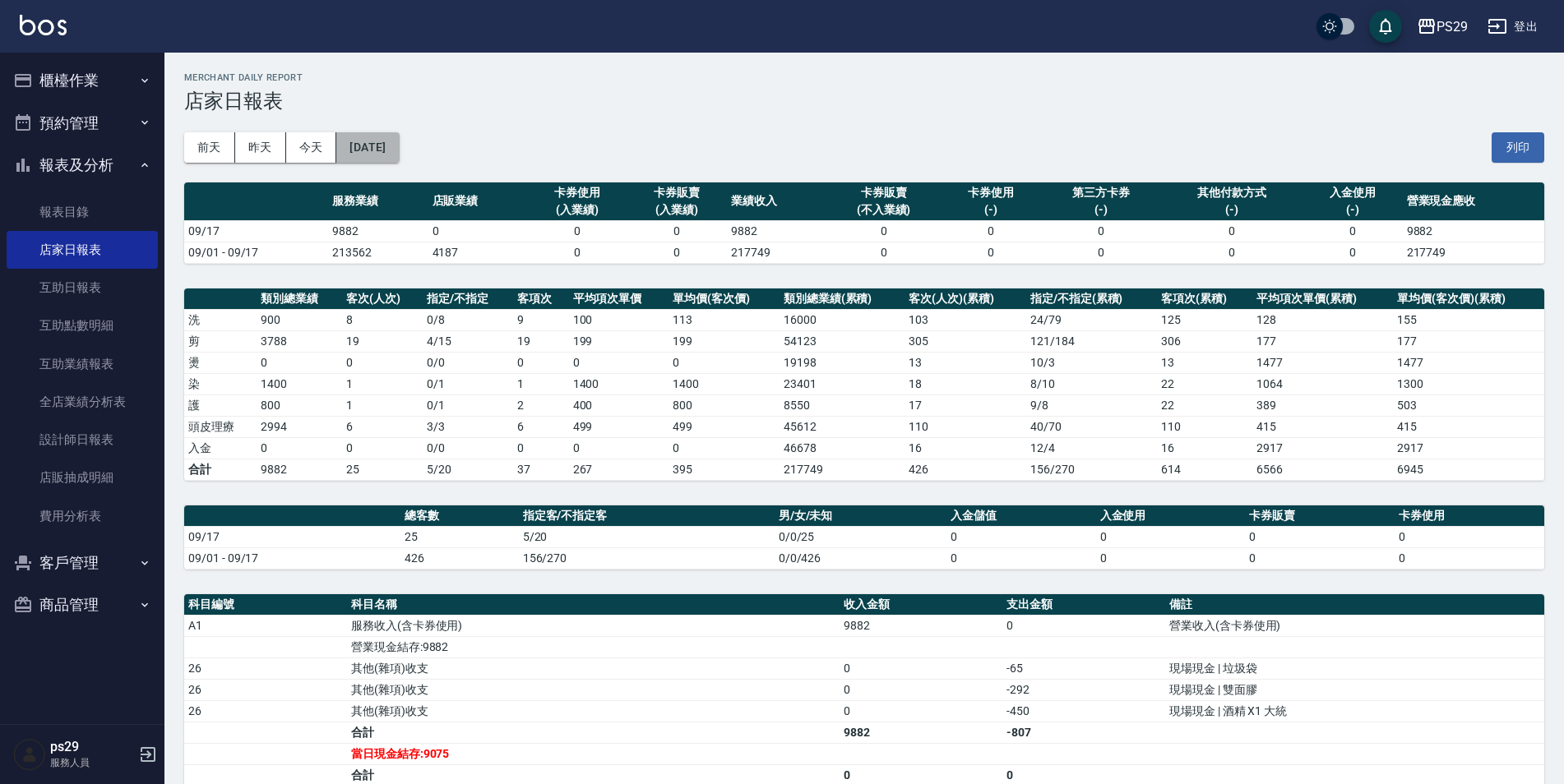
click at [392, 155] on button "[DATE]" at bounding box center [368, 148] width 63 height 30
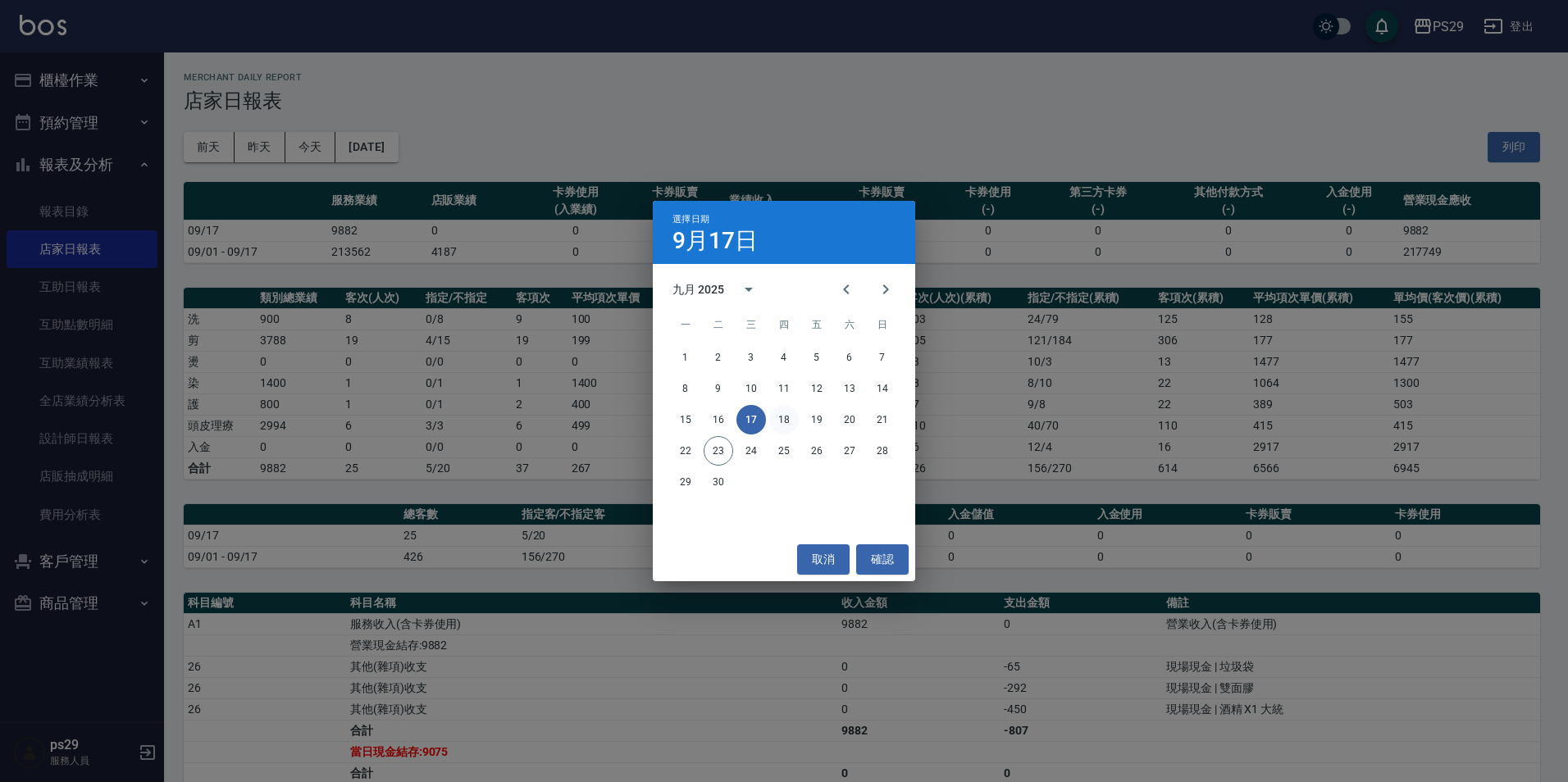
click at [785, 426] on button "18" at bounding box center [783, 419] width 29 height 29
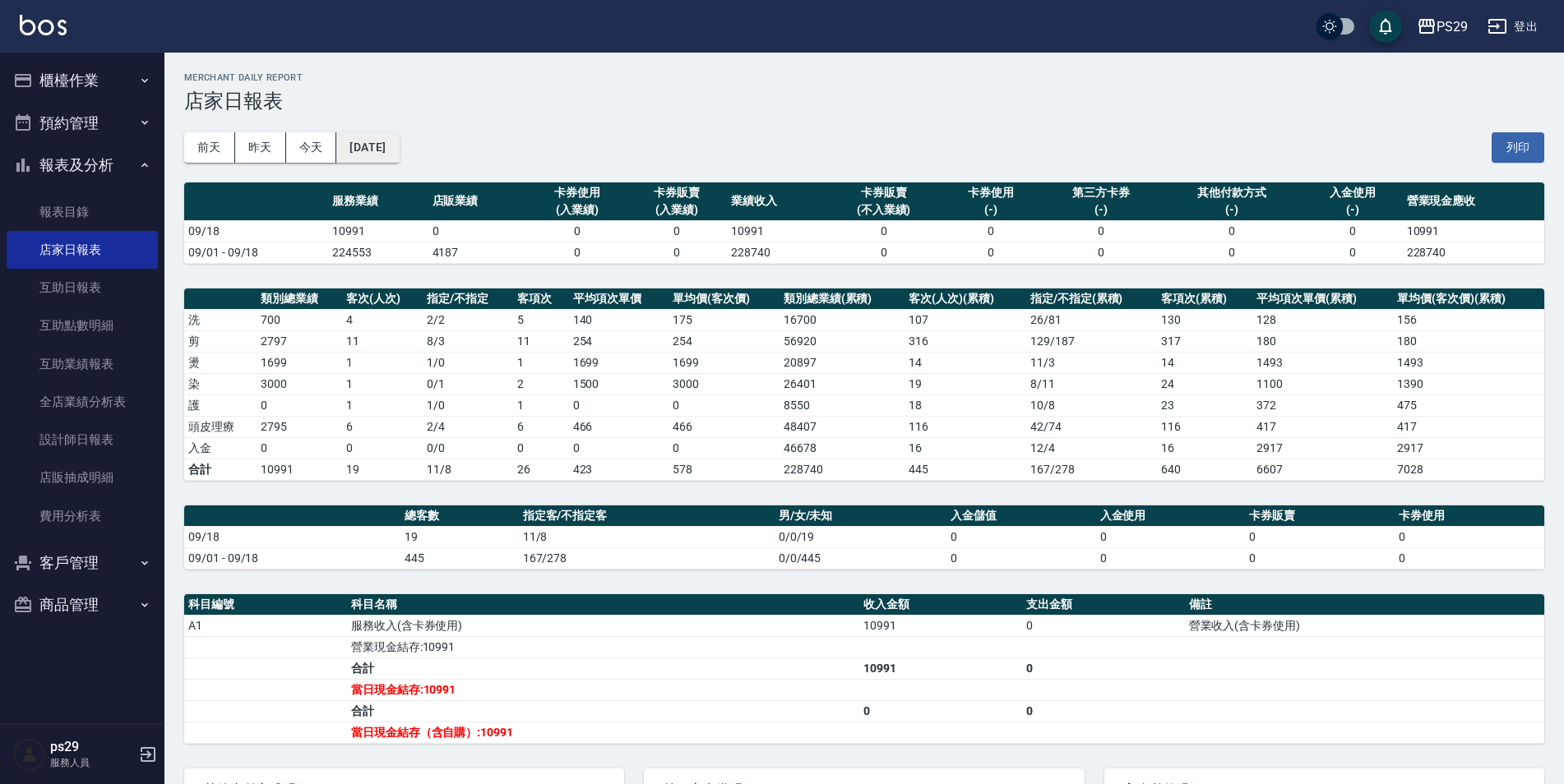
click at [388, 148] on button "[DATE]" at bounding box center [368, 148] width 63 height 30
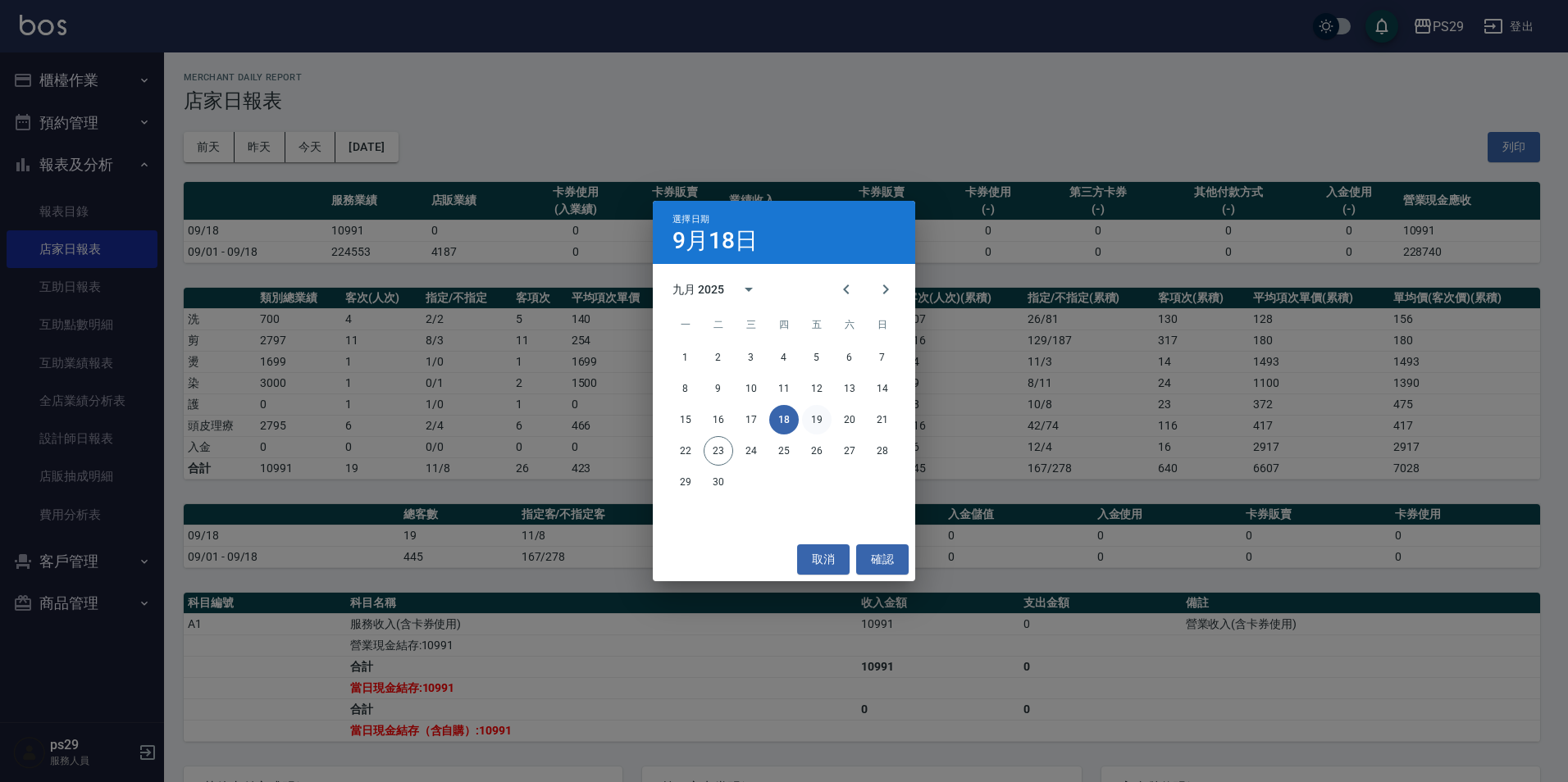
click at [816, 415] on button "19" at bounding box center [816, 419] width 29 height 29
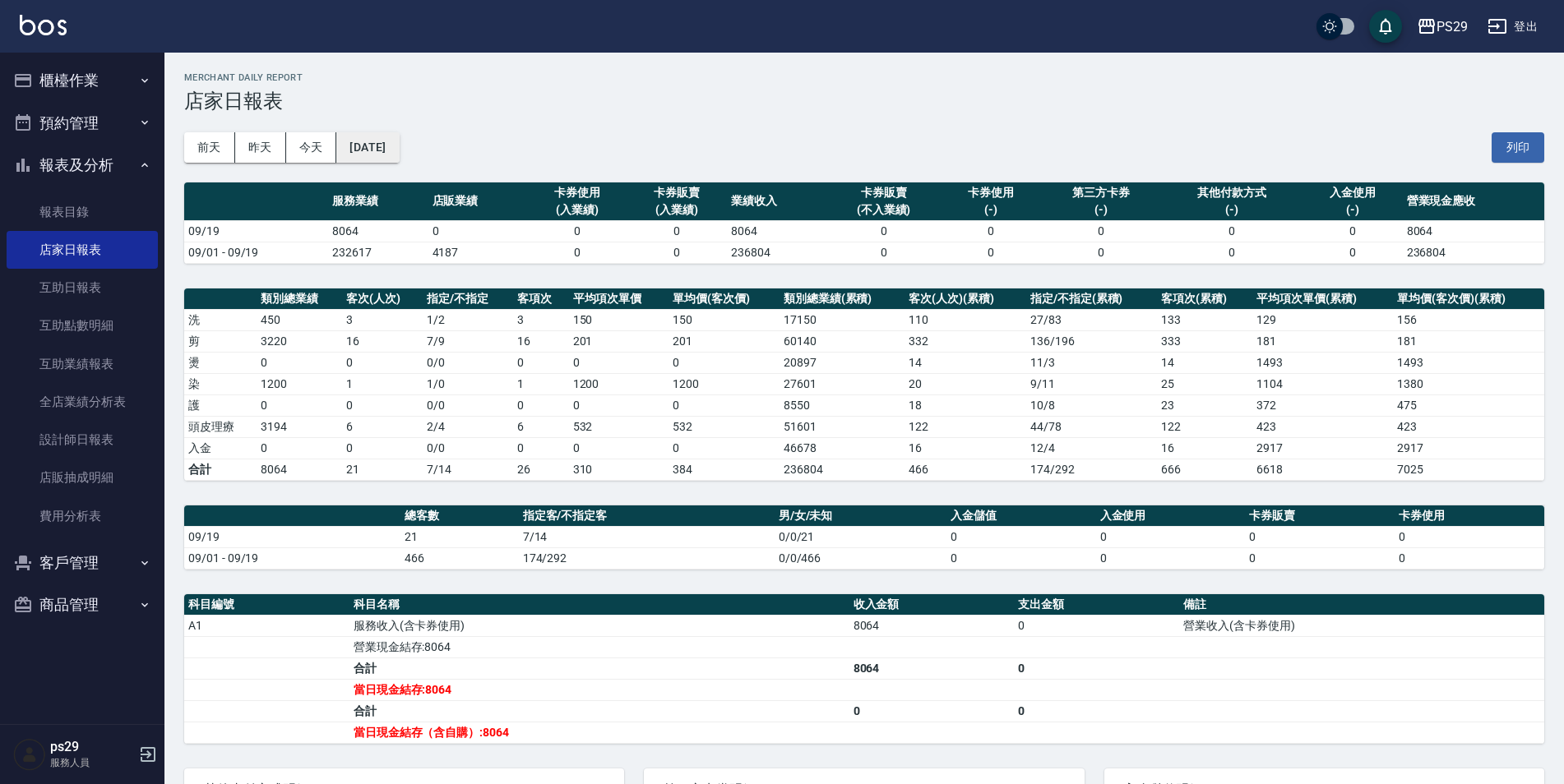
click at [399, 160] on button "[DATE]" at bounding box center [368, 148] width 63 height 30
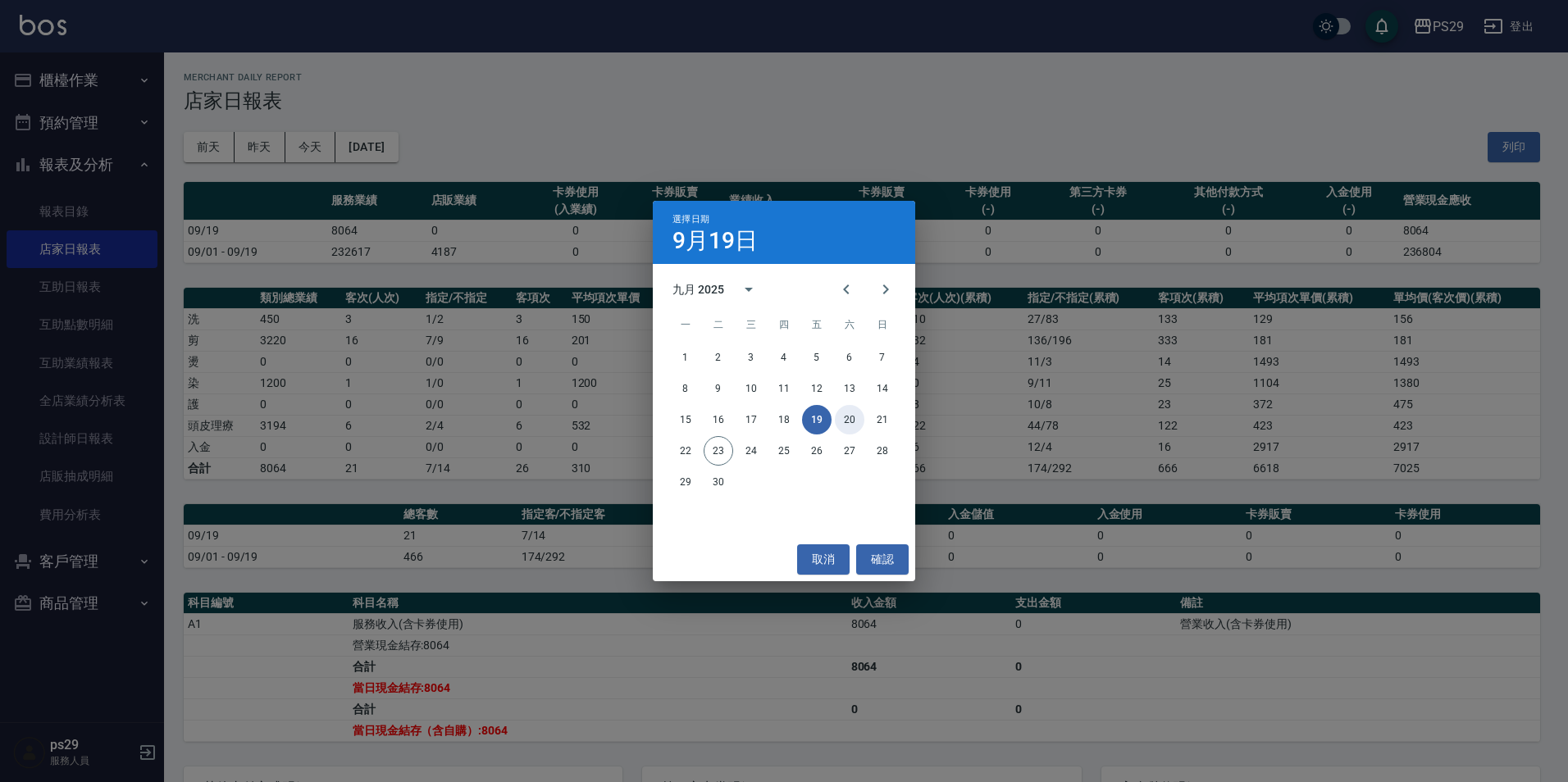
click at [846, 420] on button "20" at bounding box center [849, 419] width 29 height 29
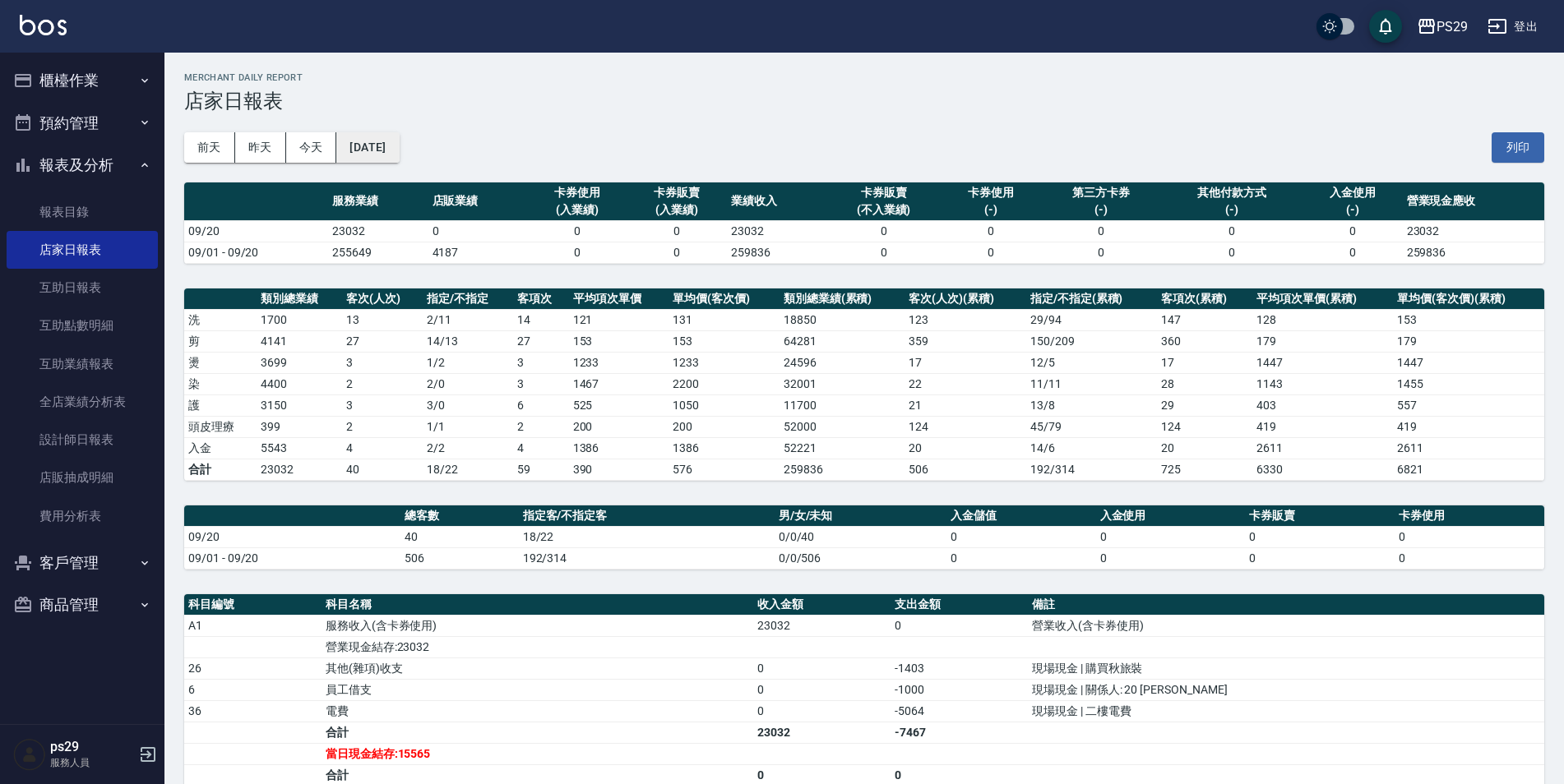
click at [399, 151] on button "[DATE]" at bounding box center [368, 148] width 63 height 30
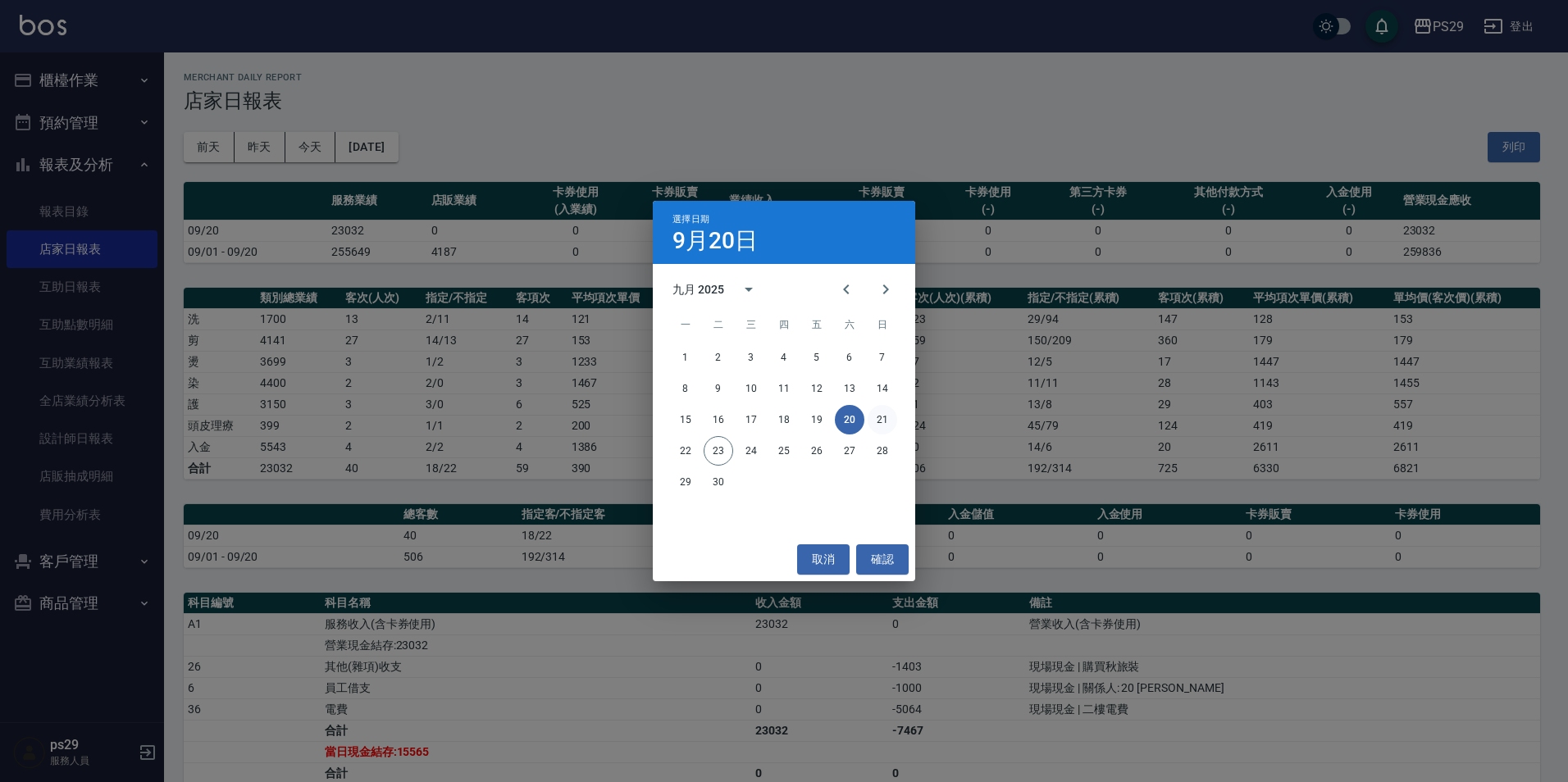
click at [891, 426] on button "21" at bounding box center [881, 419] width 29 height 29
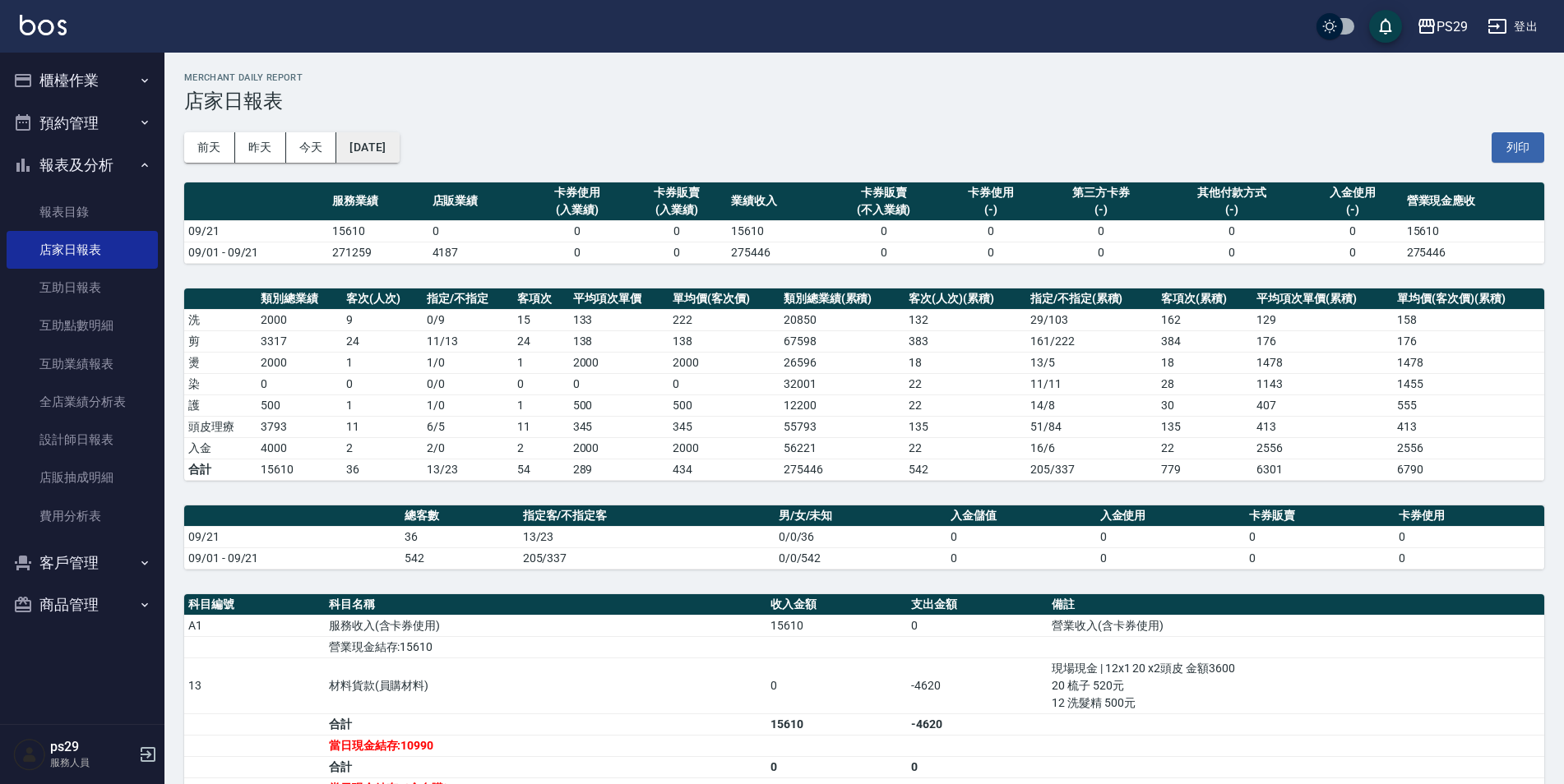
click at [387, 153] on button "[DATE]" at bounding box center [368, 148] width 63 height 30
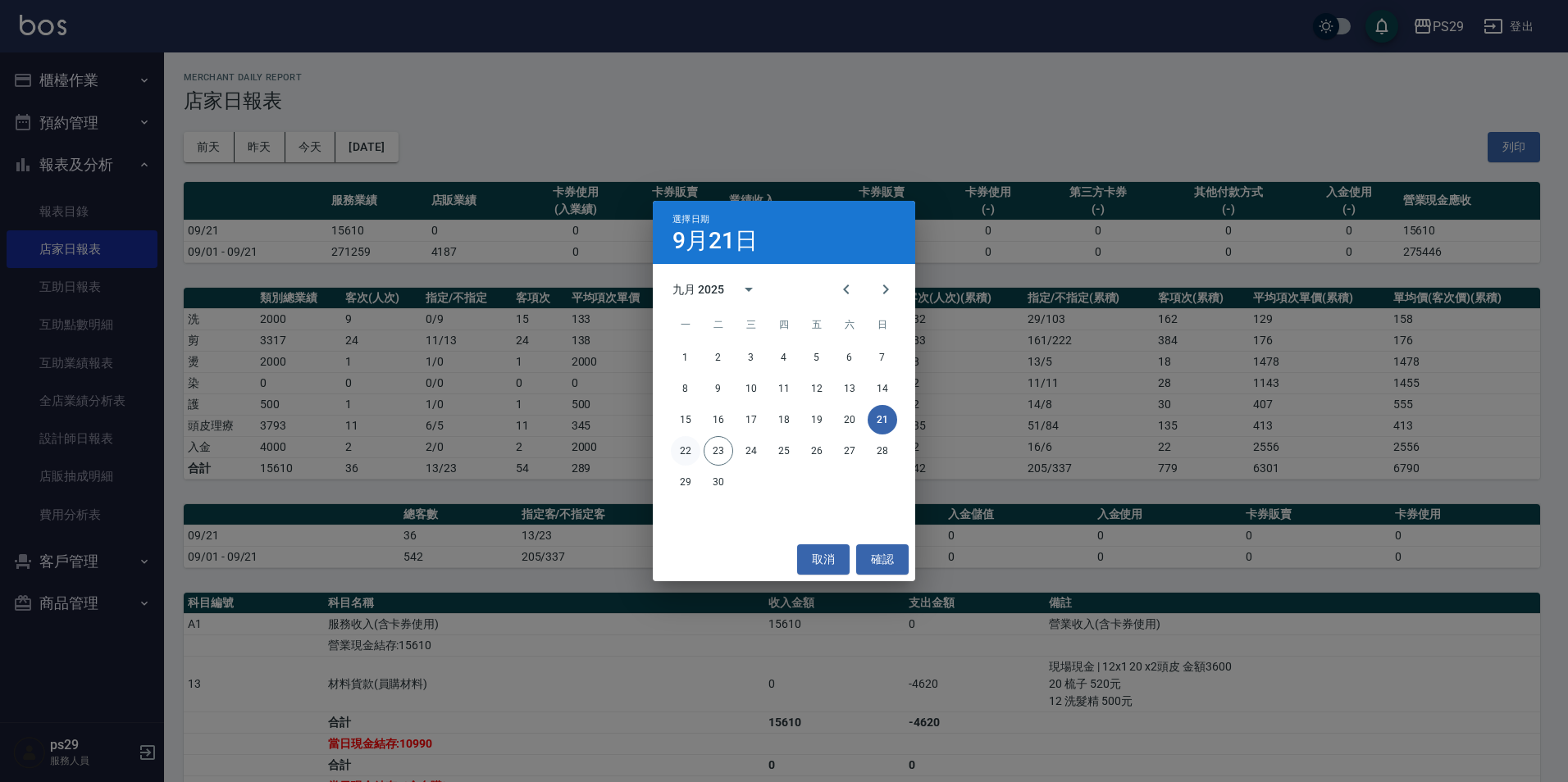
click at [677, 441] on button "22" at bounding box center [685, 450] width 29 height 29
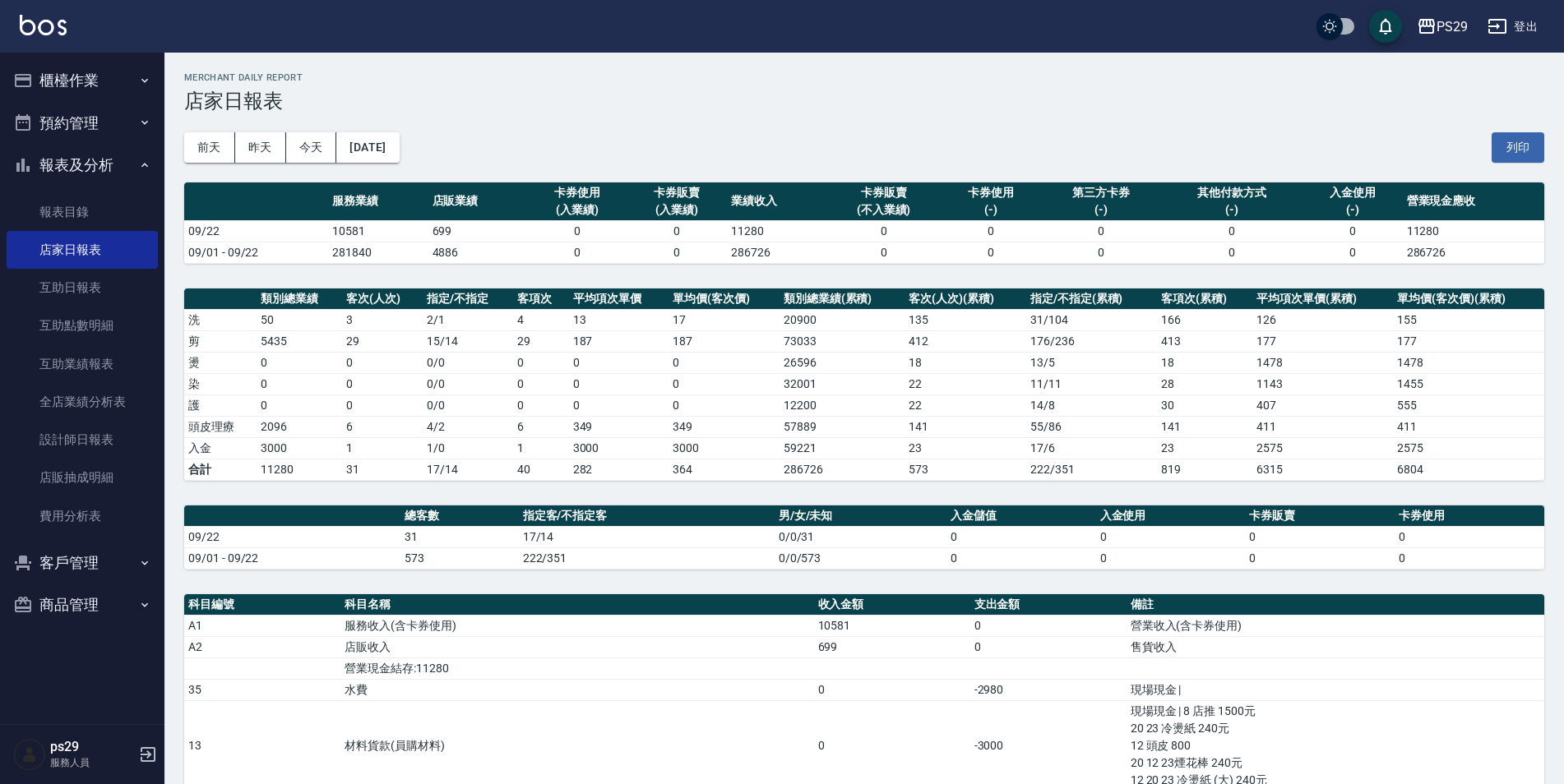
click at [40, 36] on link at bounding box center [43, 27] width 46 height 24
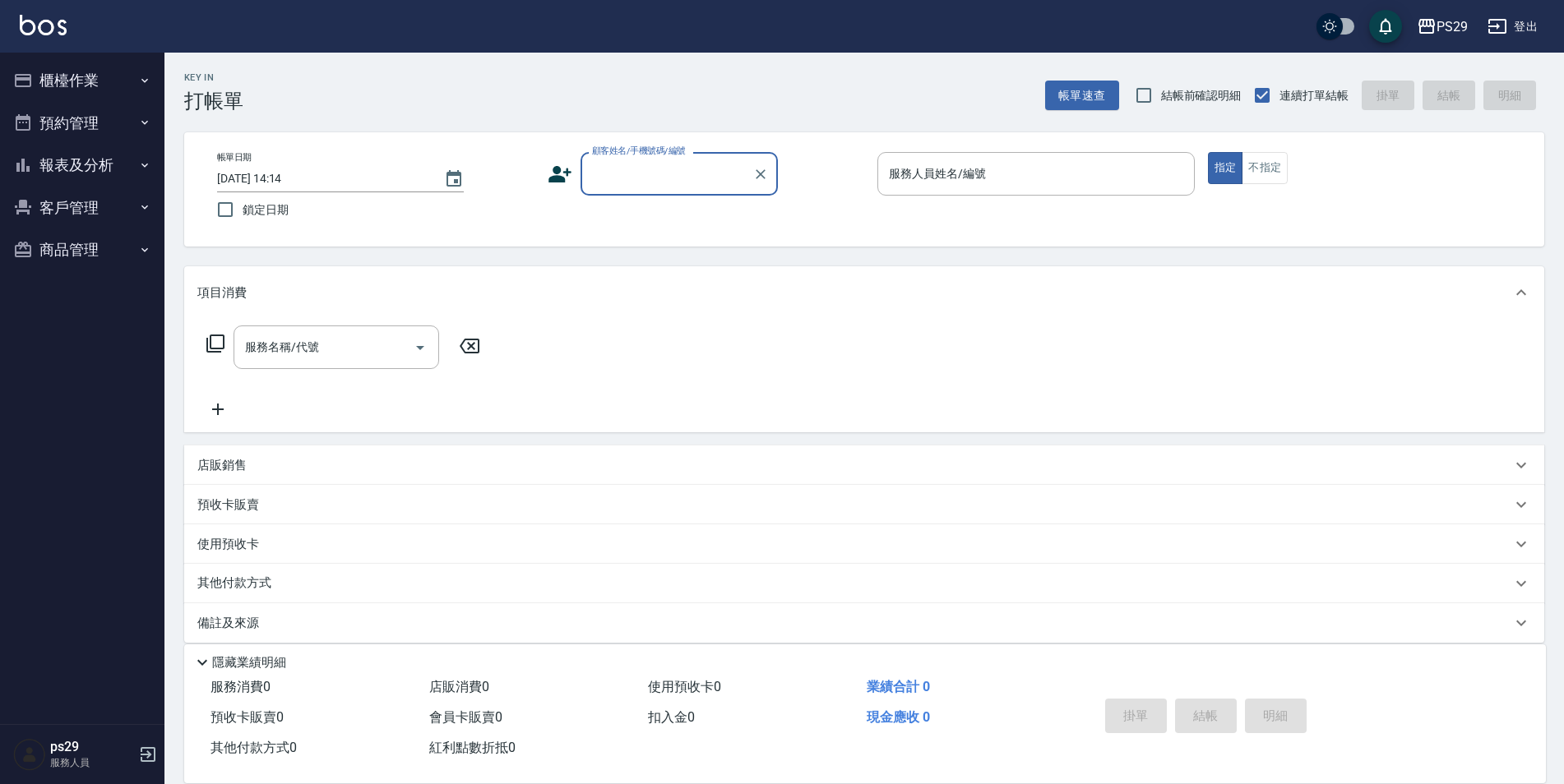
click at [67, 30] on div "PS29 登出" at bounding box center [782, 27] width 1564 height 53
click at [64, 31] on img at bounding box center [43, 26] width 46 height 21
click at [46, 21] on img at bounding box center [43, 26] width 46 height 21
click at [147, 159] on icon "button" at bounding box center [145, 166] width 13 height 13
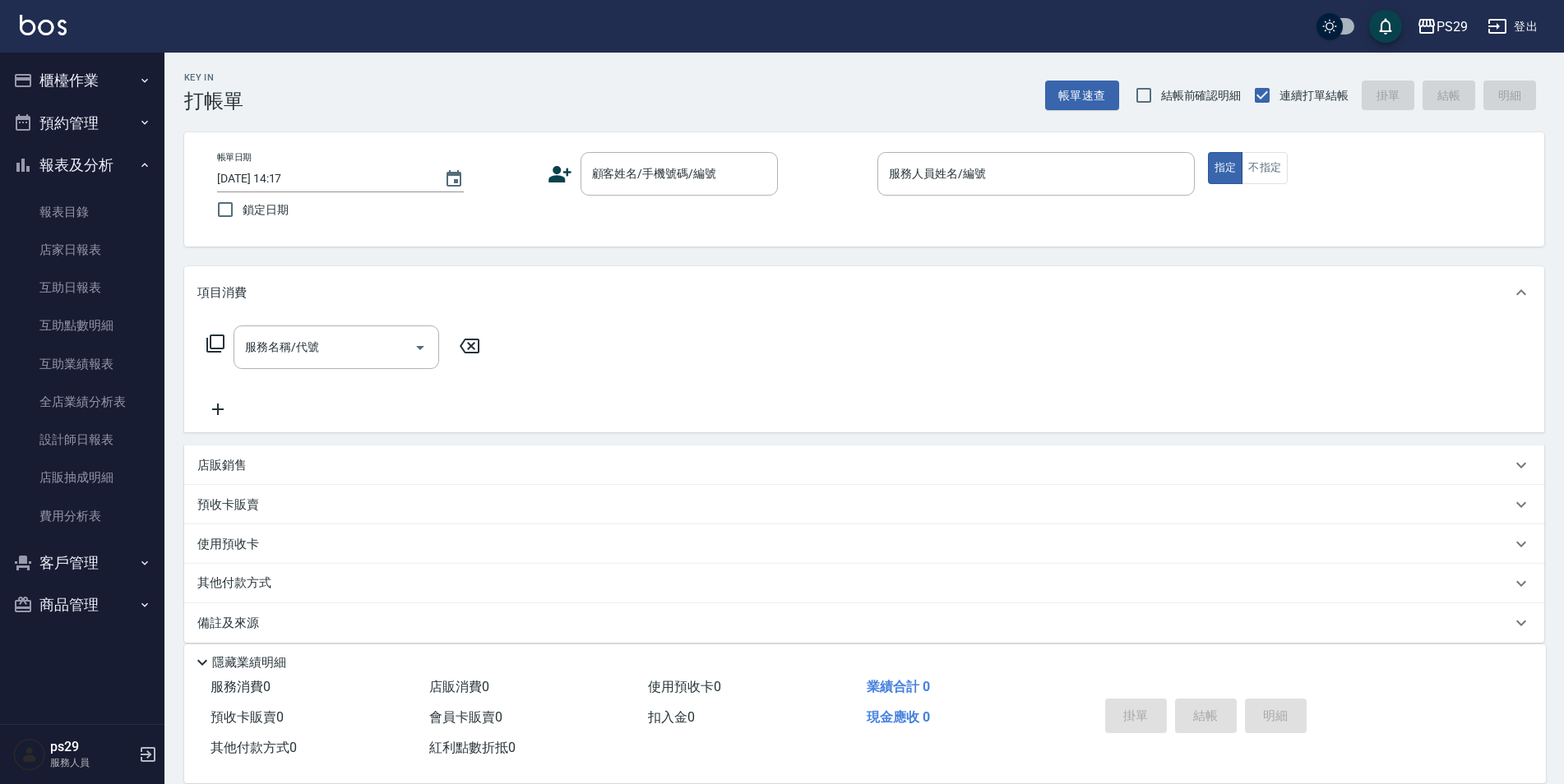
click at [132, 165] on button "報表及分析" at bounding box center [82, 165] width 152 height 43
click at [113, 71] on button "櫃檯作業" at bounding box center [82, 80] width 152 height 43
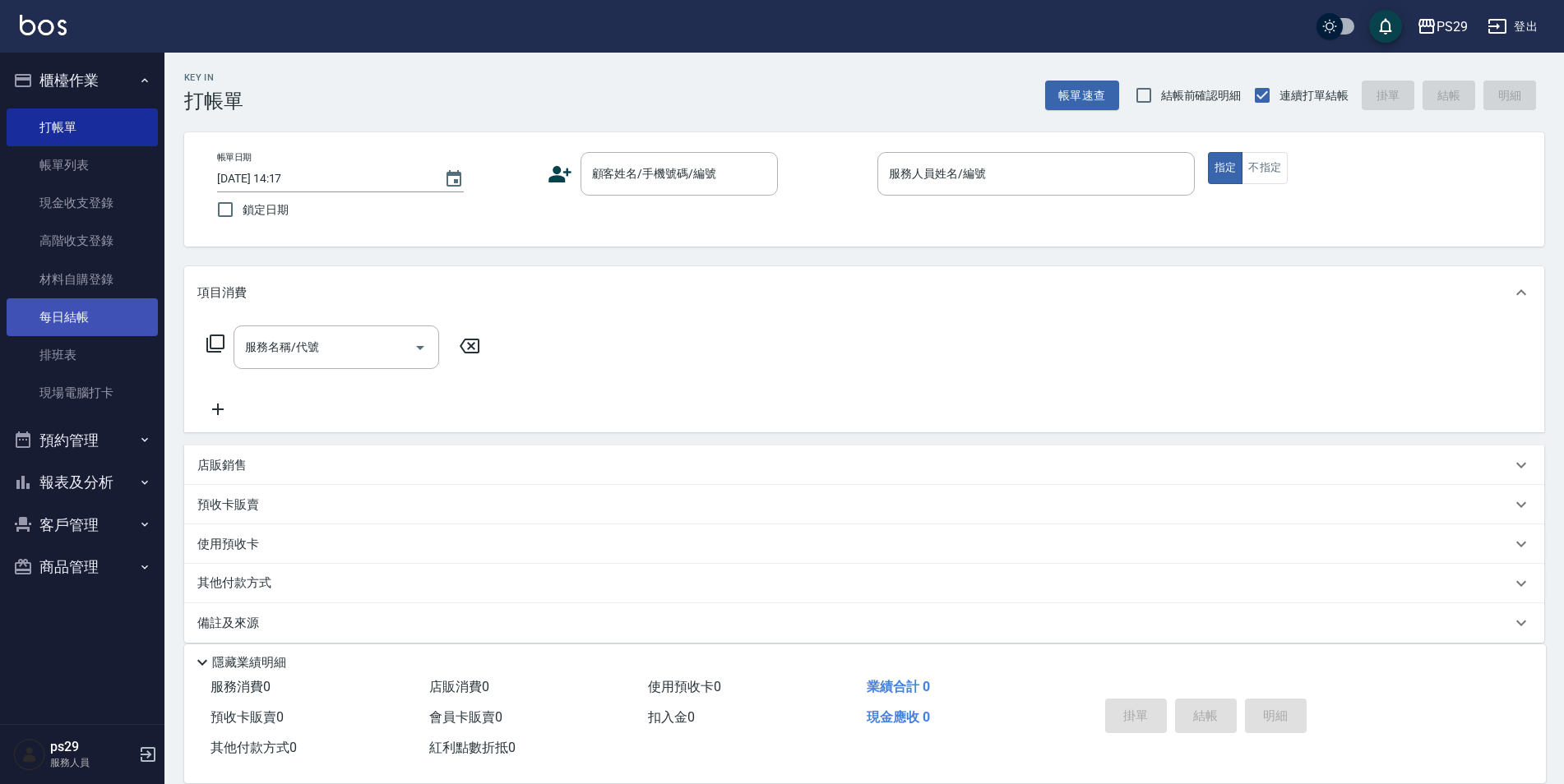
click at [81, 307] on link "每日結帳" at bounding box center [82, 317] width 152 height 38
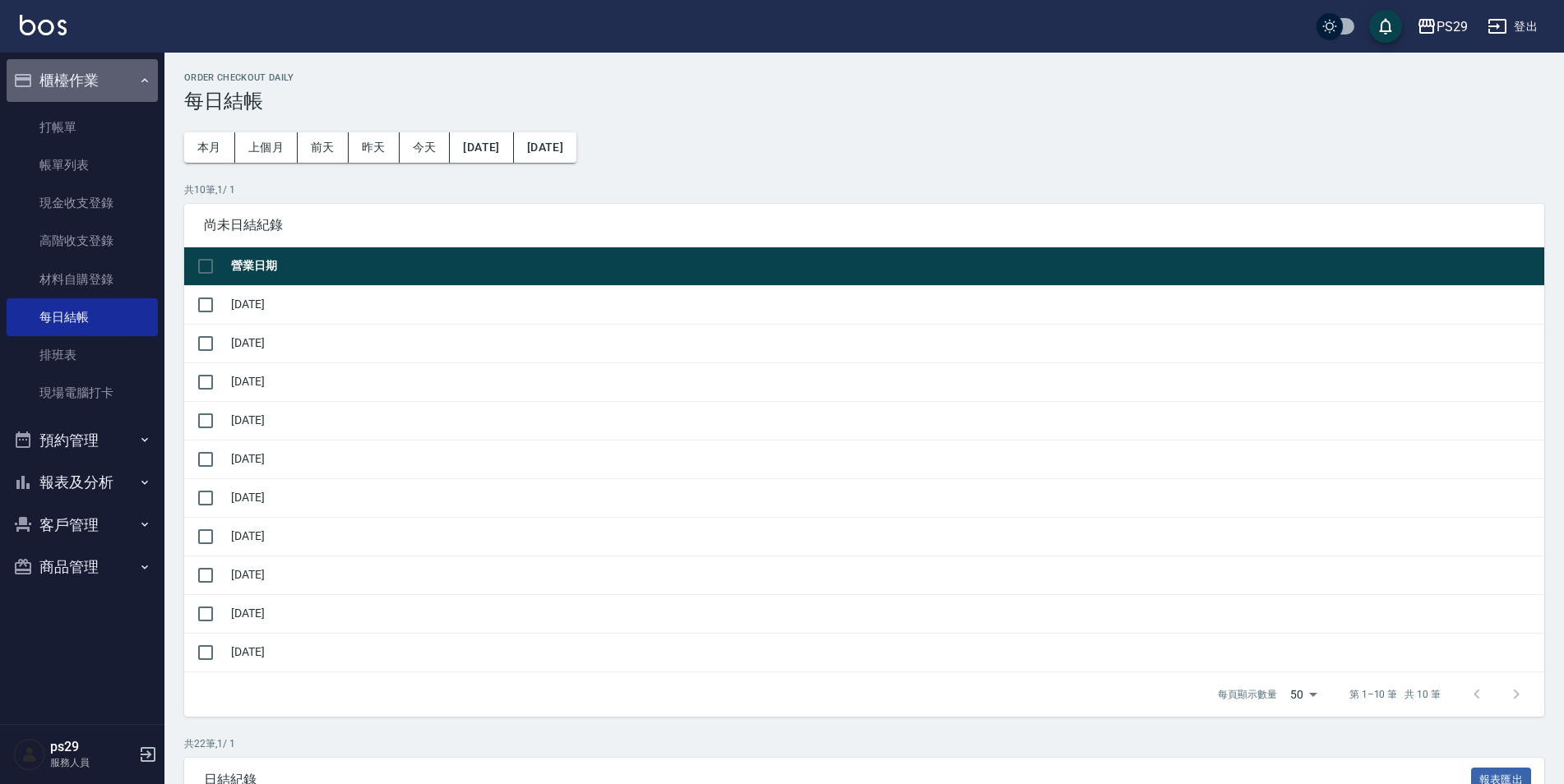
click at [103, 61] on button "櫃檯作業" at bounding box center [82, 80] width 152 height 43
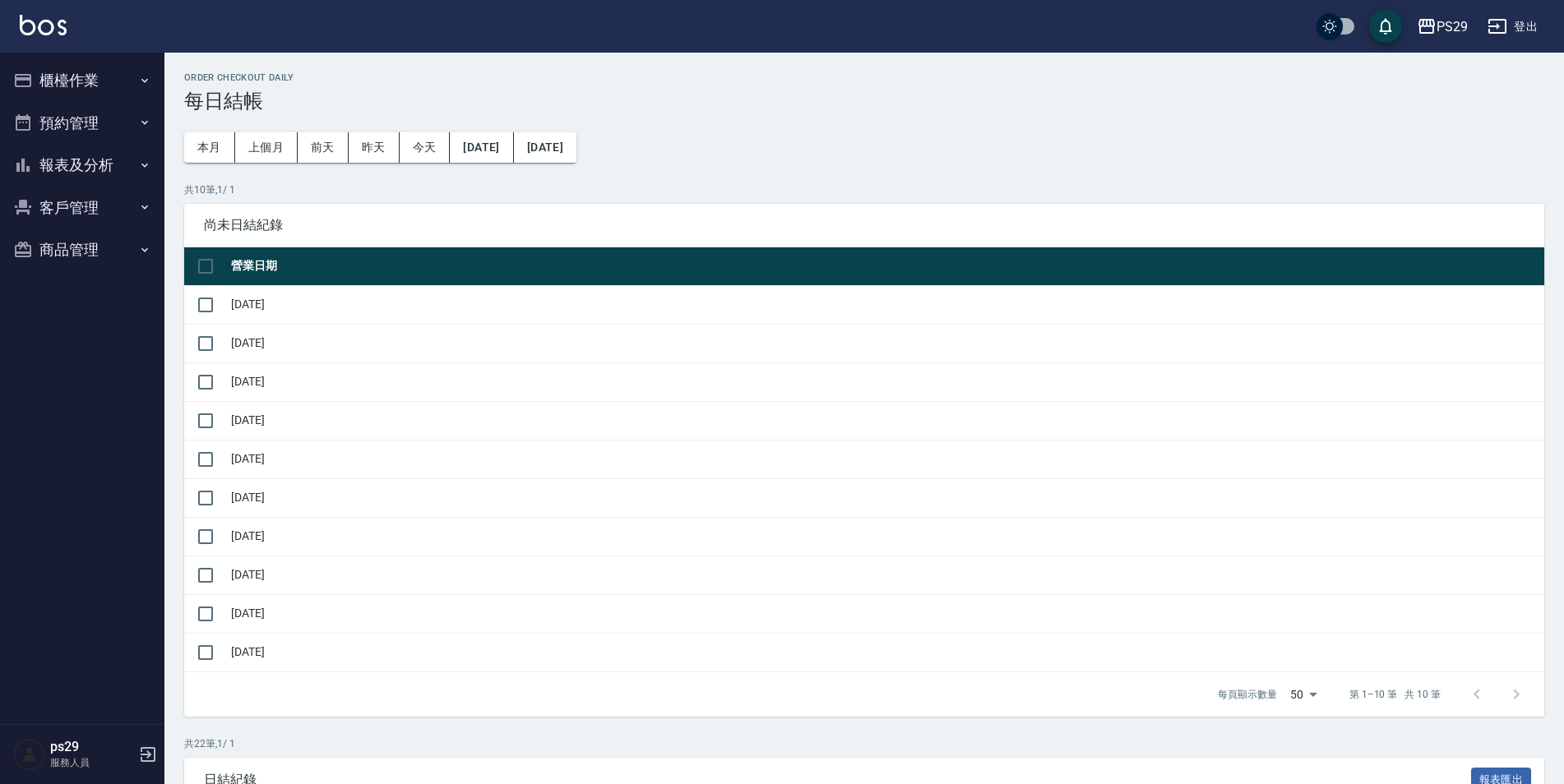
click at [96, 178] on button "報表及分析" at bounding box center [82, 165] width 152 height 43
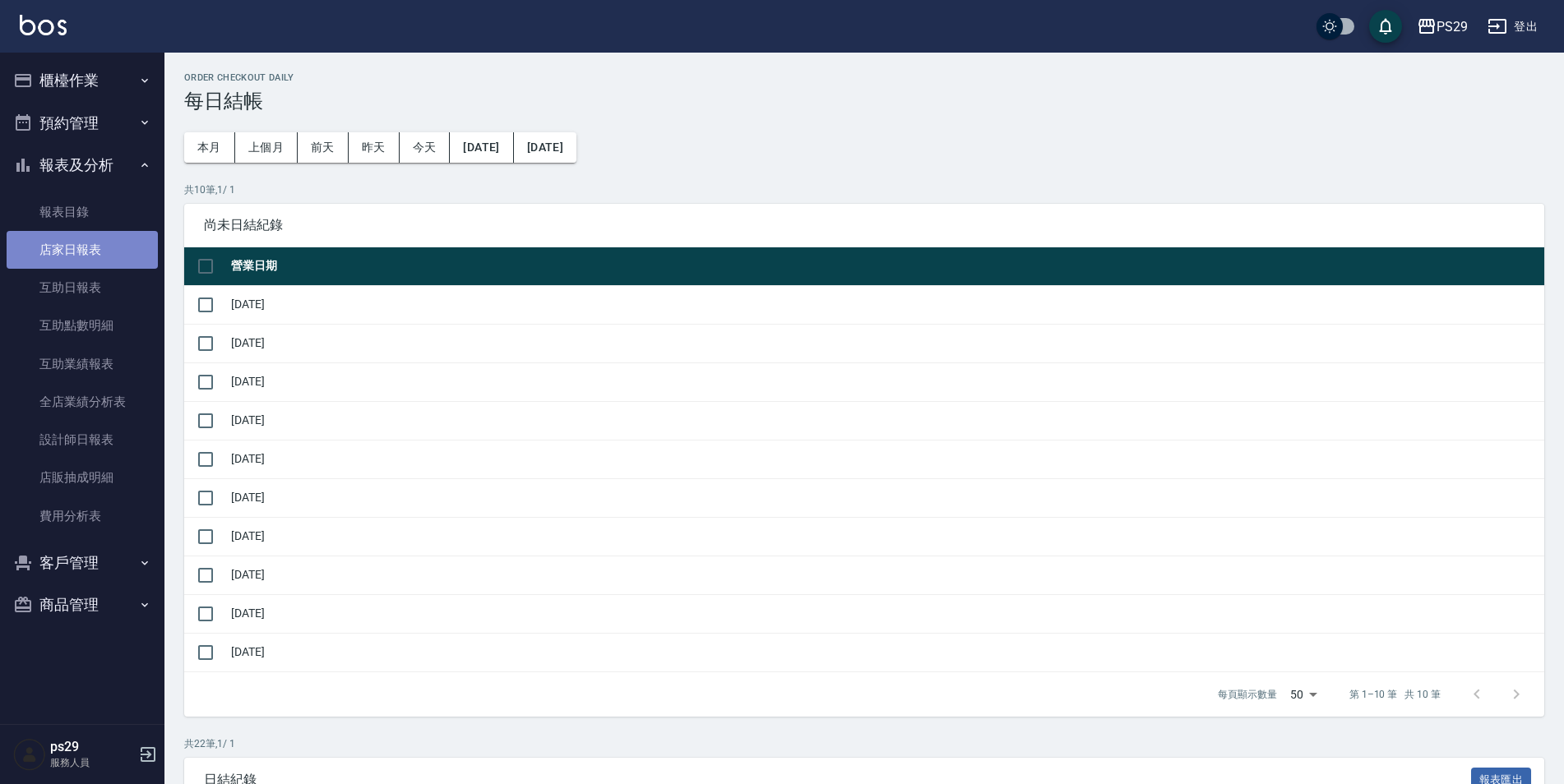
click at [76, 235] on link "店家日報表" at bounding box center [82, 250] width 152 height 38
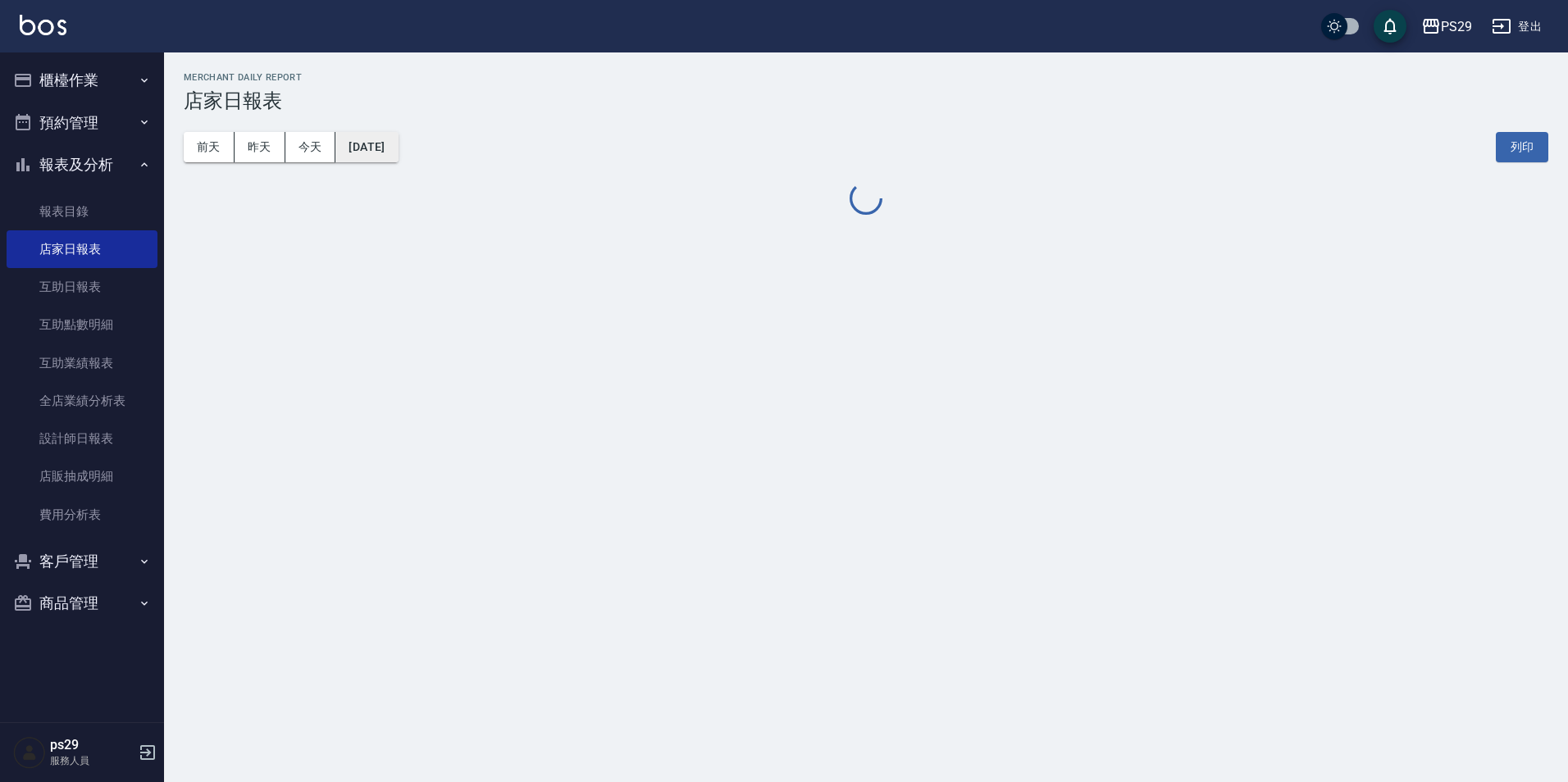
click at [398, 142] on button "[DATE]" at bounding box center [366, 147] width 62 height 30
click at [398, 148] on button "[DATE]" at bounding box center [366, 147] width 62 height 30
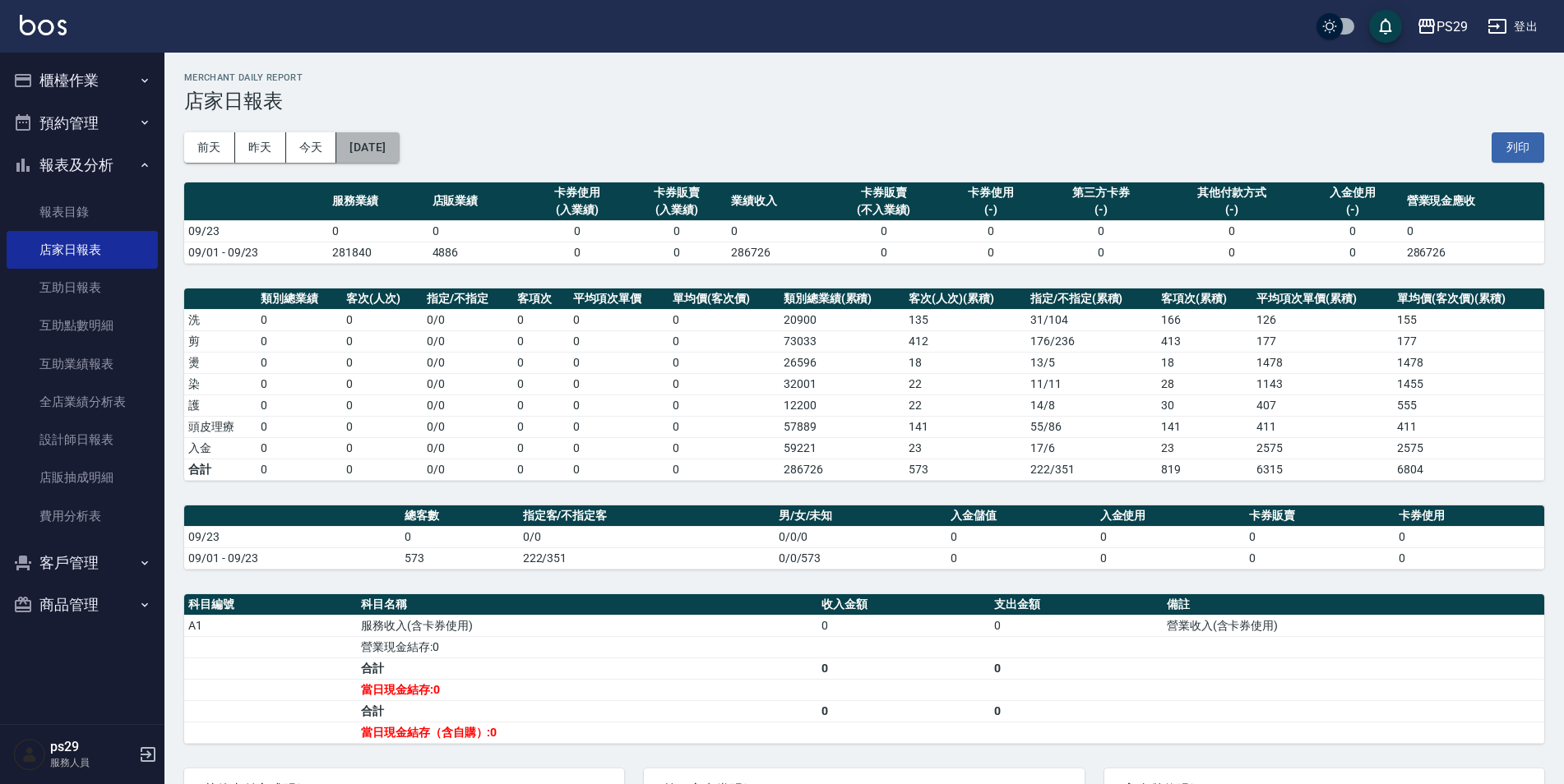
click at [399, 159] on button "[DATE]" at bounding box center [368, 148] width 63 height 30
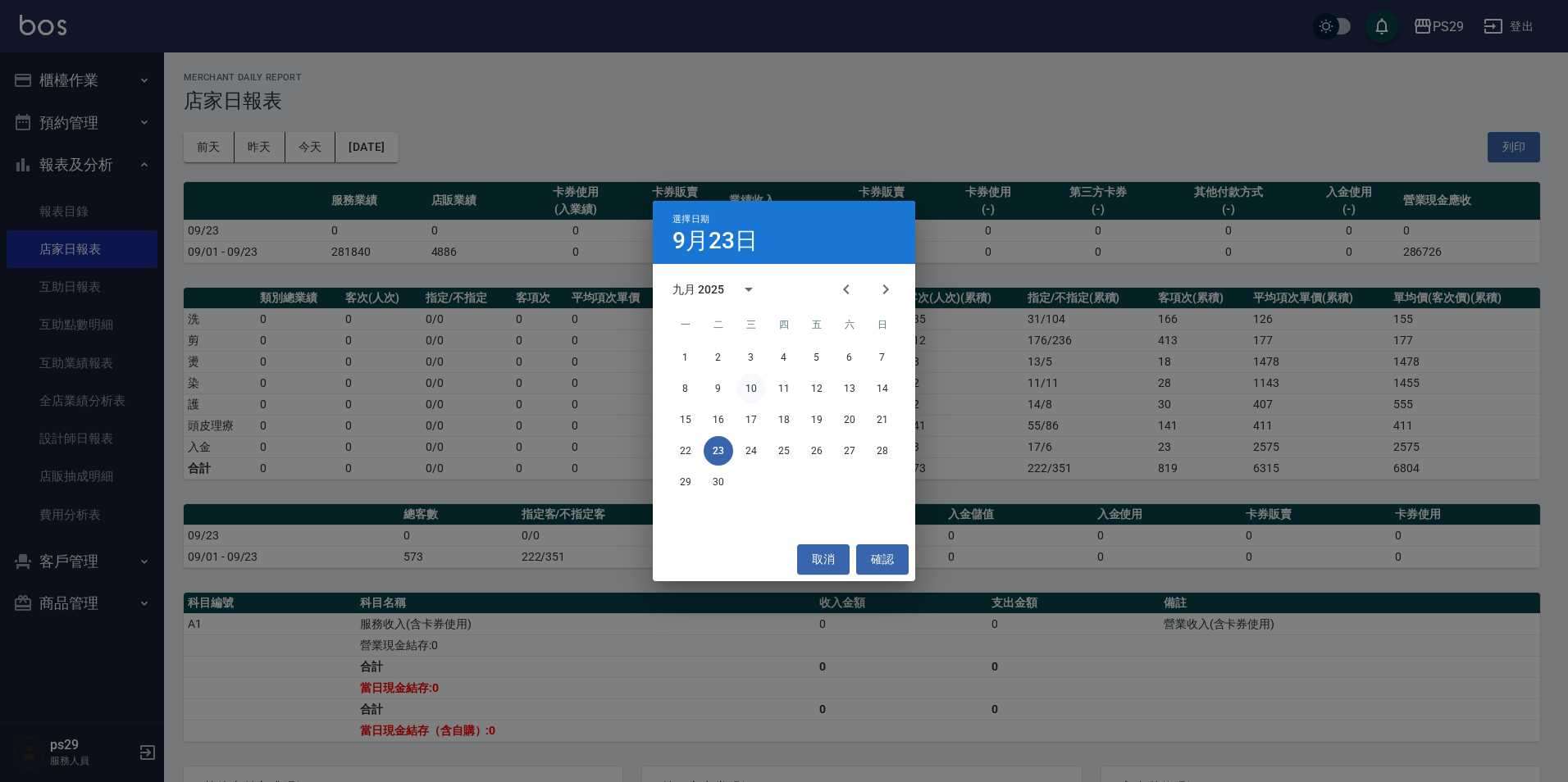
click at [743, 398] on button "10" at bounding box center [751, 388] width 29 height 29
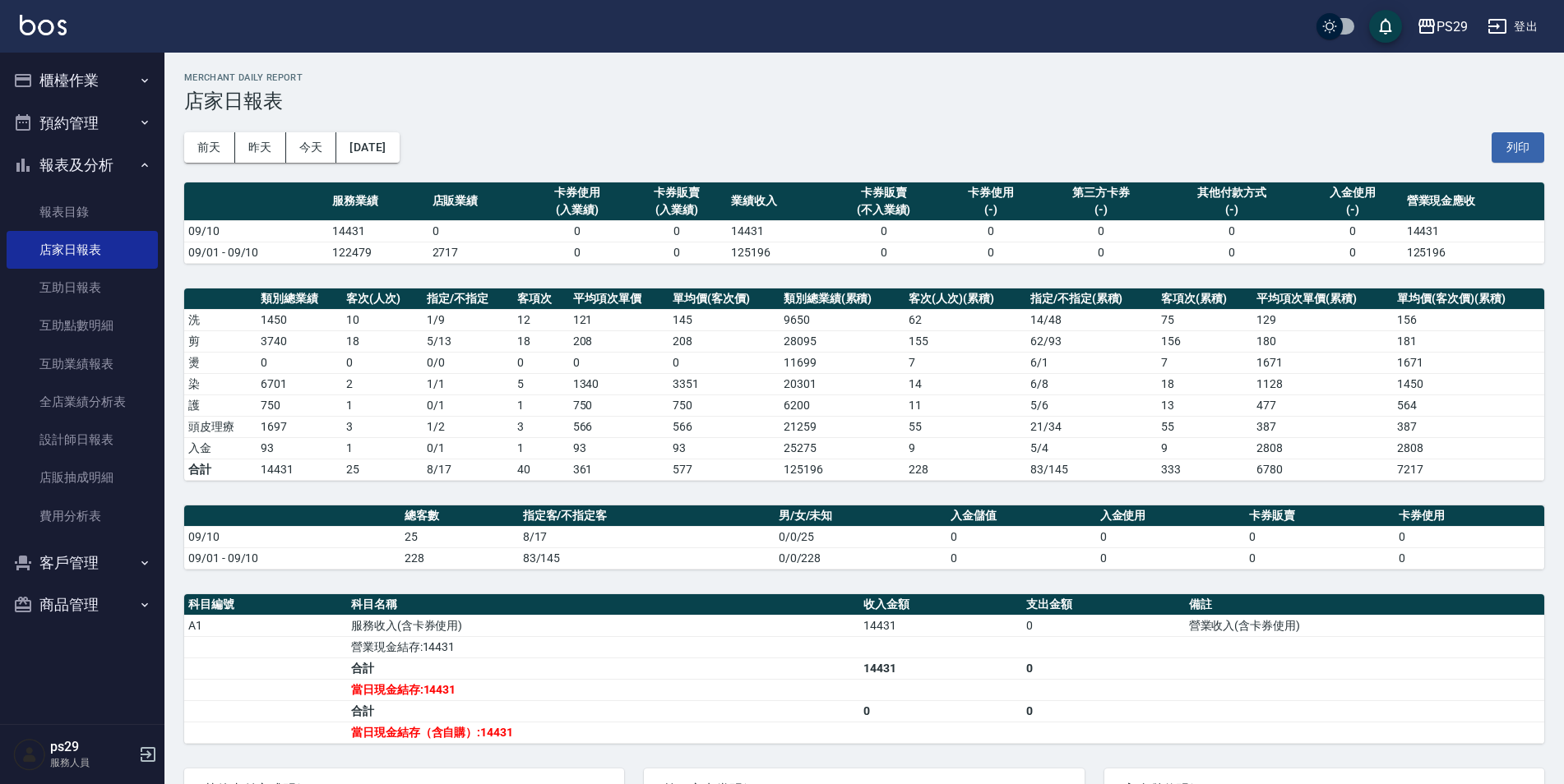
scroll to position [174, 0]
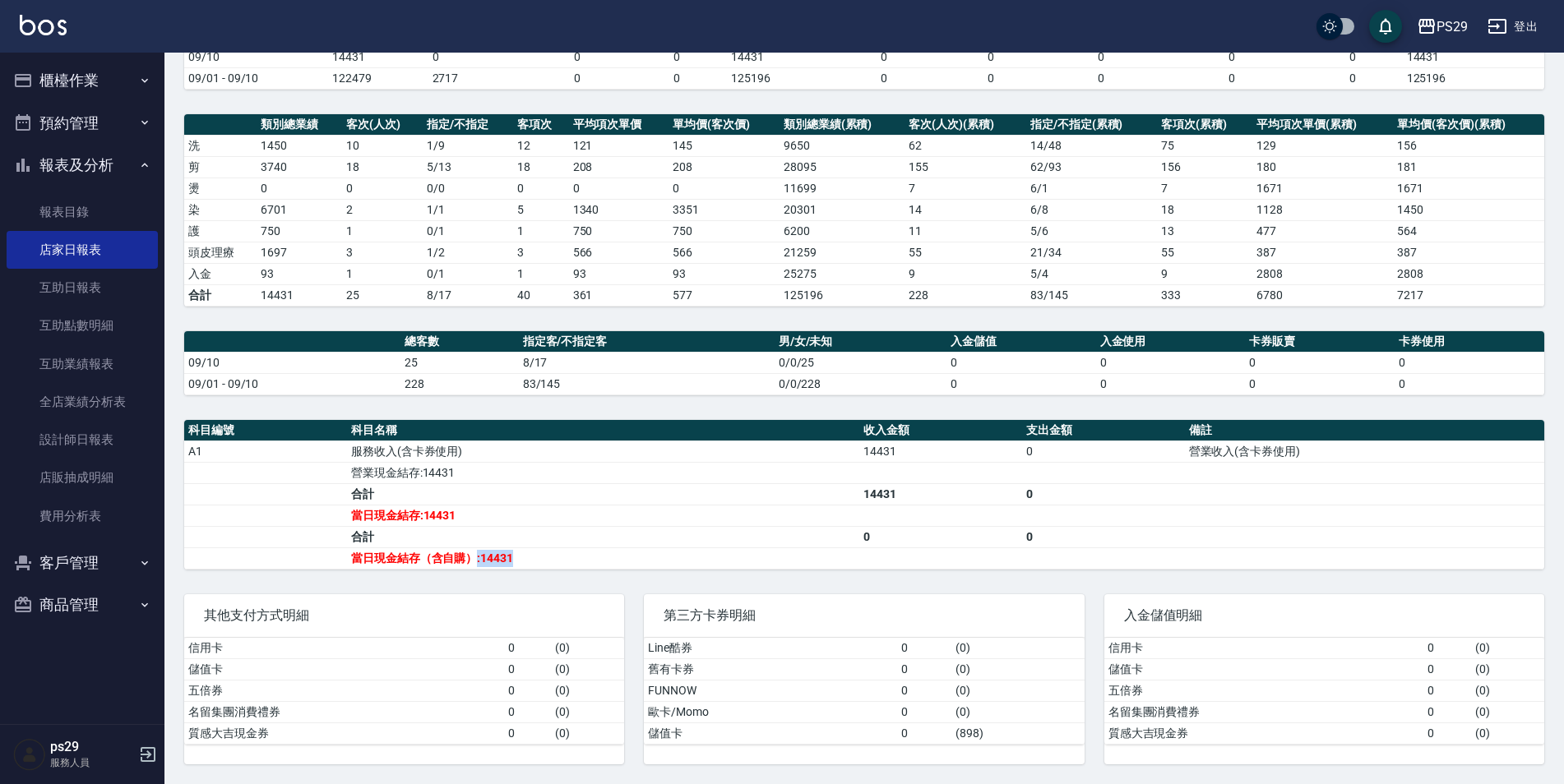
drag, startPoint x: 478, startPoint y: 561, endPoint x: 548, endPoint y: 561, distance: 70.0
click at [548, 561] on td "當日現金結存（含自購）:14431" at bounding box center [602, 558] width 512 height 22
drag, startPoint x: 548, startPoint y: 561, endPoint x: 508, endPoint y: 554, distance: 40.6
click at [508, 554] on td "當日現金結存（含自購）:14431" at bounding box center [602, 558] width 512 height 22
drag, startPoint x: 476, startPoint y: 562, endPoint x: 527, endPoint y: 562, distance: 51.0
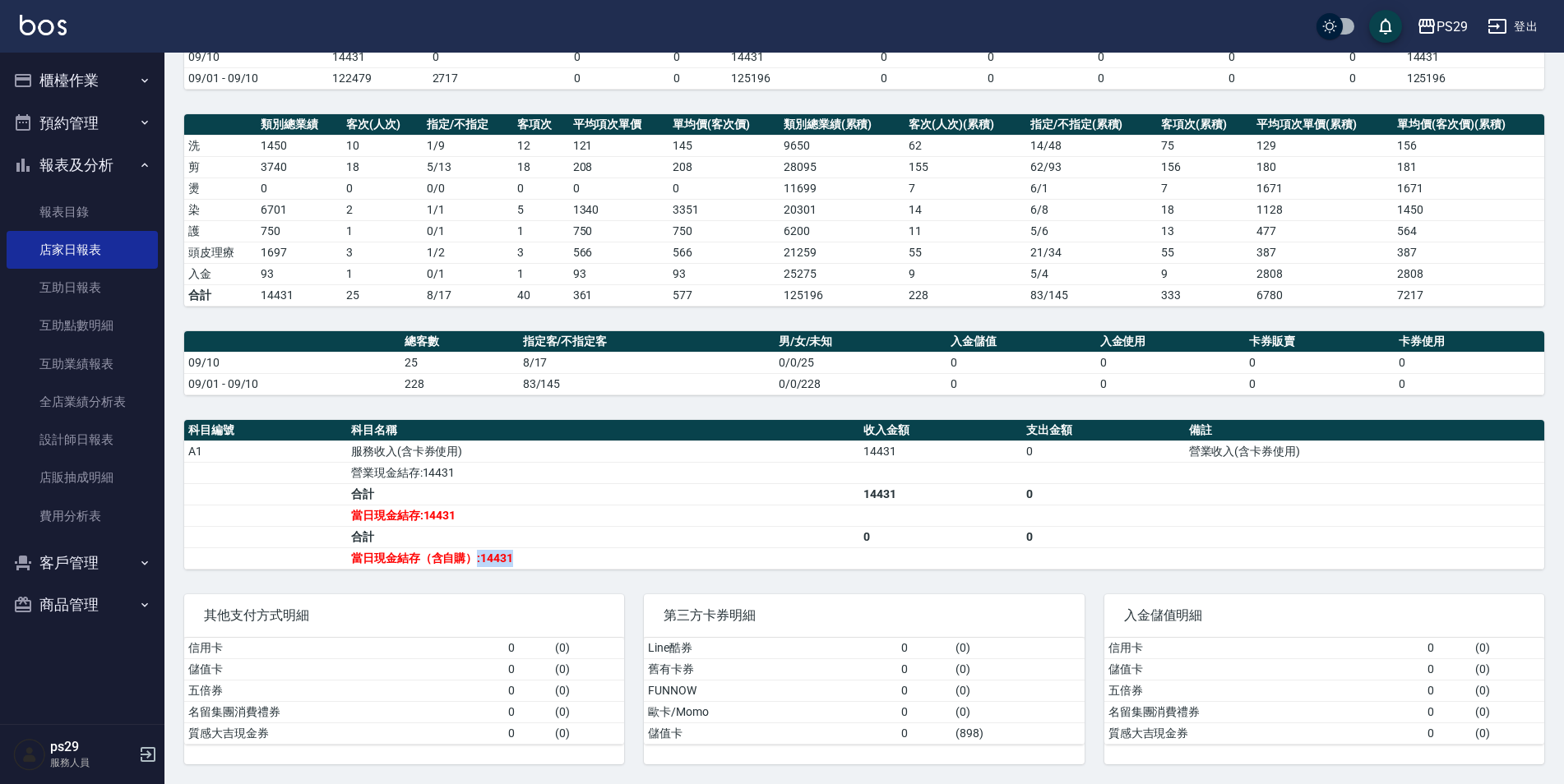
click at [527, 562] on td "當日現金結存（含自購）:14431" at bounding box center [602, 558] width 512 height 22
drag, startPoint x: 525, startPoint y: 563, endPoint x: 486, endPoint y: 559, distance: 39.2
click at [486, 559] on td "當日現金結存（含自購）:14431" at bounding box center [602, 558] width 512 height 22
click at [480, 559] on td "當日現金結存（含自購）:14431" at bounding box center [602, 558] width 512 height 22
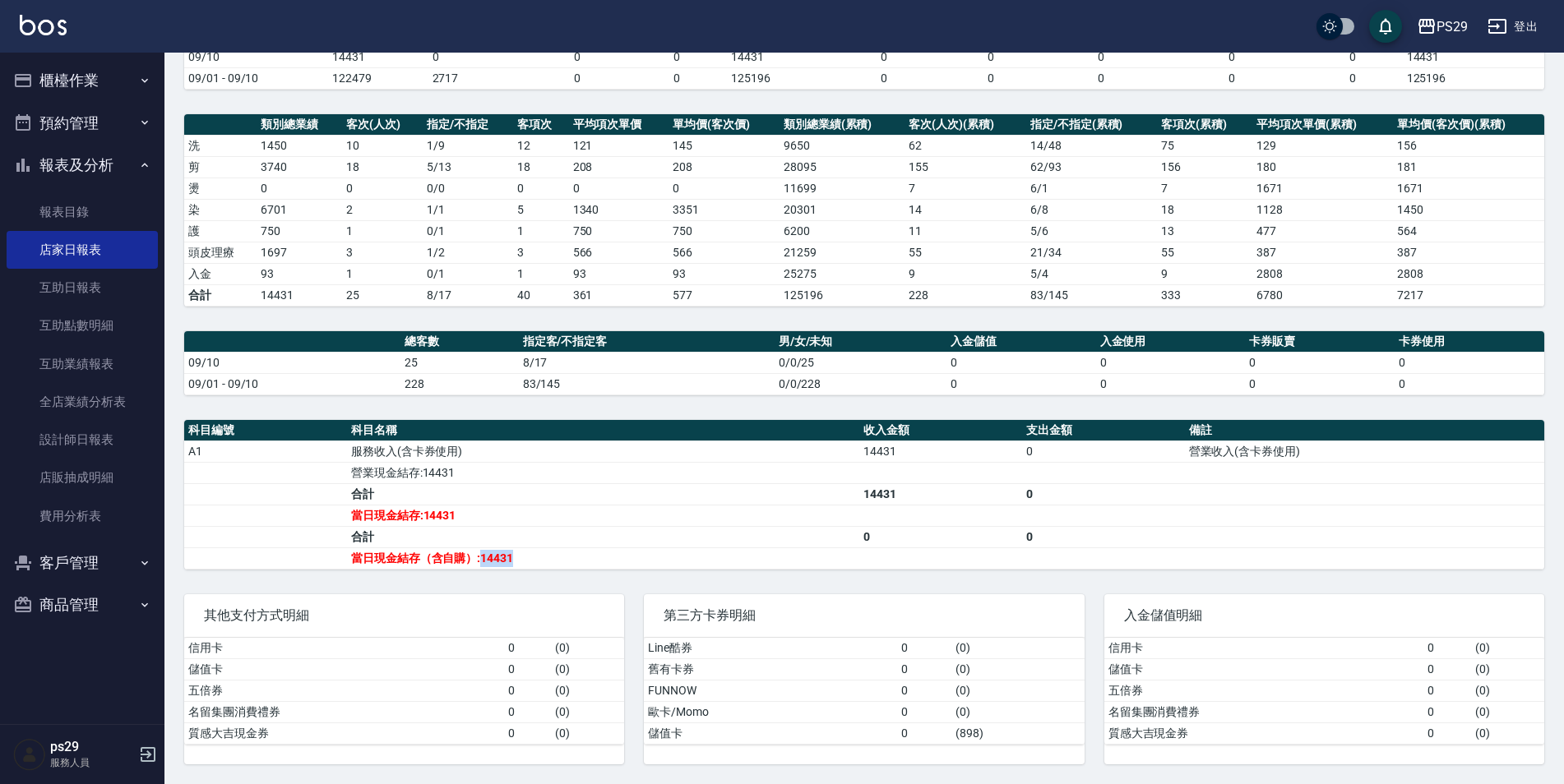
drag, startPoint x: 480, startPoint y: 559, endPoint x: 546, endPoint y: 558, distance: 66.0
click at [546, 558] on td "當日現金結存（含自購）:14431" at bounding box center [602, 558] width 512 height 22
drag, startPoint x: 546, startPoint y: 558, endPoint x: 536, endPoint y: 564, distance: 11.7
click at [536, 564] on td "當日現金結存（含自購）:14431" at bounding box center [602, 558] width 512 height 22
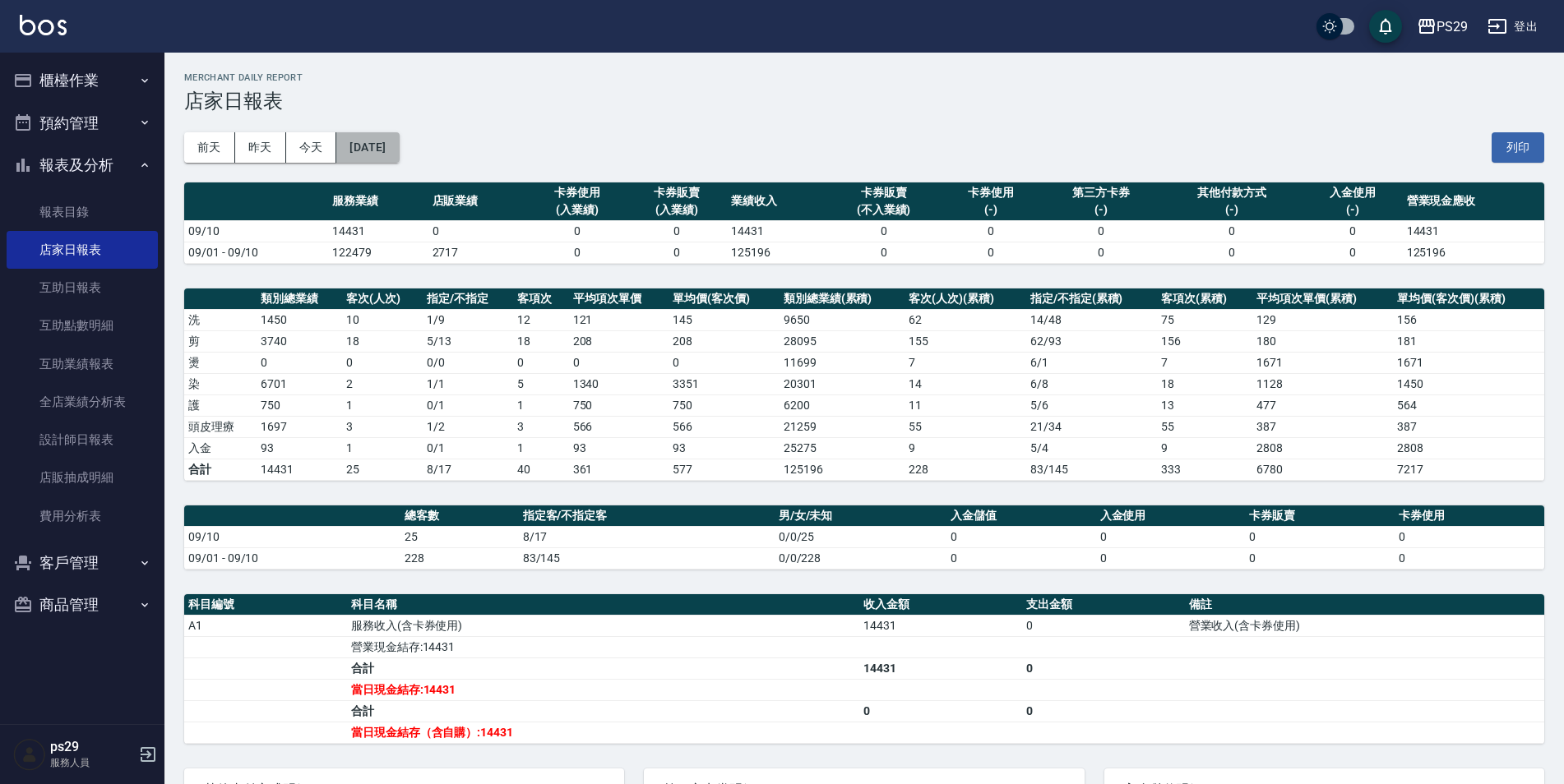
click at [361, 144] on button "[DATE]" at bounding box center [368, 148] width 63 height 30
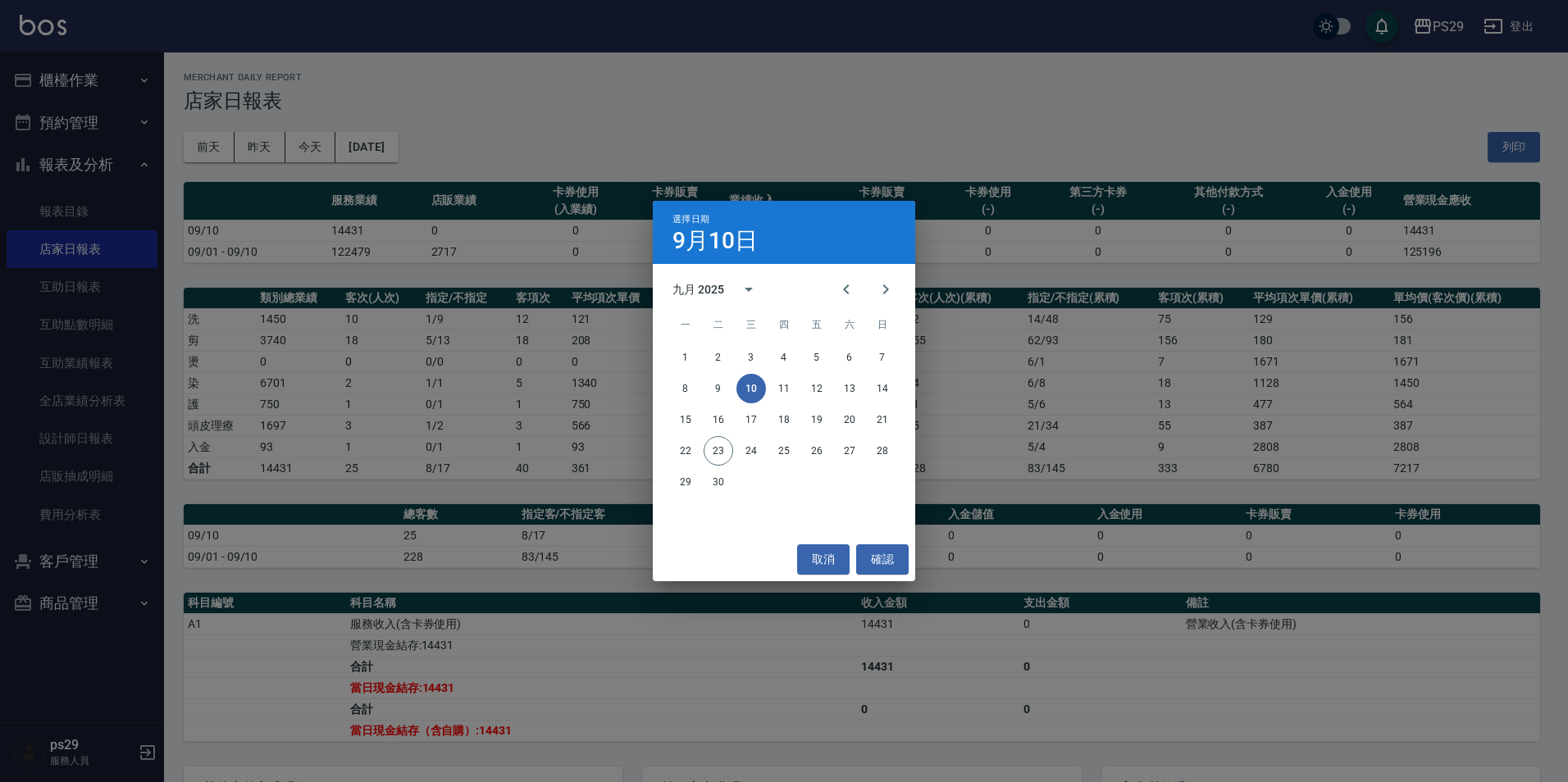
click at [670, 453] on div "22 23 24 25 26 27 28" at bounding box center [784, 450] width 263 height 29
click at [675, 452] on button "22" at bounding box center [685, 450] width 29 height 29
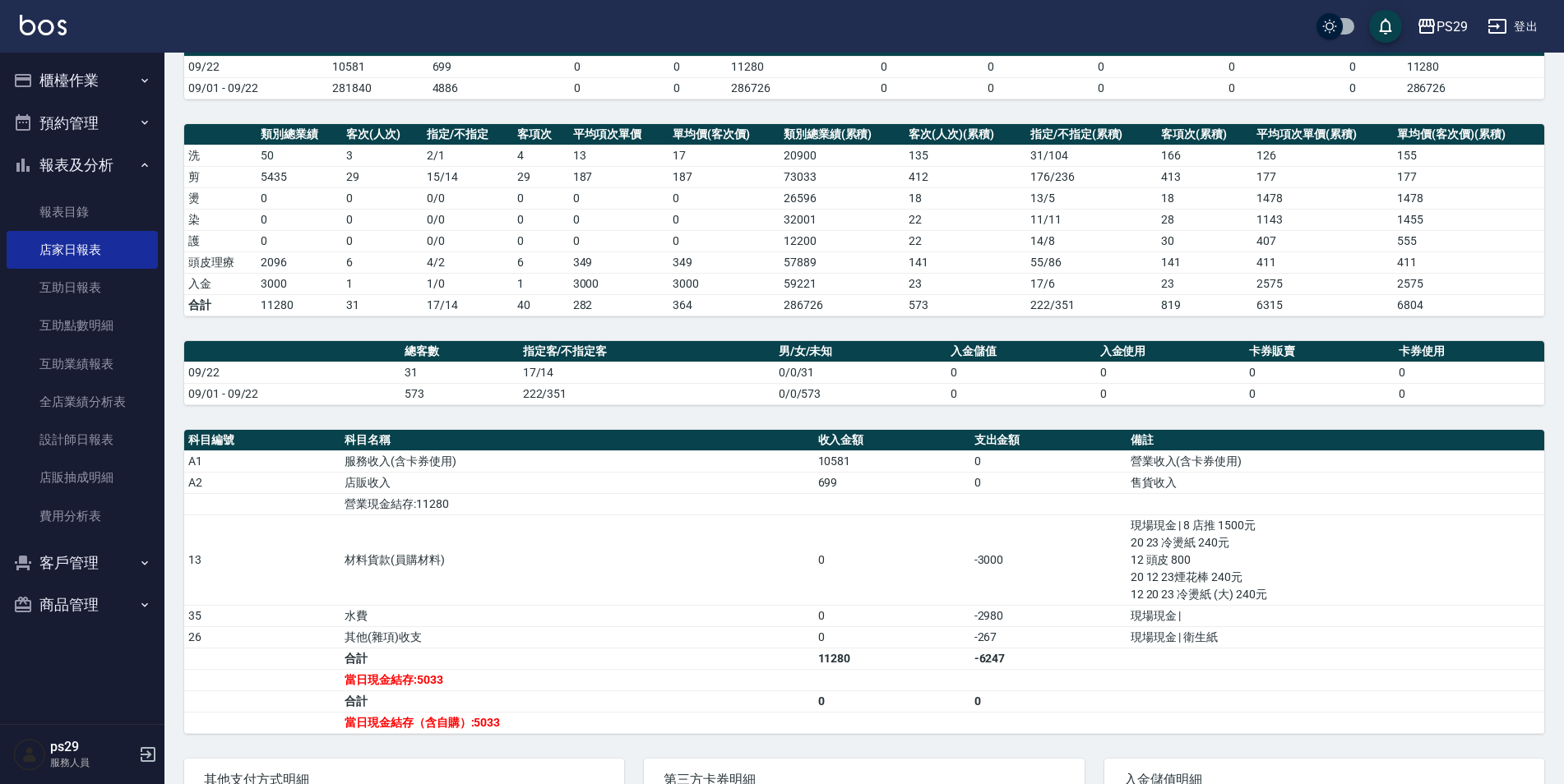
scroll to position [246, 0]
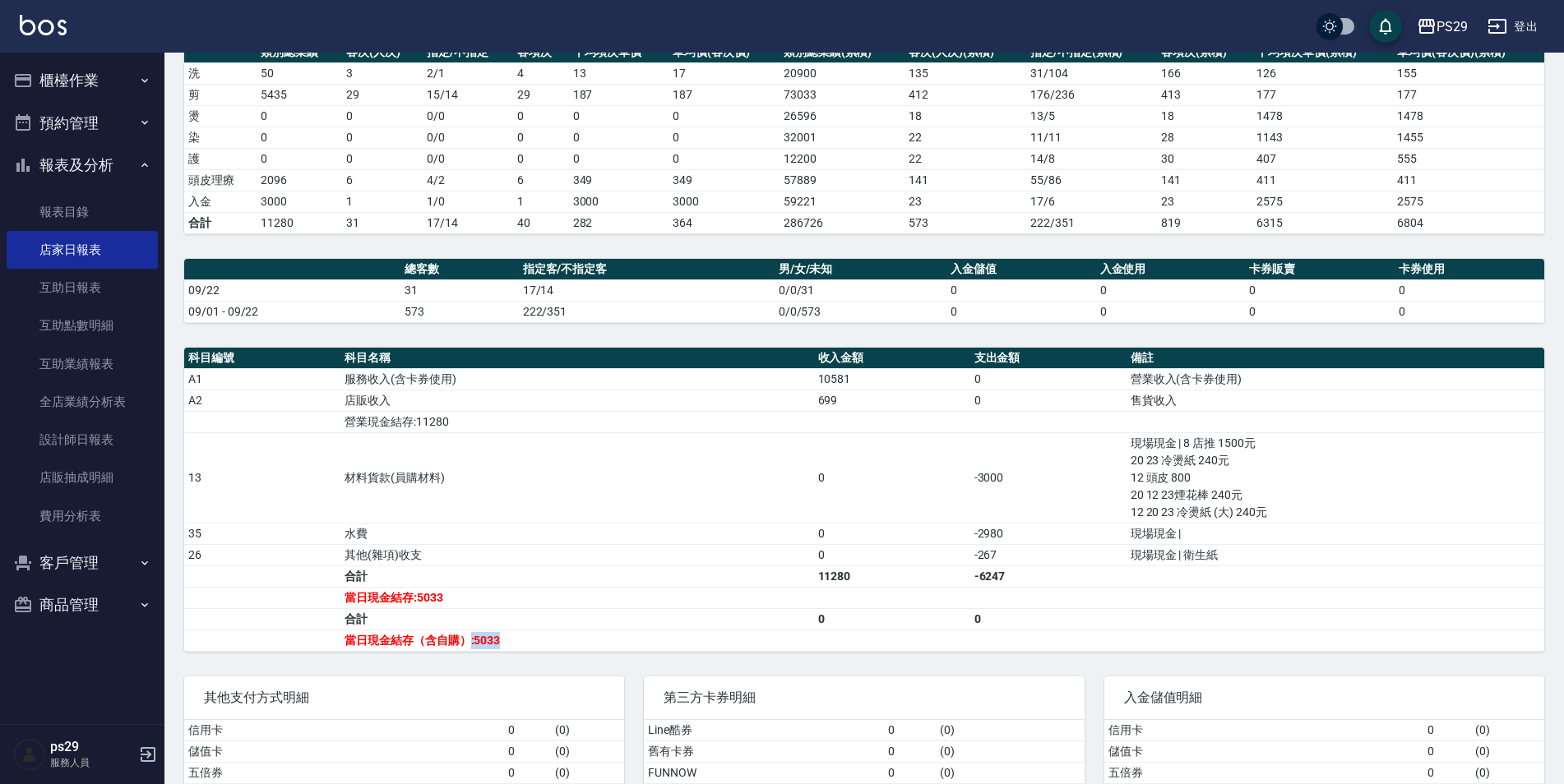
drag, startPoint x: 471, startPoint y: 637, endPoint x: 519, endPoint y: 635, distance: 48.0
click at [519, 635] on td "當日現金結存（含自購）:5033" at bounding box center [576, 640] width 473 height 22
click at [520, 639] on td "當日現金結存（含自購）:5033" at bounding box center [576, 640] width 473 height 22
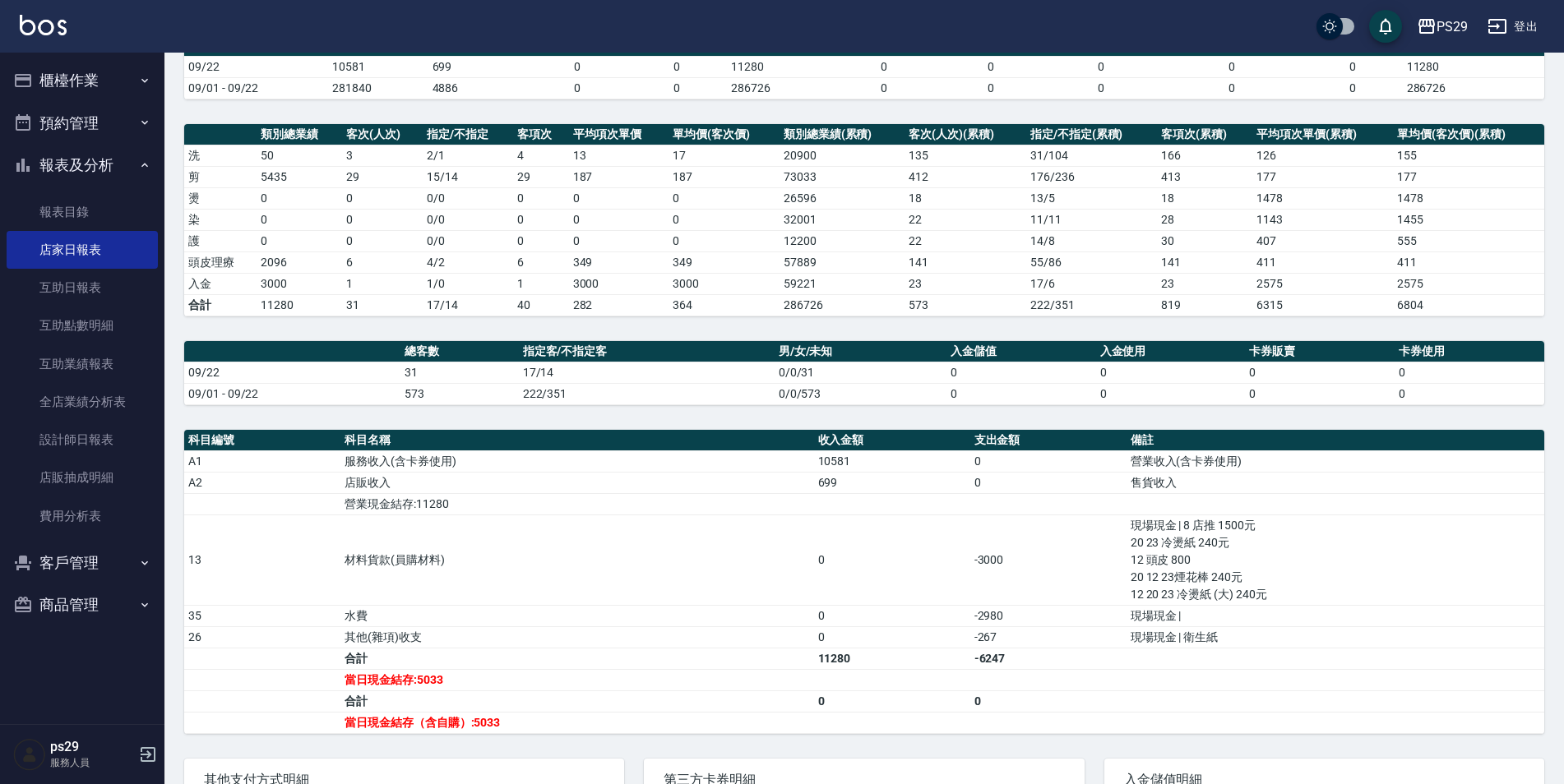
scroll to position [0, 0]
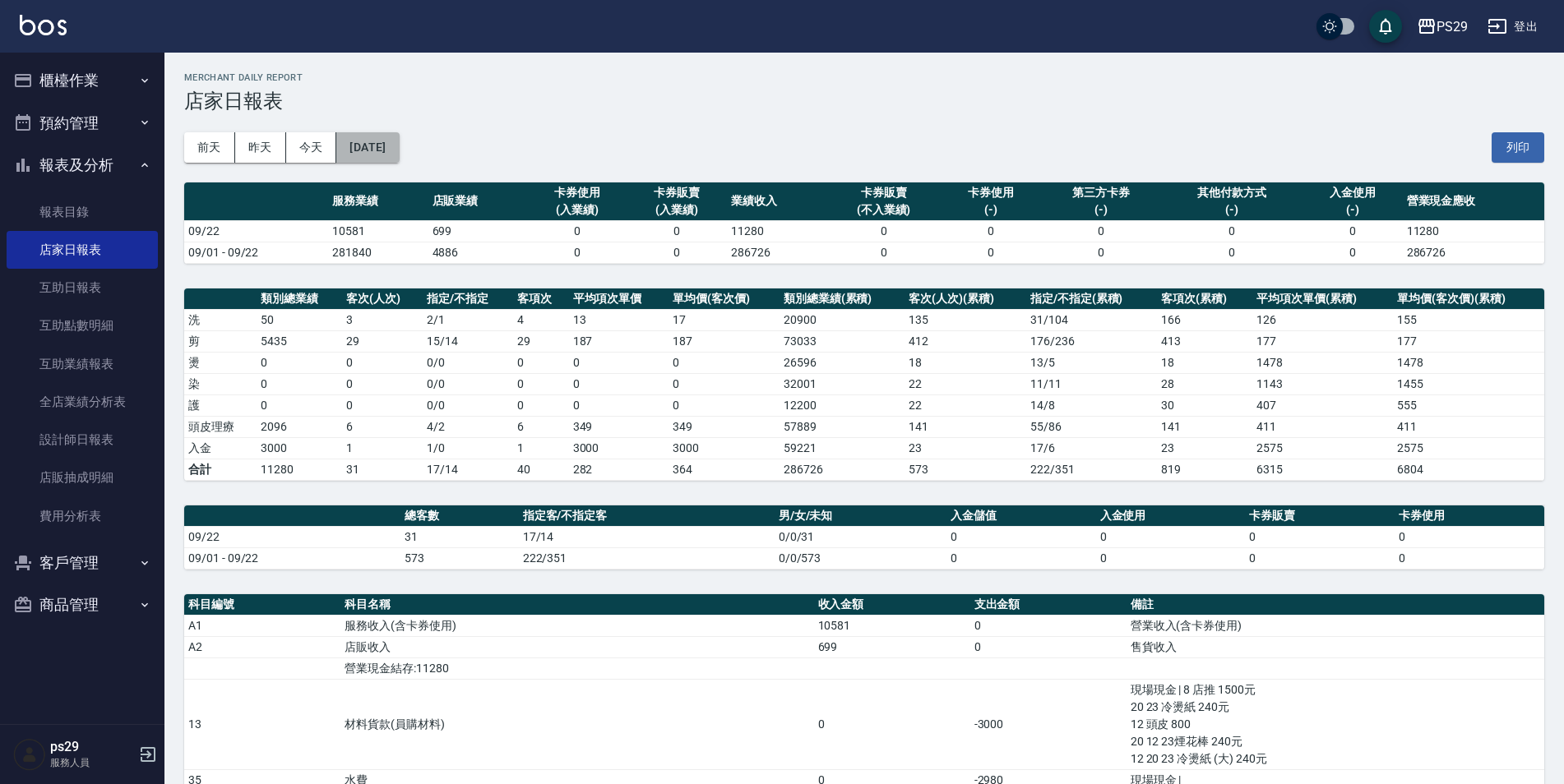
click at [375, 154] on button "[DATE]" at bounding box center [368, 148] width 63 height 30
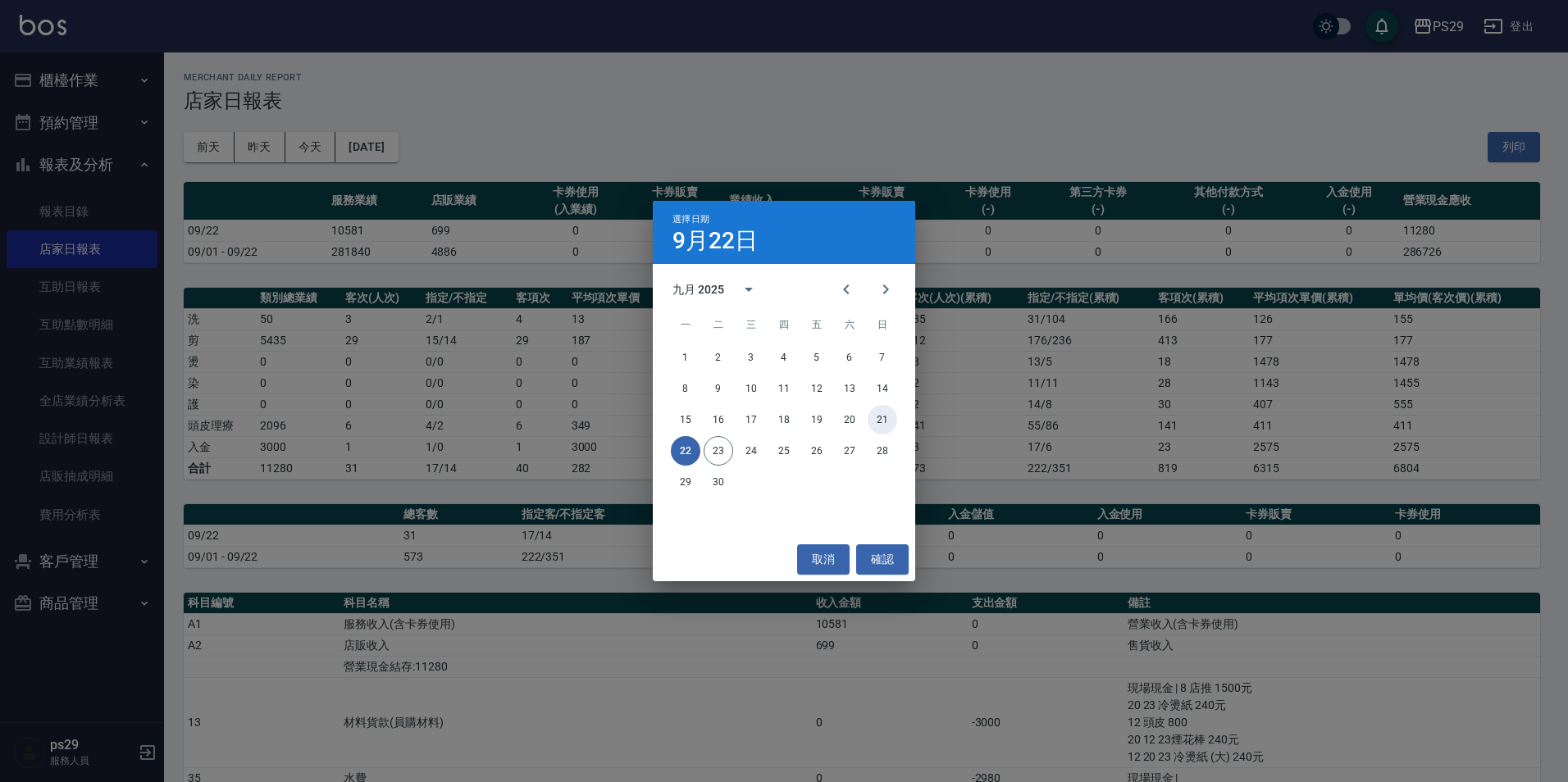
click at [890, 424] on button "21" at bounding box center [881, 419] width 29 height 29
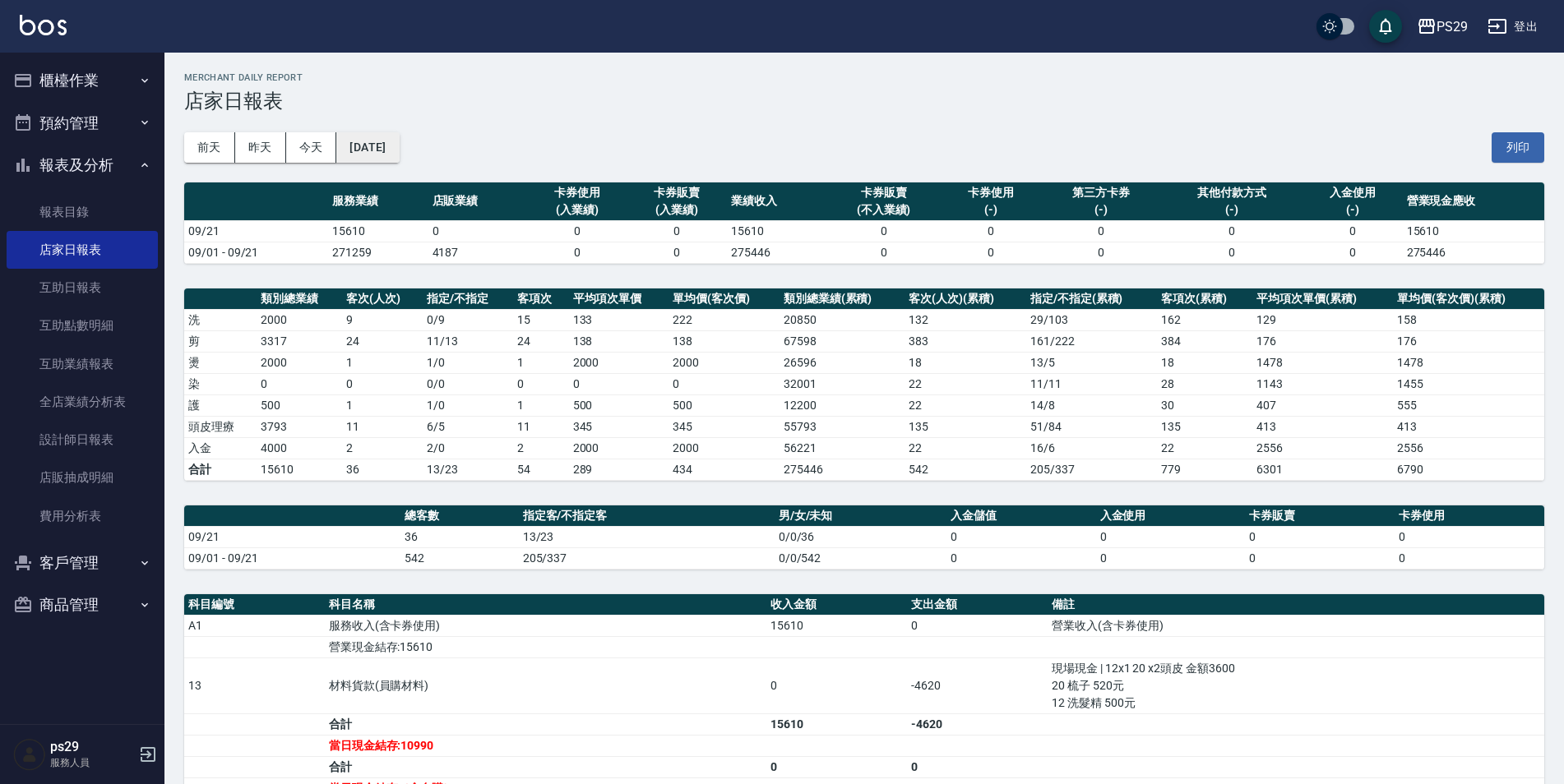
click at [387, 141] on button "[DATE]" at bounding box center [368, 148] width 63 height 30
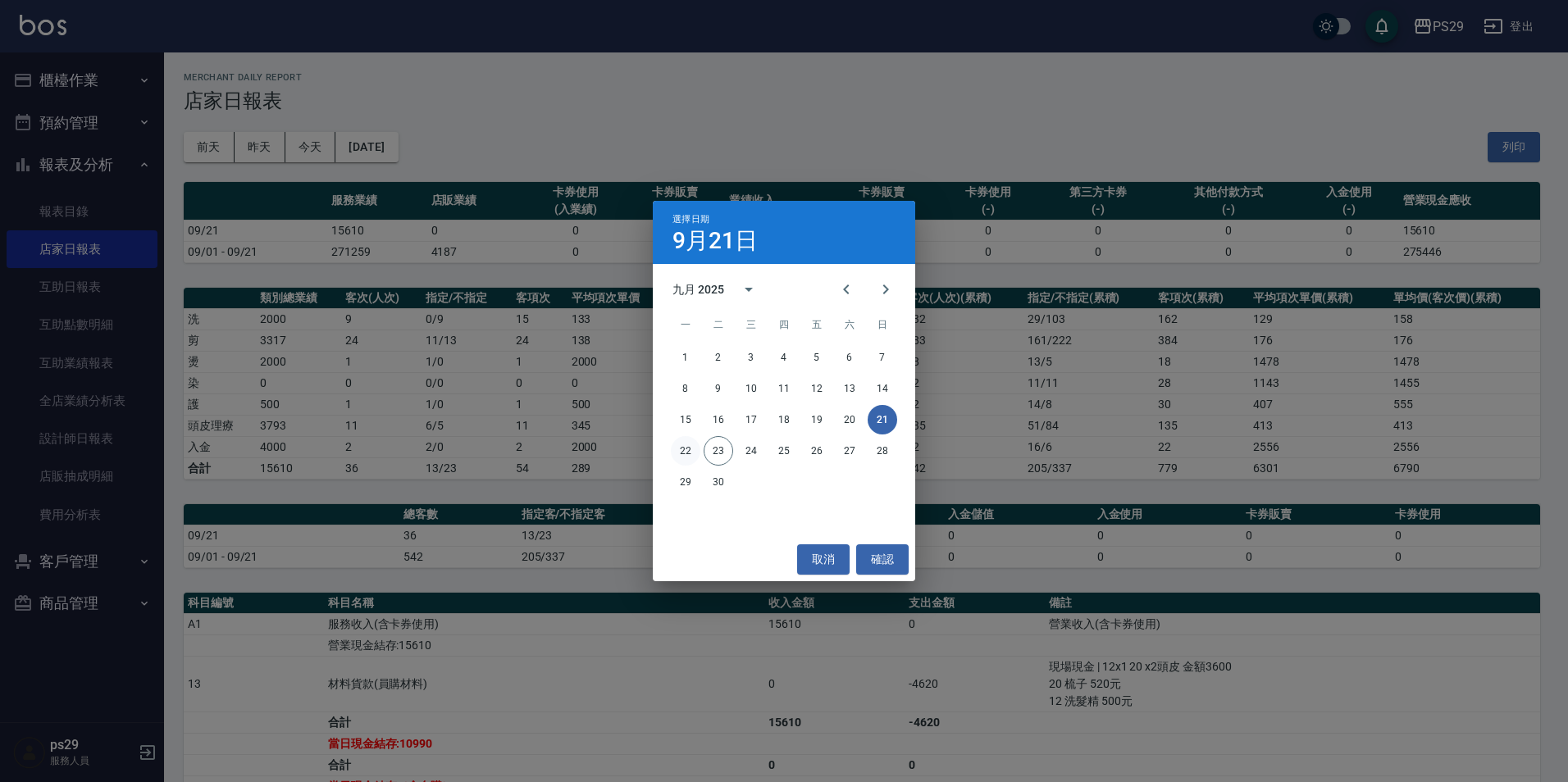
click at [695, 451] on button "22" at bounding box center [685, 450] width 29 height 29
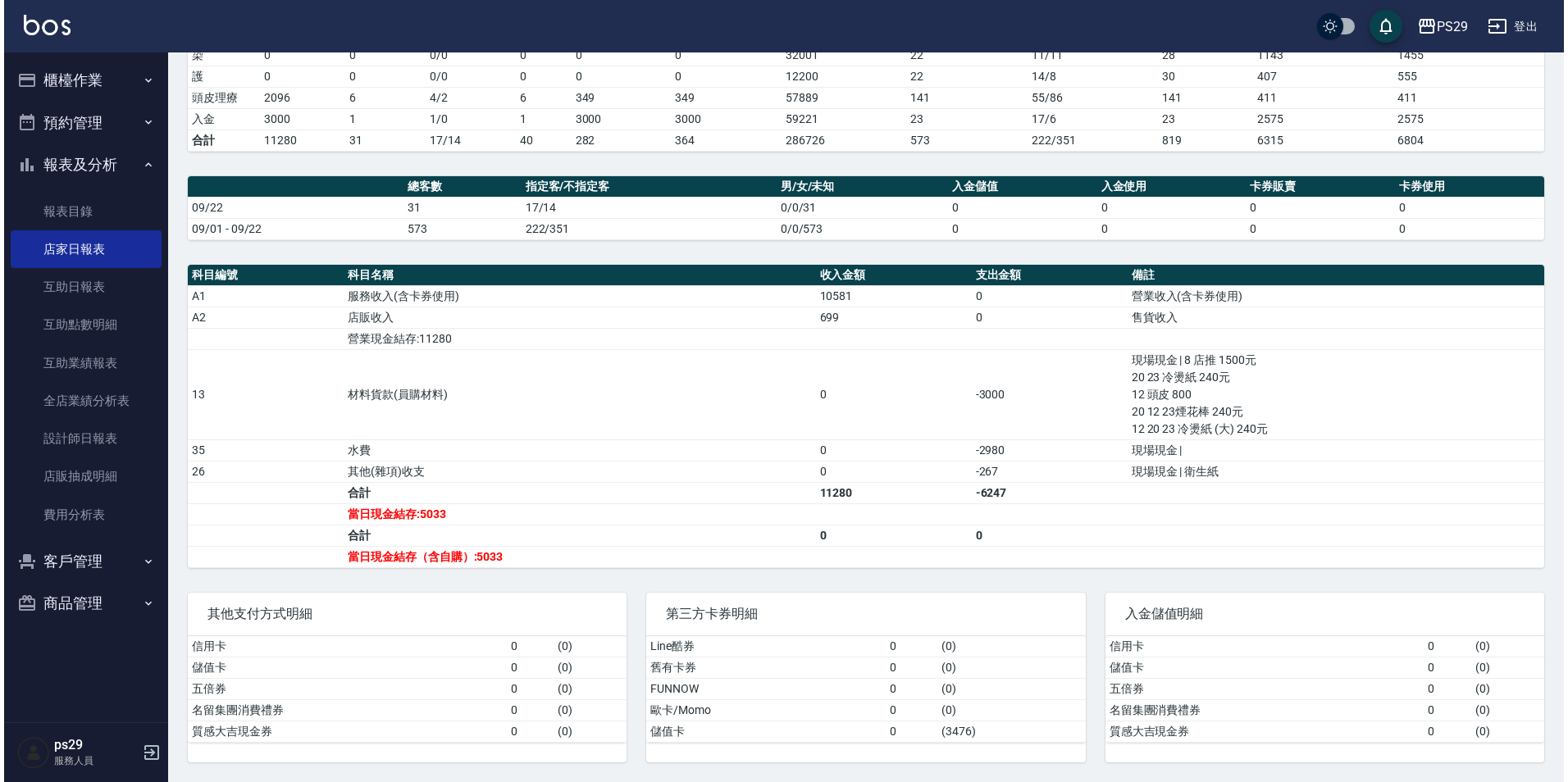
scroll to position [82, 0]
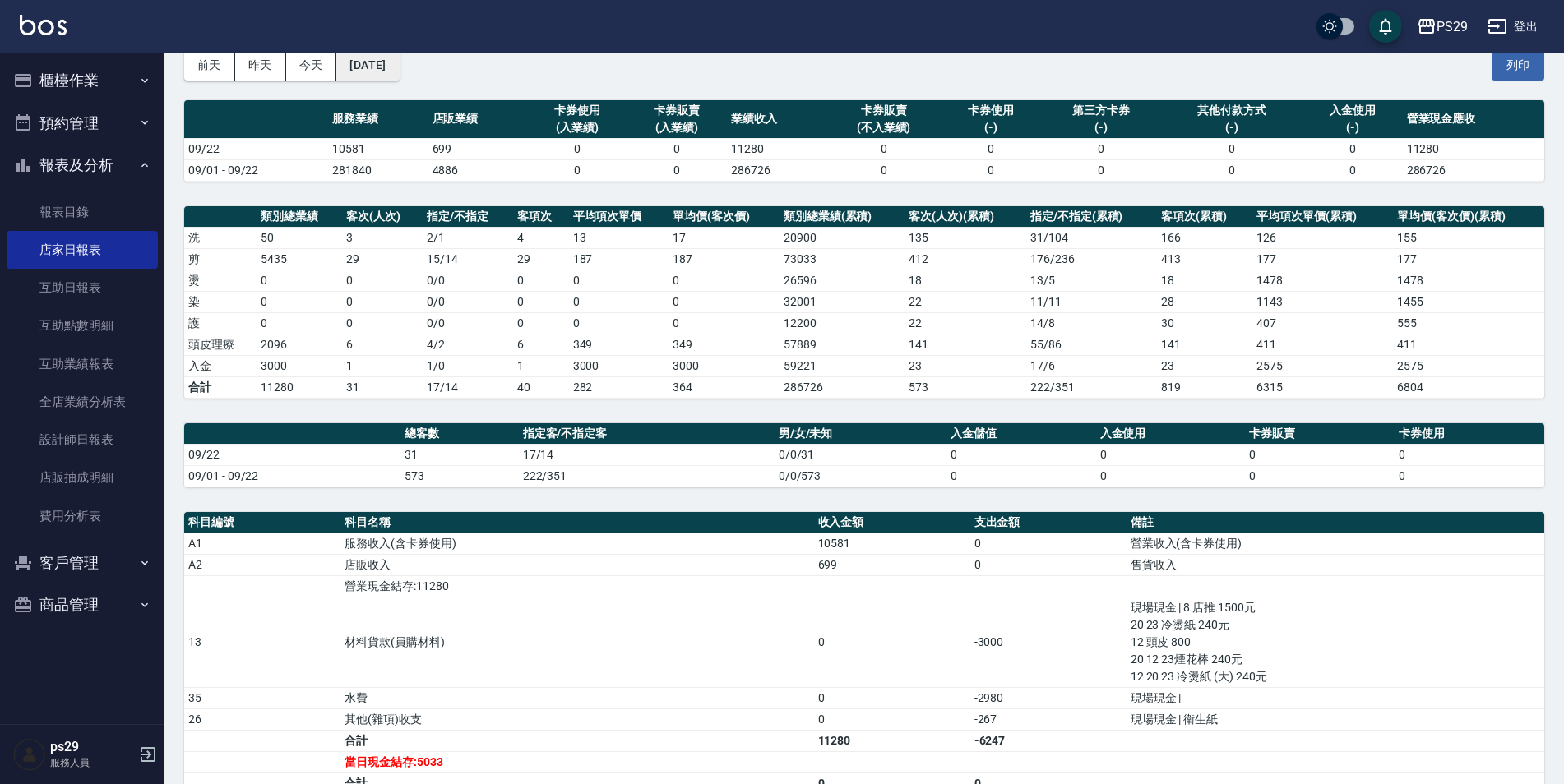
click at [372, 74] on button "[DATE]" at bounding box center [368, 65] width 63 height 30
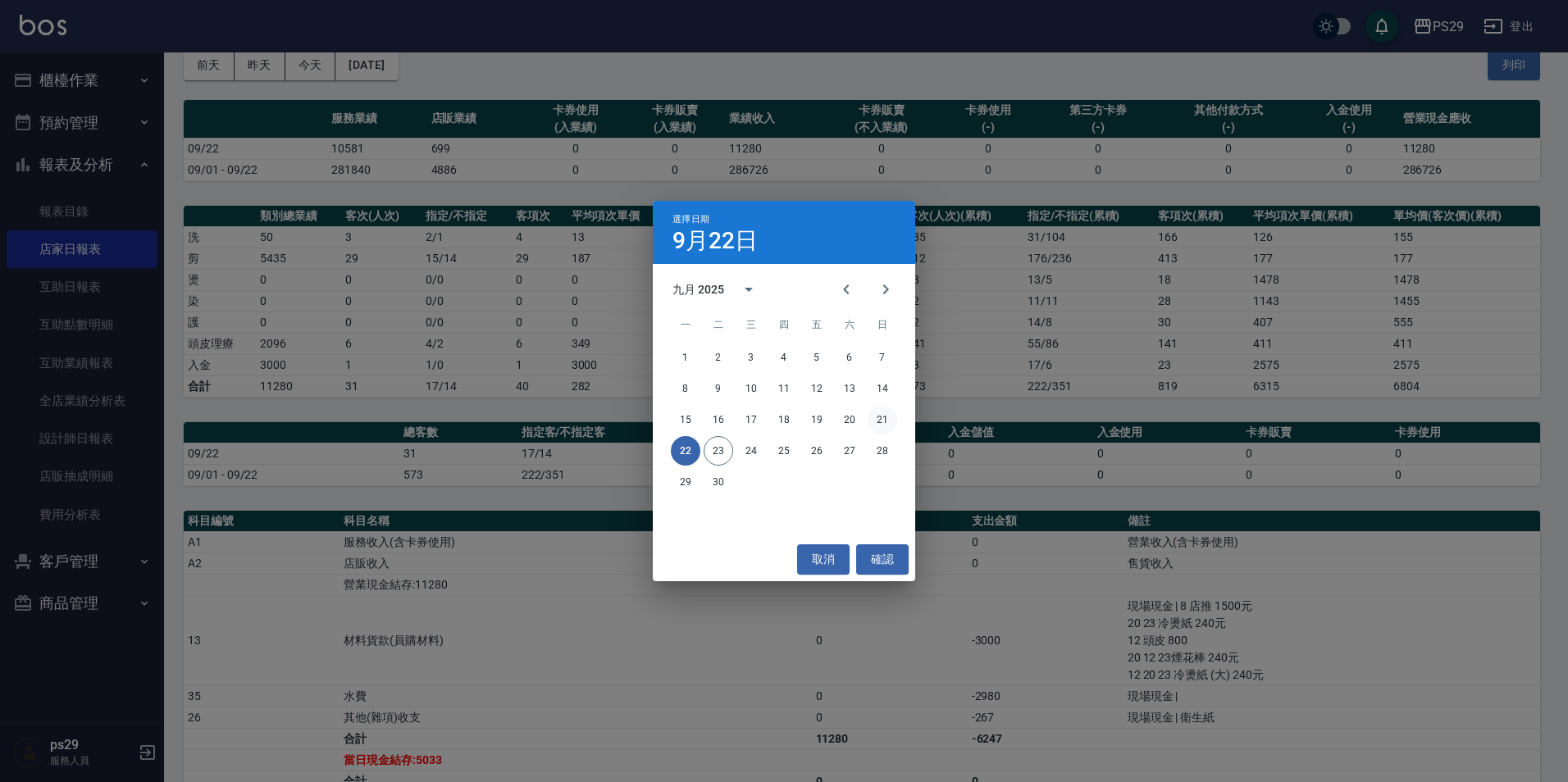
click at [888, 420] on button "21" at bounding box center [881, 419] width 29 height 29
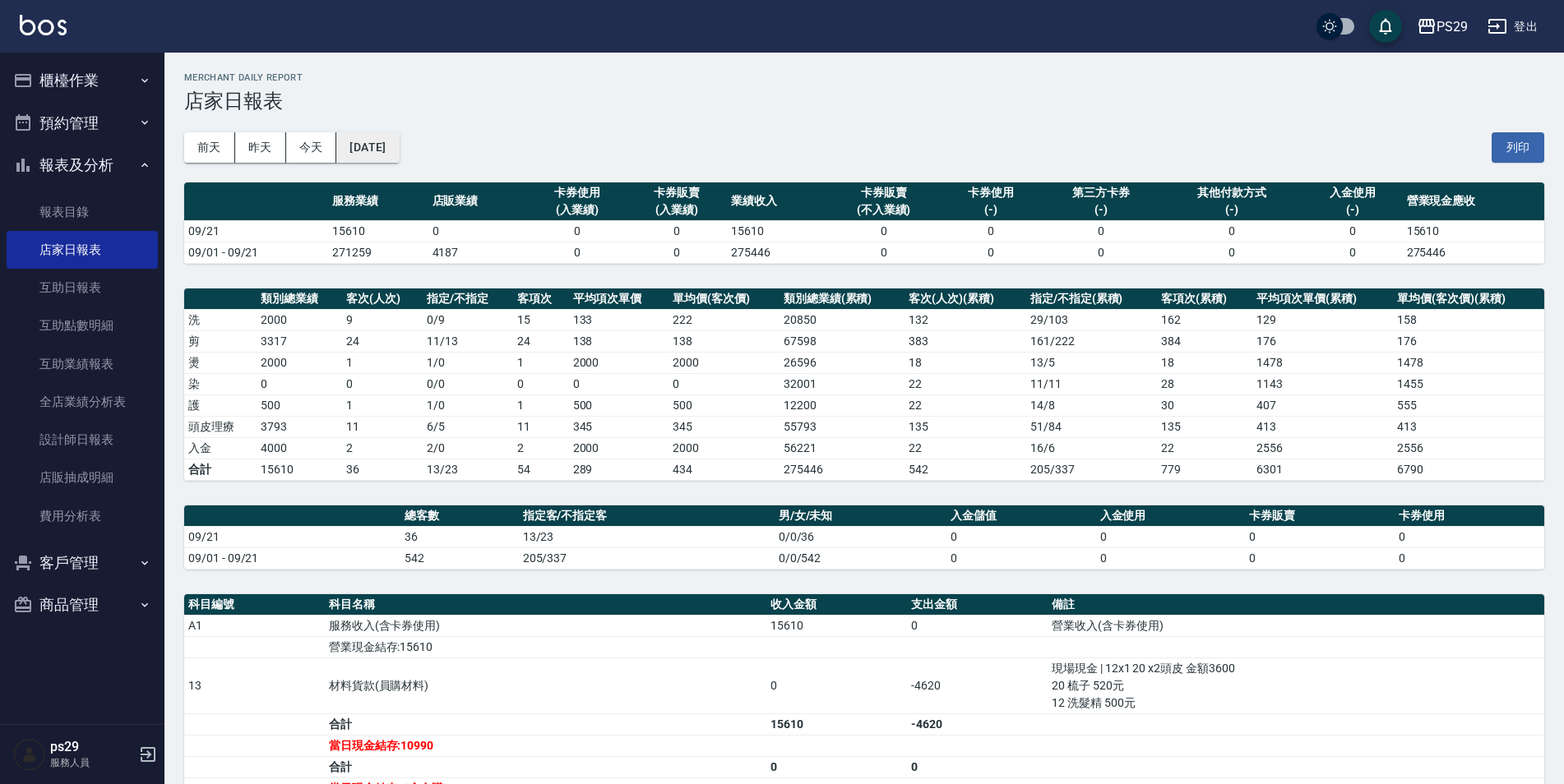
click at [387, 139] on button "[DATE]" at bounding box center [368, 148] width 63 height 30
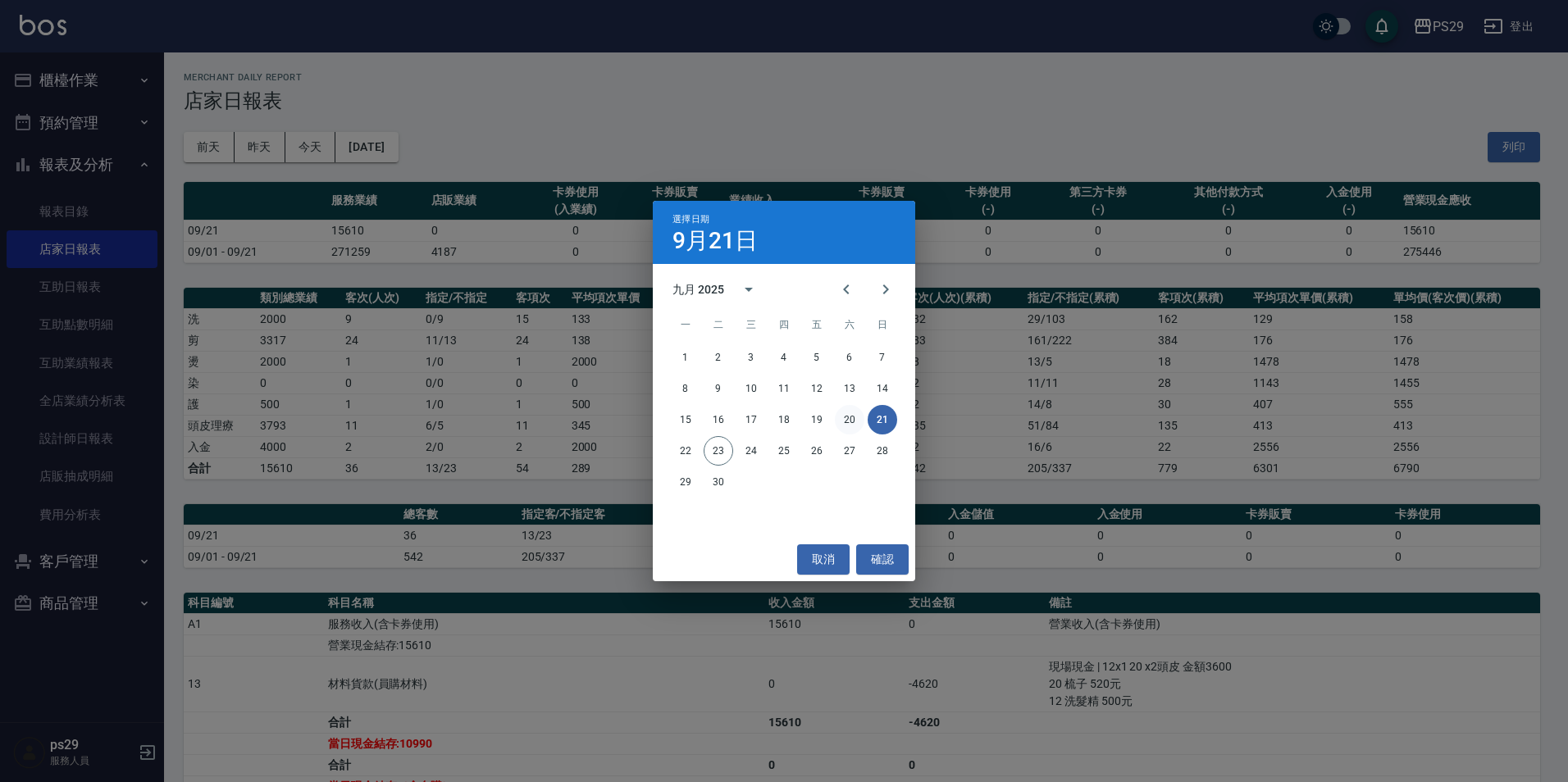
click at [846, 420] on button "20" at bounding box center [849, 419] width 29 height 29
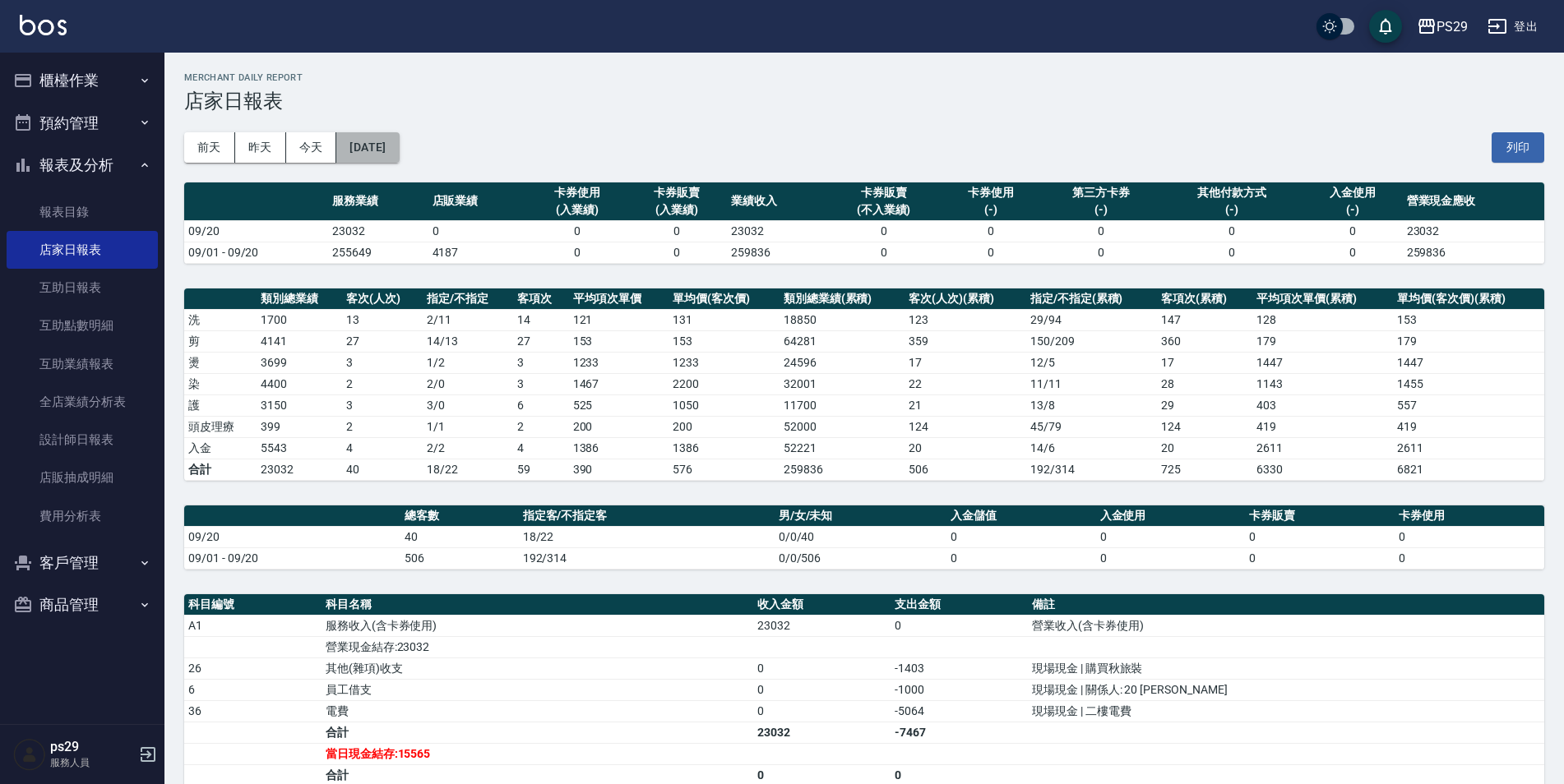
click at [393, 147] on button "[DATE]" at bounding box center [368, 148] width 63 height 30
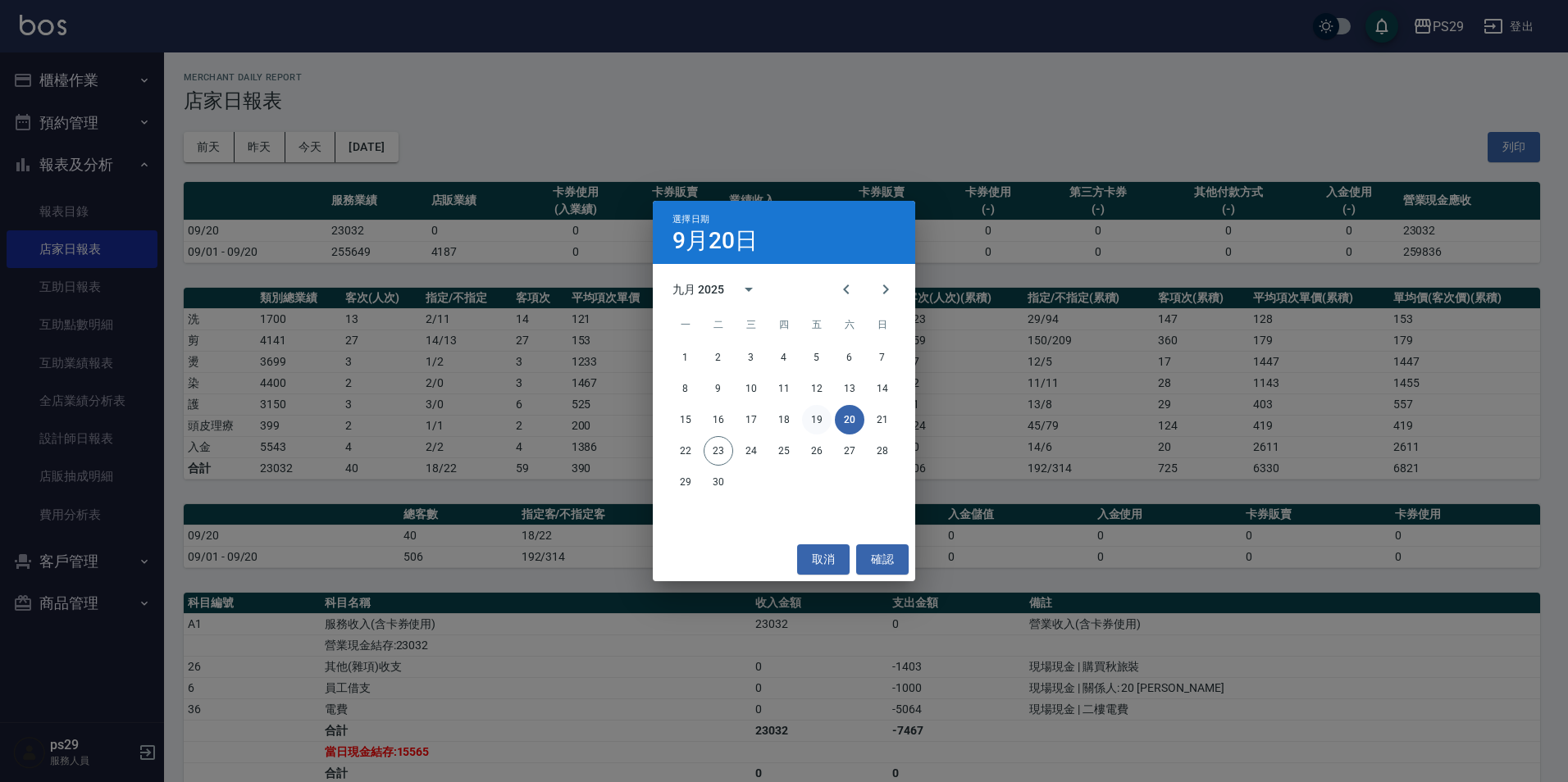
click at [811, 418] on button "19" at bounding box center [816, 419] width 29 height 29
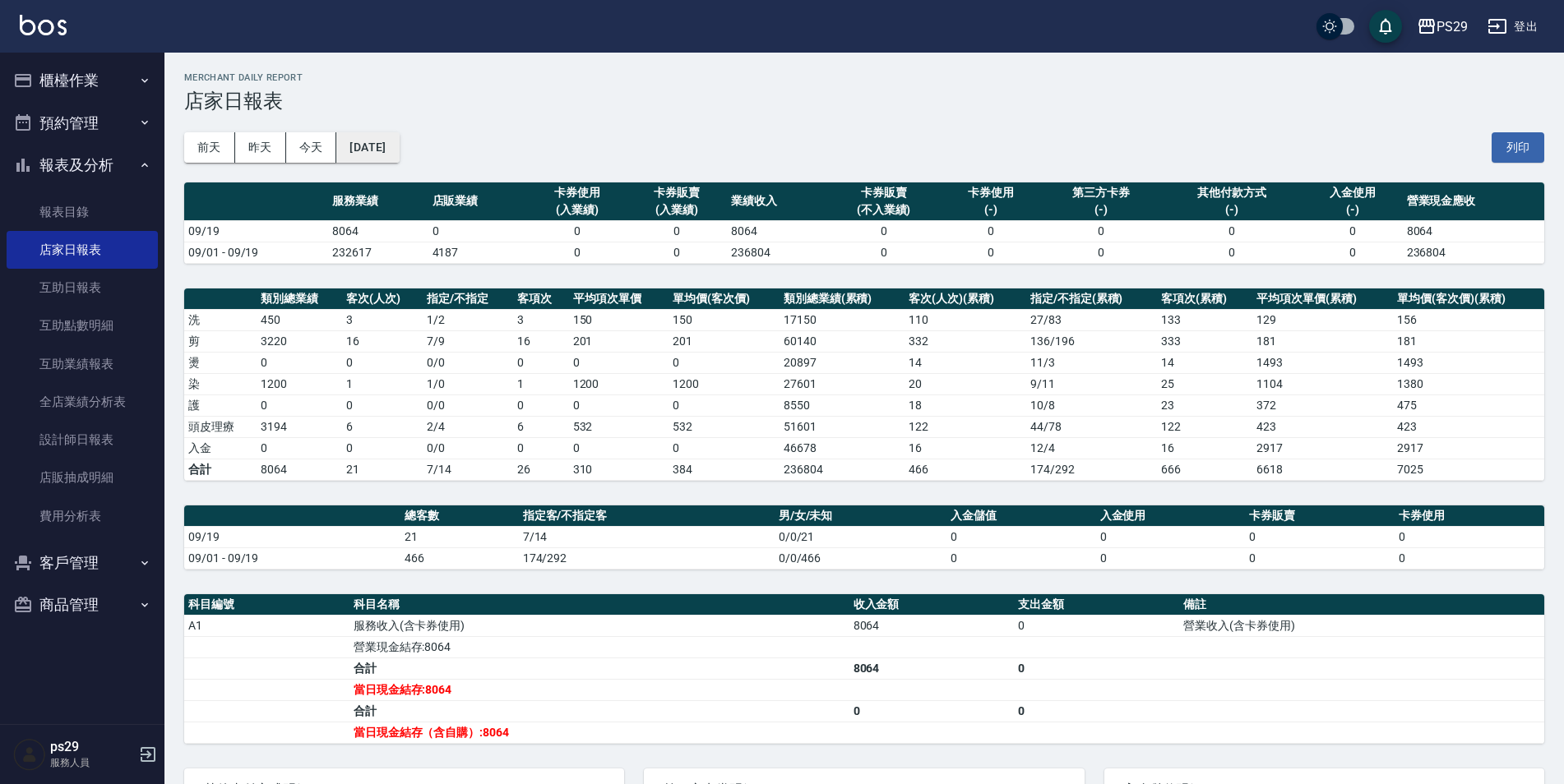
click at [393, 145] on button "[DATE]" at bounding box center [368, 148] width 63 height 30
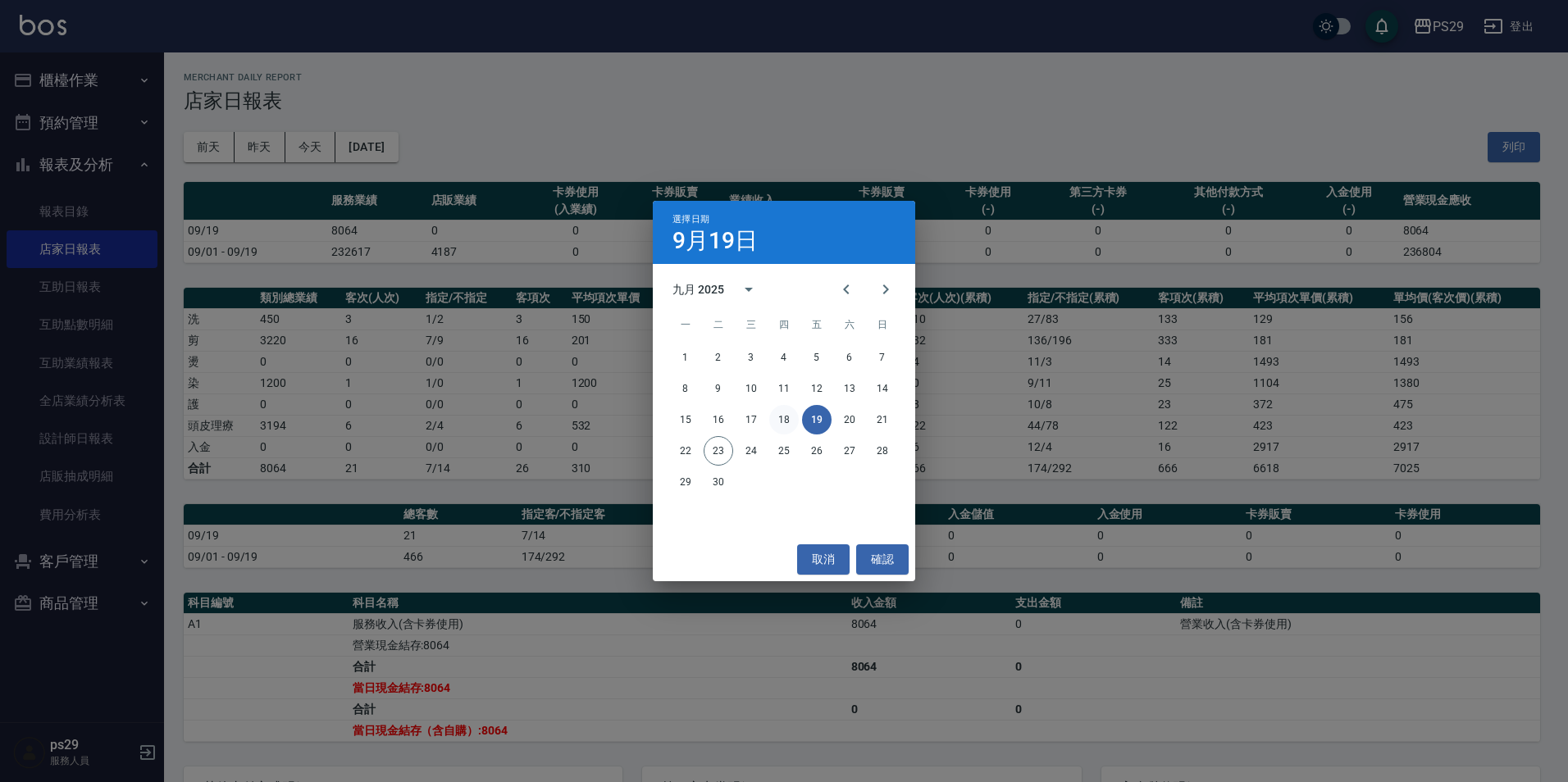
click at [793, 419] on button "18" at bounding box center [783, 419] width 29 height 29
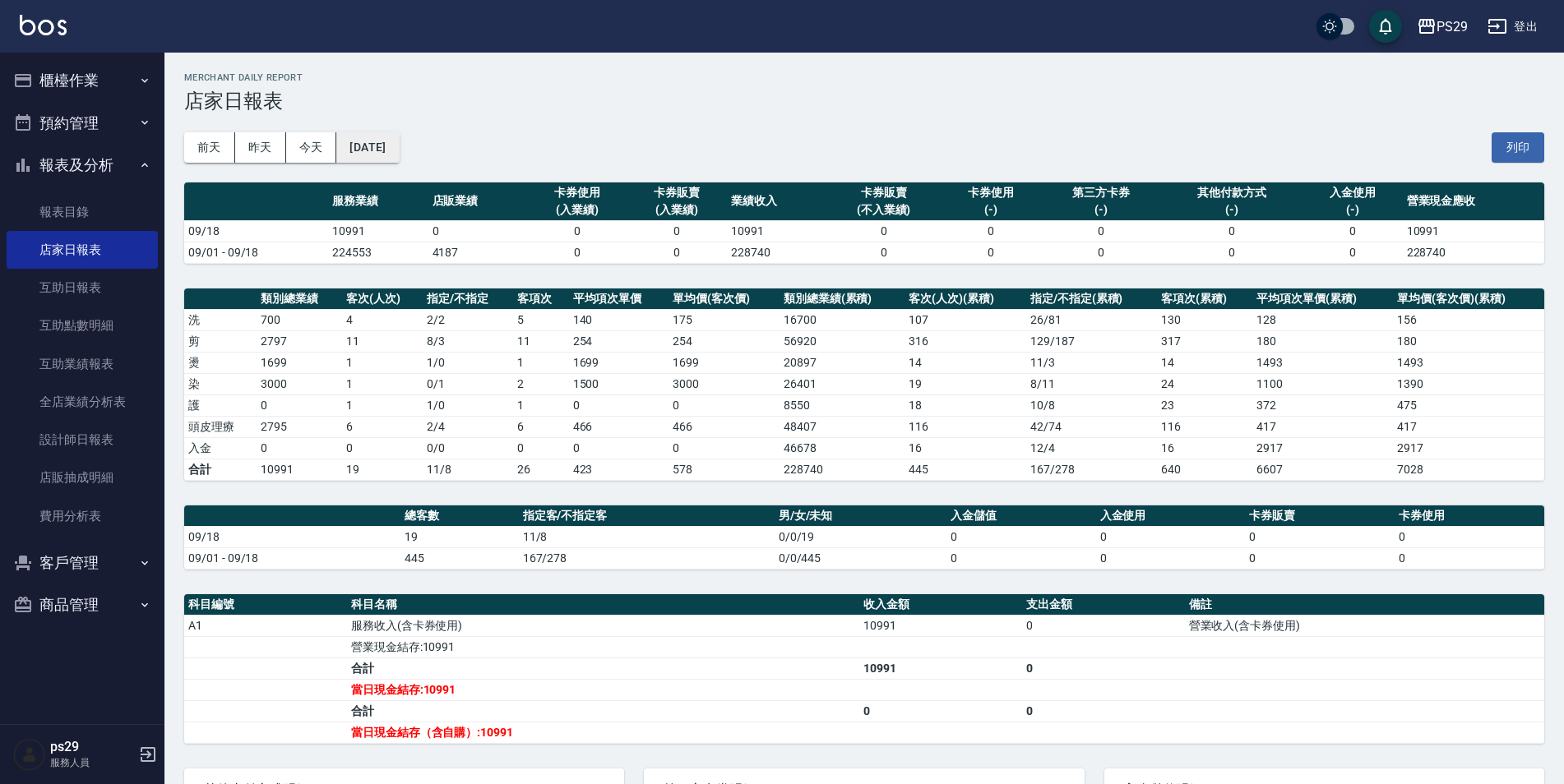
click at [399, 134] on button "[DATE]" at bounding box center [368, 148] width 63 height 30
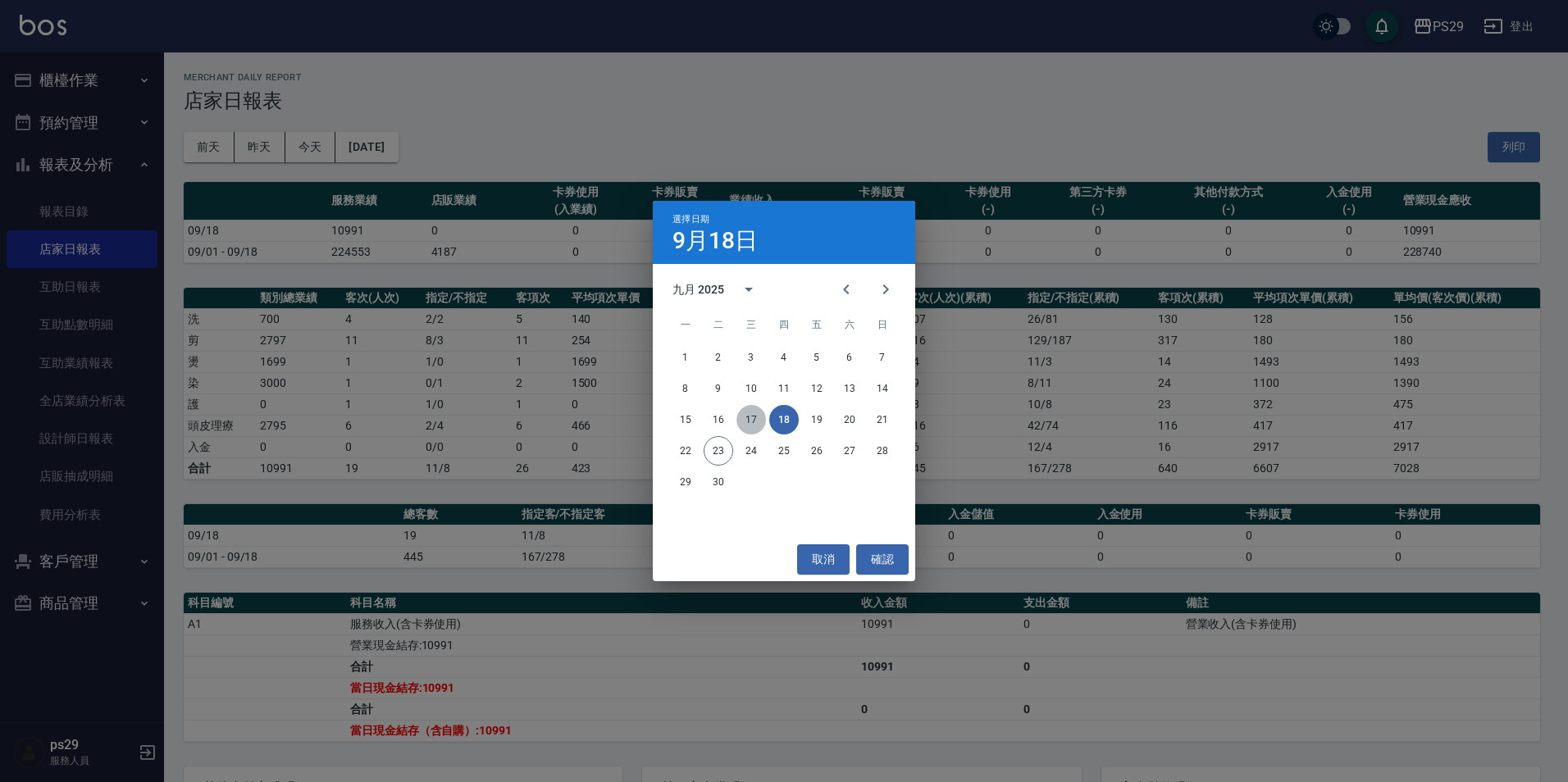
click at [760, 419] on button "17" at bounding box center [751, 419] width 29 height 29
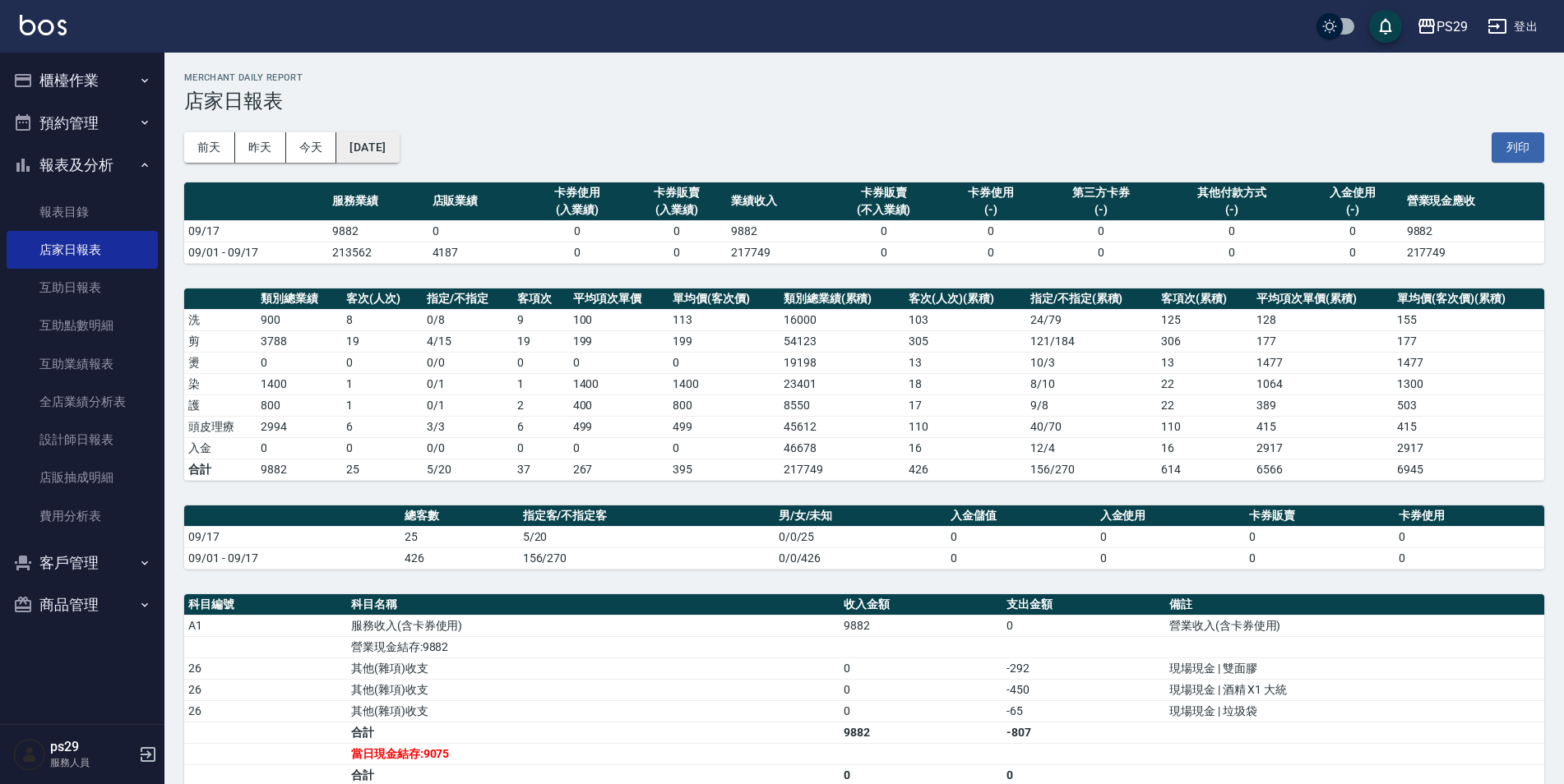
click at [360, 159] on button "[DATE]" at bounding box center [368, 148] width 63 height 30
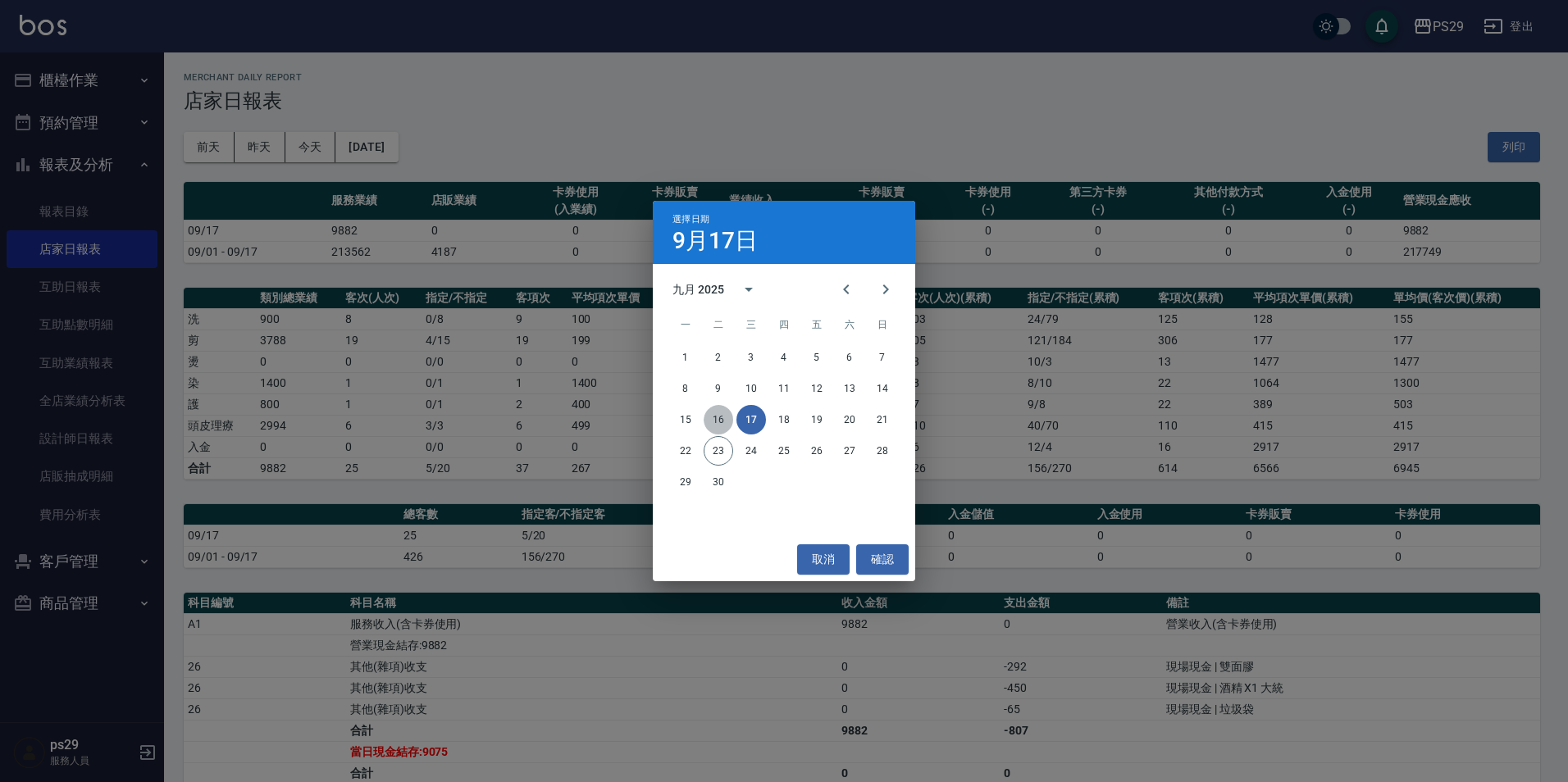
click at [724, 420] on button "16" at bounding box center [718, 419] width 29 height 29
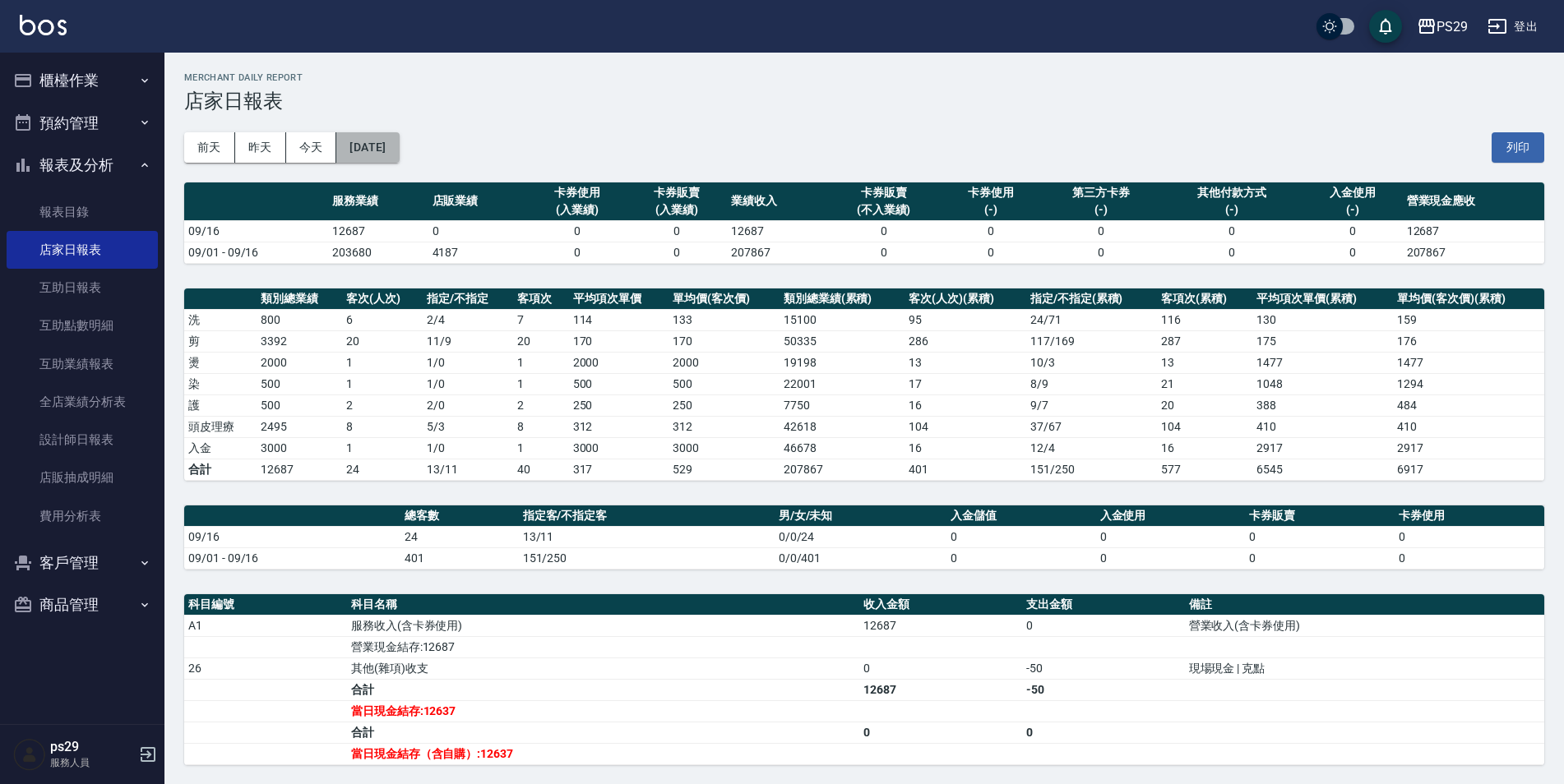
click at [399, 153] on button "[DATE]" at bounding box center [368, 148] width 63 height 30
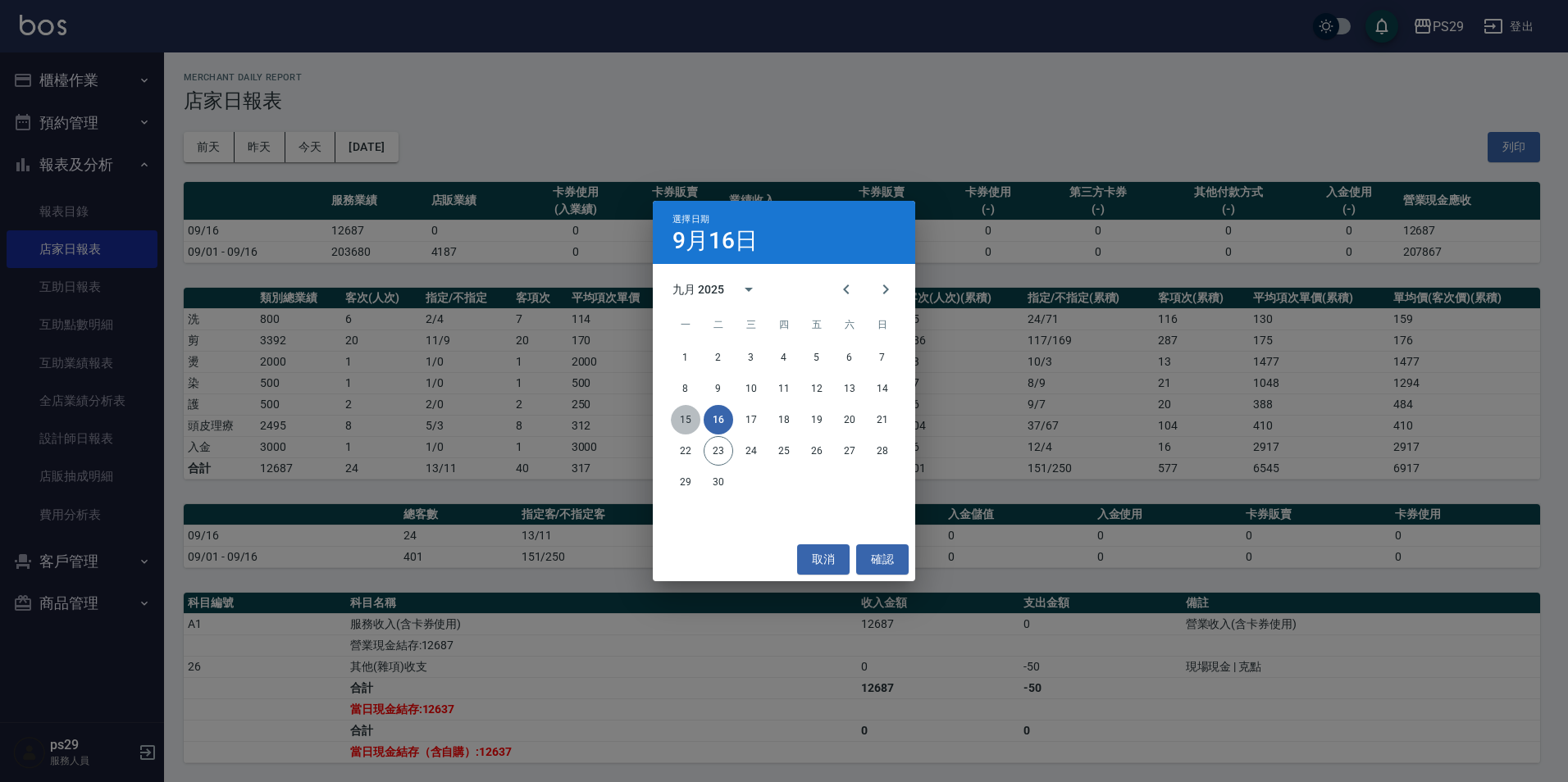
click at [694, 421] on button "15" at bounding box center [685, 419] width 29 height 29
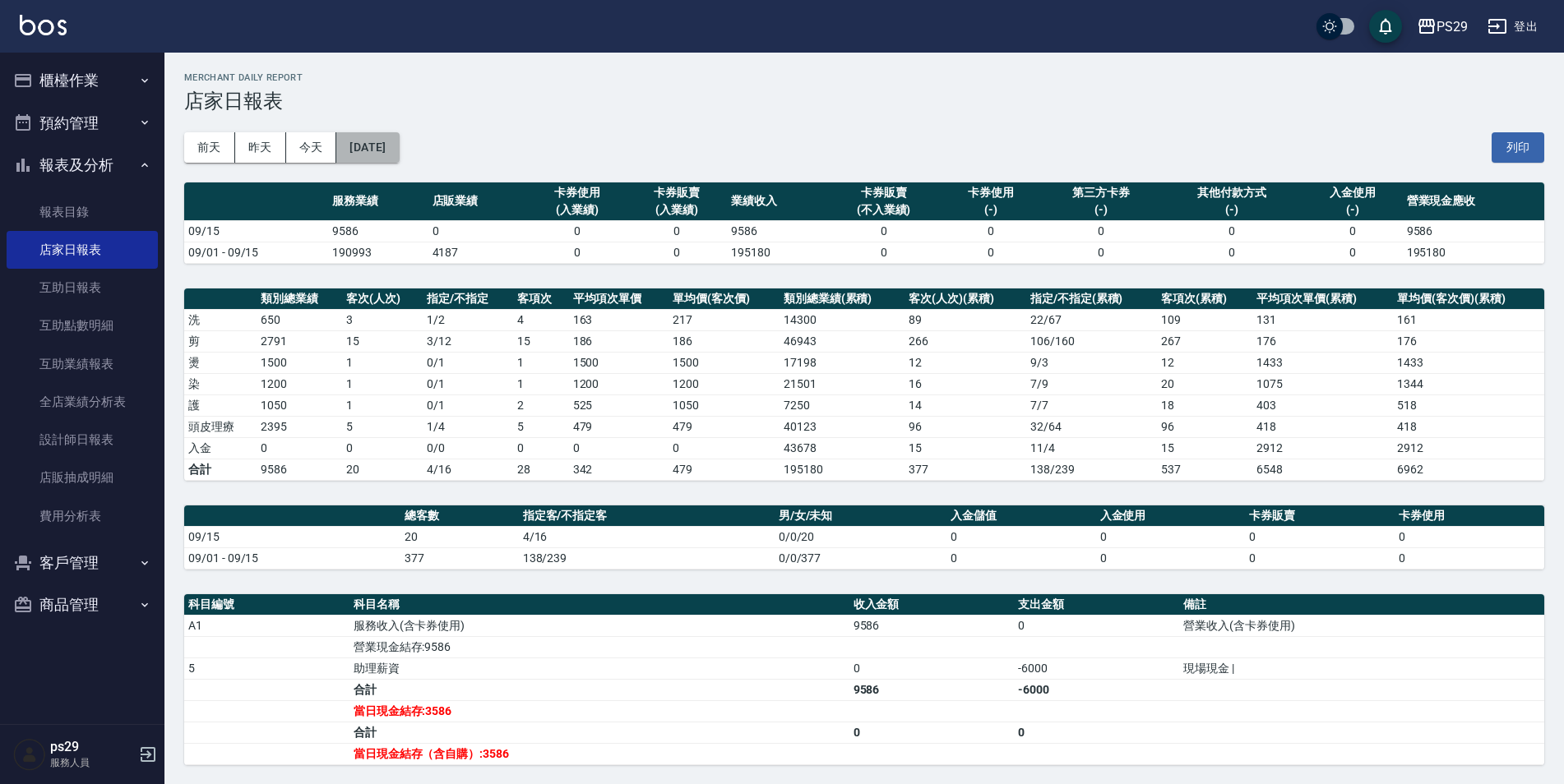
click at [367, 139] on button "[DATE]" at bounding box center [368, 148] width 63 height 30
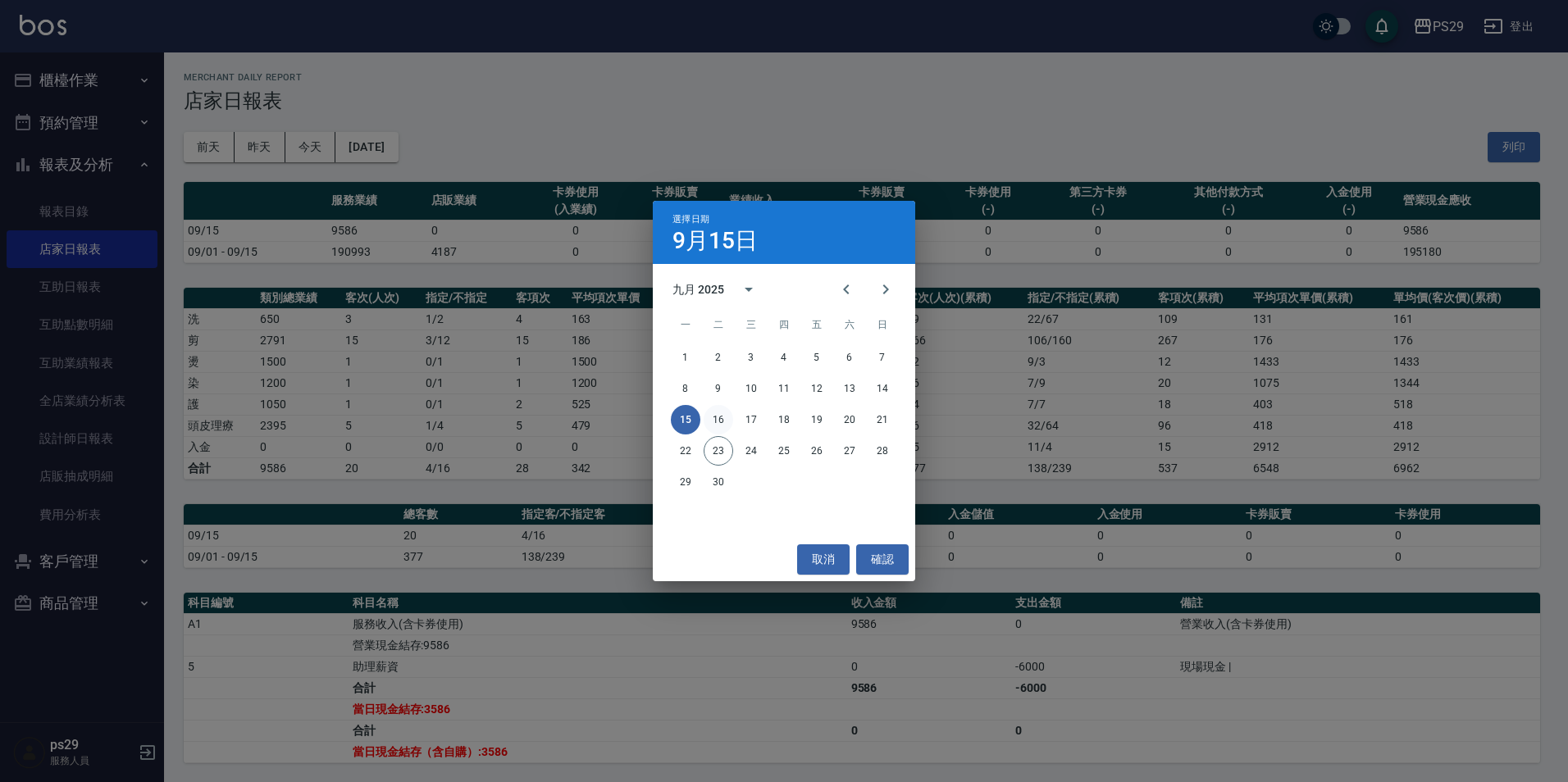
click at [723, 408] on button "16" at bounding box center [718, 419] width 29 height 29
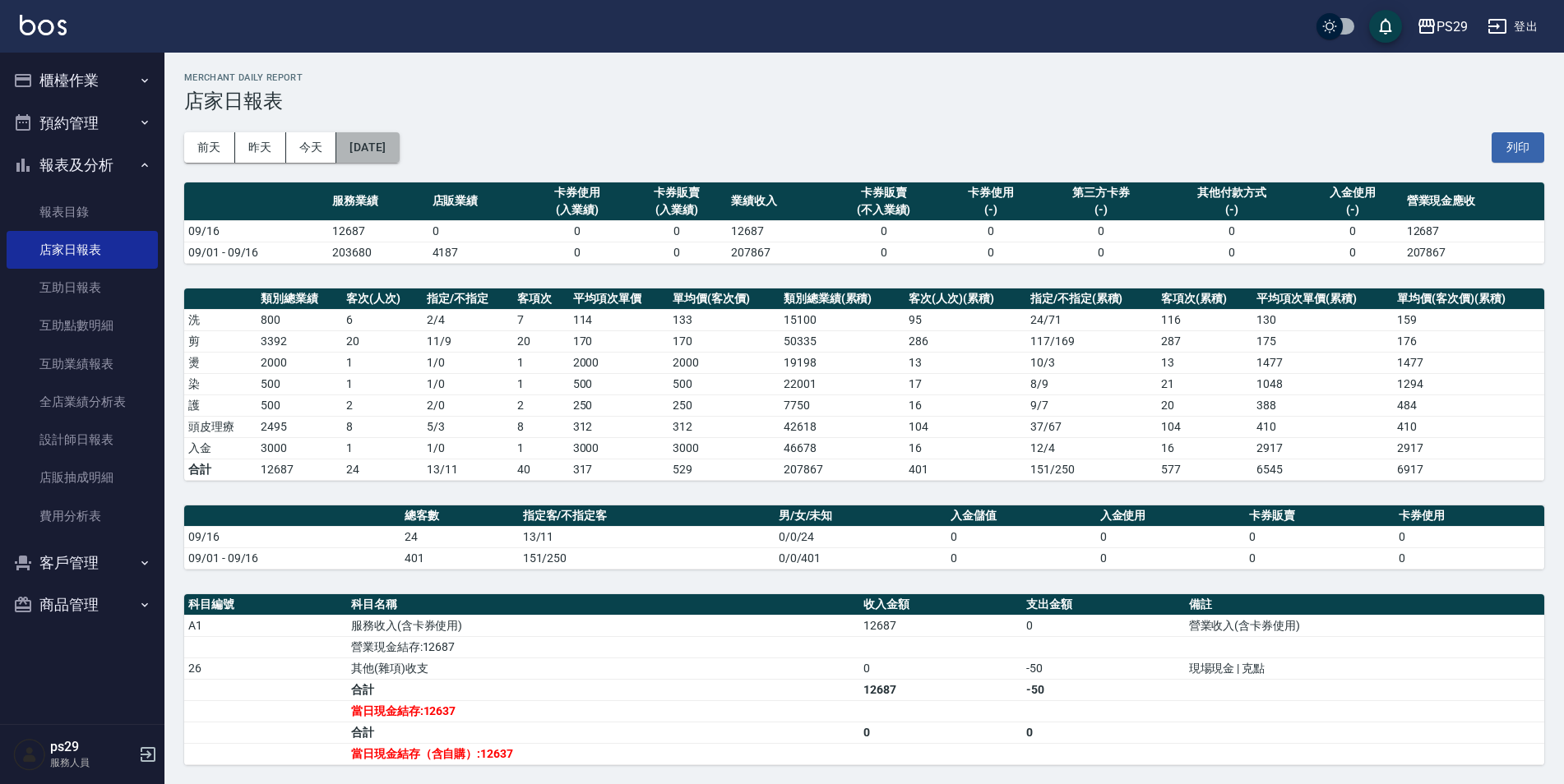
click at [399, 160] on button "[DATE]" at bounding box center [368, 148] width 63 height 30
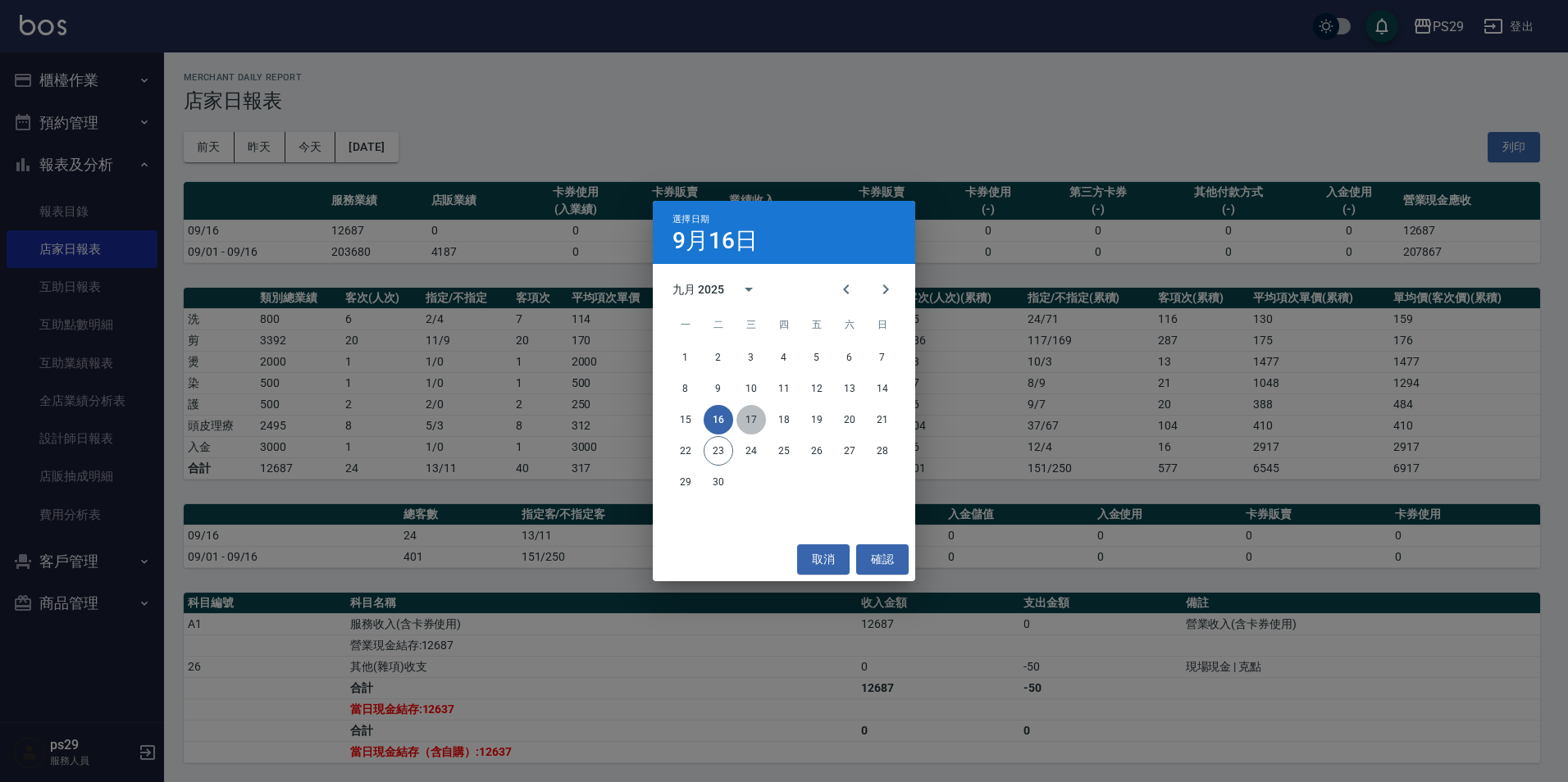
click at [746, 425] on button "17" at bounding box center [751, 419] width 29 height 29
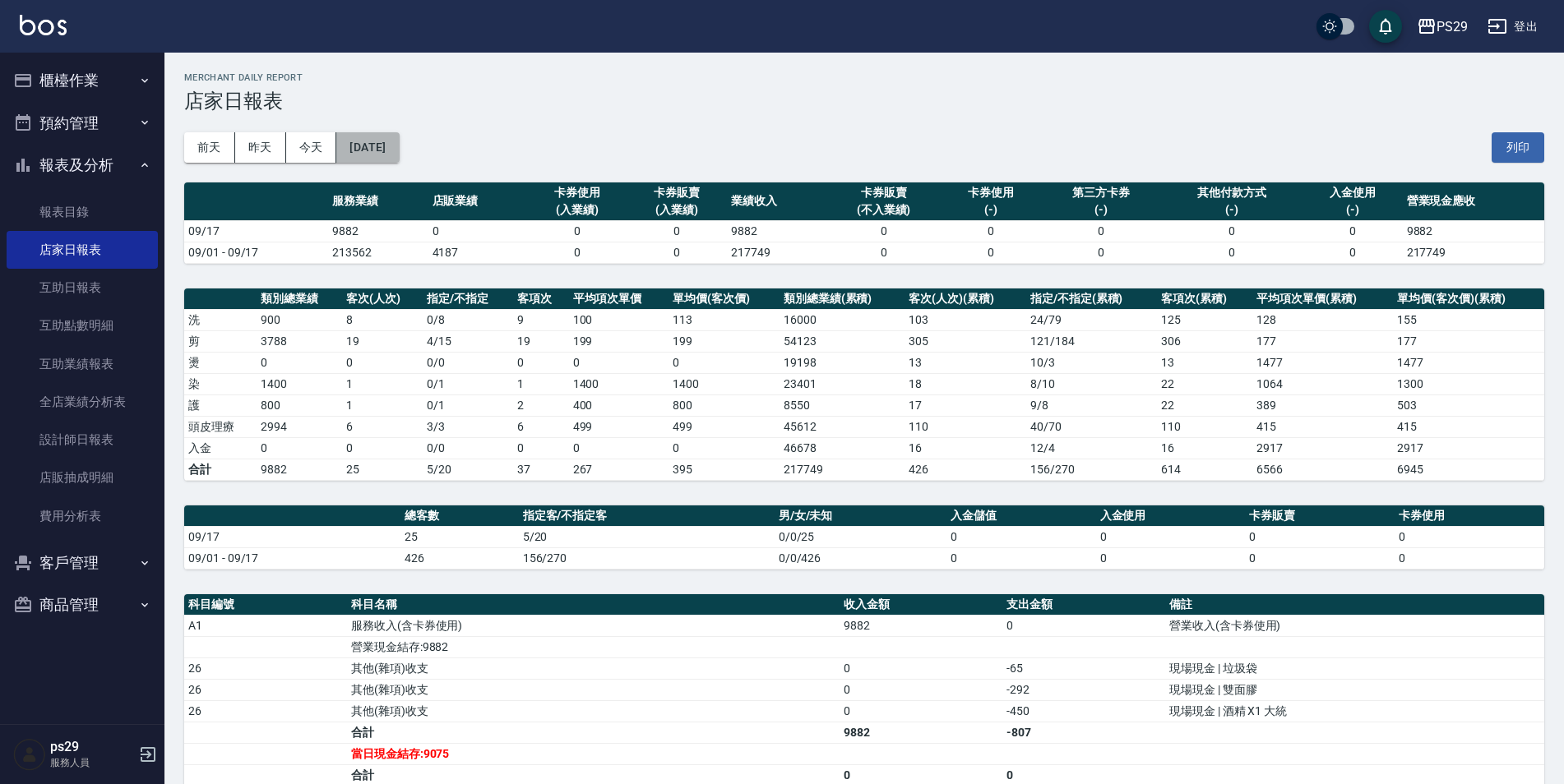
click at [360, 147] on button "[DATE]" at bounding box center [368, 148] width 63 height 30
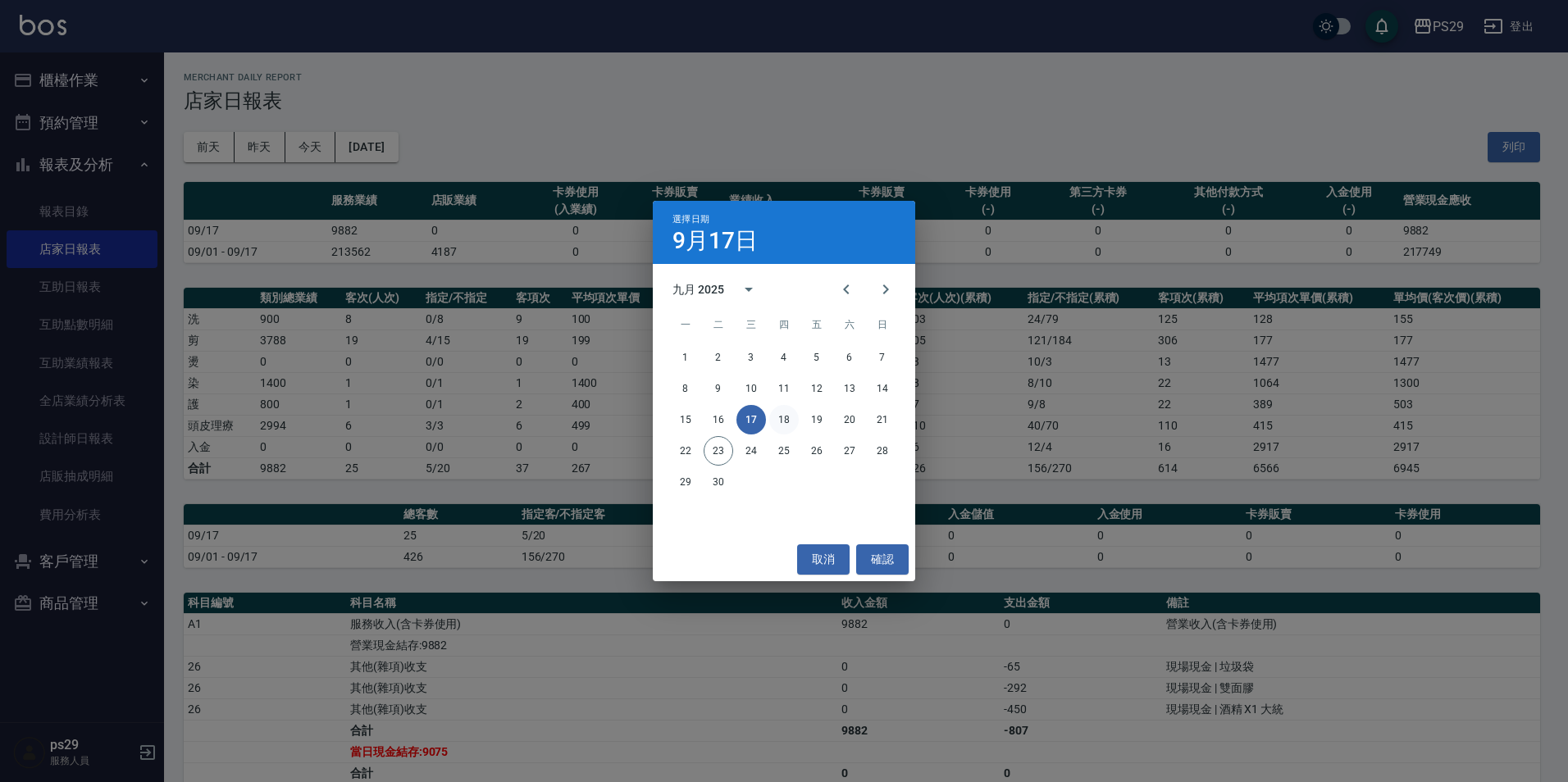
click at [794, 414] on button "18" at bounding box center [783, 419] width 29 height 29
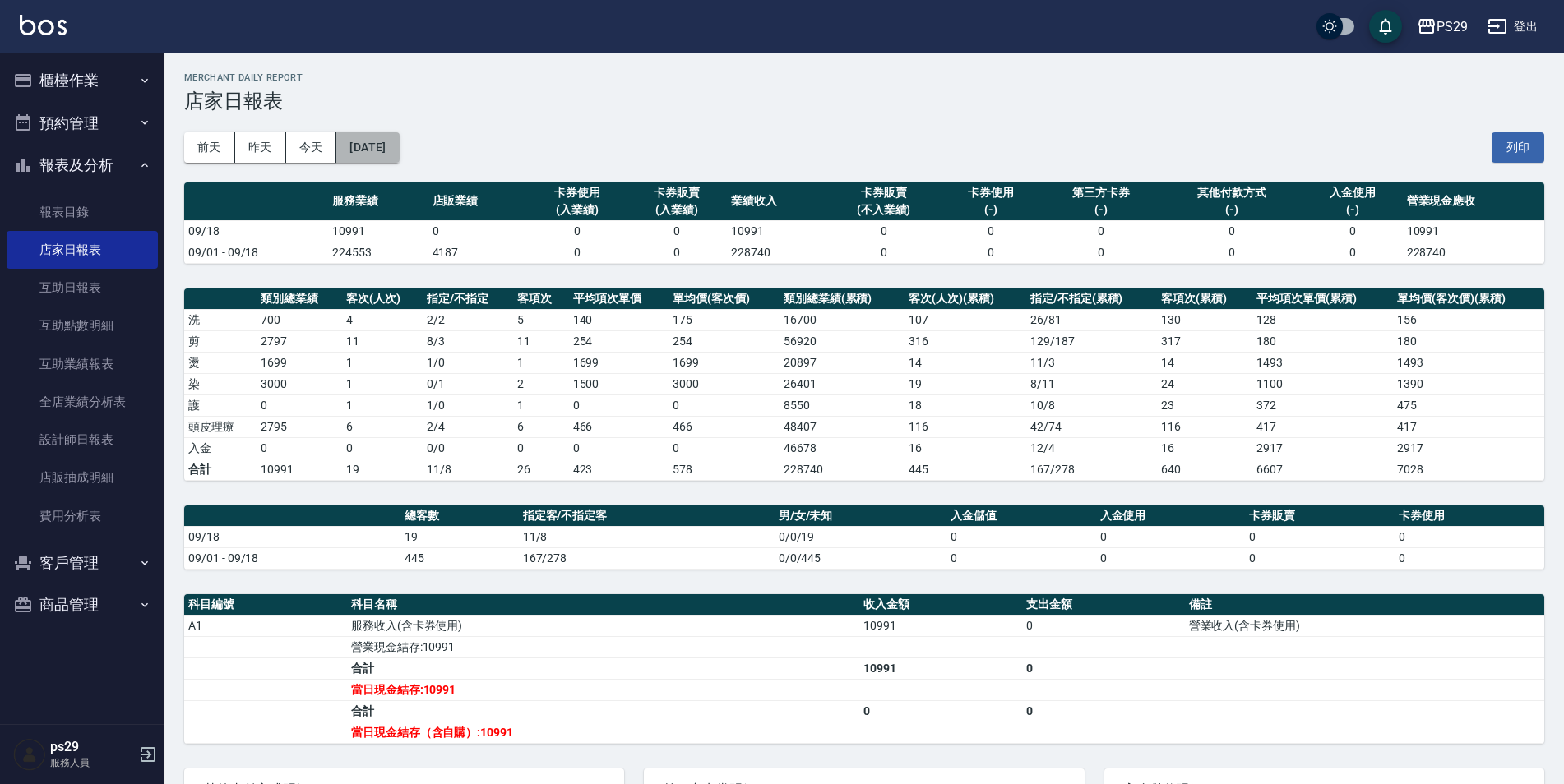
click at [399, 150] on button "[DATE]" at bounding box center [368, 148] width 63 height 30
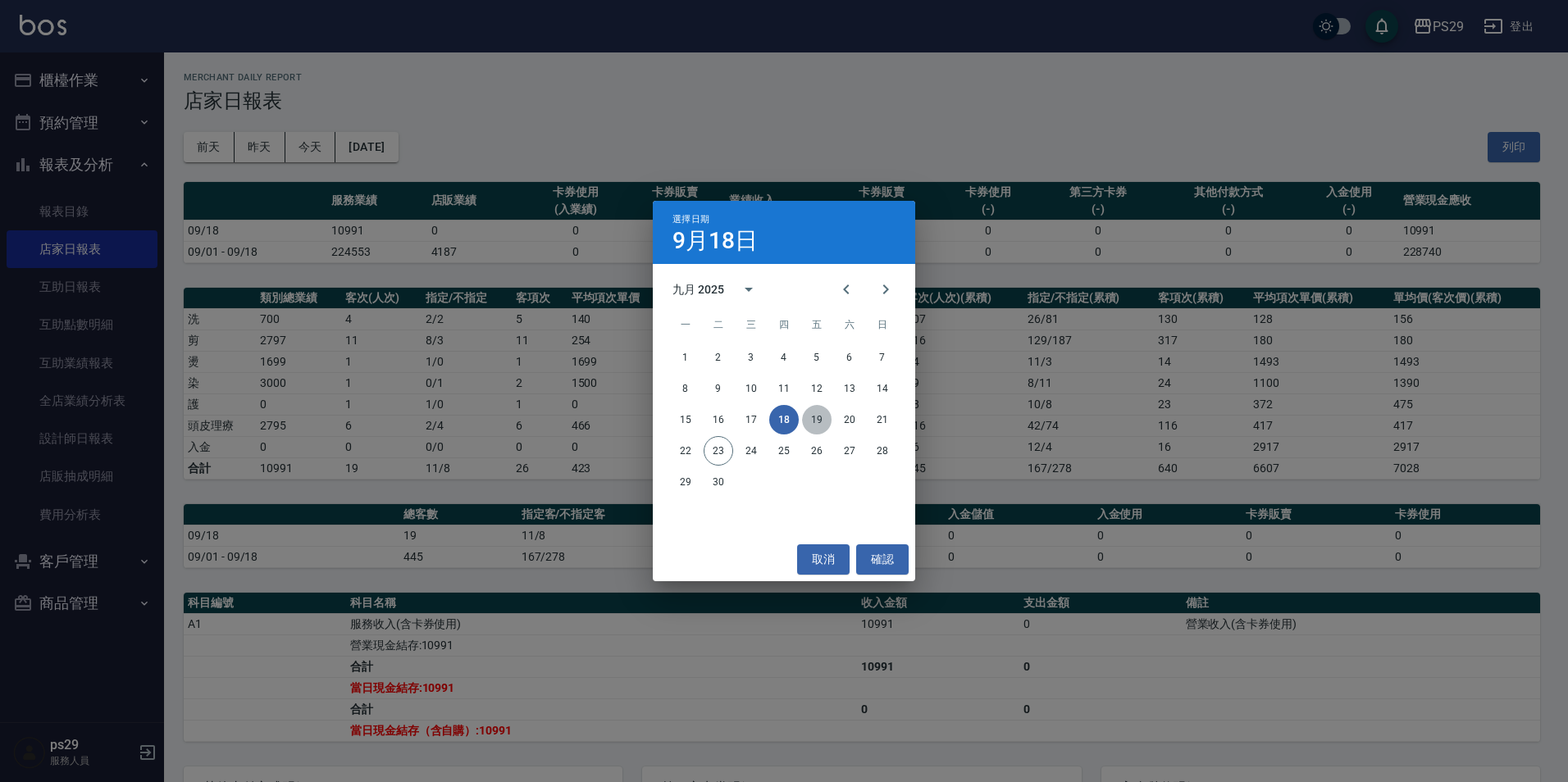
click at [814, 416] on button "19" at bounding box center [816, 419] width 29 height 29
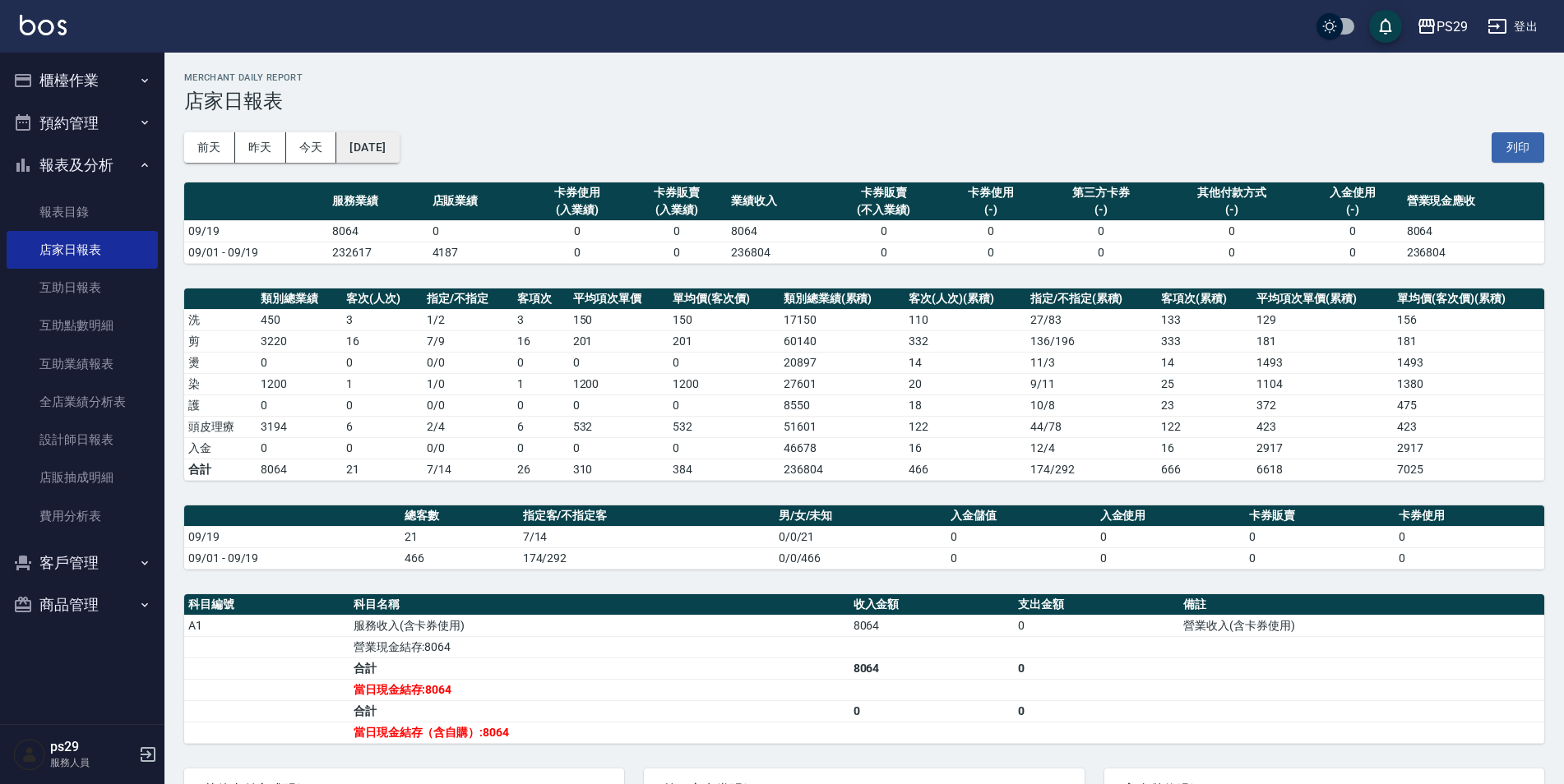
click at [385, 158] on button "[DATE]" at bounding box center [368, 148] width 63 height 30
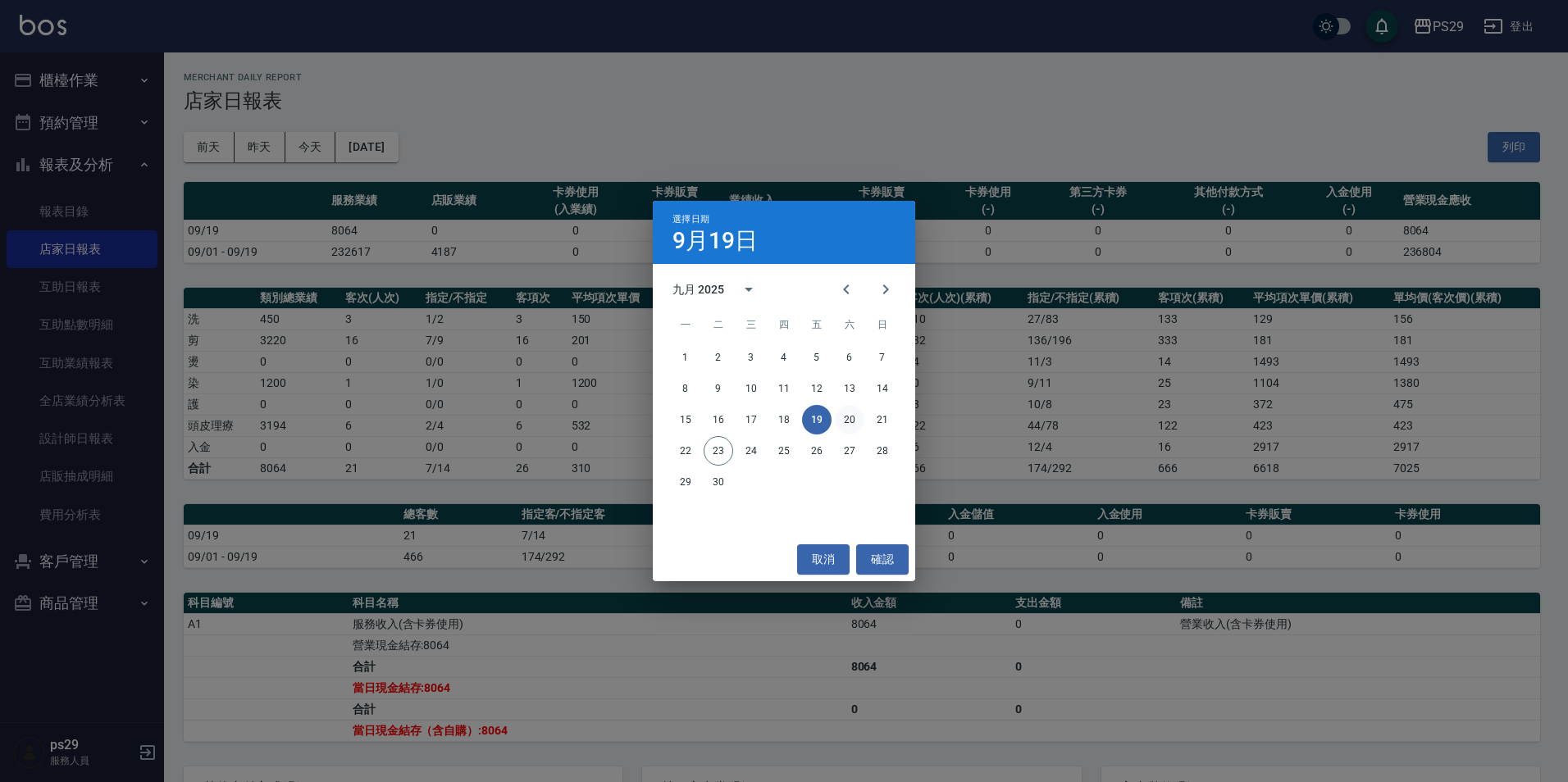
click at [840, 426] on button "20" at bounding box center [849, 419] width 29 height 29
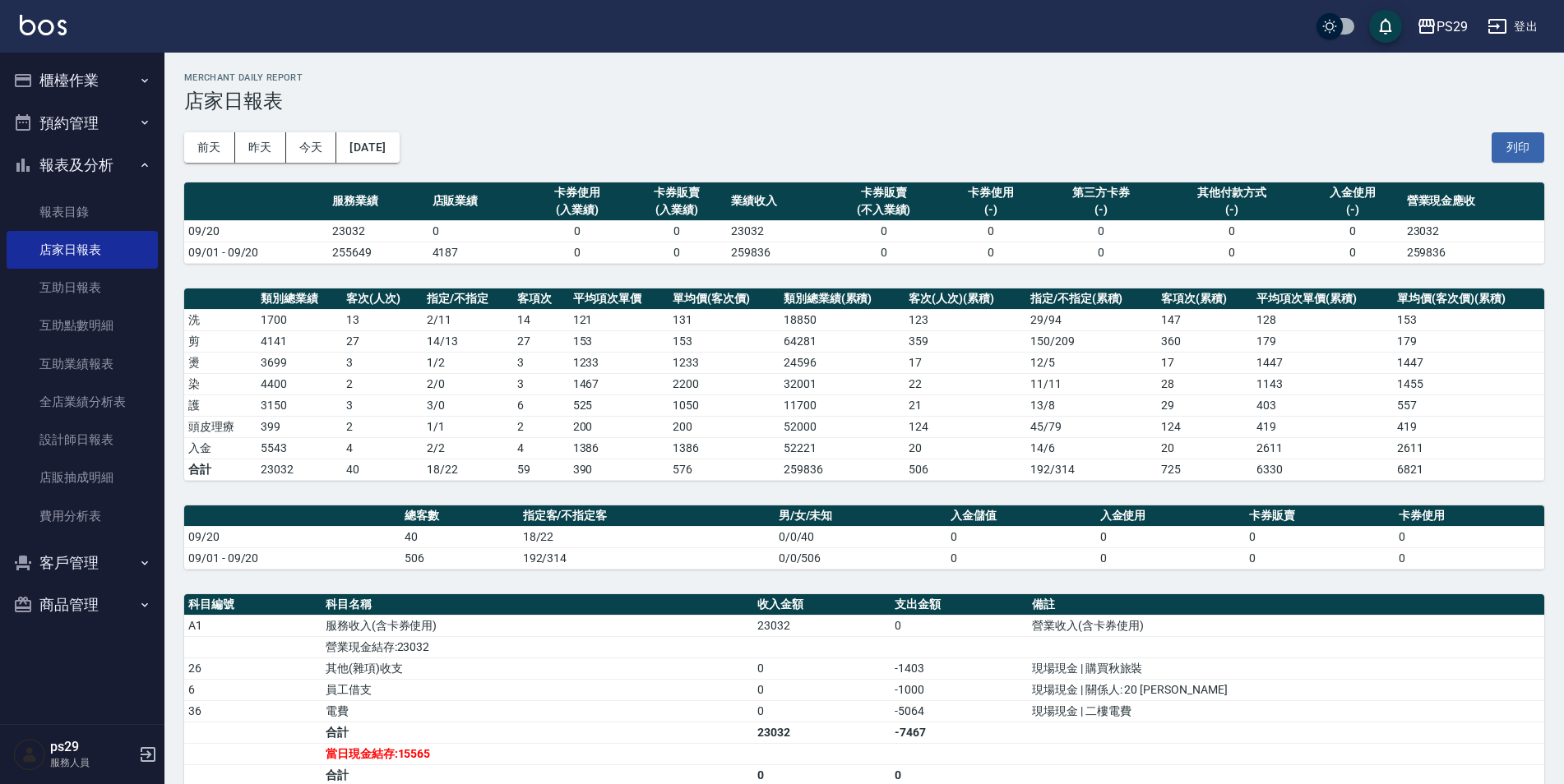
click at [386, 170] on div "[DATE] [DATE] [DATE] [DATE] 列印" at bounding box center [864, 148] width 1360 height 70
click at [387, 157] on button "[DATE]" at bounding box center [368, 148] width 63 height 30
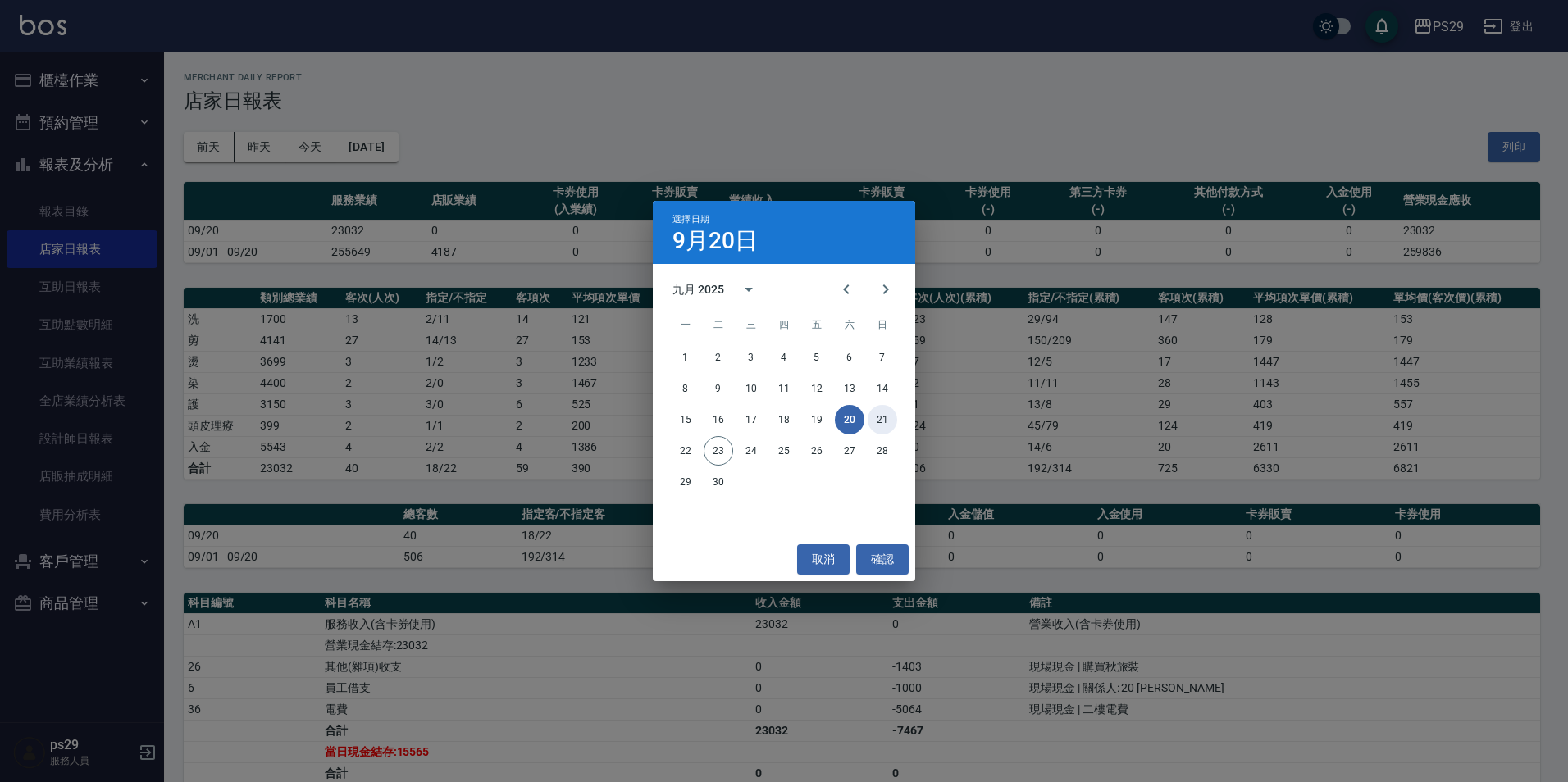
click at [882, 428] on button "21" at bounding box center [881, 419] width 29 height 29
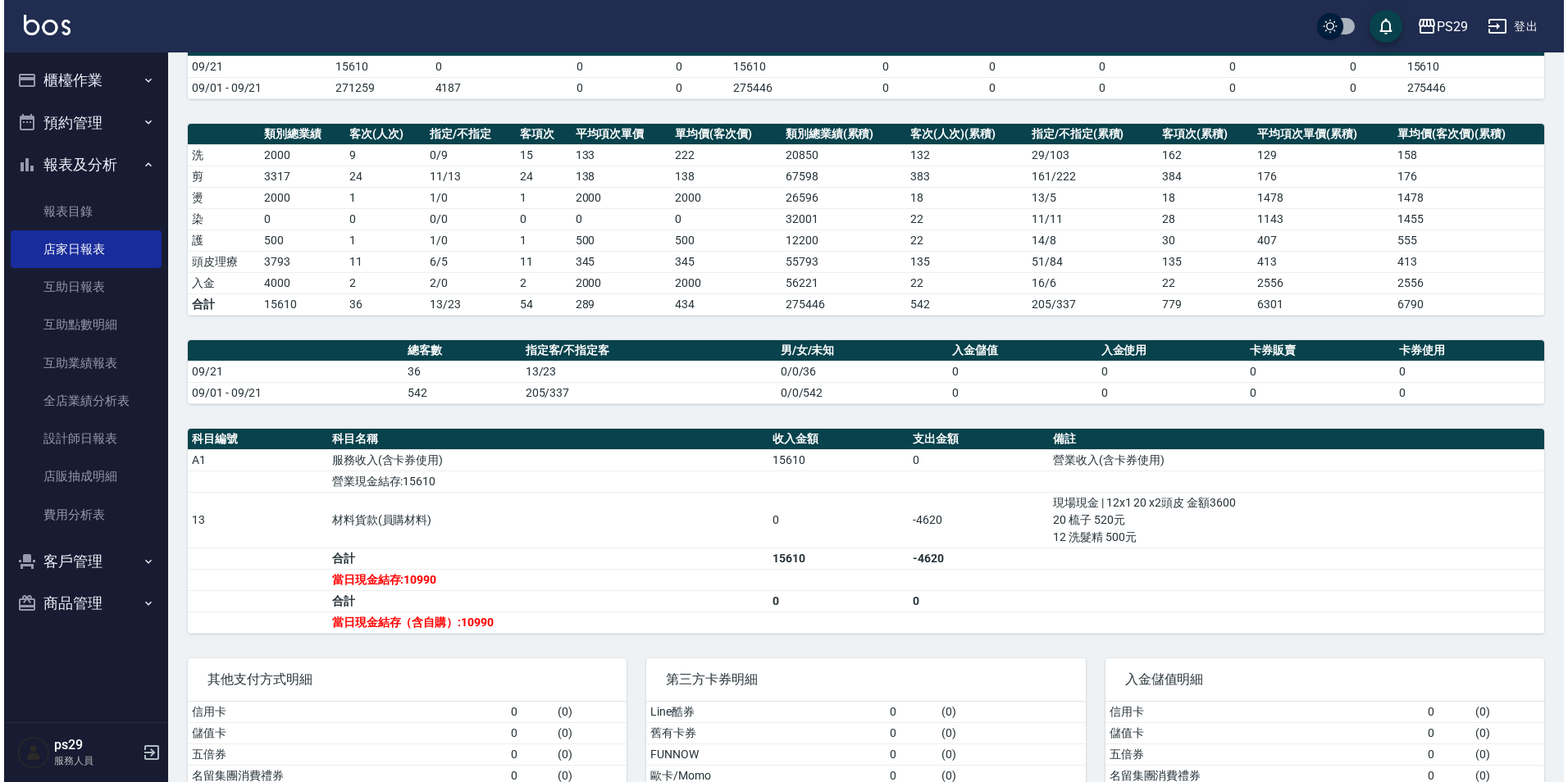
scroll to position [82, 0]
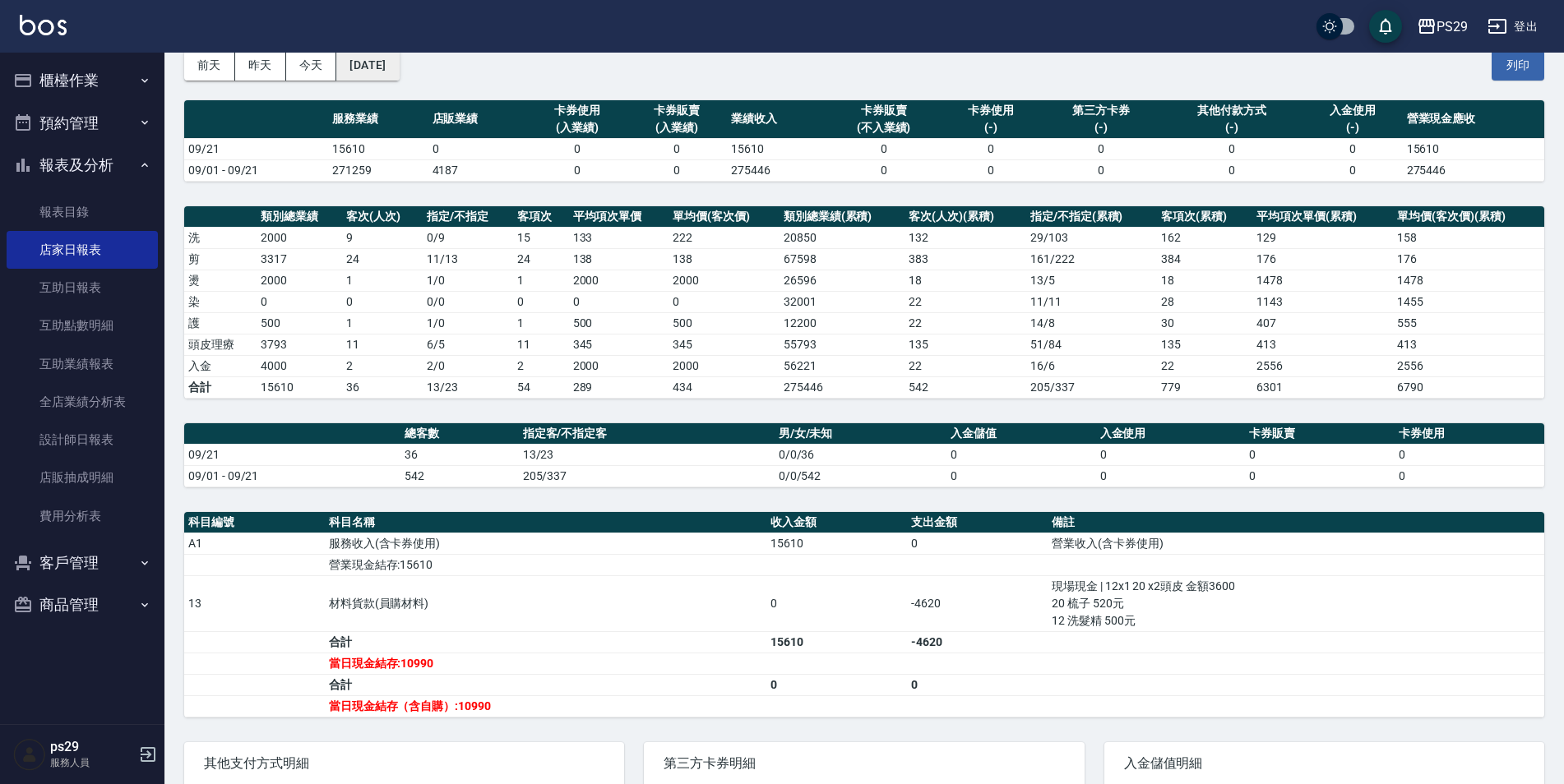
click at [350, 53] on button "[DATE]" at bounding box center [368, 65] width 63 height 30
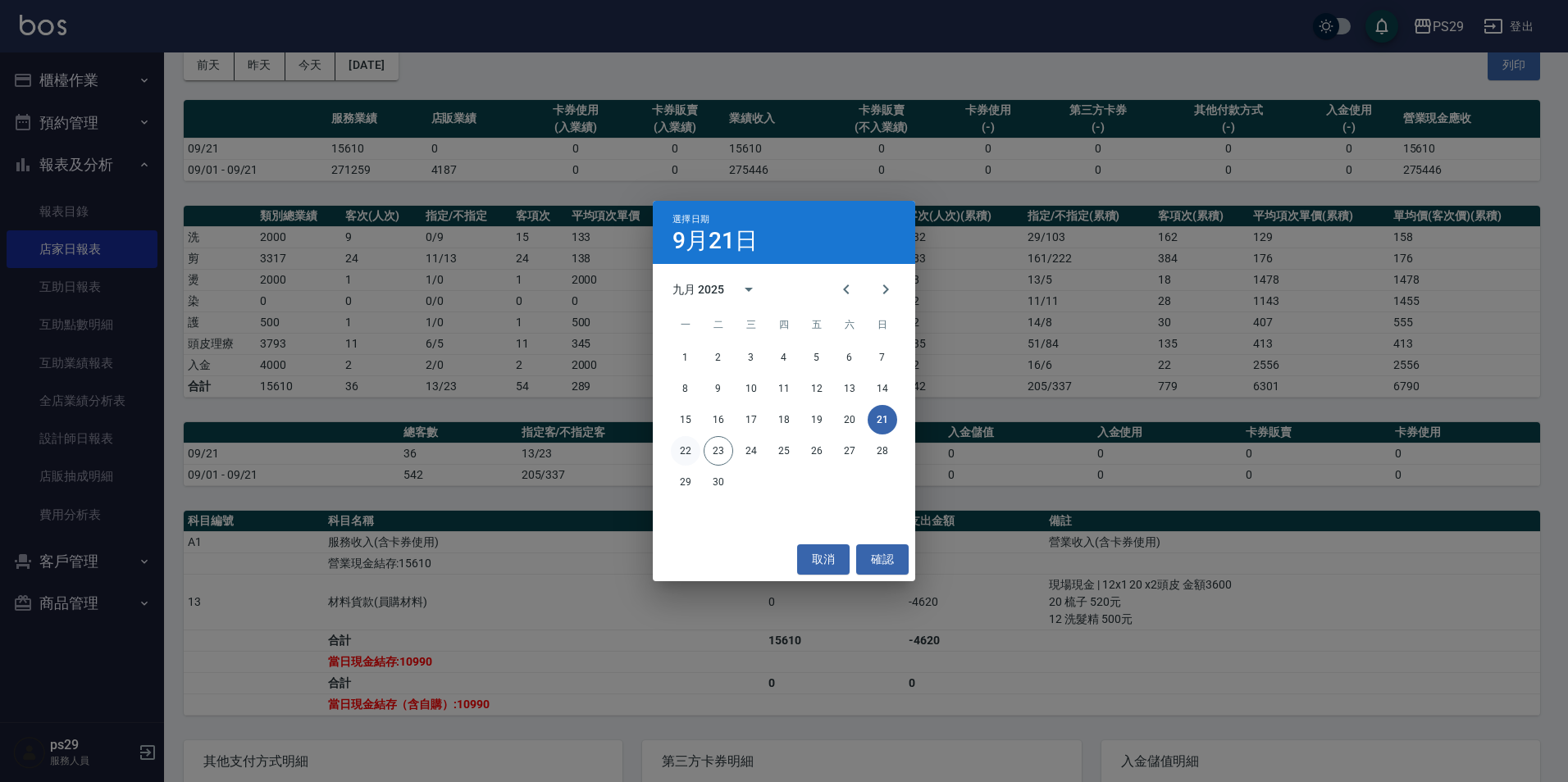
click at [697, 452] on button "22" at bounding box center [685, 450] width 29 height 29
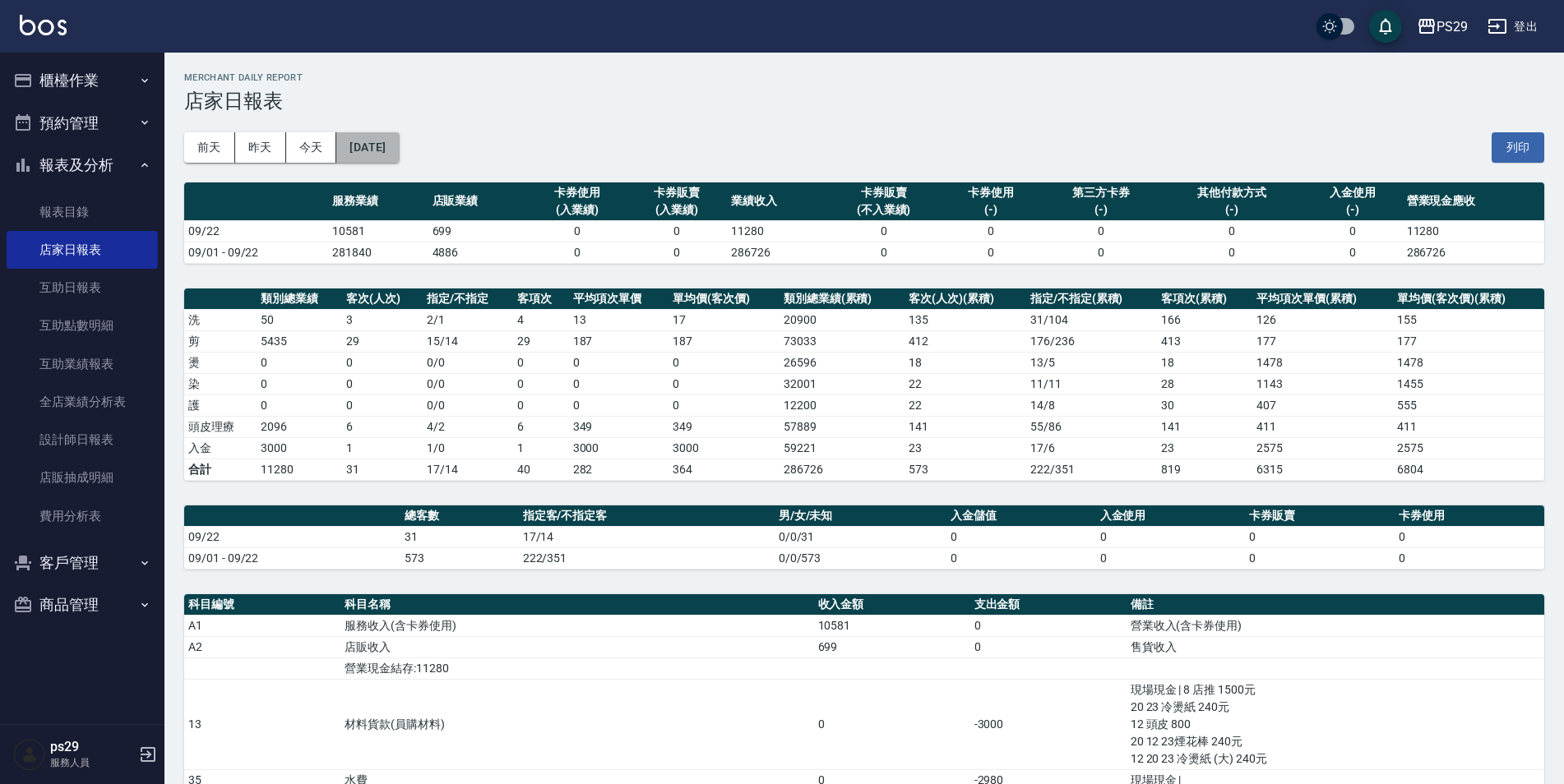
click at [399, 147] on button "[DATE]" at bounding box center [368, 148] width 63 height 30
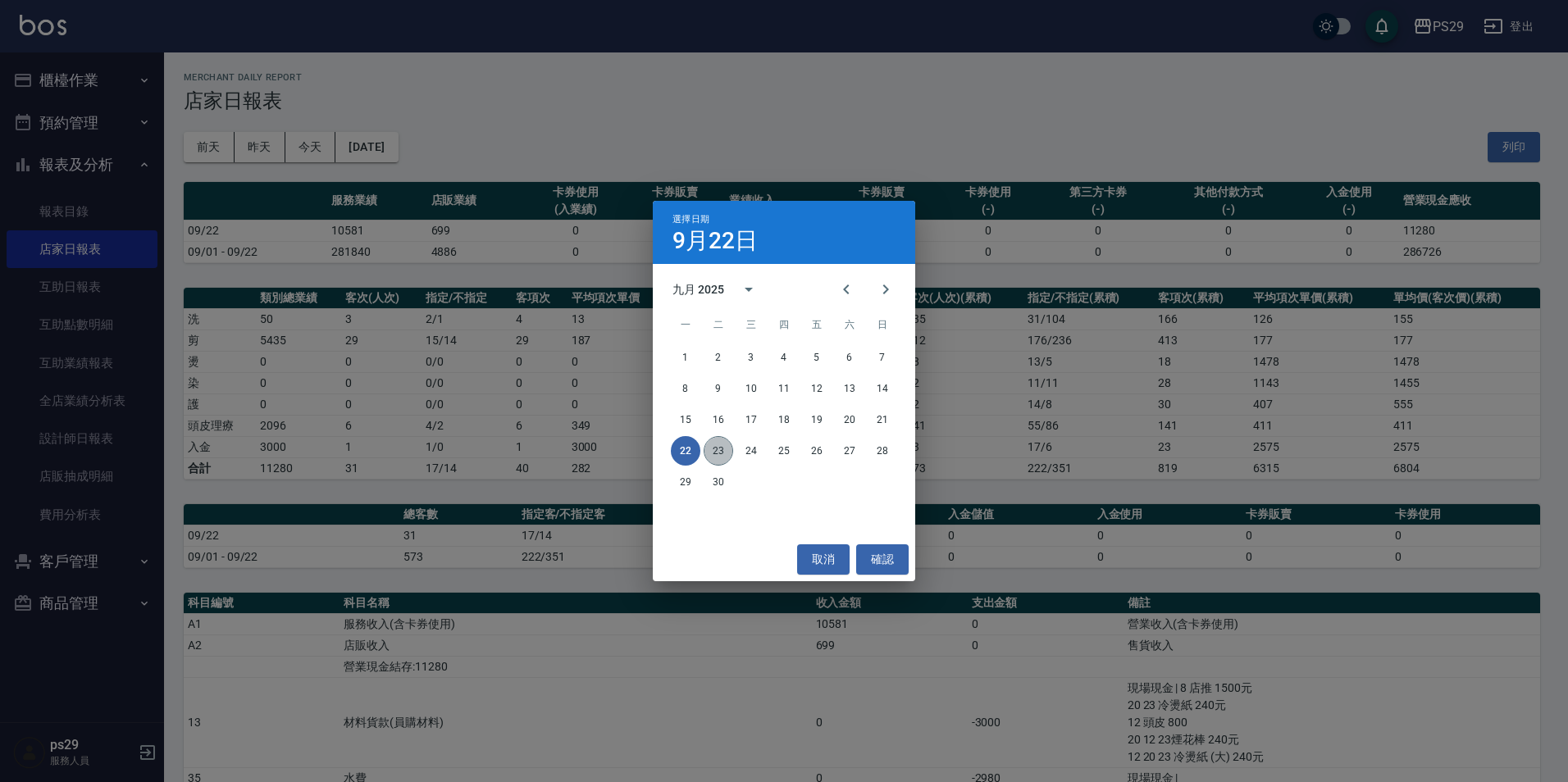
click at [725, 449] on button "23" at bounding box center [718, 450] width 29 height 29
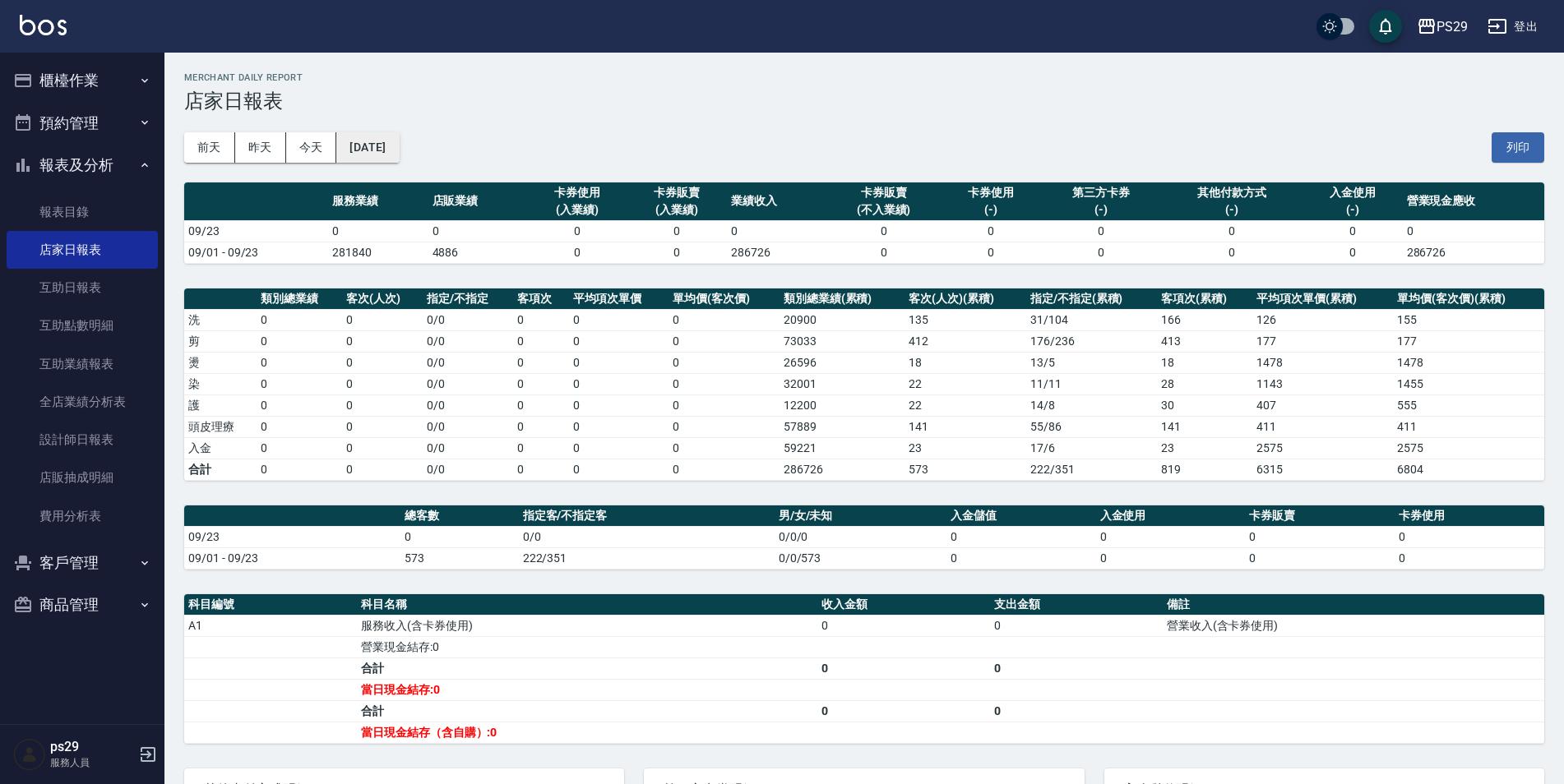
click at [375, 156] on button "[DATE]" at bounding box center [368, 148] width 63 height 30
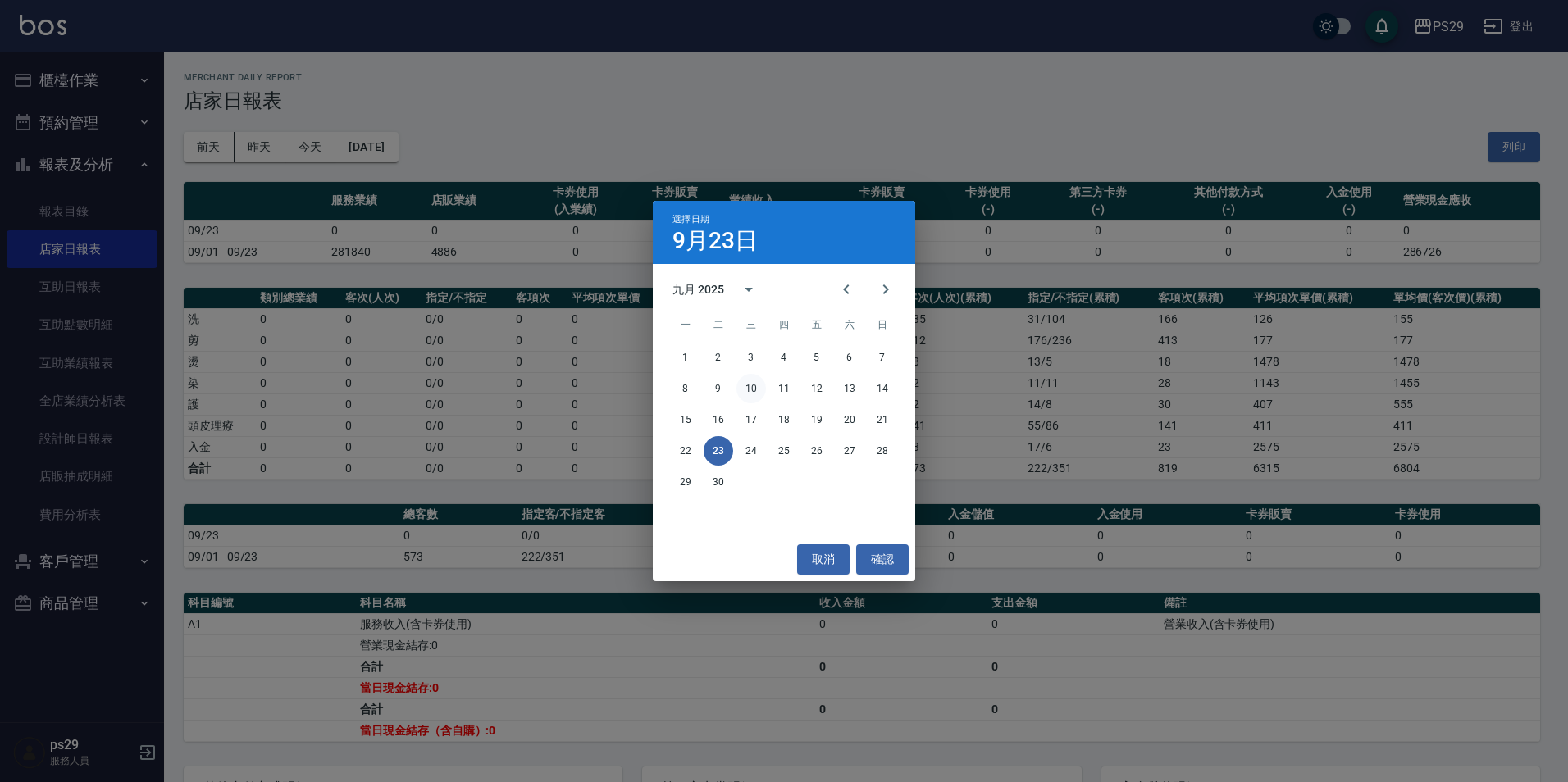
click at [751, 381] on button "10" at bounding box center [751, 388] width 29 height 29
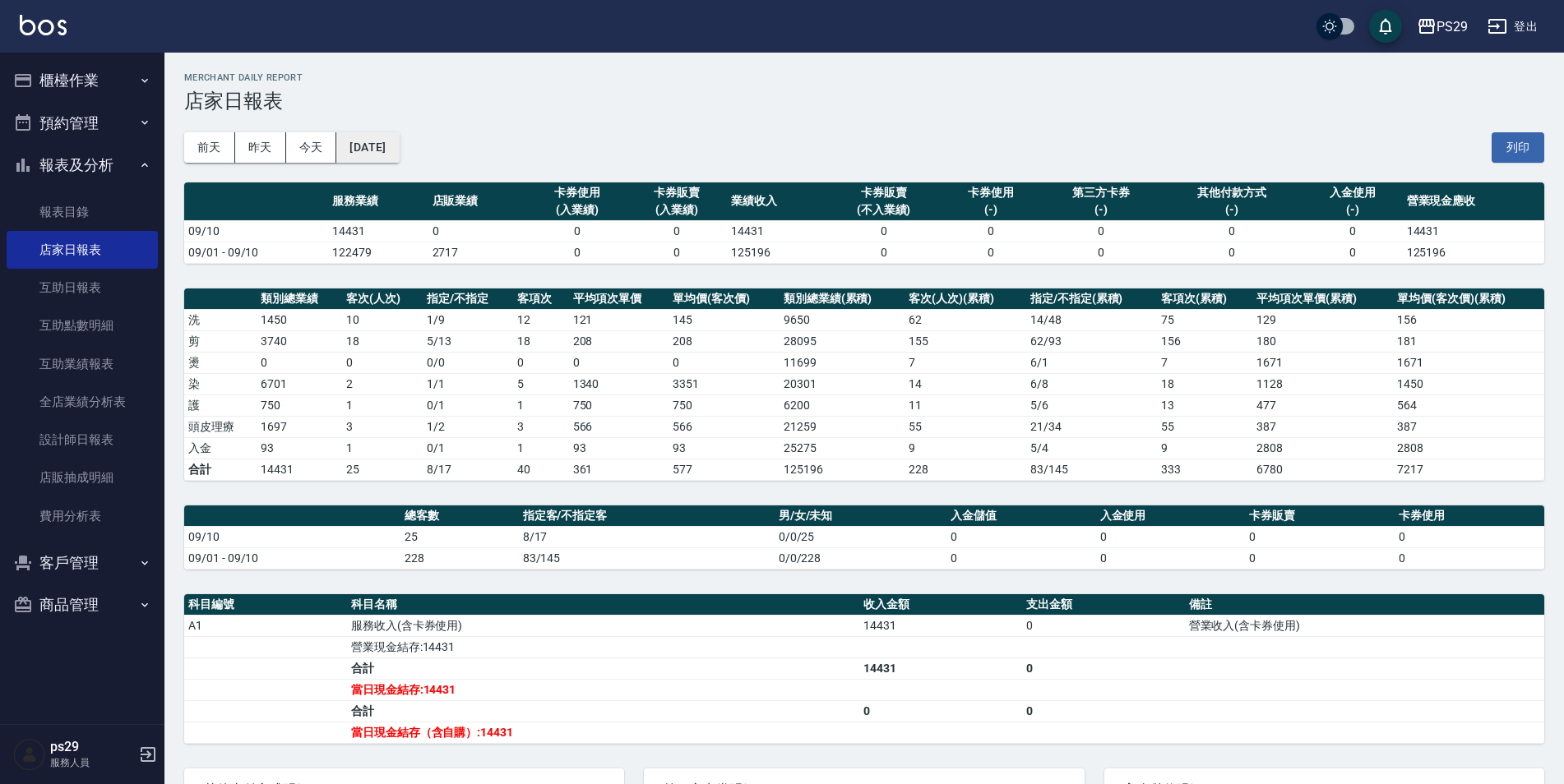
click at [399, 155] on button "[DATE]" at bounding box center [368, 148] width 63 height 30
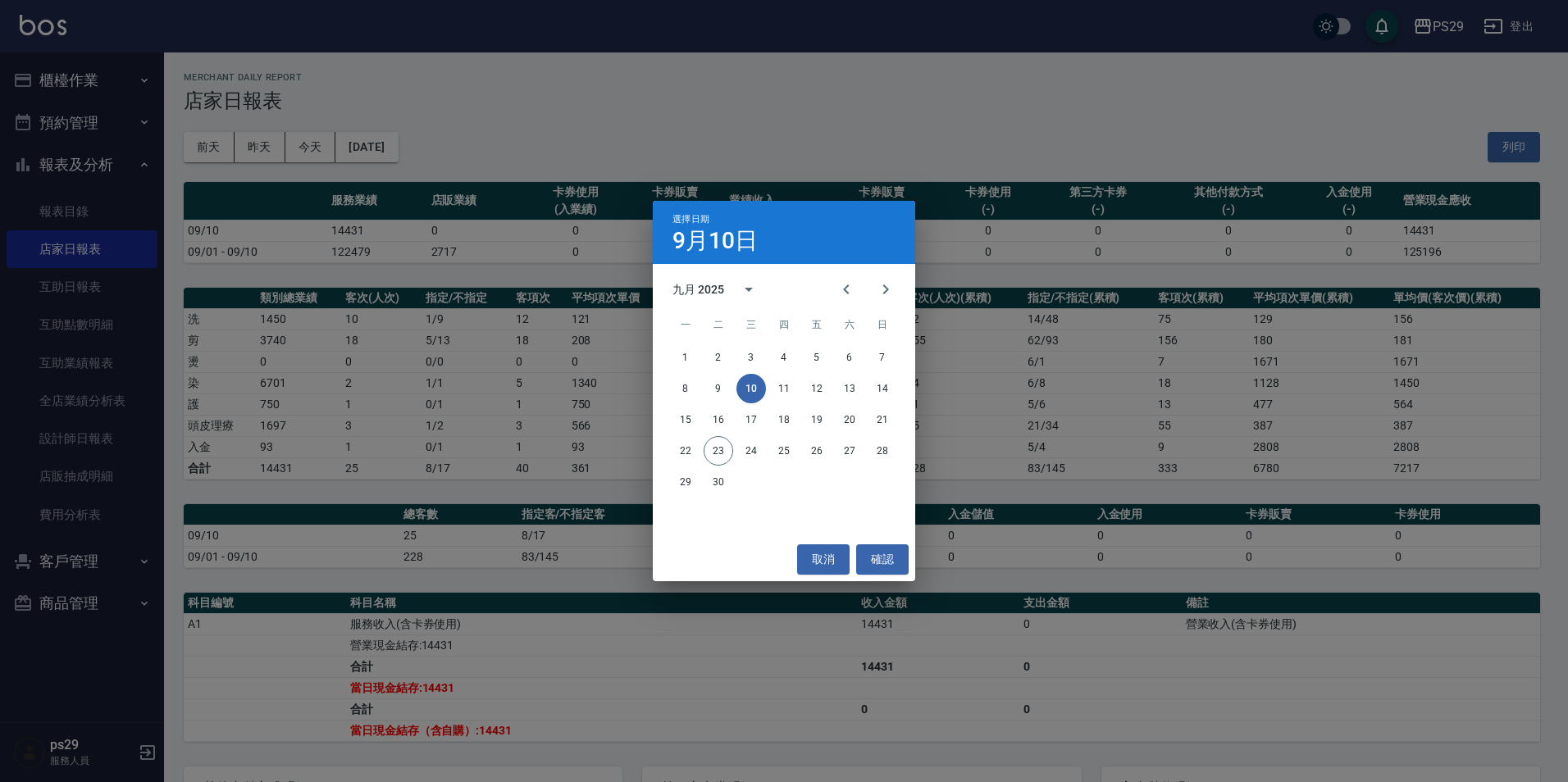
click at [797, 396] on div "8 9 10 11 12 13 14" at bounding box center [784, 388] width 263 height 29
click at [776, 388] on button "11" at bounding box center [783, 388] width 29 height 29
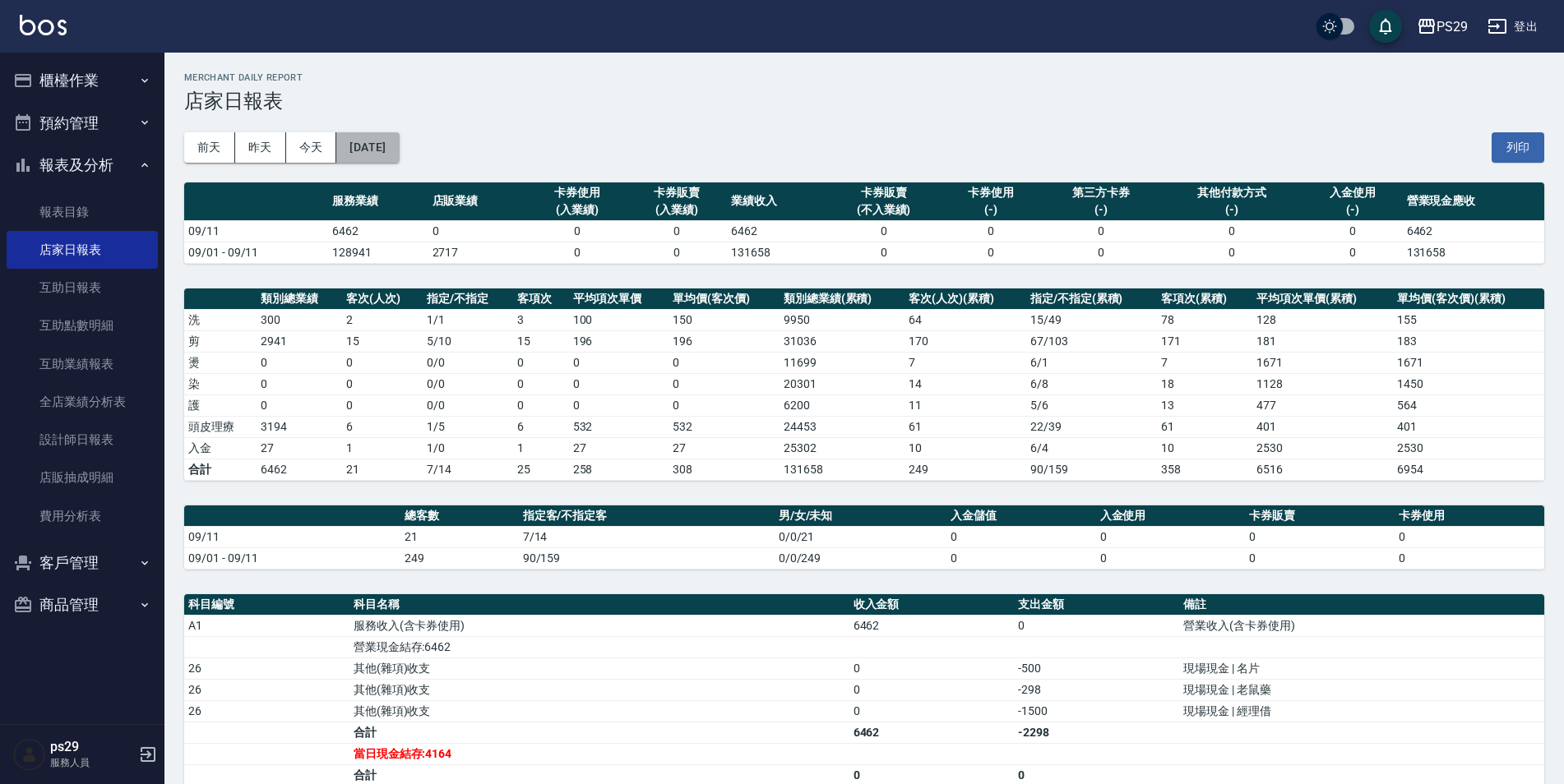
click at [399, 147] on button "[DATE]" at bounding box center [368, 148] width 63 height 30
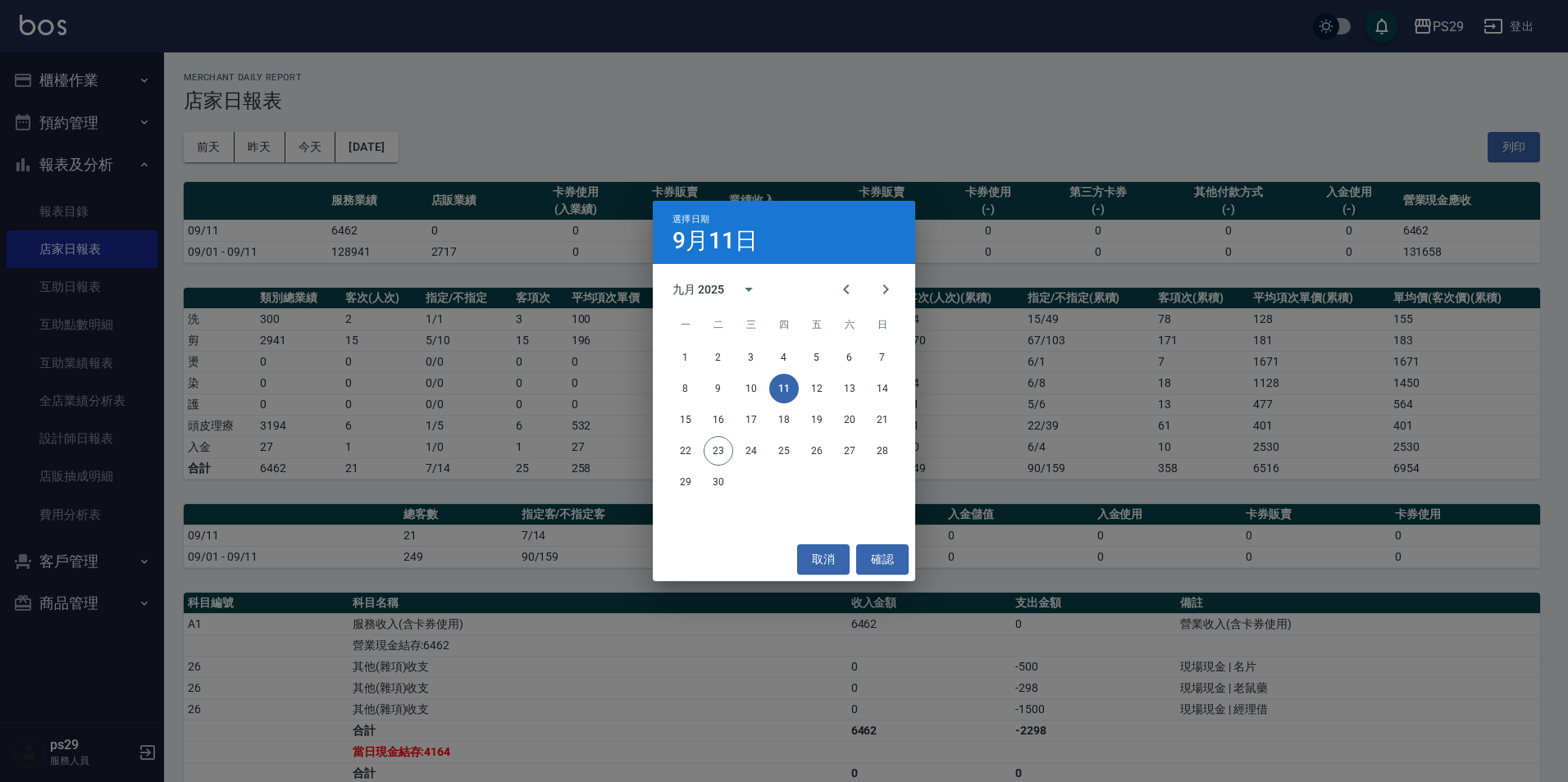
click at [56, 33] on div "選擇日期 9月11日 九月 2025 一 二 三 四 五 六 日 1 2 3 4 5 6 7 8 9 10 11 12 13 14 15 16 17 18 1…" at bounding box center [784, 391] width 1568 height 782
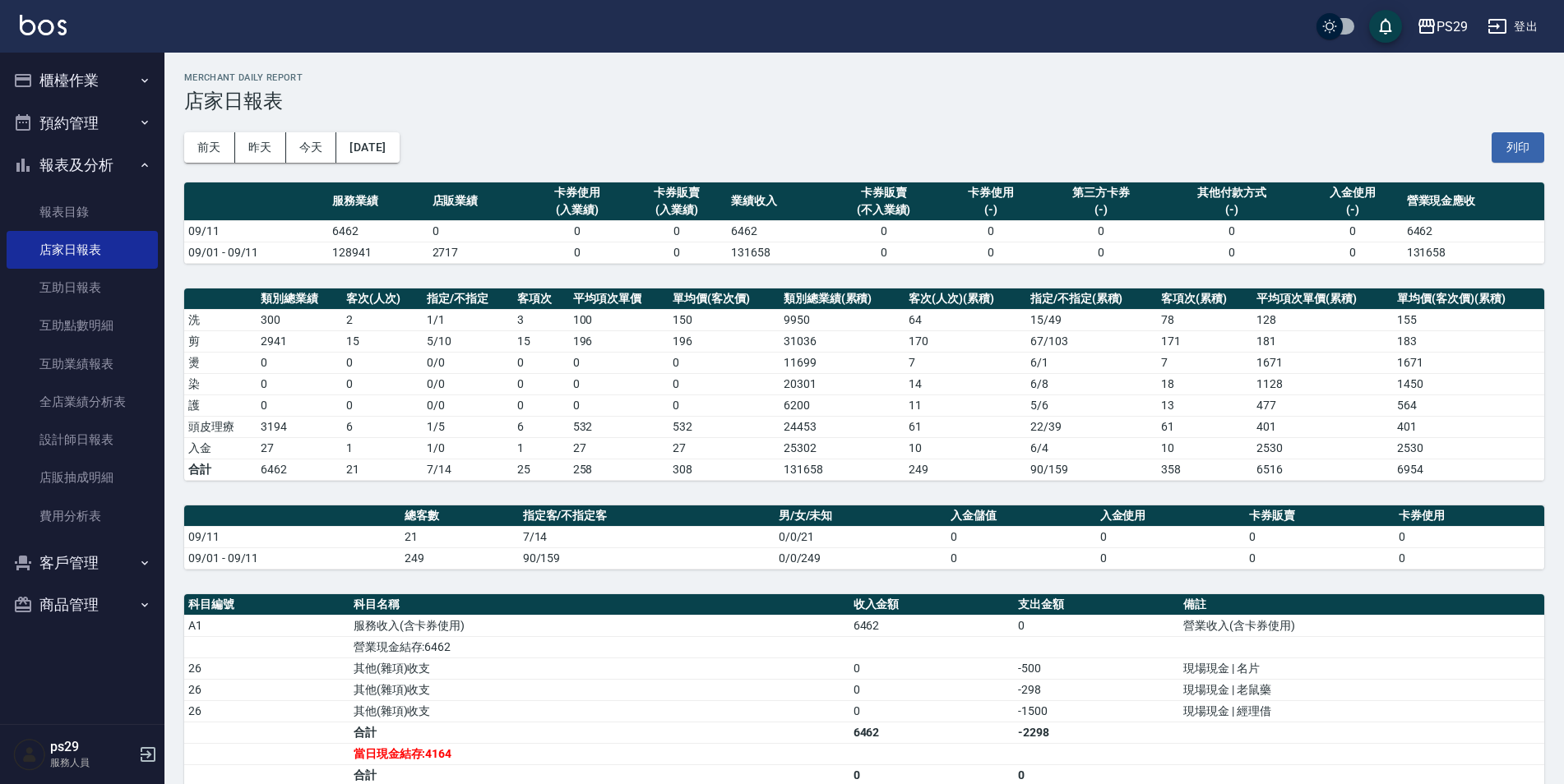
click at [58, 30] on img at bounding box center [43, 26] width 46 height 21
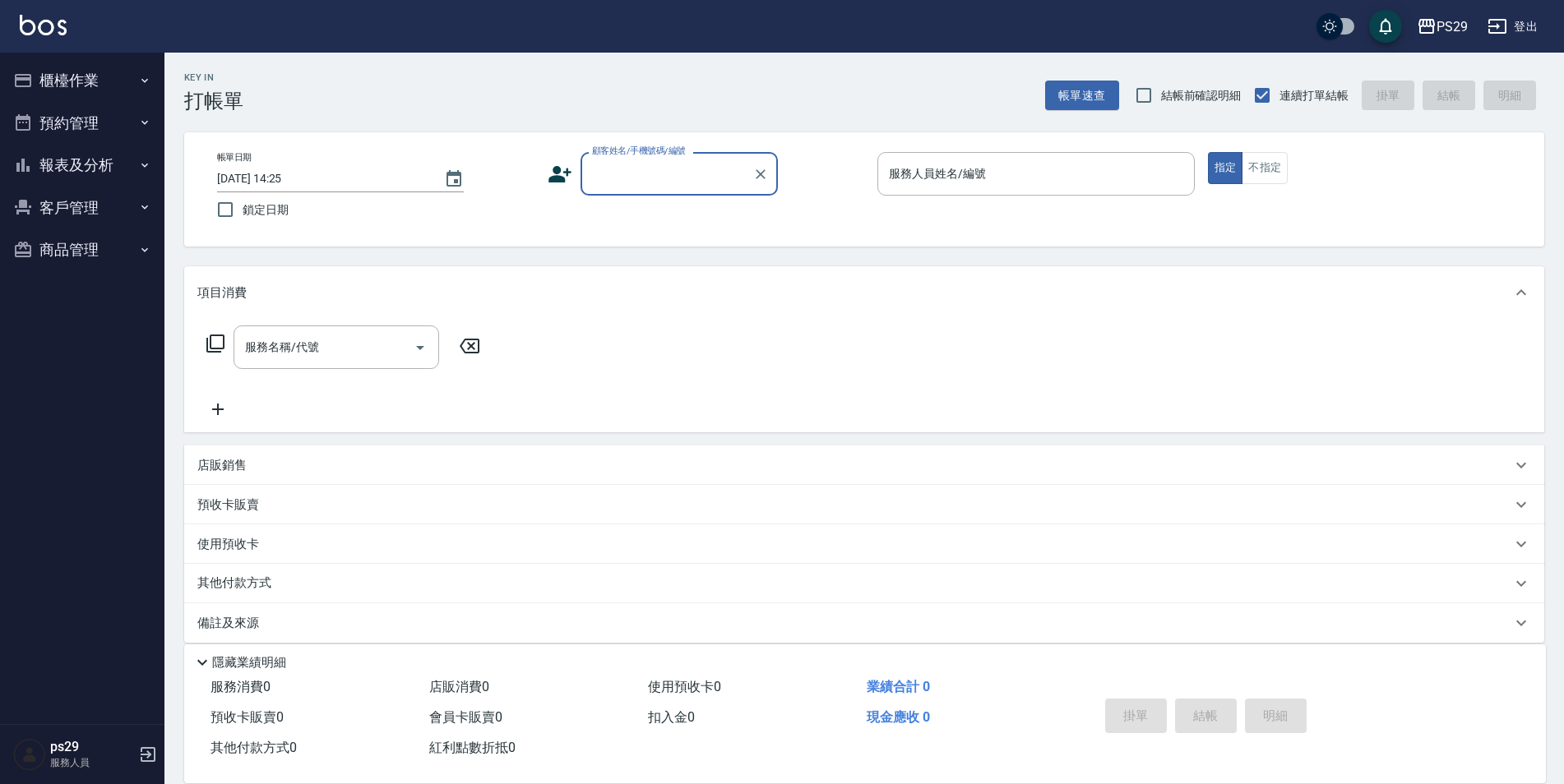
click at [76, 65] on button "櫃檯作業" at bounding box center [82, 80] width 152 height 43
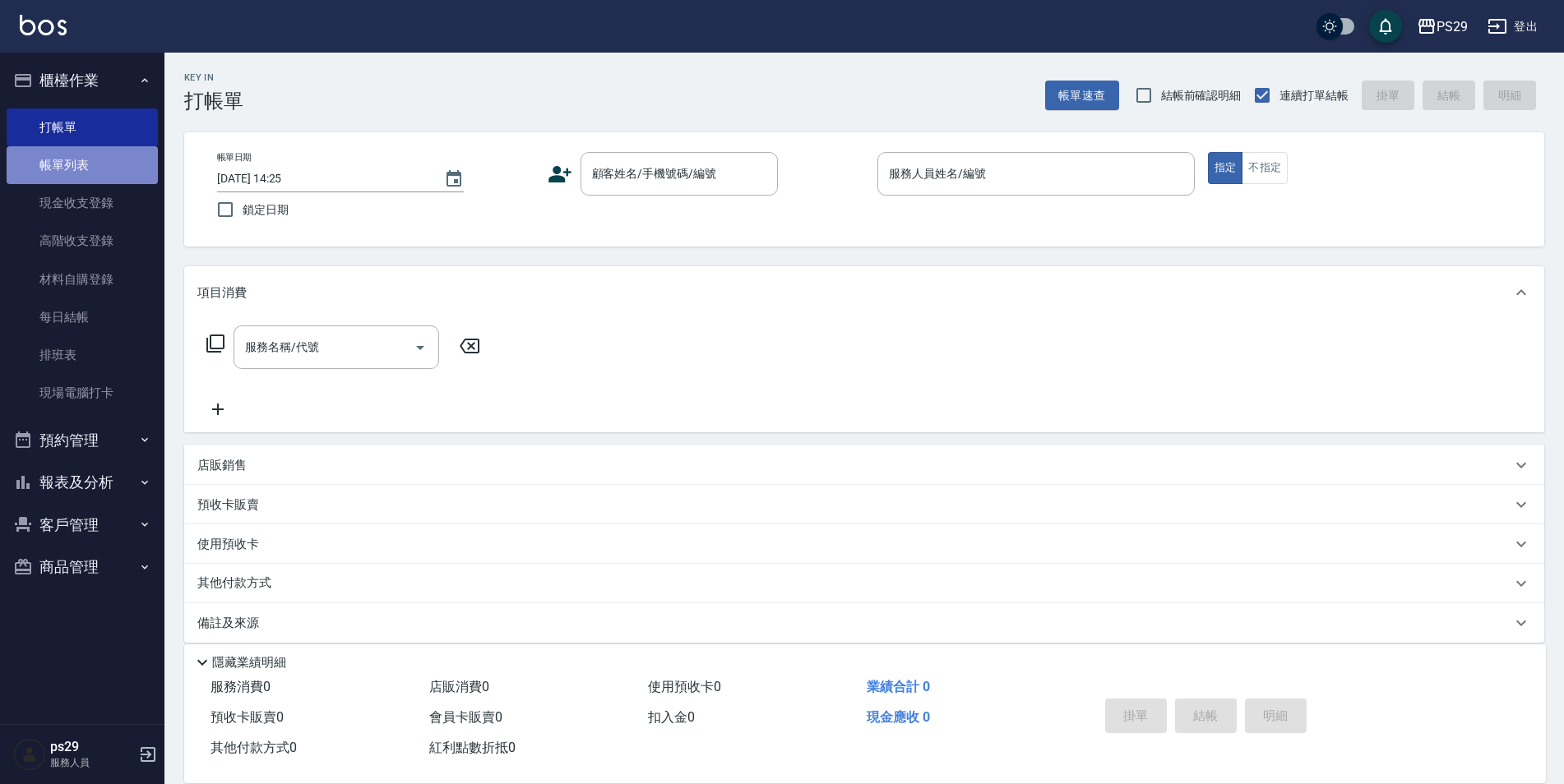
click at [114, 179] on link "帳單列表" at bounding box center [82, 166] width 152 height 38
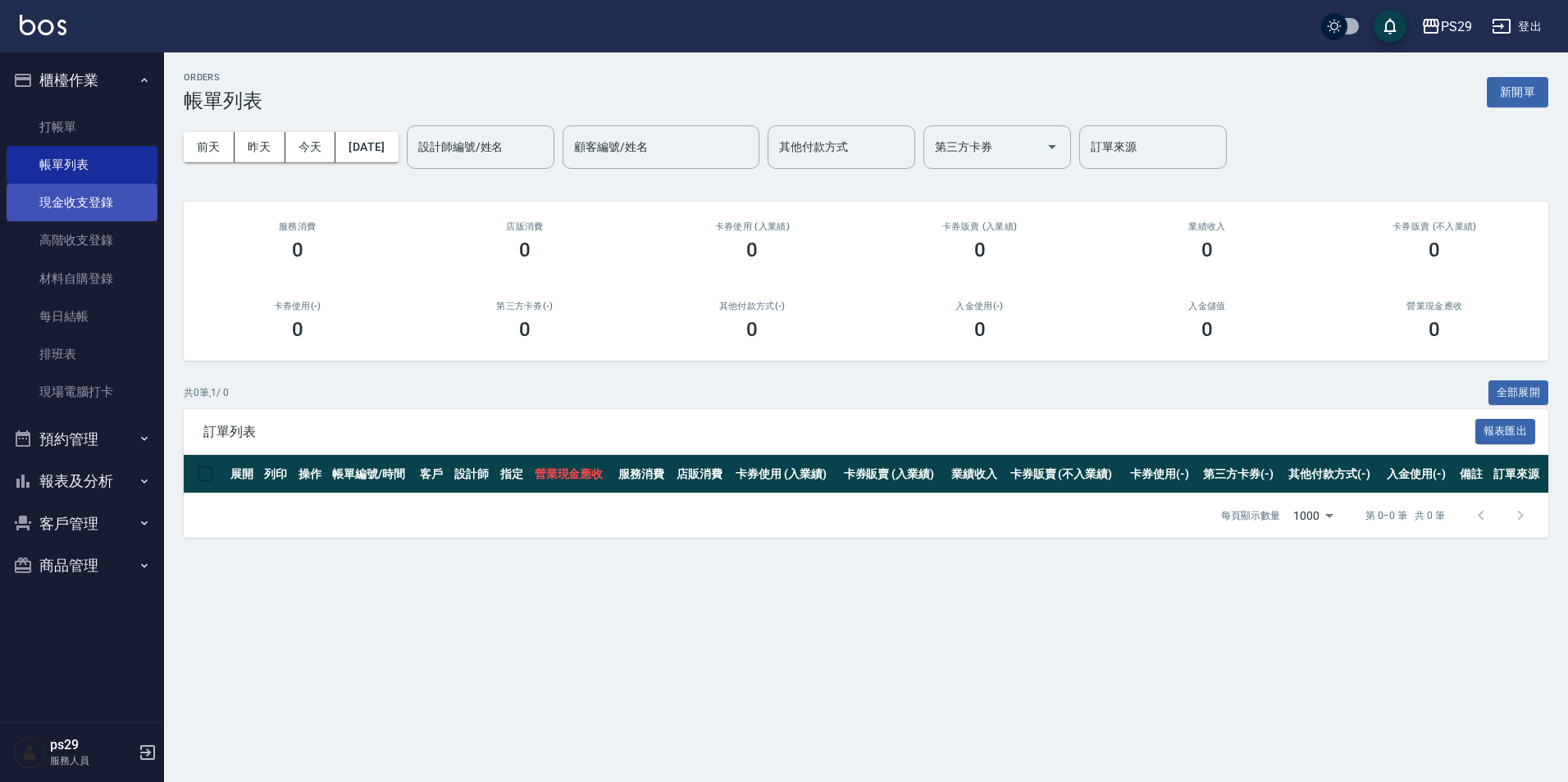
click at [113, 219] on link "現金收支登錄" at bounding box center [82, 202] width 151 height 38
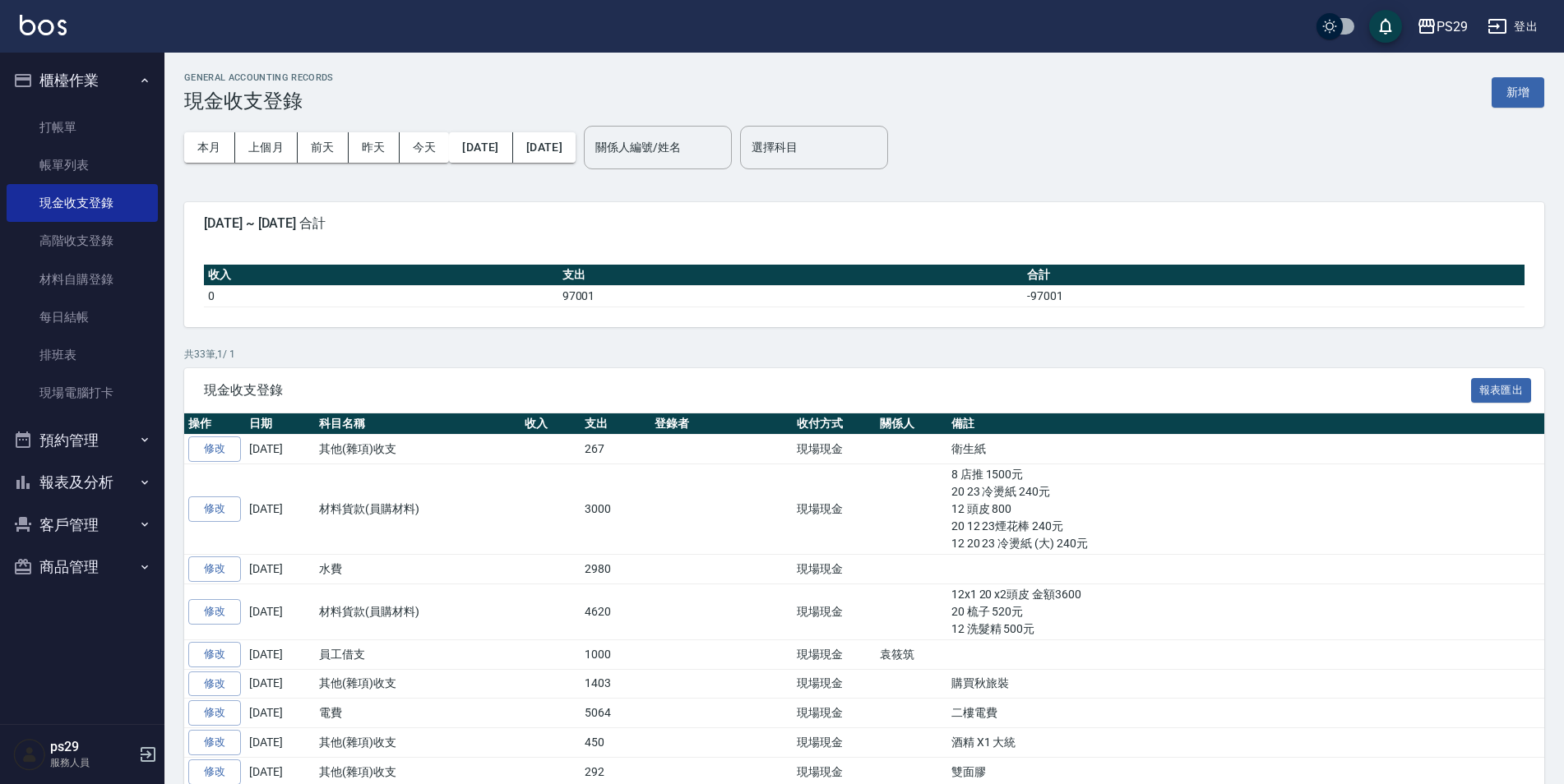
click at [51, 21] on img at bounding box center [43, 26] width 46 height 21
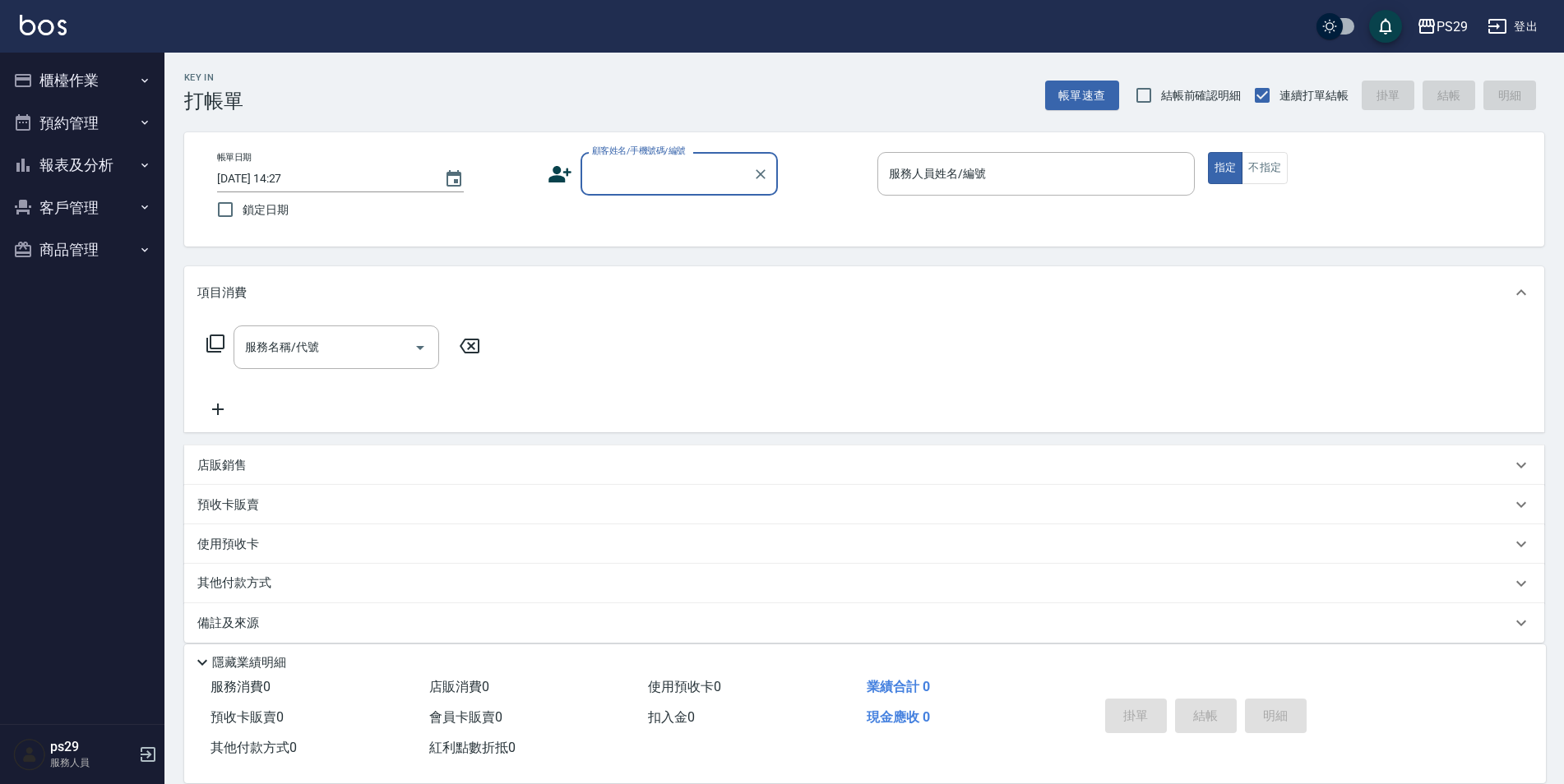
click at [70, 90] on button "櫃檯作業" at bounding box center [82, 80] width 152 height 43
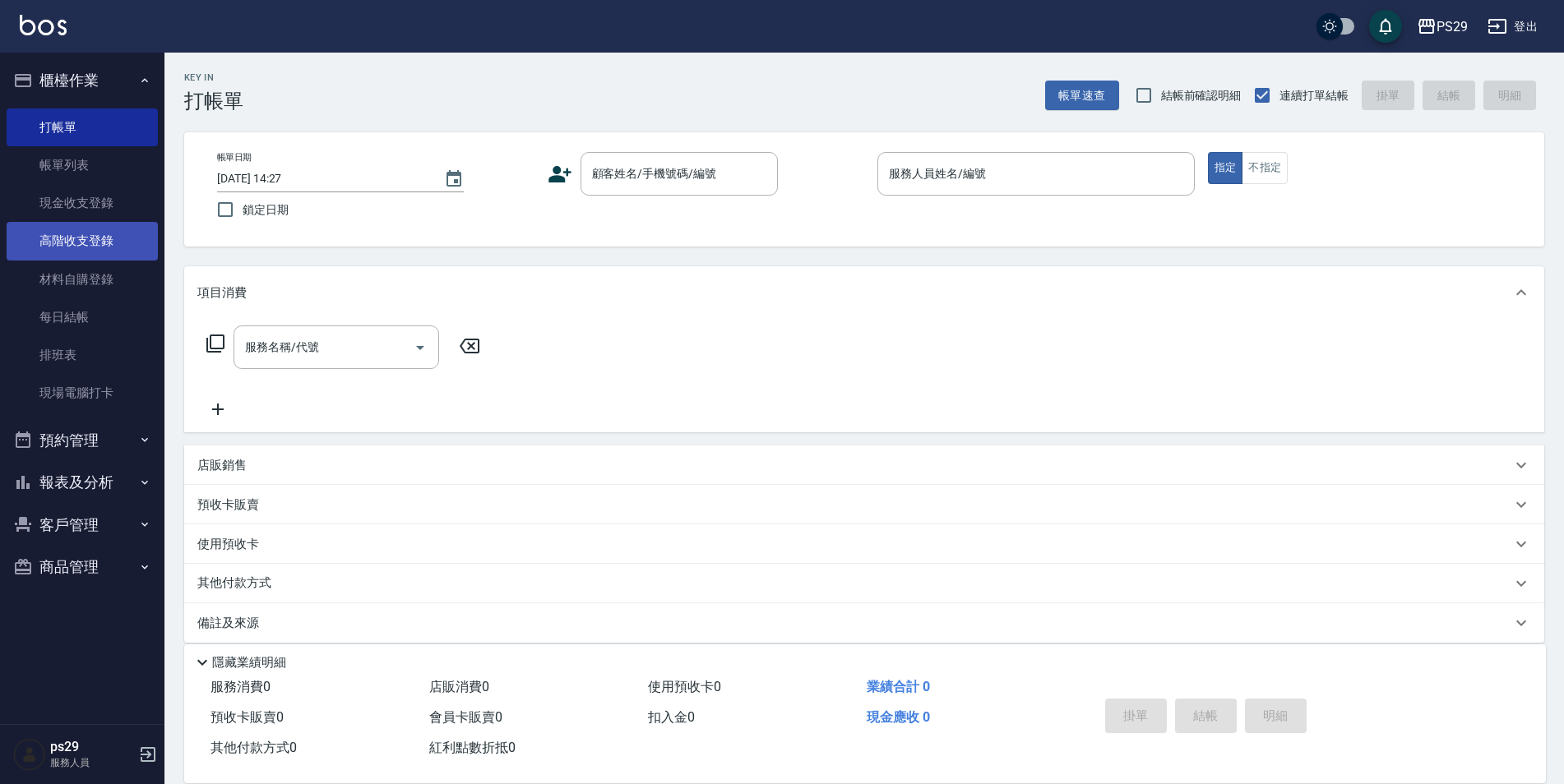
click at [111, 238] on link "高階收支登錄" at bounding box center [82, 241] width 152 height 38
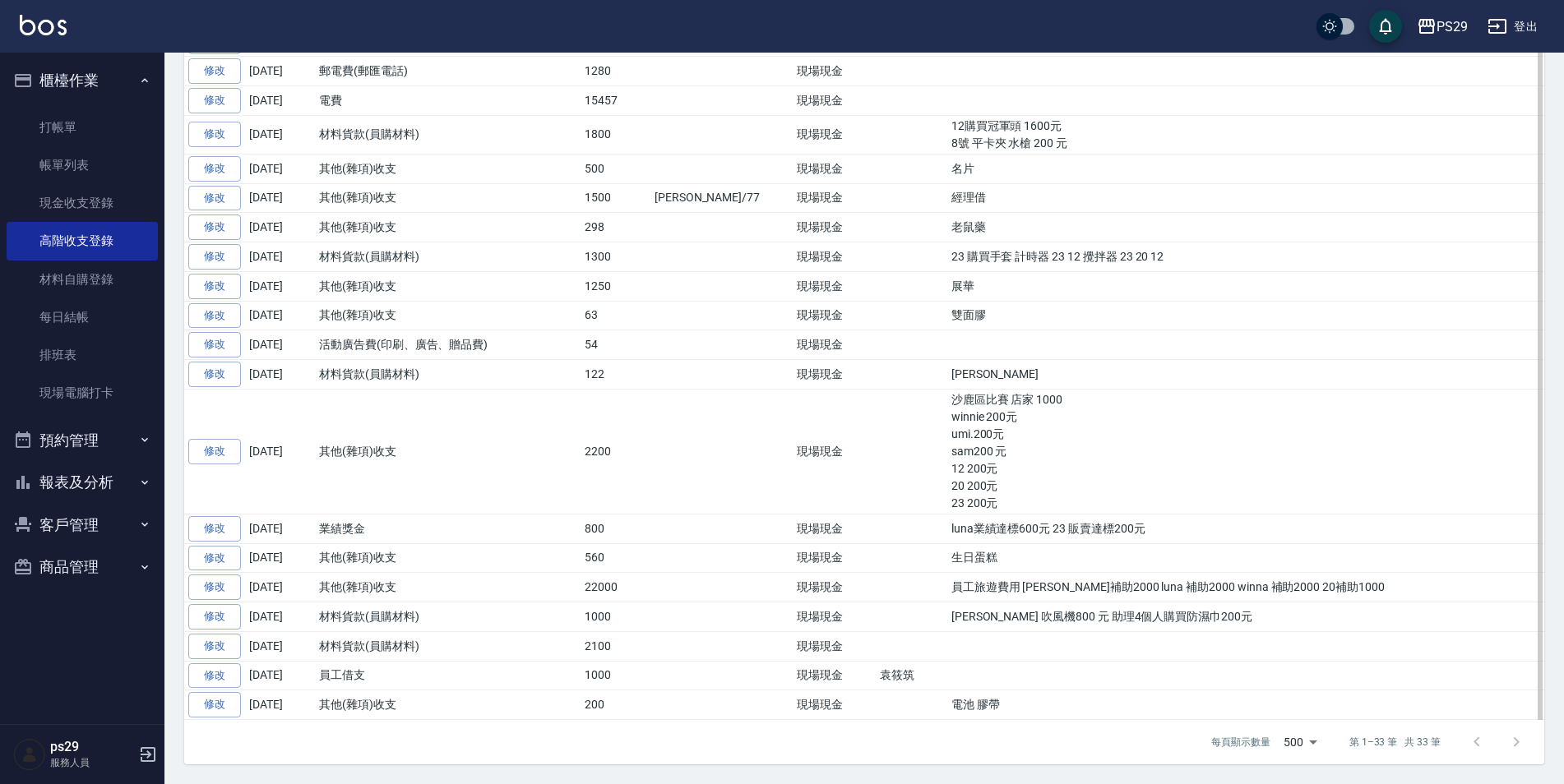
scroll to position [648, 0]
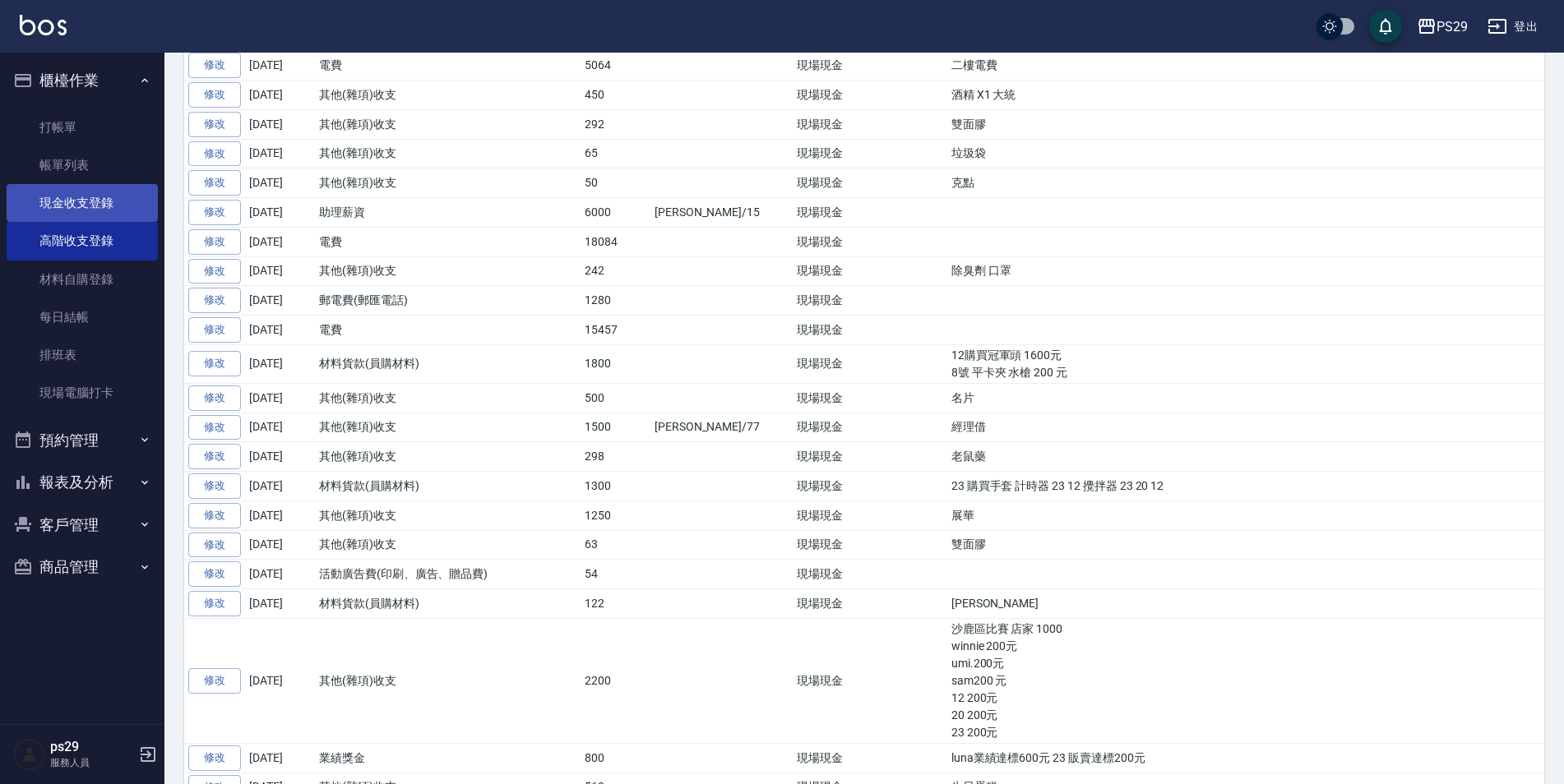
click at [64, 205] on link "現金收支登錄" at bounding box center [82, 203] width 152 height 38
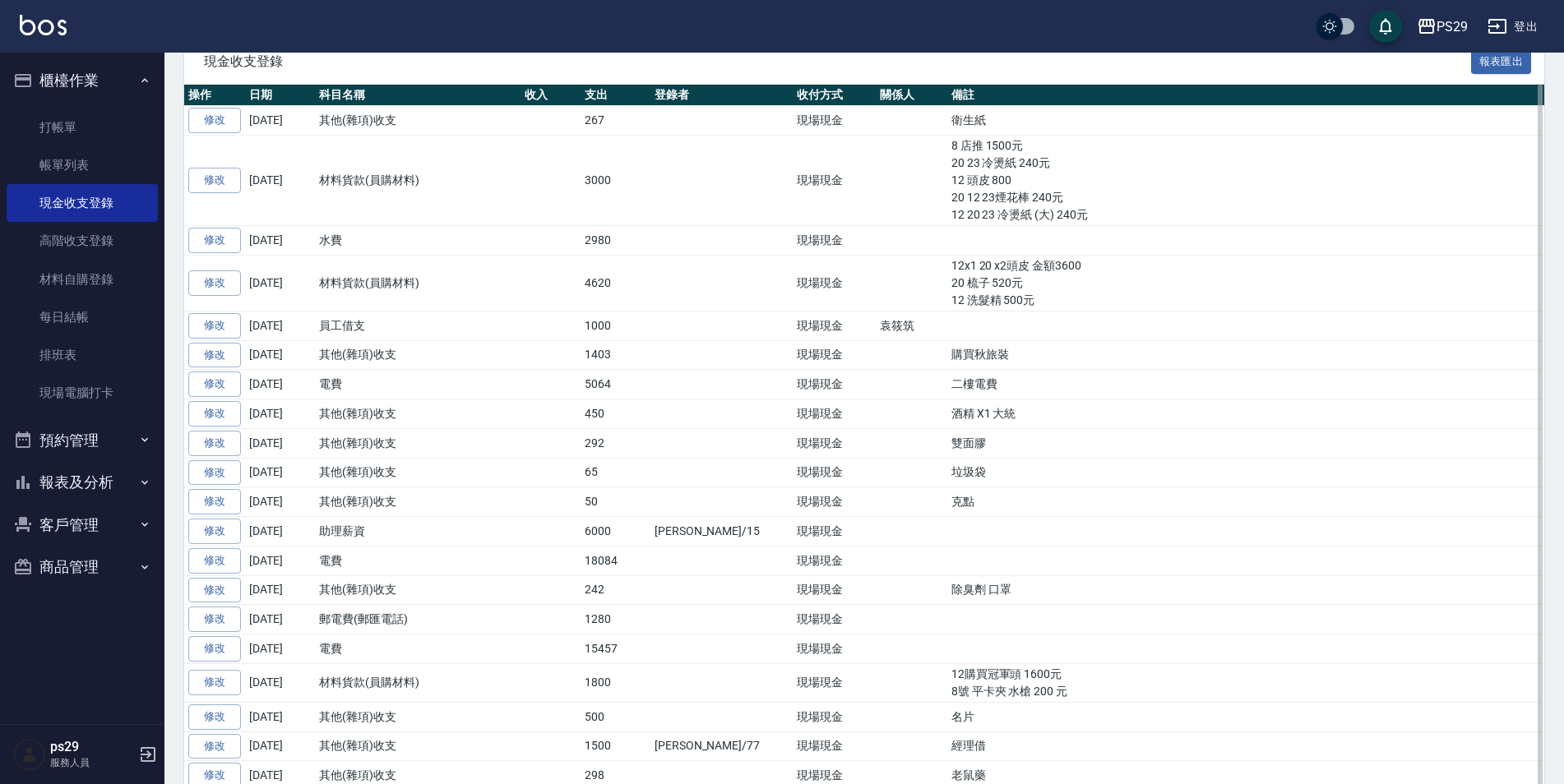
scroll to position [657, 0]
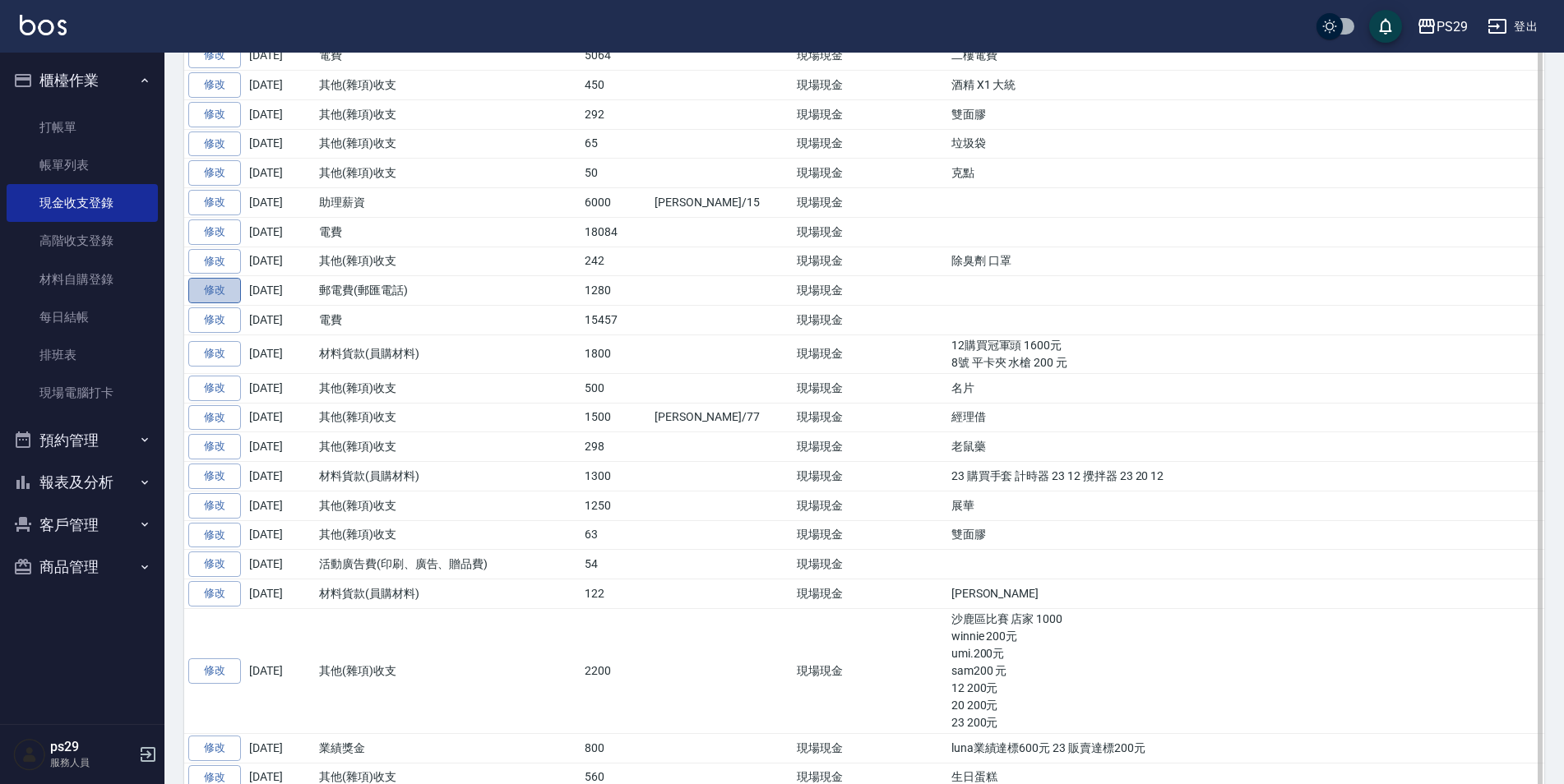
click at [217, 302] on link "修改" at bounding box center [215, 290] width 53 height 26
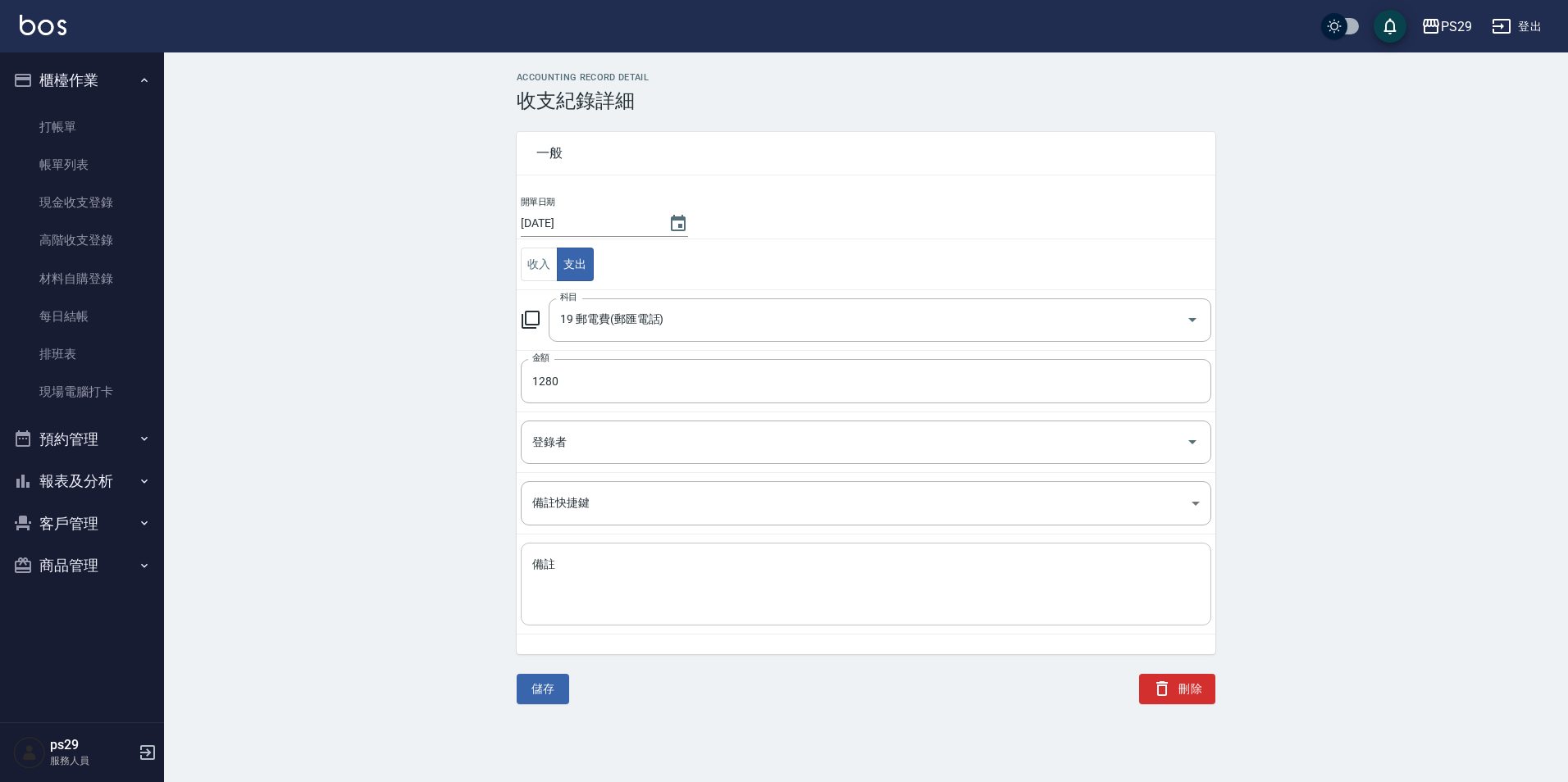
click at [623, 581] on textarea "備註" at bounding box center [865, 584] width 668 height 56
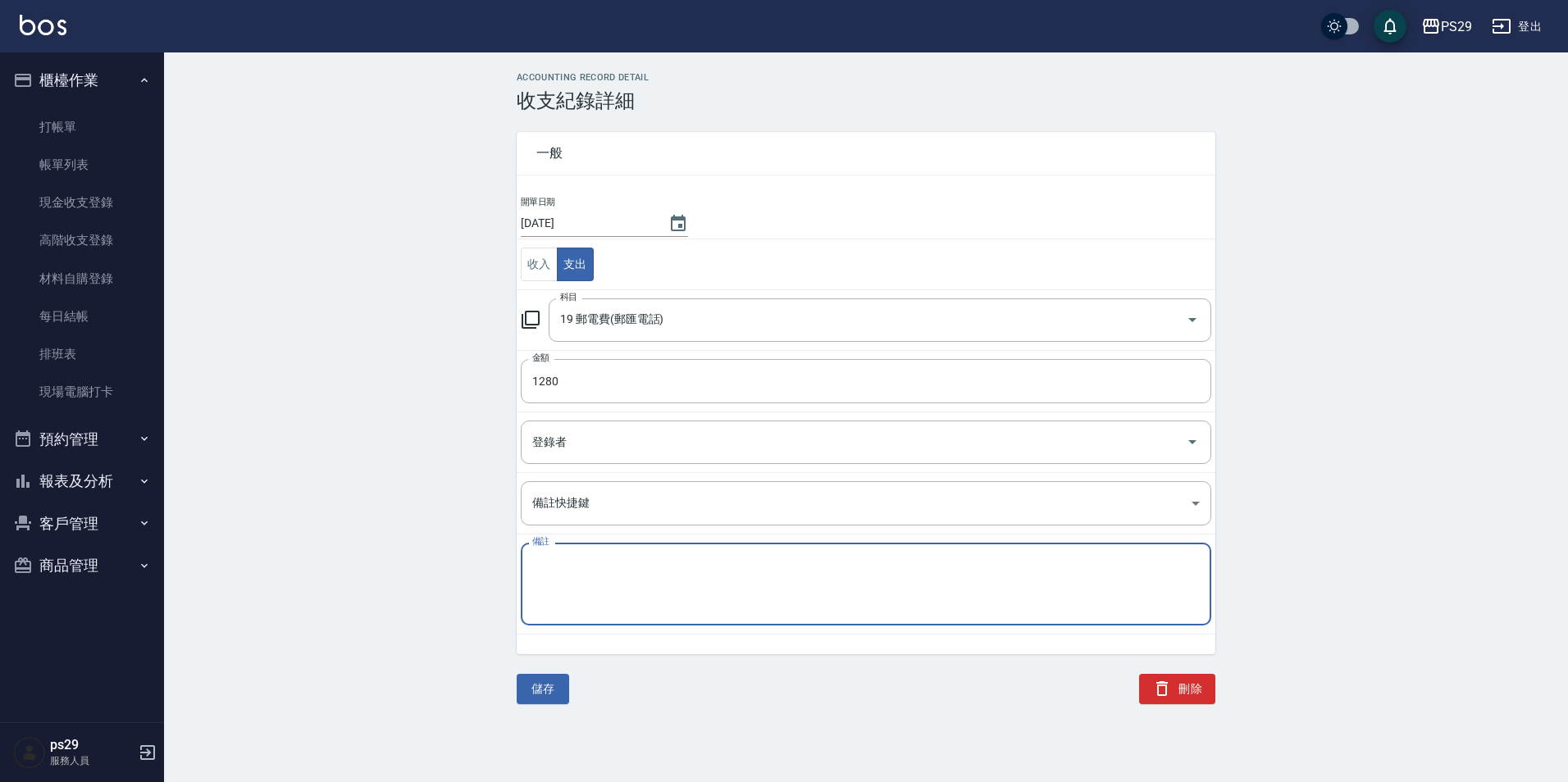
click at [358, 519] on div "ACCOUNTING RECORD DETAIL 收支紀錄詳細 一般 開單日期 2025/09/13 收入 支出 科目 19 郵電費(郵匯電話) 科目 金額 …" at bounding box center [866, 387] width 1404 height 632
